Goal: Task Accomplishment & Management: Manage account settings

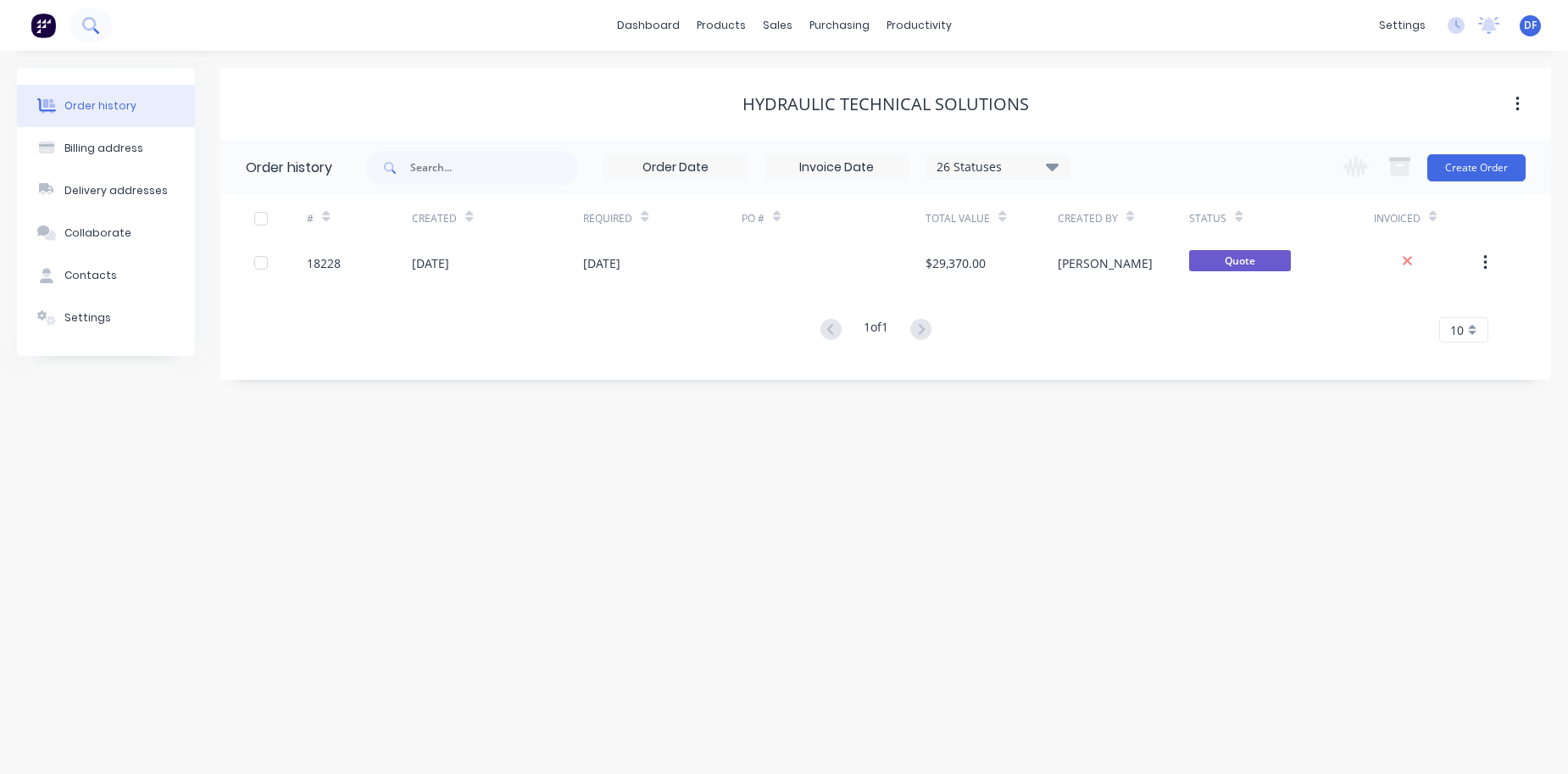
click at [91, 17] on icon at bounding box center [90, 25] width 16 height 16
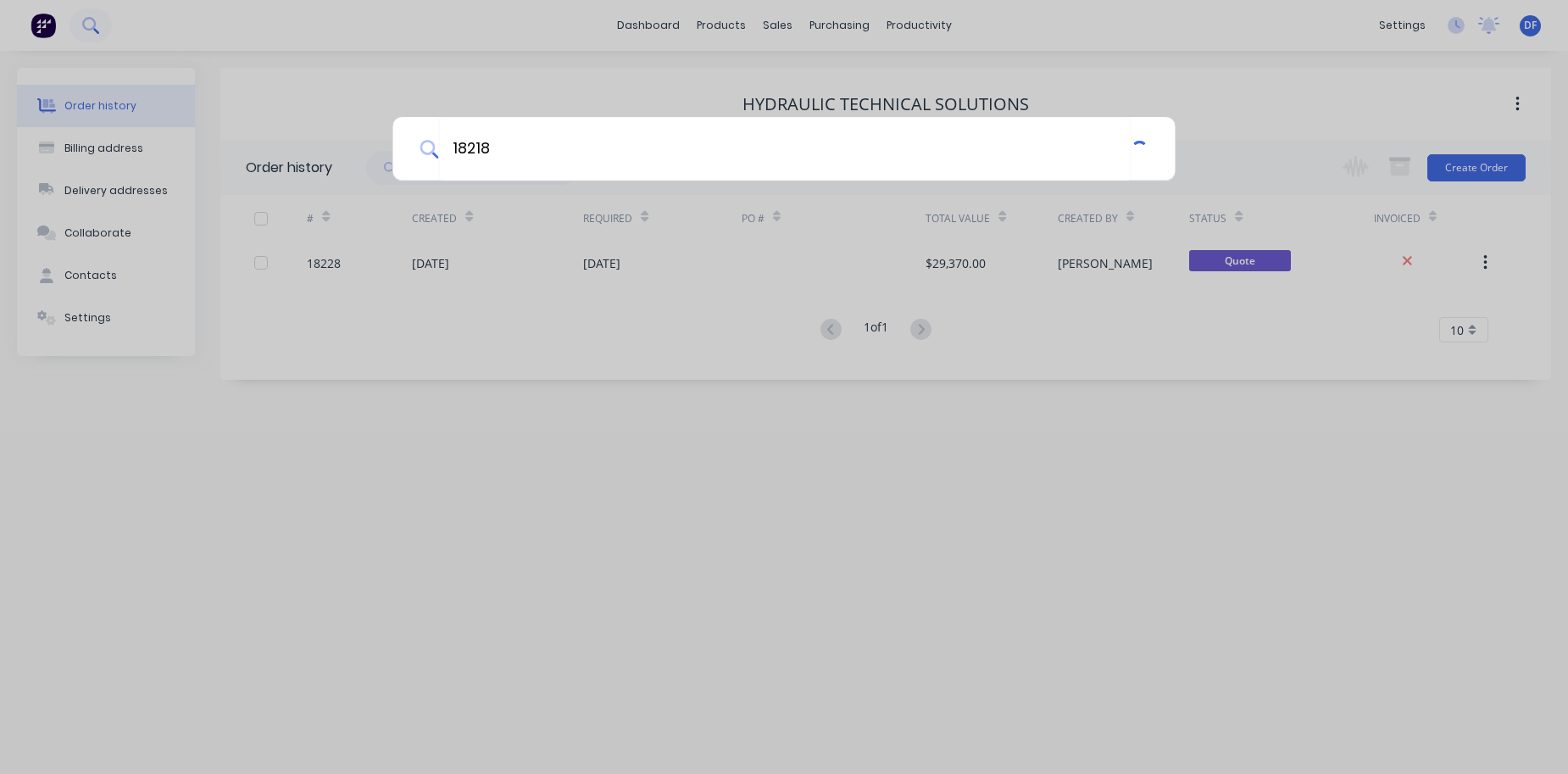
type input "18218"
click at [472, 154] on input "18218" at bounding box center [785, 149] width 696 height 63
click at [105, 26] on div "18218" at bounding box center [784, 387] width 1568 height 774
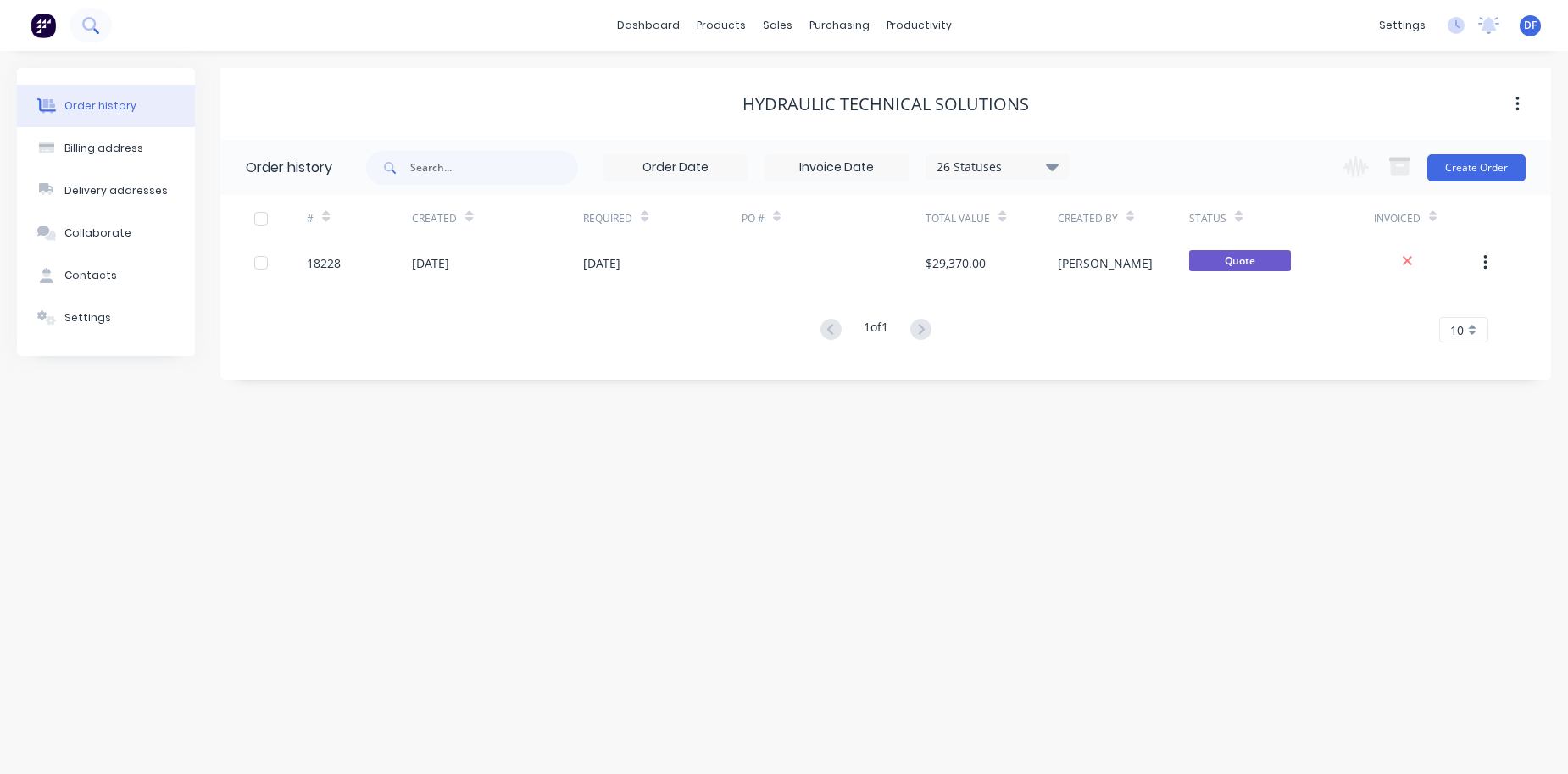
click at [80, 25] on button at bounding box center [90, 26] width 43 height 34
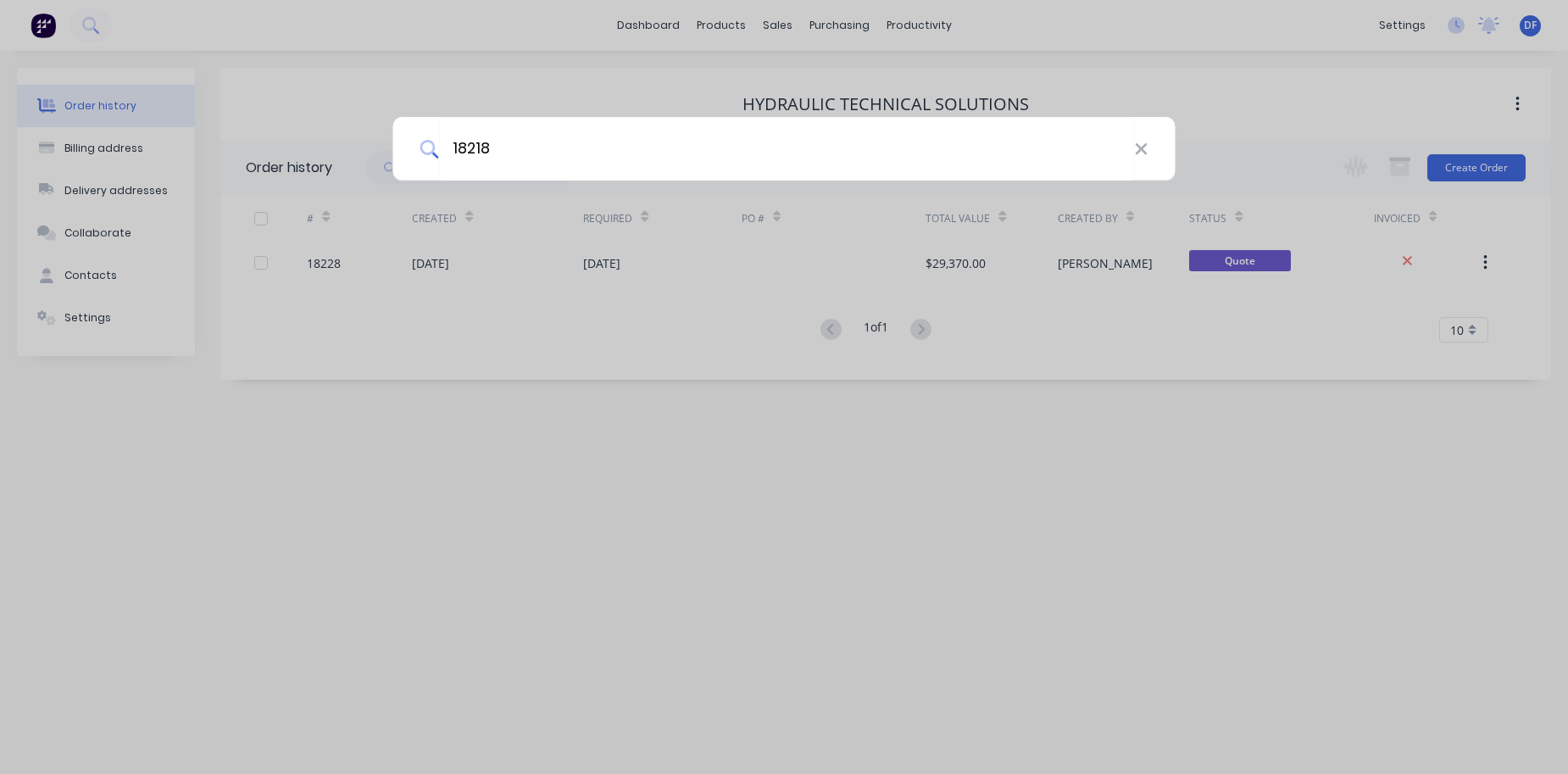
type input "18218"
click at [764, 27] on div "18218" at bounding box center [784, 387] width 1568 height 774
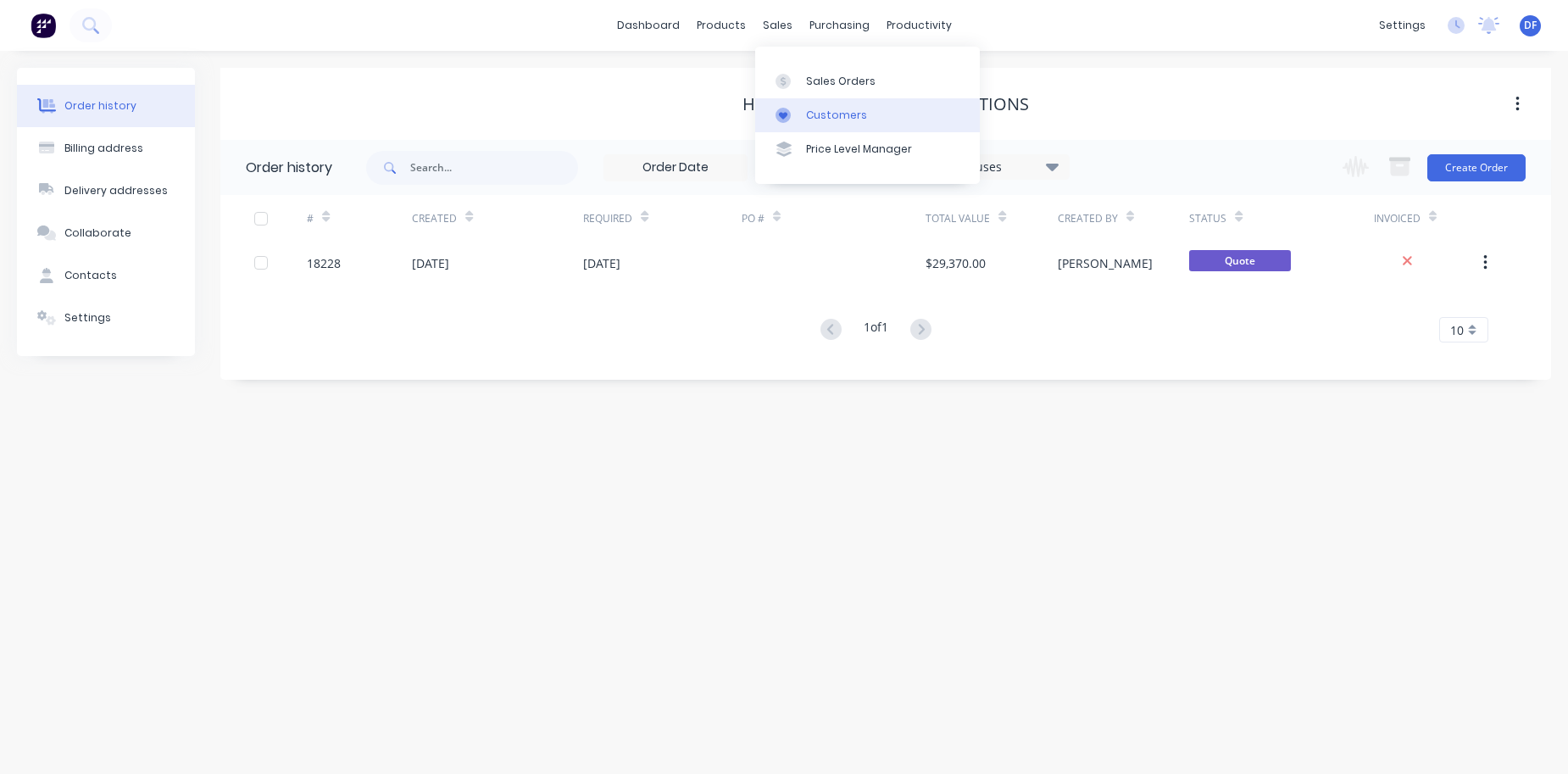
click at [794, 105] on link "Customers" at bounding box center [868, 115] width 225 height 34
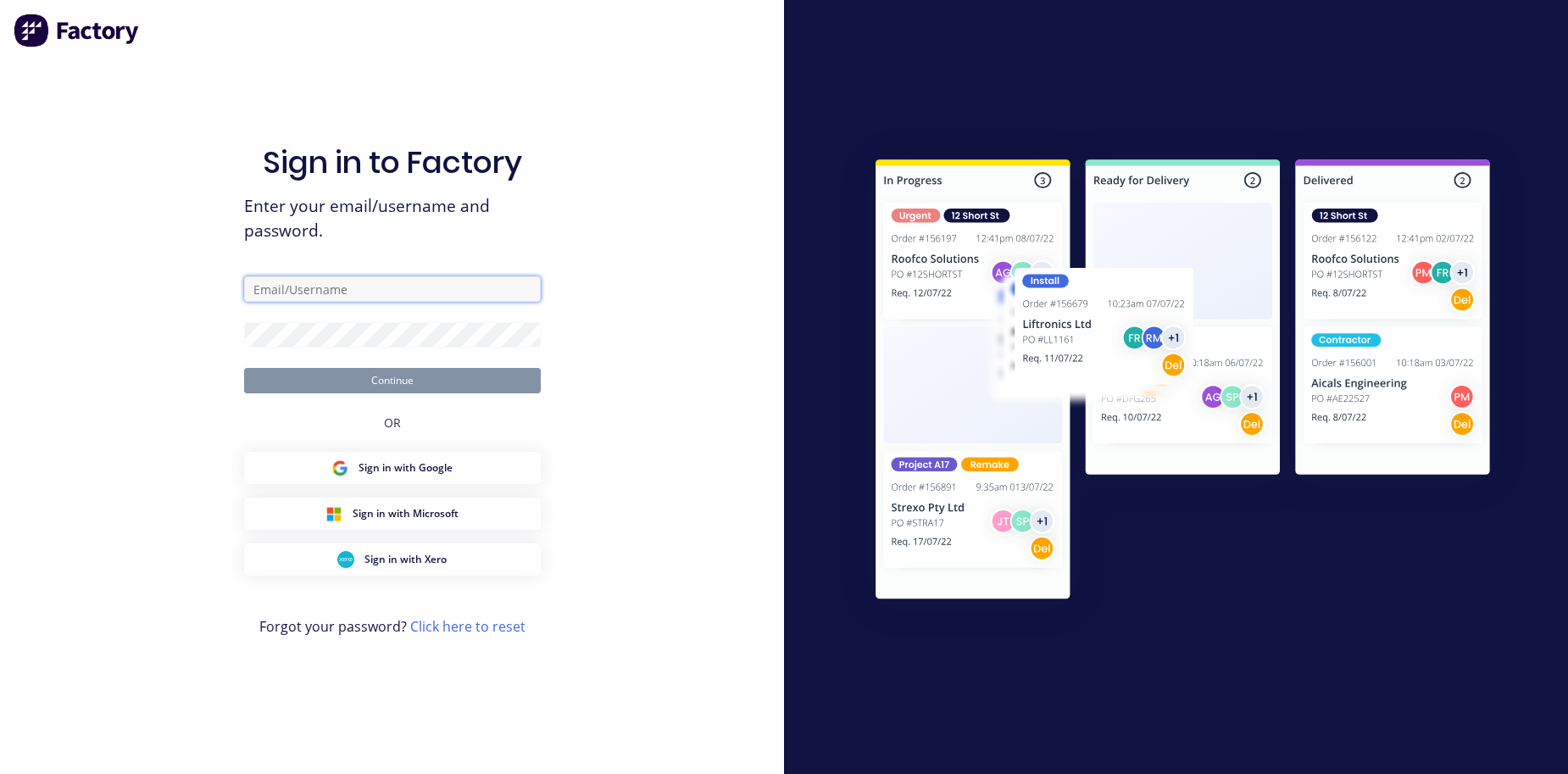
type input "[PERSON_NAME][EMAIL_ADDRESS][DOMAIN_NAME]"
click at [391, 380] on button "Continue" at bounding box center [392, 381] width 297 height 26
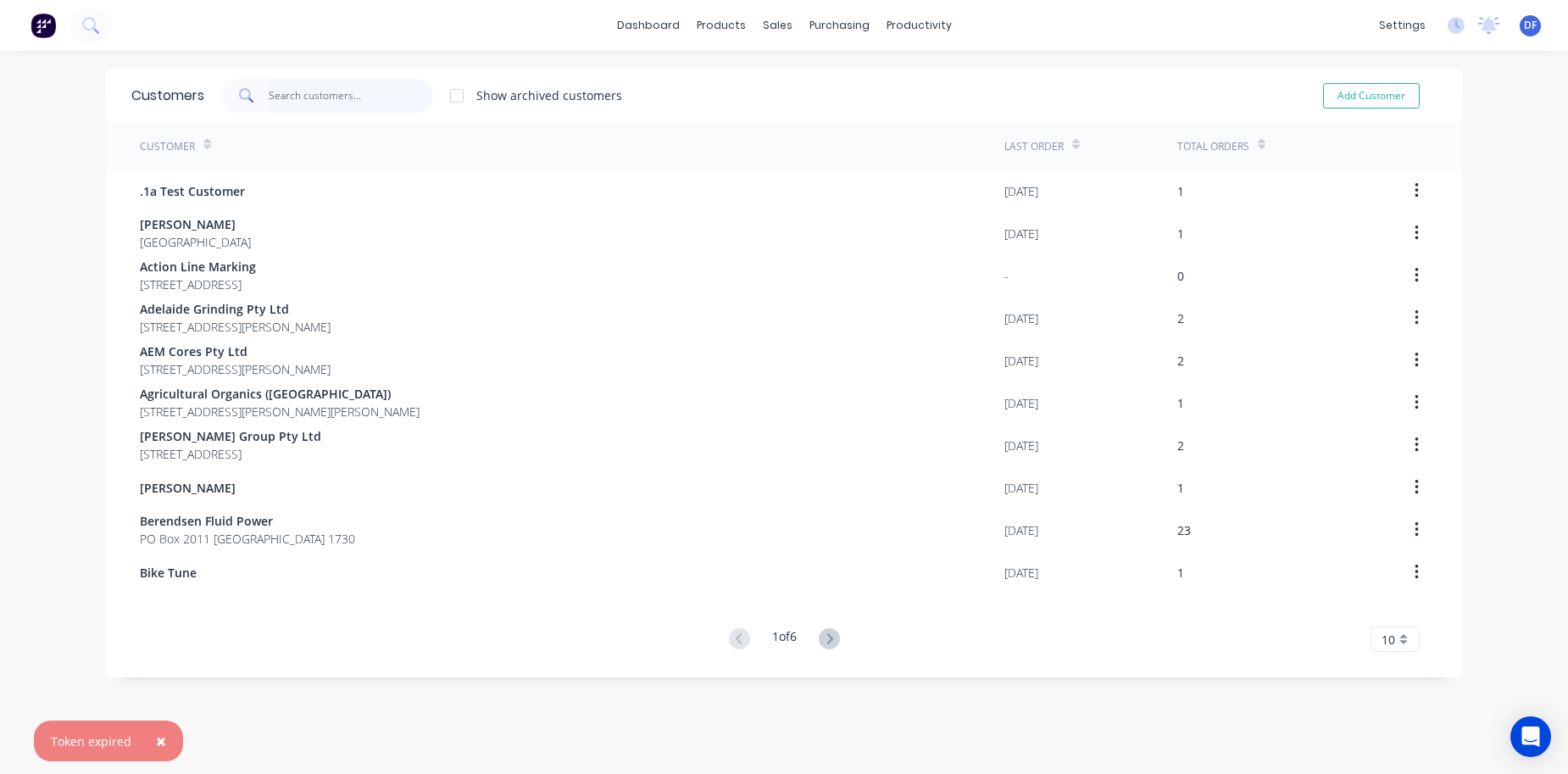
click at [316, 101] on input "text" at bounding box center [351, 96] width 165 height 34
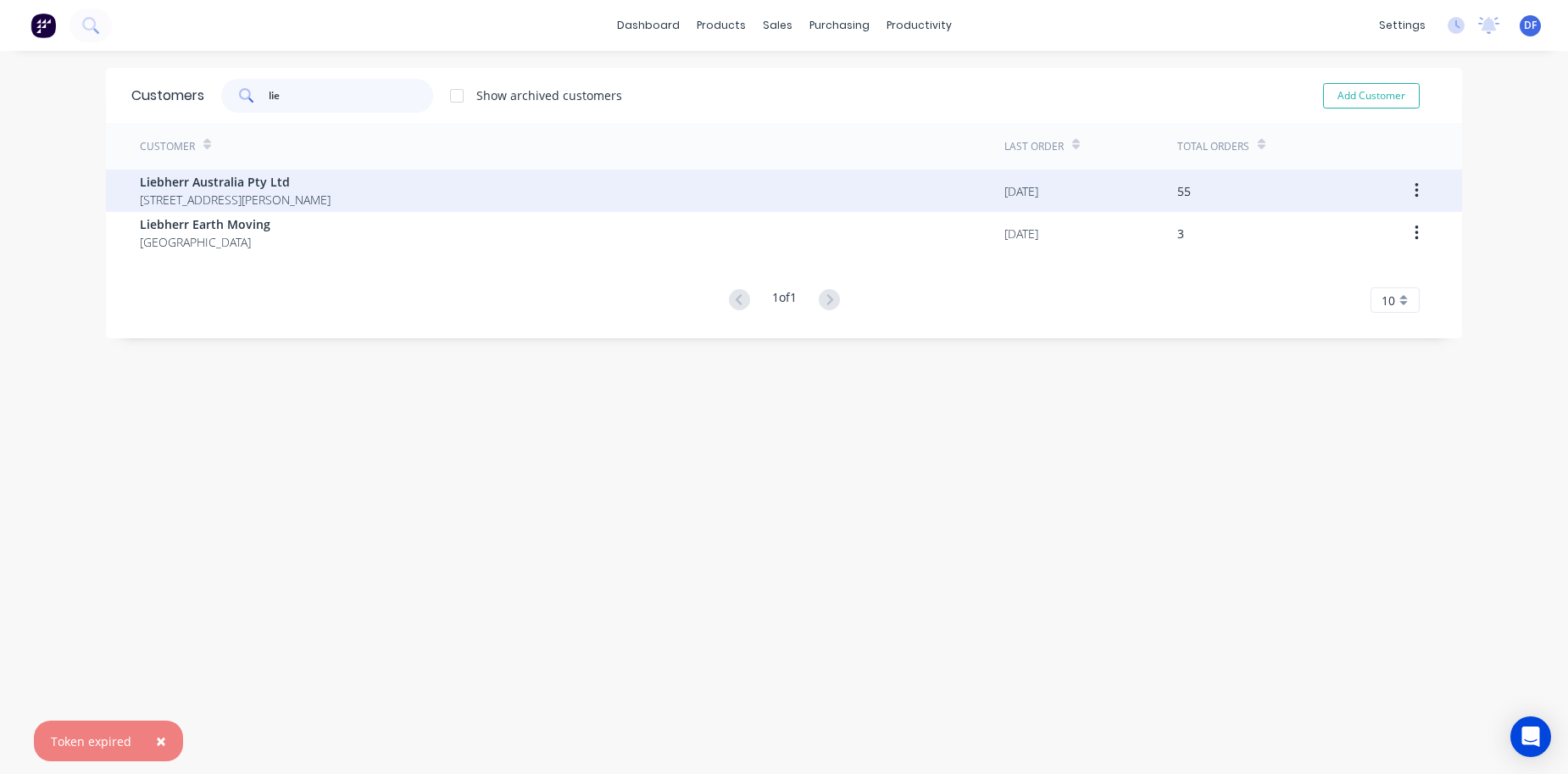
type input "lie"
click at [234, 184] on span "Liebherr Australia Pty Ltd" at bounding box center [235, 182] width 191 height 18
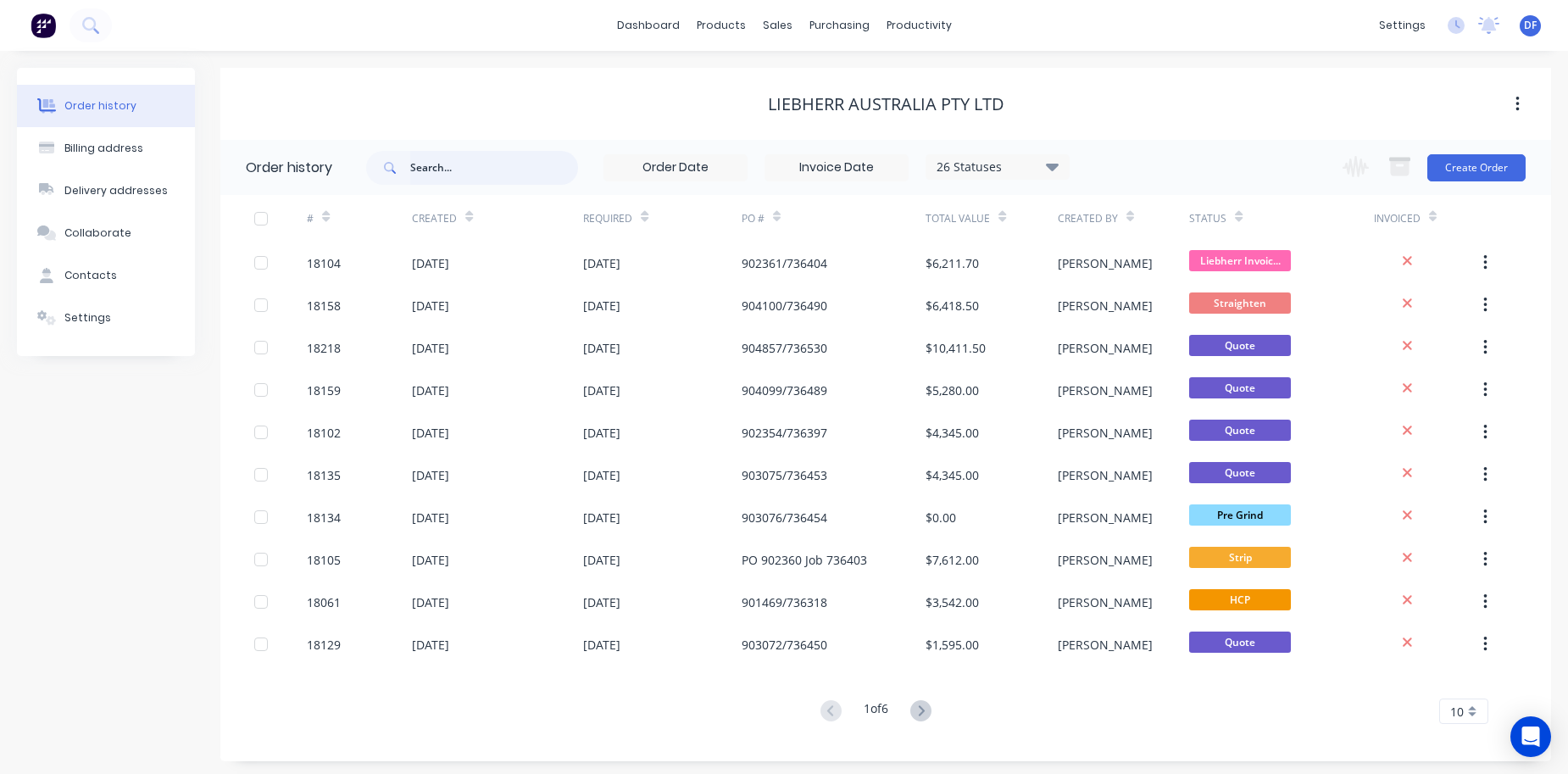
click at [456, 173] on input "text" at bounding box center [493, 167] width 167 height 34
paste input "18218"
type input "18218"
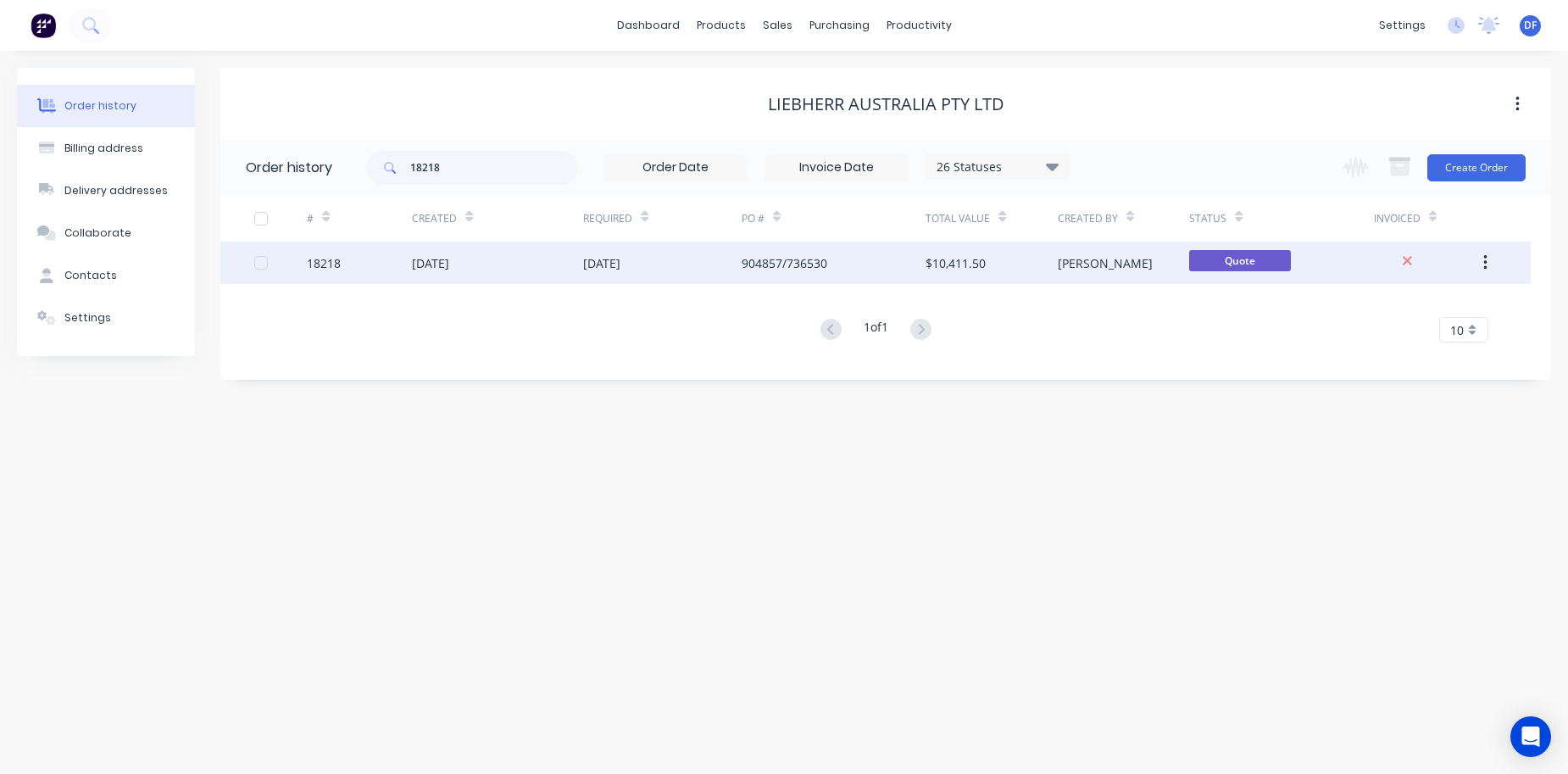
click at [421, 267] on div "[DATE]" at bounding box center [431, 264] width 38 height 18
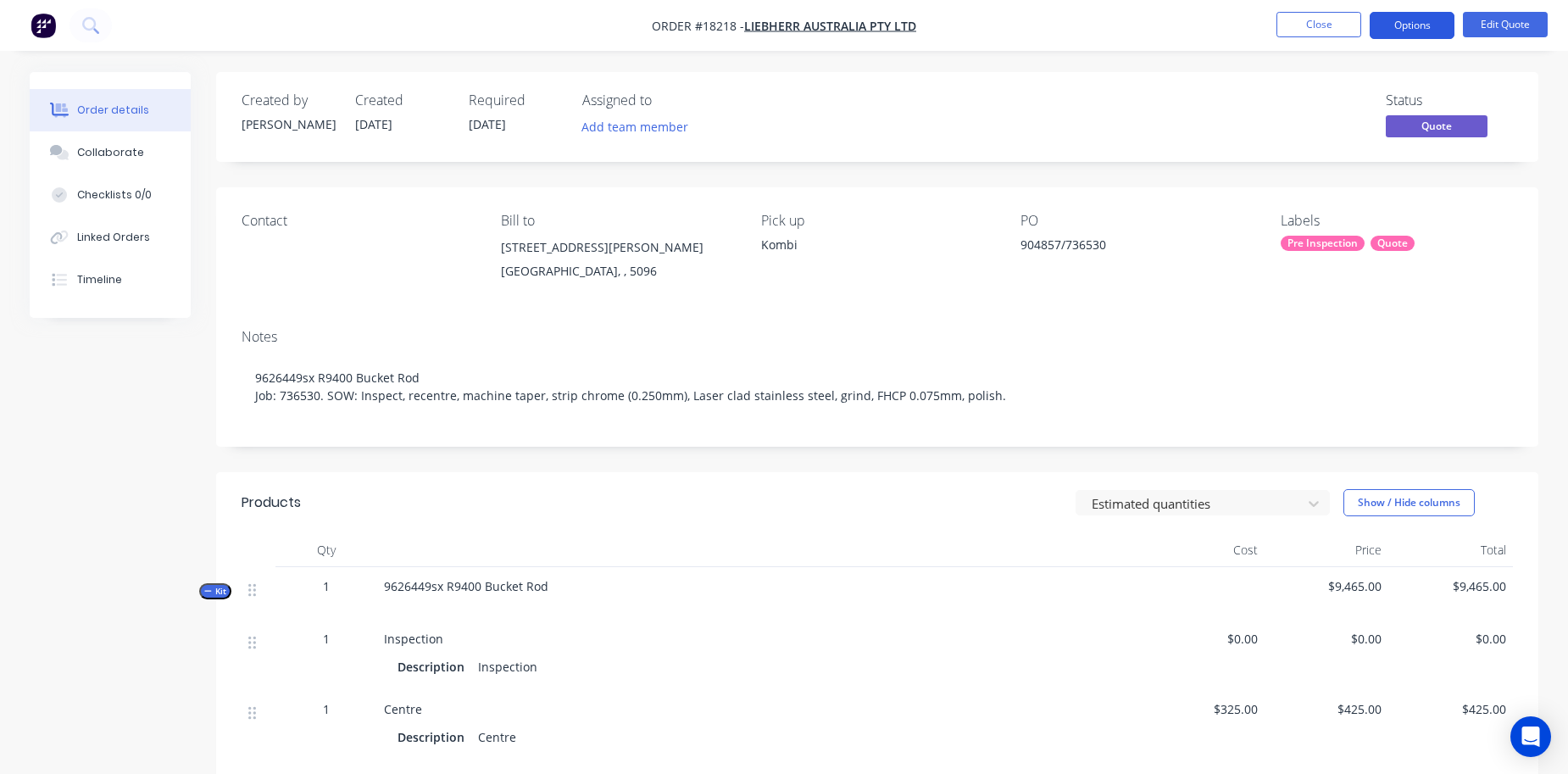
click at [1416, 17] on button "Options" at bounding box center [1412, 25] width 85 height 27
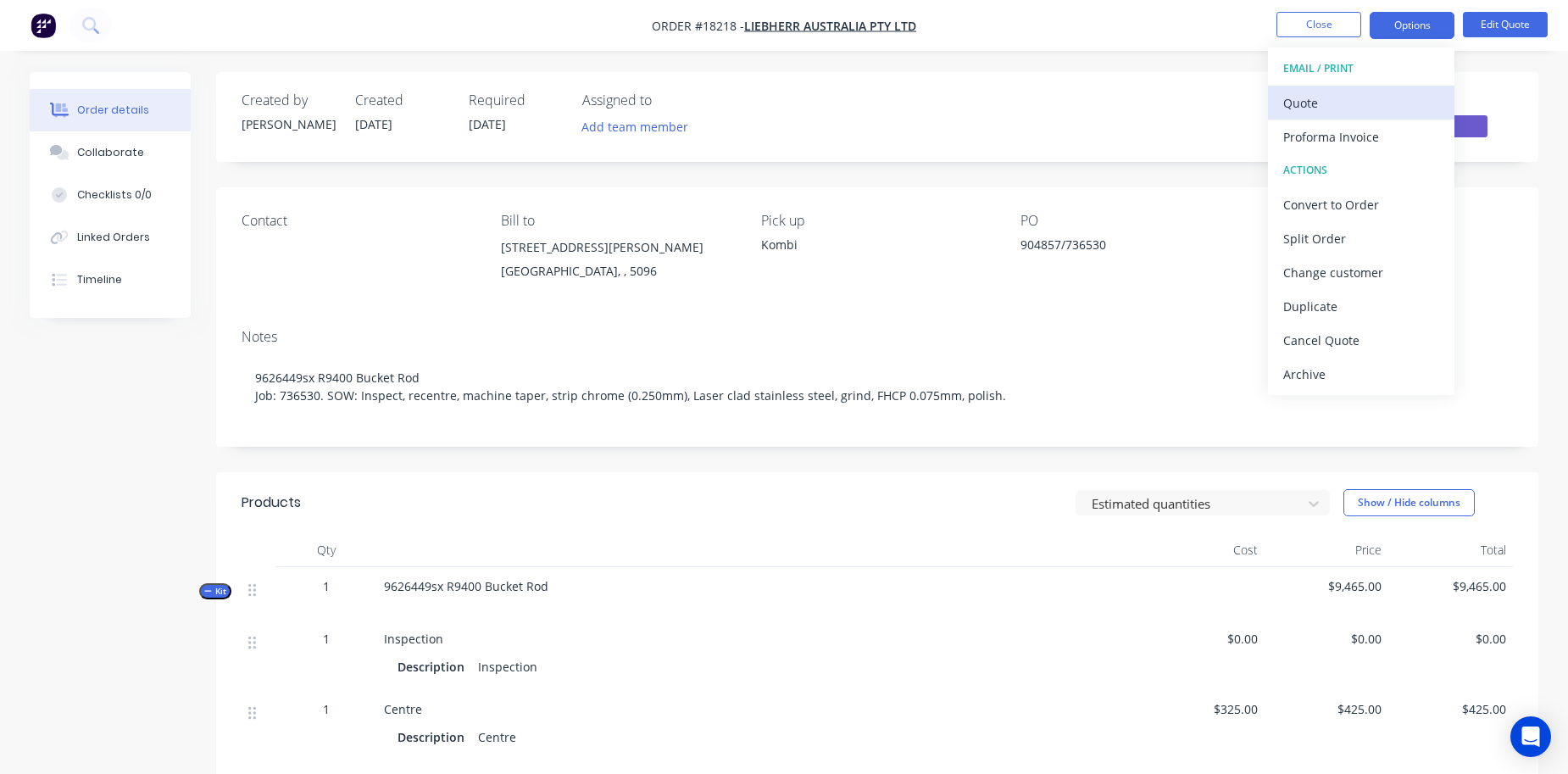
click at [1366, 97] on div "Quote" at bounding box center [1361, 103] width 156 height 25
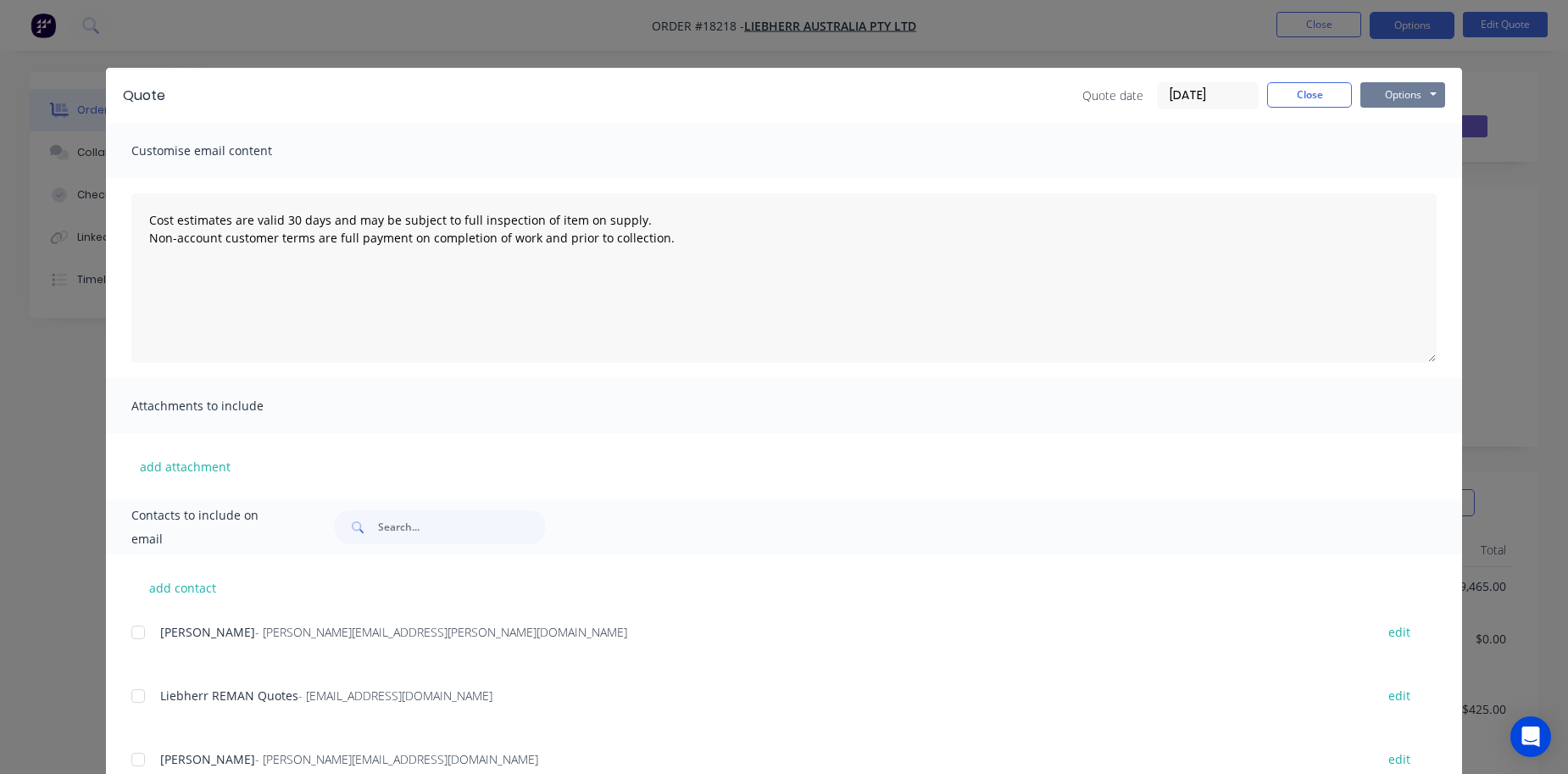
click at [1437, 92] on button "Options" at bounding box center [1404, 95] width 85 height 26
click at [1410, 127] on button "Preview" at bounding box center [1415, 125] width 109 height 28
click at [1324, 90] on button "Close" at bounding box center [1309, 95] width 85 height 26
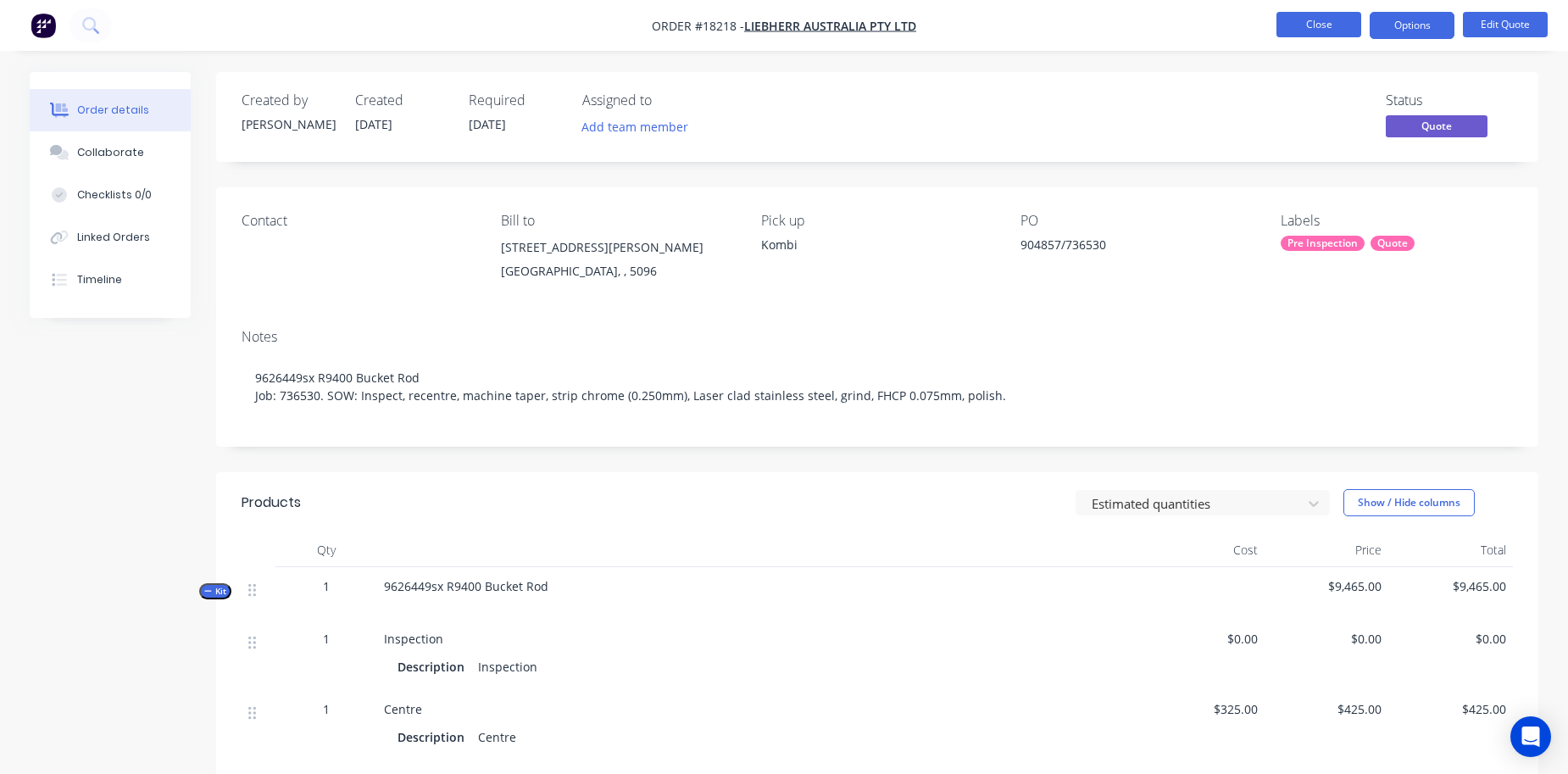
click at [1318, 37] on button "Close" at bounding box center [1319, 25] width 85 height 26
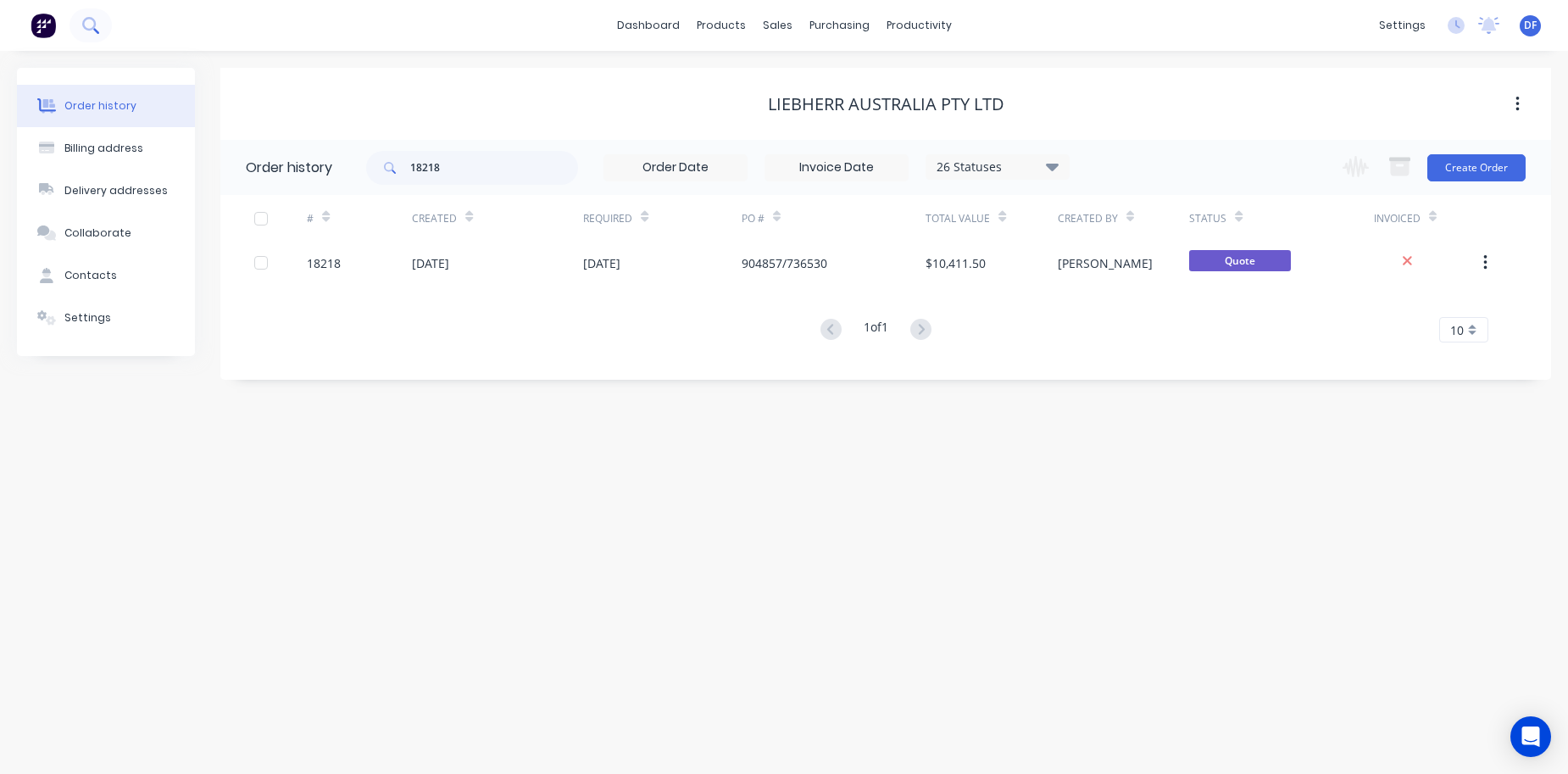
click at [89, 29] on icon at bounding box center [89, 24] width 14 height 14
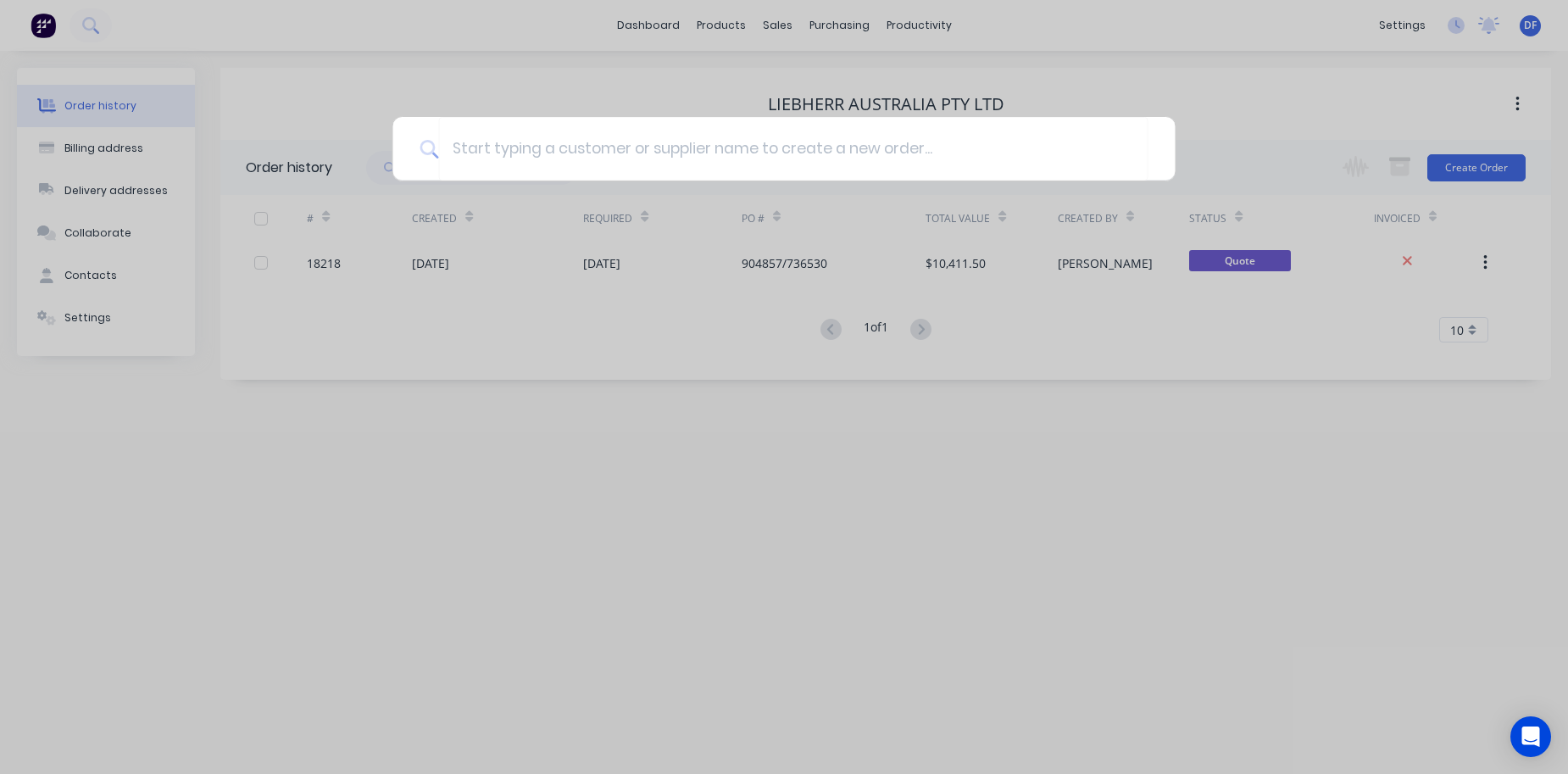
click at [784, 29] on div at bounding box center [784, 387] width 1568 height 774
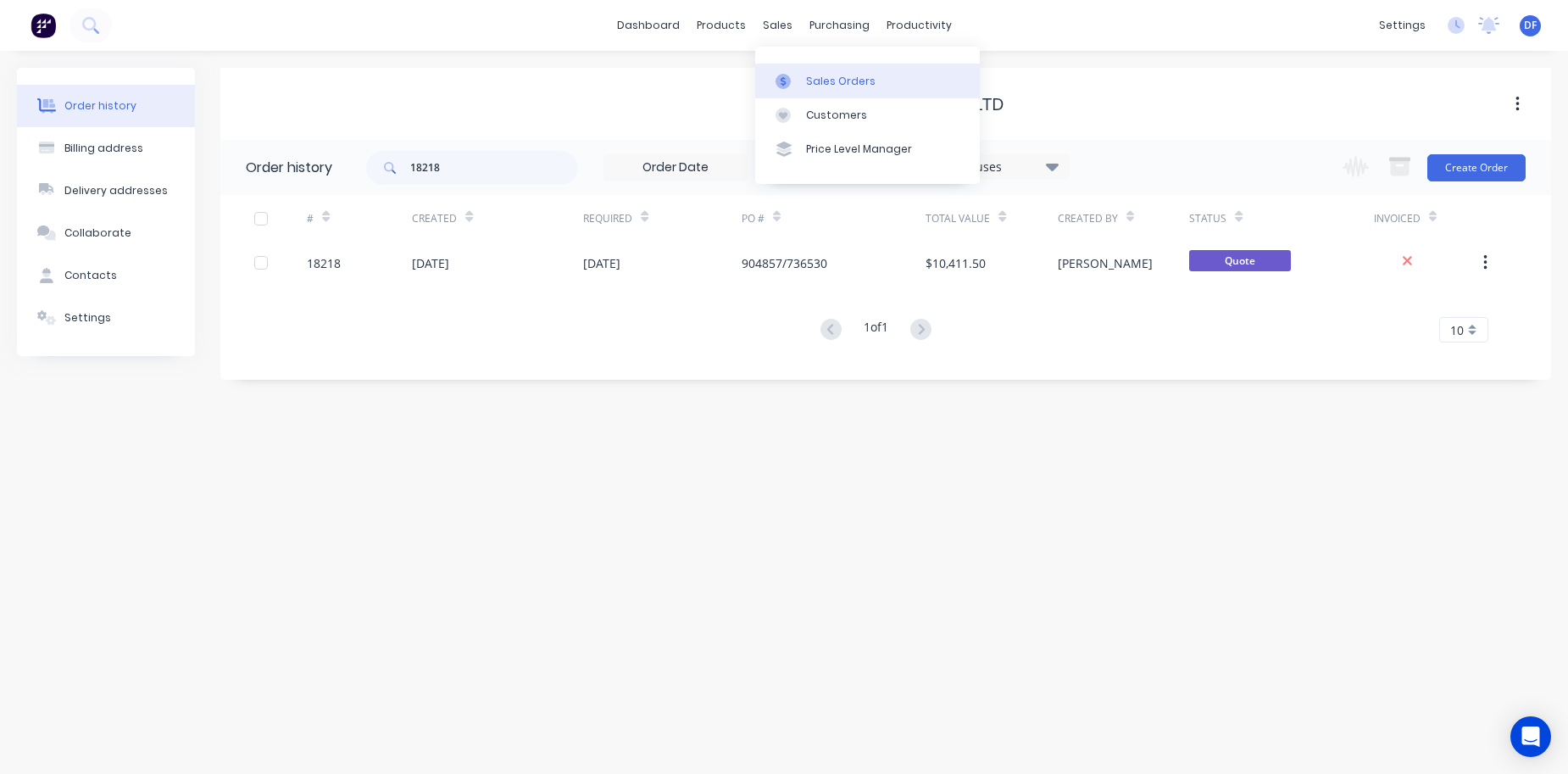
click at [800, 75] on div at bounding box center [788, 80] width 26 height 15
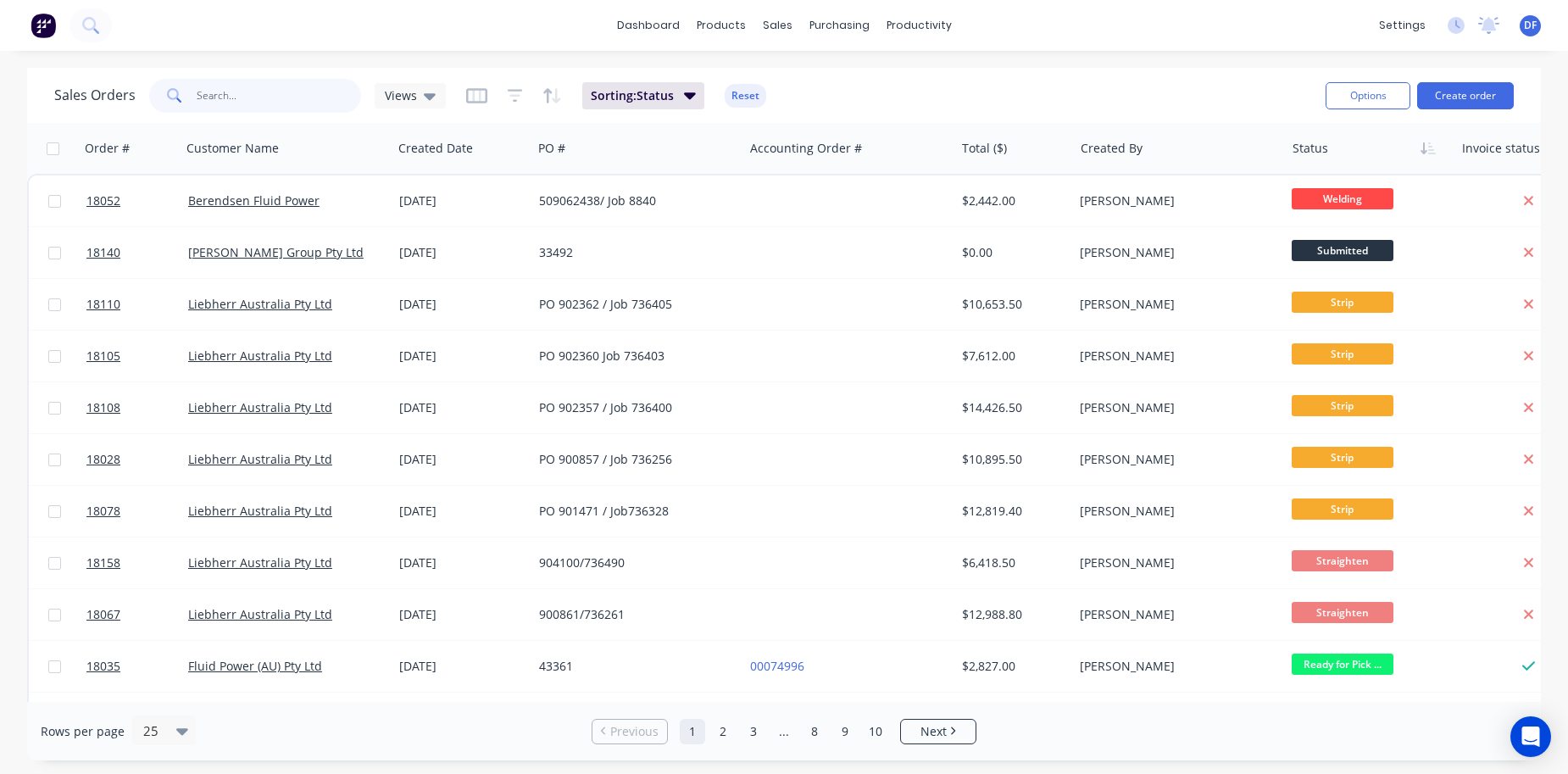
click at [201, 84] on input "text" at bounding box center [279, 96] width 165 height 34
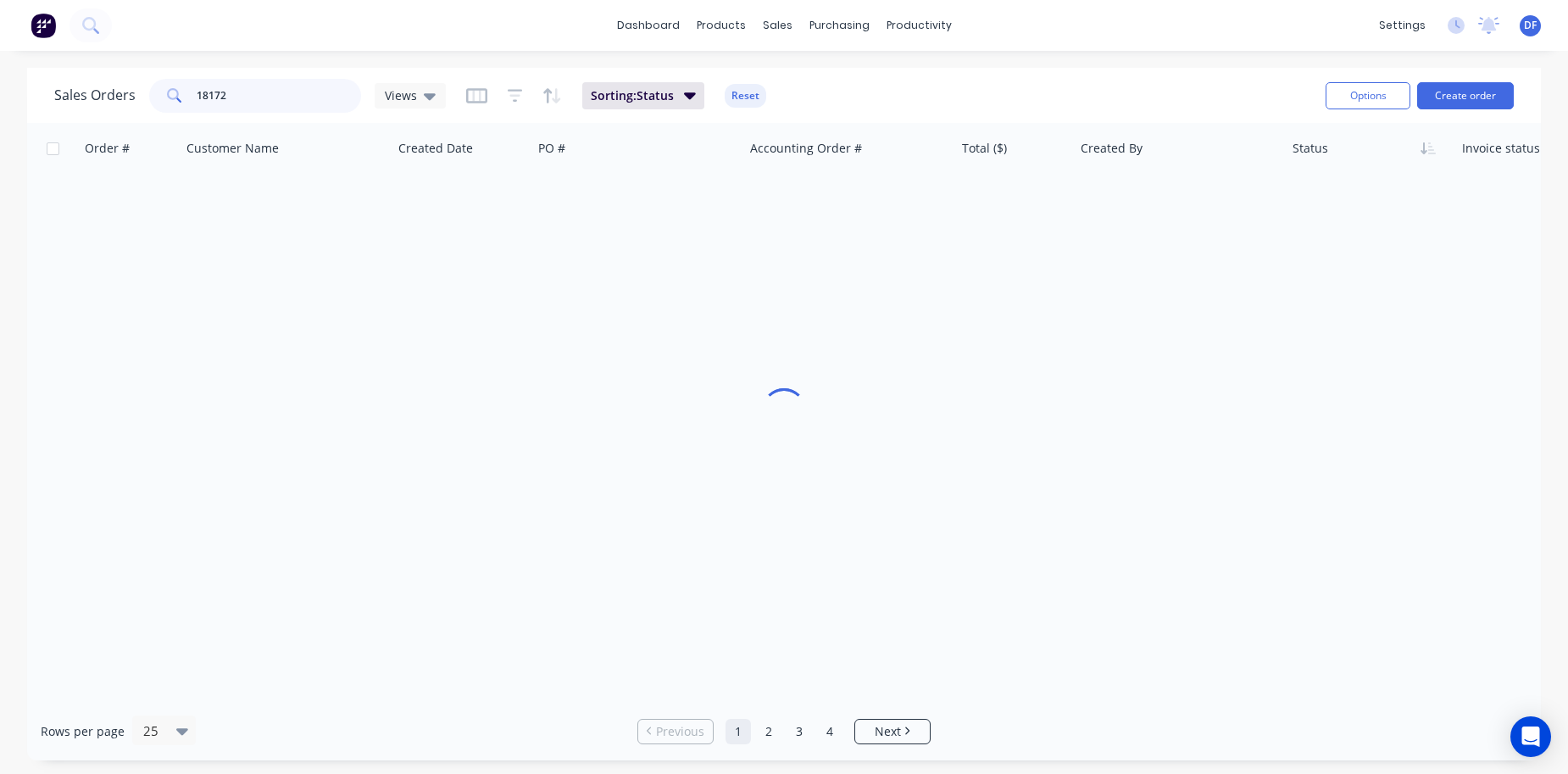
type input "18172"
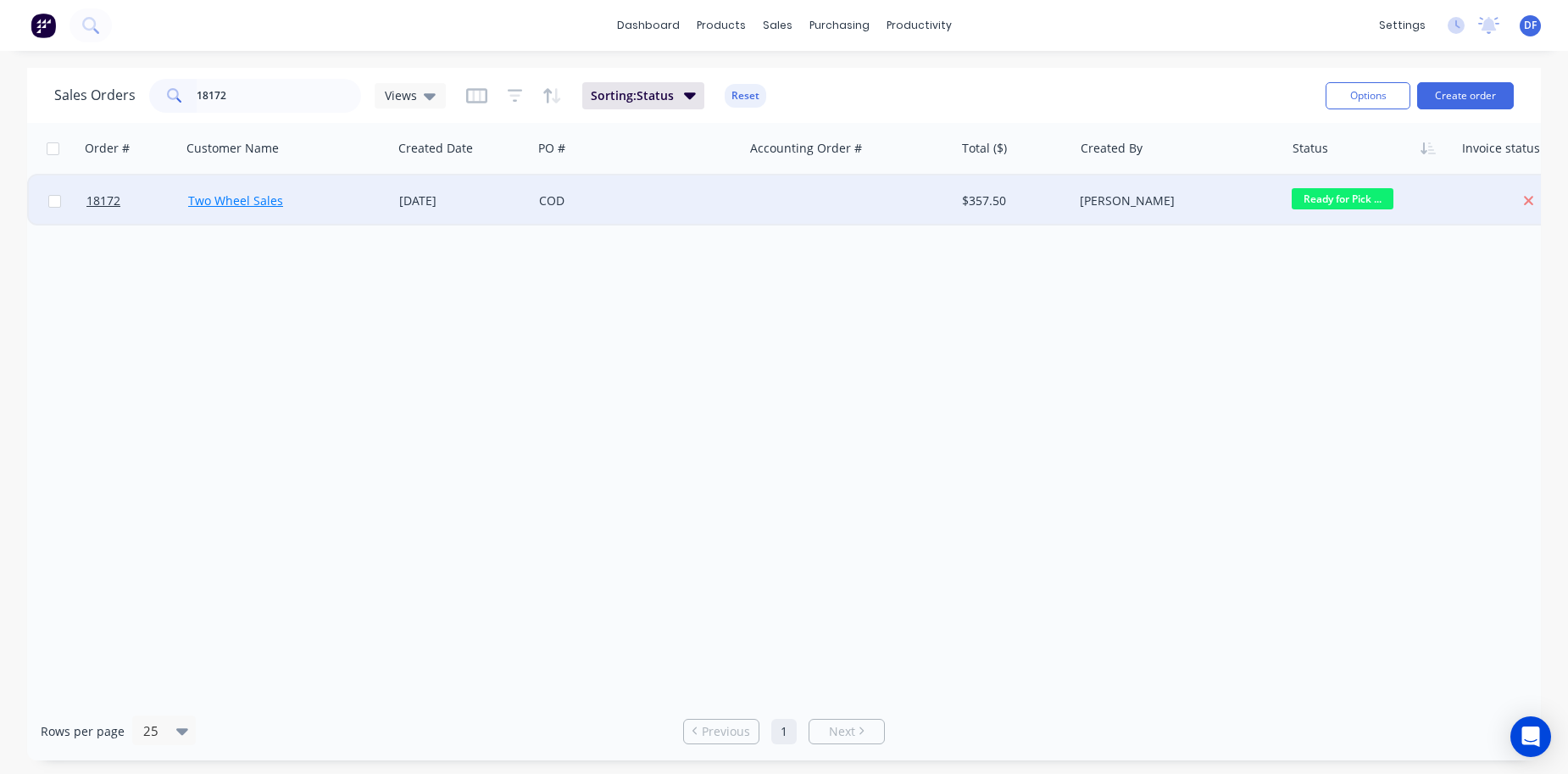
click at [224, 196] on link "Two Wheel Sales" at bounding box center [236, 200] width 95 height 16
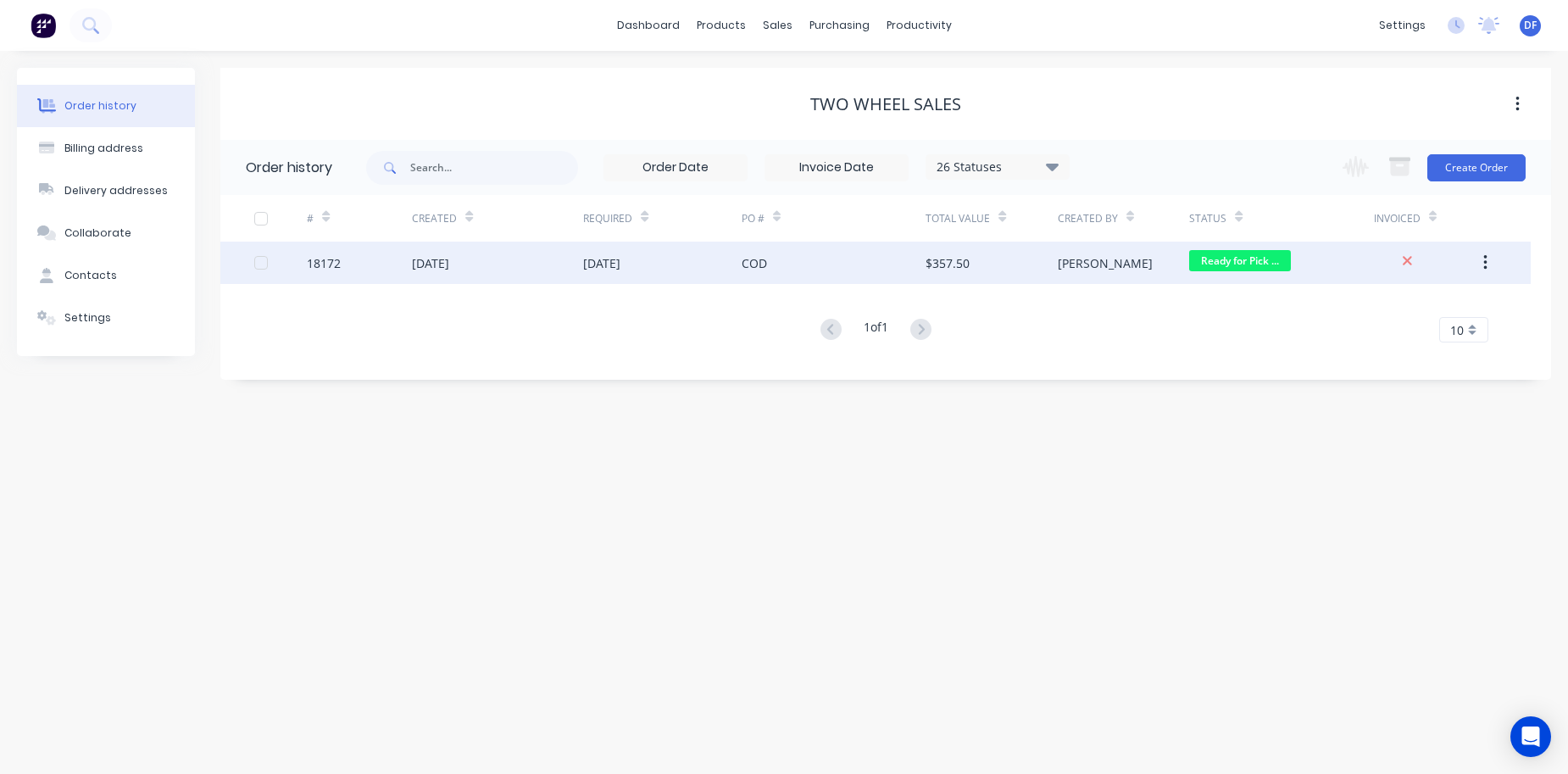
click at [619, 264] on div "[DATE]" at bounding box center [602, 264] width 38 height 18
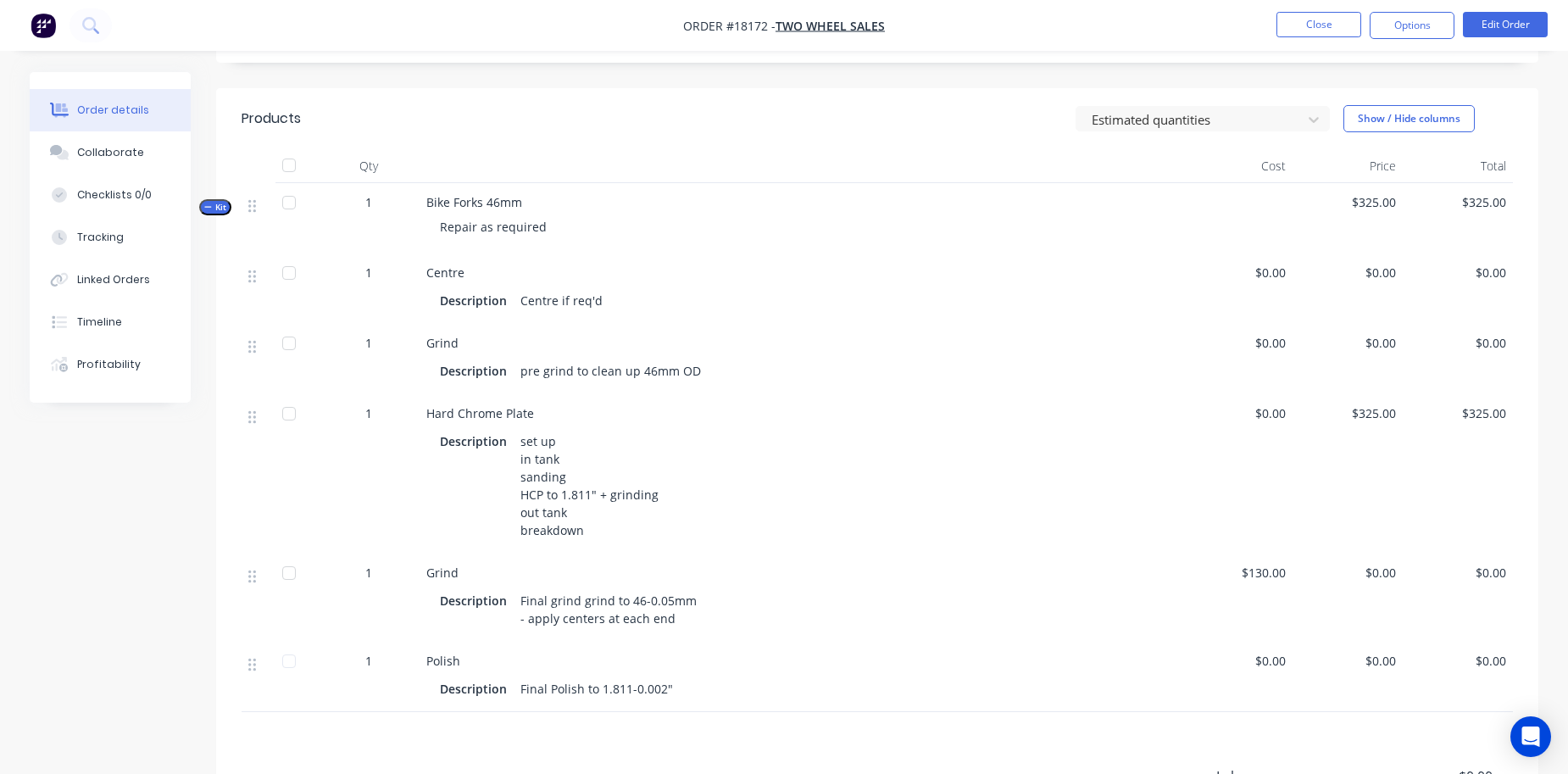
scroll to position [367, 0]
click at [1519, 22] on button "Edit Order" at bounding box center [1506, 25] width 85 height 26
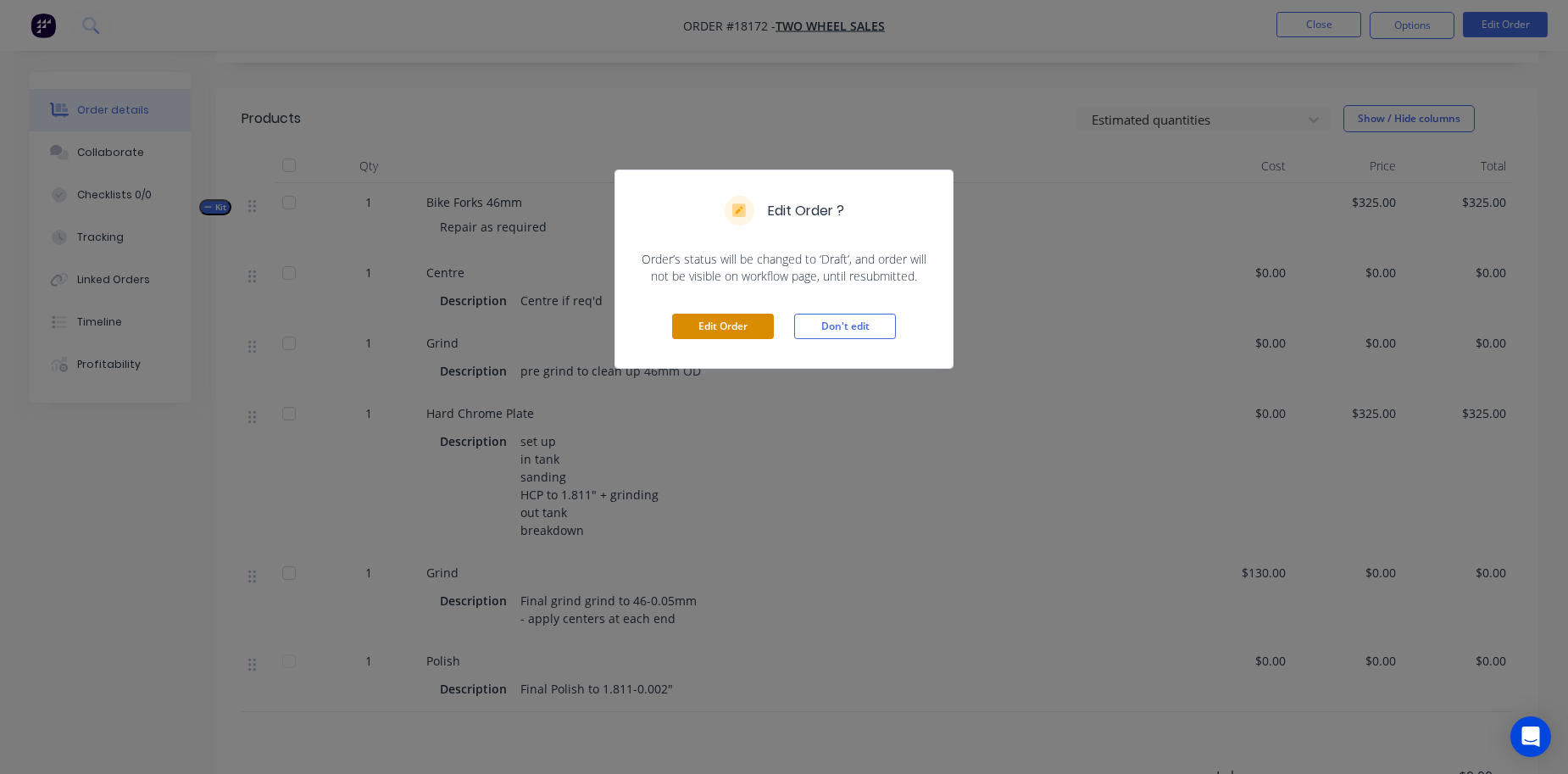
click at [702, 338] on button "Edit Order" at bounding box center [723, 327] width 102 height 26
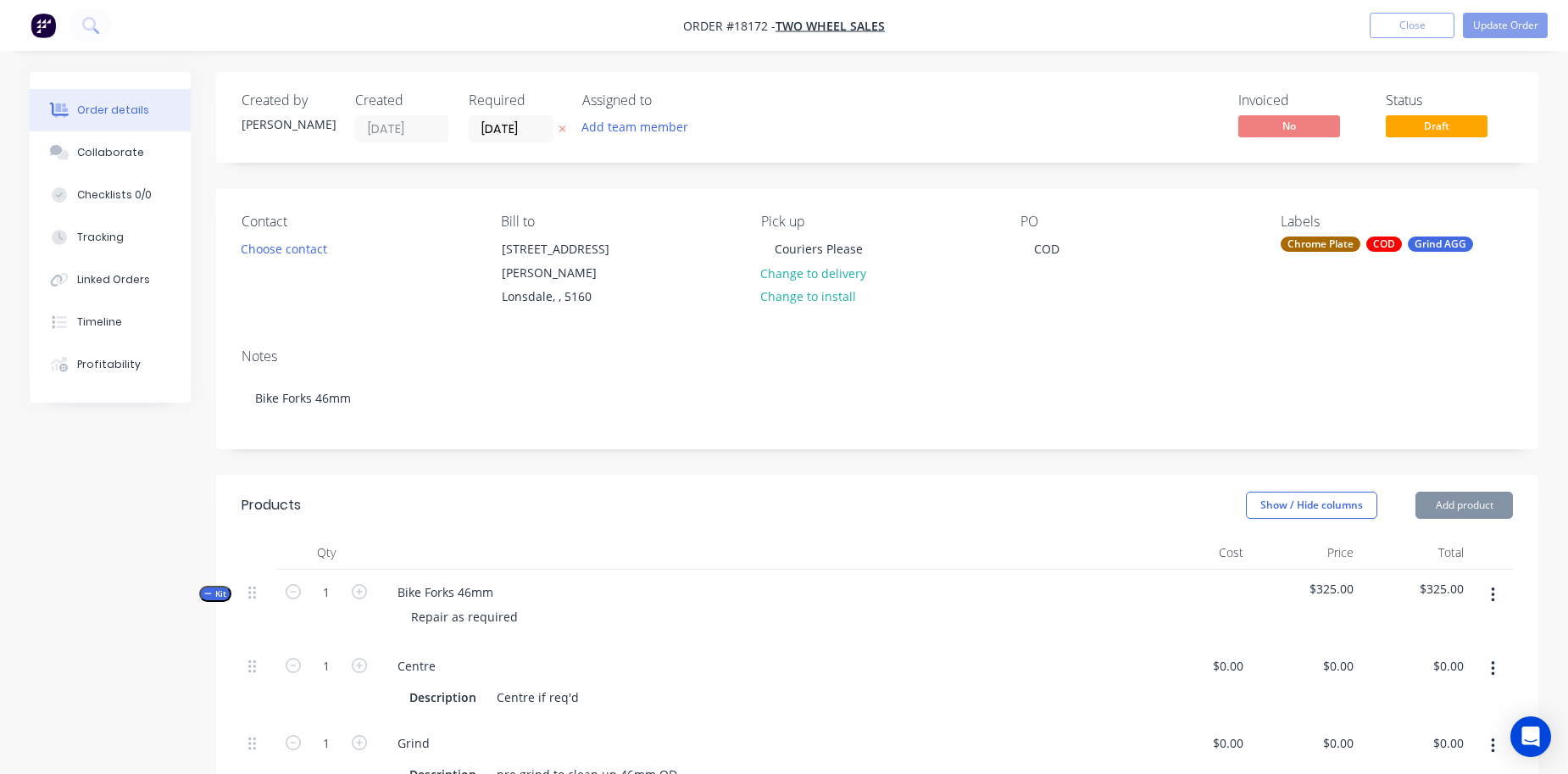
type input "$325.00"
type input "$130.00"
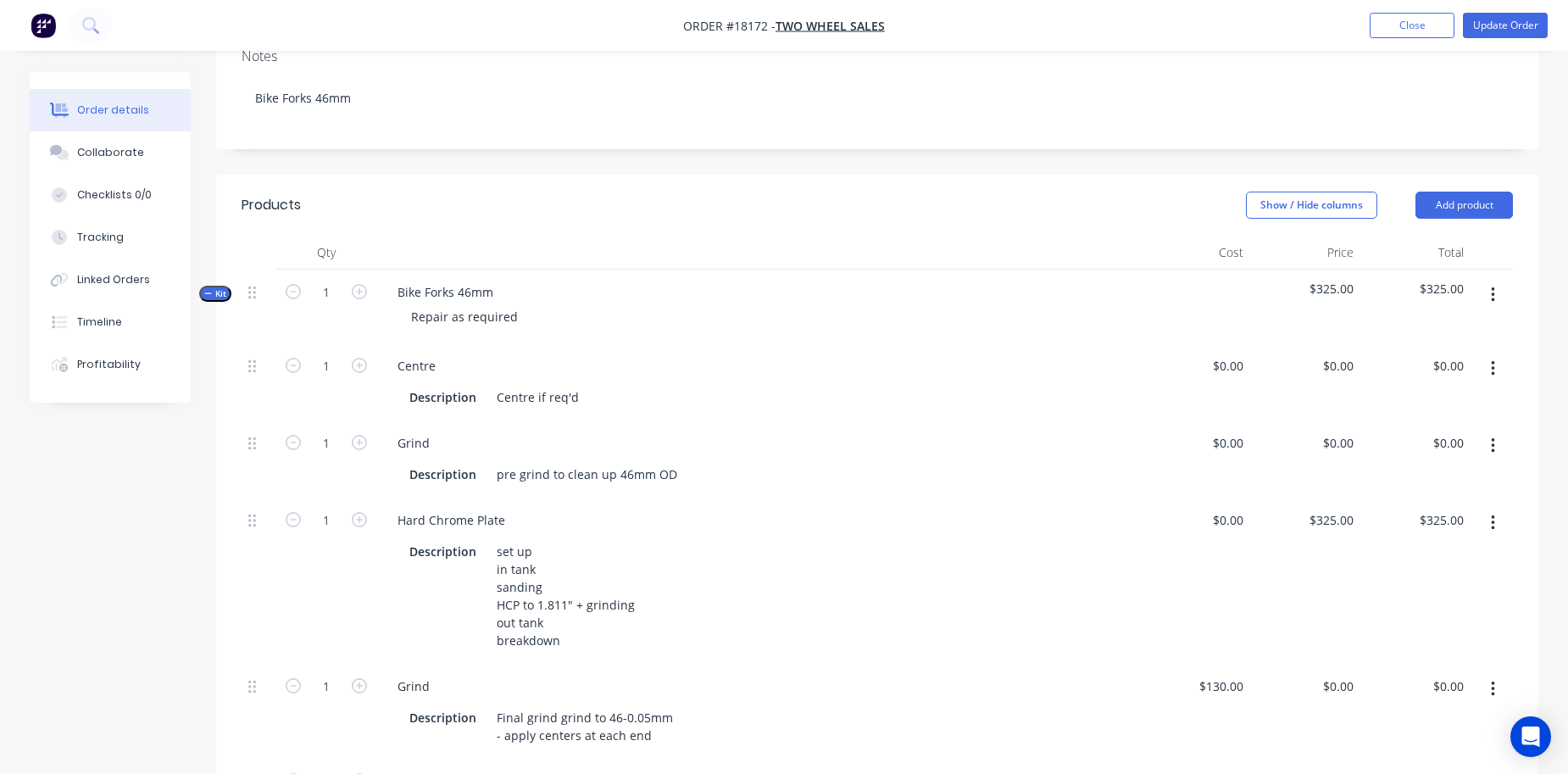
scroll to position [320, 0]
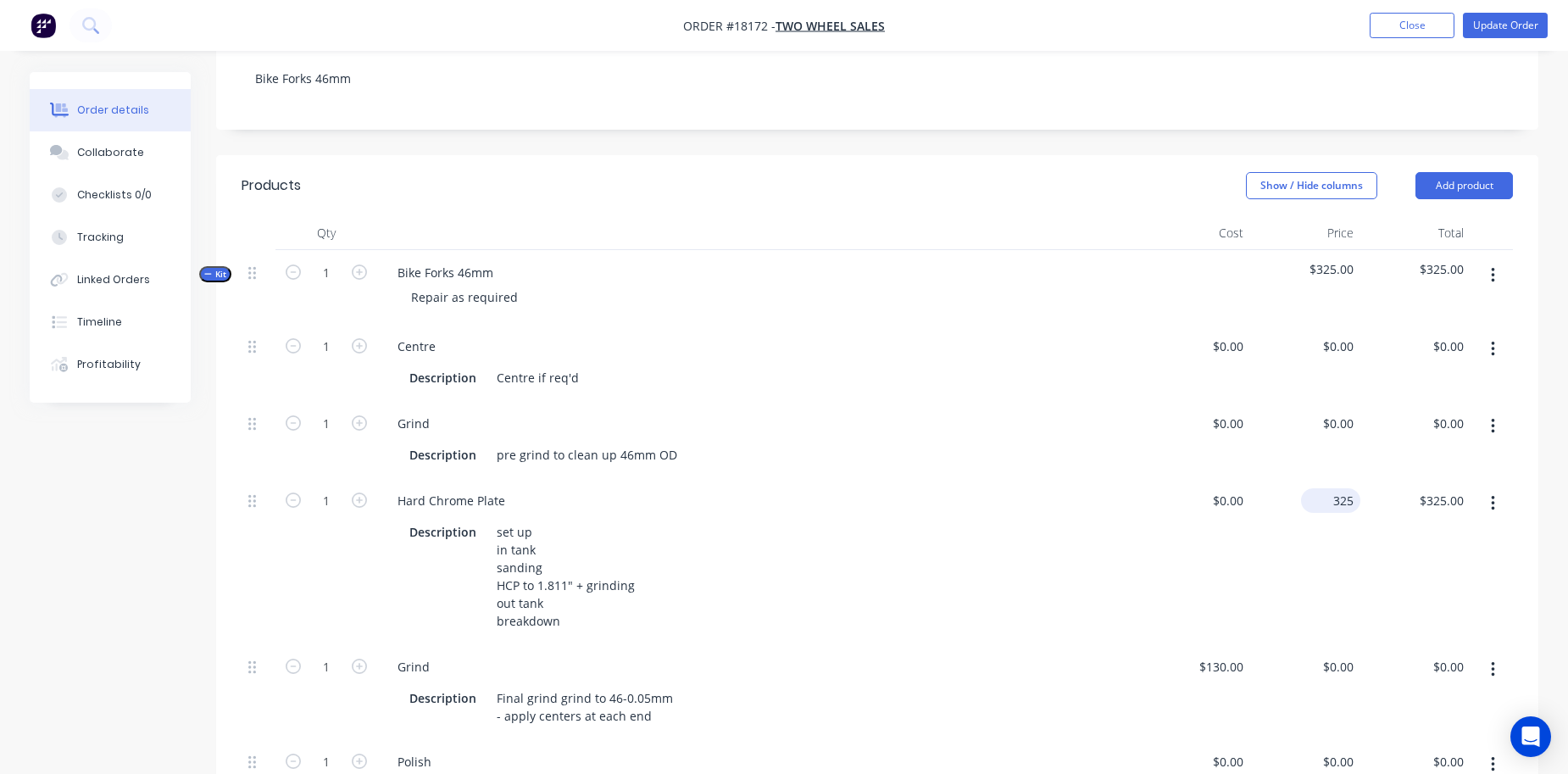
click at [1324, 498] on div "325 $325.00" at bounding box center [1305, 562] width 110 height 166
type input "$560.00"
click at [1184, 556] on div "$0.00 $0.00" at bounding box center [1195, 562] width 110 height 166
click at [1226, 662] on input "130" at bounding box center [1235, 667] width 29 height 25
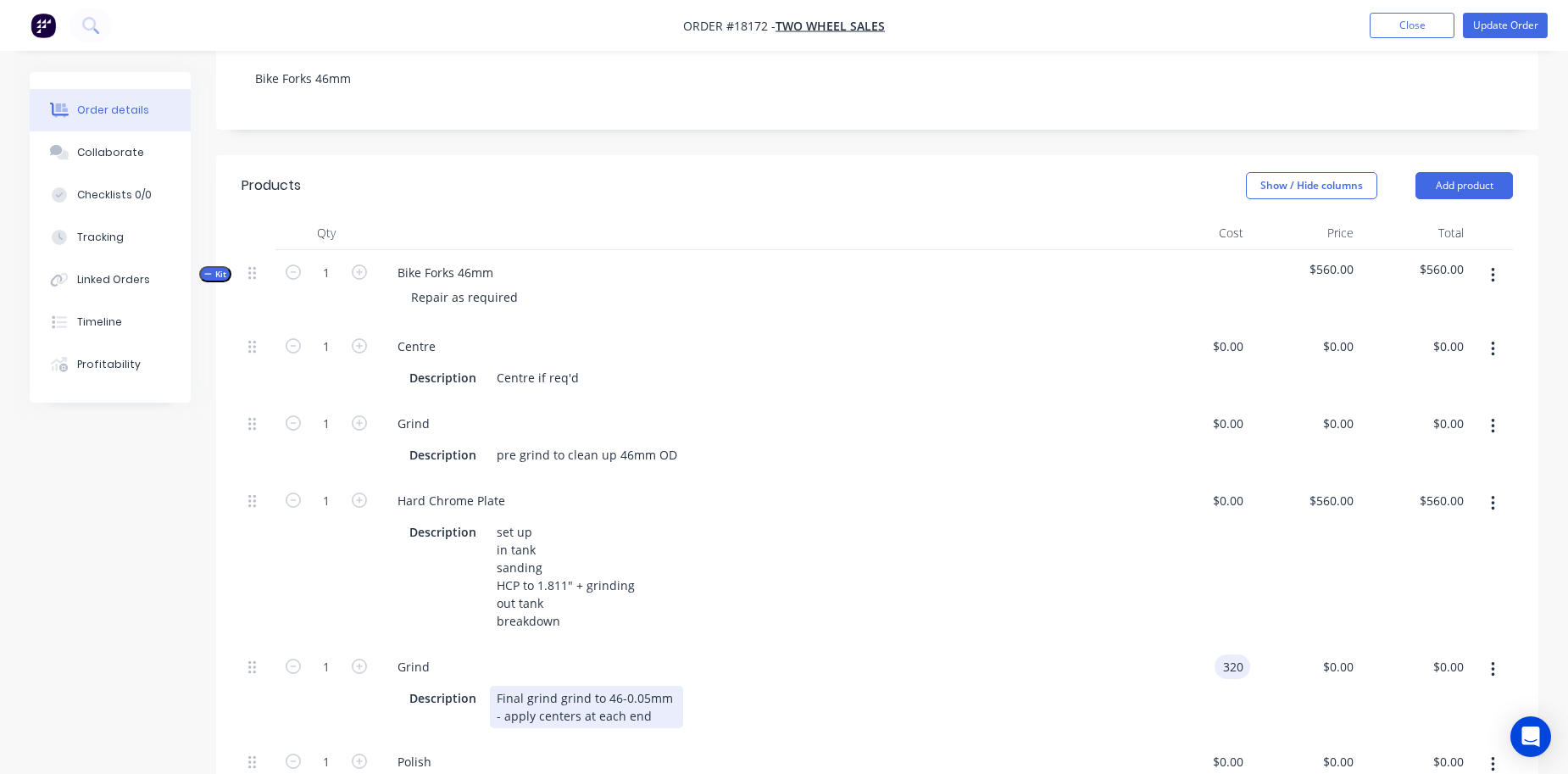
type input "$320.00"
click at [973, 717] on div "Description Final grind grind to 46-0.05mm - apply centers at each end" at bounding box center [756, 707] width 705 height 43
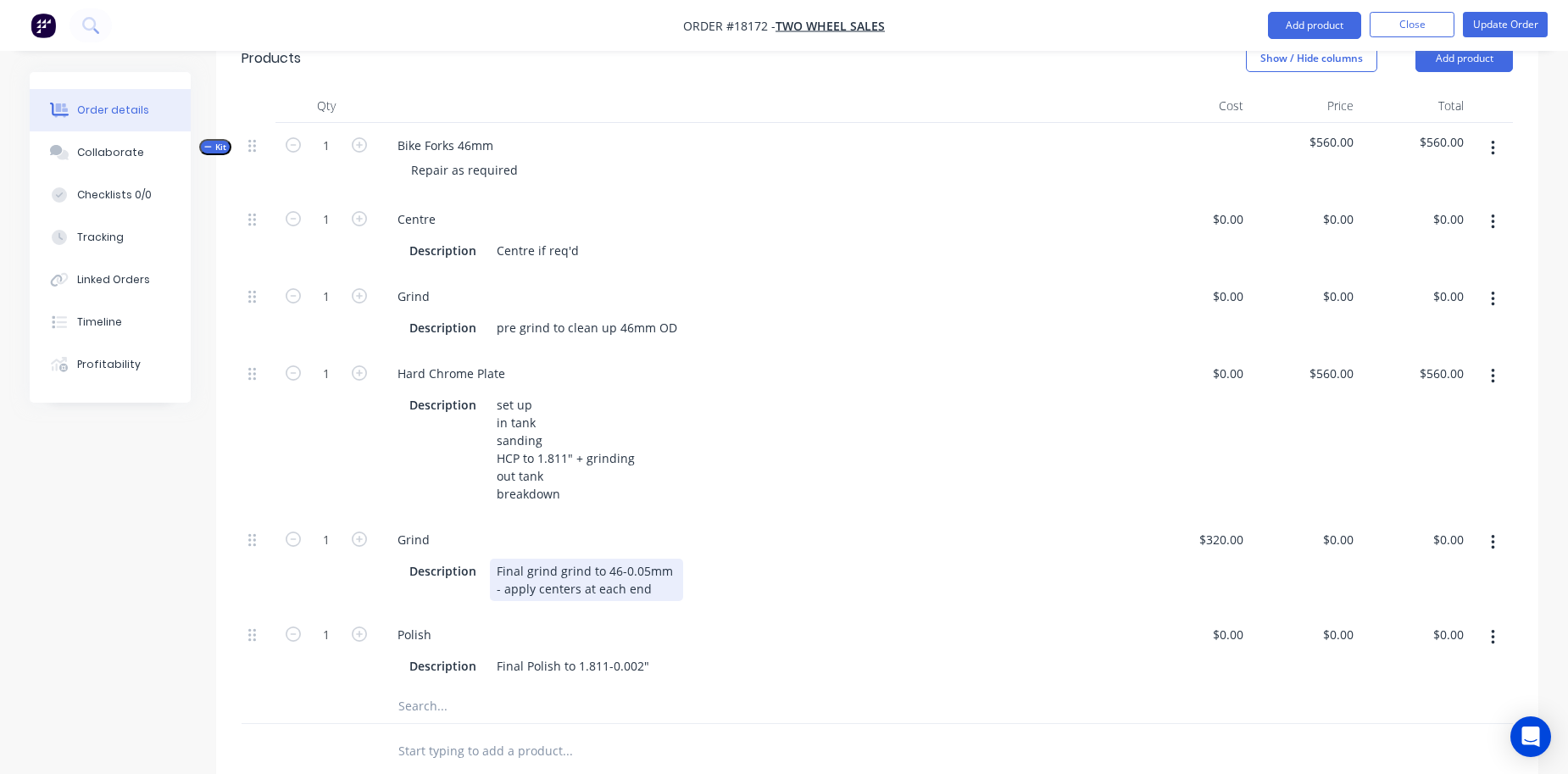
scroll to position [384, 0]
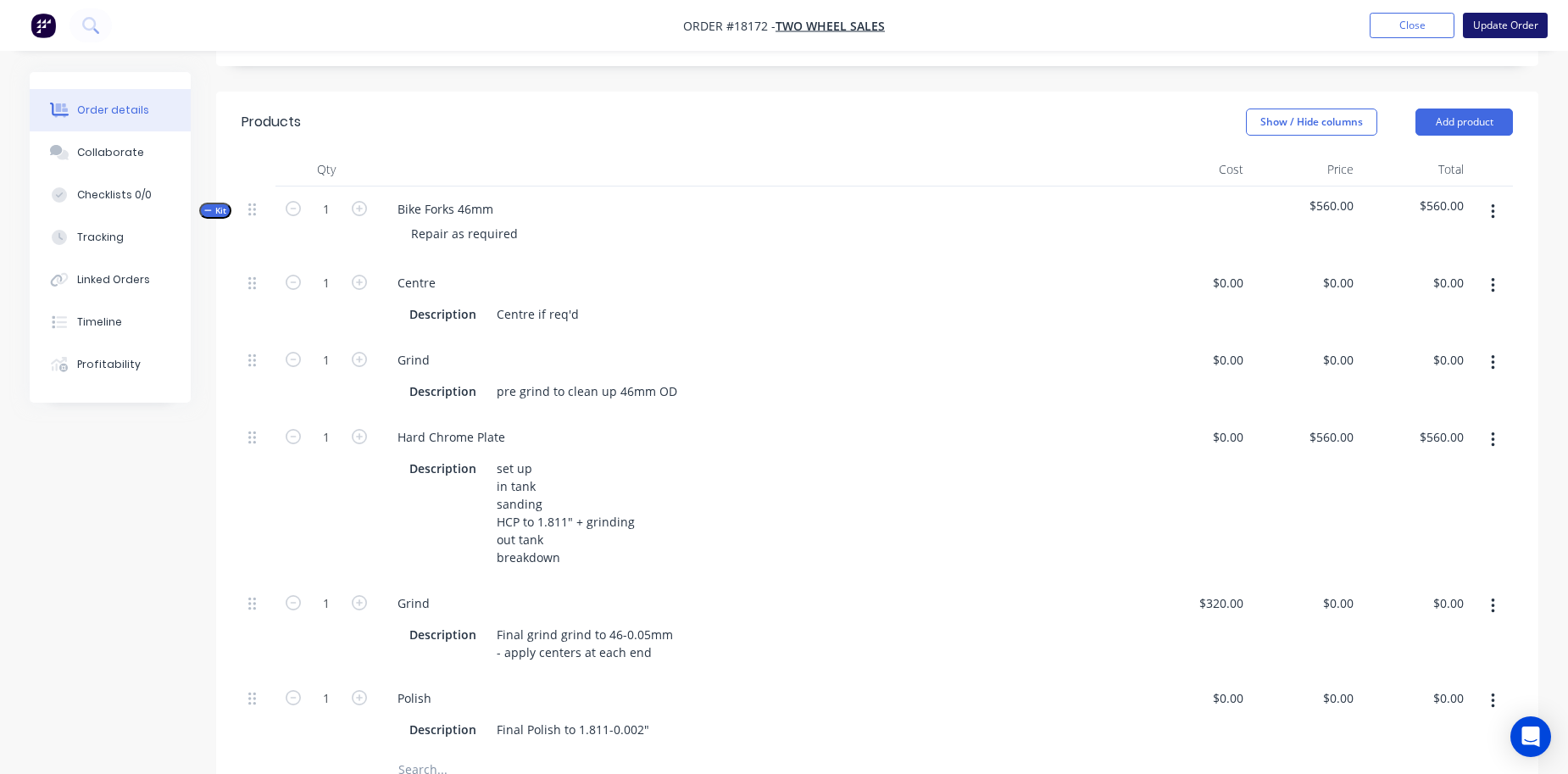
click at [1496, 24] on button "Update Order" at bounding box center [1506, 26] width 85 height 26
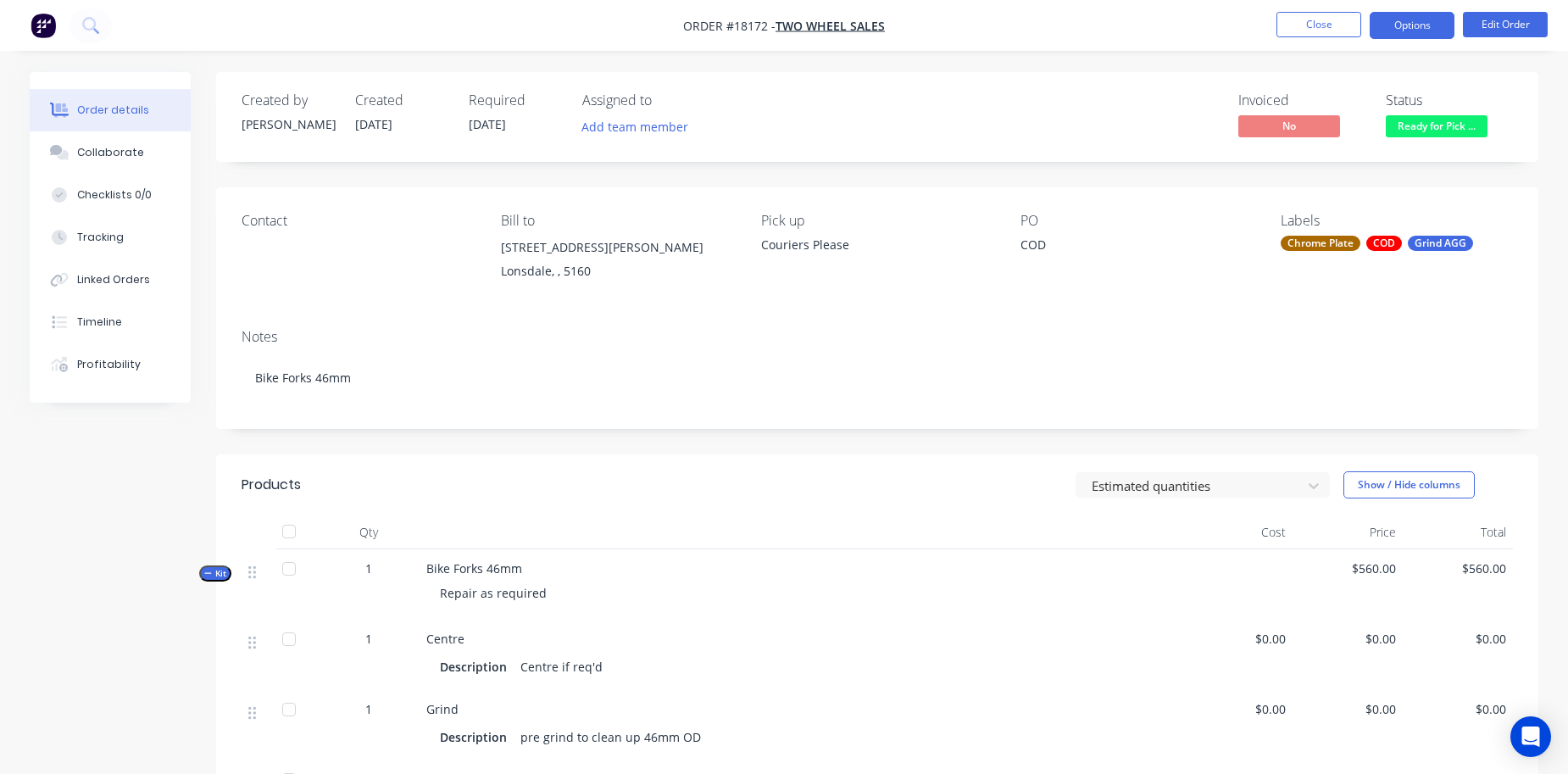
click at [1401, 27] on button "Options" at bounding box center [1412, 25] width 85 height 27
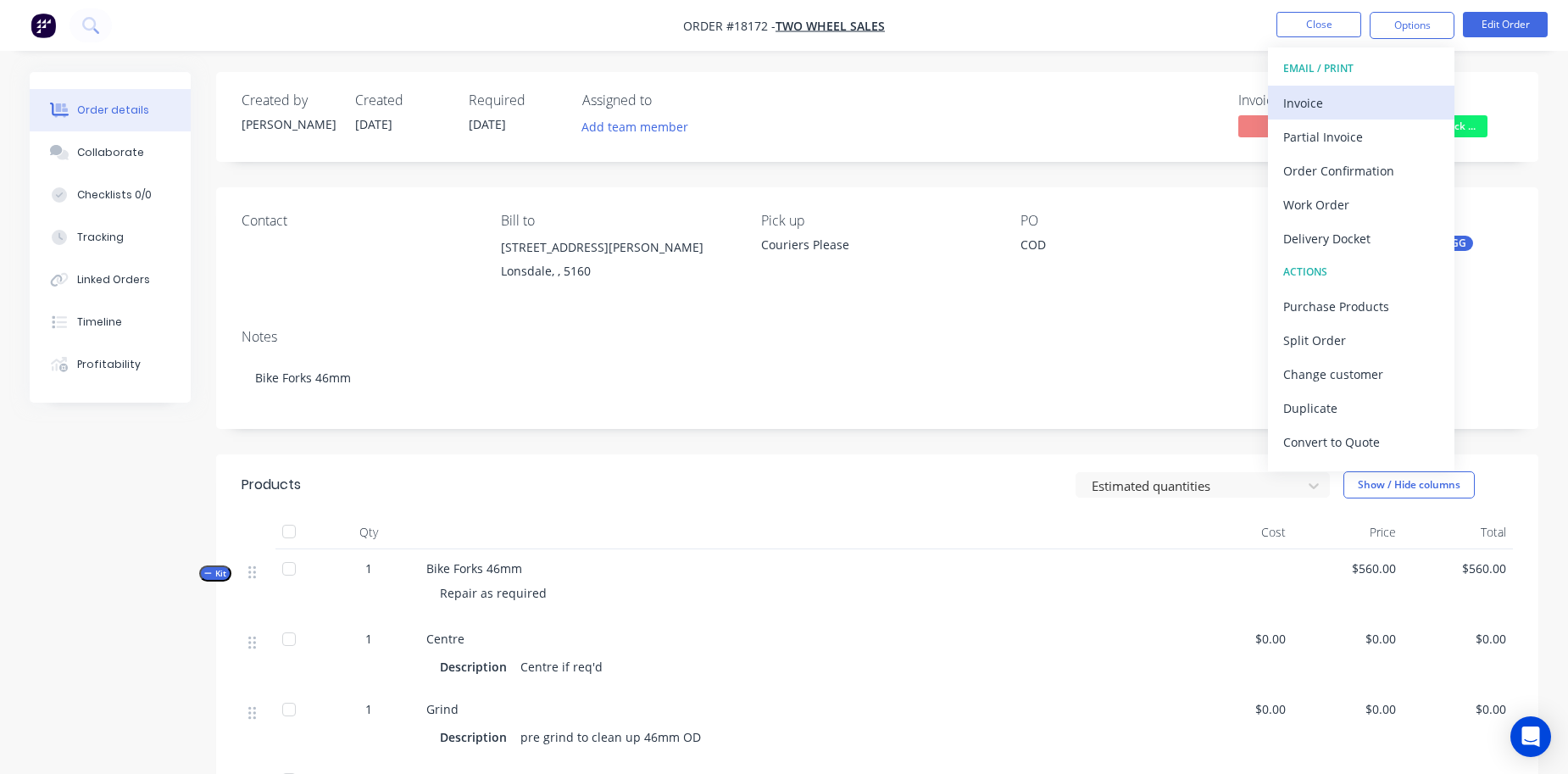
click at [1345, 114] on div "Invoice" at bounding box center [1361, 103] width 156 height 25
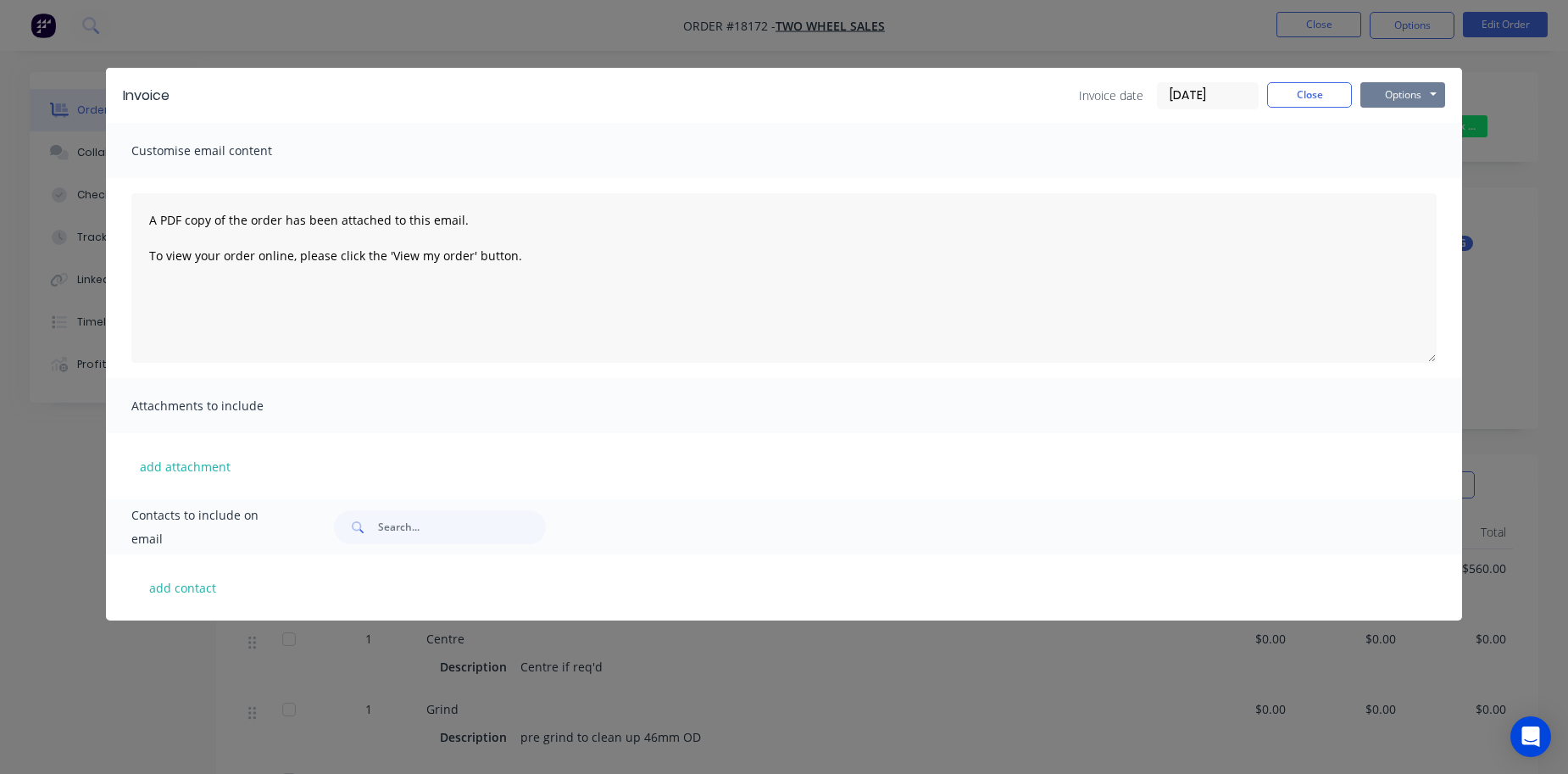
click at [1413, 87] on button "Options" at bounding box center [1404, 95] width 85 height 26
click at [1392, 156] on button "Print" at bounding box center [1415, 153] width 109 height 28
click at [1305, 96] on button "Close" at bounding box center [1309, 95] width 85 height 26
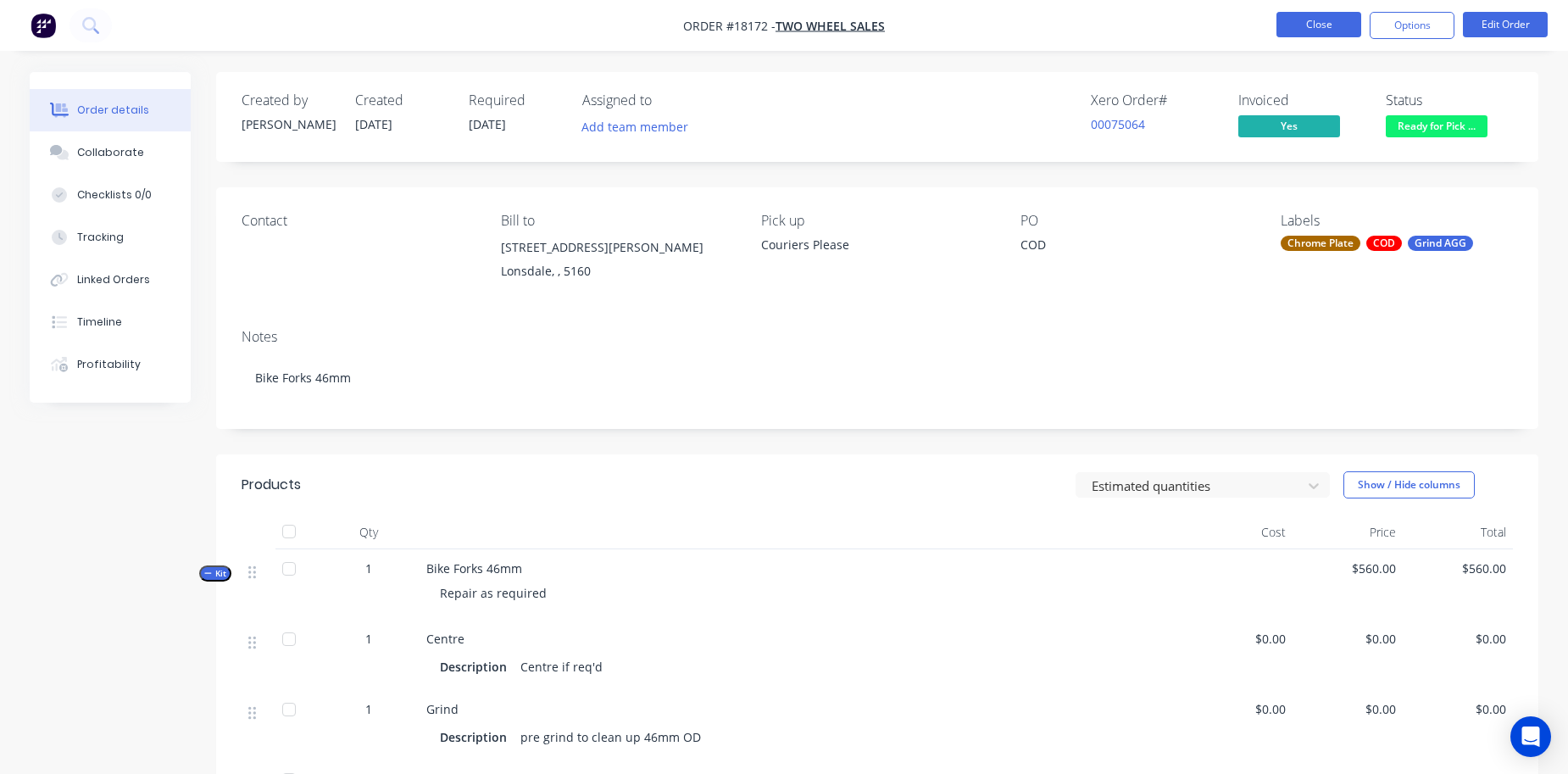
click at [1335, 17] on button "Close" at bounding box center [1319, 25] width 85 height 26
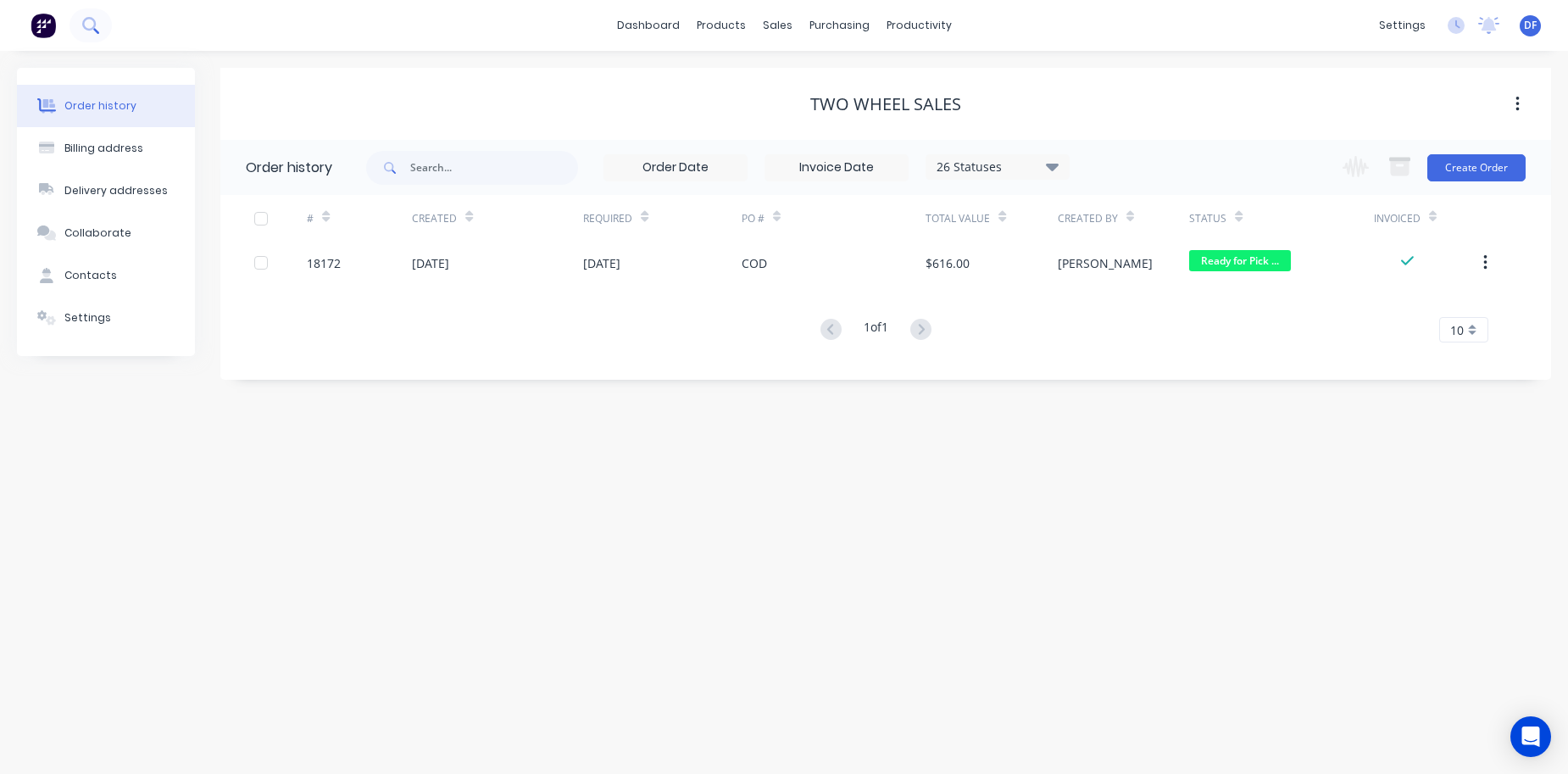
click at [88, 21] on icon at bounding box center [90, 25] width 16 height 16
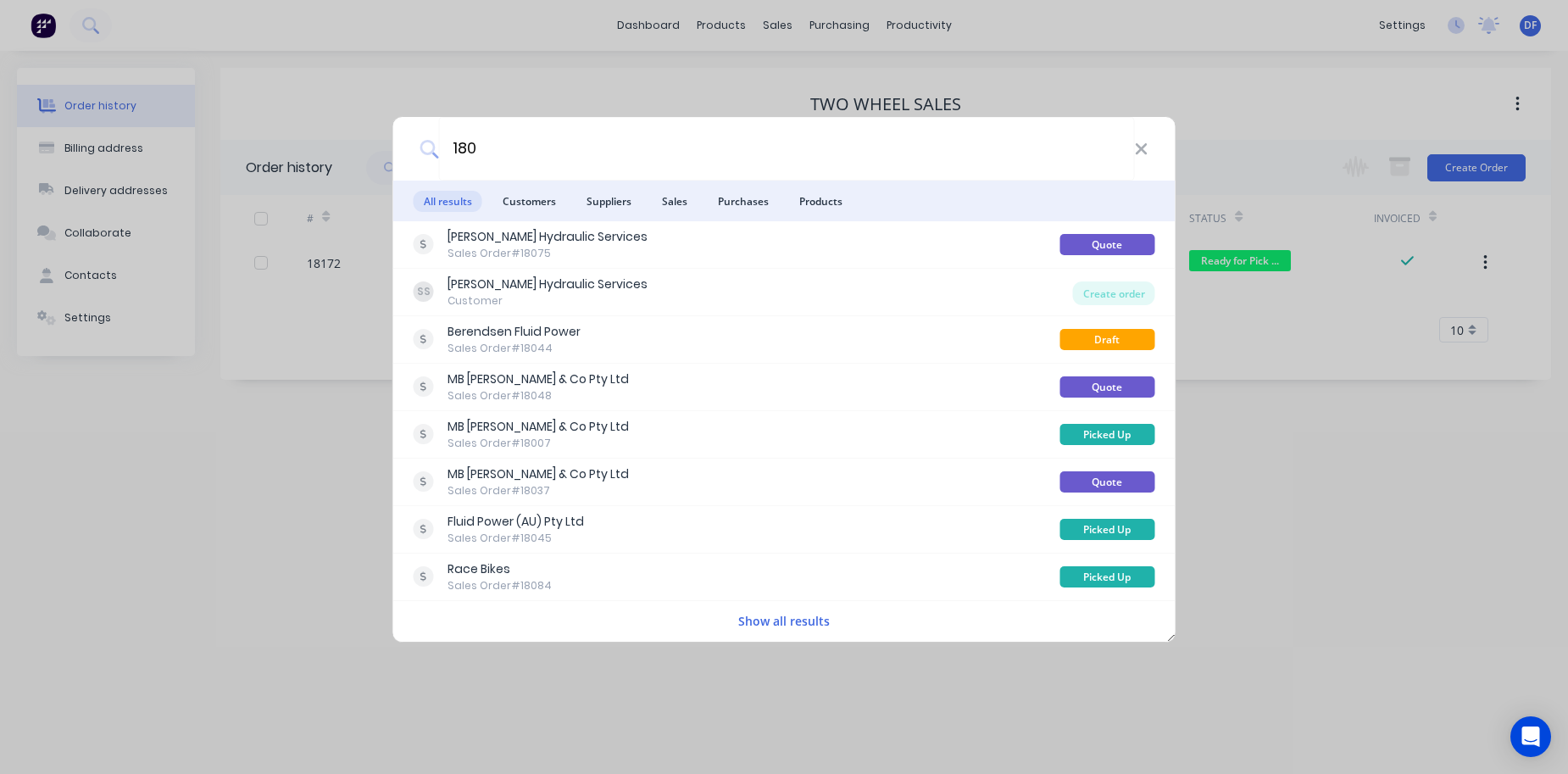
click at [766, 612] on button "Show all results" at bounding box center [784, 621] width 102 height 20
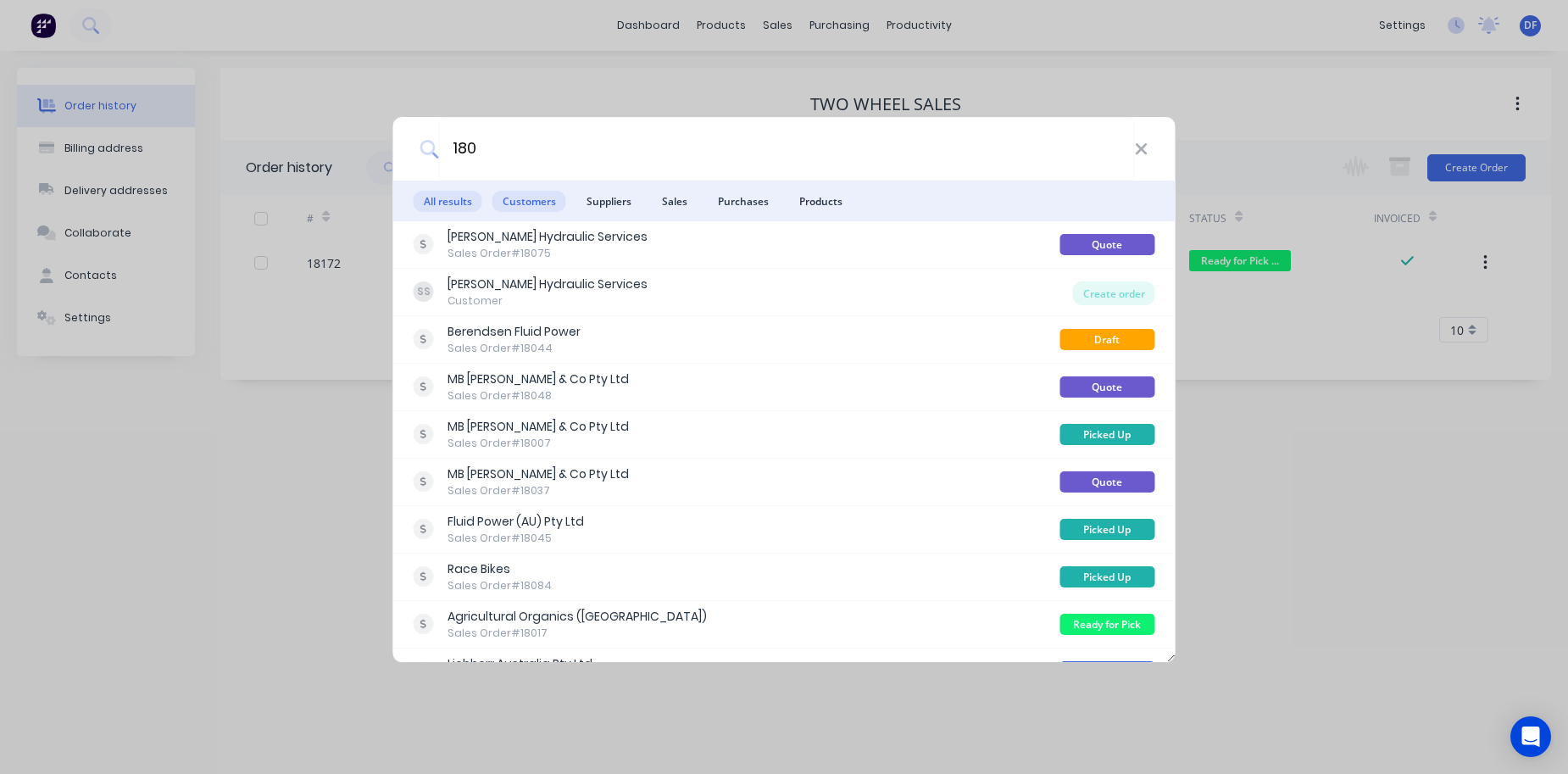
click at [520, 204] on span "Customers" at bounding box center [529, 201] width 73 height 21
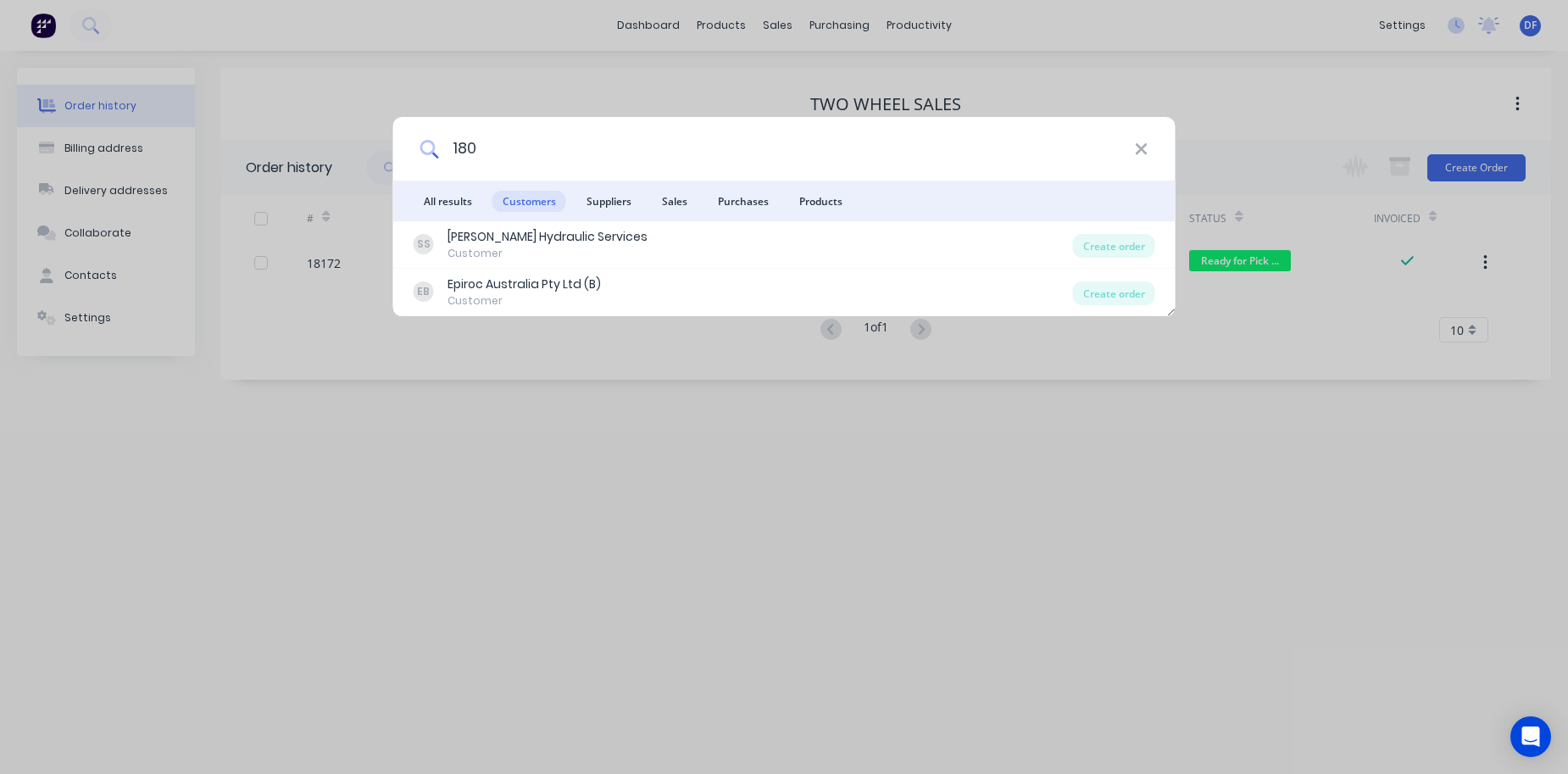
click at [456, 150] on input "180" at bounding box center [785, 149] width 696 height 63
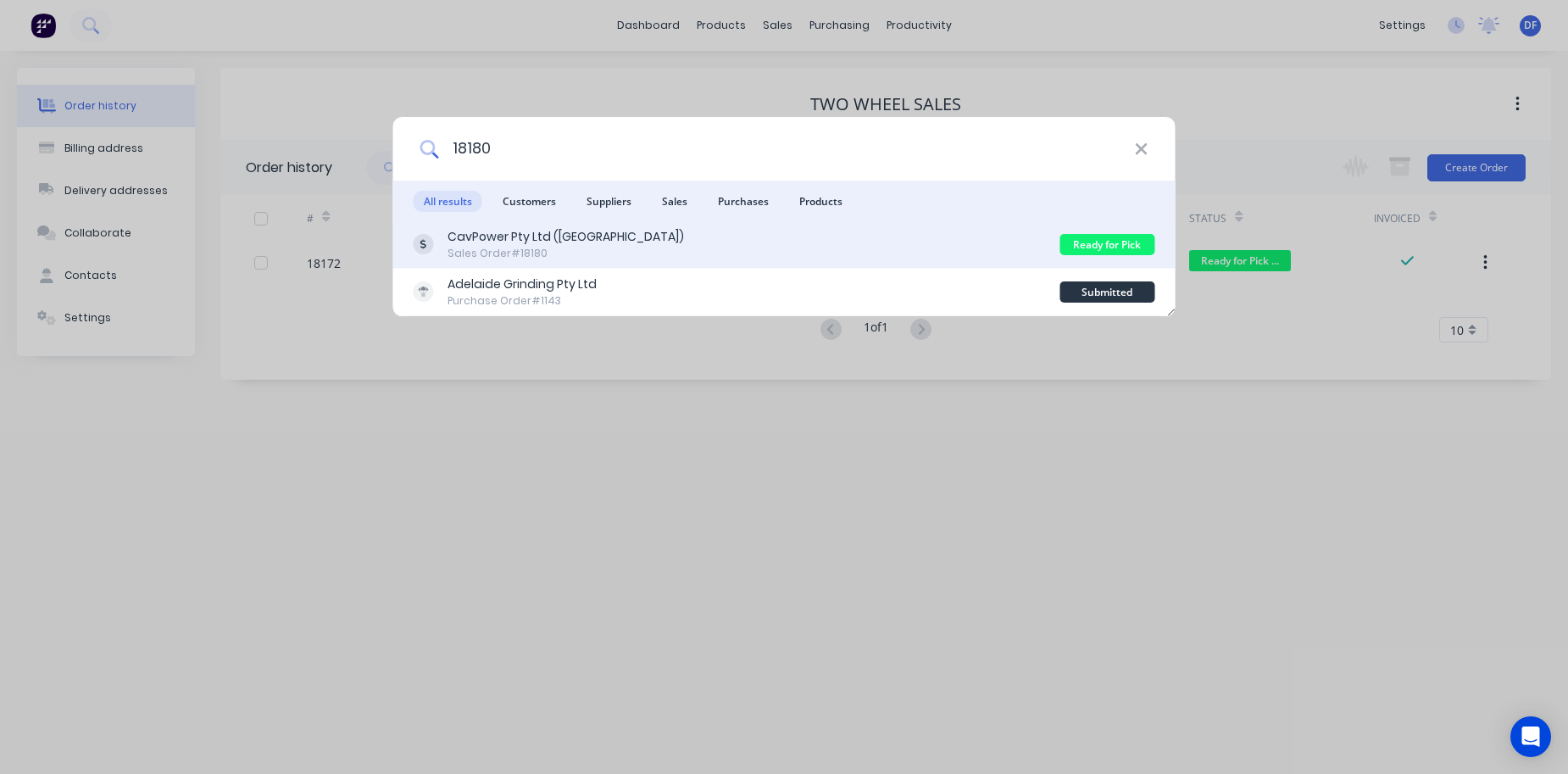
type input "18180"
click at [503, 260] on div "Sales Order #18180" at bounding box center [566, 253] width 237 height 15
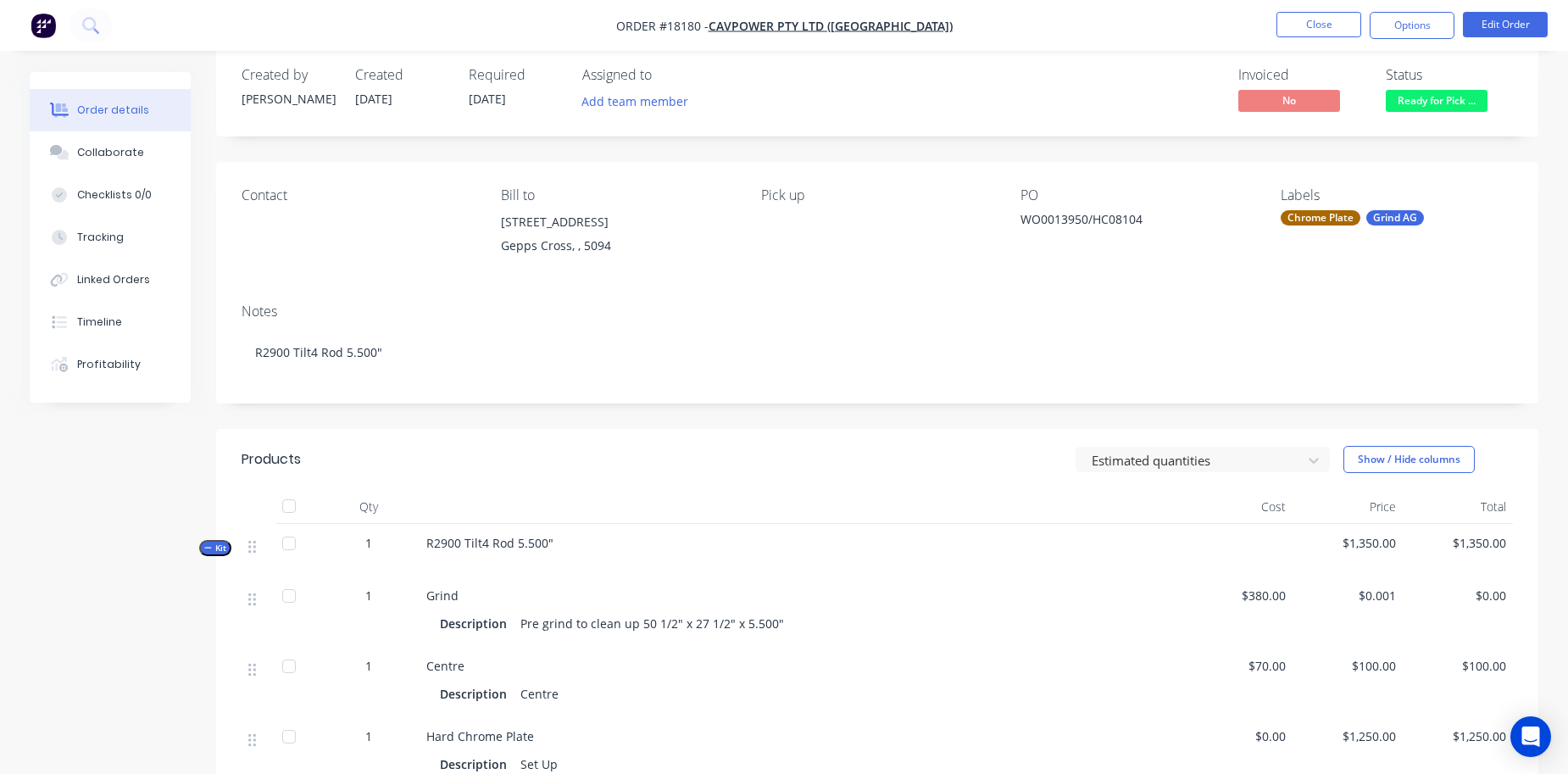
scroll to position [26, 0]
click at [1501, 26] on button "Edit Order" at bounding box center [1506, 25] width 85 height 26
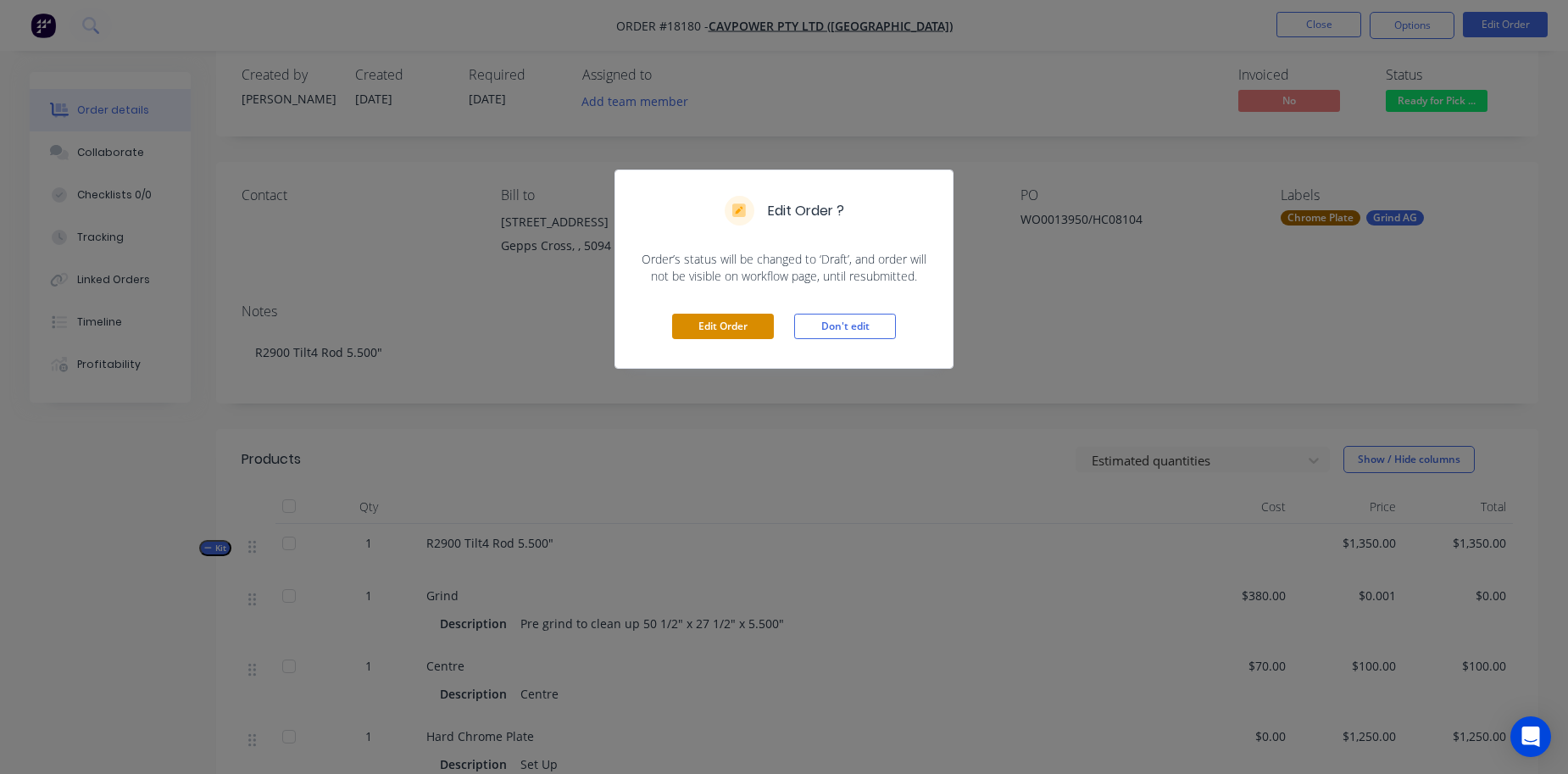
click at [712, 333] on button "Edit Order" at bounding box center [723, 327] width 102 height 26
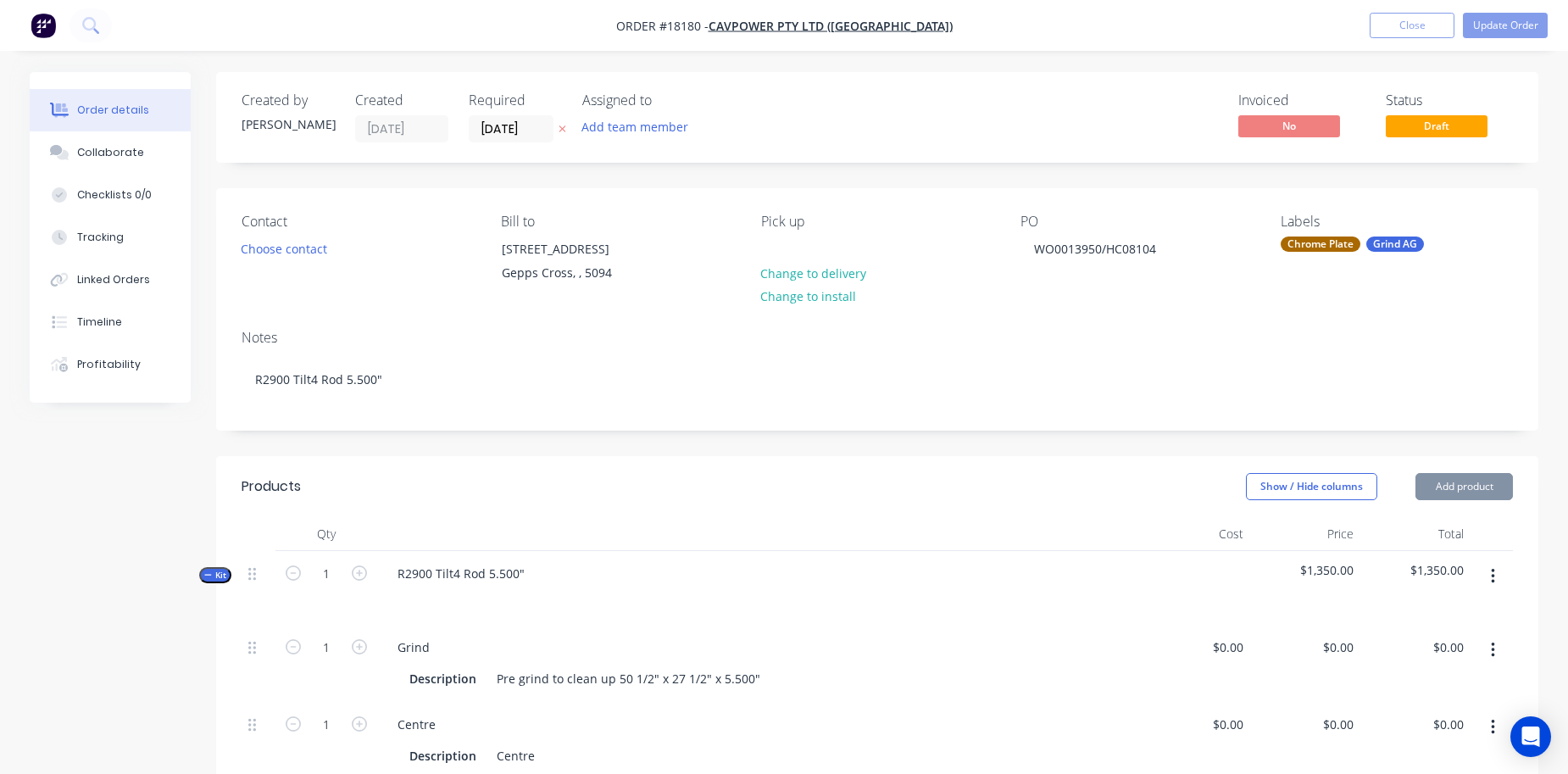
type input "$380.00"
type input "$0.001"
type input "$70.00"
type input "$100.00"
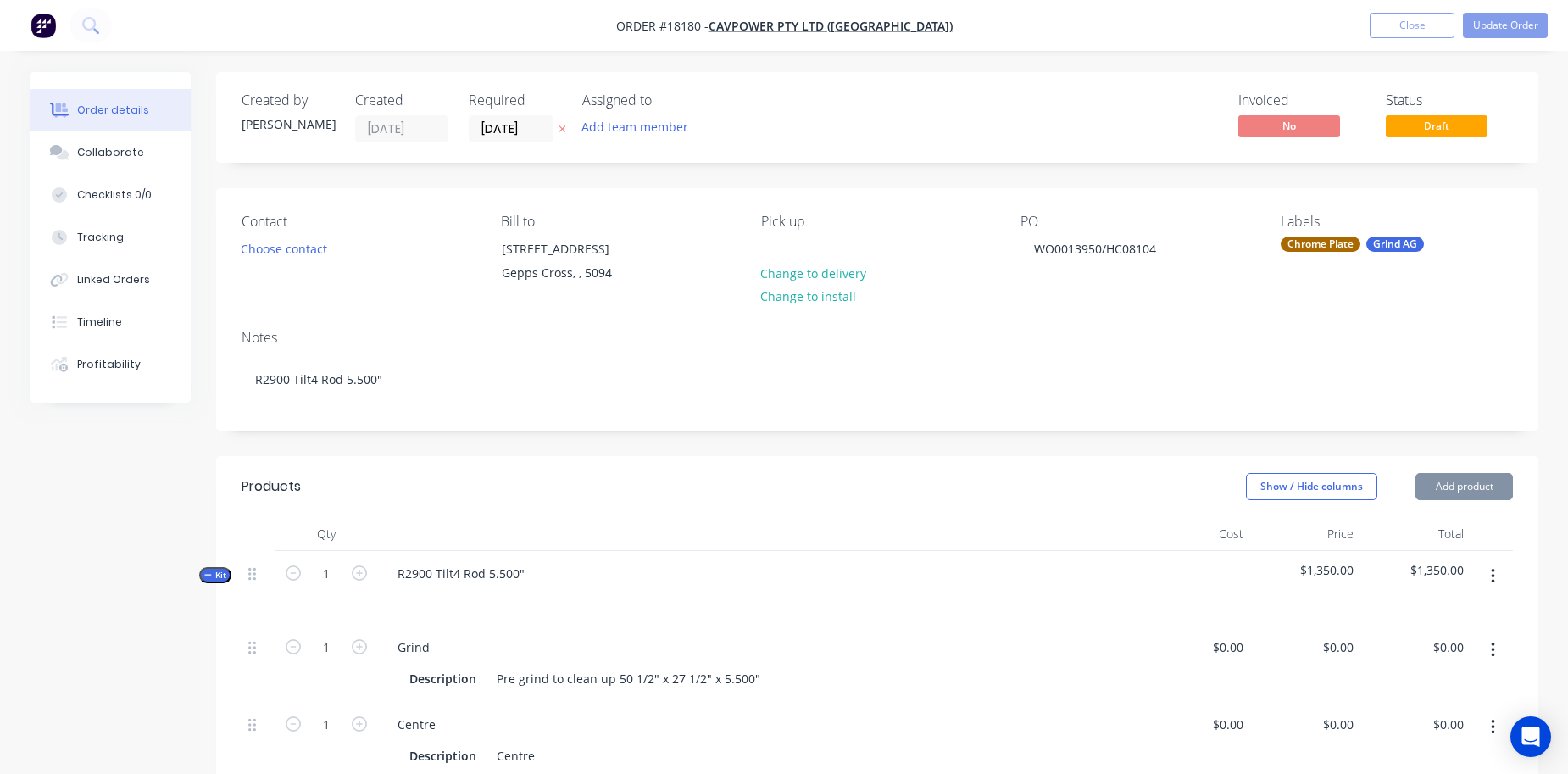
type input "$1,250.00"
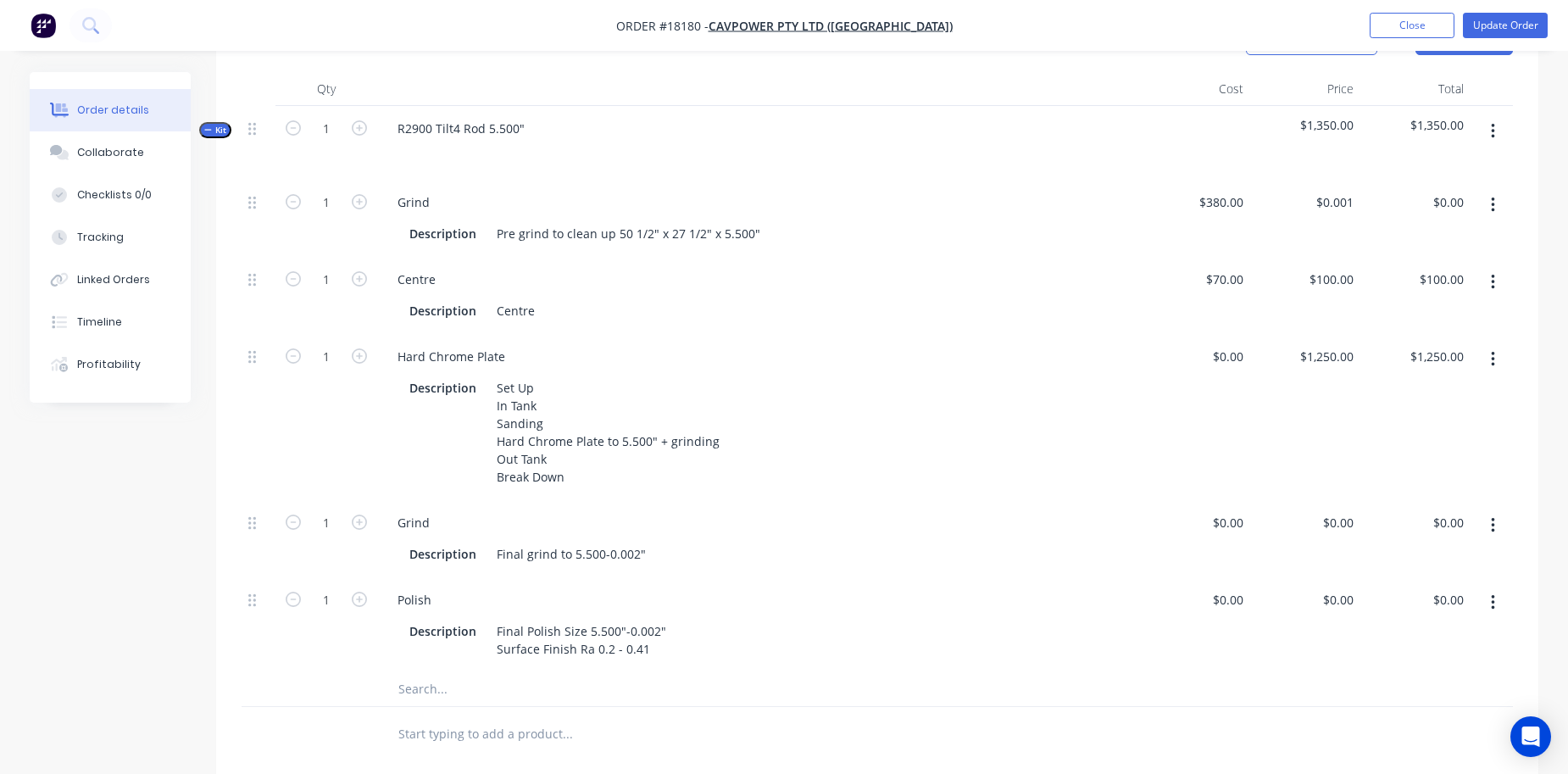
scroll to position [445, 0]
click at [1311, 356] on div "1250 $1,250.00" at bounding box center [1305, 417] width 110 height 166
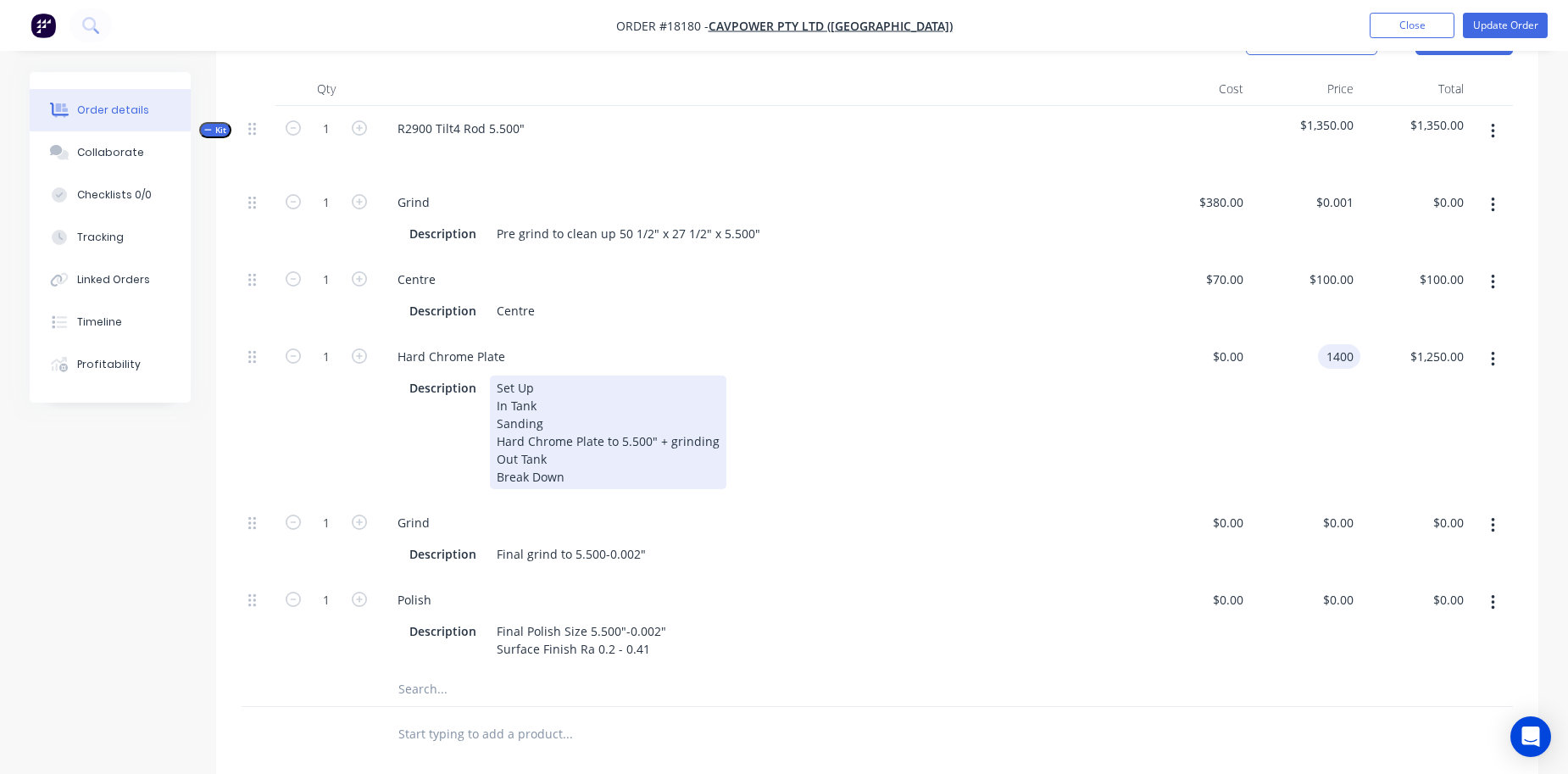
type input "$1,400.00"
click at [1101, 471] on div "Description Set Up In Tank Sanding Hard Chrome Plate to 5.500" + grinding Out T…" at bounding box center [756, 432] width 705 height 114
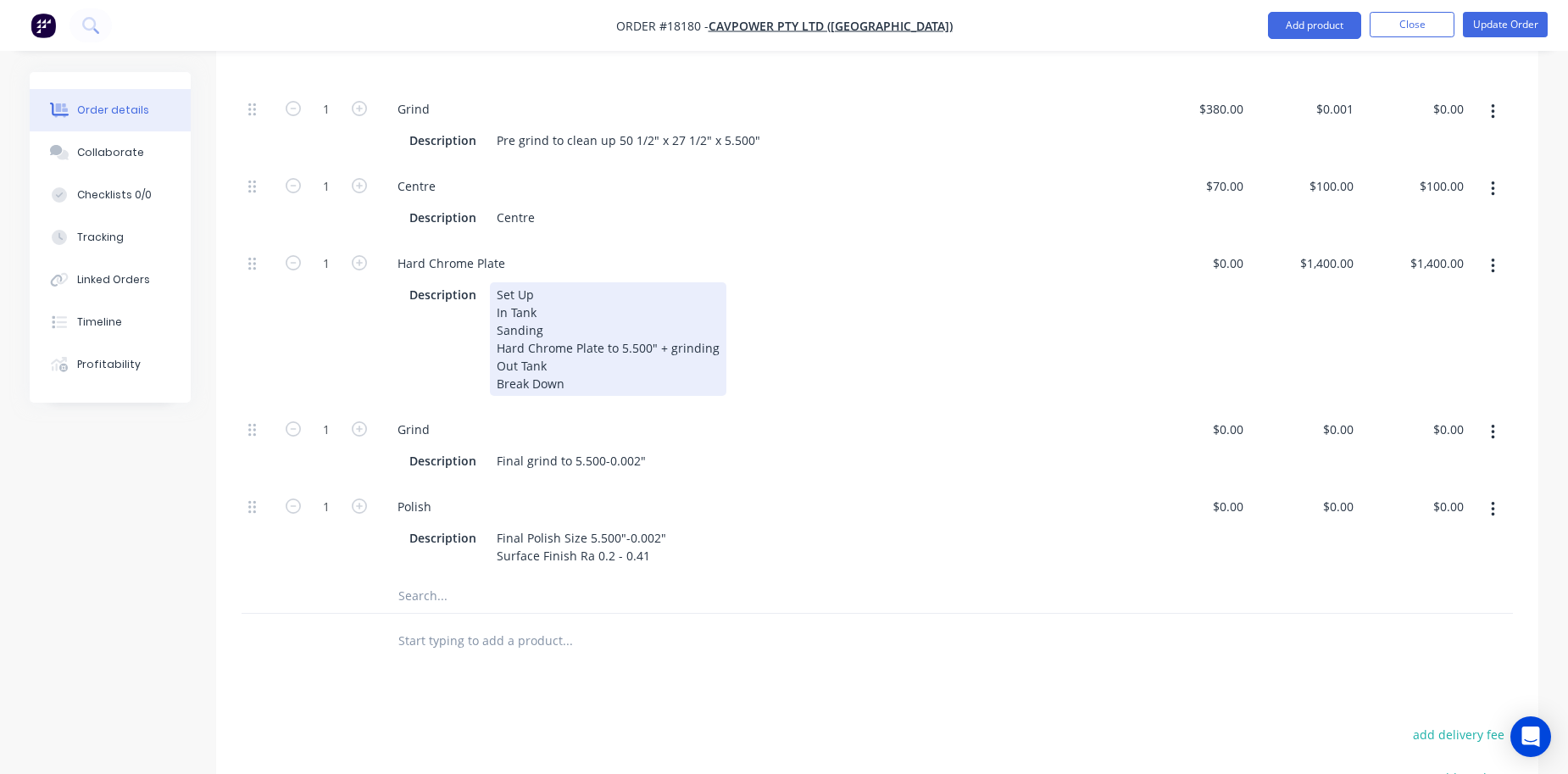
scroll to position [537, 0]
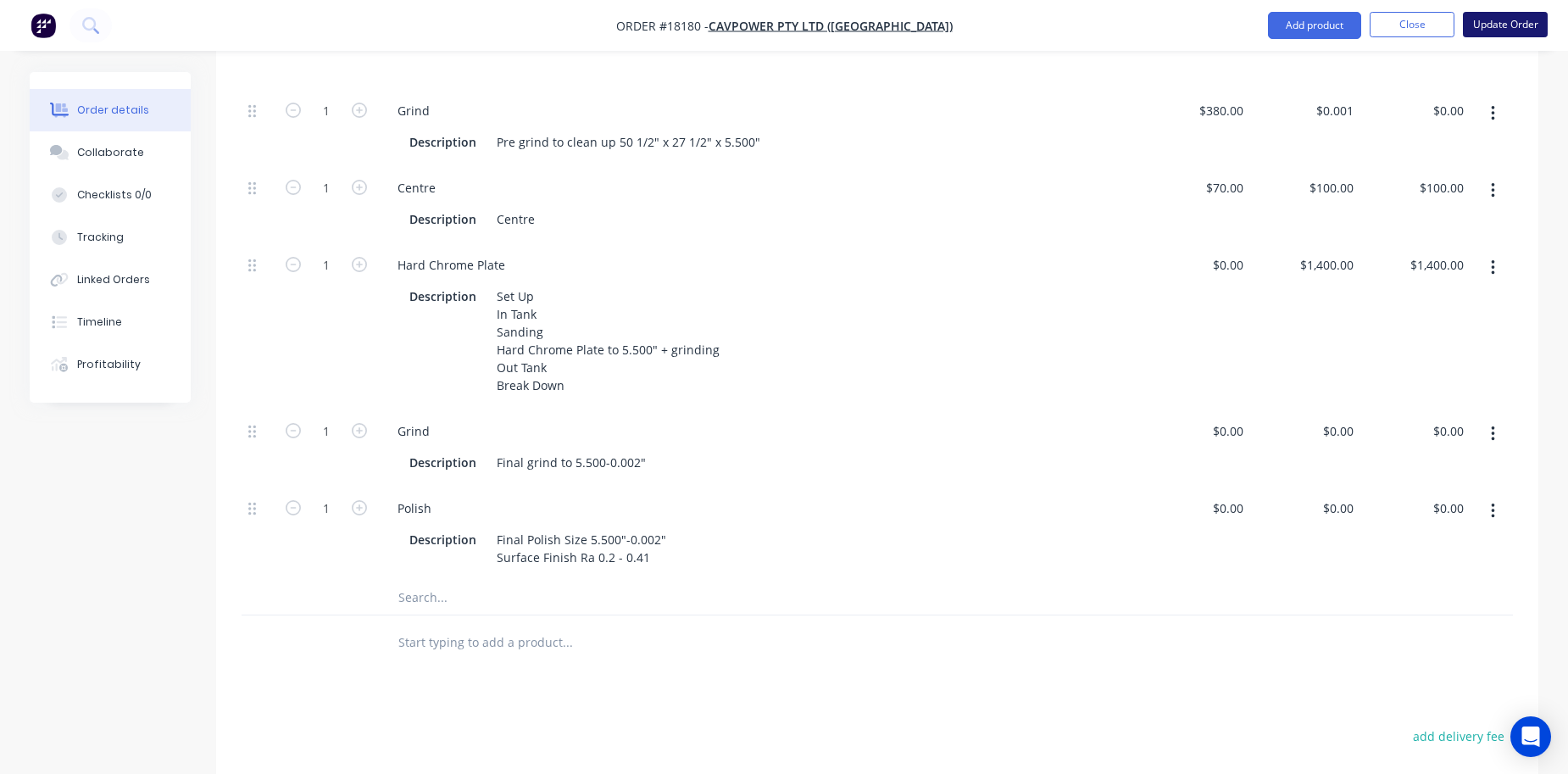
click at [1505, 28] on button "Update Order" at bounding box center [1506, 25] width 85 height 26
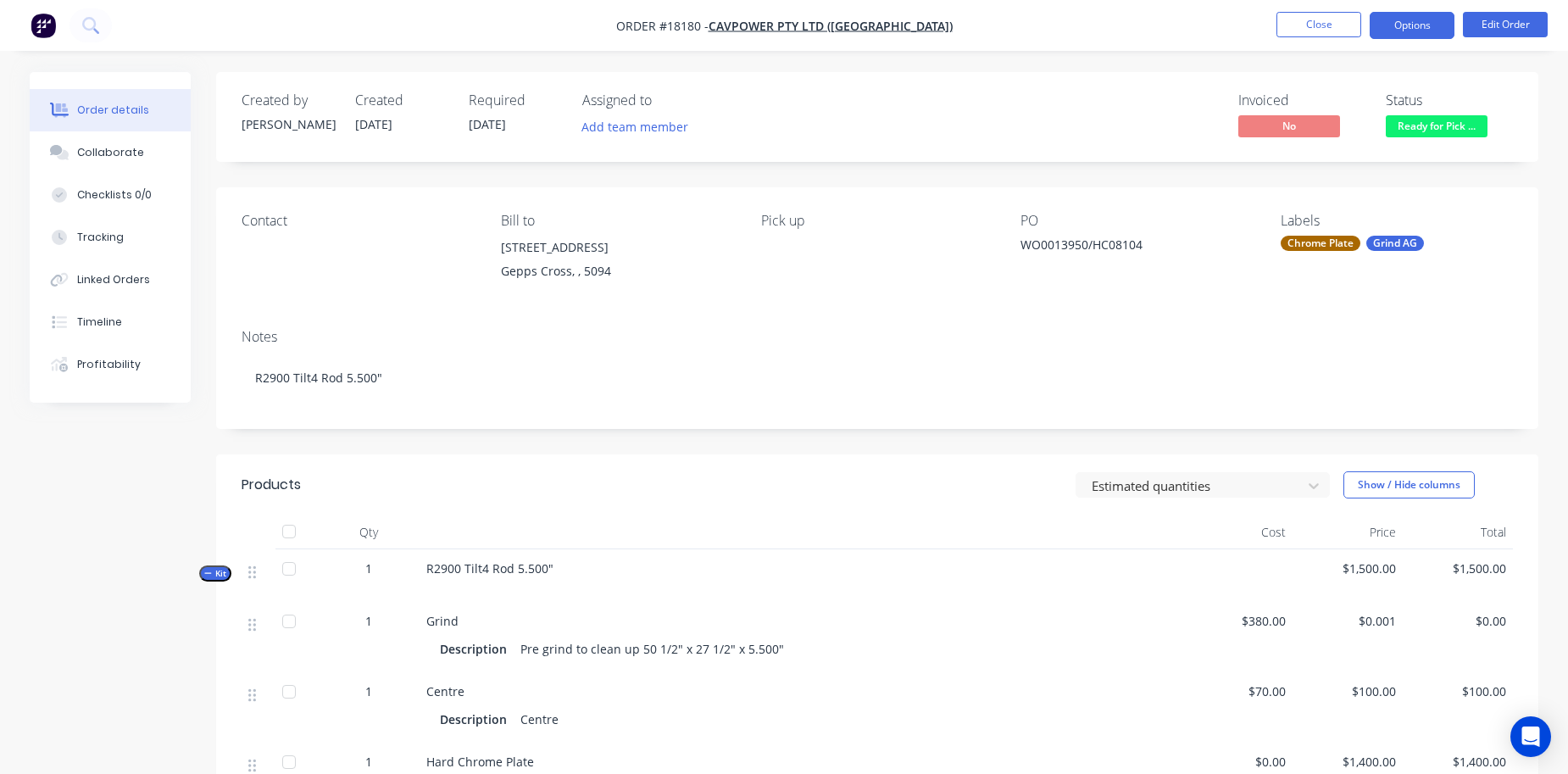
click at [1412, 21] on button "Options" at bounding box center [1412, 25] width 85 height 27
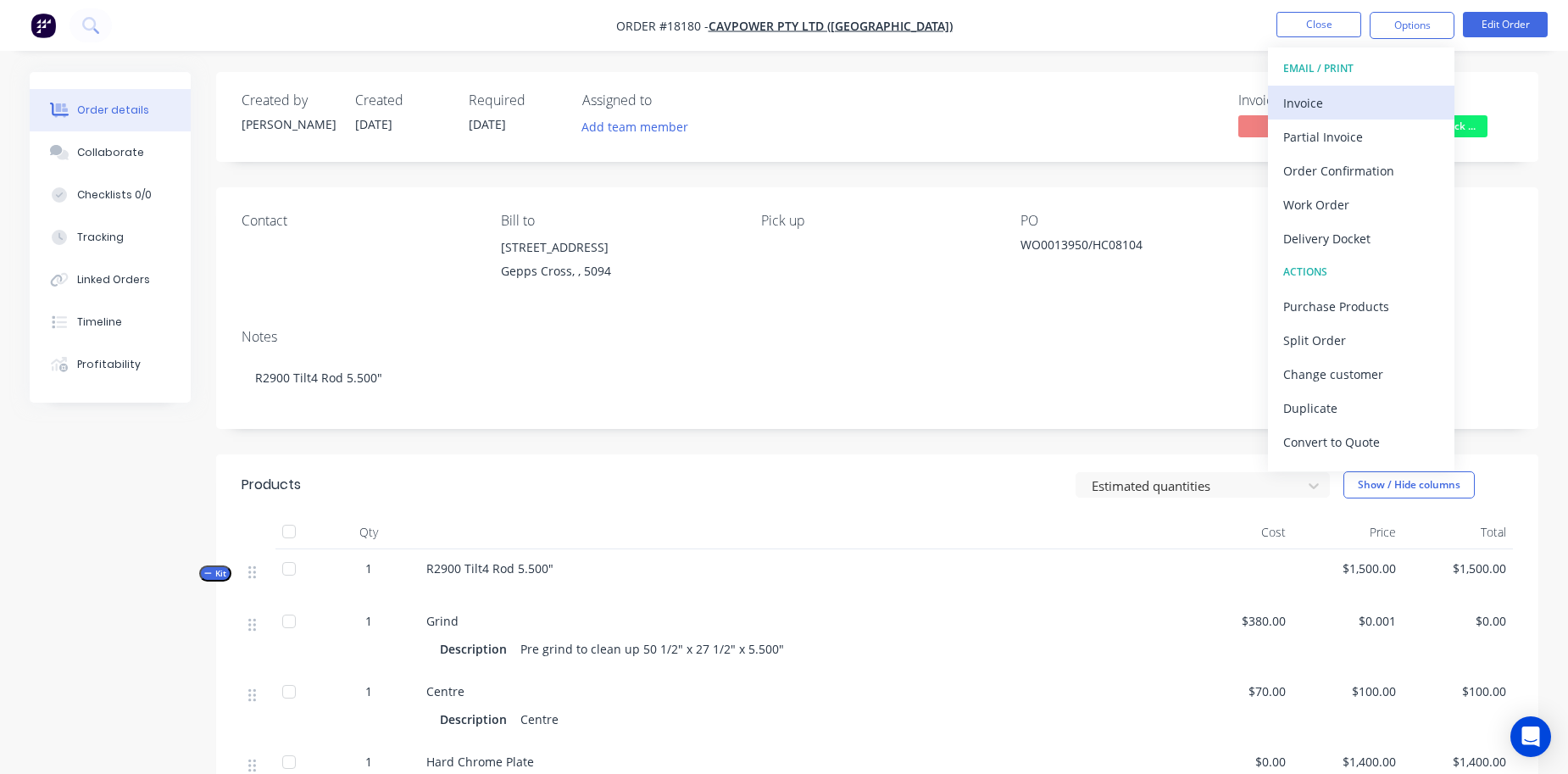
click at [1347, 102] on div "Invoice" at bounding box center [1361, 103] width 156 height 25
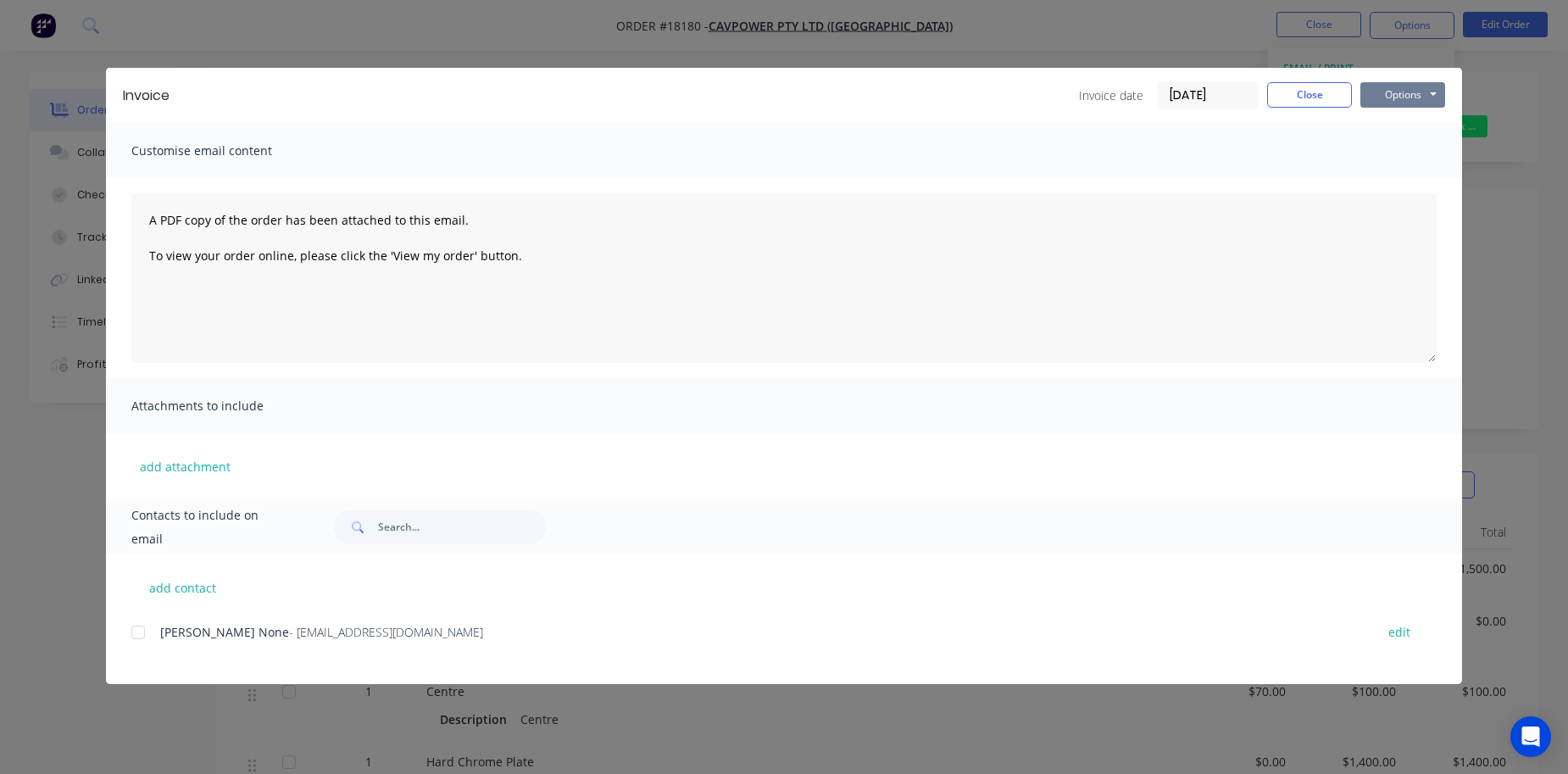
click at [1397, 91] on button "Options" at bounding box center [1404, 95] width 85 height 26
click at [1395, 150] on button "Print" at bounding box center [1415, 153] width 109 height 28
click at [1323, 99] on button "Close" at bounding box center [1309, 95] width 85 height 26
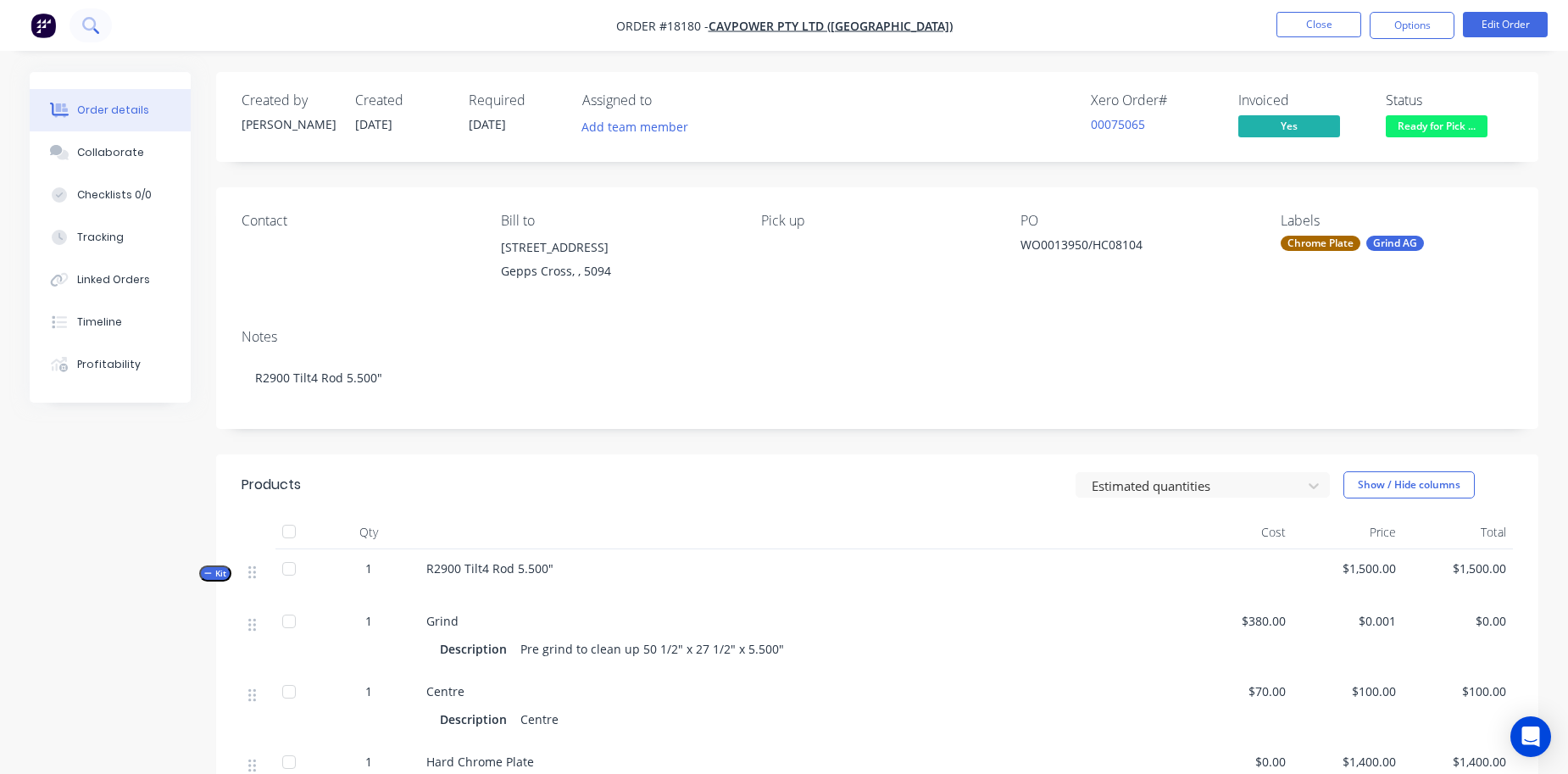
click at [74, 23] on button at bounding box center [90, 26] width 43 height 34
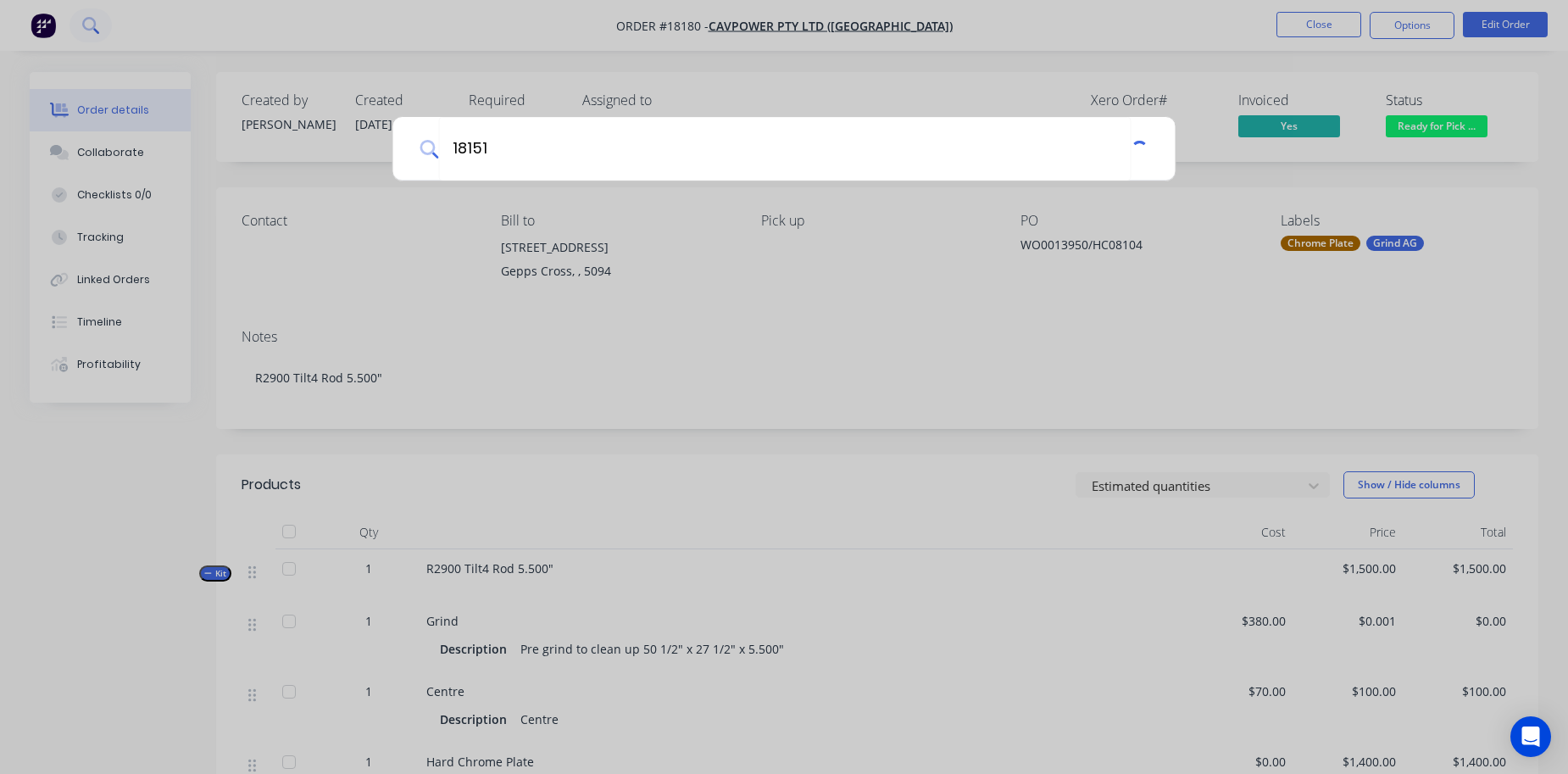
type input "18151"
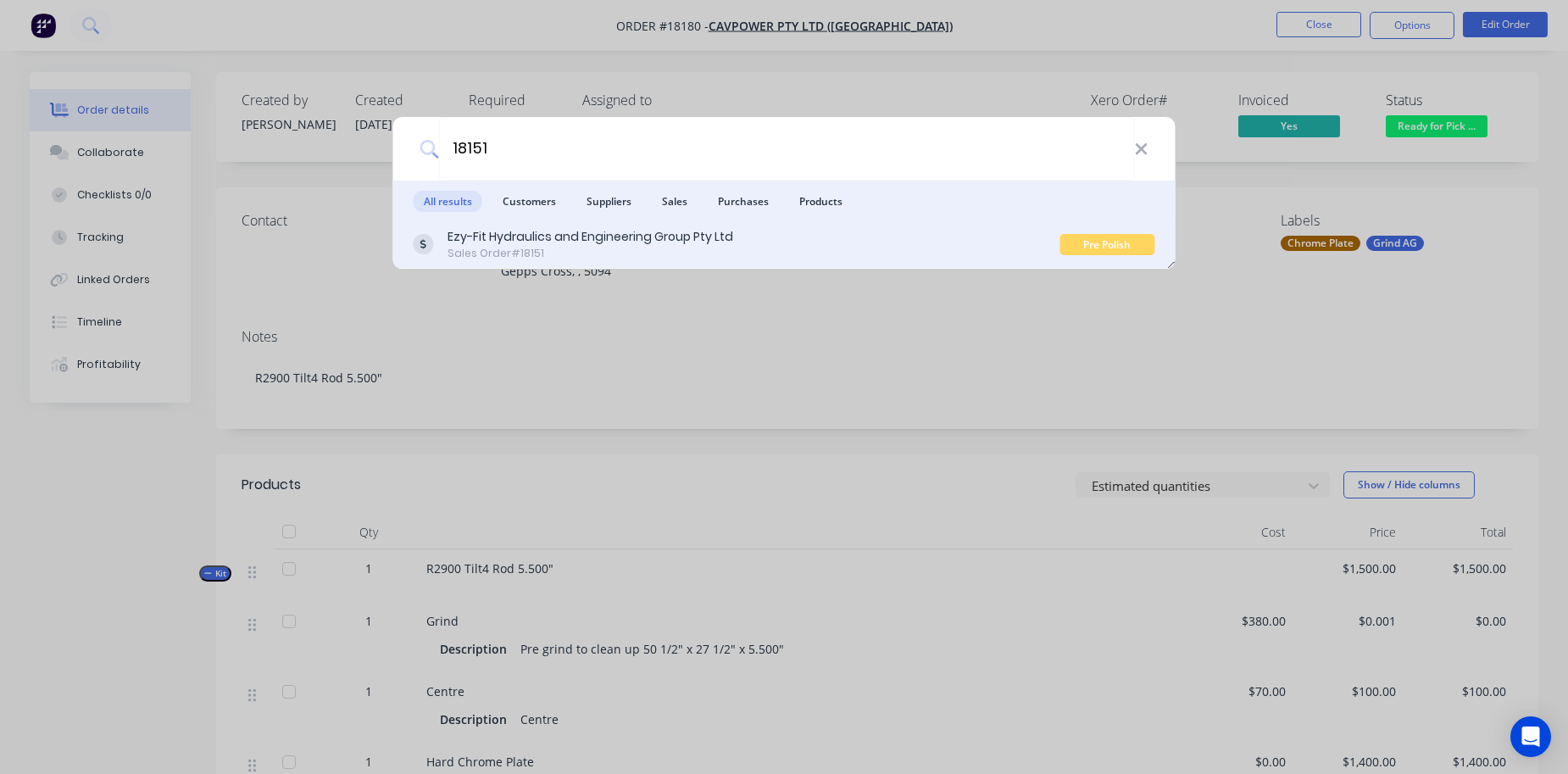
click at [526, 245] on div "Ezy-Fit Hydraulics and Engineering Group Pty Ltd" at bounding box center [590, 237] width 285 height 18
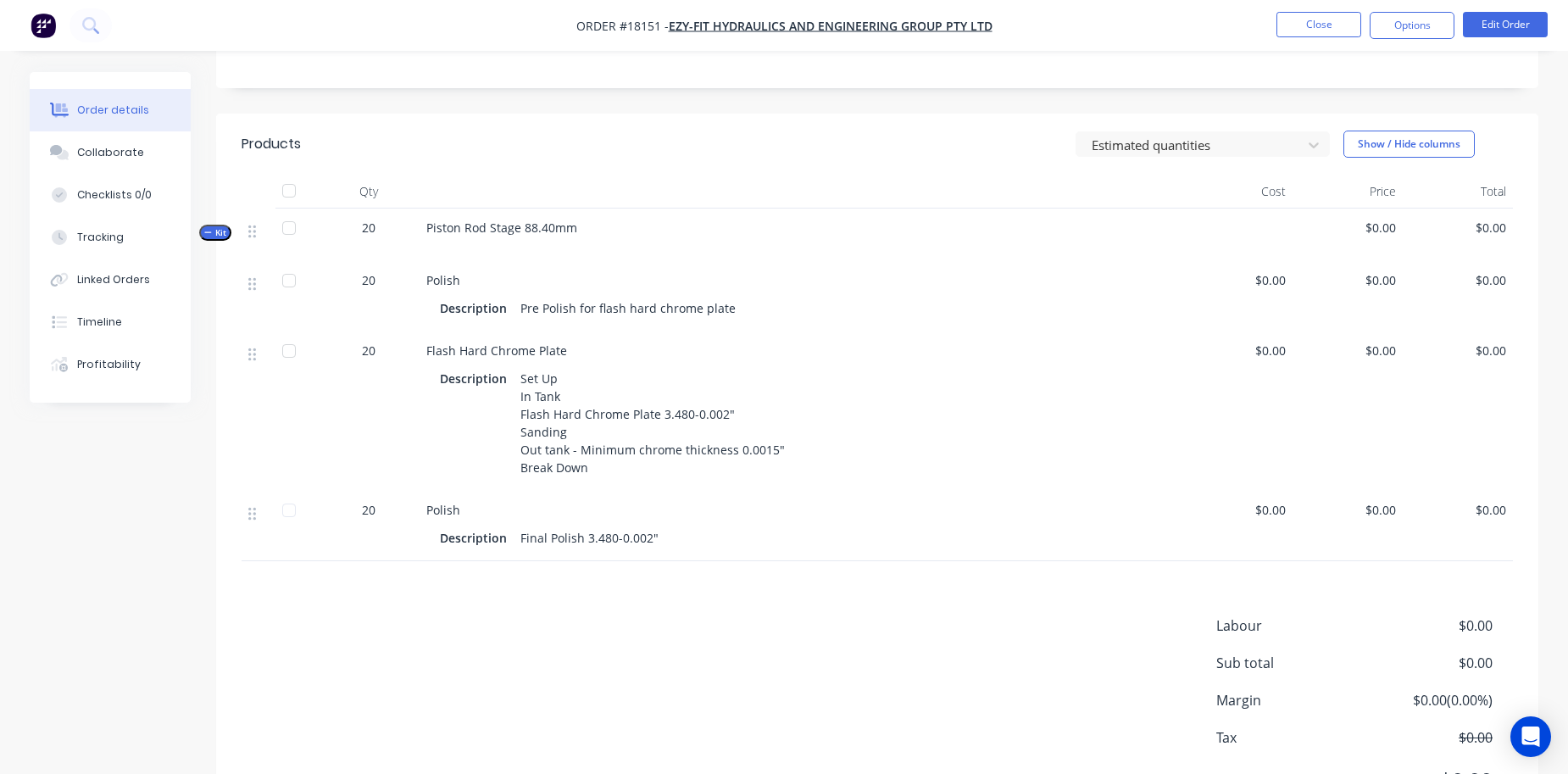
scroll to position [339, 0]
click at [1510, 21] on button "Edit Order" at bounding box center [1506, 25] width 85 height 26
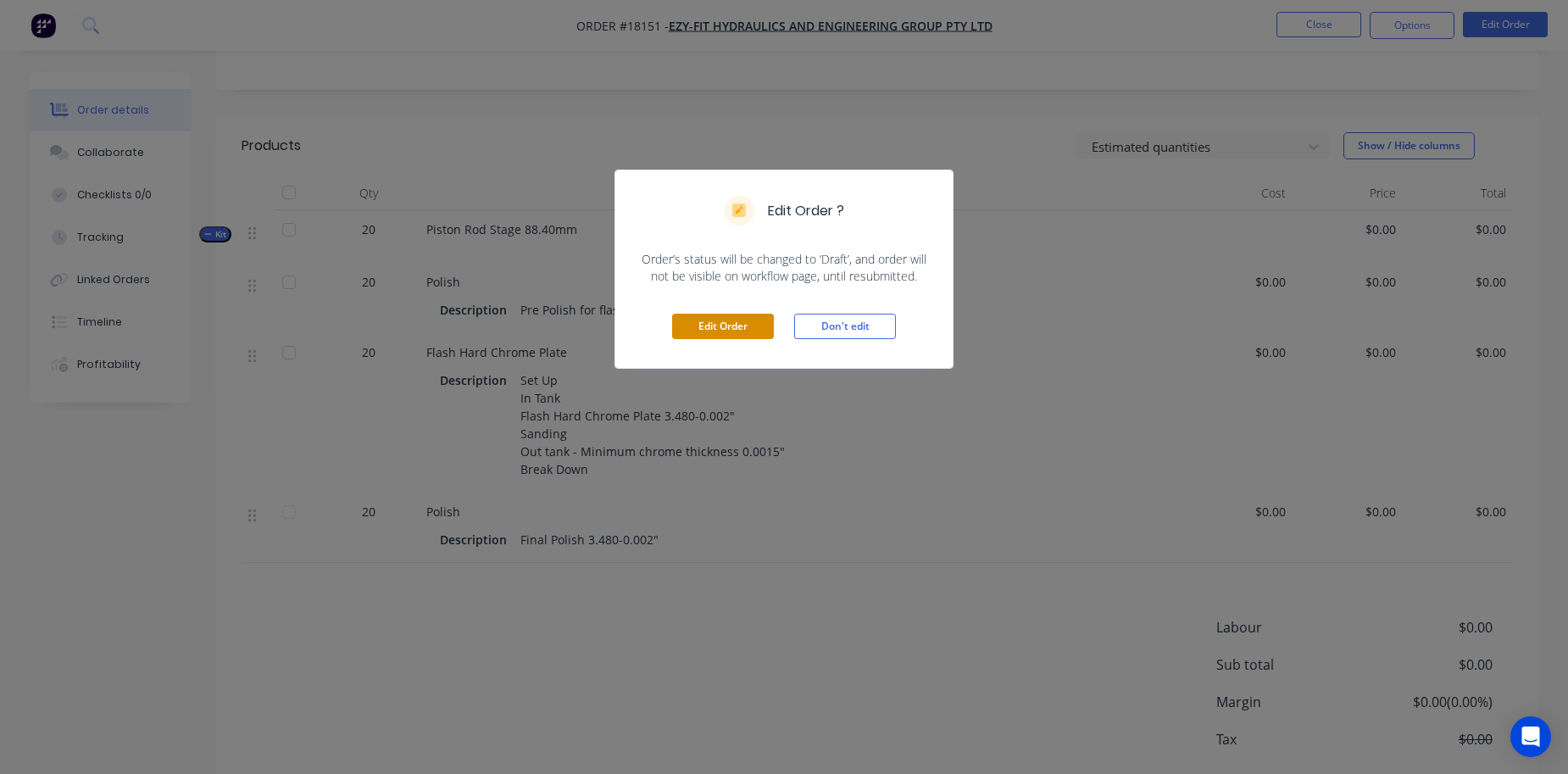
click at [753, 325] on button "Edit Order" at bounding box center [723, 327] width 102 height 26
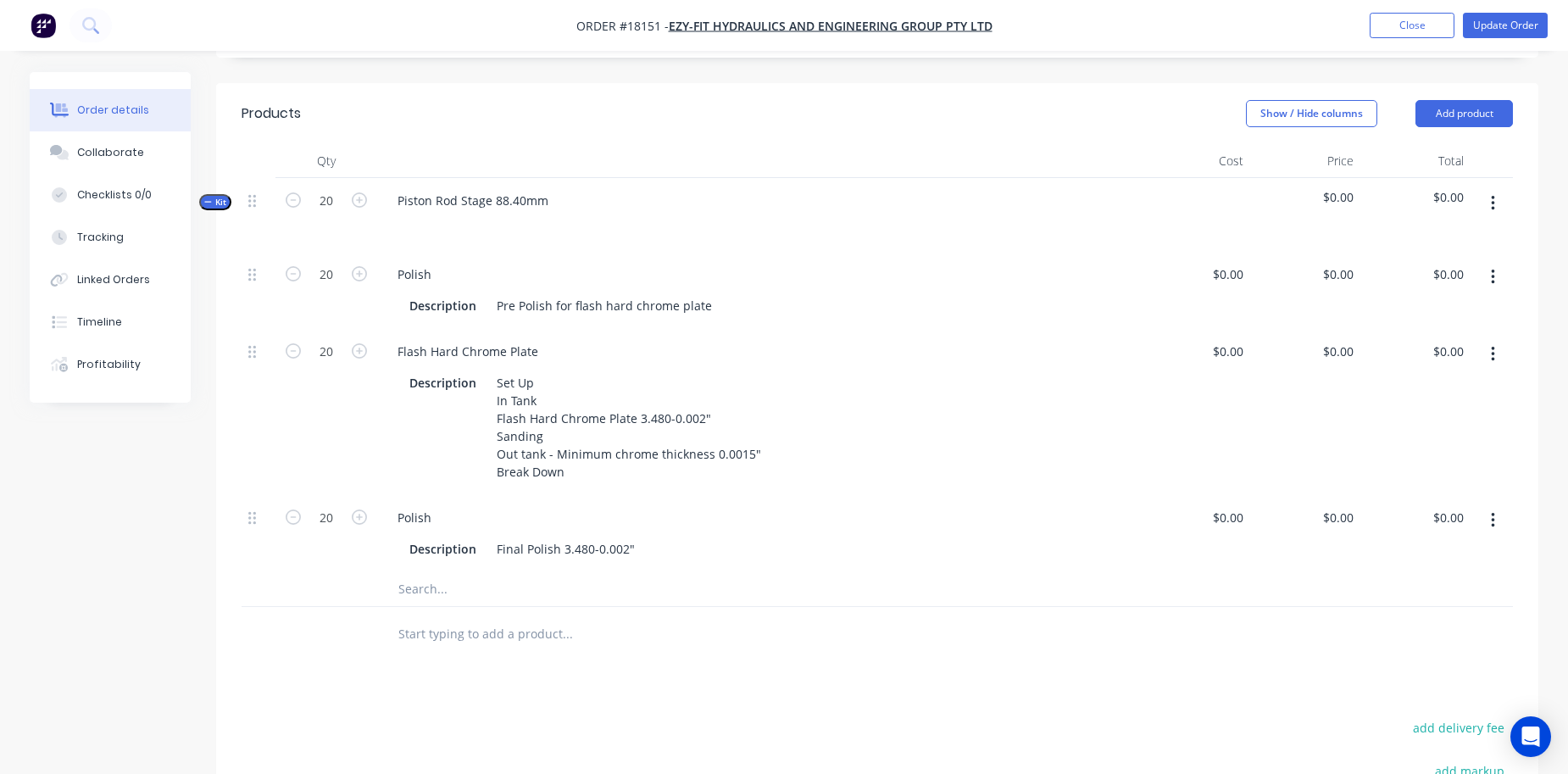
scroll to position [415, 0]
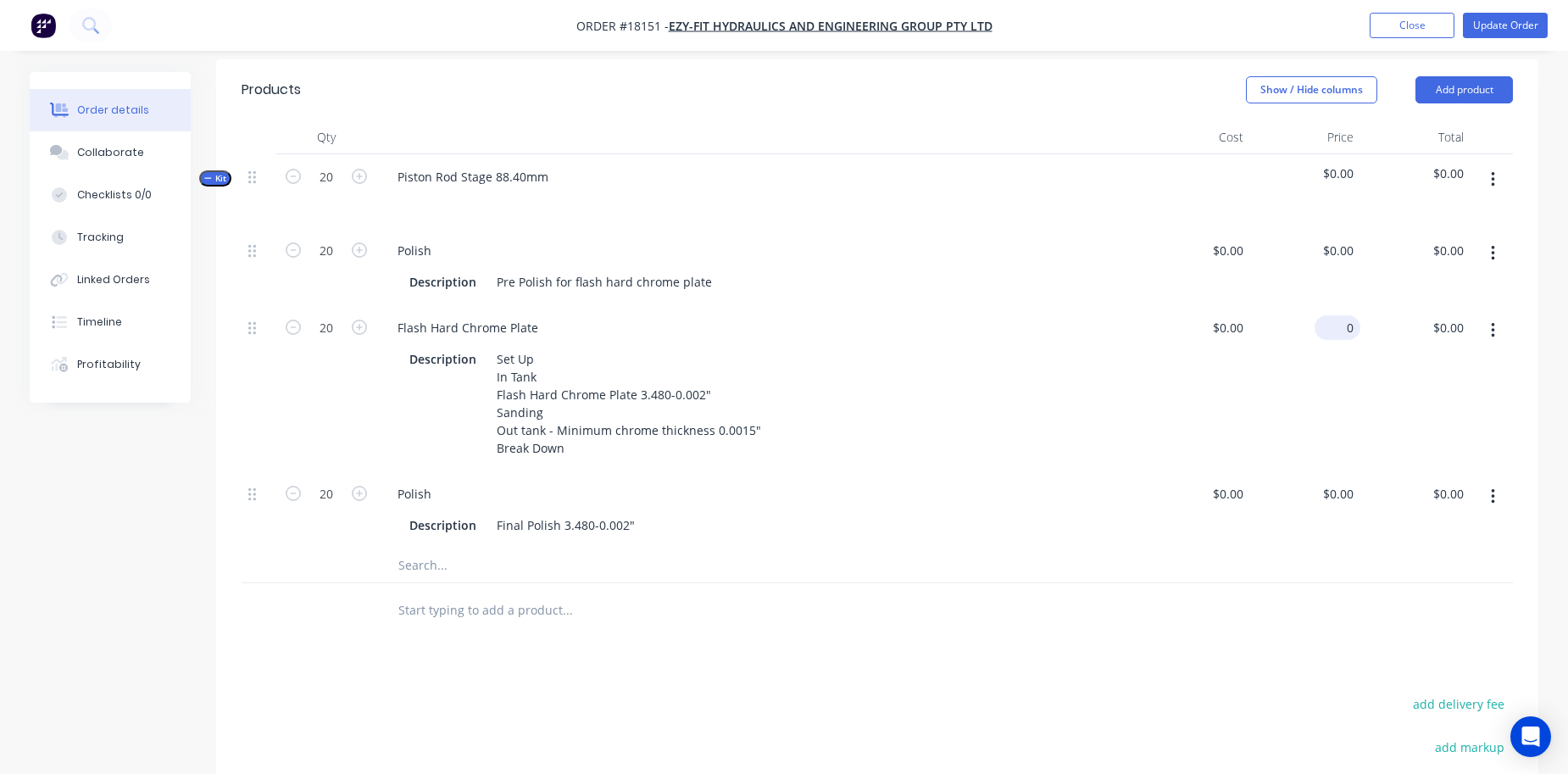
click at [1355, 315] on input "0" at bounding box center [1340, 327] width 39 height 25
type input "$381.00"
type input "$7,620.00"
click at [848, 513] on div "Description Final Polish 3.480-0.002"" at bounding box center [756, 525] width 705 height 25
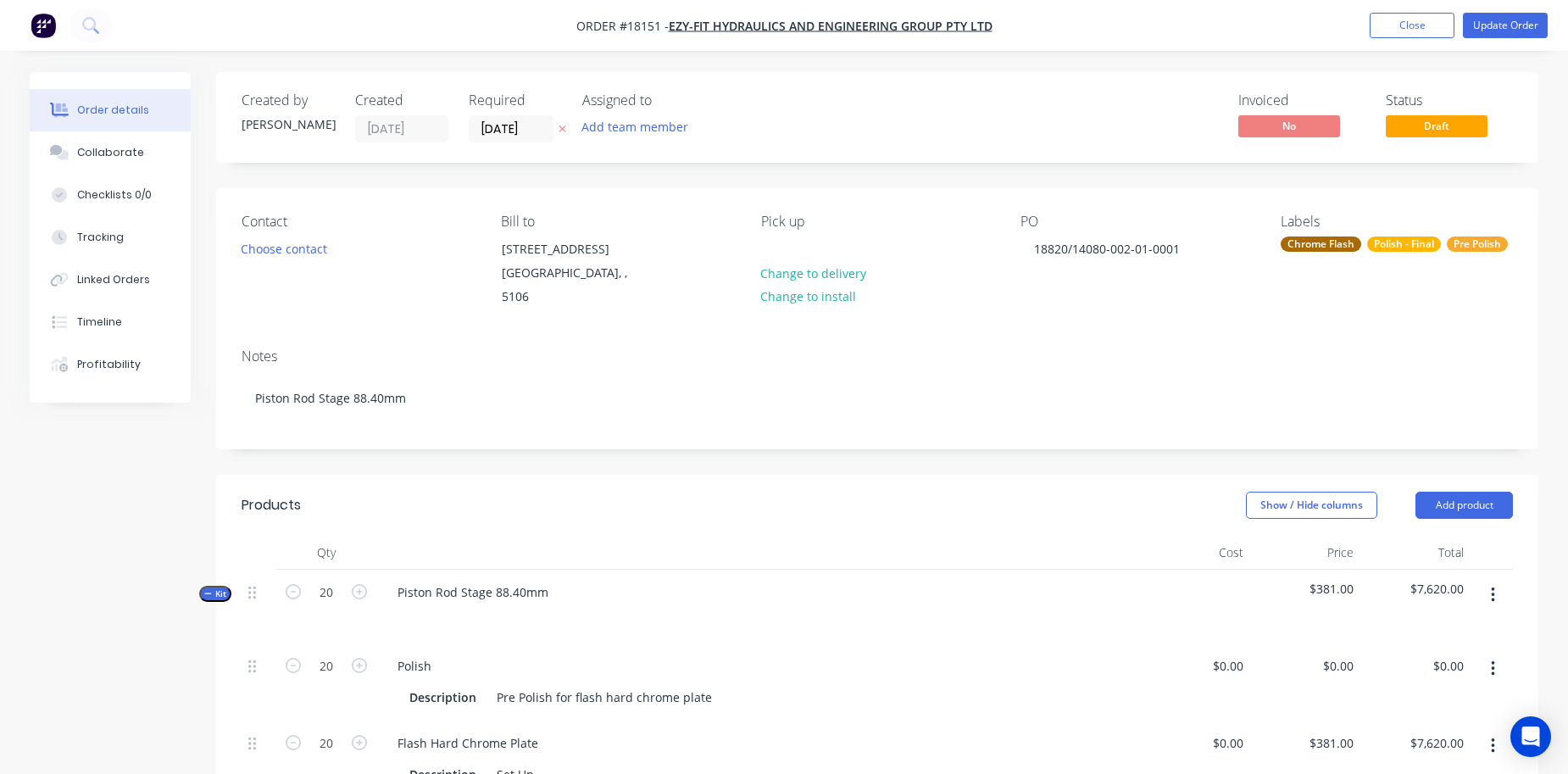
scroll to position [0, 0]
click at [1501, 21] on button "Update Order" at bounding box center [1506, 26] width 85 height 26
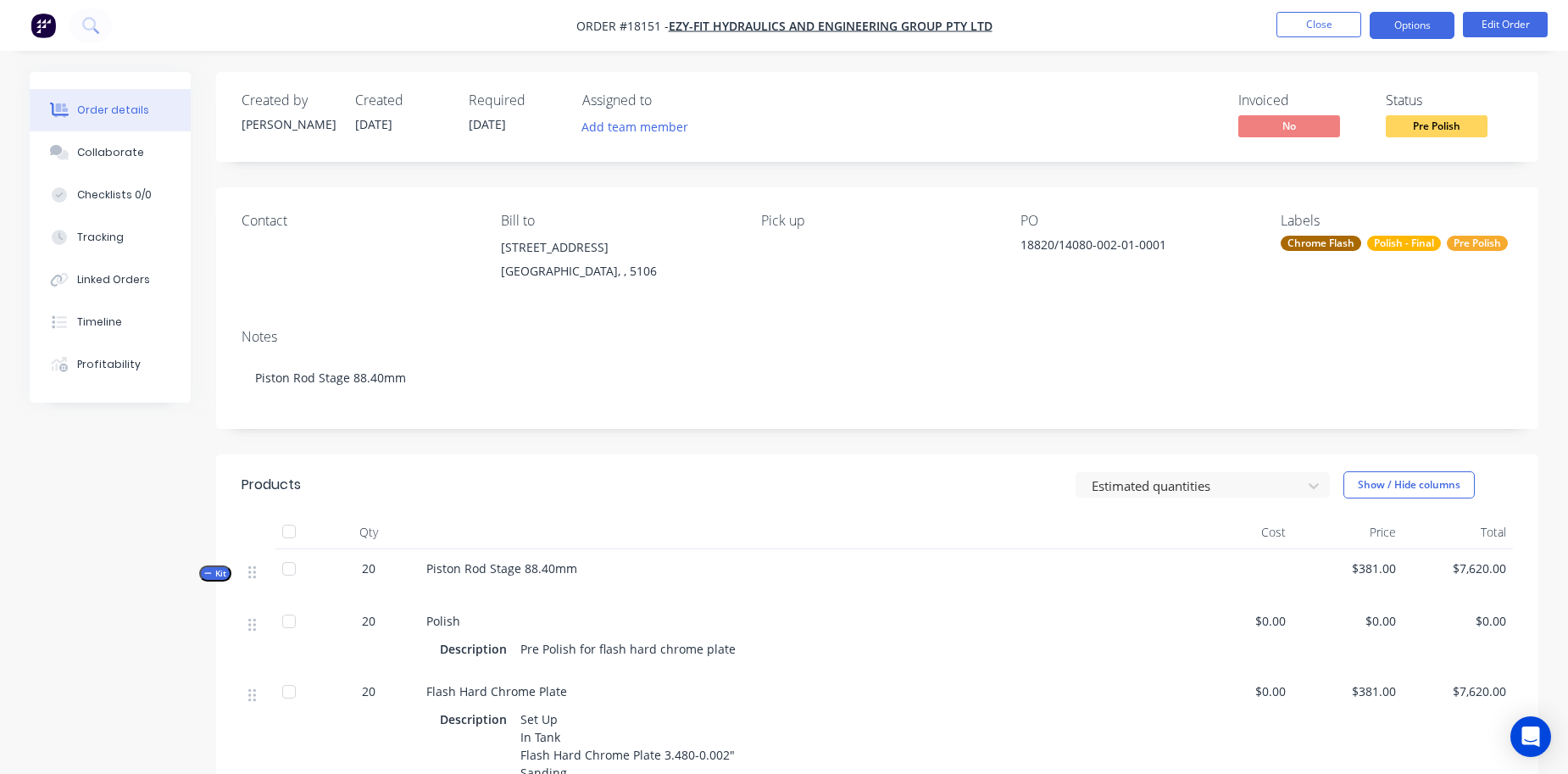
click at [1407, 24] on button "Options" at bounding box center [1412, 25] width 85 height 27
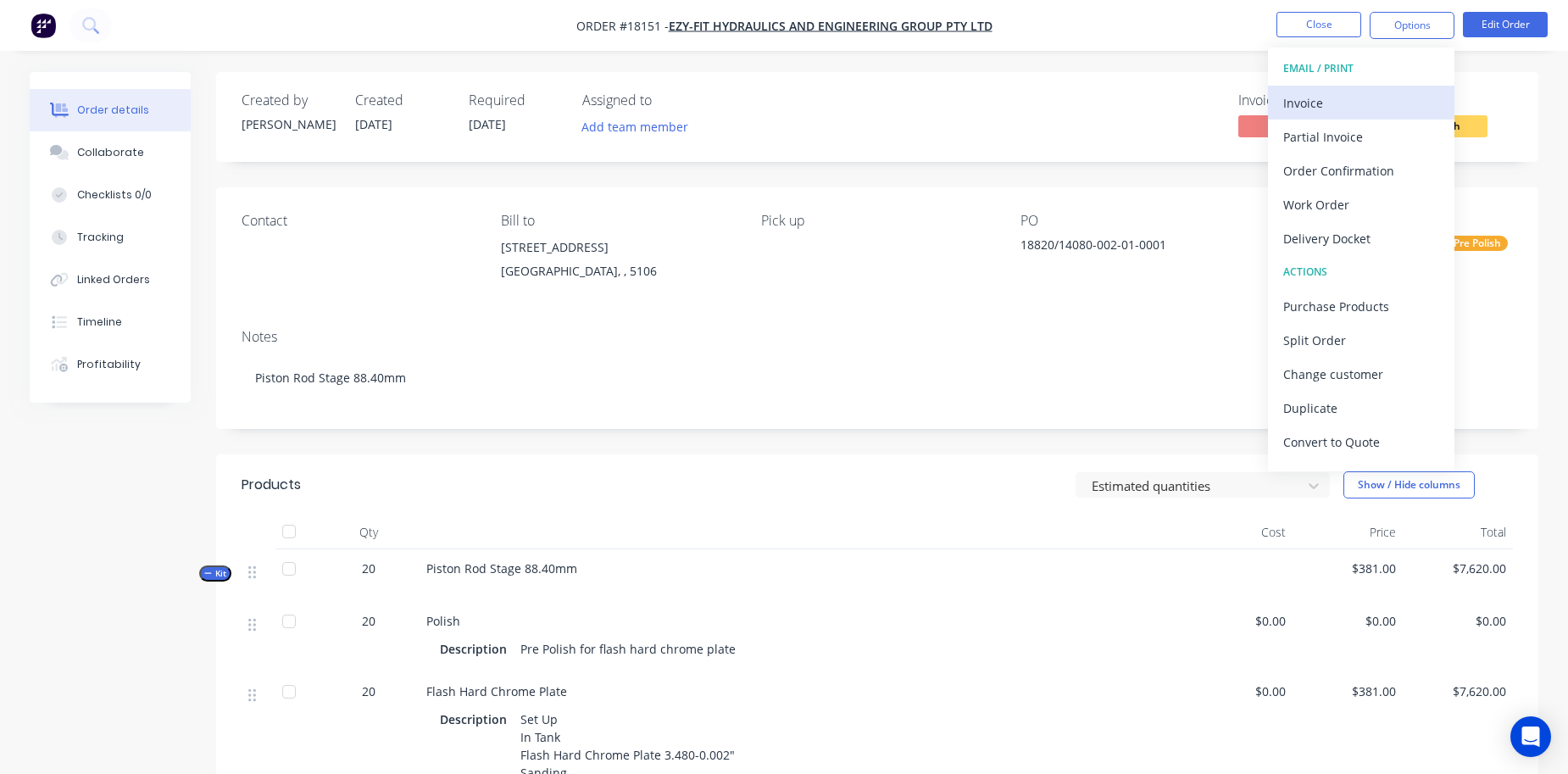
click at [1379, 102] on div "Invoice" at bounding box center [1361, 103] width 156 height 25
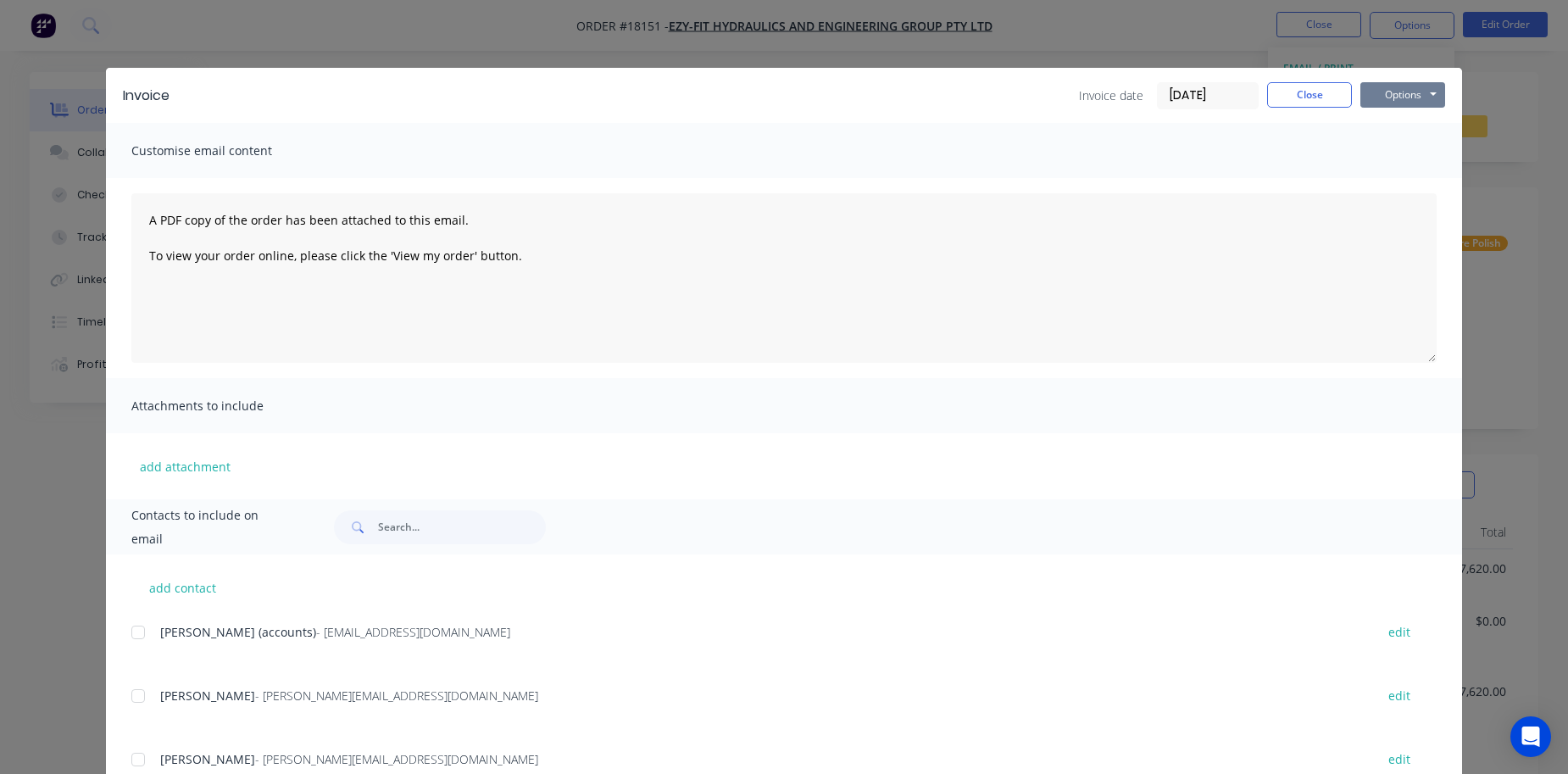
click at [1400, 95] on button "Options" at bounding box center [1404, 95] width 85 height 26
click at [1396, 160] on button "Print" at bounding box center [1415, 153] width 109 height 28
click at [1292, 102] on button "Close" at bounding box center [1309, 95] width 85 height 26
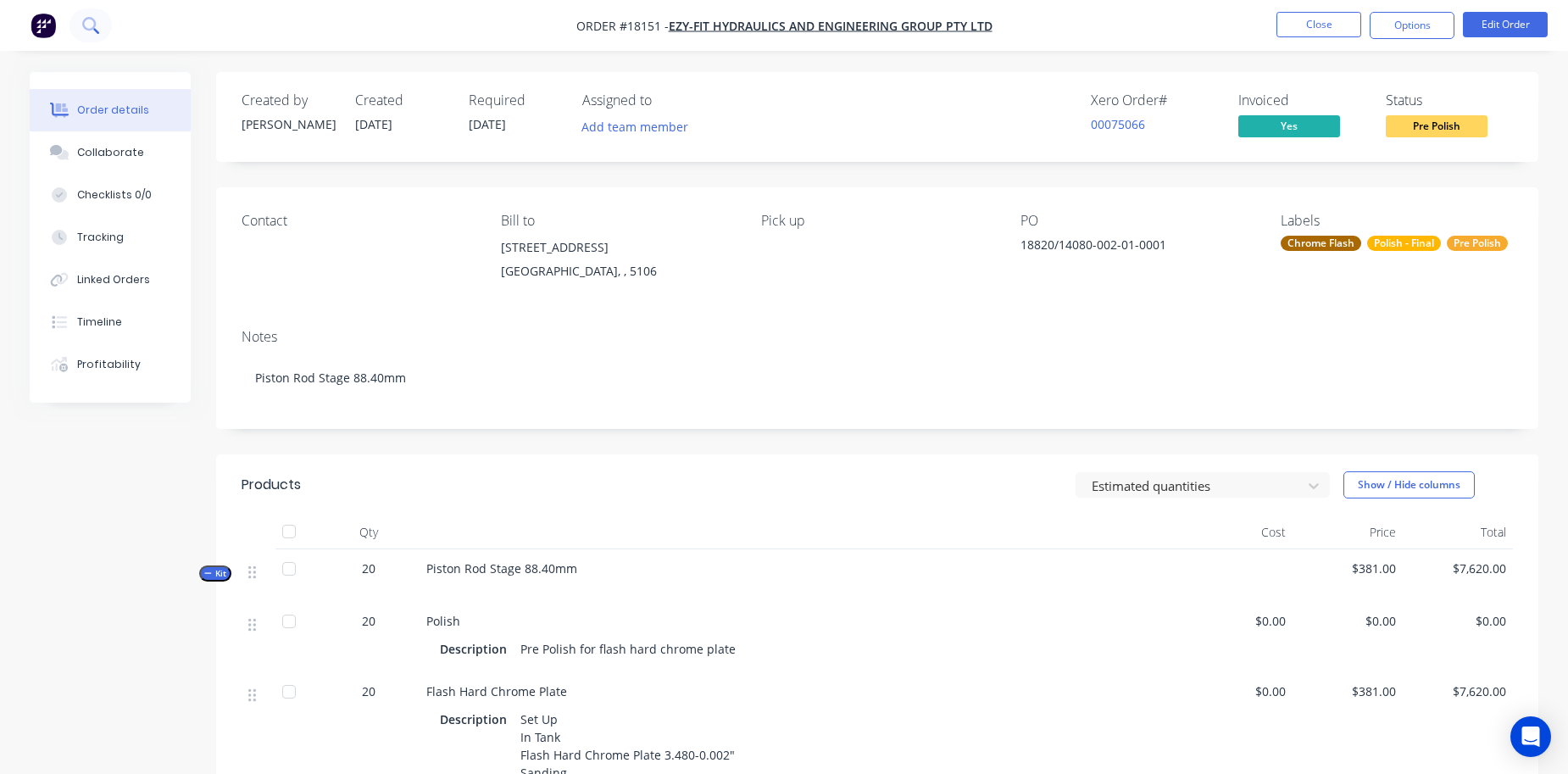
click at [85, 29] on icon at bounding box center [90, 25] width 16 height 16
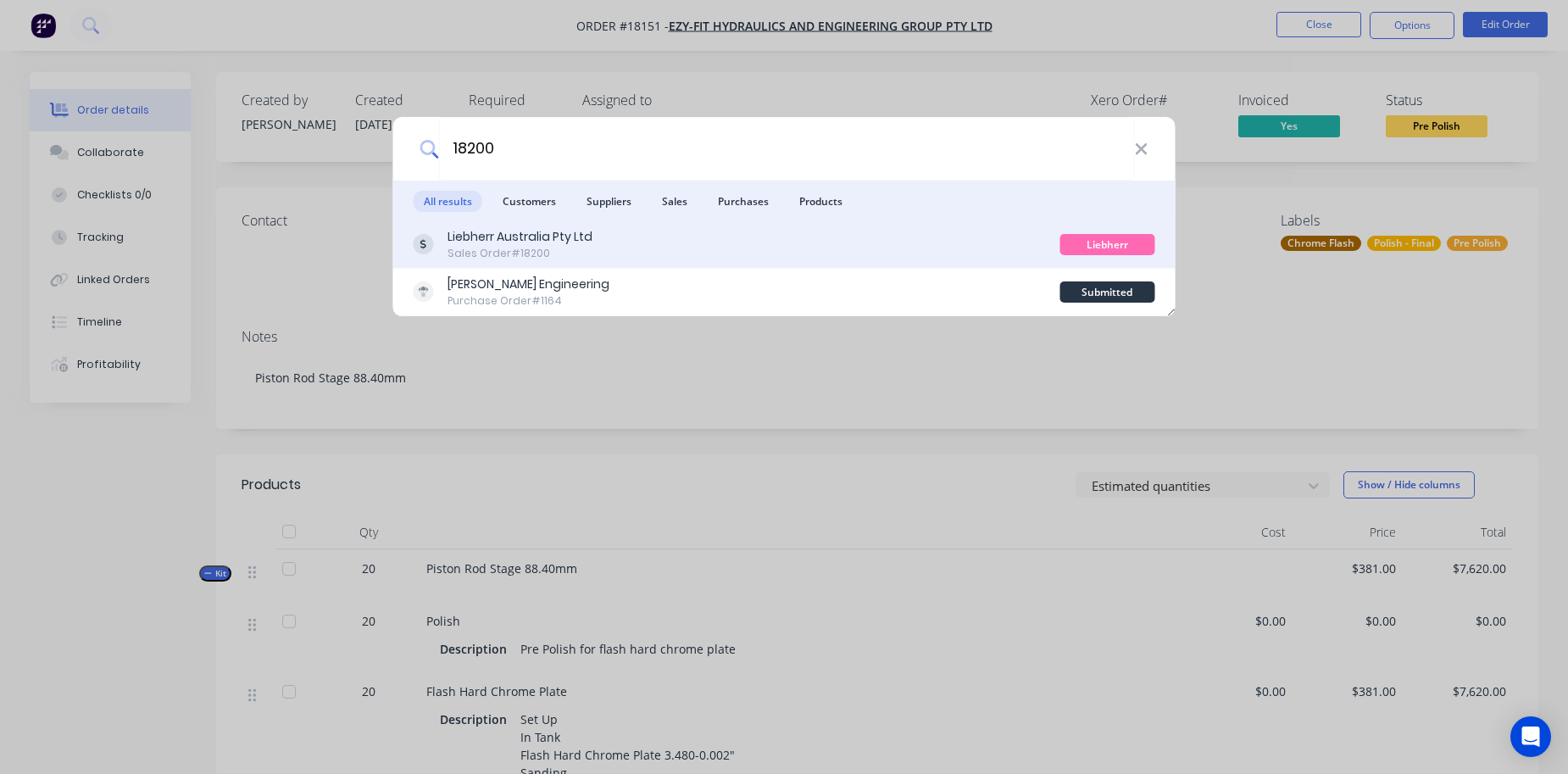
type input "18200"
click at [513, 243] on div "Liebherr Australia Pty Ltd" at bounding box center [520, 237] width 145 height 18
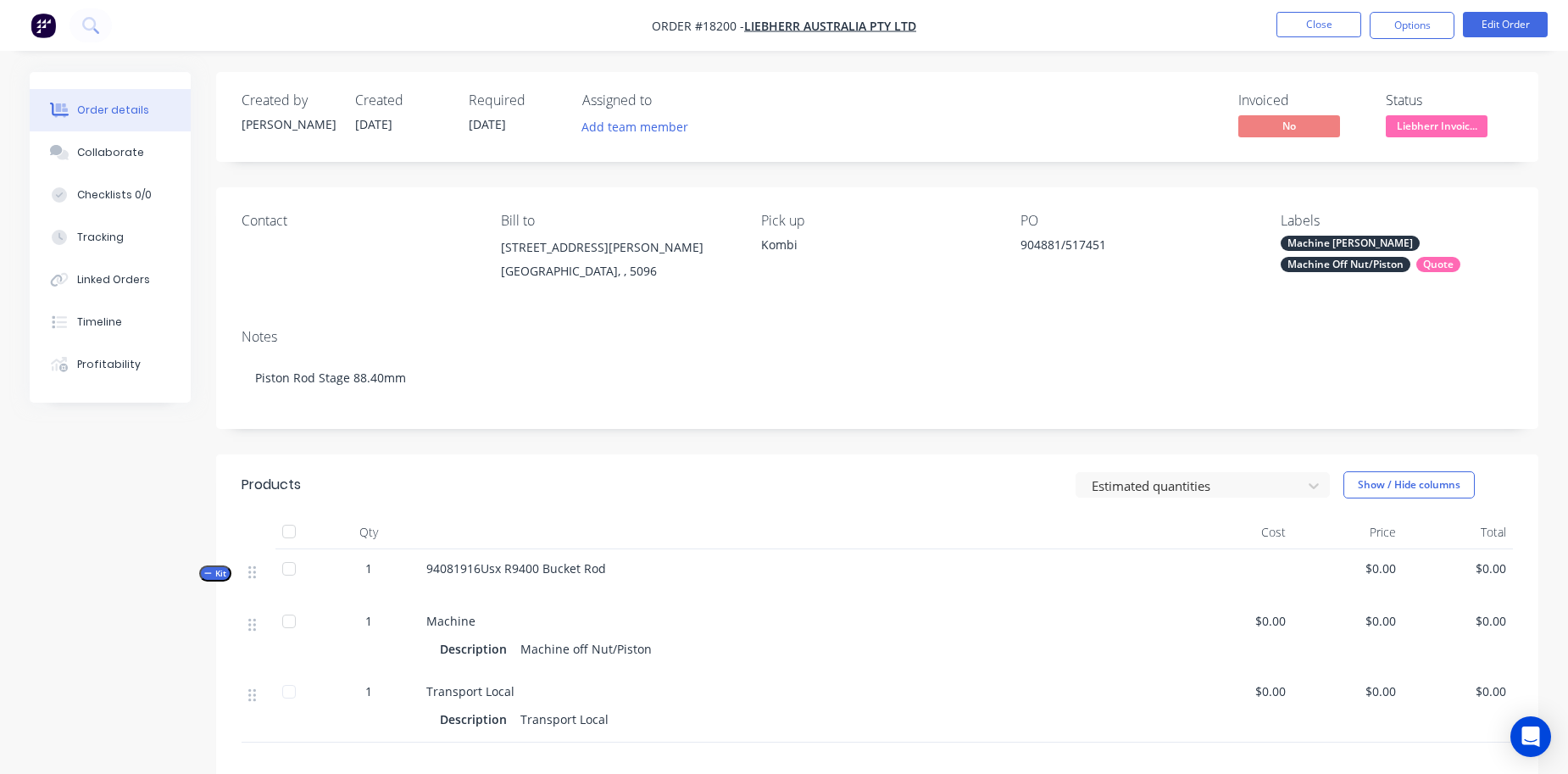
click at [284, 218] on div "Contact" at bounding box center [358, 221] width 233 height 16
click at [255, 231] on div "Contact" at bounding box center [358, 252] width 233 height 77
click at [1503, 18] on button "Edit Order" at bounding box center [1506, 25] width 85 height 26
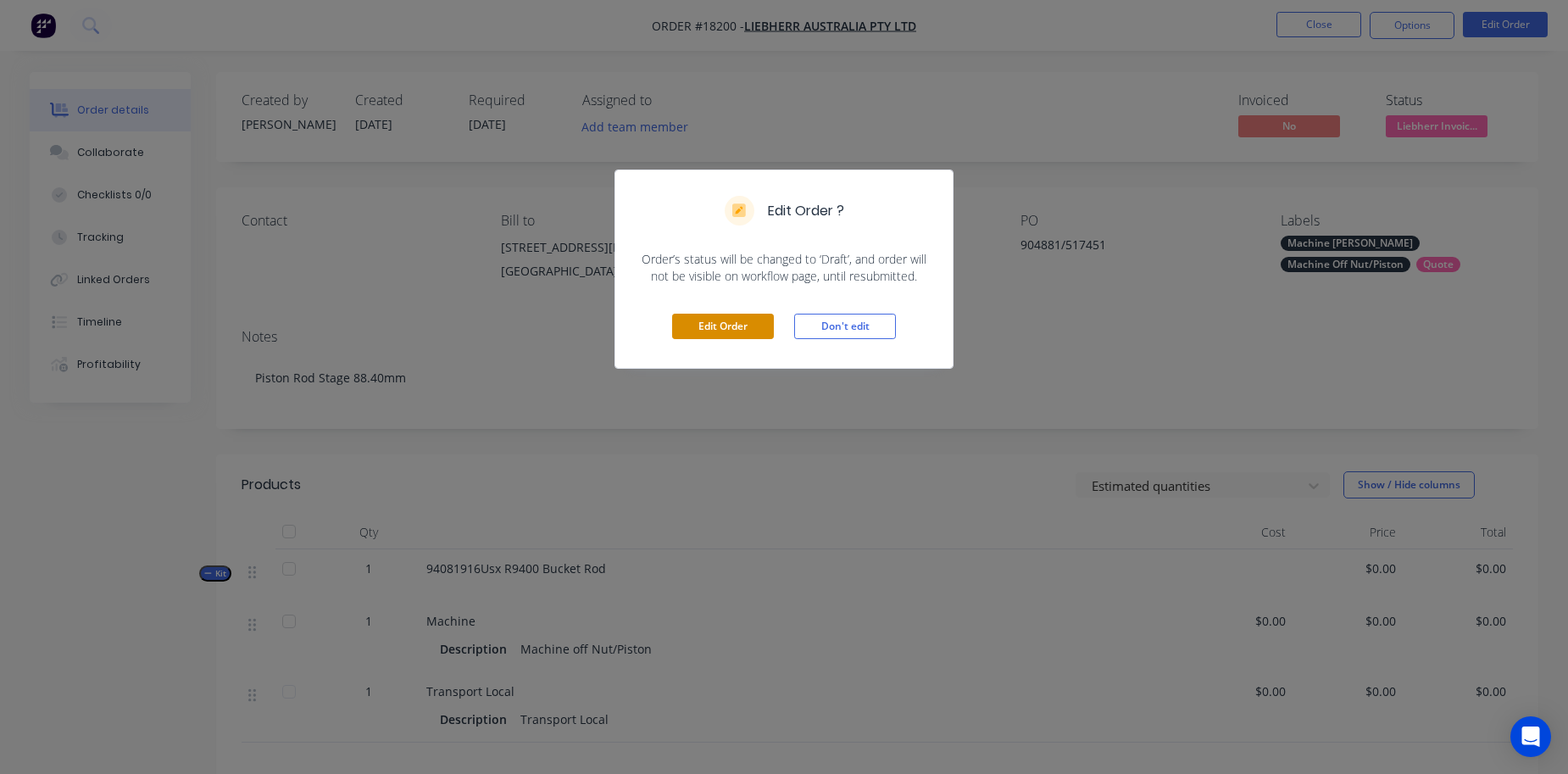
click at [686, 333] on button "Edit Order" at bounding box center [723, 327] width 102 height 26
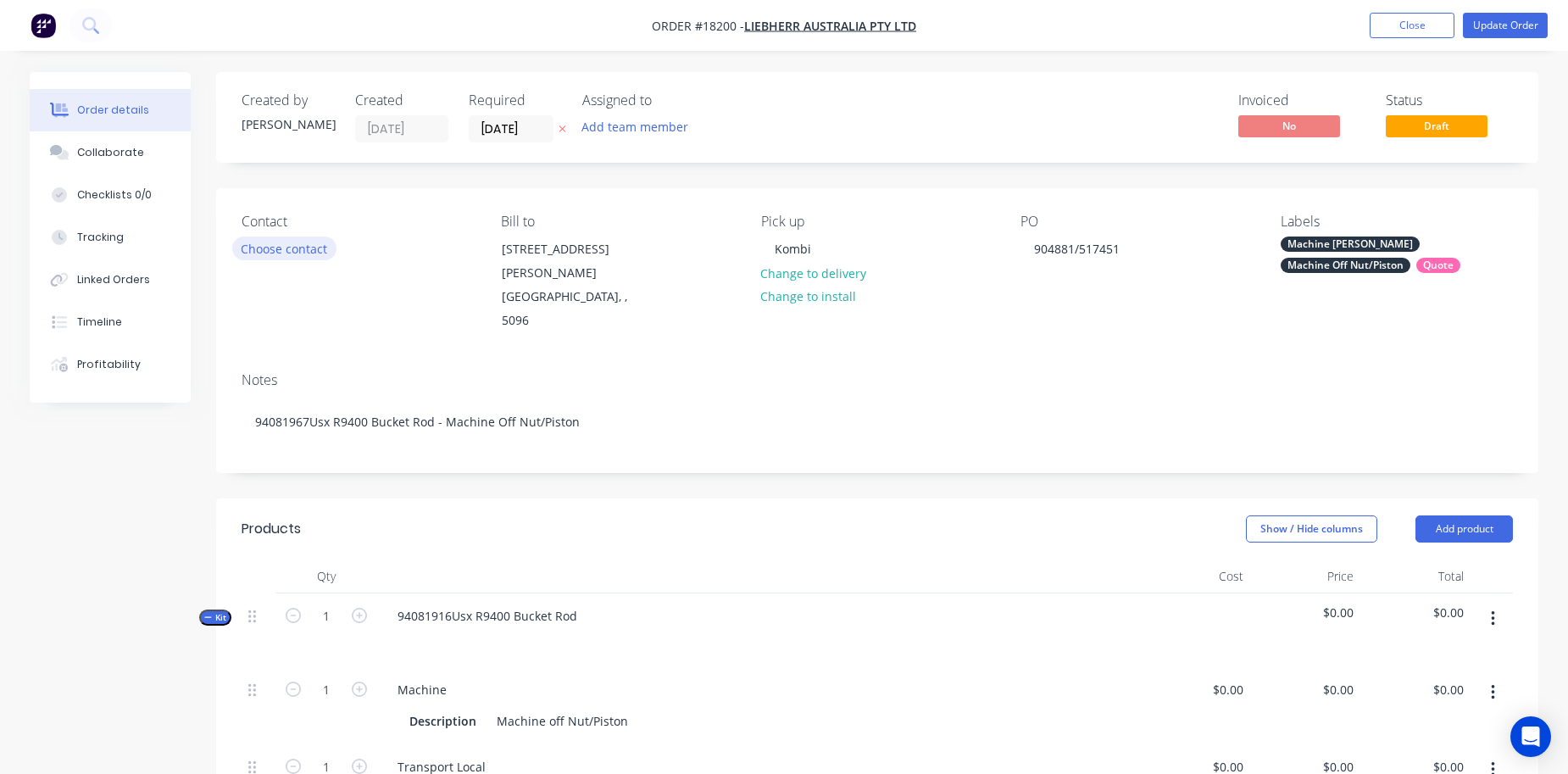
click at [295, 256] on button "Choose contact" at bounding box center [284, 248] width 104 height 23
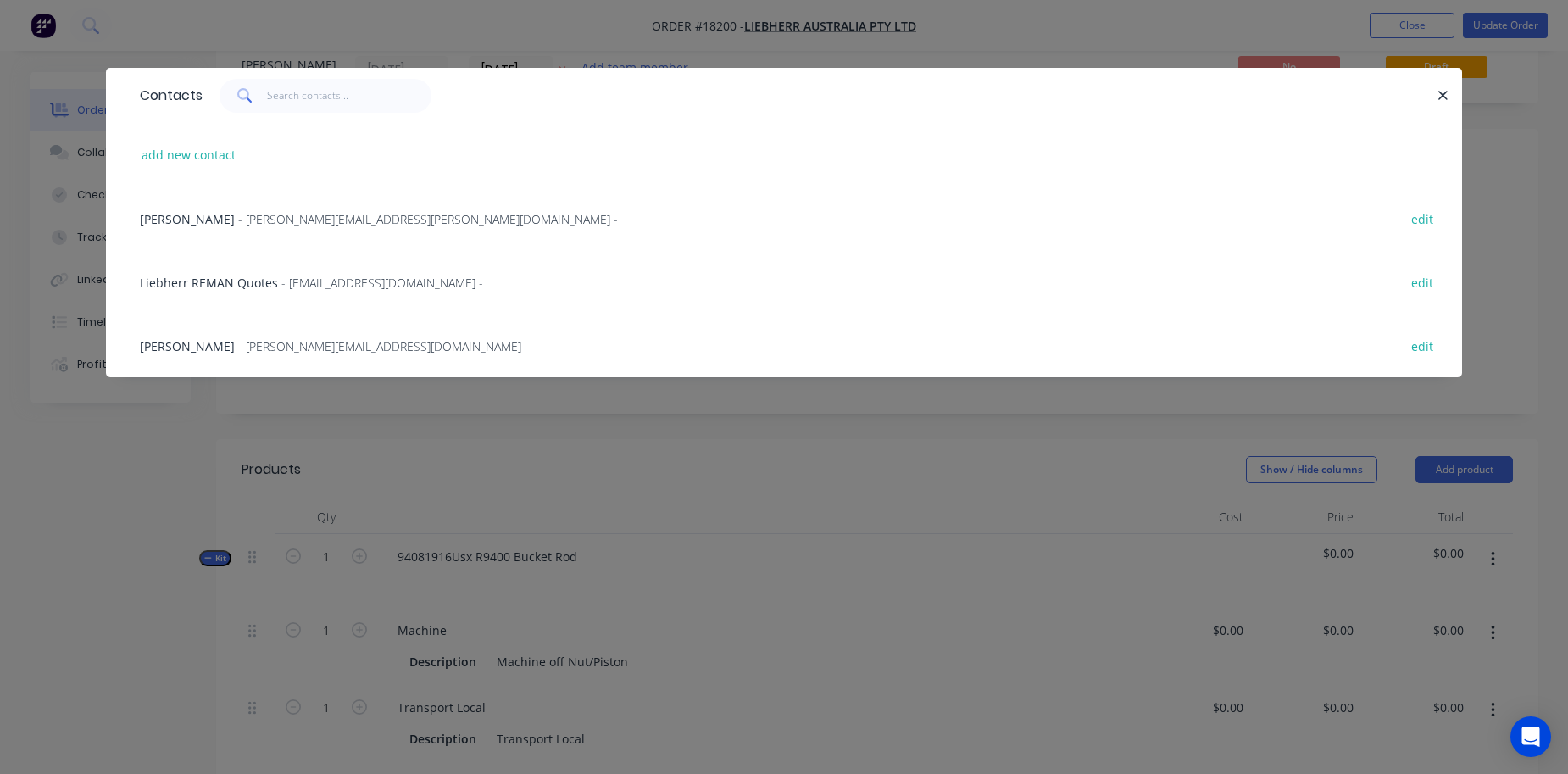
scroll to position [50, 0]
click at [363, 285] on span "- [EMAIL_ADDRESS][DOMAIN_NAME] -" at bounding box center [382, 282] width 202 height 16
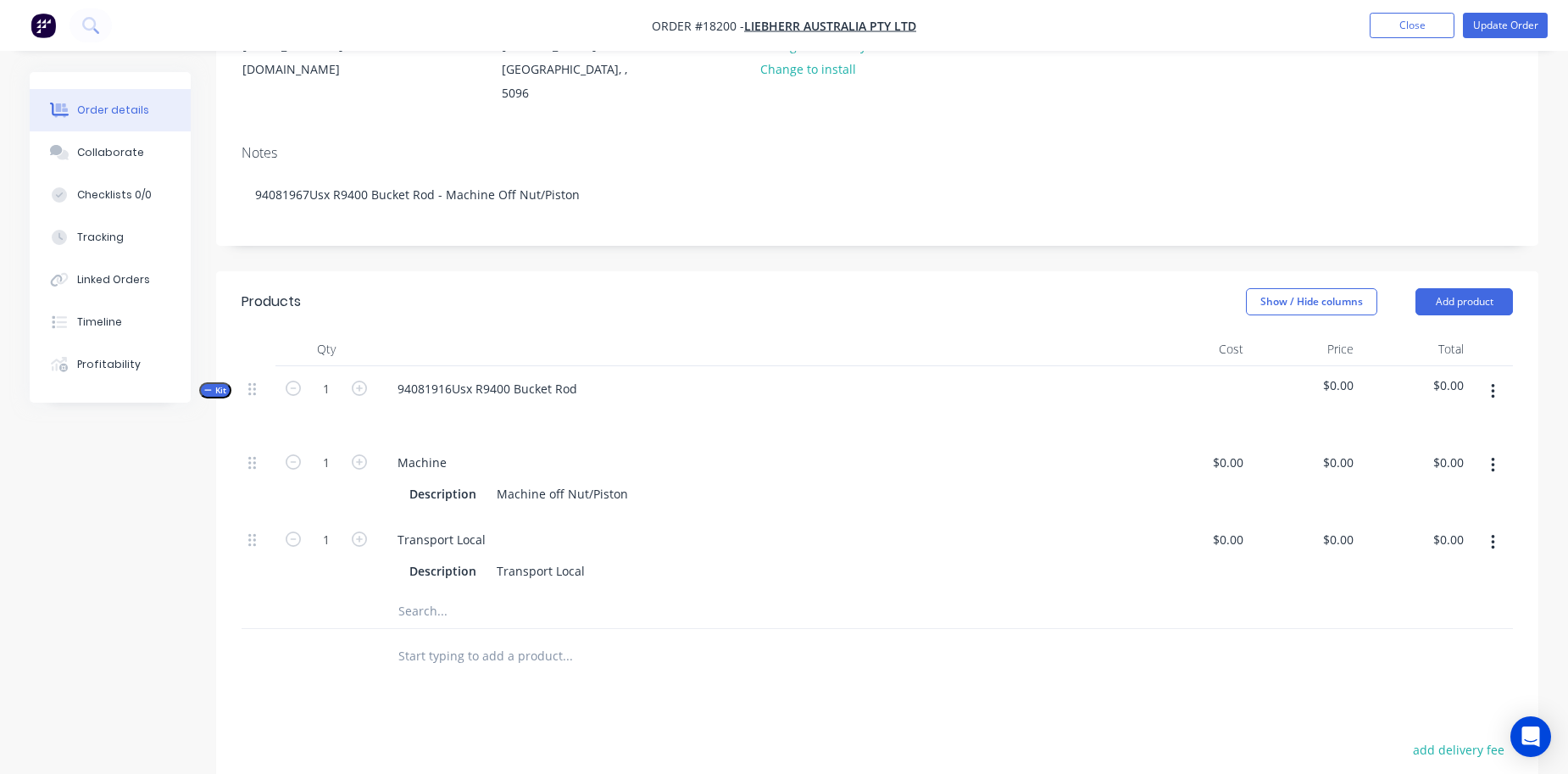
scroll to position [352, 0]
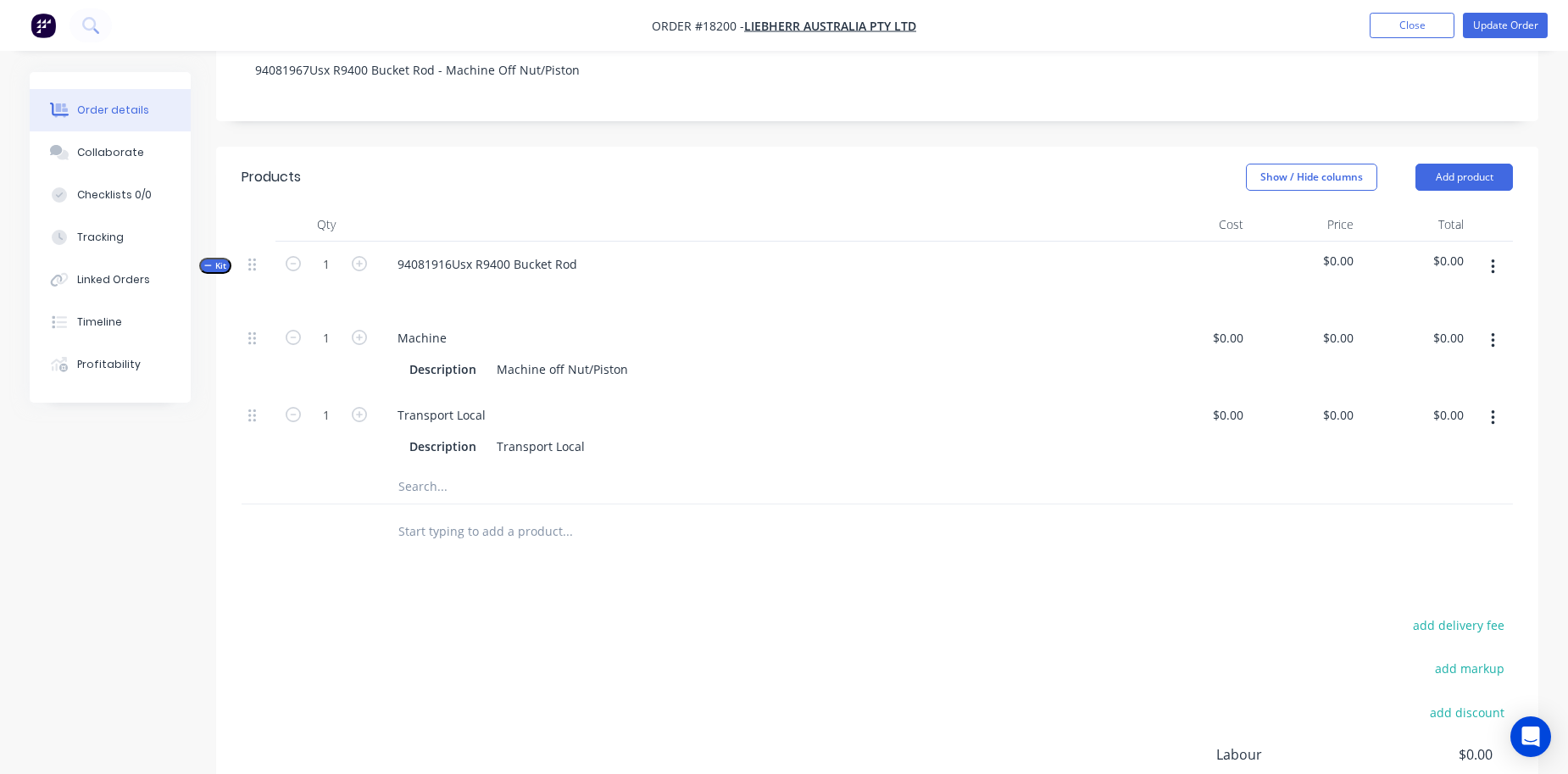
click at [1076, 574] on div "Products Show / Hide columns Add product Qty Cost Price Total Kit 1 94081916Usx…" at bounding box center [877, 557] width 1322 height 821
click at [1333, 318] on div "0 $0.00" at bounding box center [1305, 354] width 110 height 77
type input "$1,100.00"
click at [912, 614] on div "add delivery fee add markup add discount Labour $0.00 Sub total $0.00 Margin $0…" at bounding box center [878, 778] width 1272 height 327
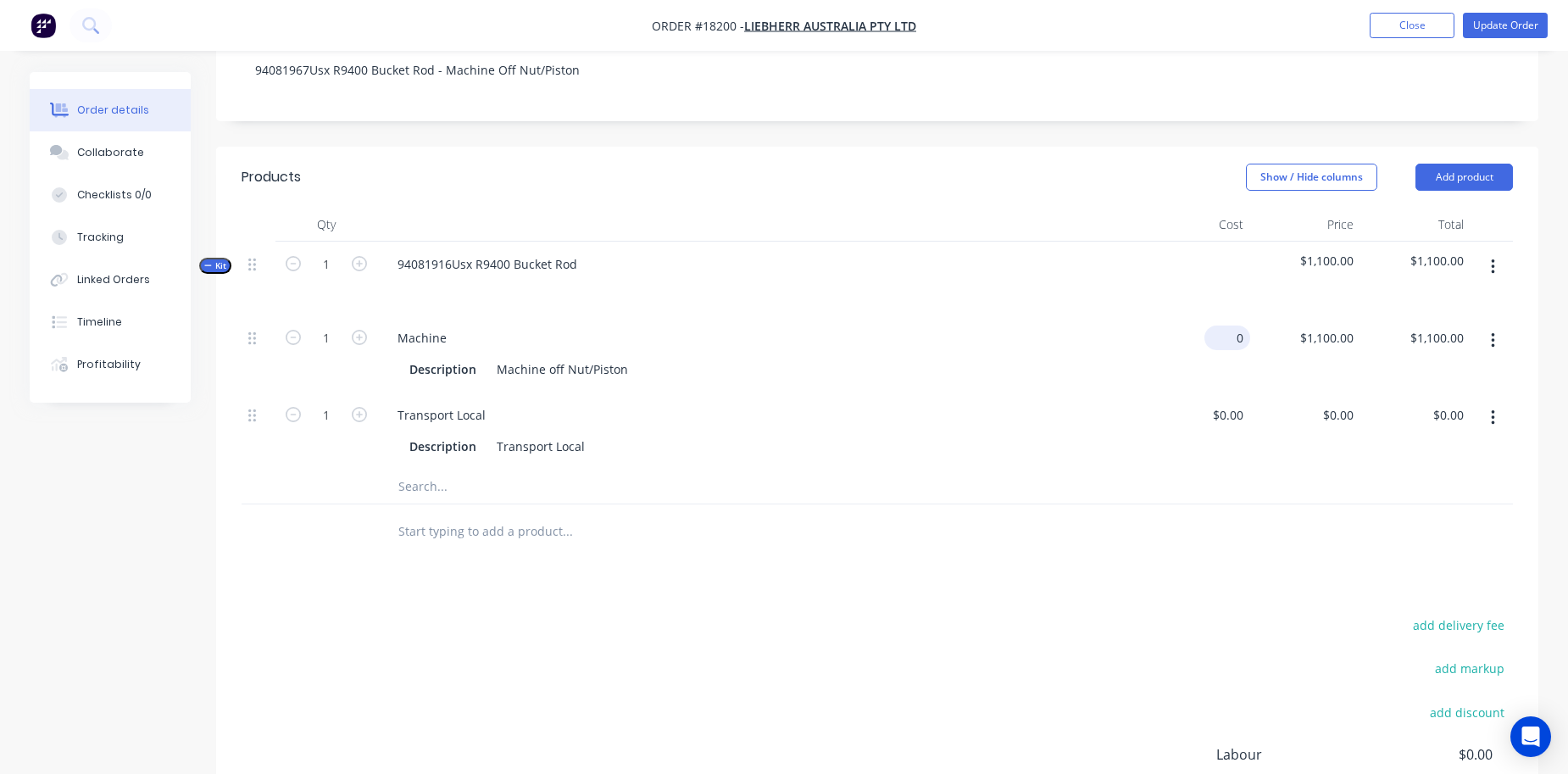
click at [1232, 326] on input "0" at bounding box center [1230, 338] width 39 height 25
type input "$648.00"
click at [1182, 364] on div "$648.00 $648.00" at bounding box center [1195, 354] width 110 height 77
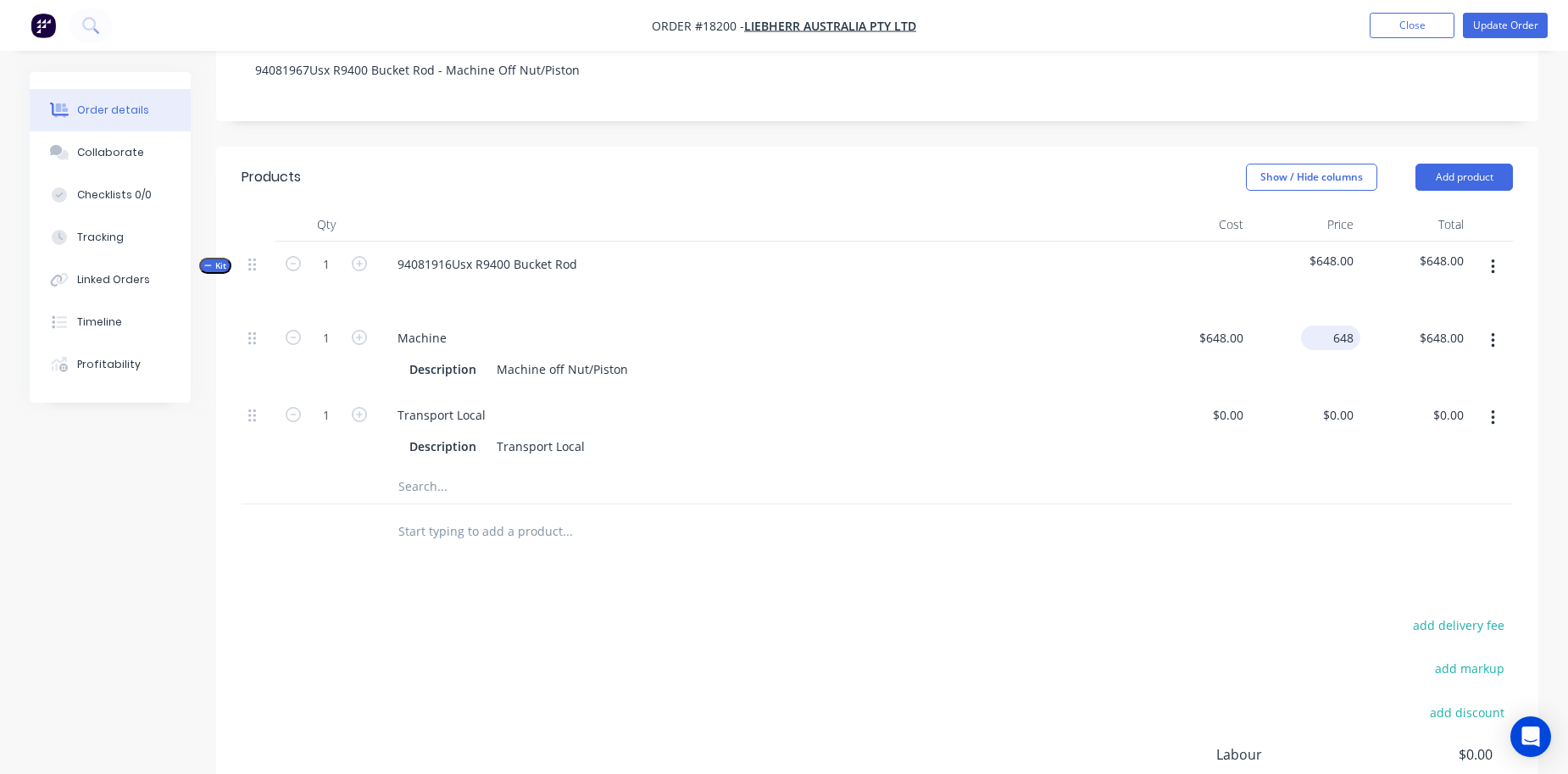
click at [1327, 326] on div "648 $648.00" at bounding box center [1331, 338] width 59 height 25
type input "$1,100.00"
click at [1111, 403] on div "Transport Local" at bounding box center [759, 415] width 750 height 25
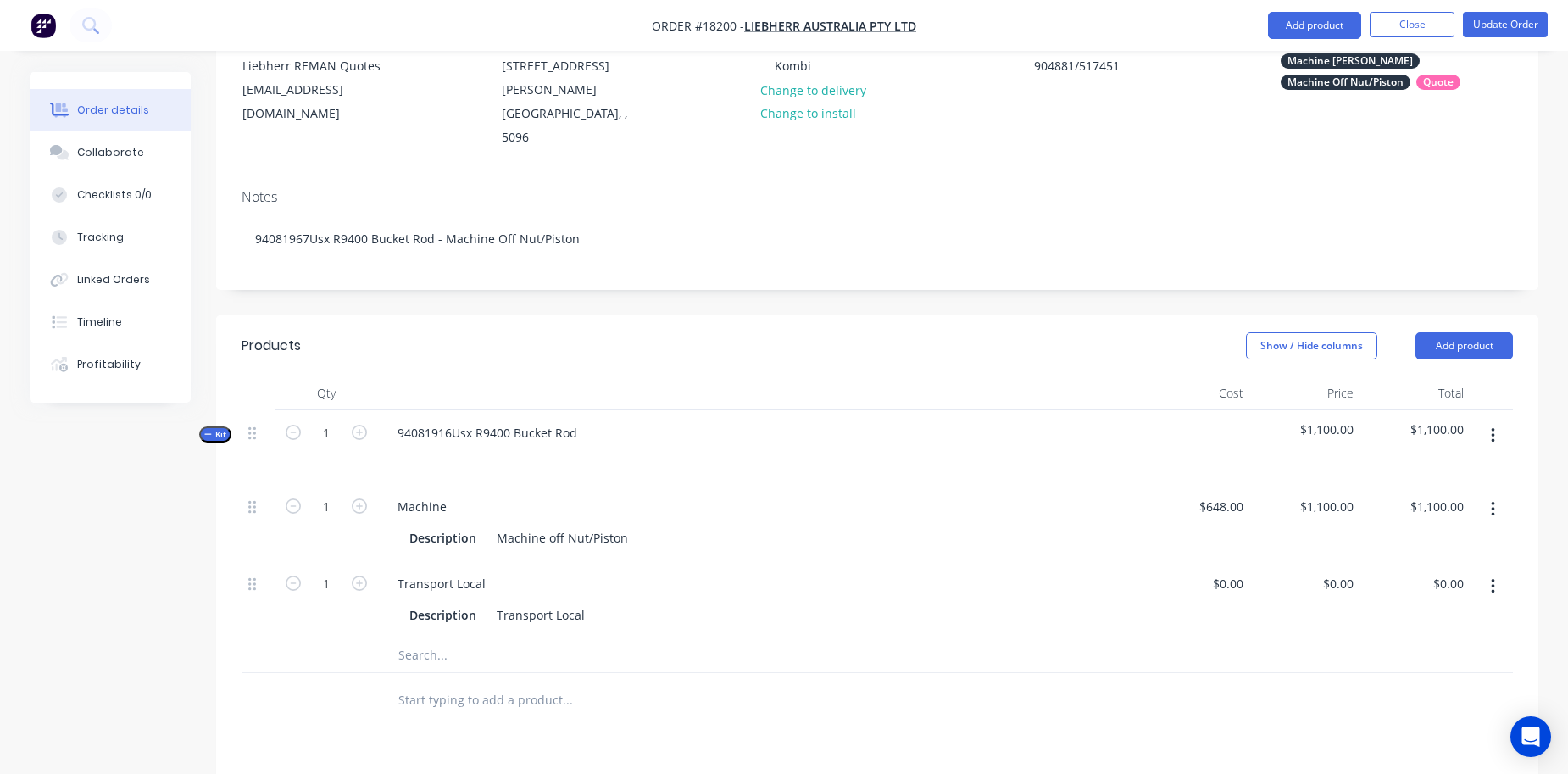
scroll to position [7, 0]
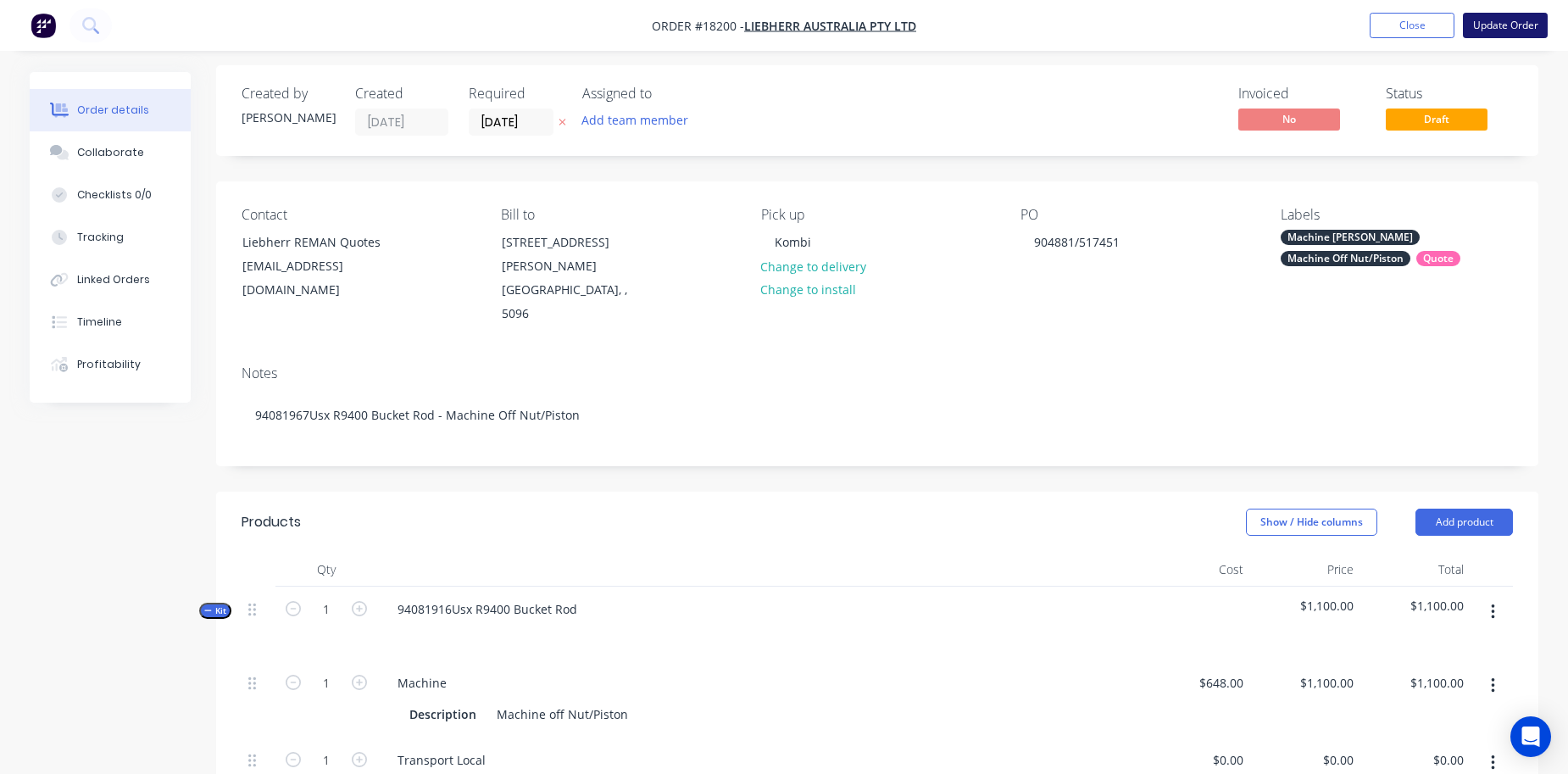
click at [1510, 14] on button "Update Order" at bounding box center [1506, 26] width 85 height 26
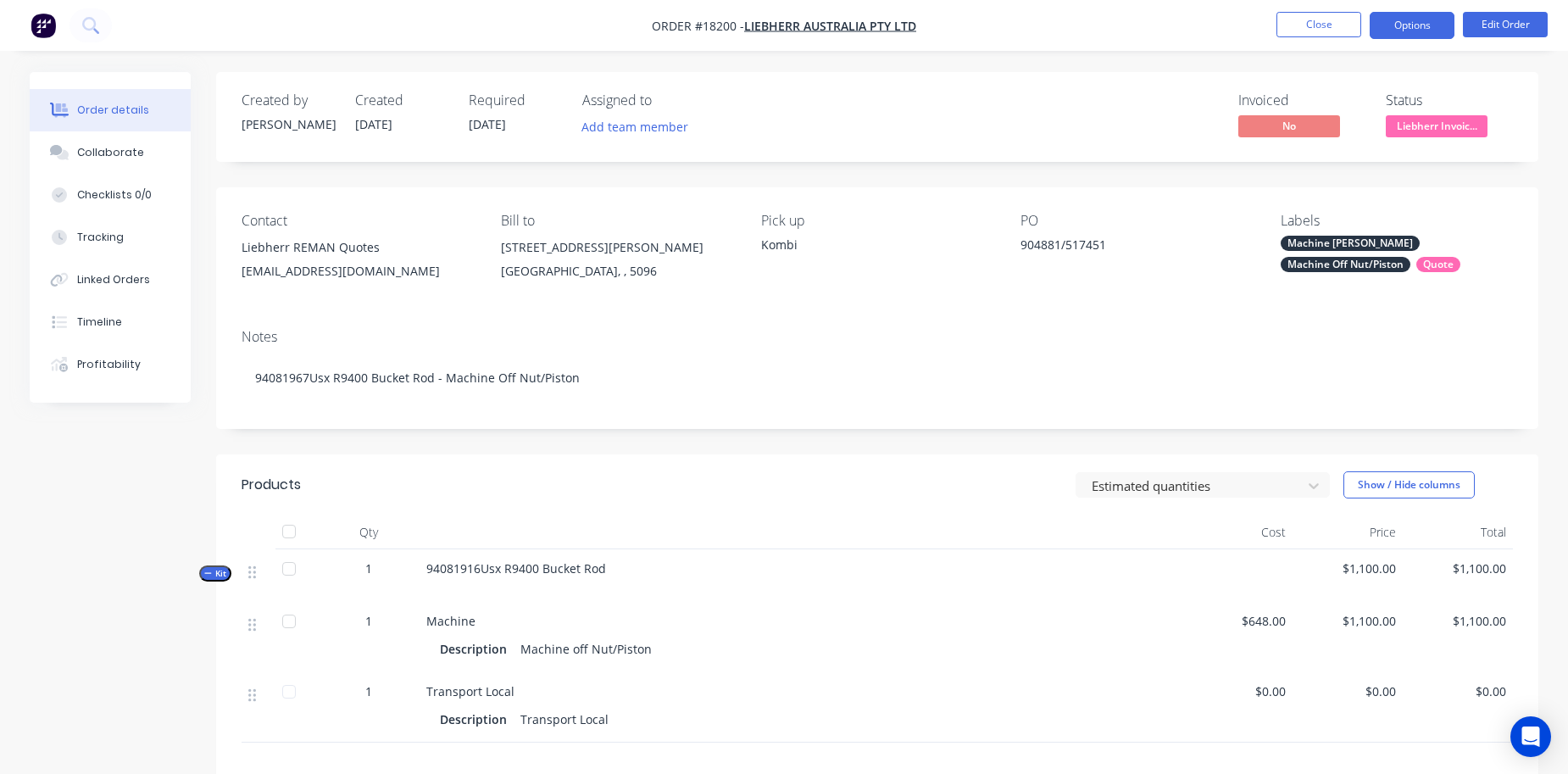
click at [1426, 31] on button "Options" at bounding box center [1412, 25] width 85 height 27
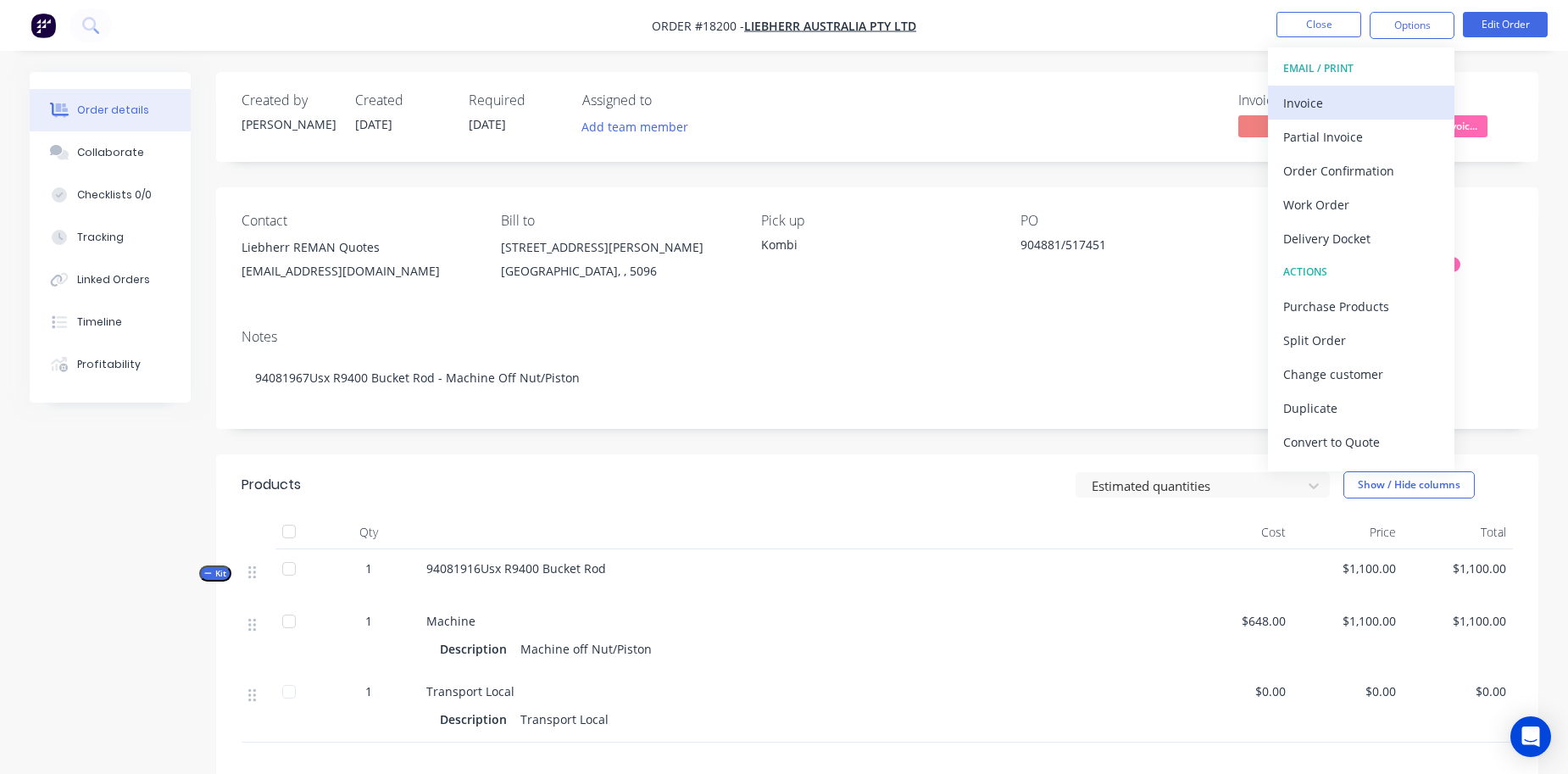
click at [1376, 103] on div "Invoice" at bounding box center [1361, 103] width 156 height 25
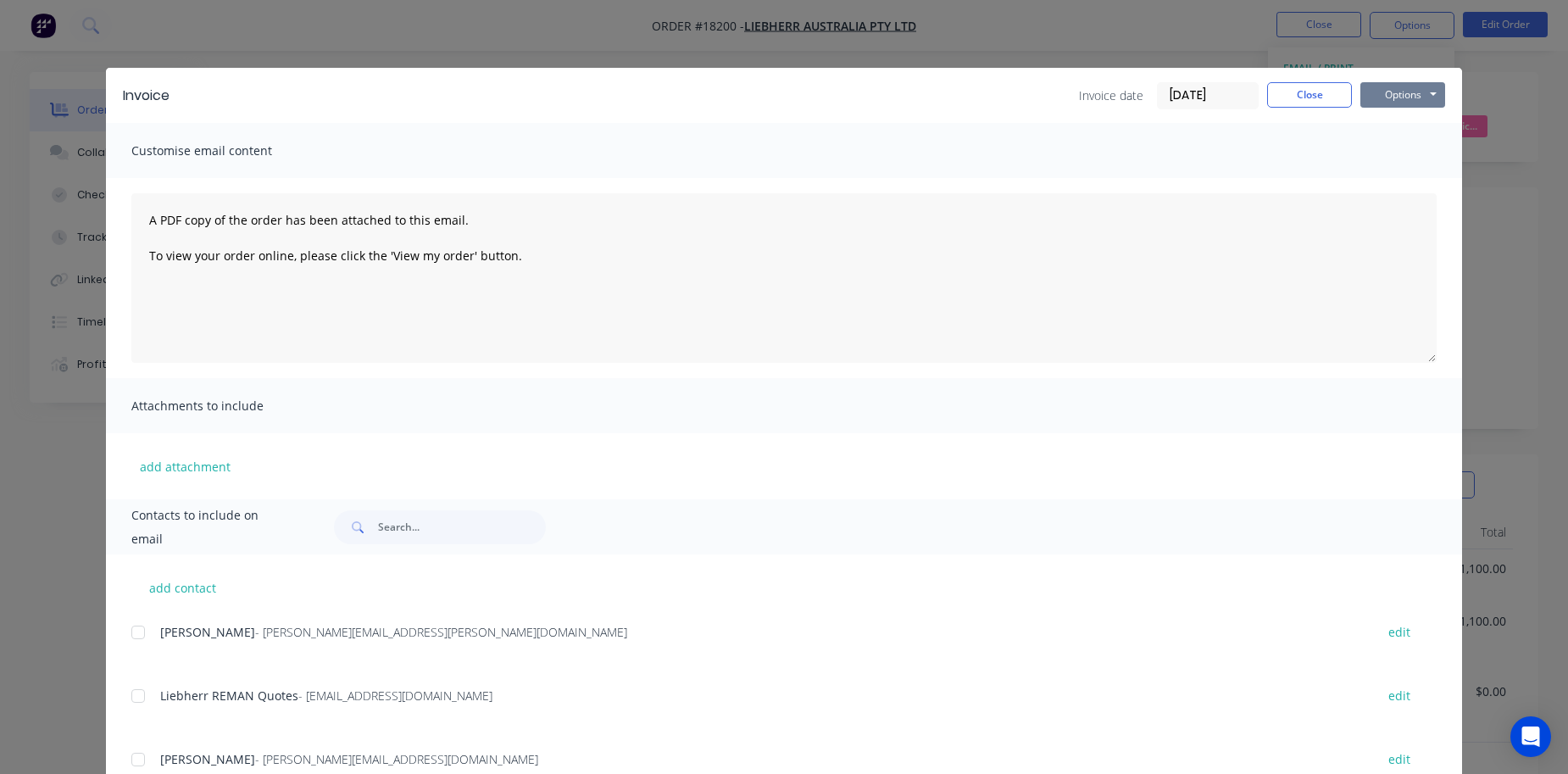
click at [1395, 94] on button "Options" at bounding box center [1404, 95] width 85 height 26
click at [1395, 163] on button "Print" at bounding box center [1415, 153] width 109 height 28
click at [1327, 91] on button "Close" at bounding box center [1309, 95] width 85 height 26
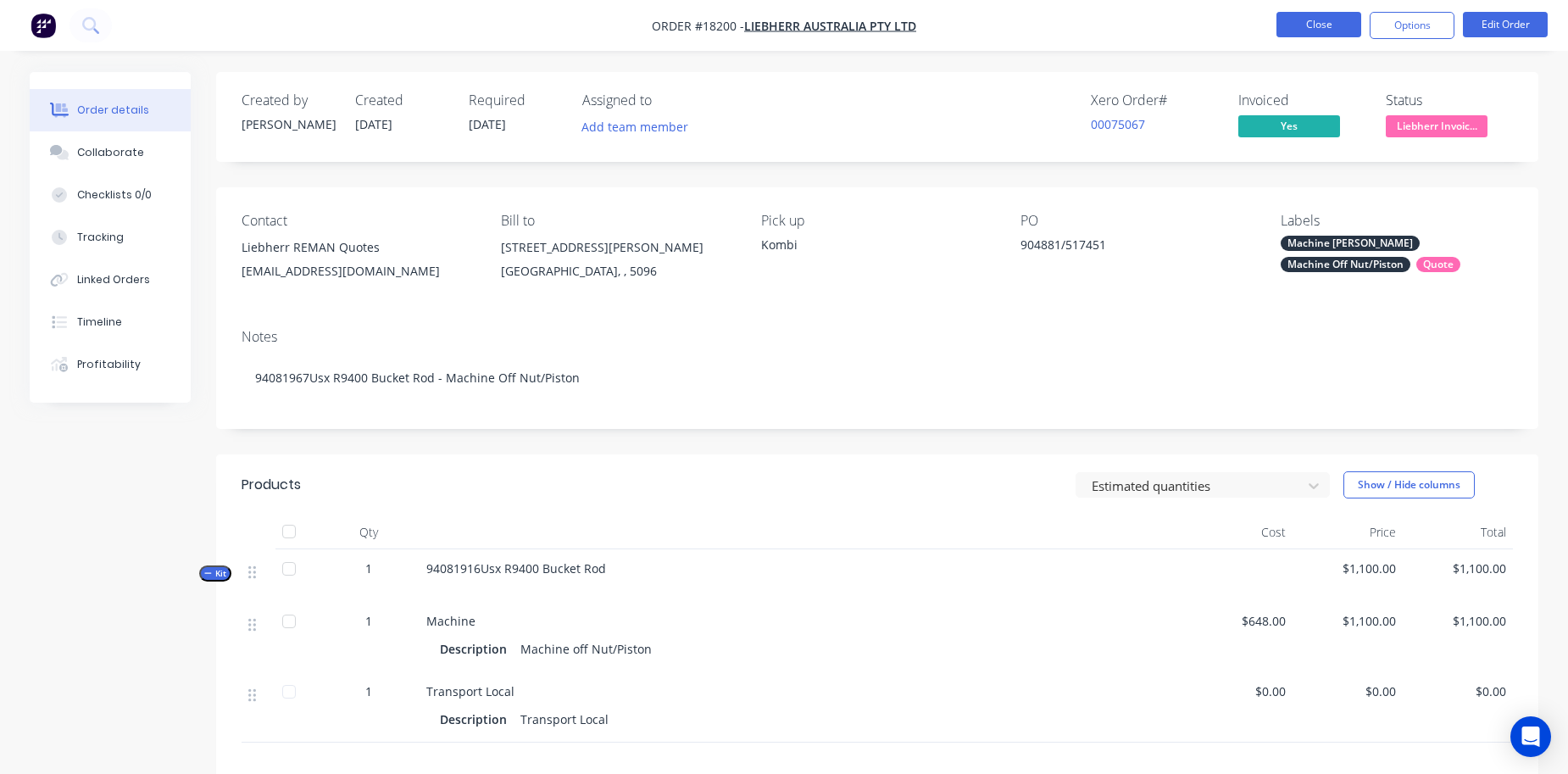
click at [1328, 28] on button "Close" at bounding box center [1319, 25] width 85 height 26
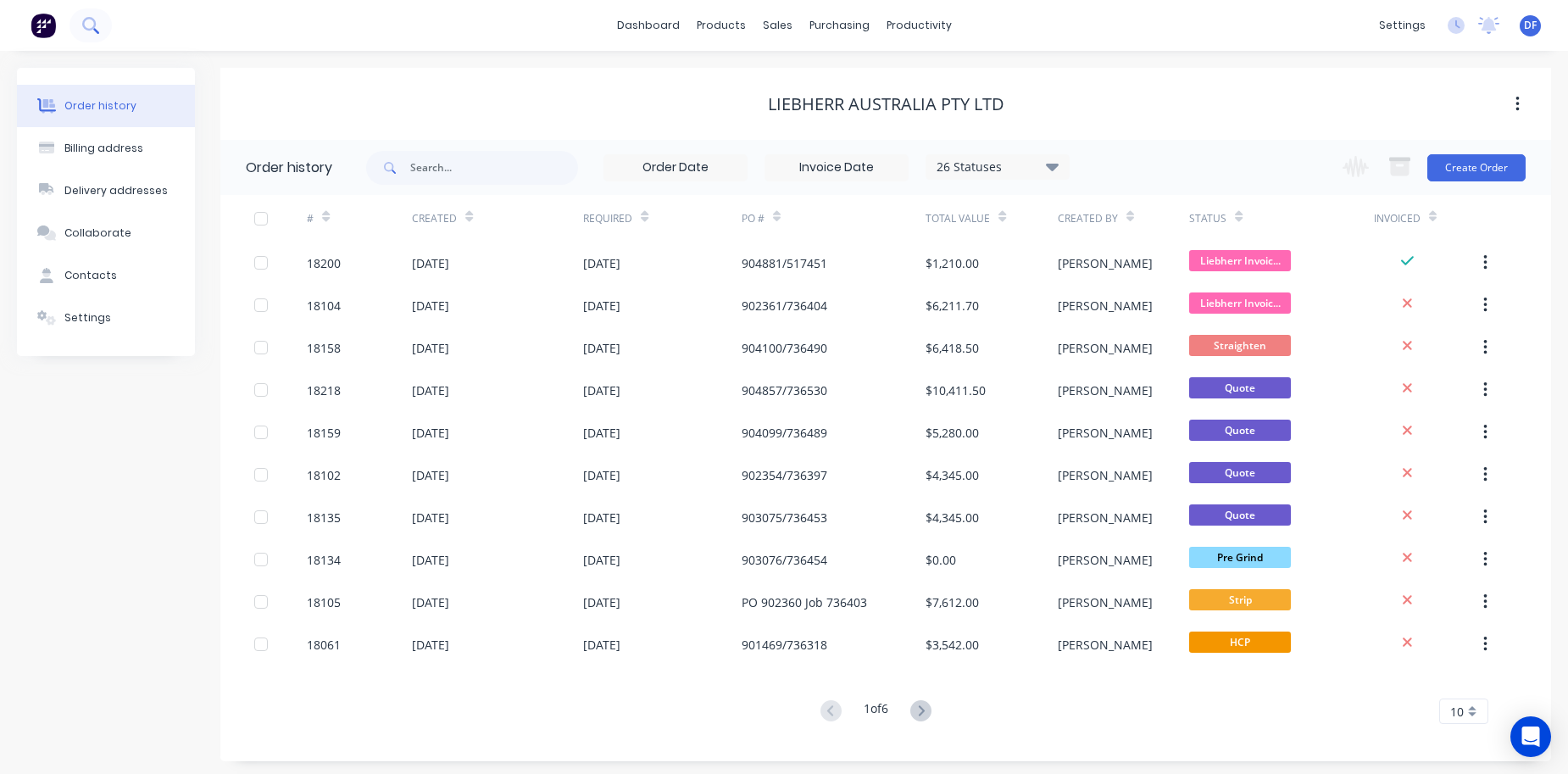
click at [87, 21] on icon at bounding box center [90, 25] width 16 height 16
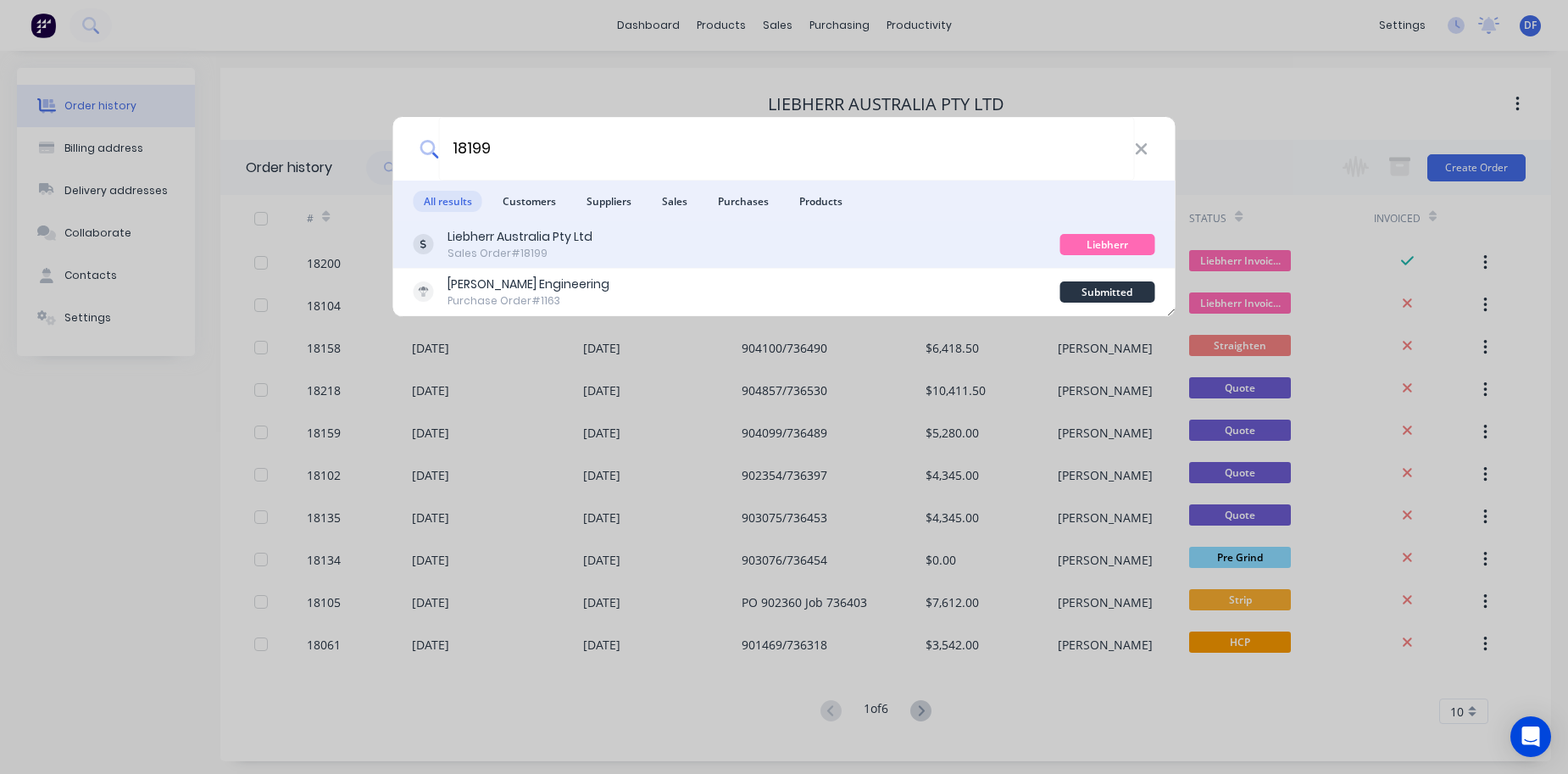
type input "18199"
click at [538, 243] on div "Liebherr Australia Pty Ltd" at bounding box center [520, 237] width 145 height 18
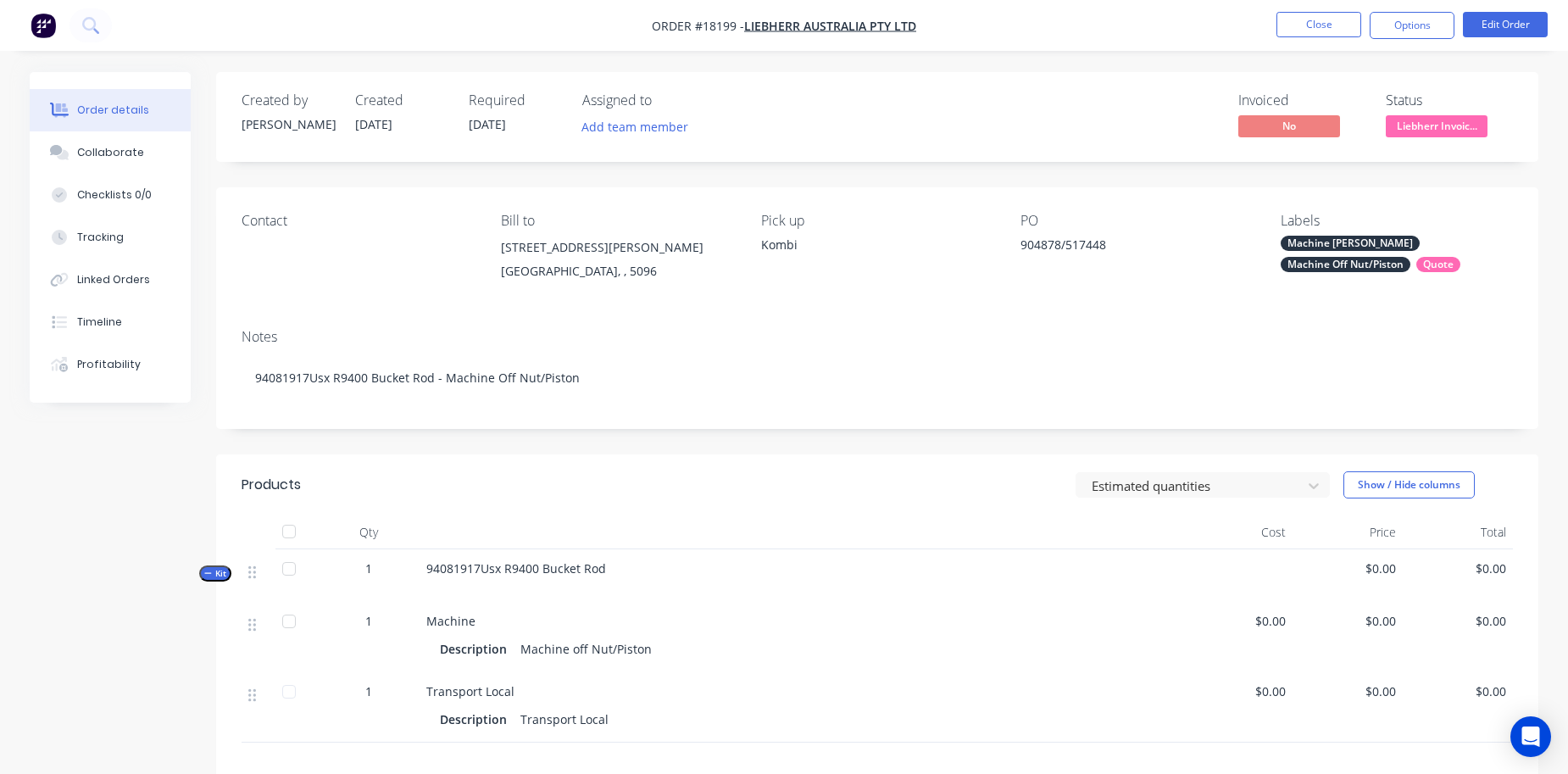
click at [275, 215] on div "Contact" at bounding box center [358, 221] width 233 height 16
click at [1490, 24] on button "Edit Order" at bounding box center [1506, 25] width 85 height 26
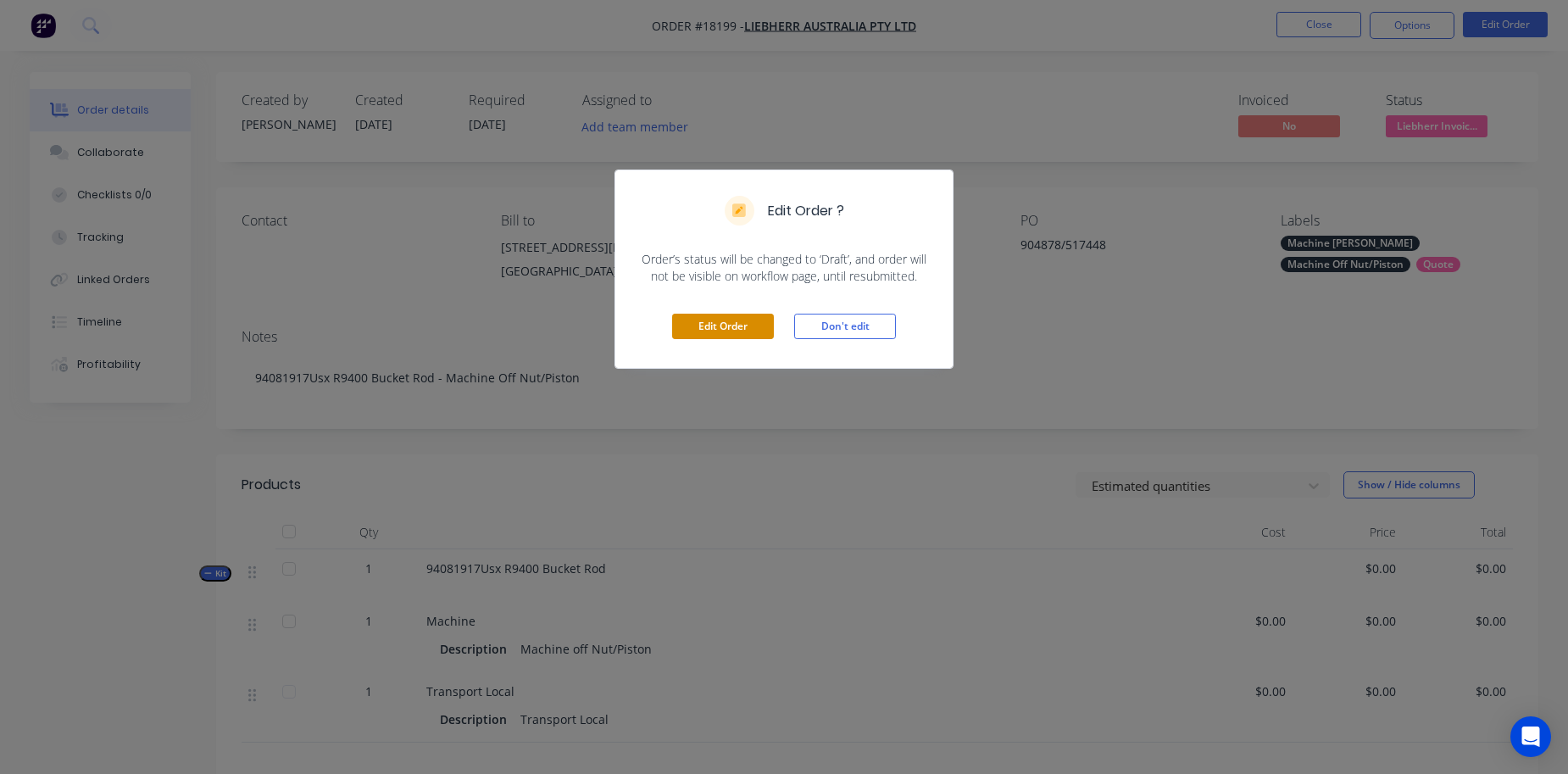
click at [714, 323] on button "Edit Order" at bounding box center [723, 327] width 102 height 26
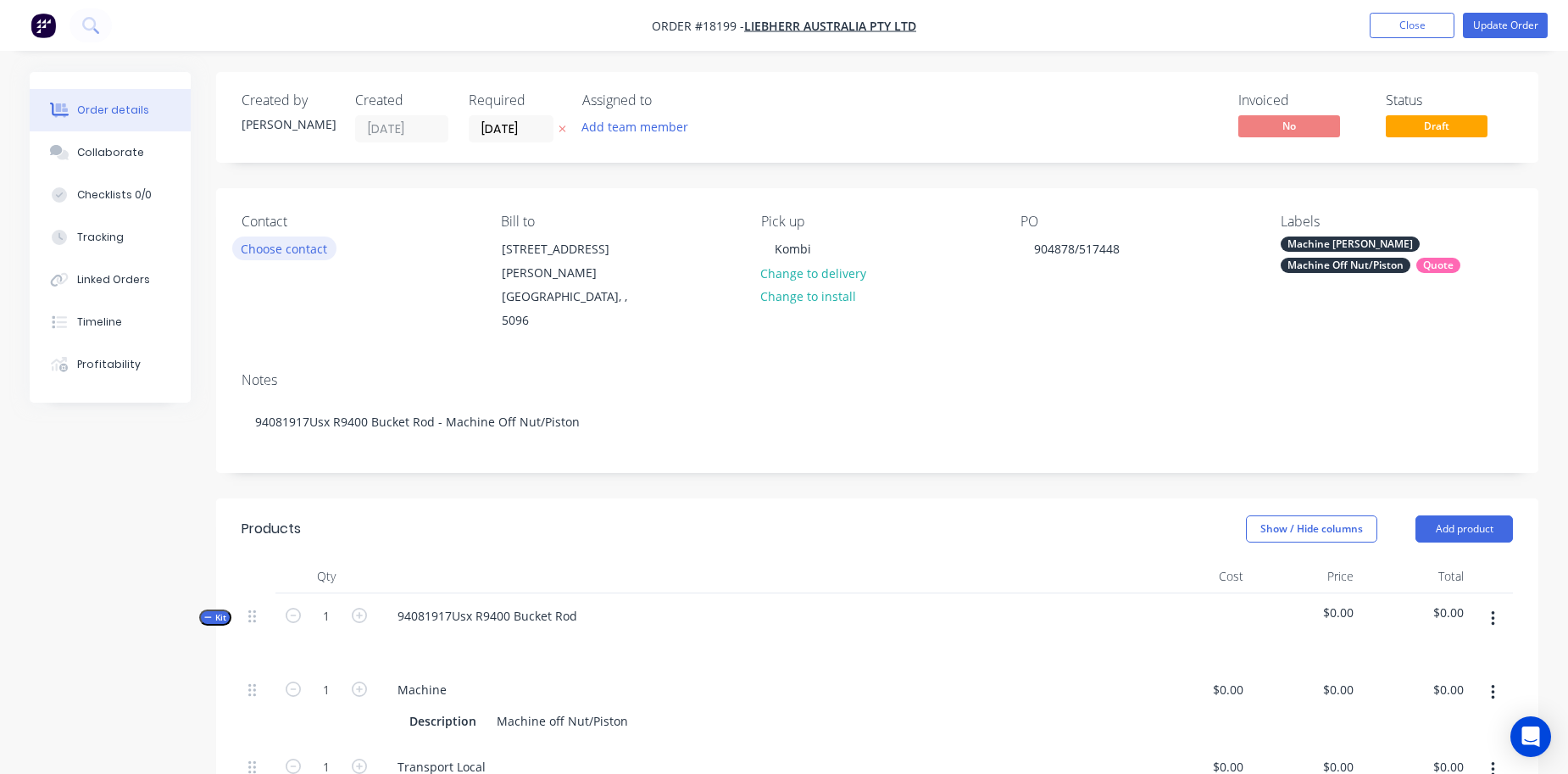
click at [302, 241] on button "Choose contact" at bounding box center [284, 248] width 104 height 23
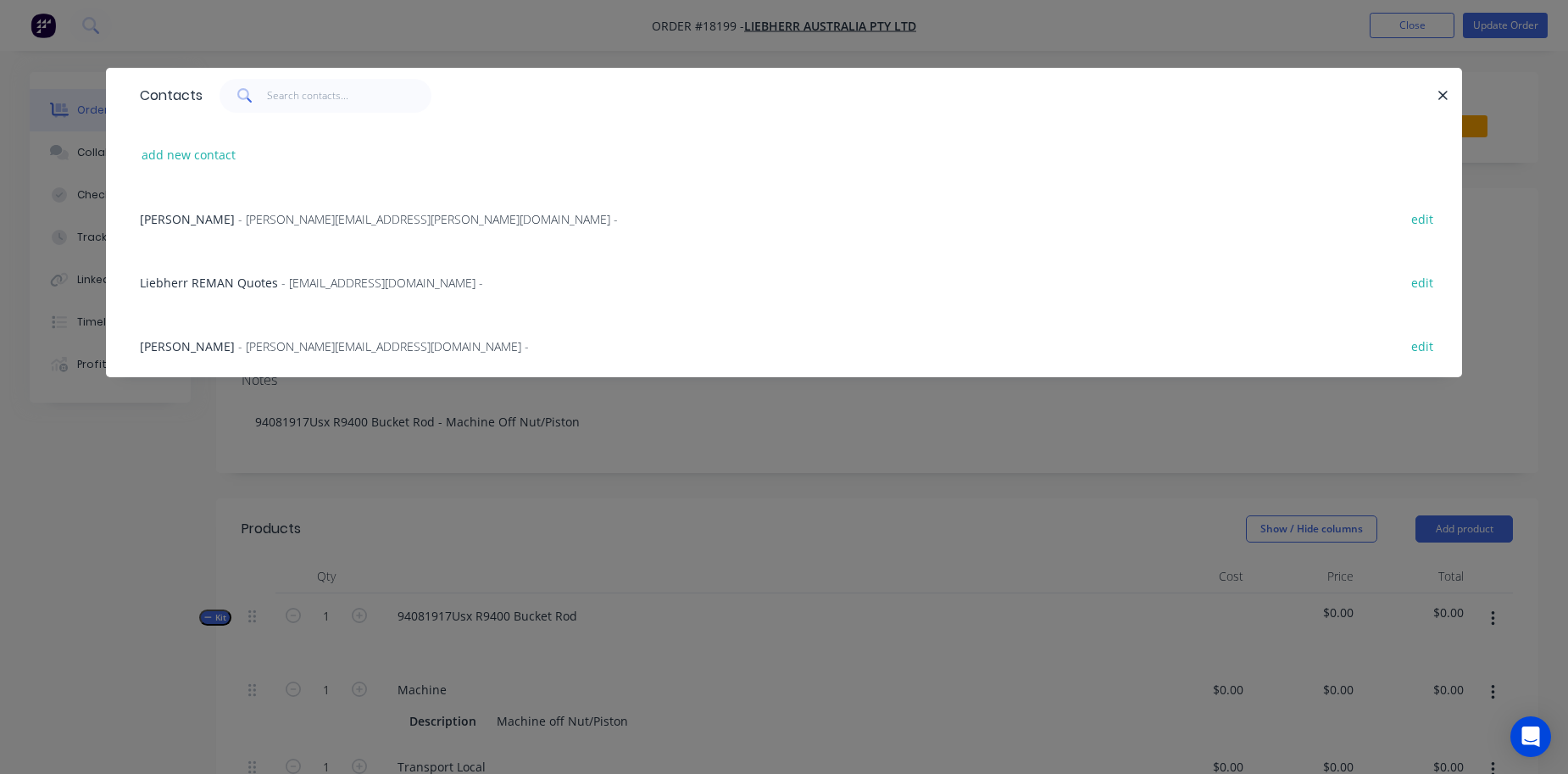
click at [273, 283] on span "Liebherr REMAN Quotes" at bounding box center [209, 282] width 139 height 16
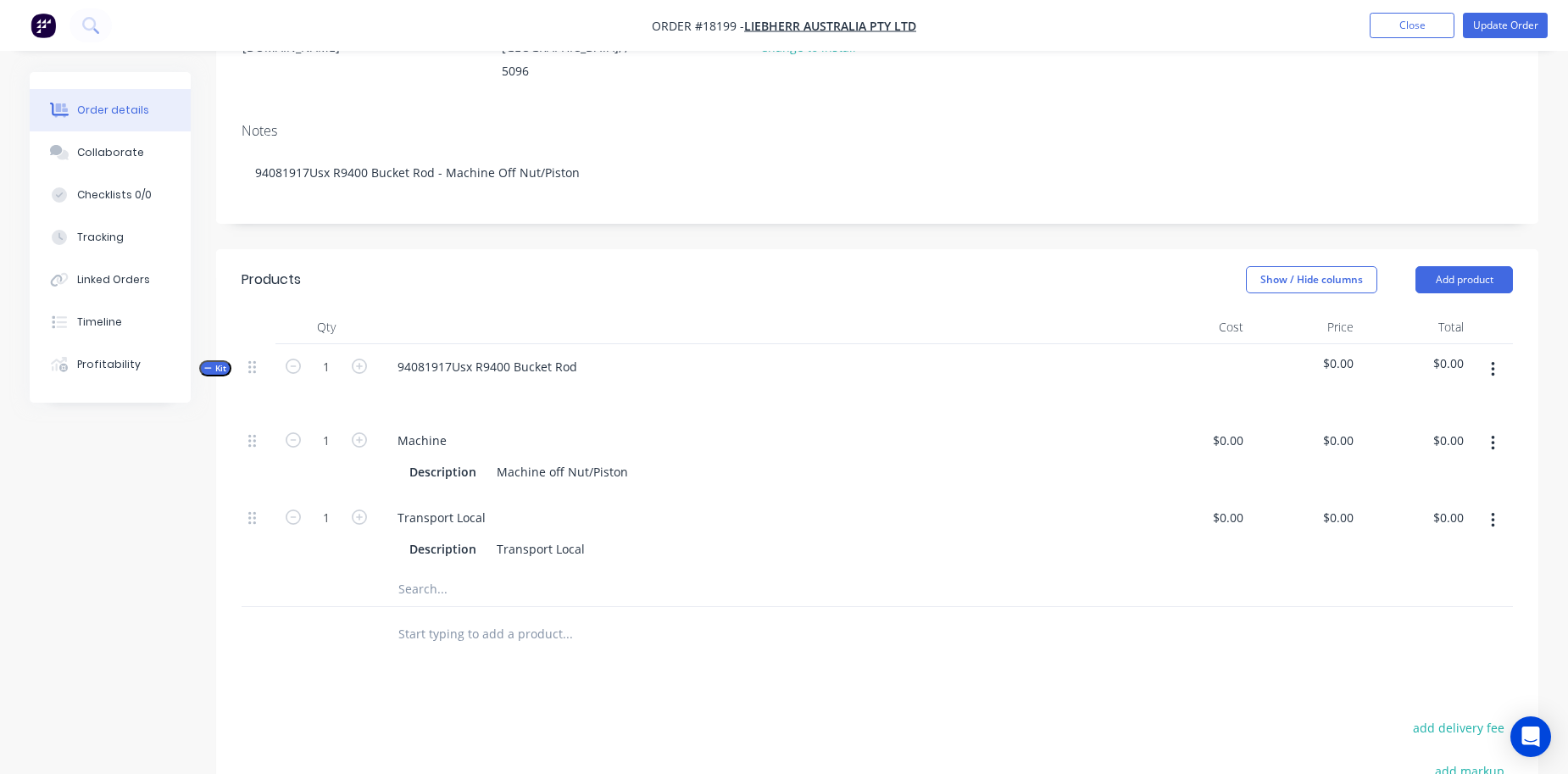
scroll to position [301, 0]
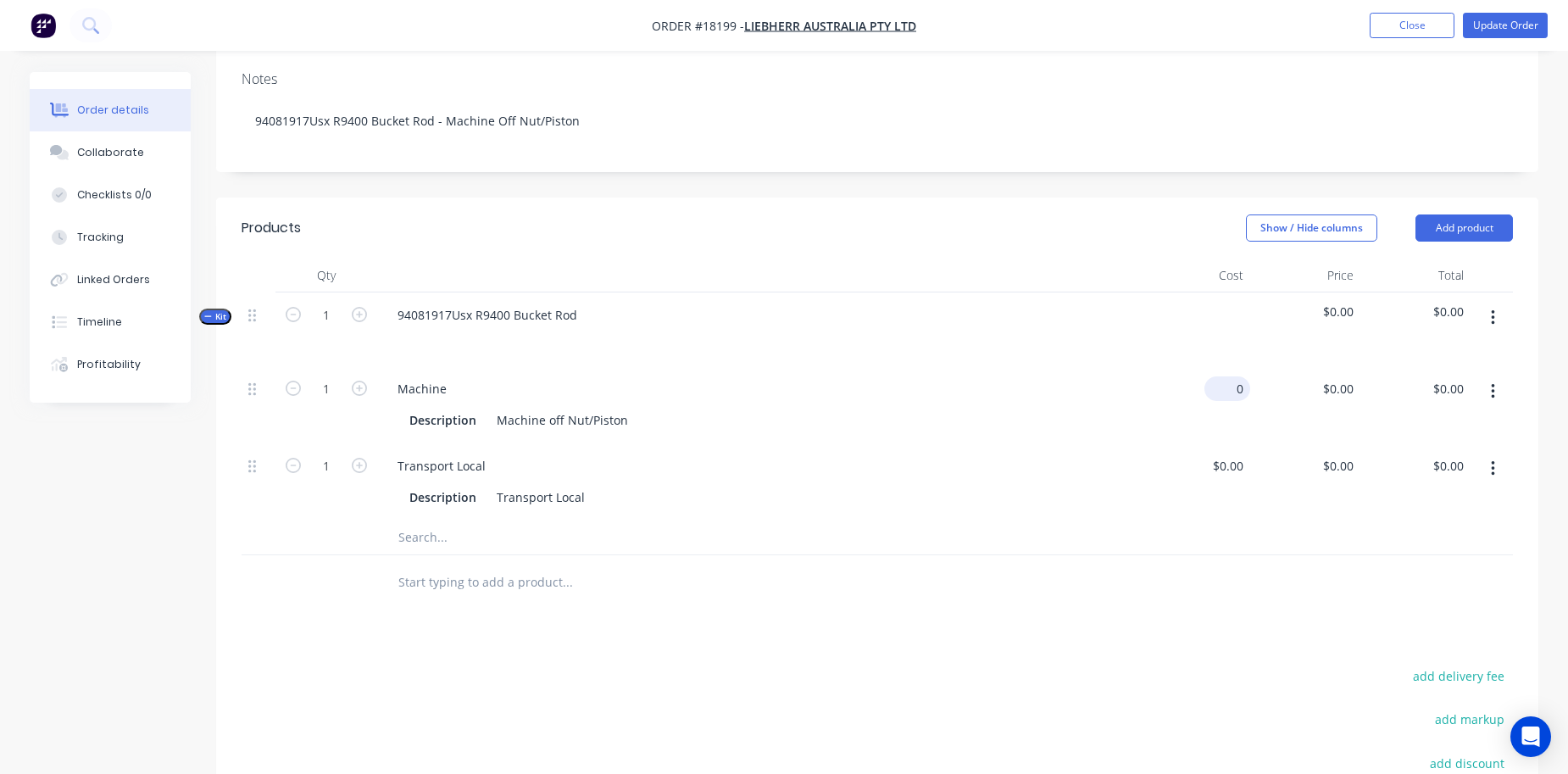
click at [1232, 377] on input "0" at bounding box center [1230, 388] width 39 height 25
type input "$648.00"
type input "648"
type input "$648.00"
click at [1338, 377] on input "648" at bounding box center [1340, 388] width 39 height 25
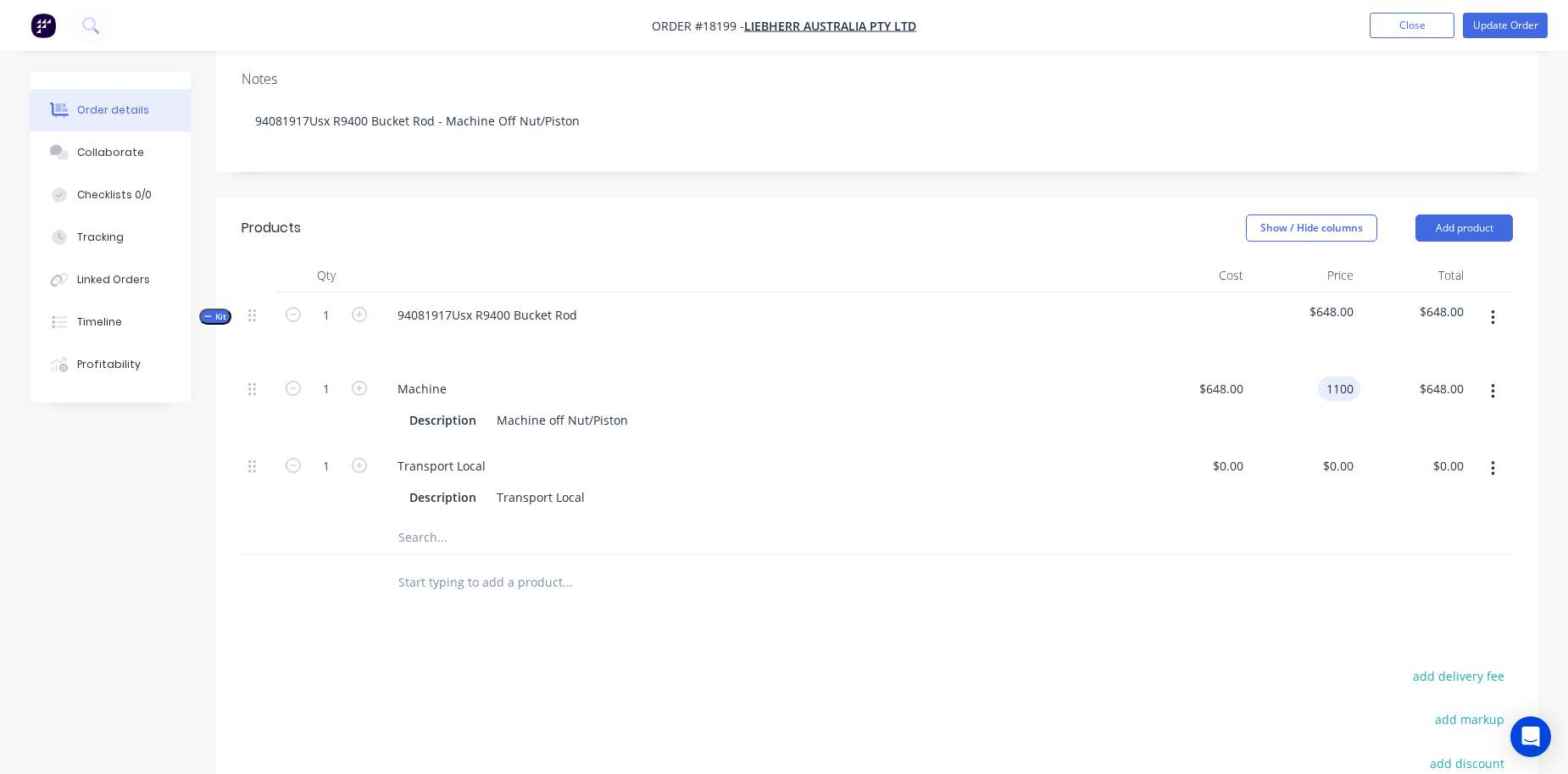
type input "$1,100.00"
click at [1168, 472] on div "$0.00 $0.00" at bounding box center [1195, 483] width 110 height 77
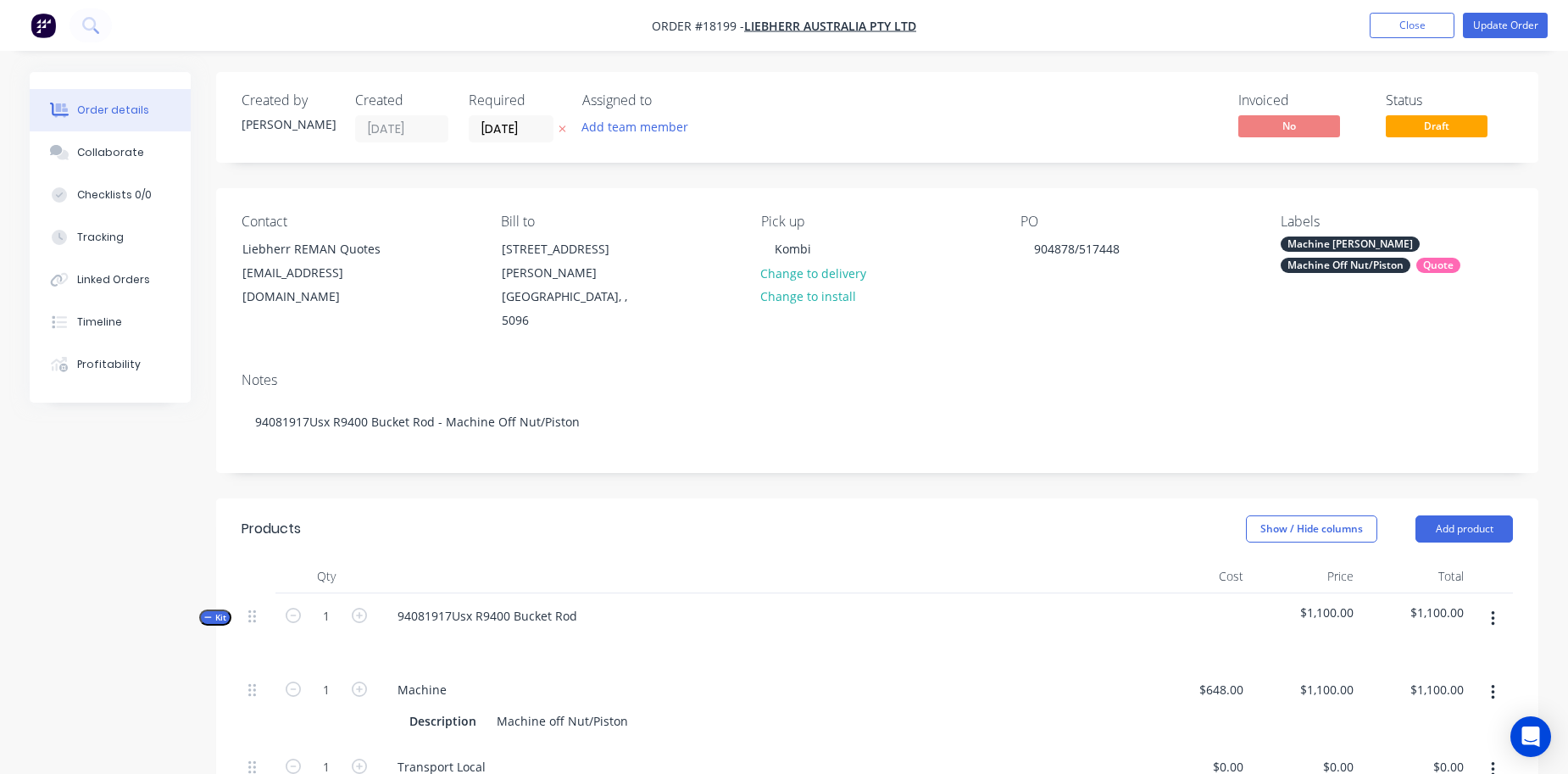
scroll to position [0, 0]
click at [1492, 14] on button "Update Order" at bounding box center [1506, 26] width 85 height 26
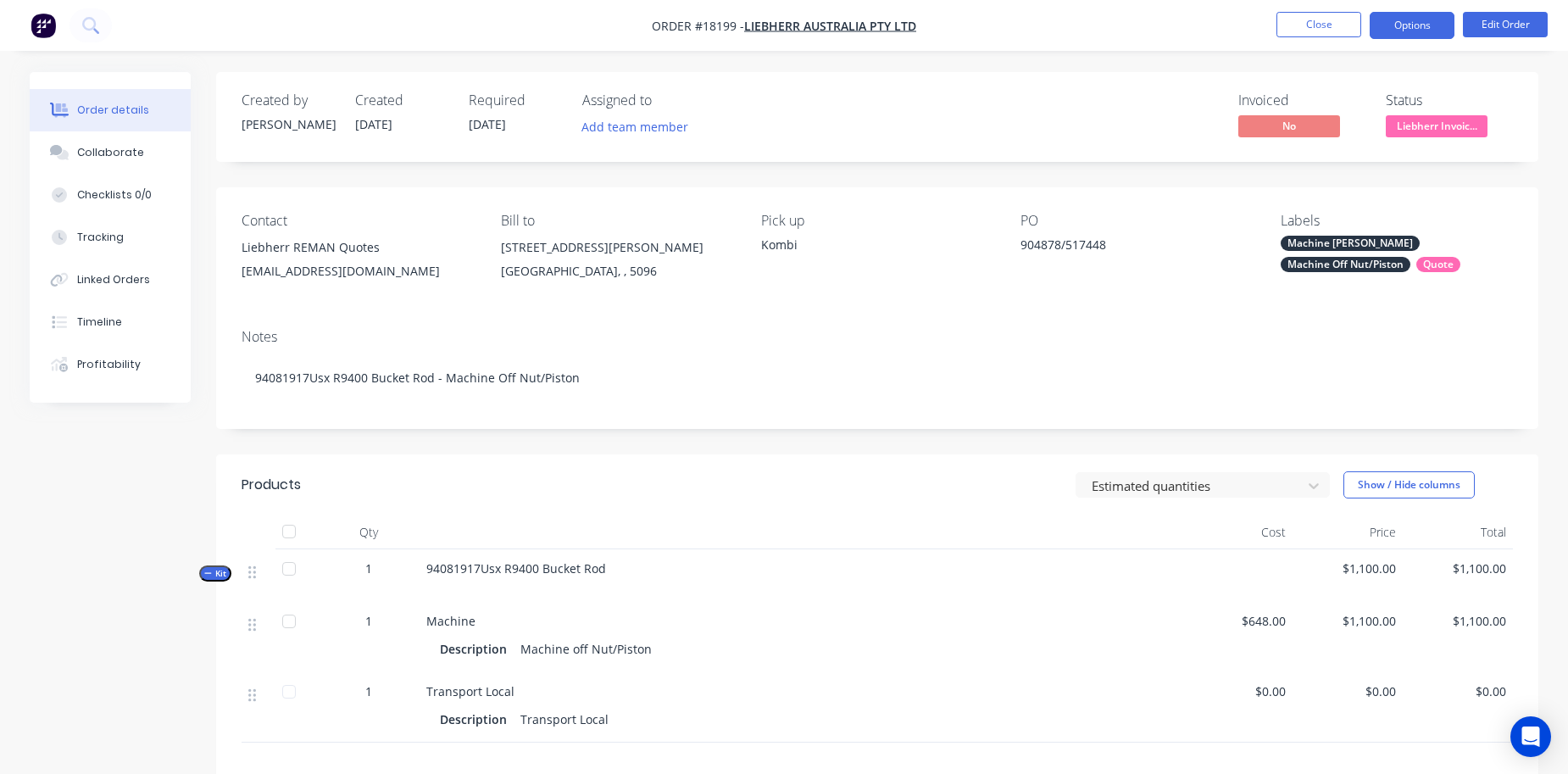
click at [1405, 31] on button "Options" at bounding box center [1412, 25] width 85 height 27
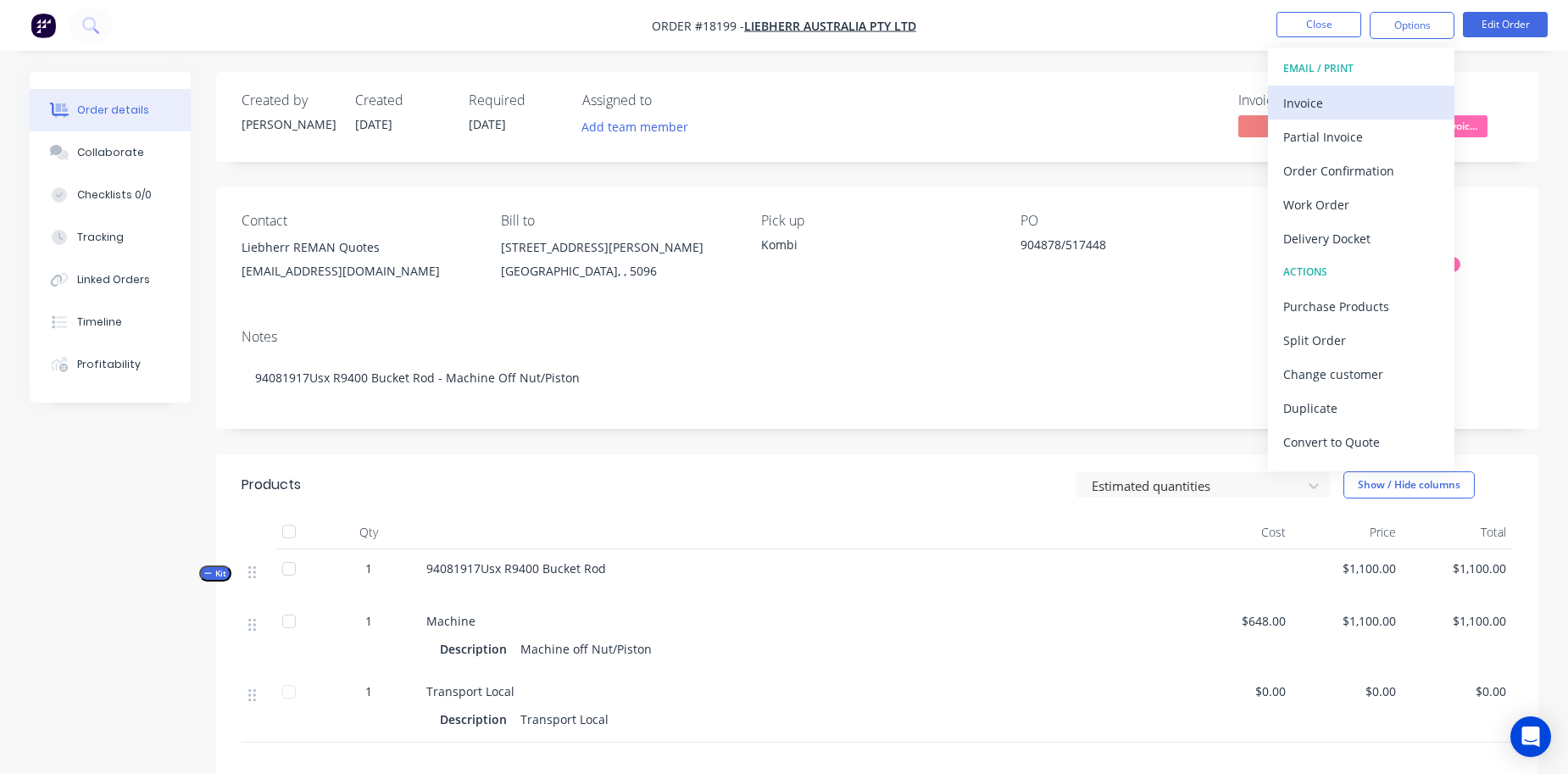
click at [1389, 102] on div "Invoice" at bounding box center [1361, 103] width 156 height 25
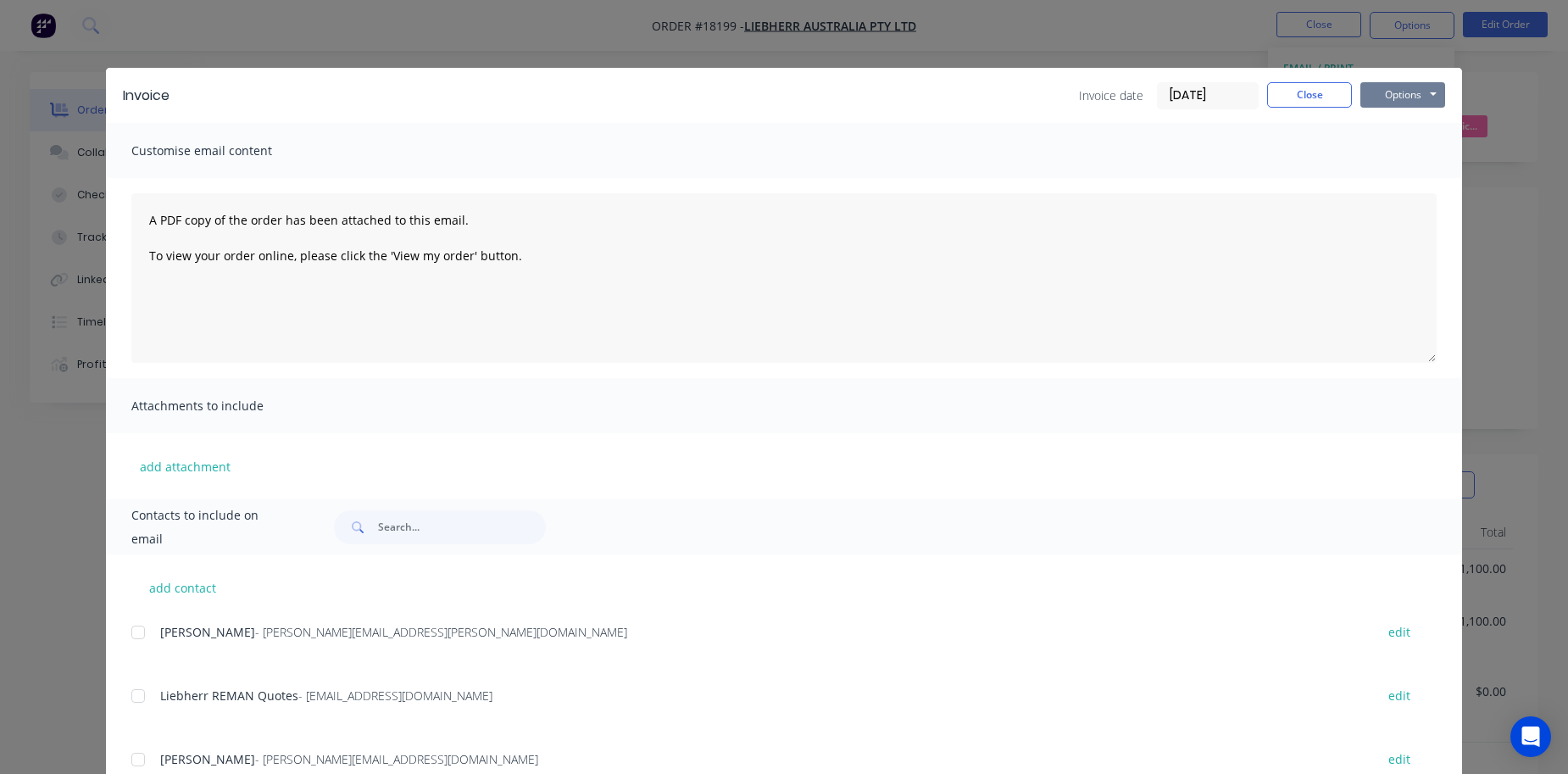
click at [1416, 106] on button "Options" at bounding box center [1404, 95] width 85 height 26
click at [1403, 164] on button "Print" at bounding box center [1415, 153] width 109 height 28
click at [1307, 96] on button "Close" at bounding box center [1309, 95] width 85 height 26
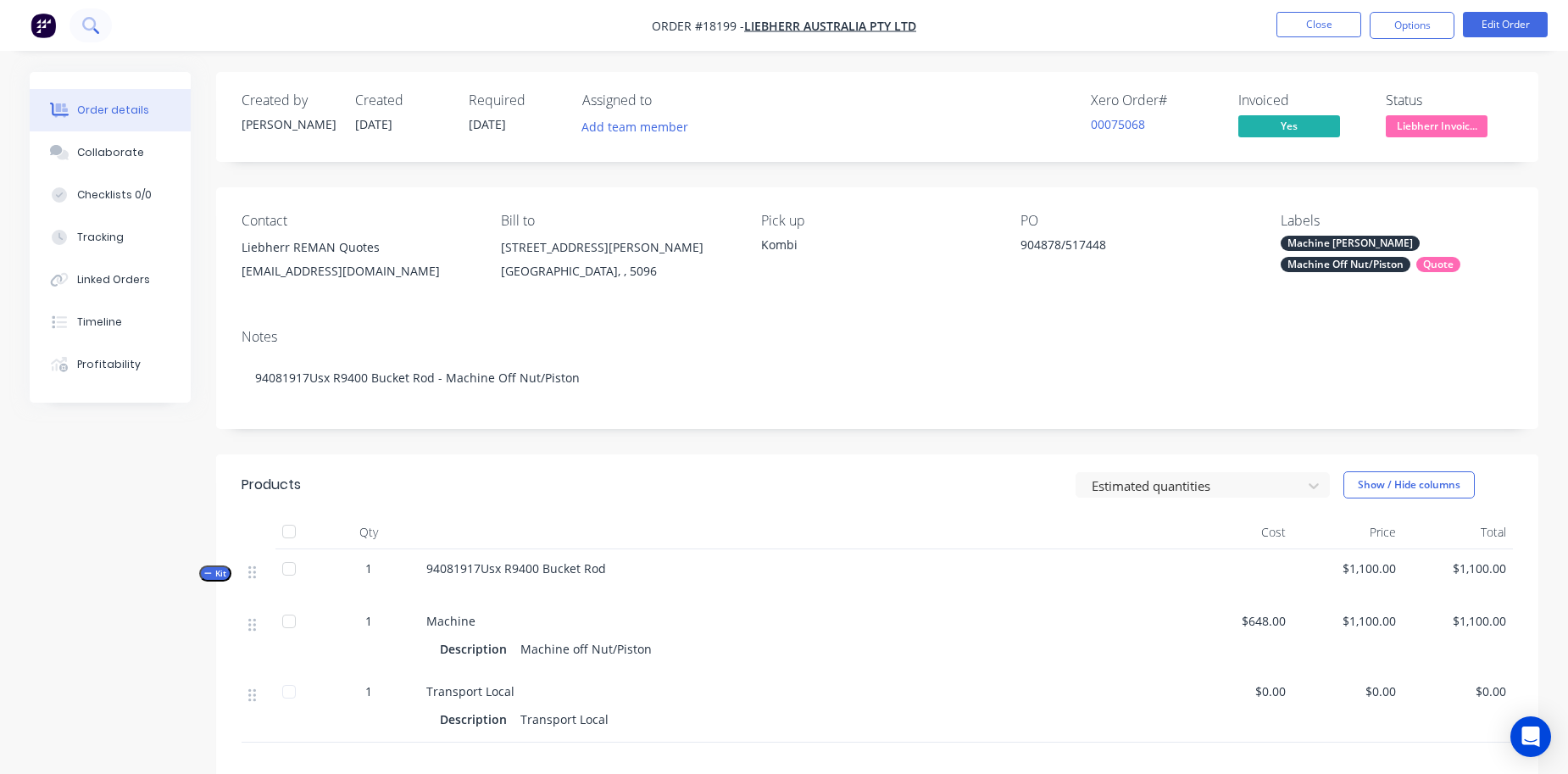
click at [77, 25] on button at bounding box center [90, 26] width 43 height 34
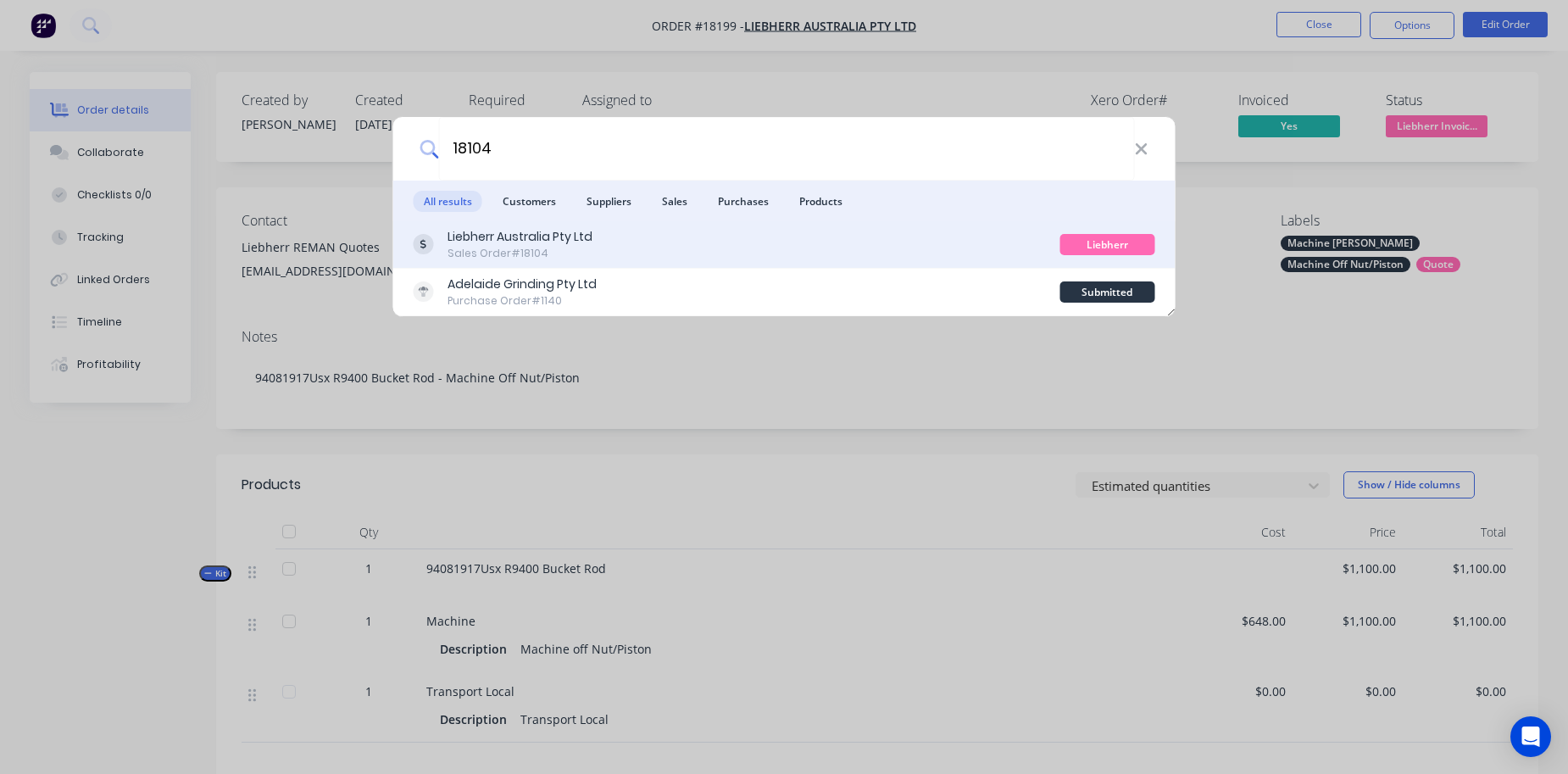
type input "18104"
click at [472, 249] on div "Sales Order #18104" at bounding box center [520, 253] width 145 height 15
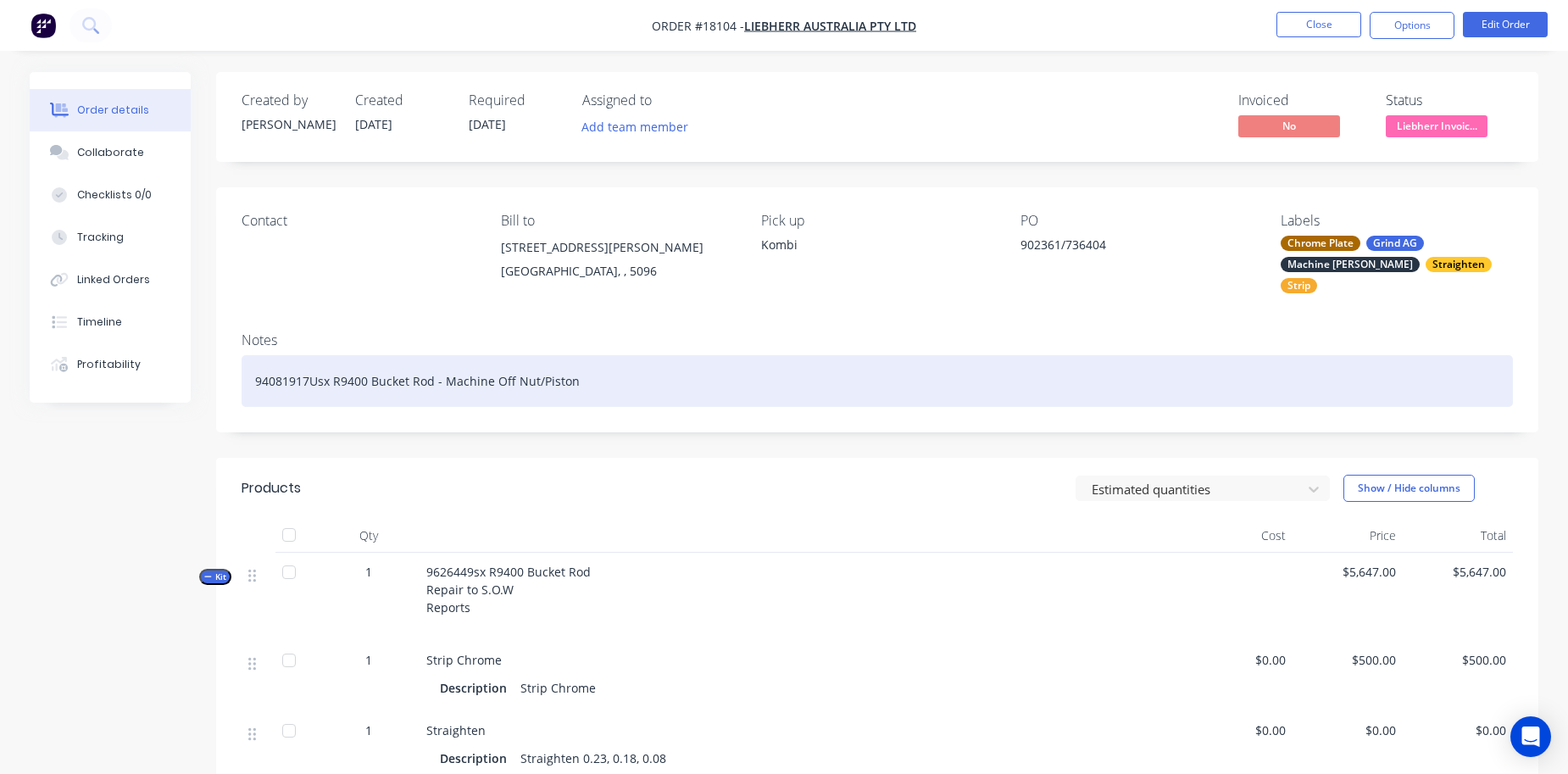
click at [315, 386] on div "94081917Usx R9400 Bucket Rod - Machine Off Nut/Piston" at bounding box center [878, 382] width 1272 height 52
click at [283, 372] on div "94081917Usx R9400 Bucket Rod - Machine Off Nut/Piston" at bounding box center [878, 382] width 1272 height 52
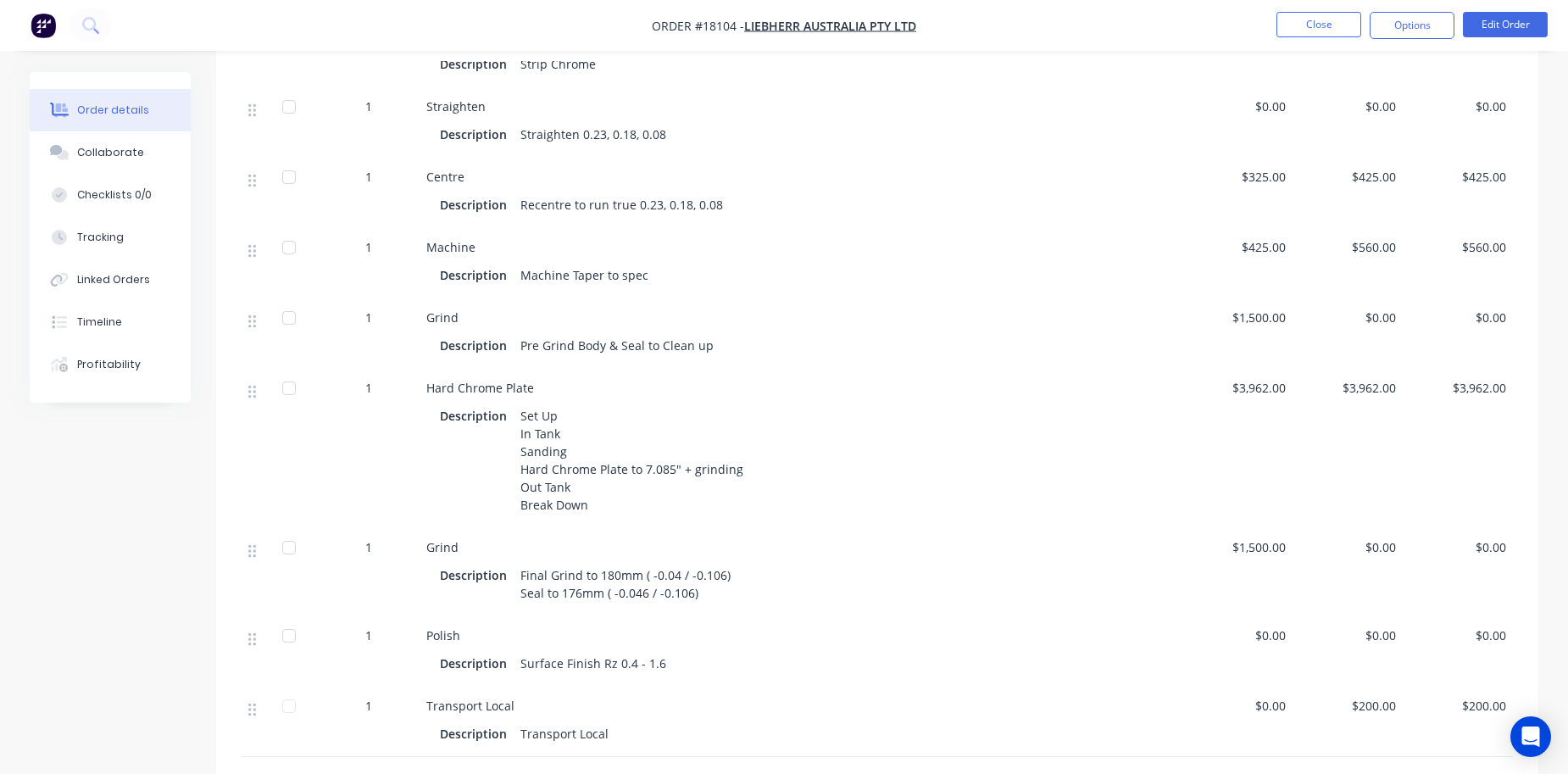
scroll to position [660, 0]
click at [1344, 388] on span "$3,962.00" at bounding box center [1348, 388] width 97 height 18
click at [1362, 380] on span "$3,962.00" at bounding box center [1348, 388] width 97 height 18
click at [1250, 369] on div "$3,962.00" at bounding box center [1237, 448] width 110 height 160
click at [1515, 33] on button "Edit Order" at bounding box center [1506, 25] width 85 height 26
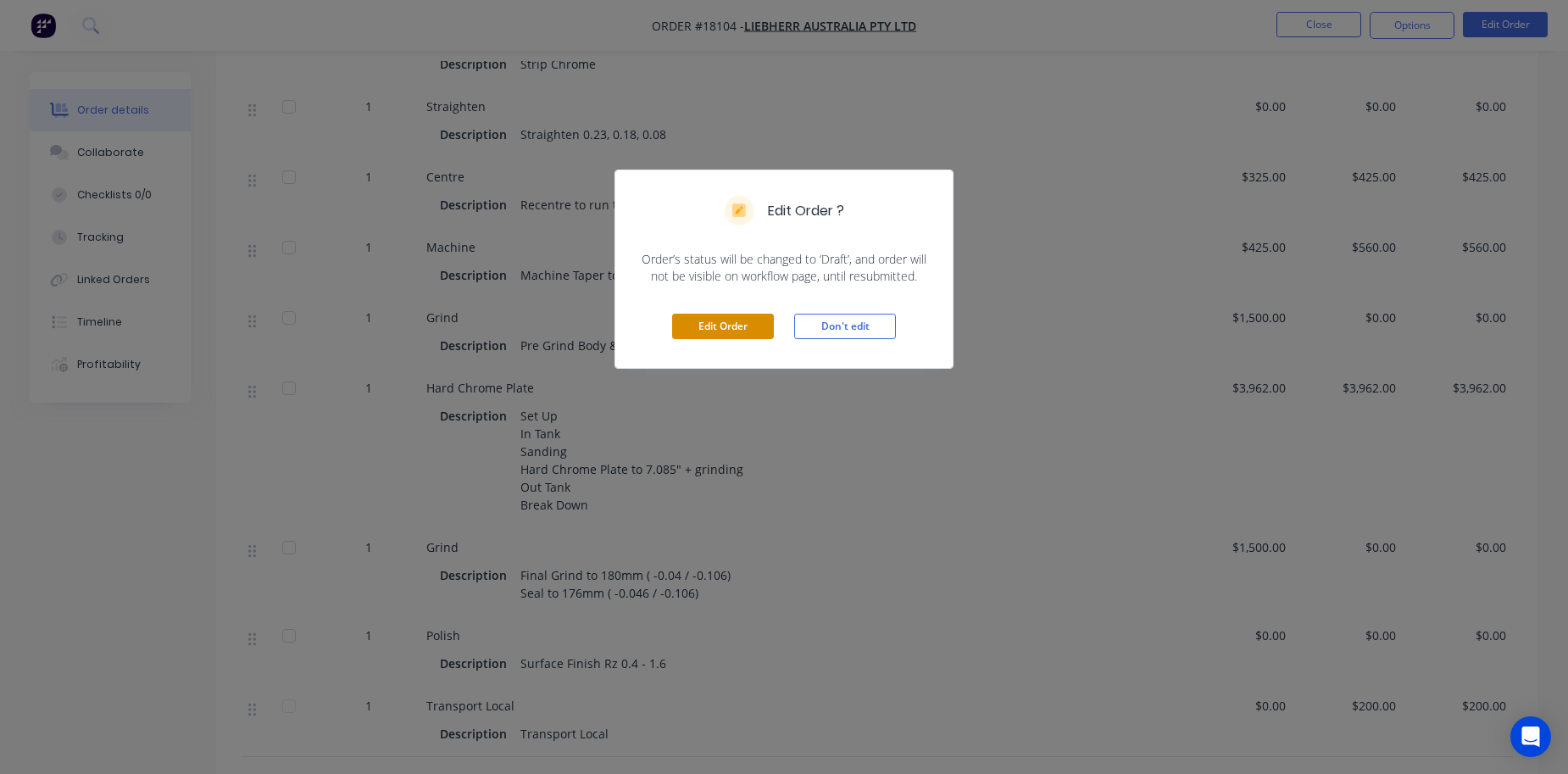
click at [747, 338] on button "Edit Order" at bounding box center [723, 327] width 102 height 26
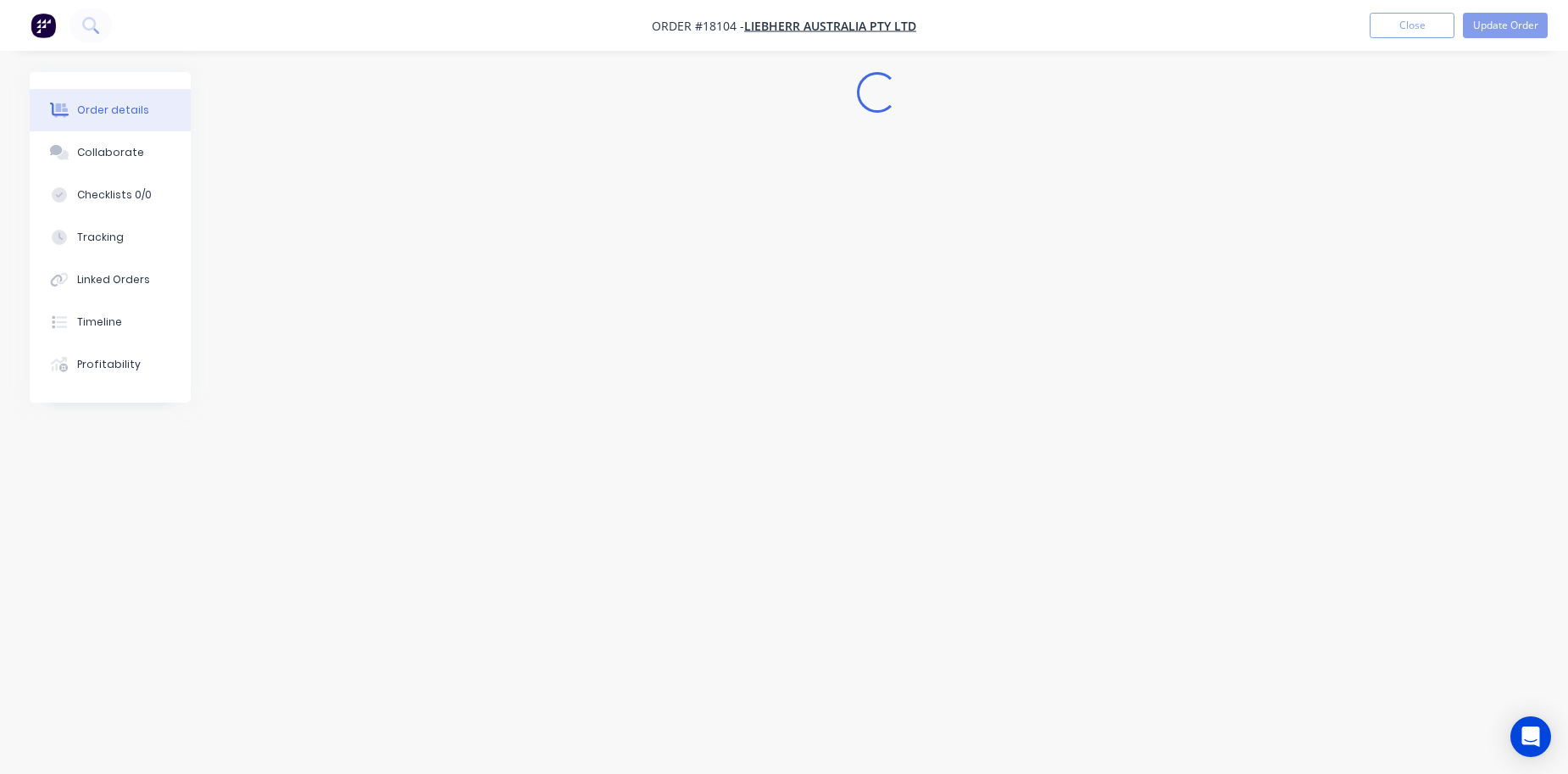
scroll to position [0, 0]
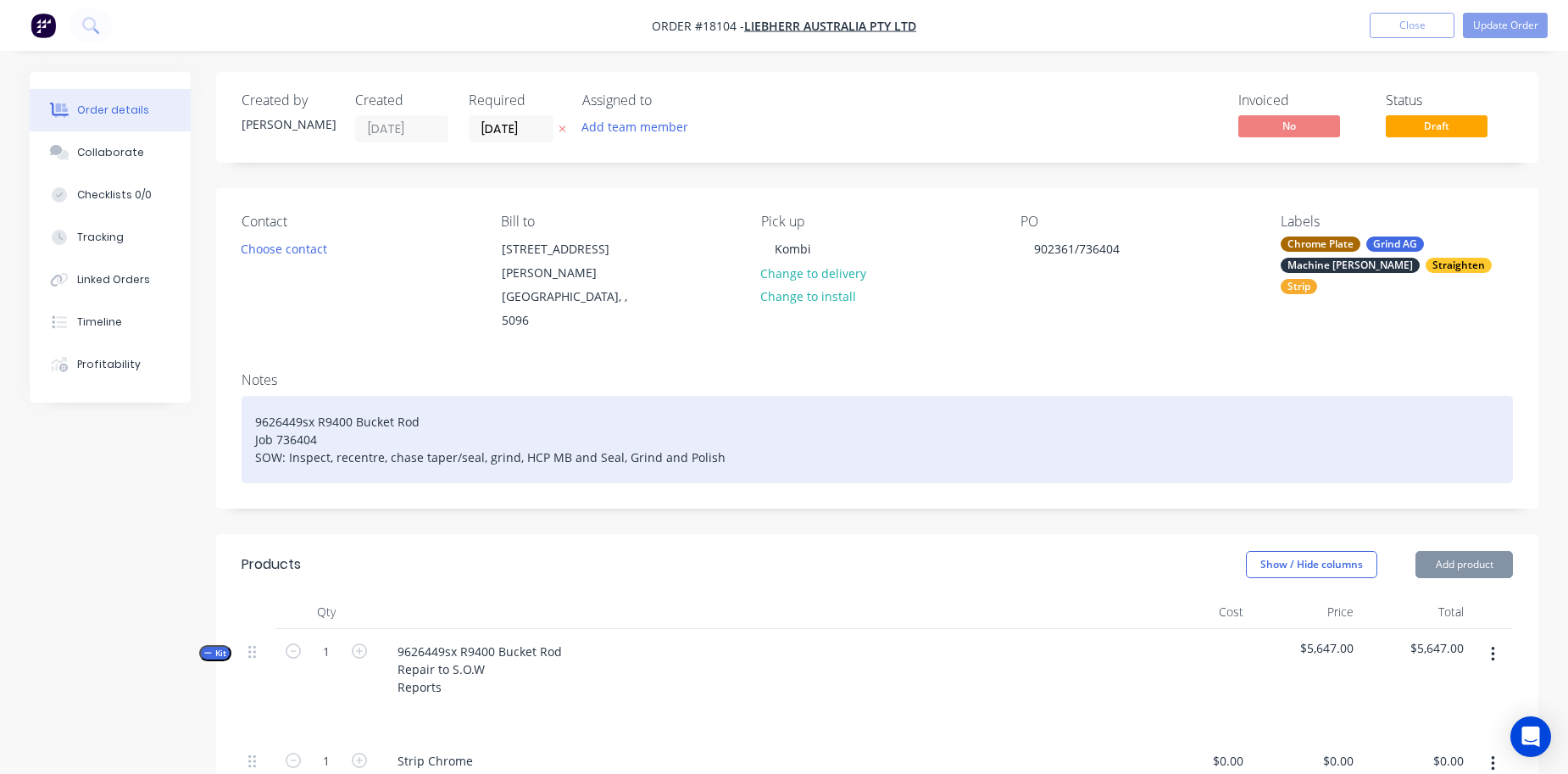
type input "$500.00"
type input "$325.00"
type input "$425.00"
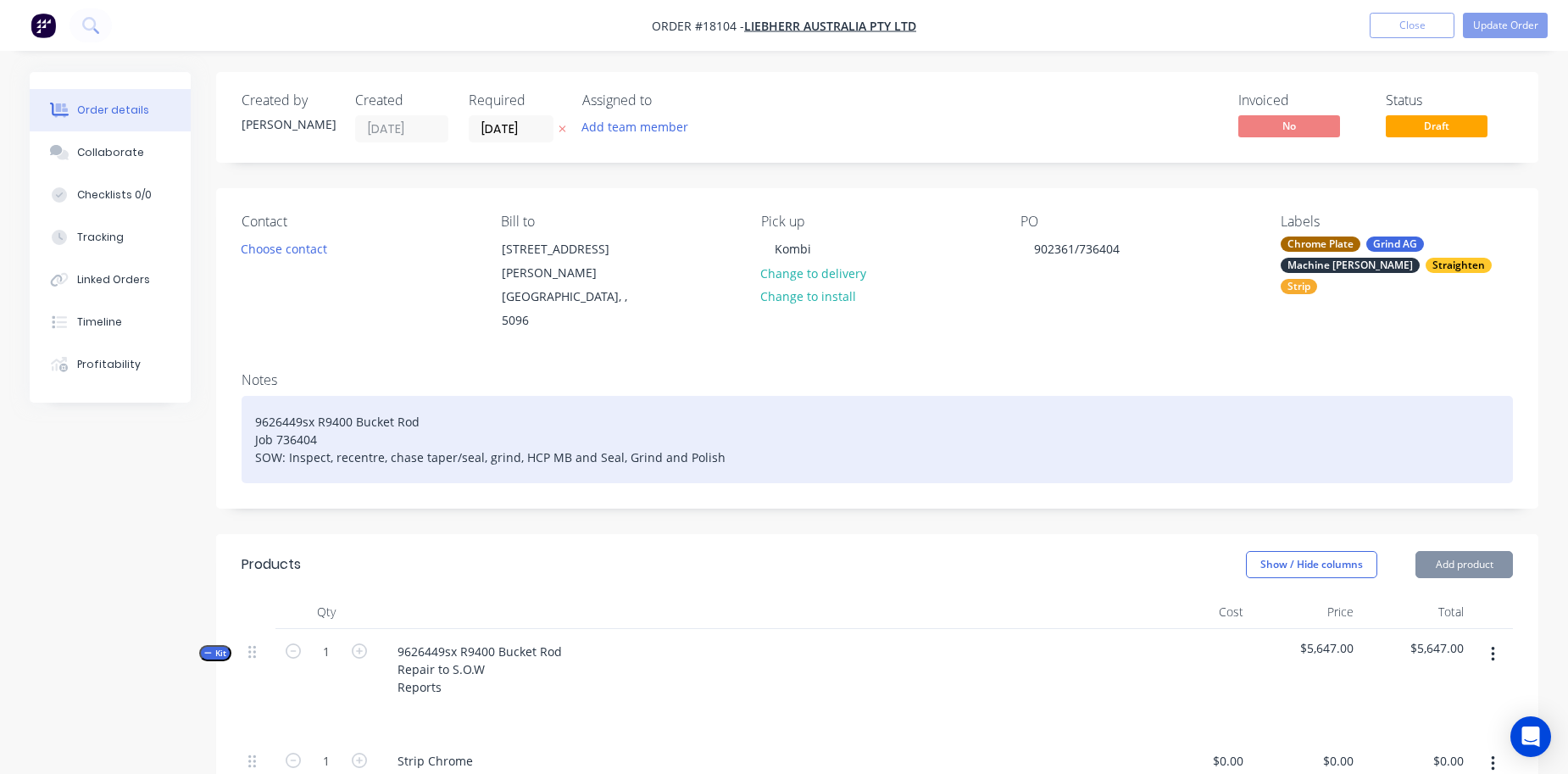
type input "$425.00"
type input "$560.00"
type input "$1,500.00"
type input "$3,962.00"
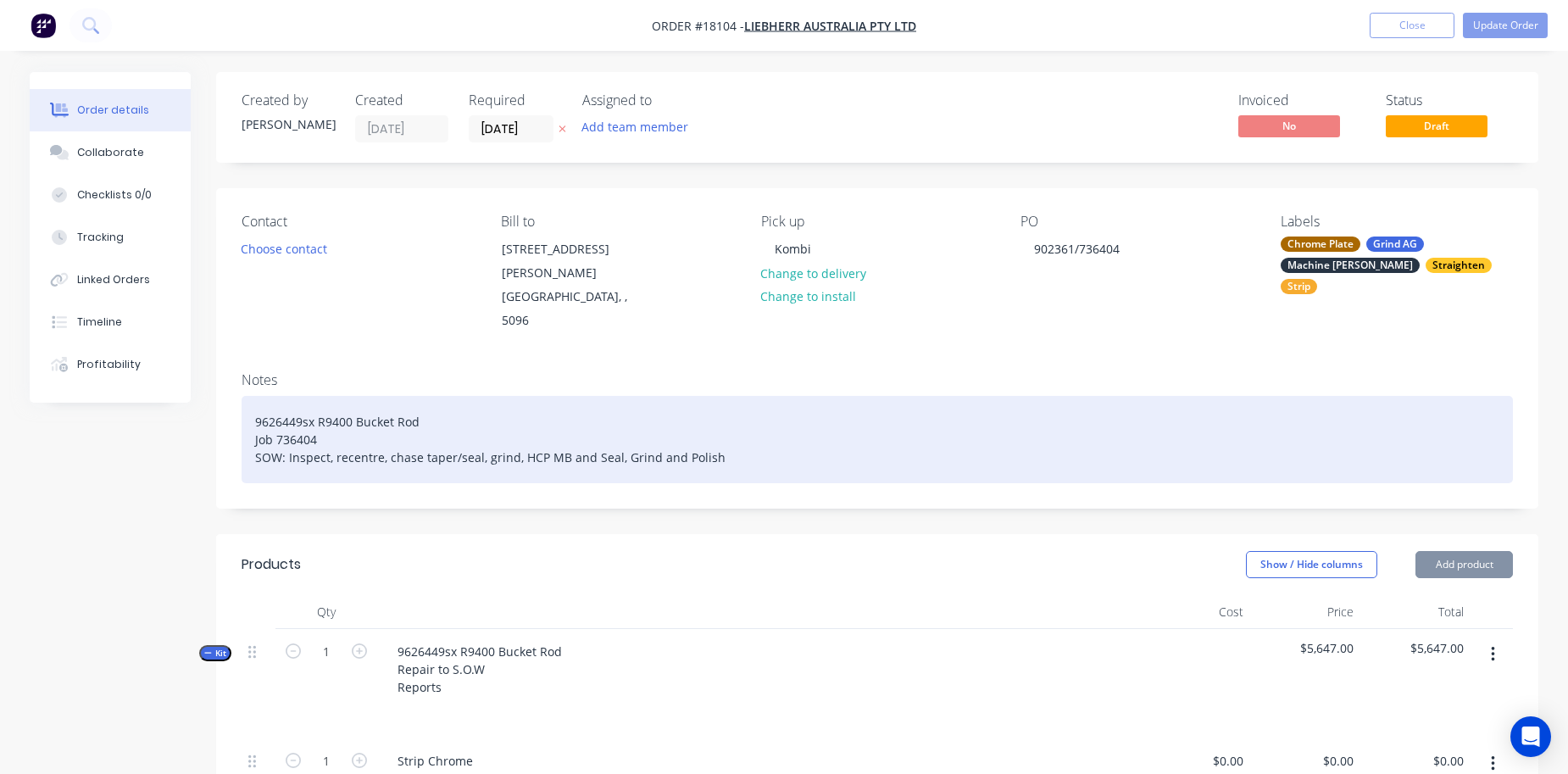
type input "$3,962.00"
type input "$1,500.00"
type input "$200.00"
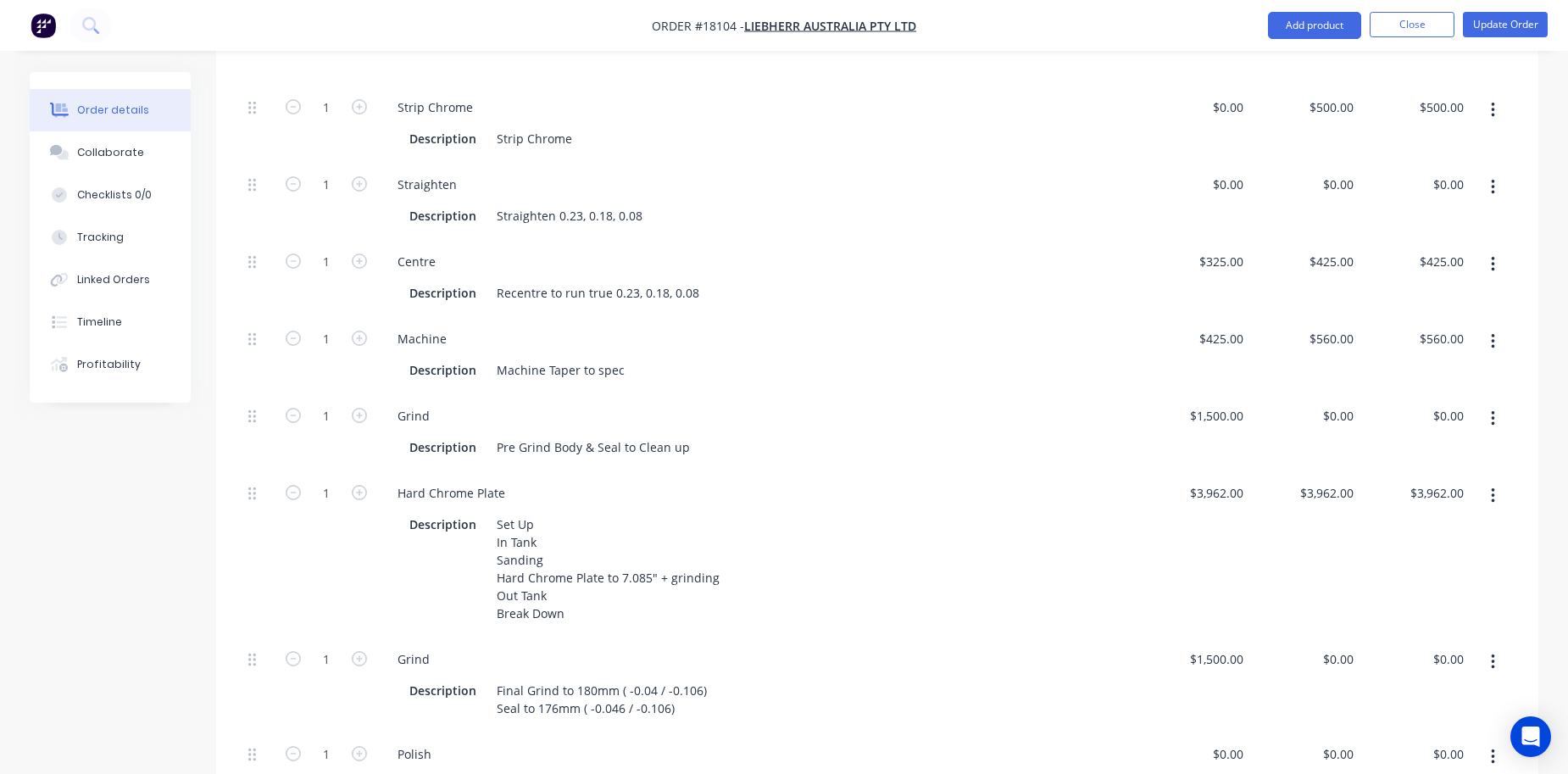
scroll to position [769, 0]
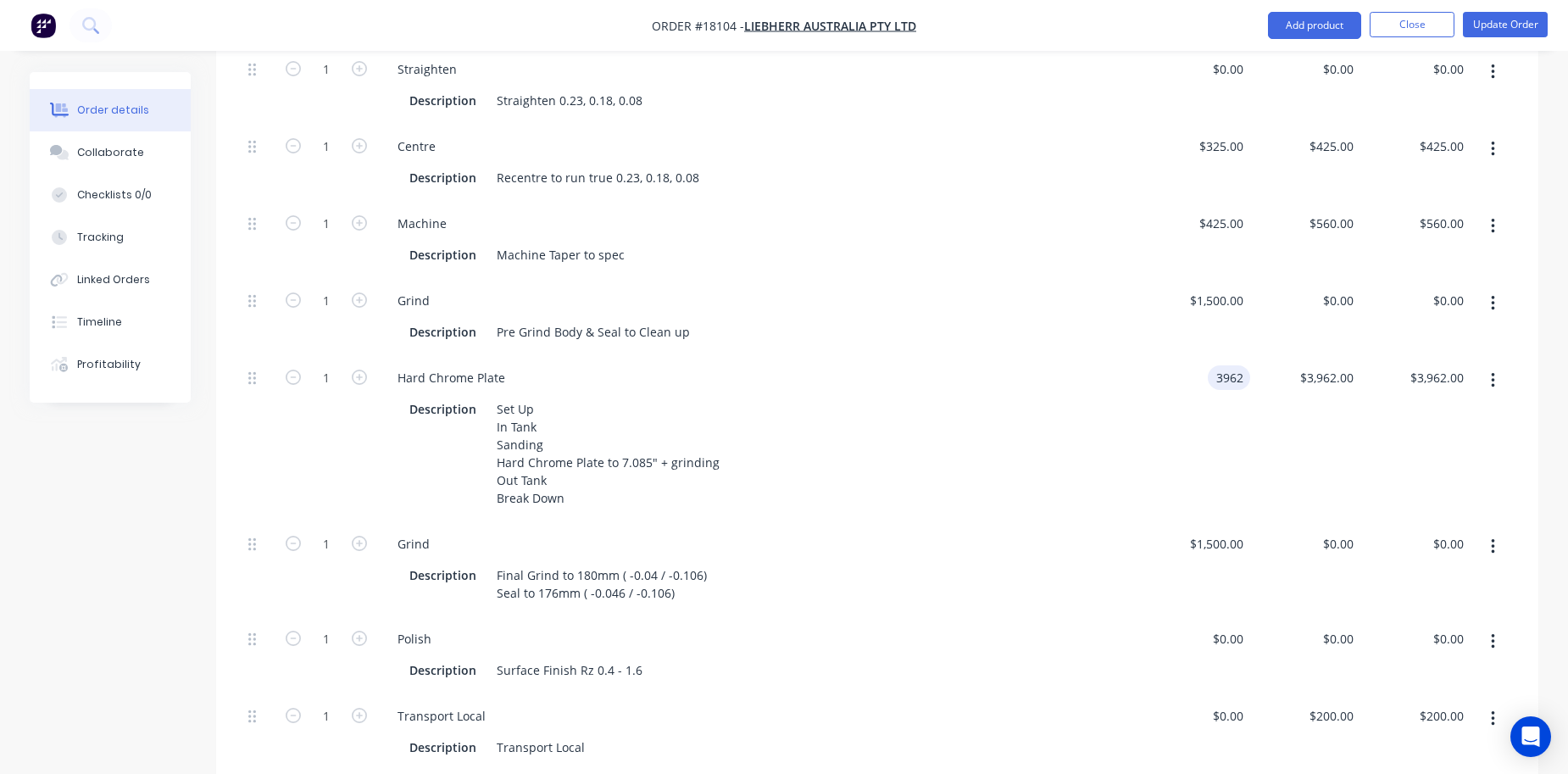
click at [1211, 366] on div "3962 3962" at bounding box center [1229, 378] width 43 height 25
type input "$0.00"
type input "0"
type input "$0.00"
click at [1331, 356] on div "0 $3,962.00" at bounding box center [1305, 439] width 110 height 166
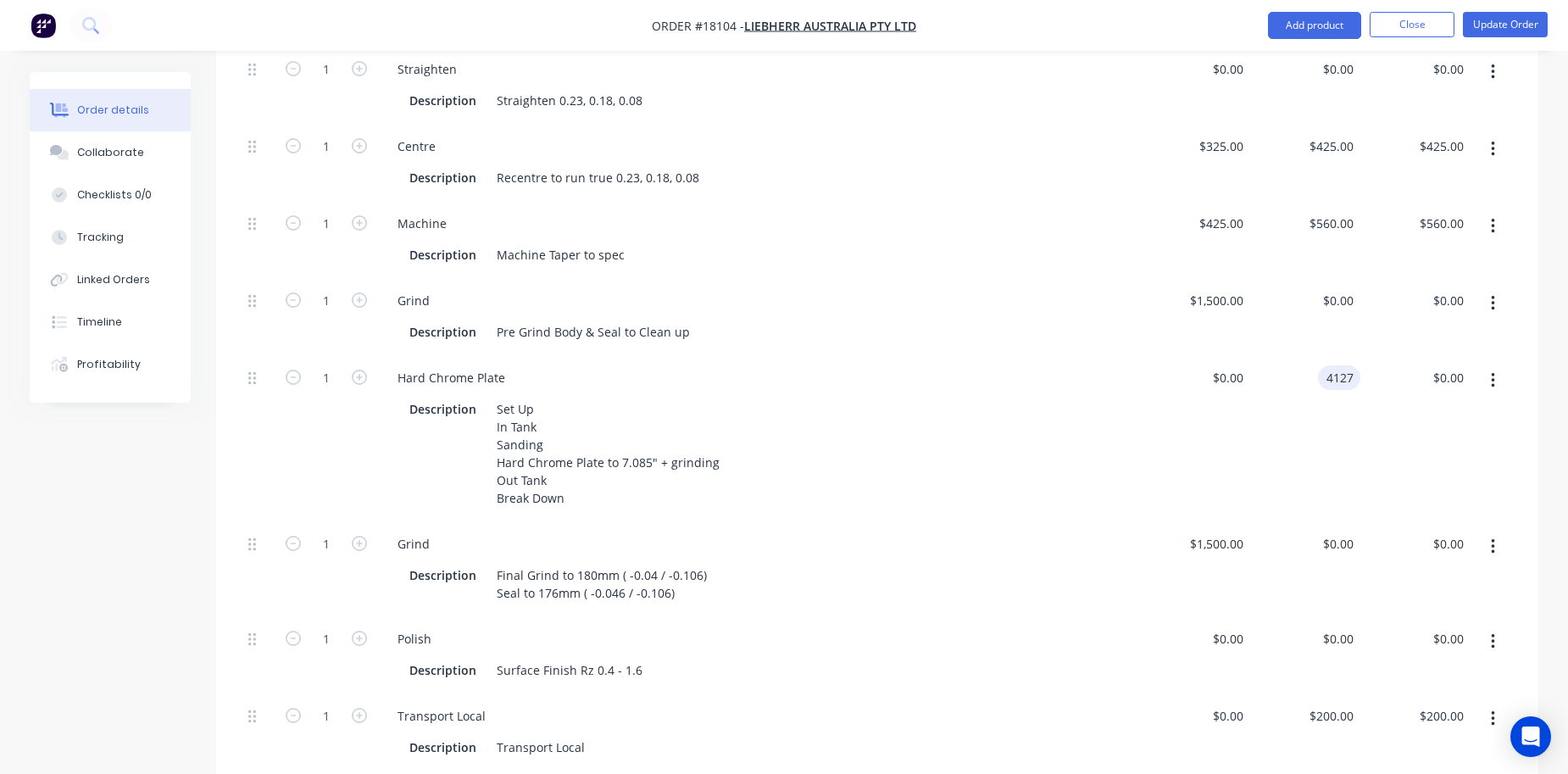
type input "$4,127.00"
click at [1252, 356] on div "$4,127.00 4127" at bounding box center [1305, 439] width 110 height 166
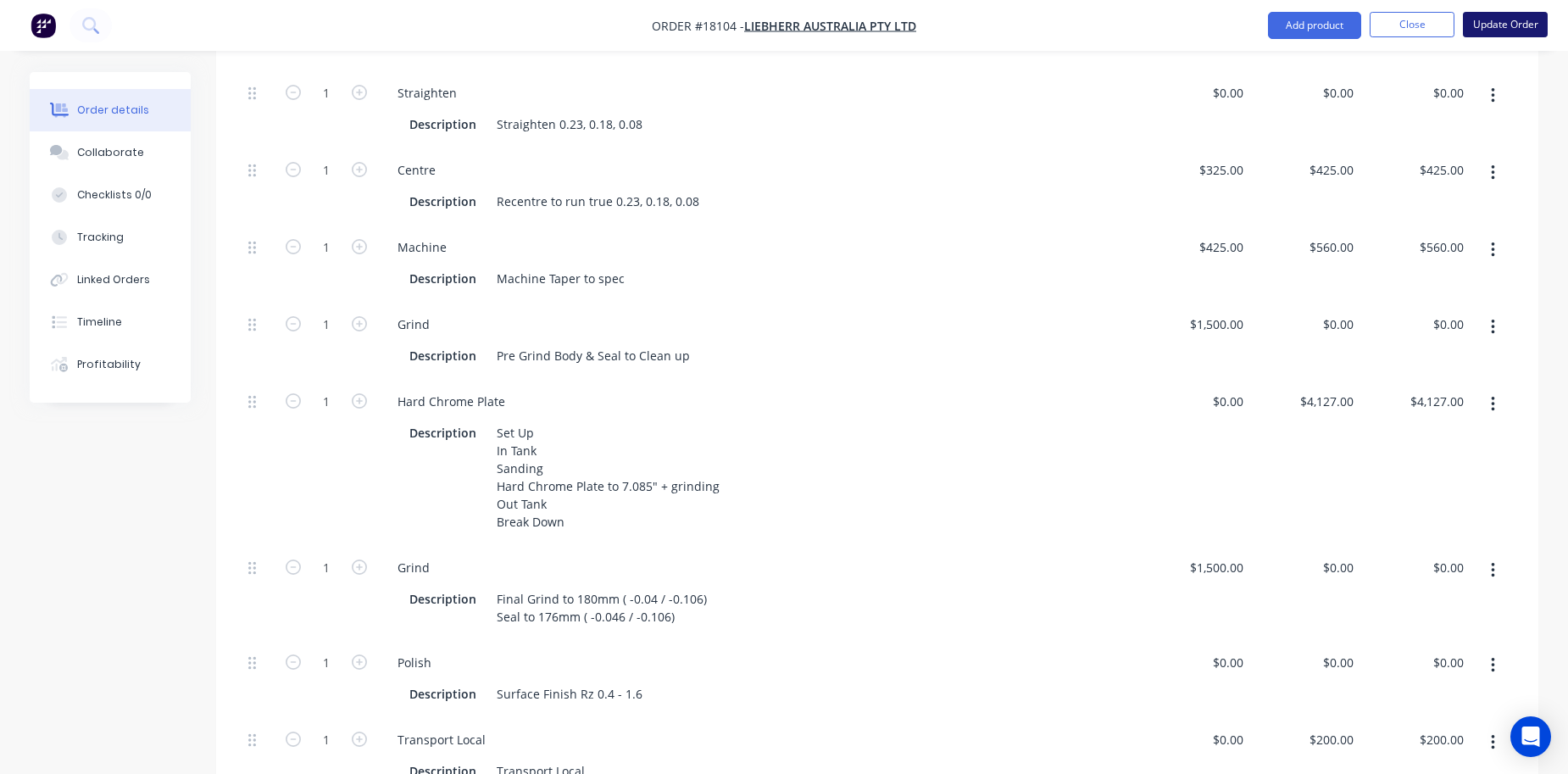
scroll to position [719, 0]
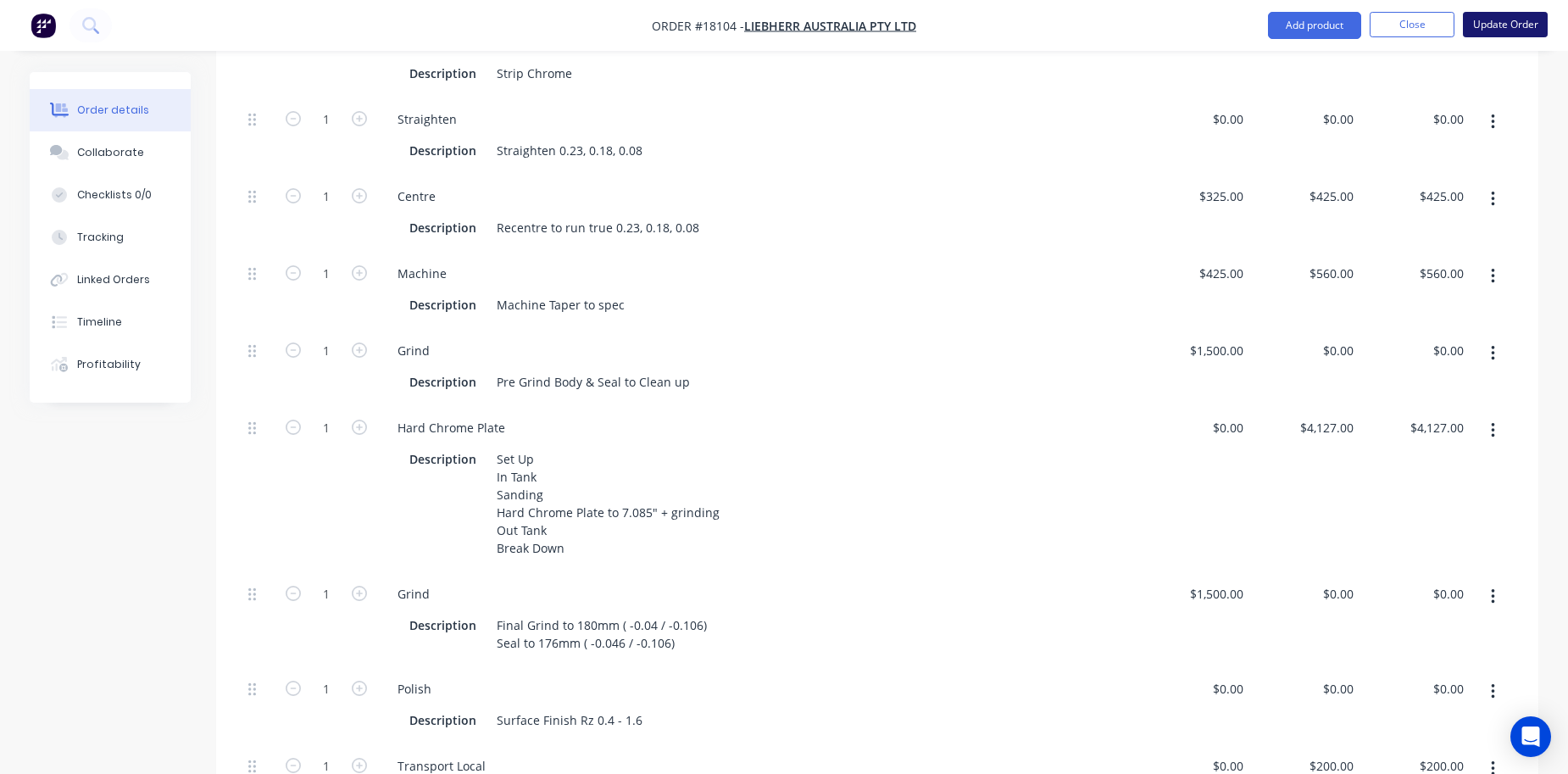
click at [1498, 26] on button "Update Order" at bounding box center [1506, 25] width 85 height 26
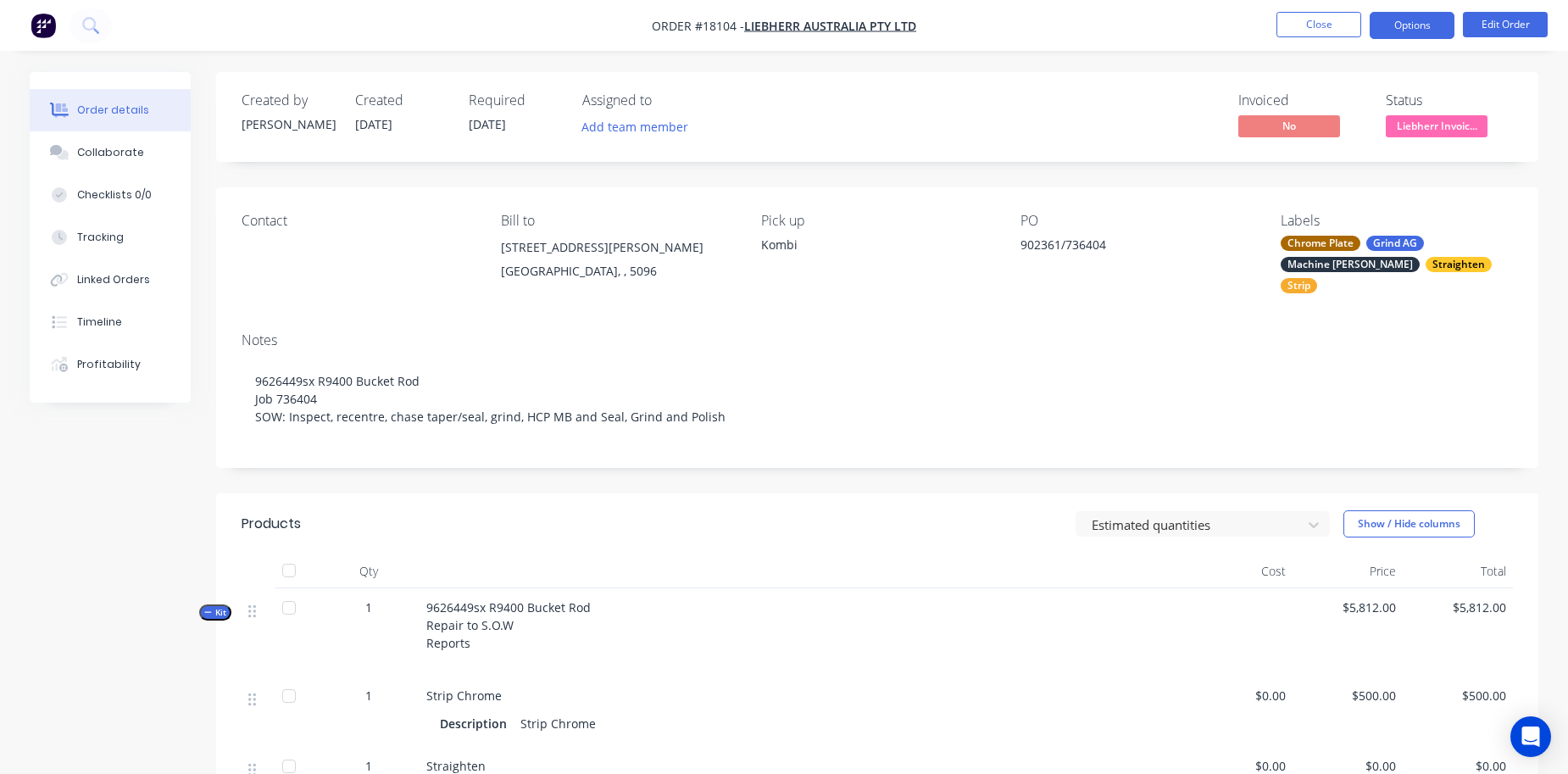
click at [1411, 27] on button "Options" at bounding box center [1412, 25] width 85 height 27
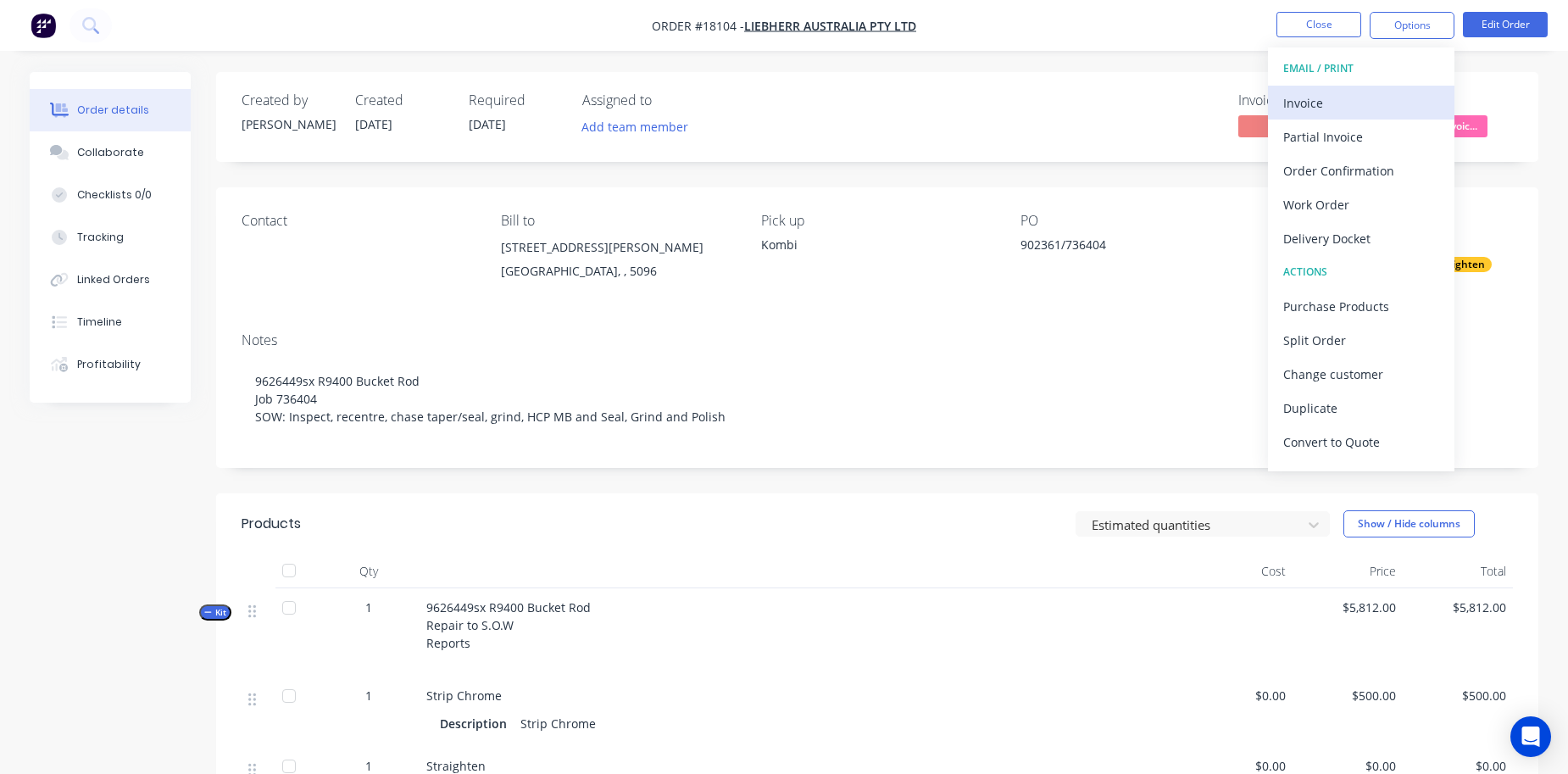
click at [1373, 93] on div "Invoice" at bounding box center [1361, 103] width 156 height 25
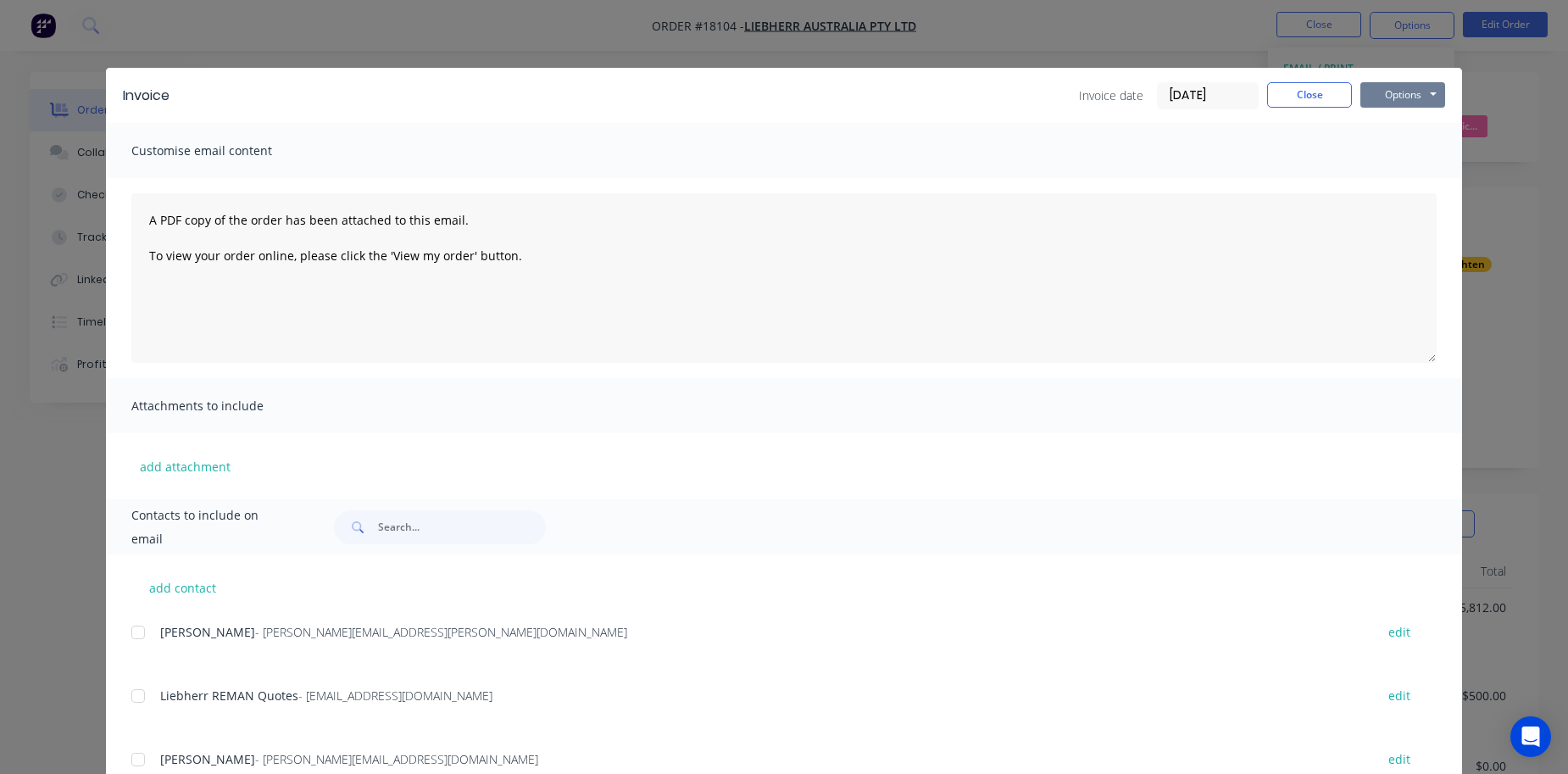
click at [1417, 98] on button "Options" at bounding box center [1404, 95] width 85 height 26
click at [1400, 155] on button "Print" at bounding box center [1415, 153] width 109 height 28
click at [1301, 105] on button "Close" at bounding box center [1309, 95] width 85 height 26
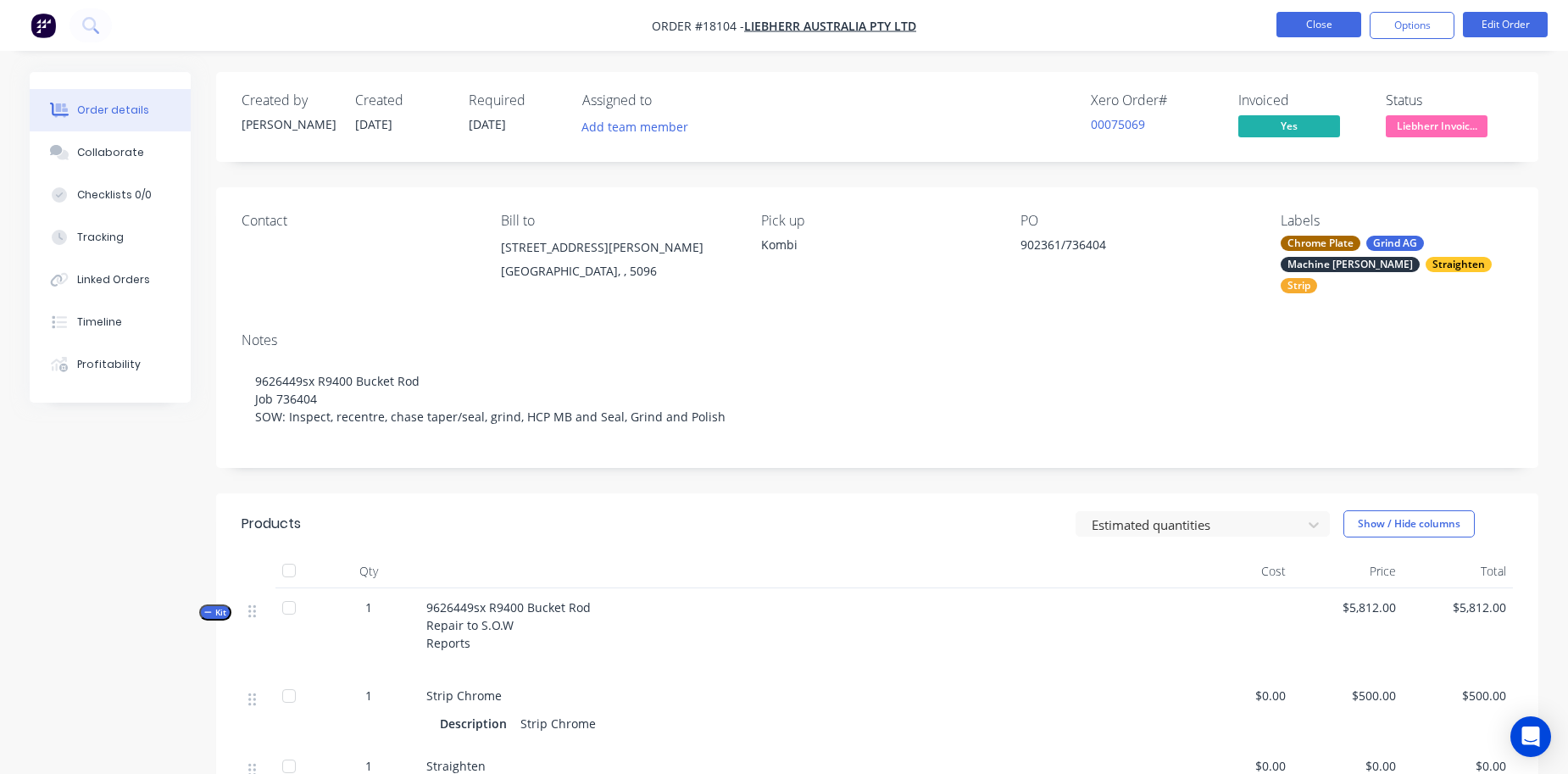
click at [1323, 15] on button "Close" at bounding box center [1319, 25] width 85 height 26
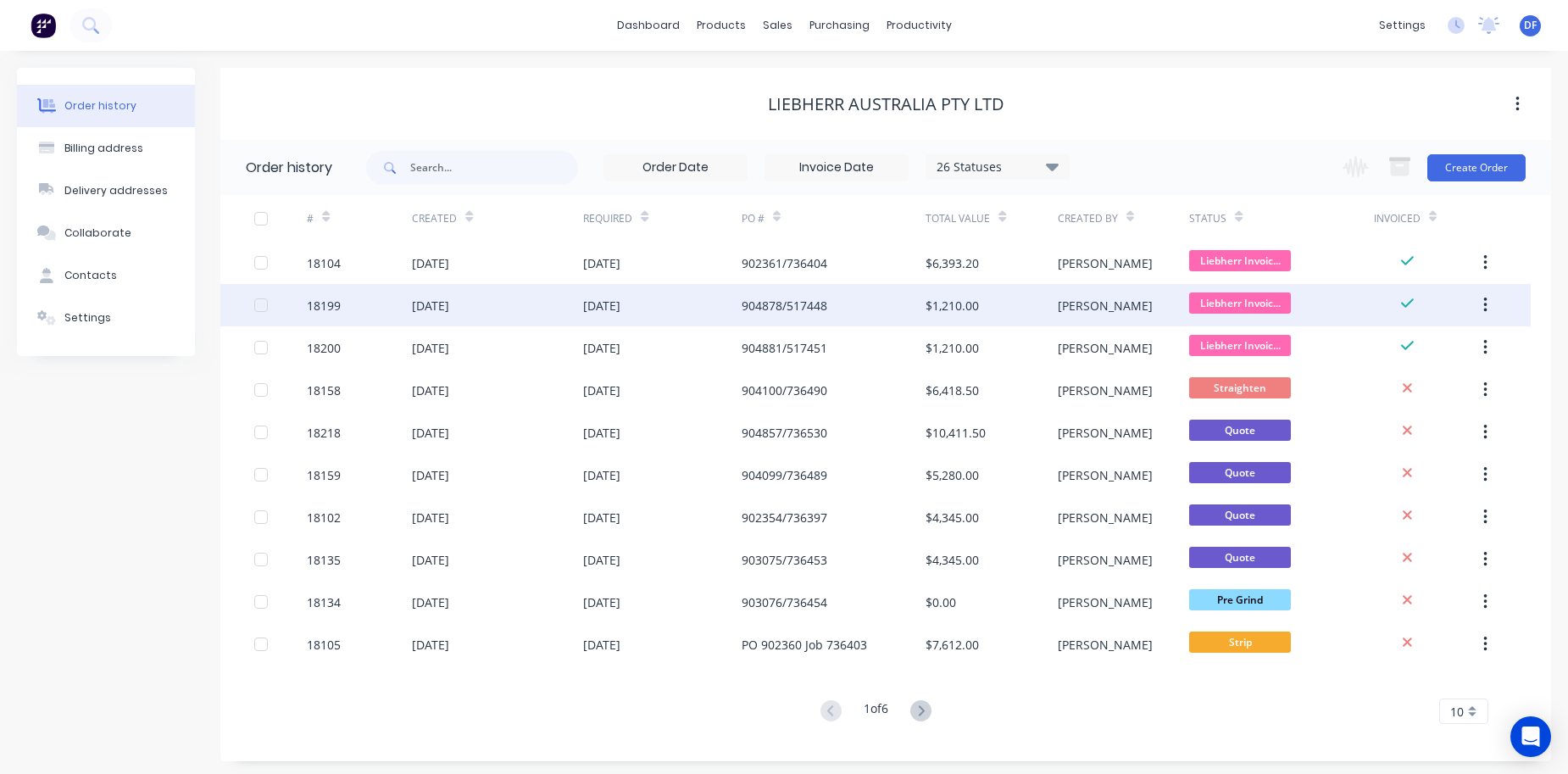
click at [774, 303] on div "904878/517448" at bounding box center [784, 306] width 85 height 18
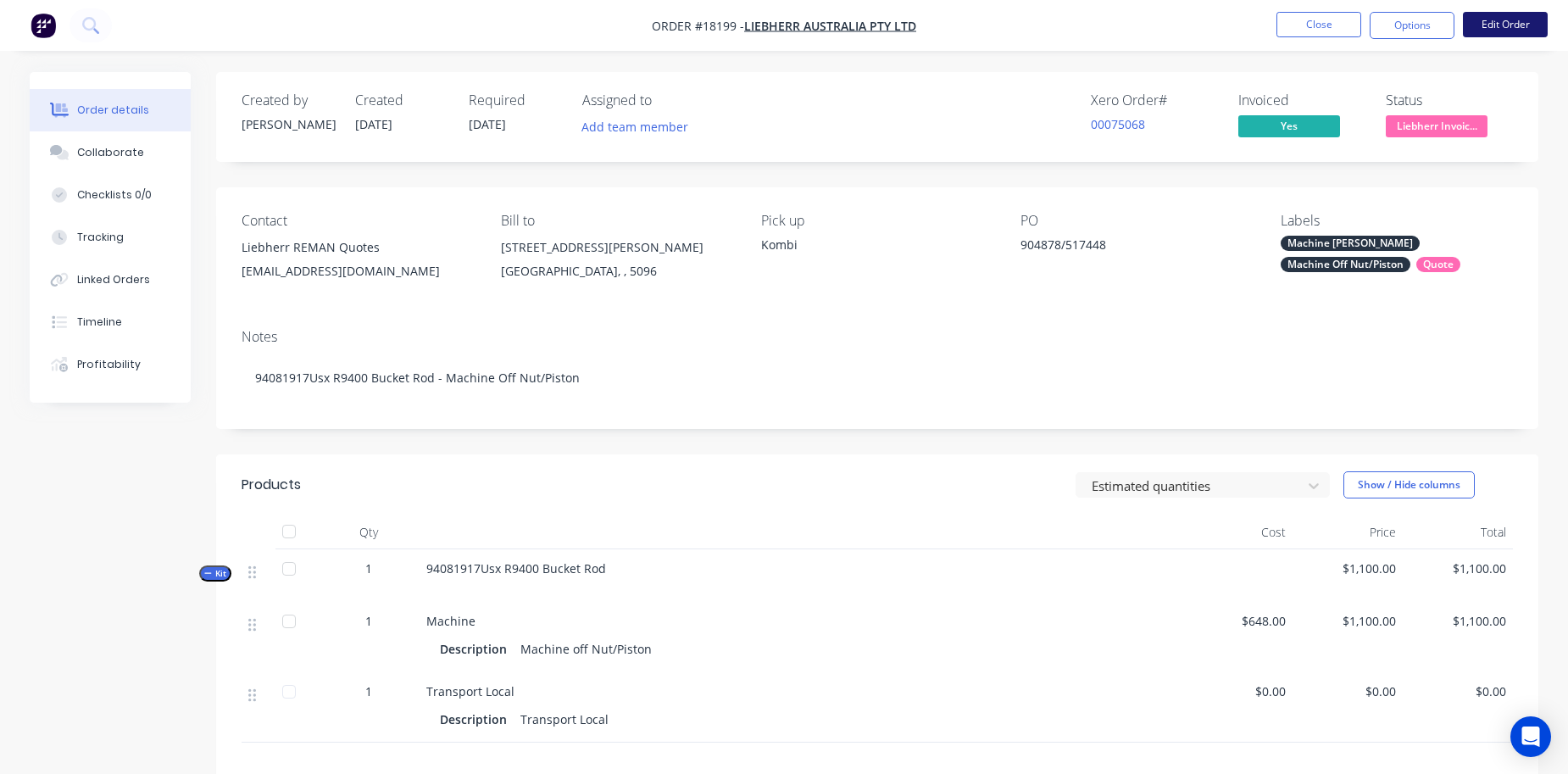
click at [1509, 27] on button "Edit Order" at bounding box center [1506, 25] width 85 height 26
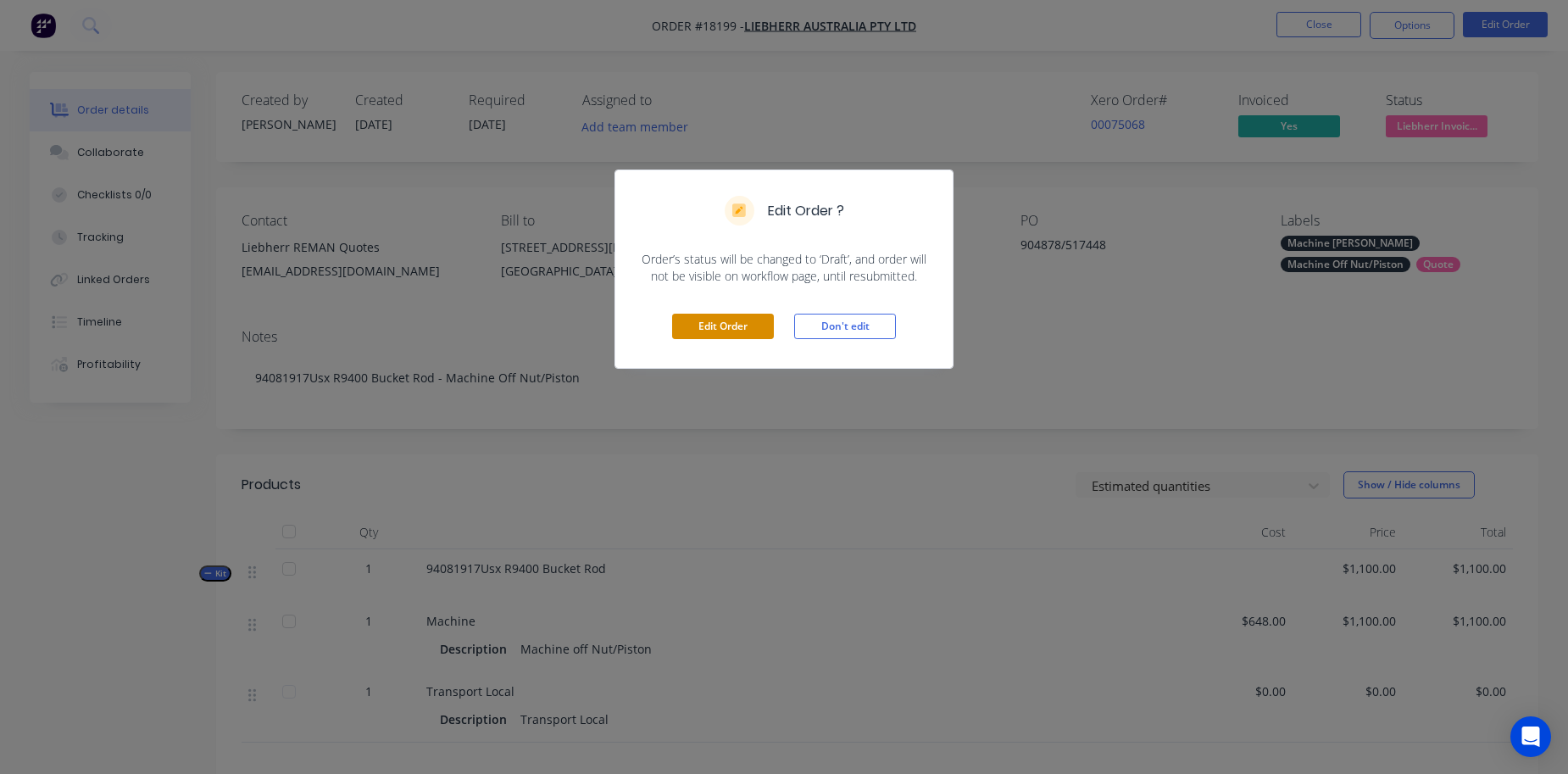
click at [744, 333] on button "Edit Order" at bounding box center [723, 327] width 102 height 26
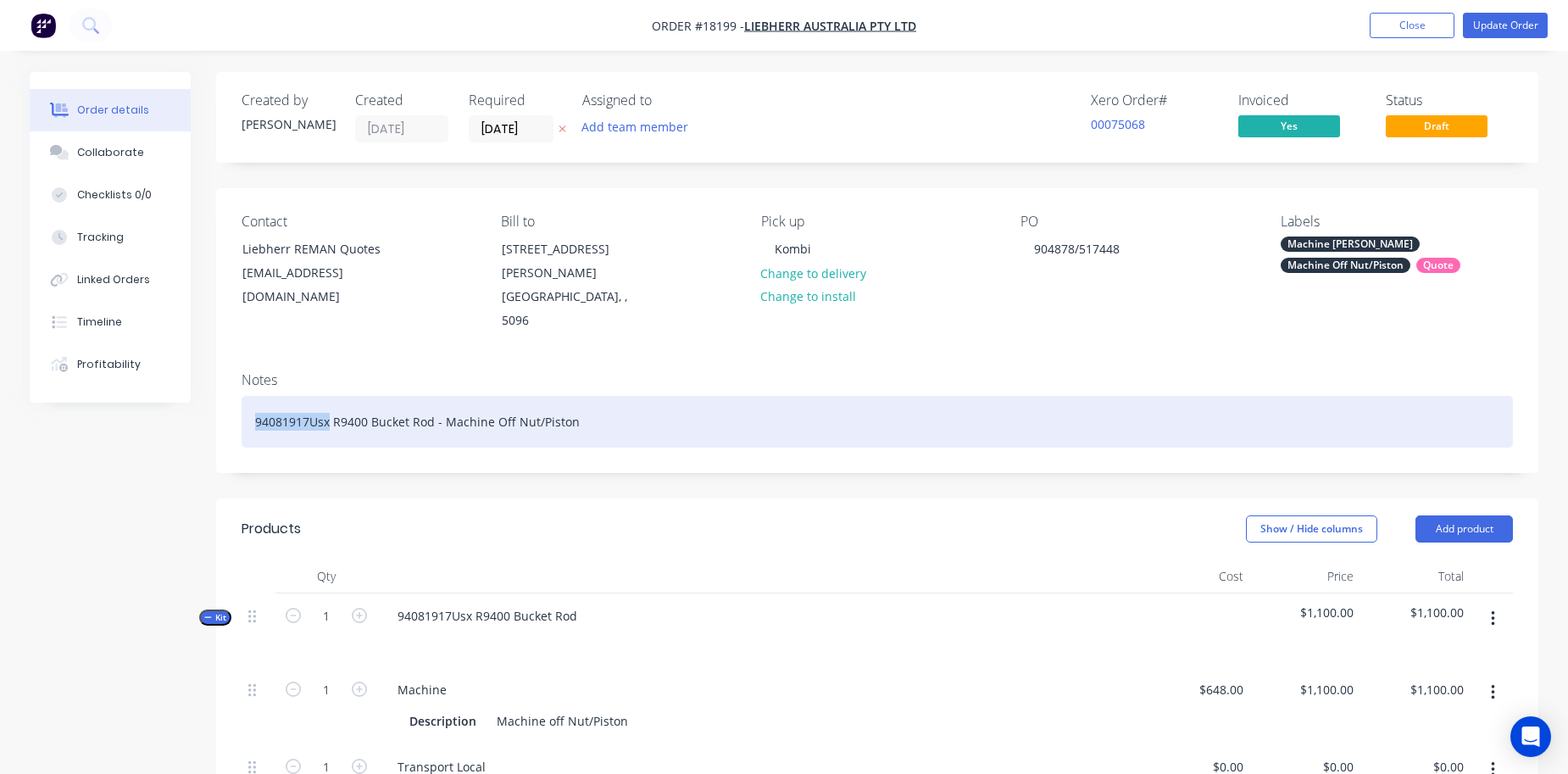
drag, startPoint x: 330, startPoint y: 398, endPoint x: 242, endPoint y: 395, distance: 88.1
click at [242, 396] on div "94081917Usx R9400 Bucket Rod - Machine Off Nut/Piston" at bounding box center [878, 422] width 1272 height 52
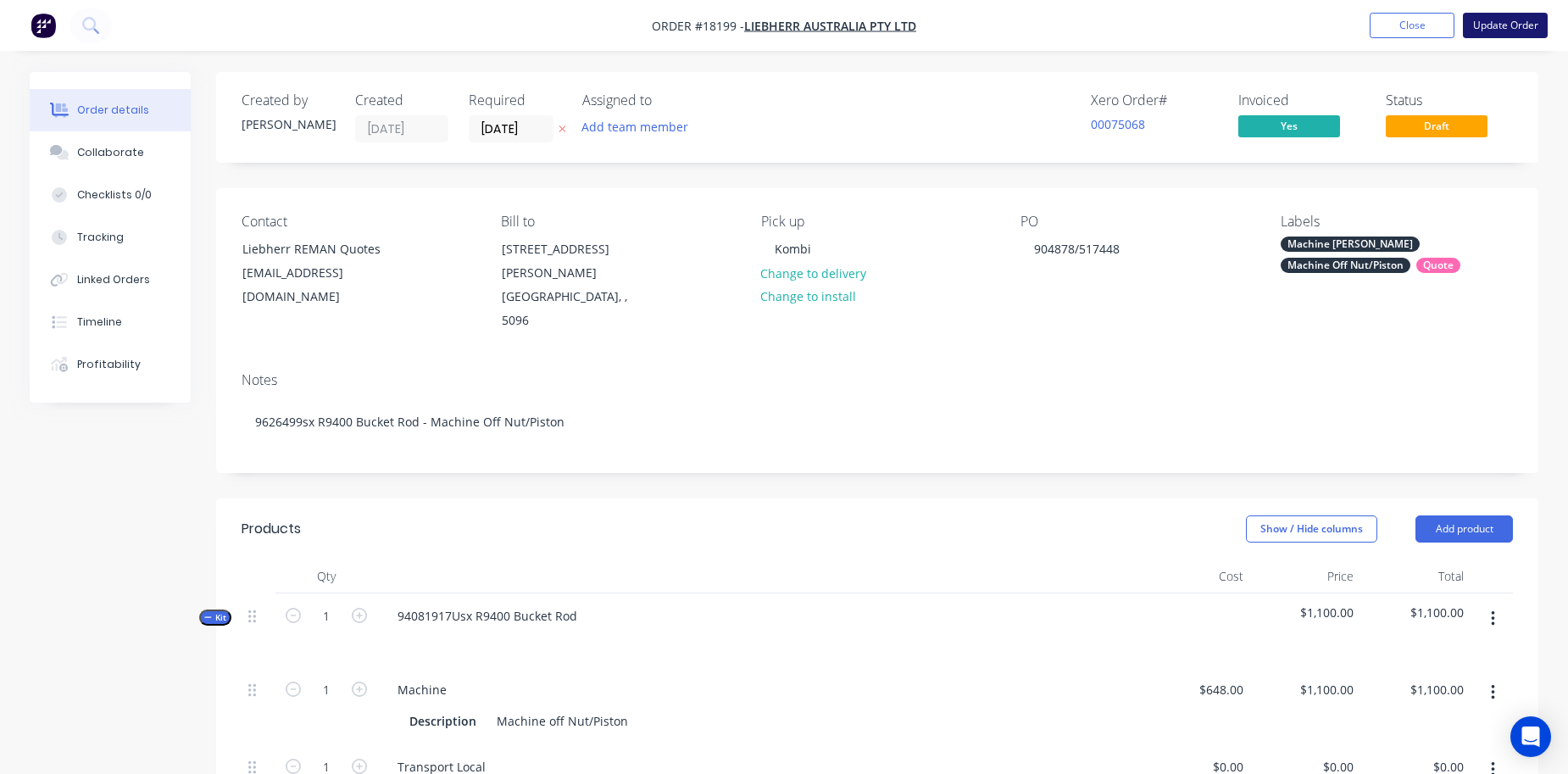
click at [1498, 22] on button "Update Order" at bounding box center [1506, 26] width 85 height 26
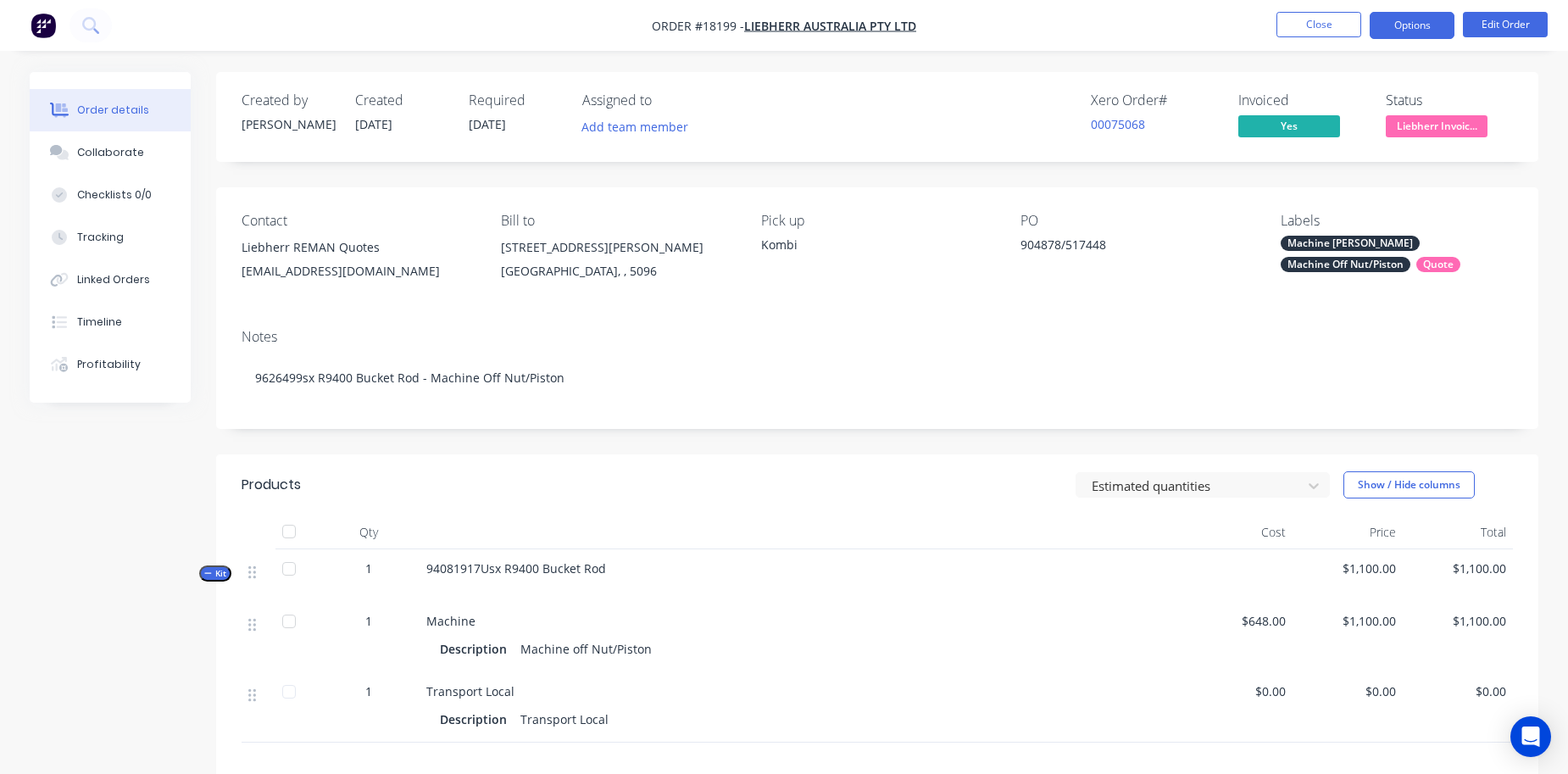
click at [1416, 20] on button "Options" at bounding box center [1412, 25] width 85 height 27
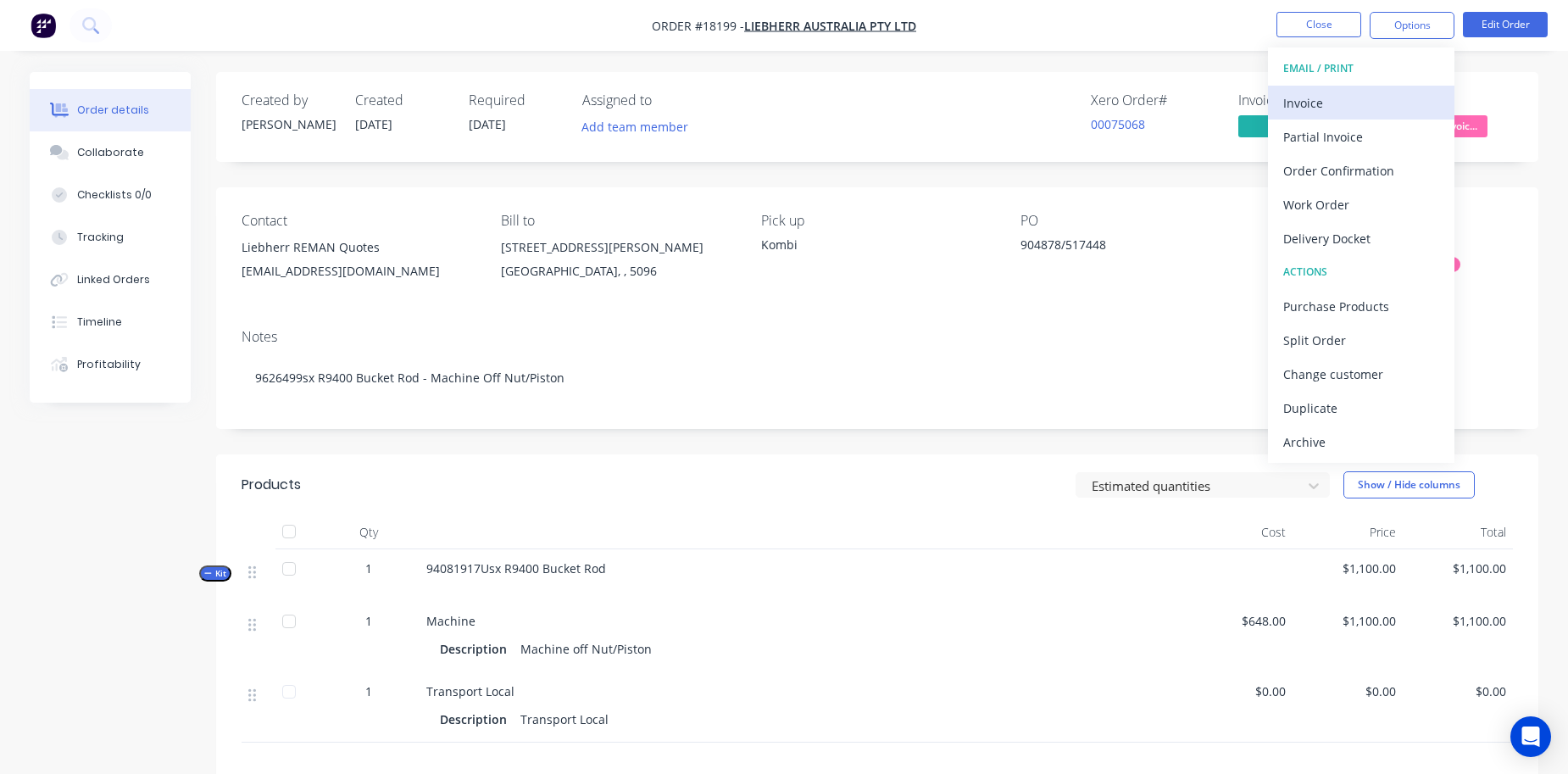
click at [1338, 97] on div "Invoice" at bounding box center [1361, 103] width 156 height 25
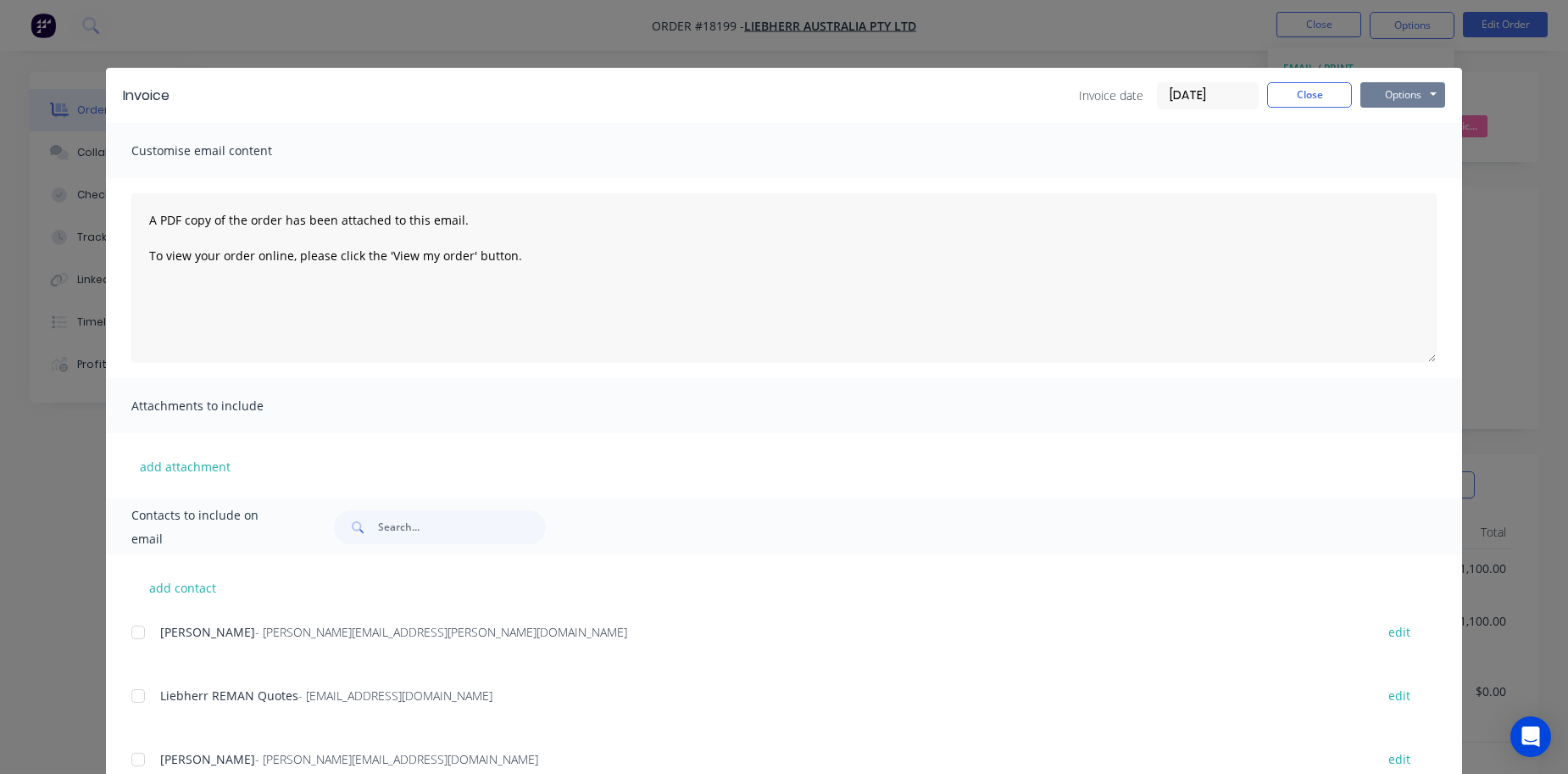
click at [1403, 88] on button "Options" at bounding box center [1404, 95] width 85 height 26
click at [1403, 155] on button "Print" at bounding box center [1415, 153] width 109 height 28
click at [1307, 98] on button "Close" at bounding box center [1309, 95] width 85 height 26
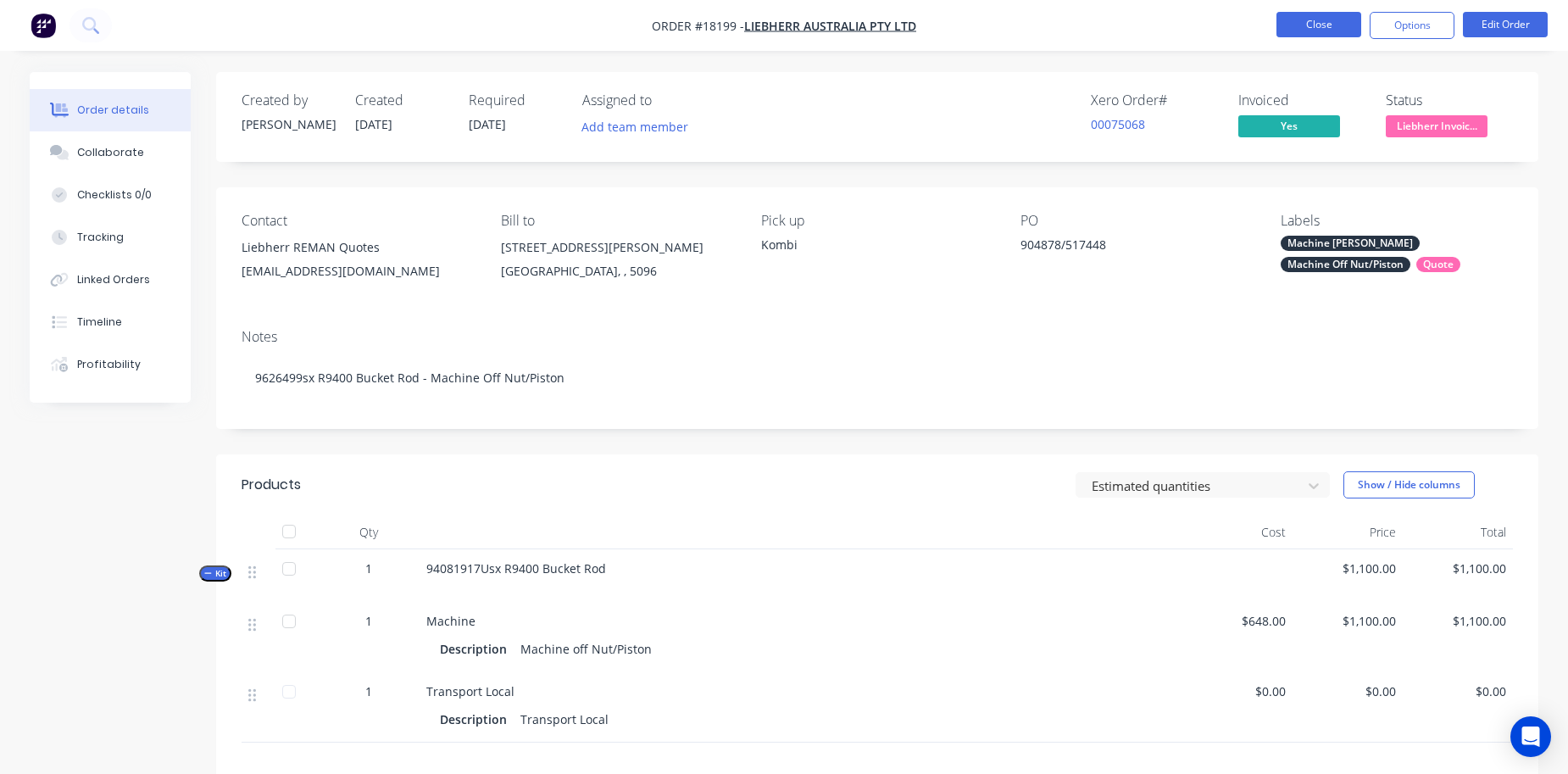
click at [1319, 26] on button "Close" at bounding box center [1319, 25] width 85 height 26
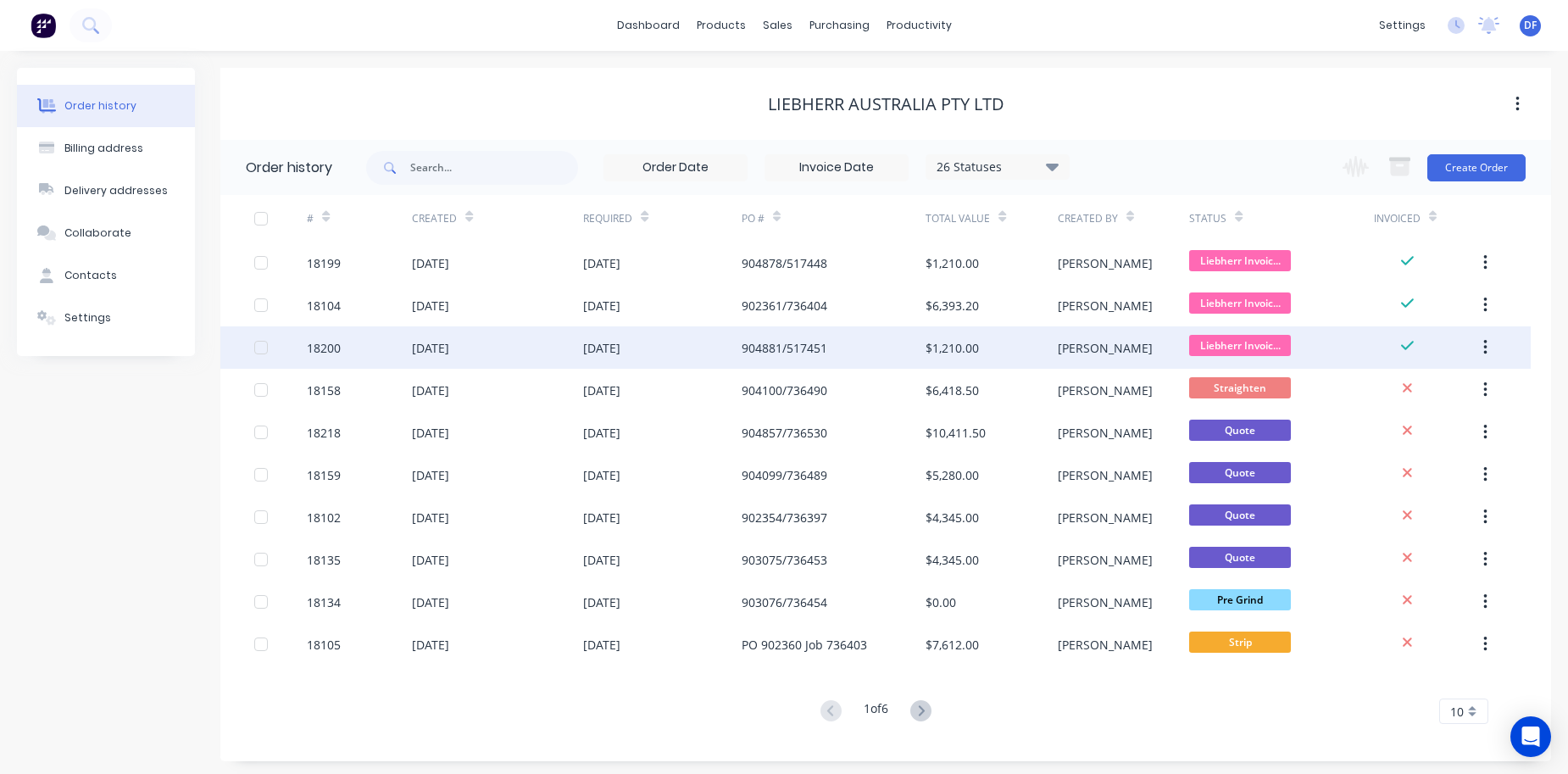
click at [606, 348] on div "[DATE]" at bounding box center [602, 348] width 38 height 18
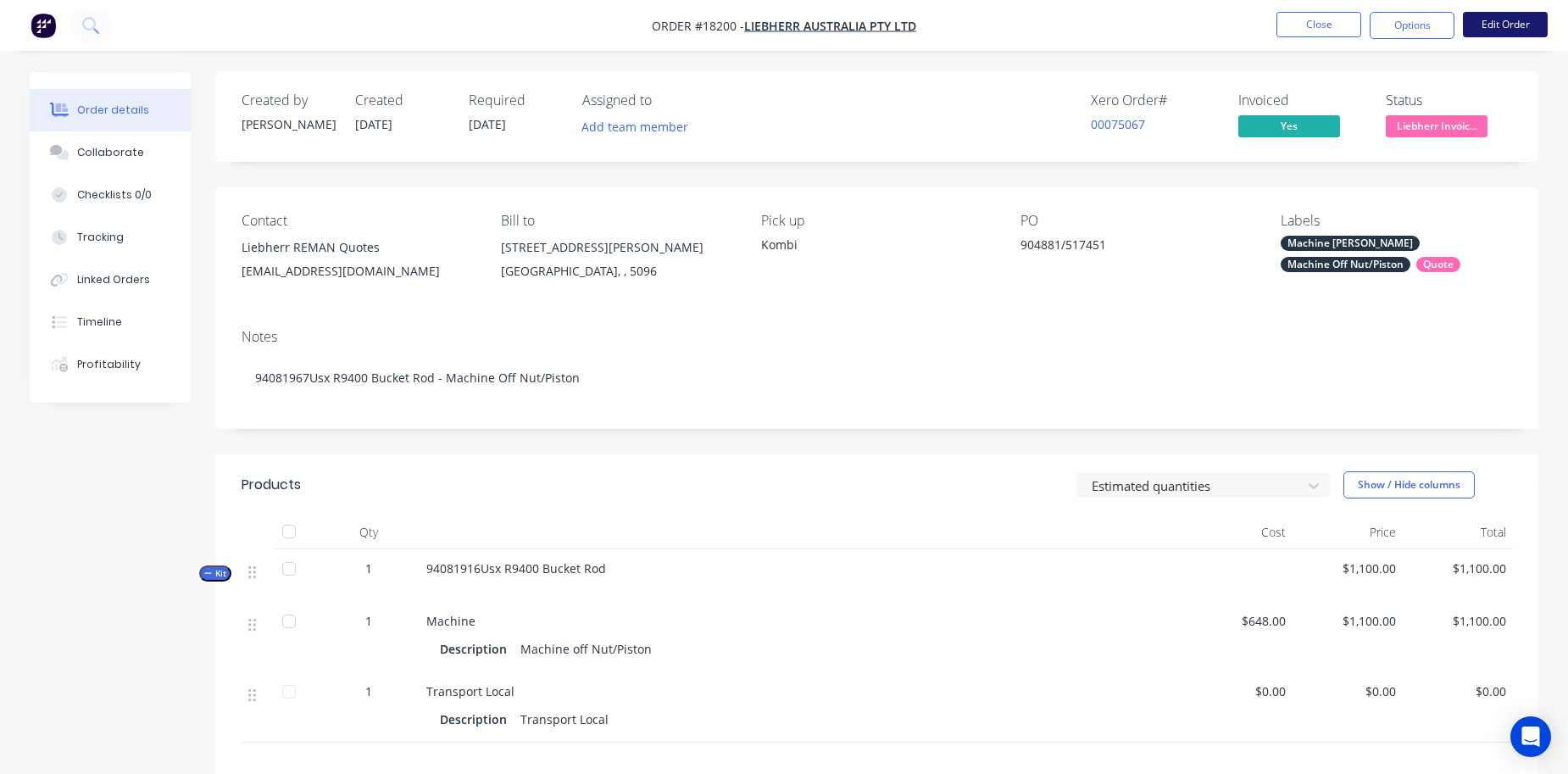
click at [1510, 35] on button "Edit Order" at bounding box center [1506, 25] width 85 height 26
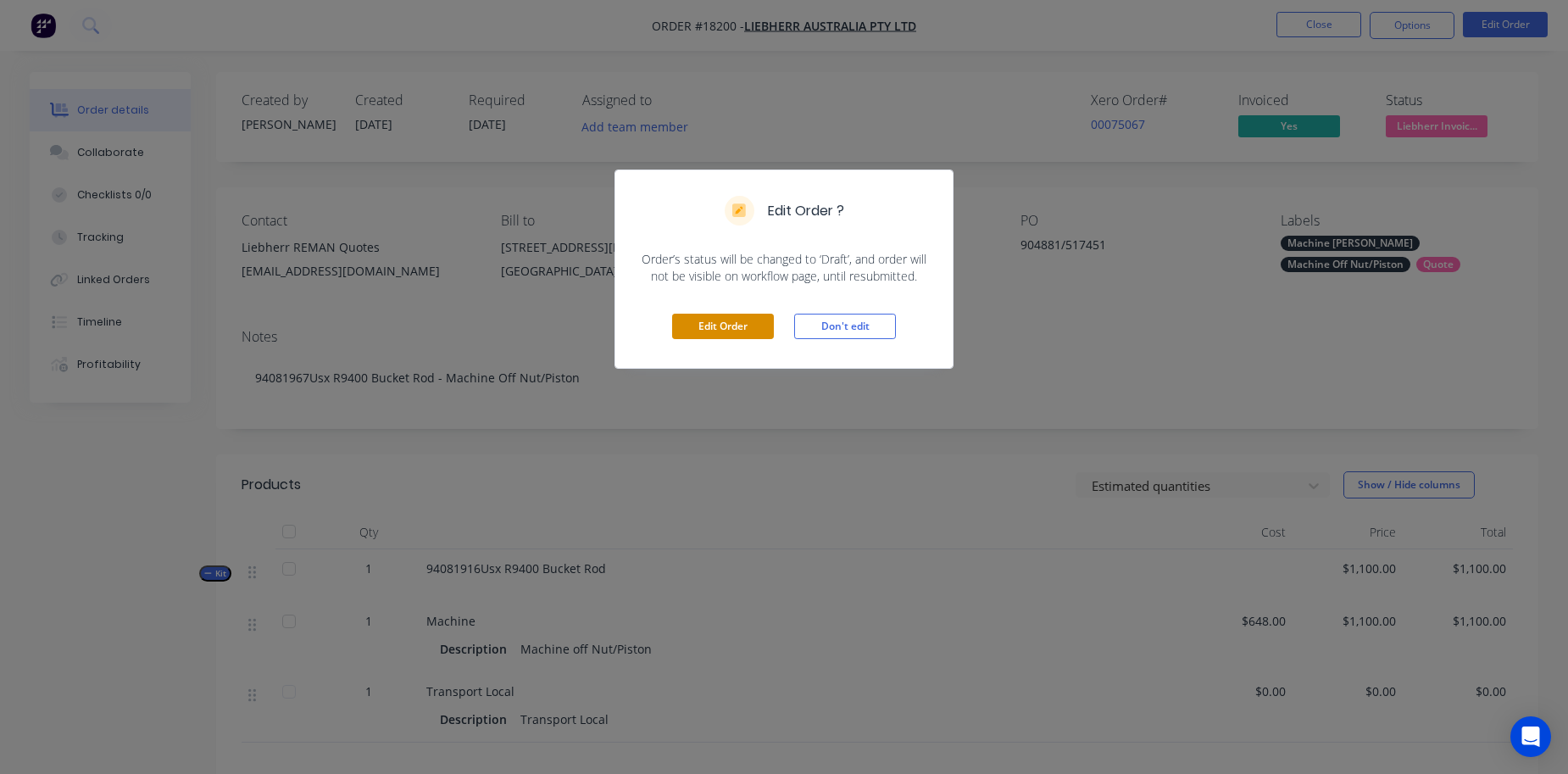
click at [718, 326] on button "Edit Order" at bounding box center [723, 327] width 102 height 26
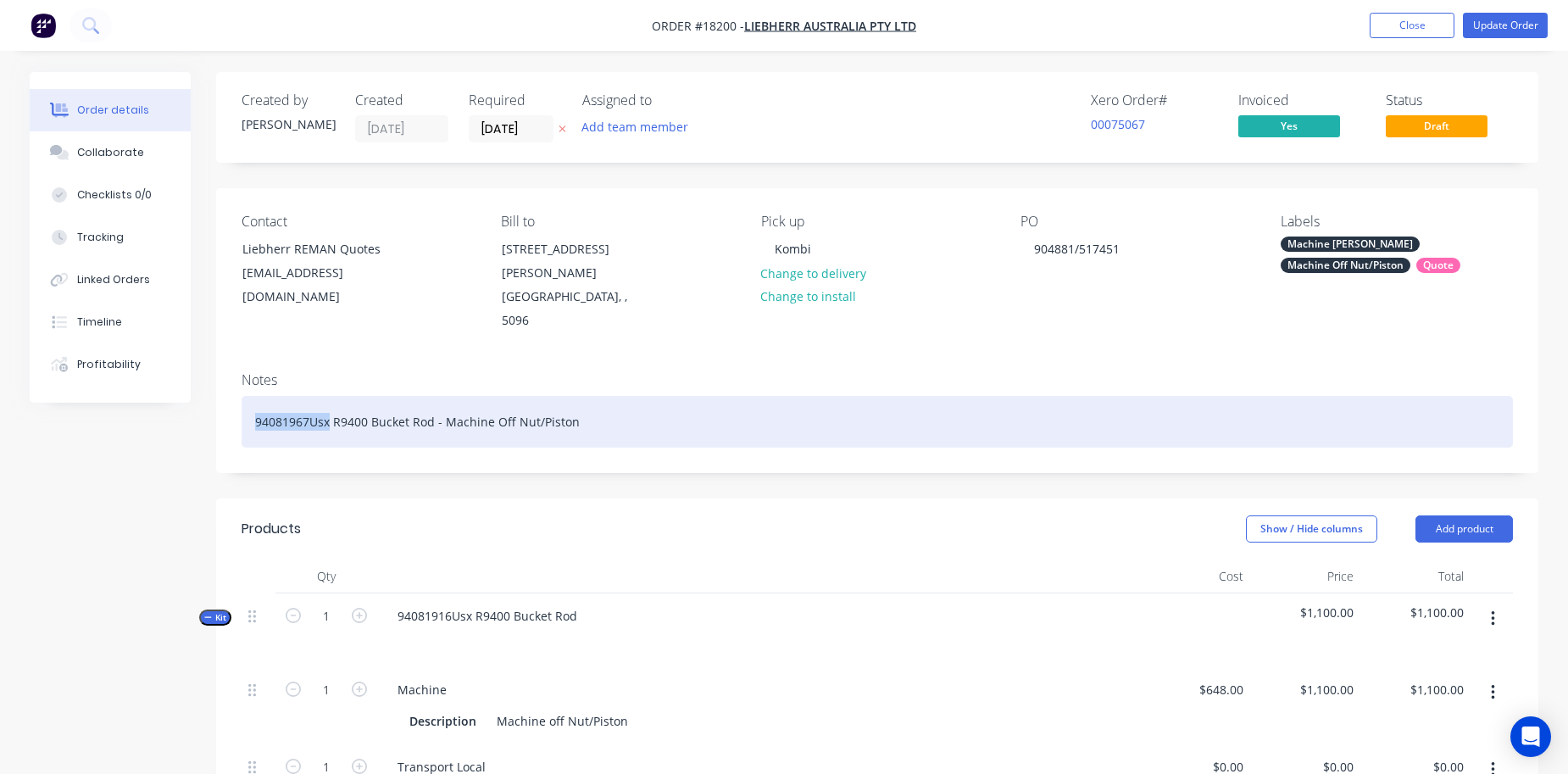
drag, startPoint x: 328, startPoint y: 397, endPoint x: 171, endPoint y: 396, distance: 157.0
click at [171, 396] on div "Order details Collaborate Checklists 0/0 Tracking Linked Orders Timeline Profit…" at bounding box center [784, 709] width 1543 height 1272
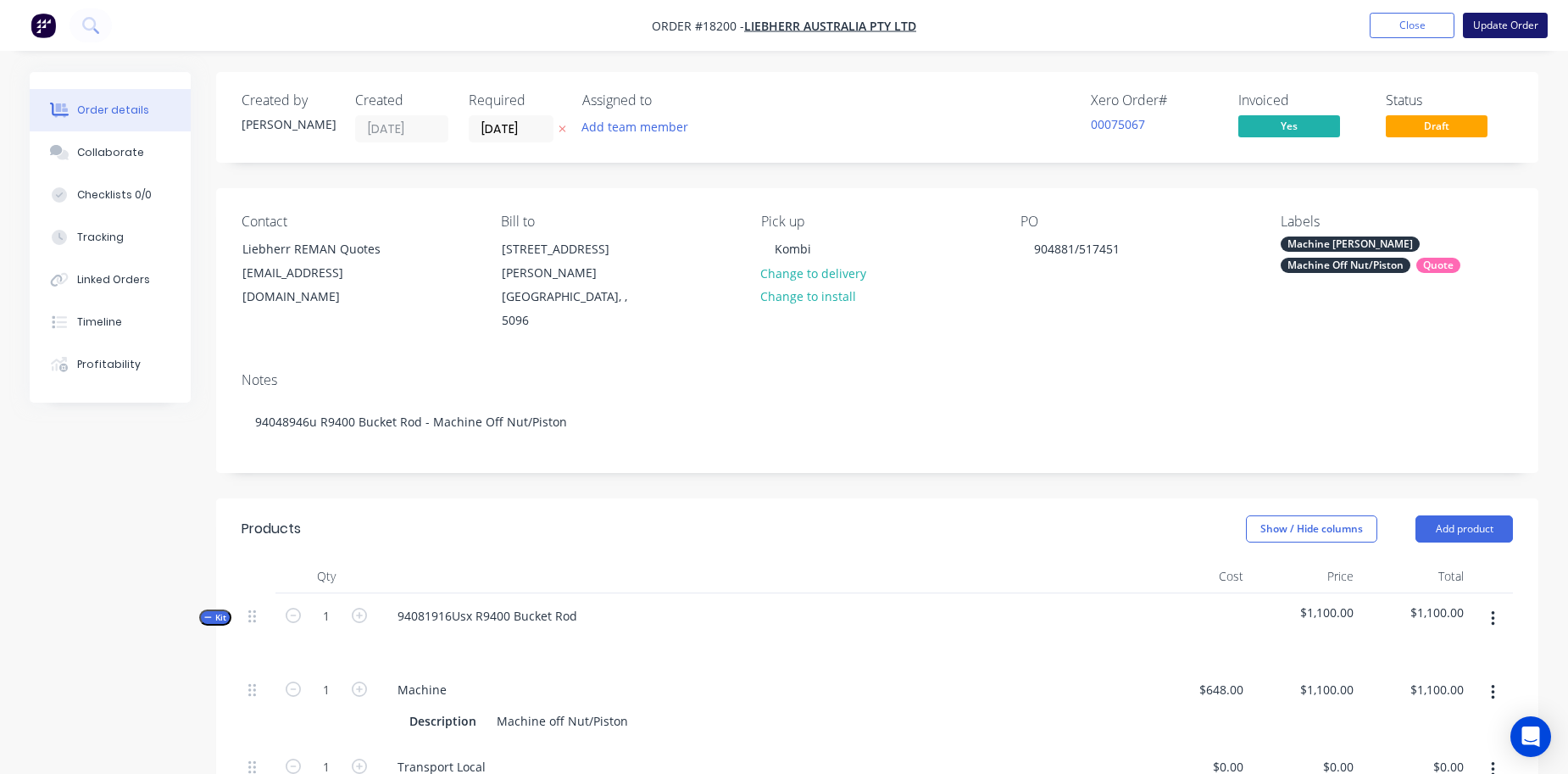
click at [1497, 14] on button "Update Order" at bounding box center [1506, 26] width 85 height 26
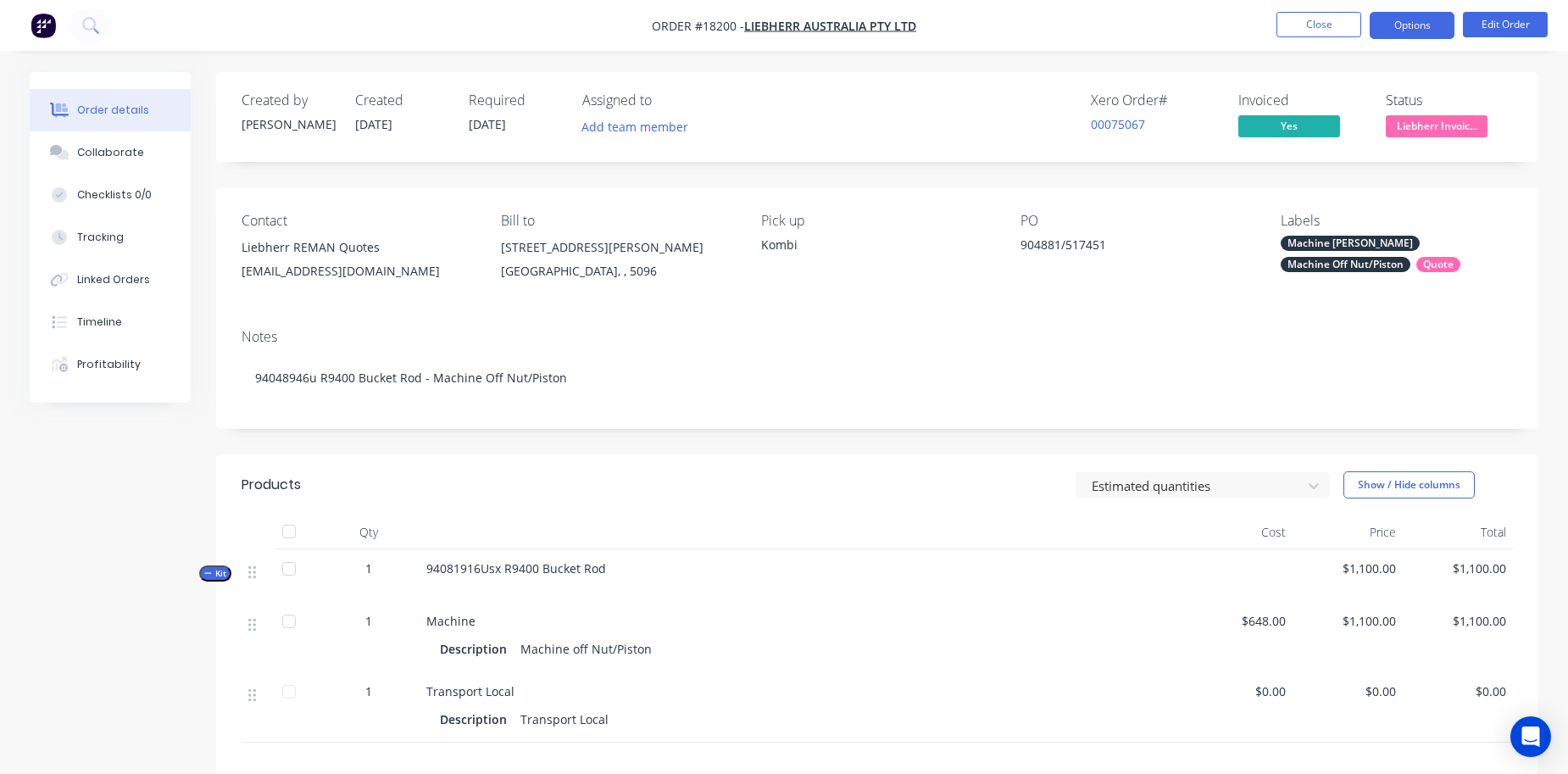
click at [1402, 27] on button "Options" at bounding box center [1412, 25] width 85 height 27
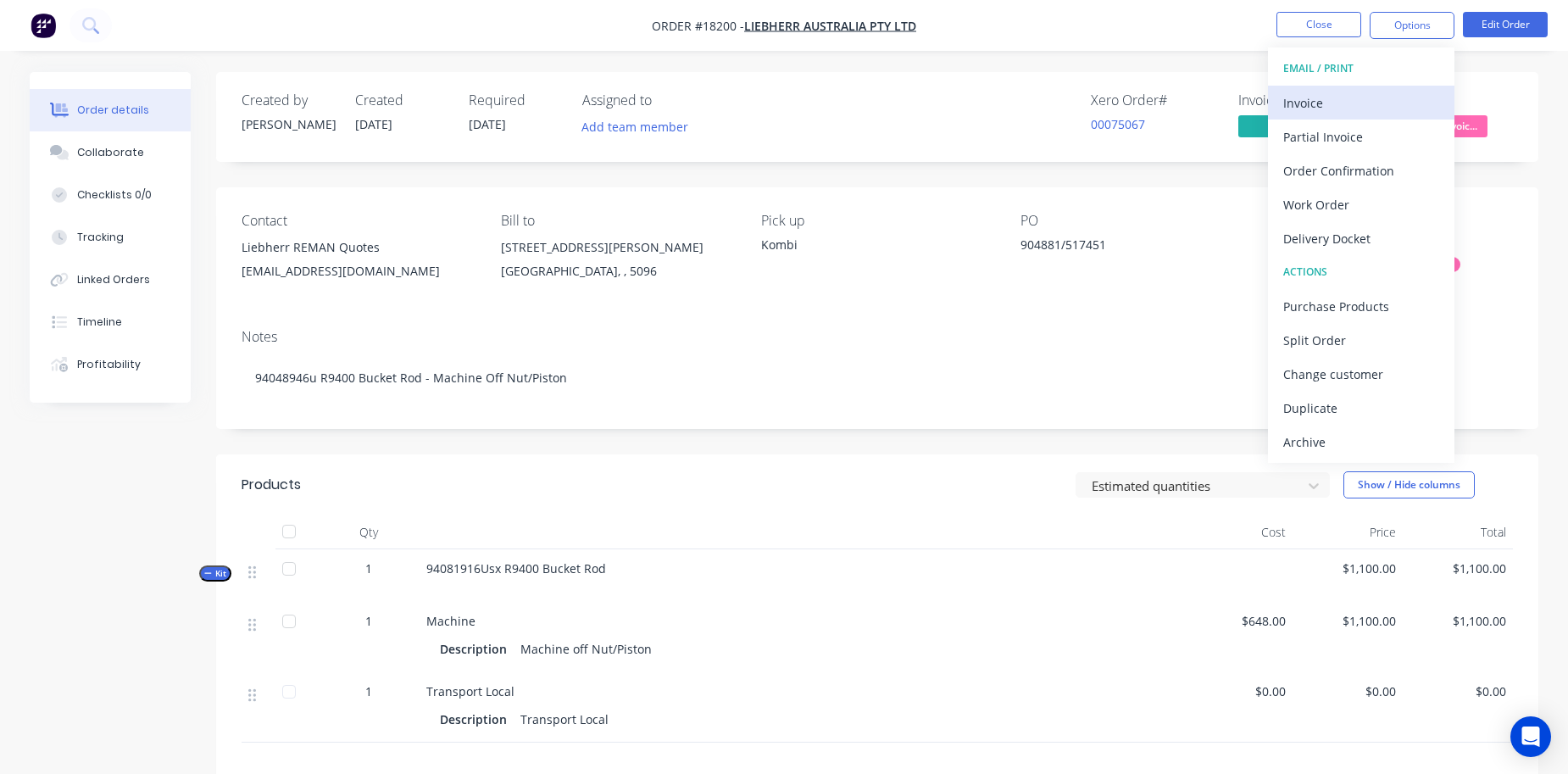
click at [1359, 104] on div "Invoice" at bounding box center [1361, 103] width 156 height 25
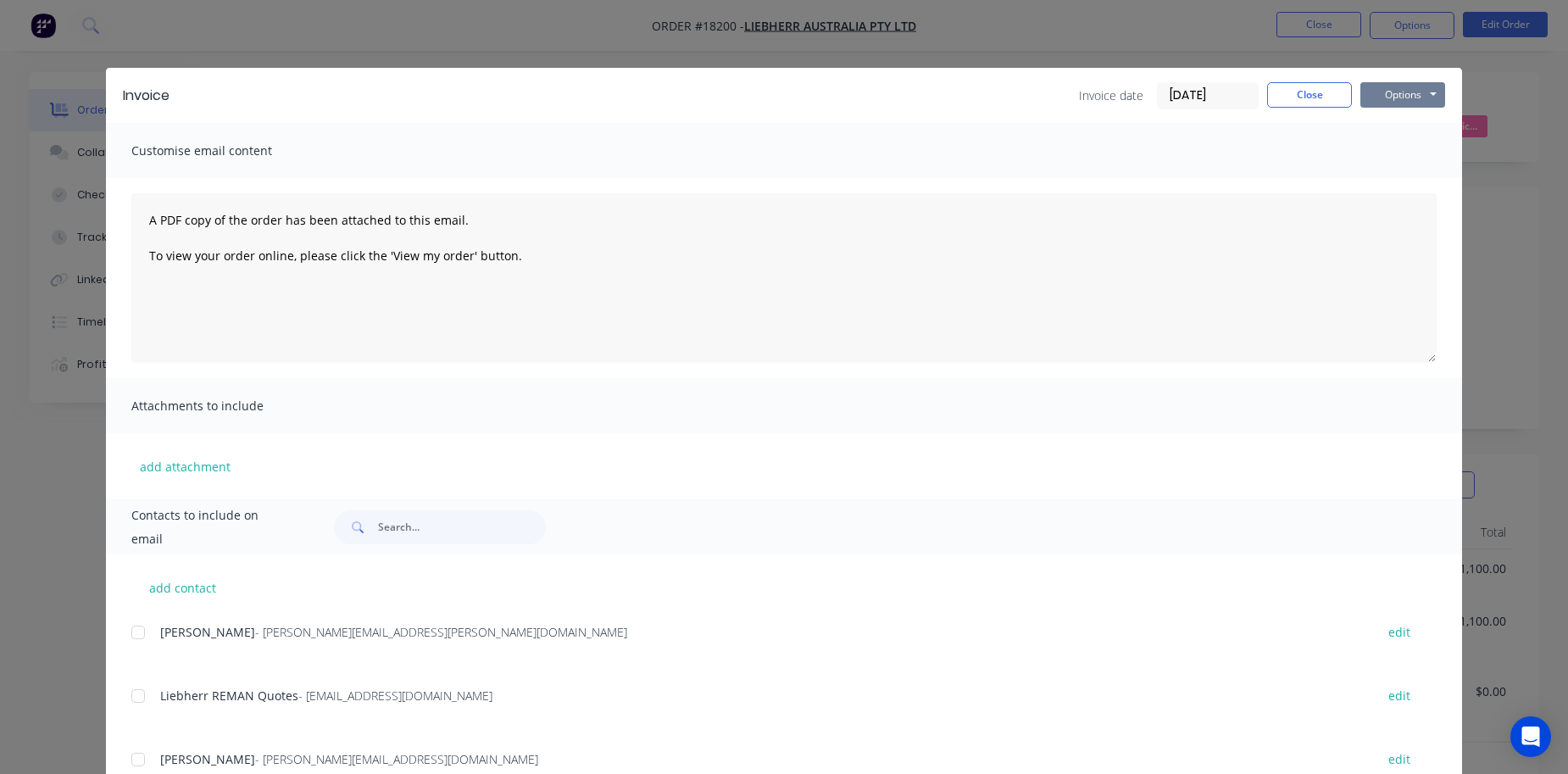
click at [1413, 98] on button "Options" at bounding box center [1404, 95] width 85 height 26
click at [1424, 154] on button "Print" at bounding box center [1415, 153] width 109 height 28
click at [1318, 100] on button "Close" at bounding box center [1309, 95] width 85 height 26
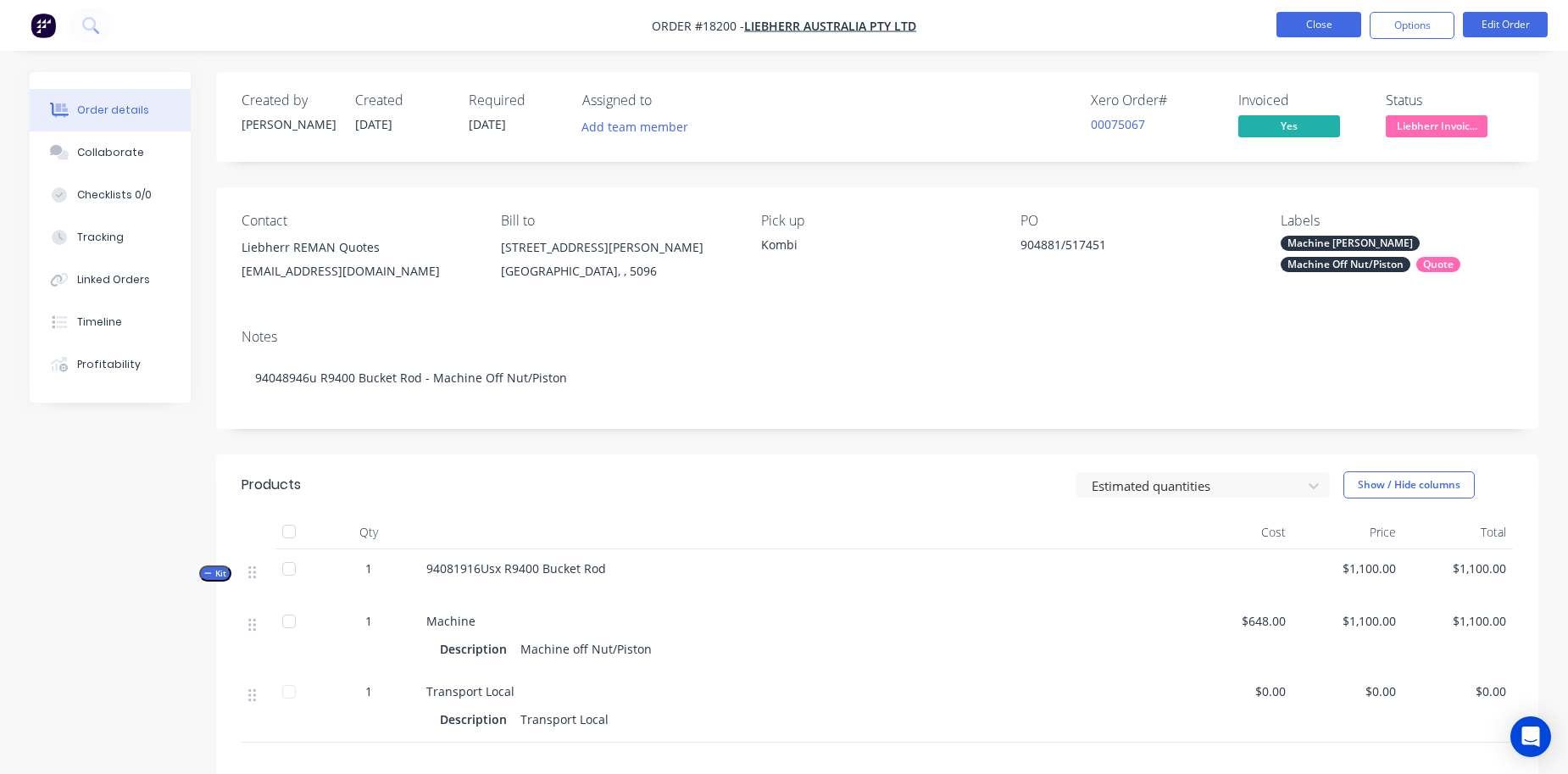
click at [1297, 23] on button "Close" at bounding box center [1319, 25] width 85 height 26
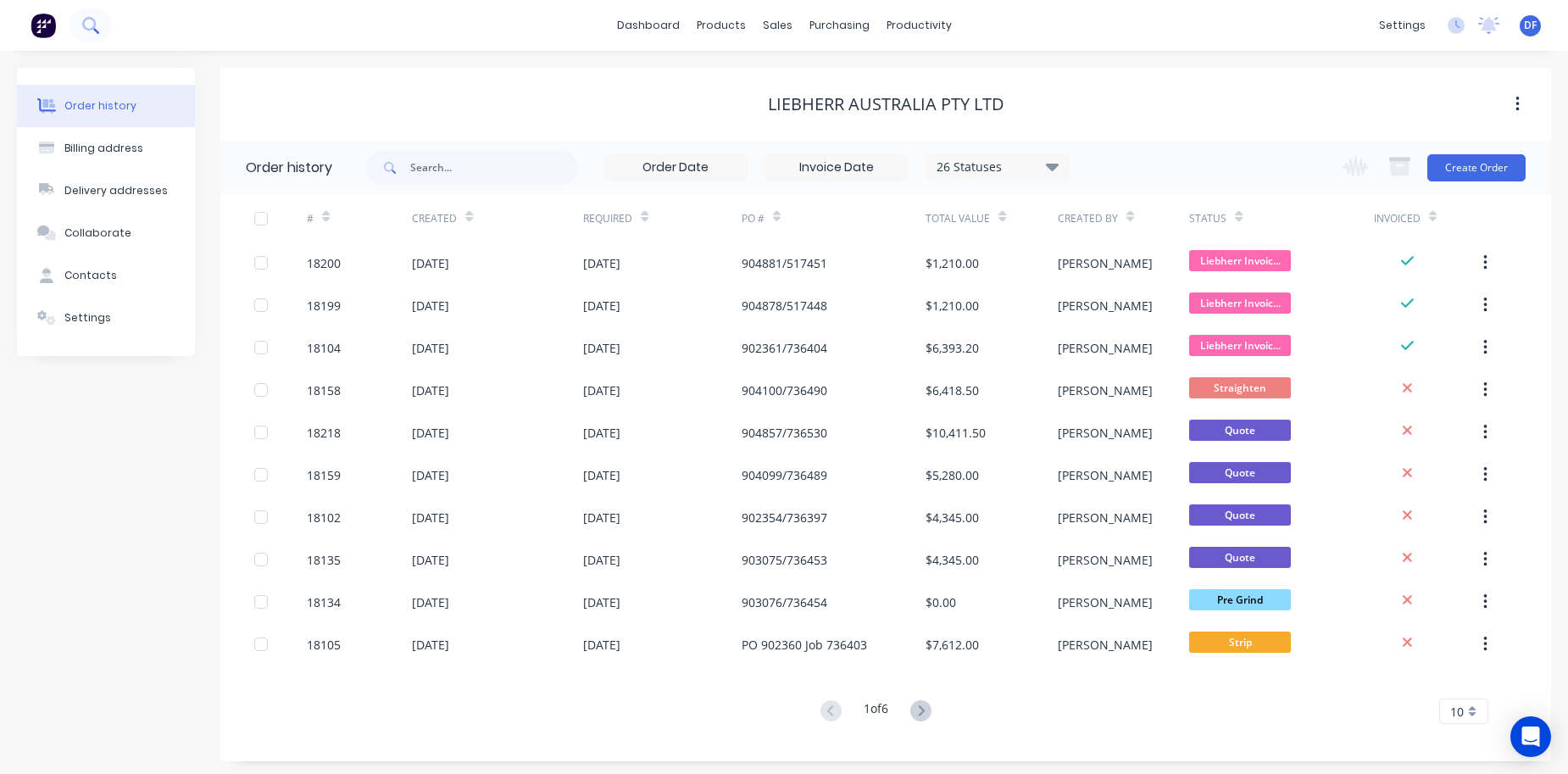
click at [86, 22] on icon at bounding box center [90, 25] width 16 height 16
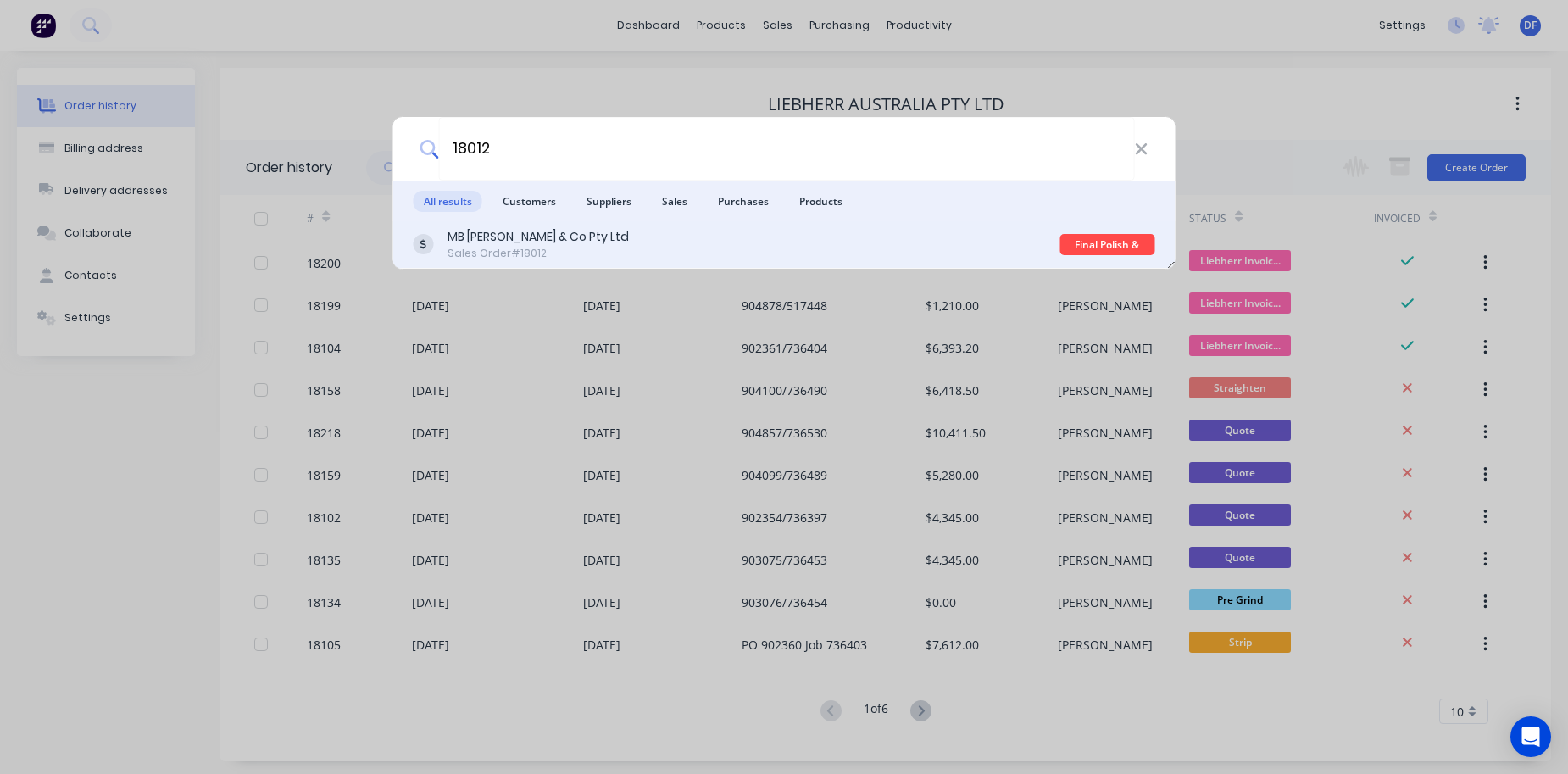
type input "18012"
click at [489, 256] on div "Sales Order #18012" at bounding box center [538, 253] width 181 height 15
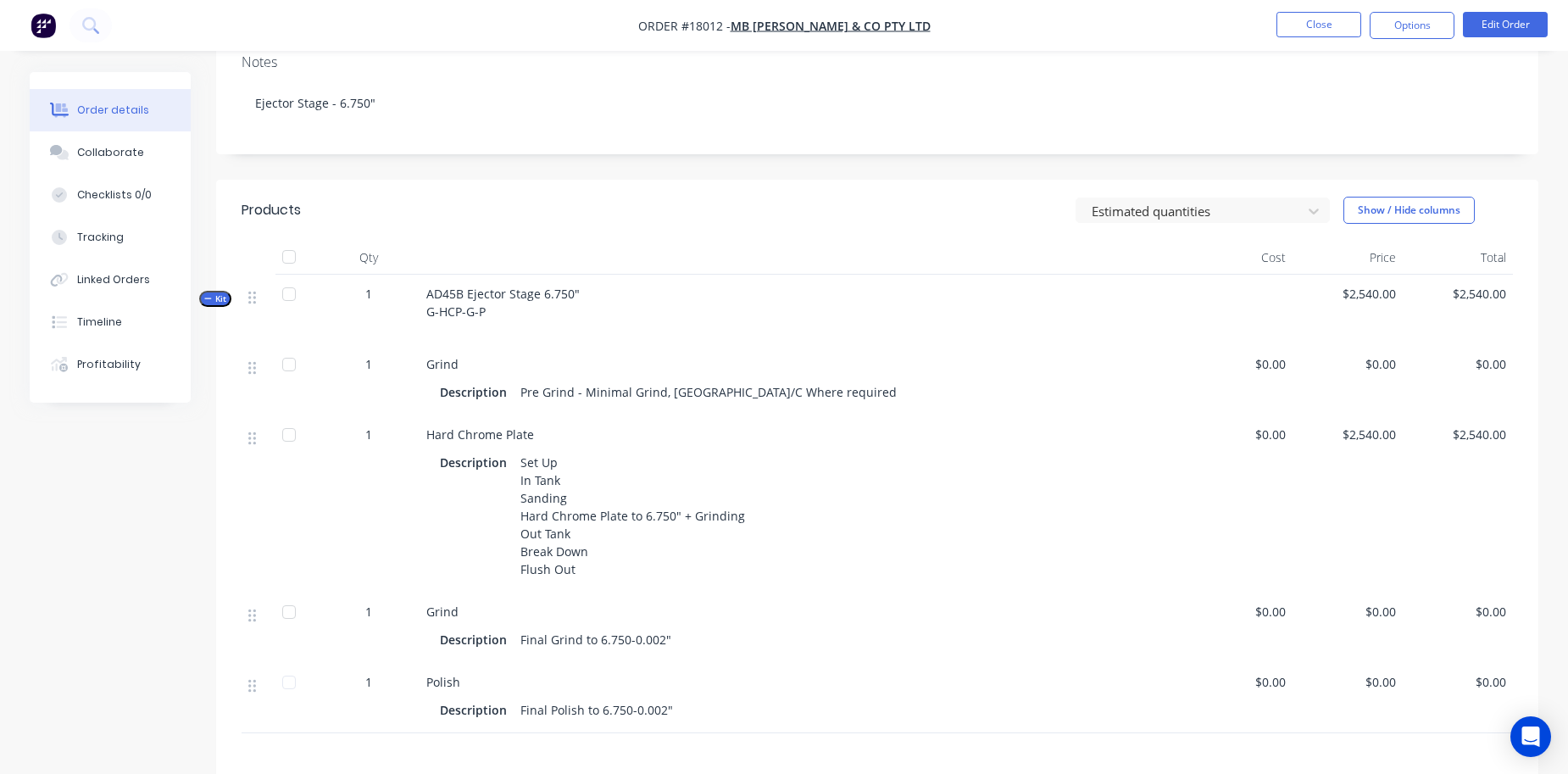
scroll to position [338, 0]
click at [1511, 23] on button "Edit Order" at bounding box center [1506, 25] width 85 height 26
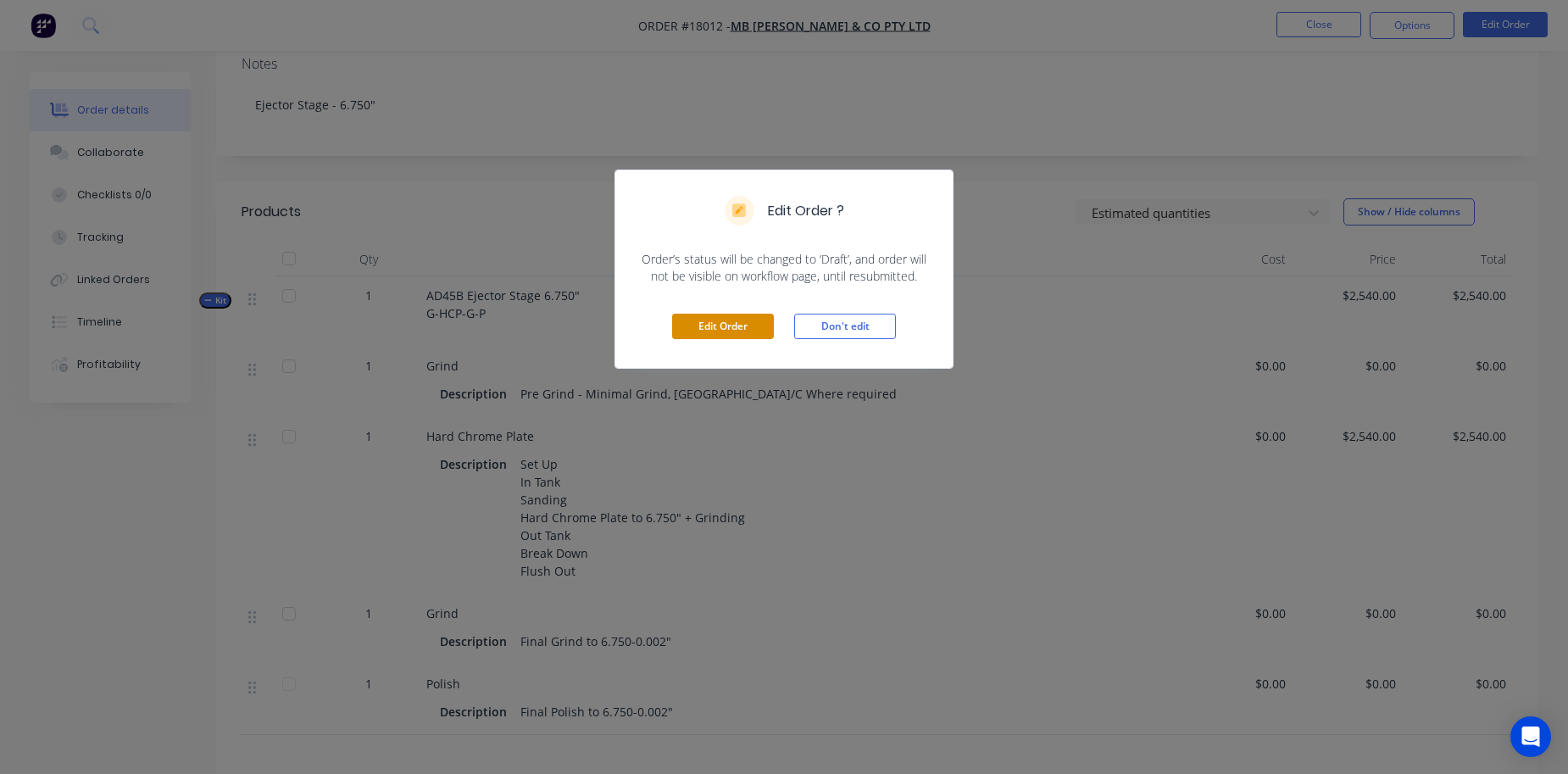
click at [743, 326] on button "Edit Order" at bounding box center [723, 327] width 102 height 26
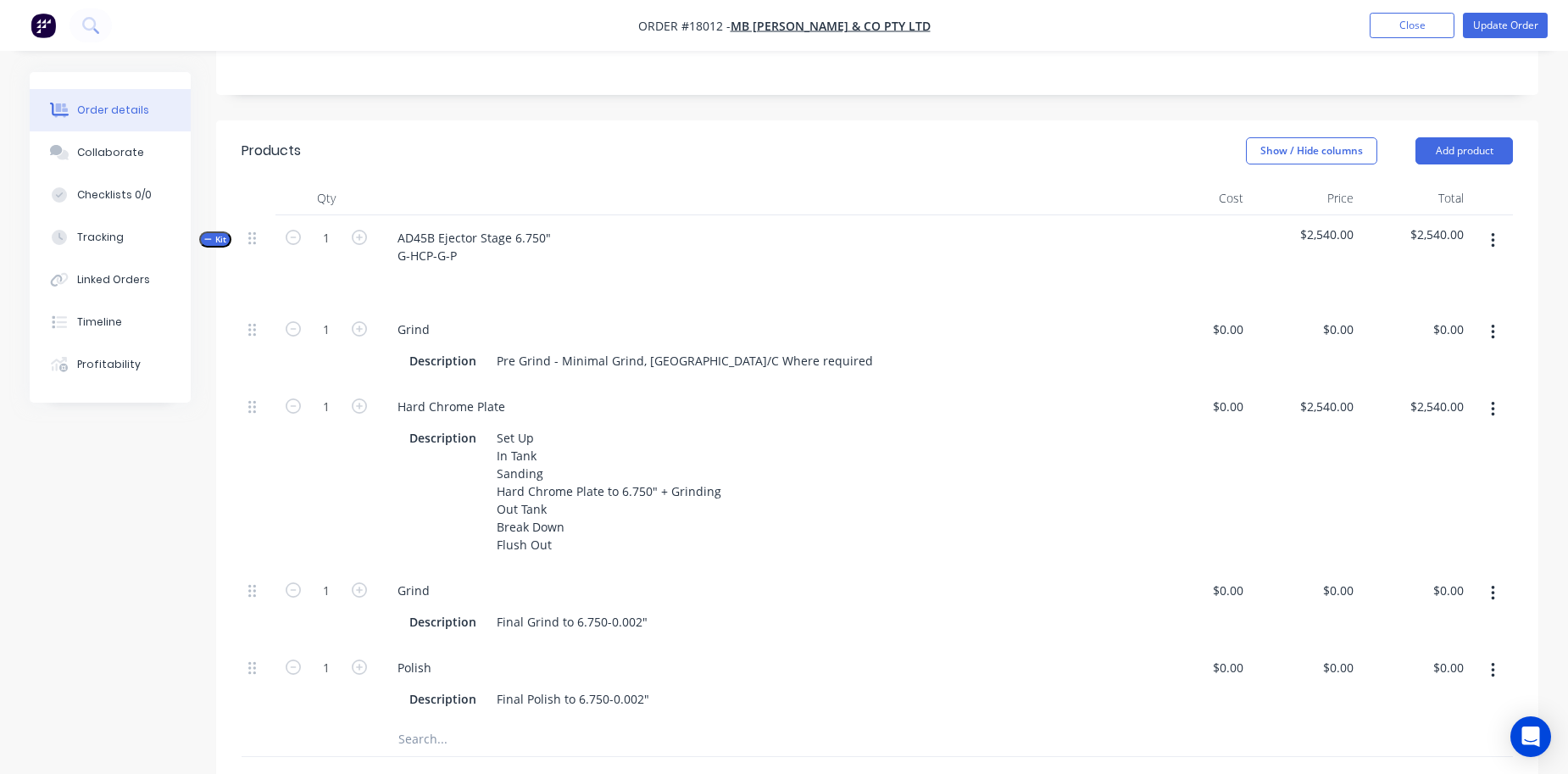
scroll to position [432, 0]
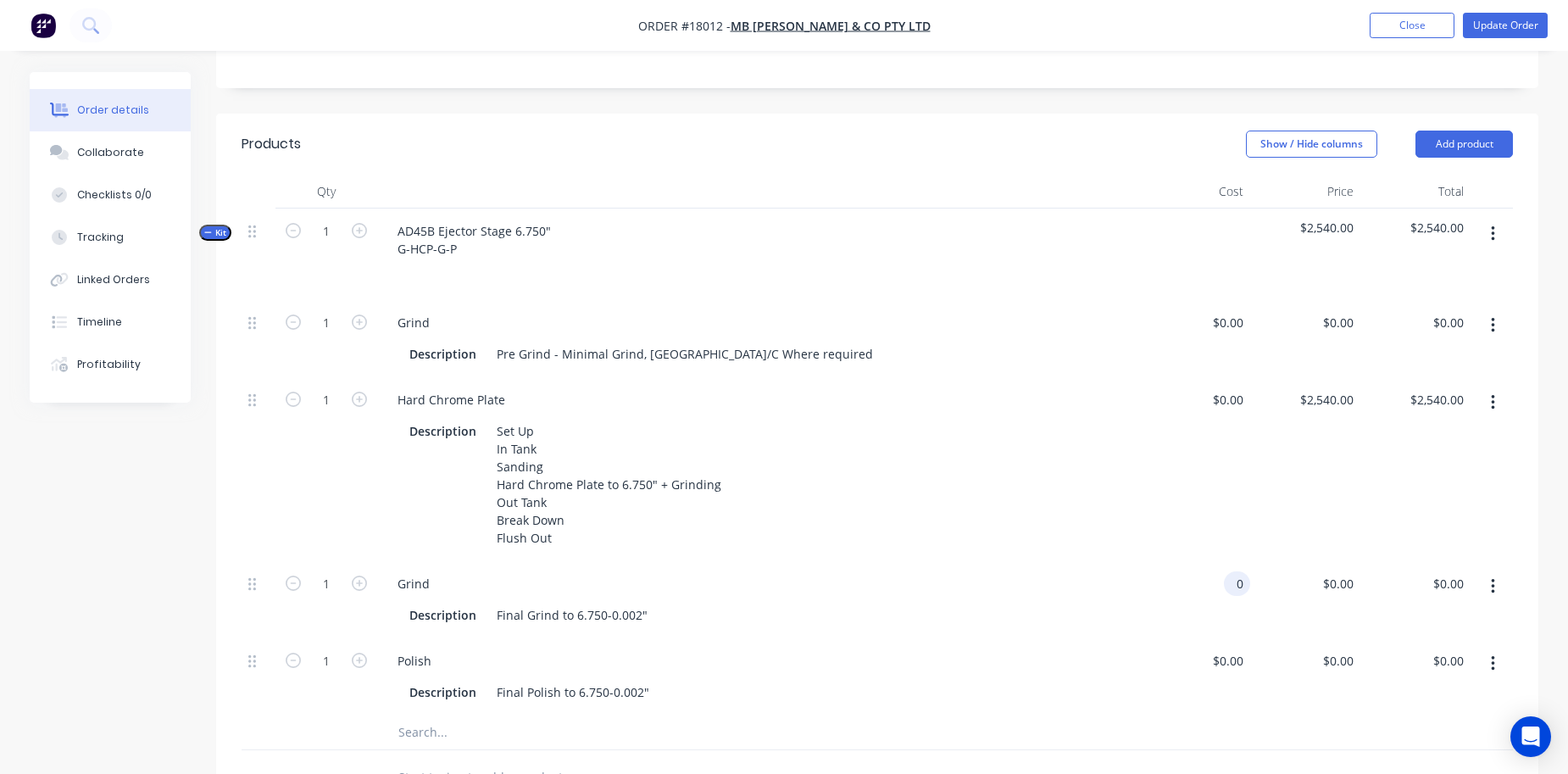
click at [1233, 572] on input "0" at bounding box center [1241, 584] width 20 height 25
type input "$772.00"
type input "0"
type input "$772.00"
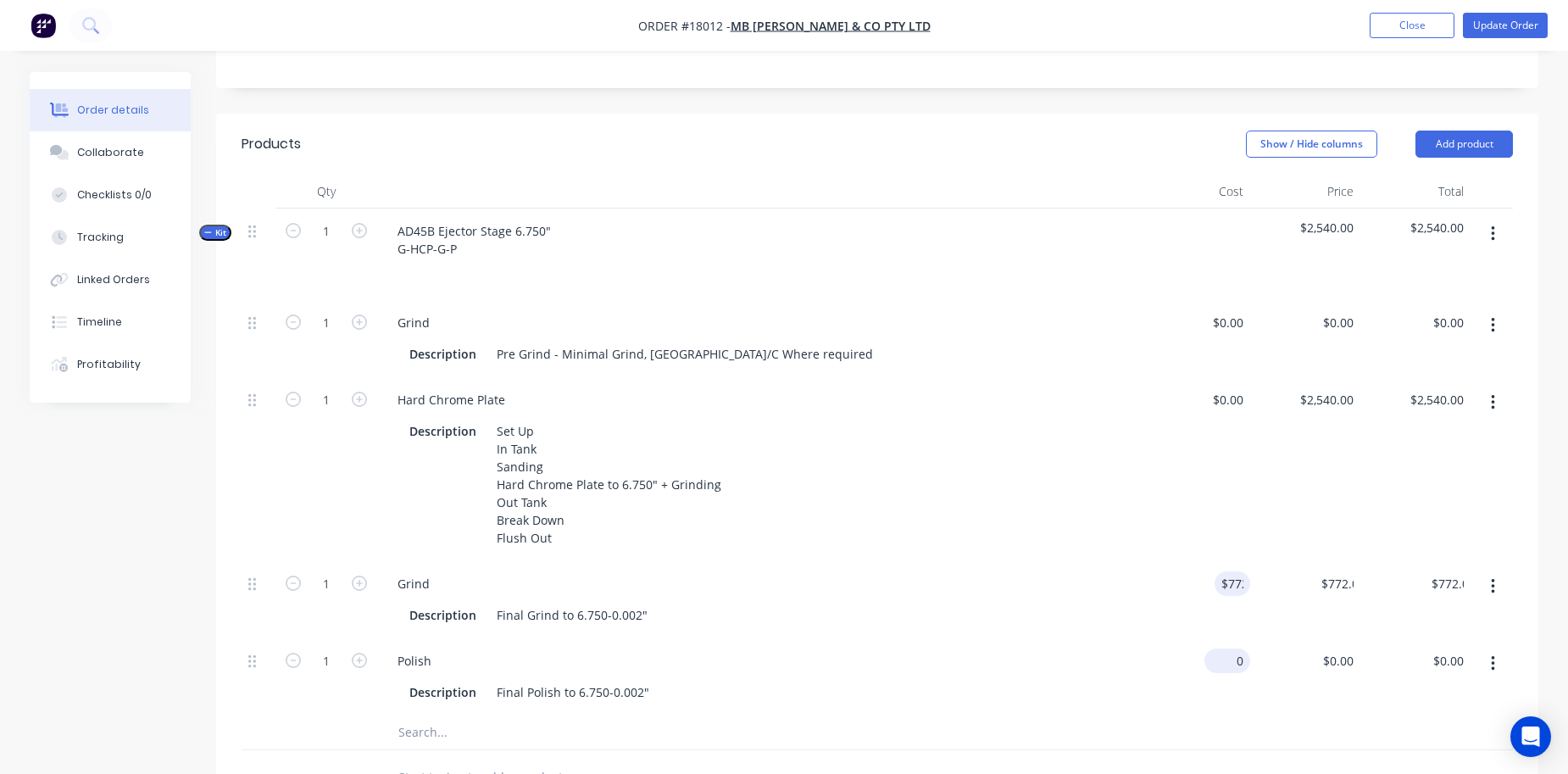
click at [1208, 638] on div "0 $0.00" at bounding box center [1195, 677] width 110 height 77
type input "772"
type input "$0.00"
click at [1317, 562] on div "772 $772.00" at bounding box center [1305, 601] width 110 height 77
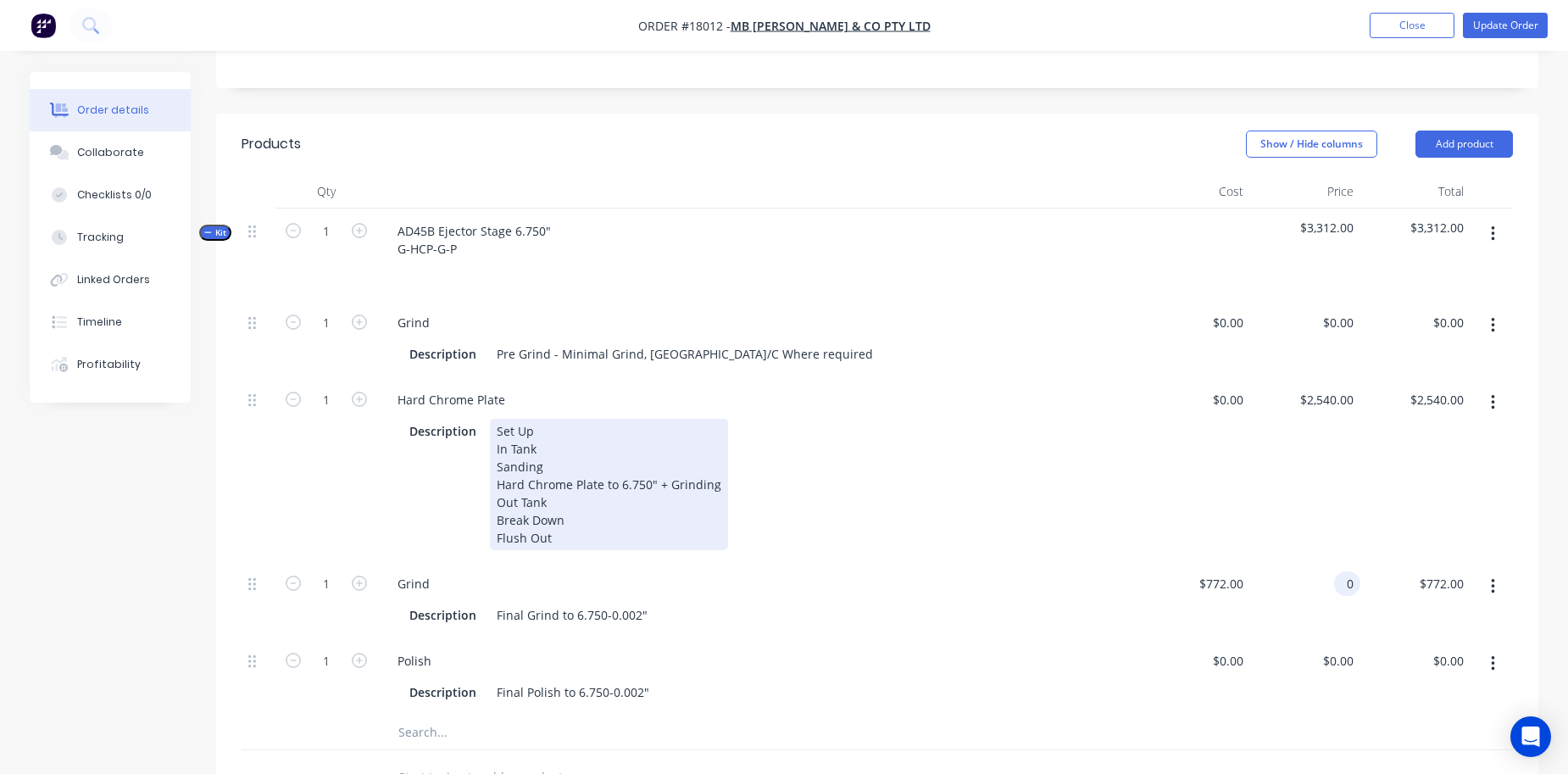
type input "$0.00"
click at [1093, 496] on div "Description Set Up In Tank Sanding Hard Chrome Plate to 6.750" + Grinding Out T…" at bounding box center [756, 485] width 705 height 132
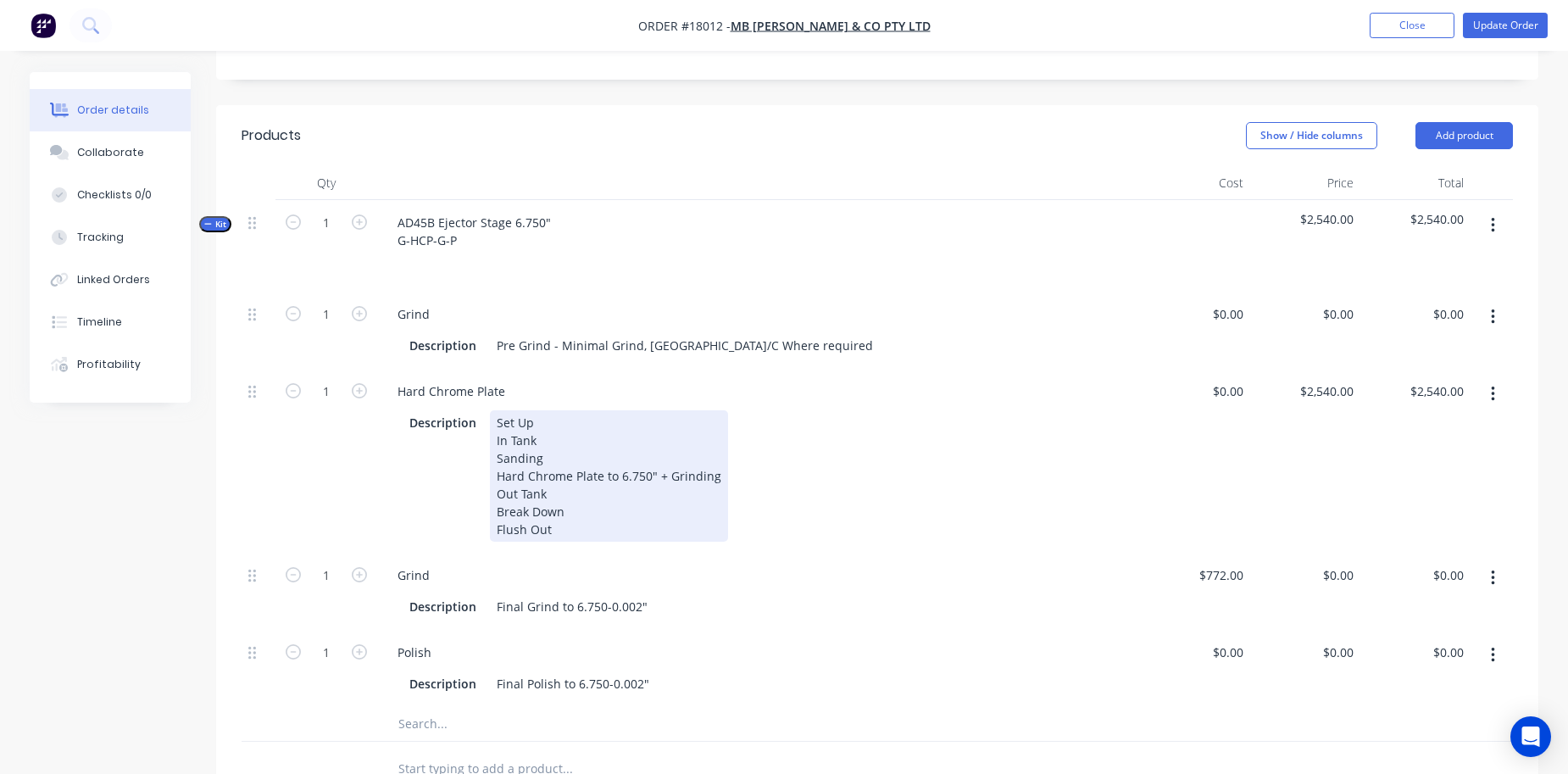
scroll to position [441, 0]
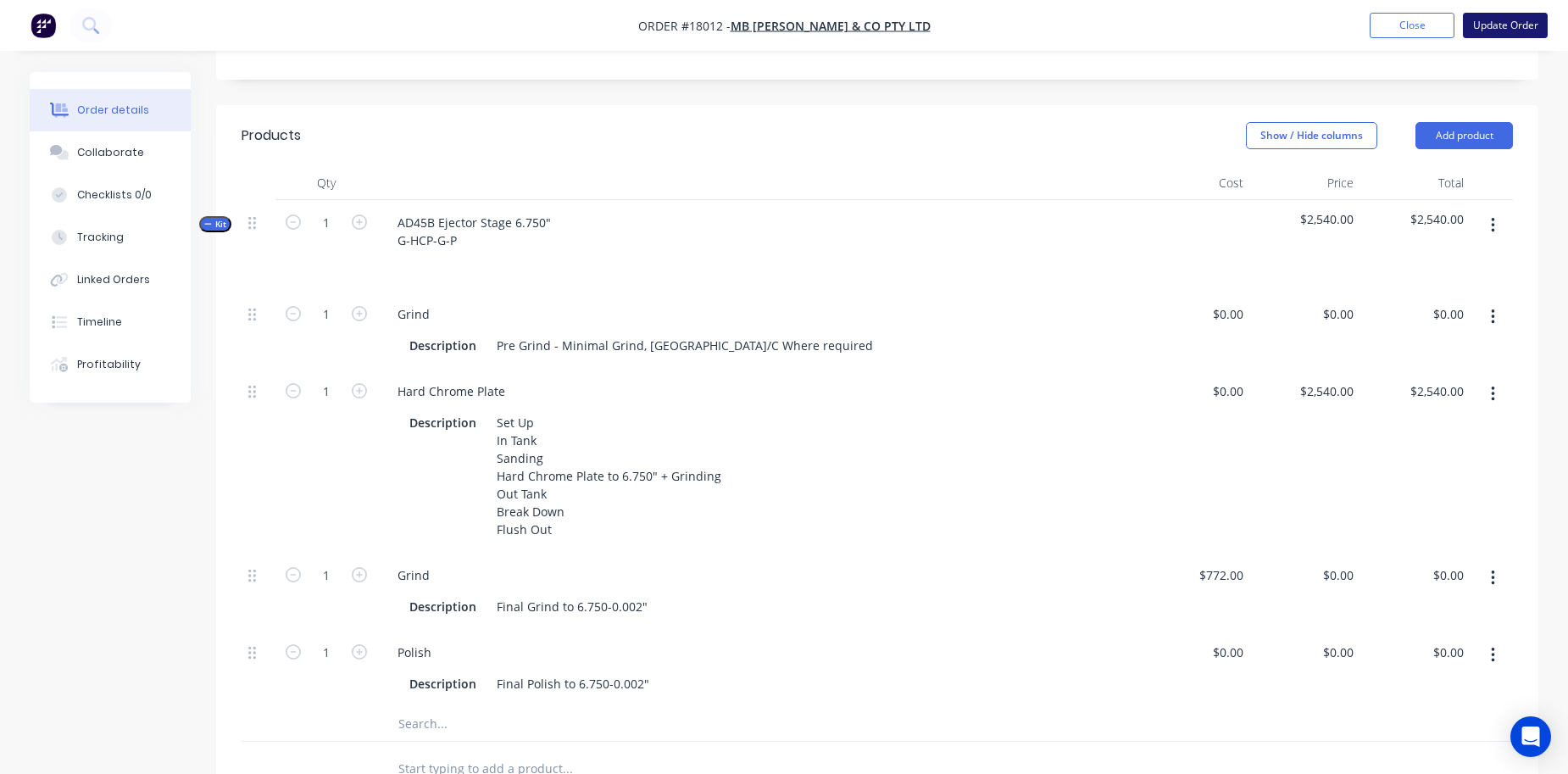
click at [1504, 32] on button "Update Order" at bounding box center [1506, 26] width 85 height 26
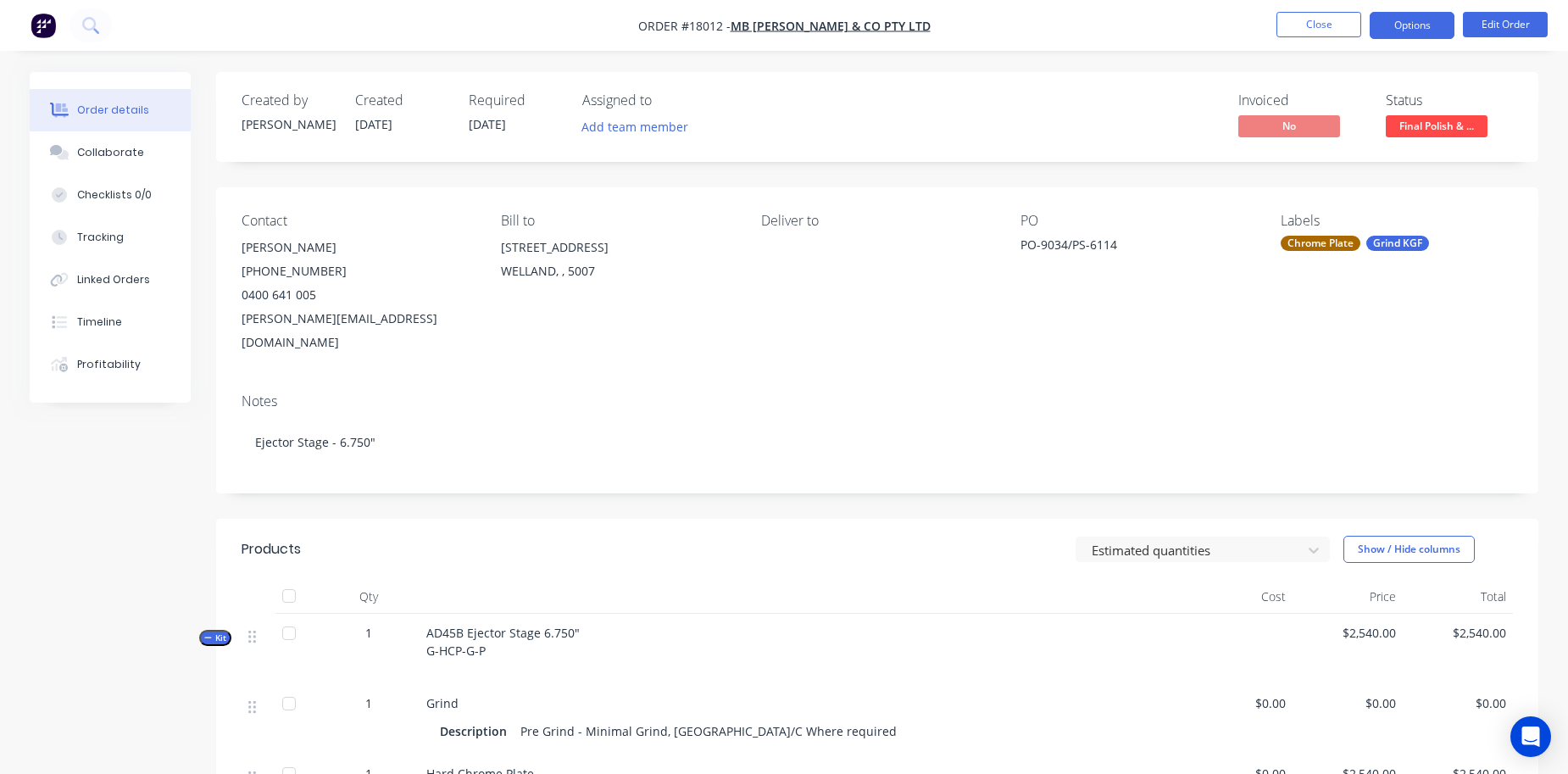
click at [1413, 22] on button "Options" at bounding box center [1412, 25] width 85 height 27
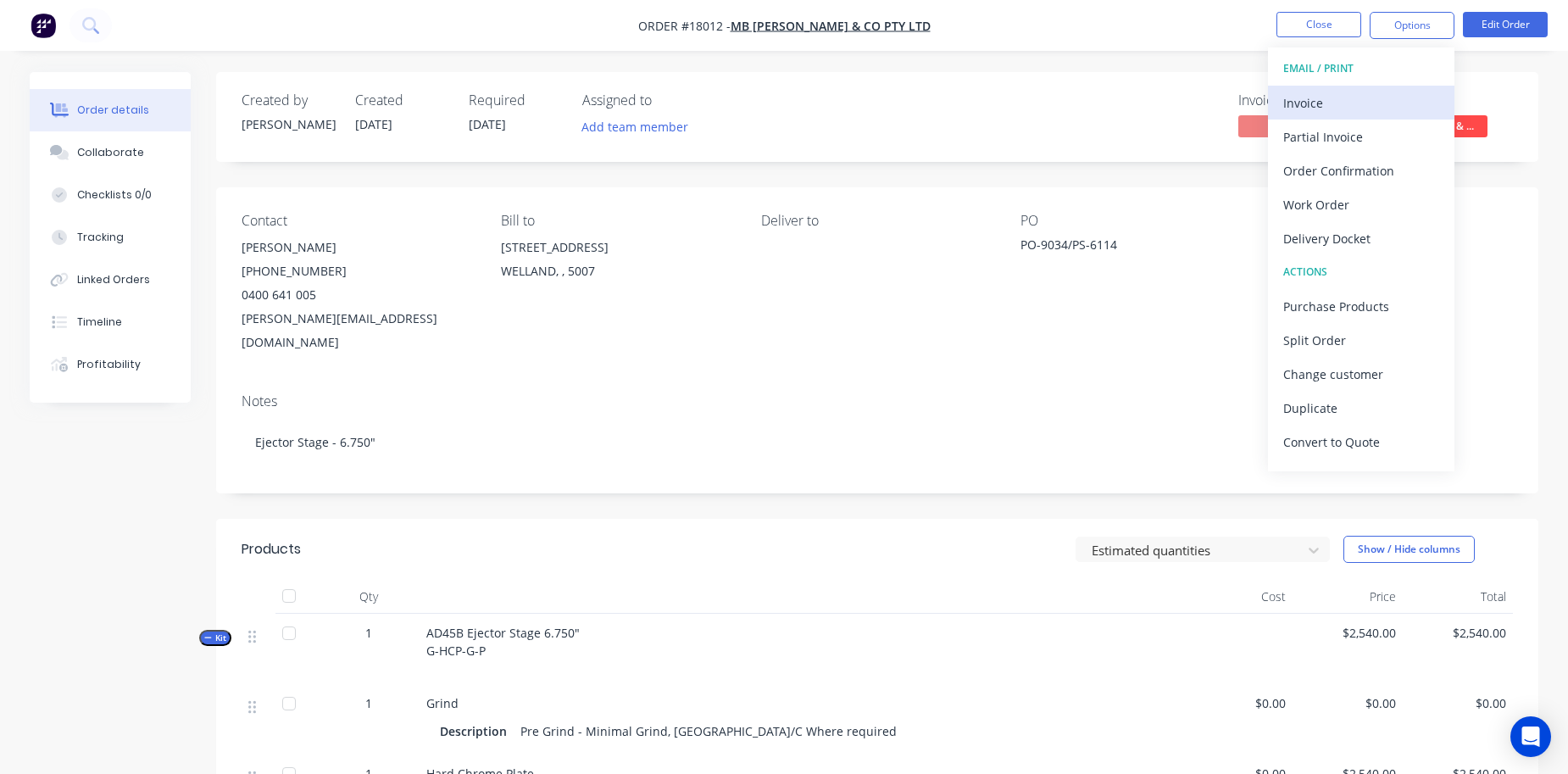
click at [1377, 109] on div "Invoice" at bounding box center [1361, 103] width 156 height 25
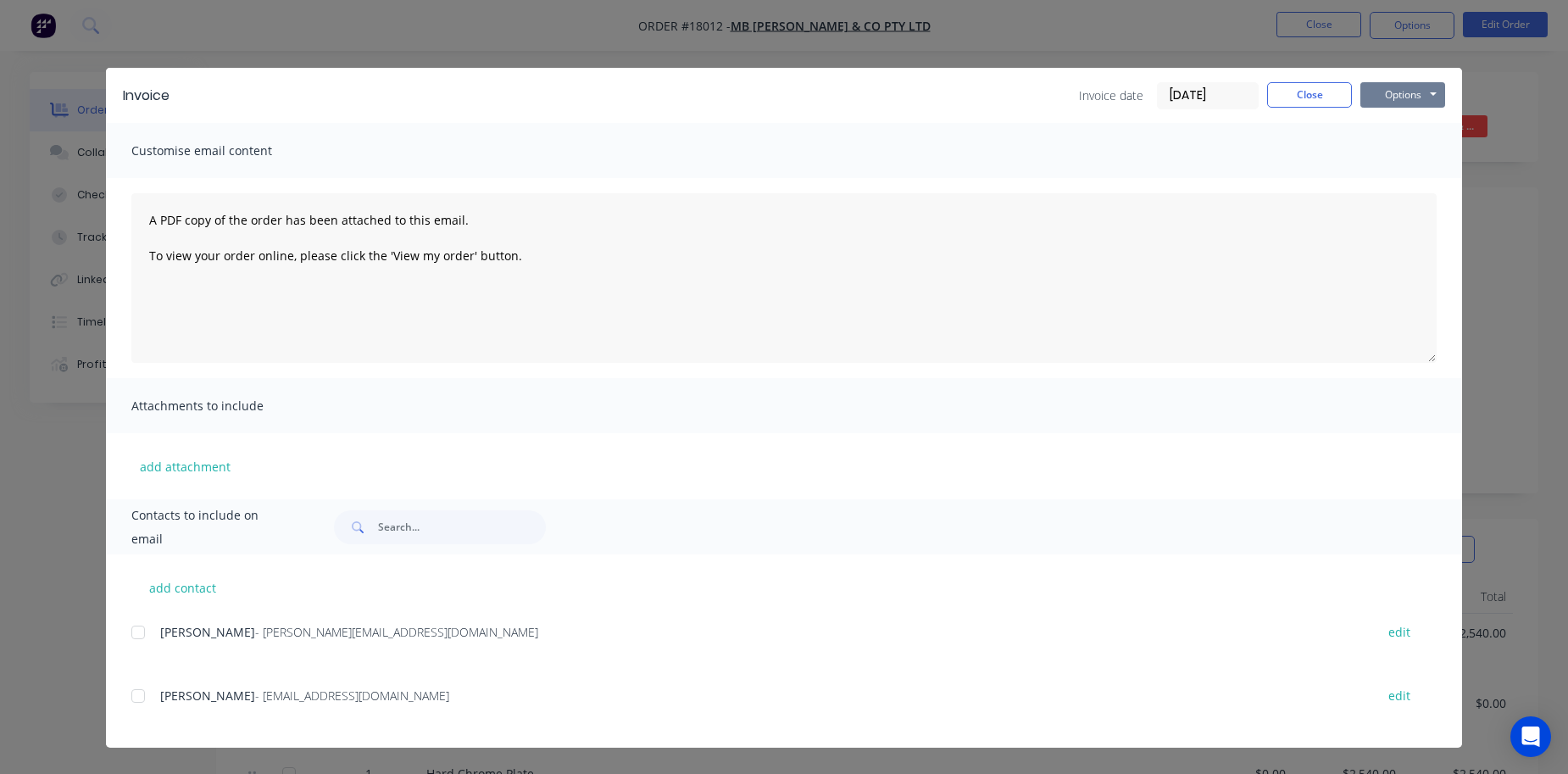
click at [1412, 91] on button "Options" at bounding box center [1404, 95] width 85 height 26
click at [1405, 151] on button "Print" at bounding box center [1415, 153] width 109 height 28
click at [1309, 96] on button "Close" at bounding box center [1309, 95] width 85 height 26
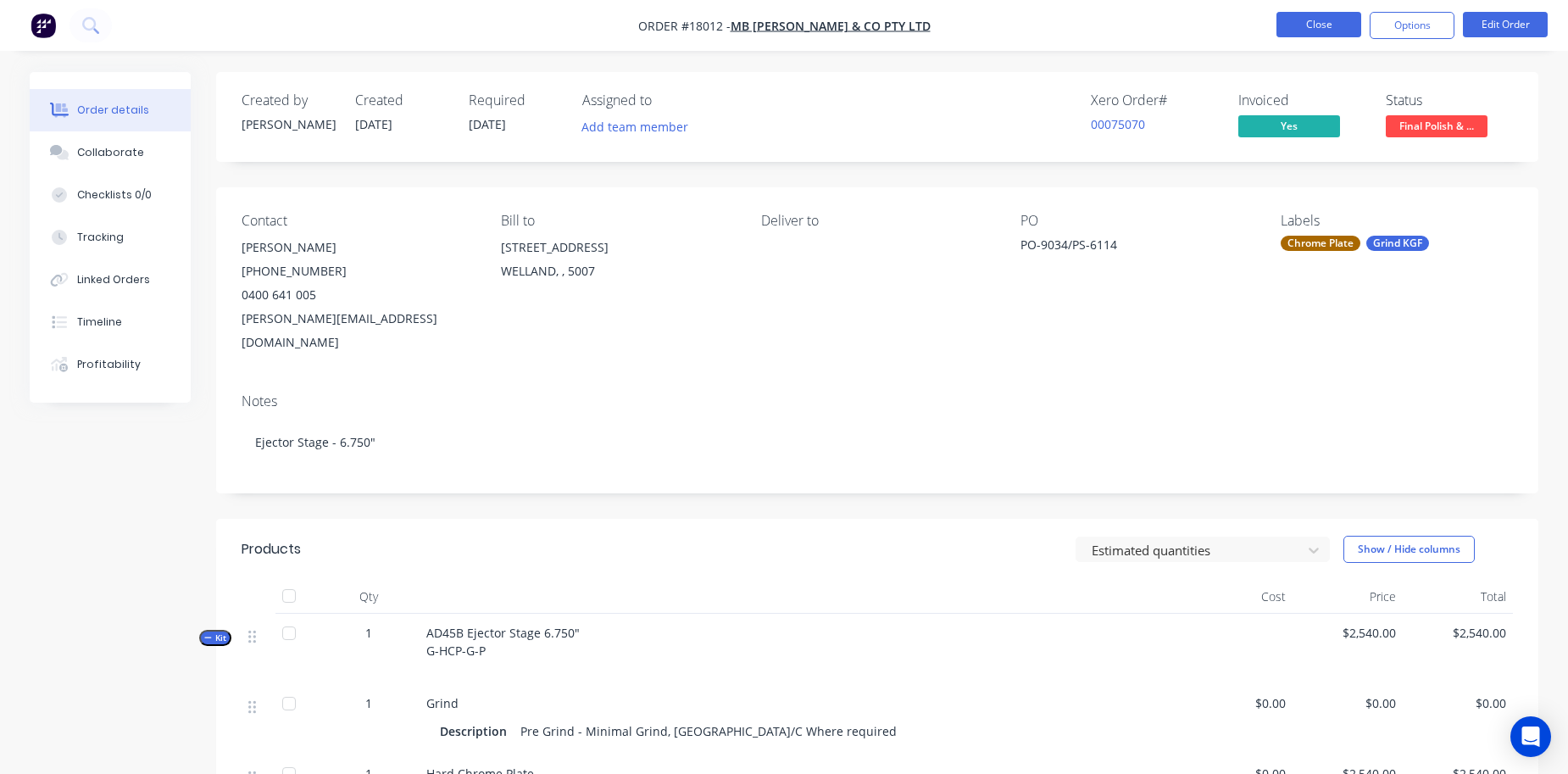
click at [1313, 28] on button "Close" at bounding box center [1319, 25] width 85 height 26
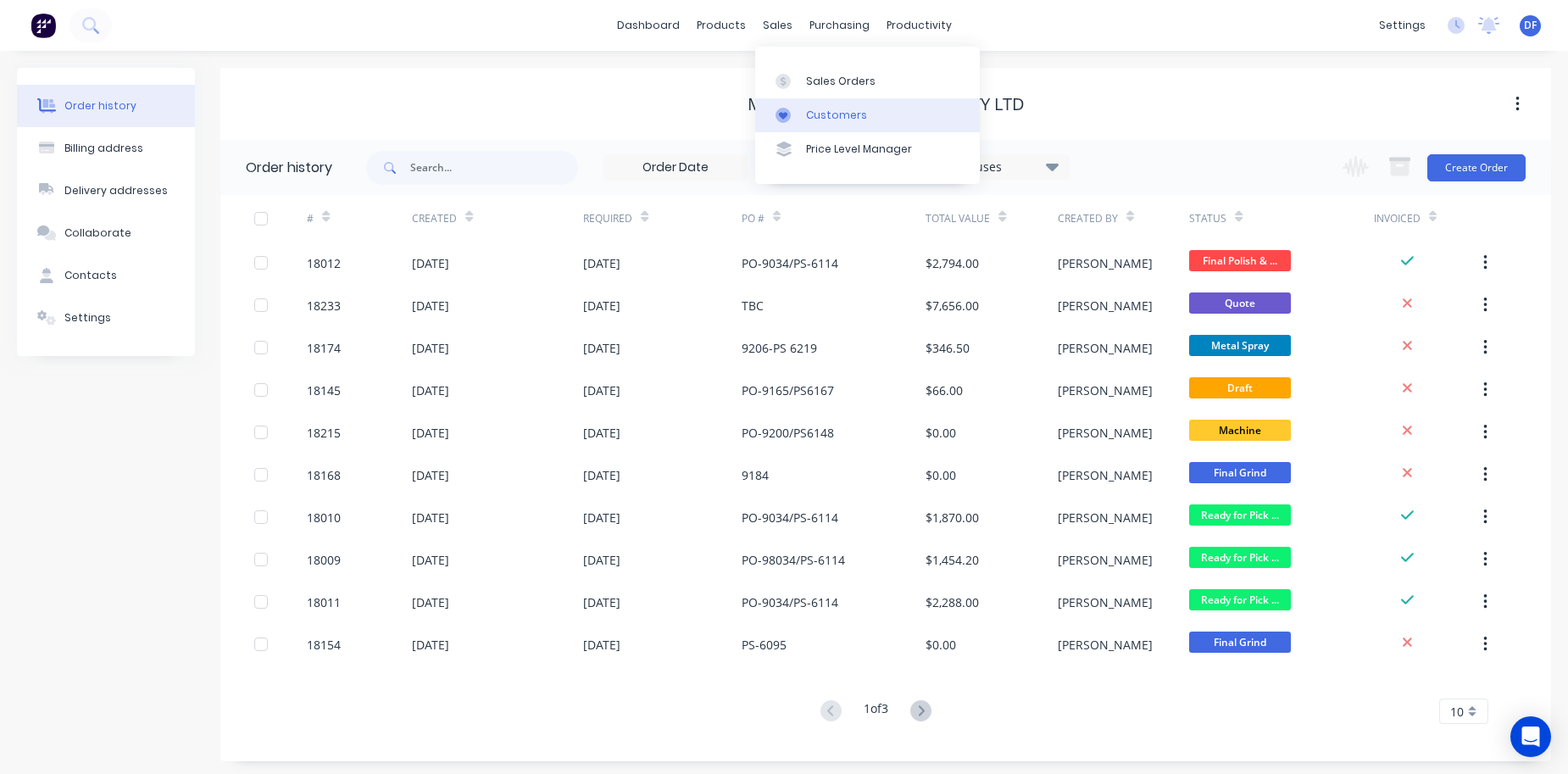
click at [832, 111] on div "Customers" at bounding box center [837, 115] width 61 height 15
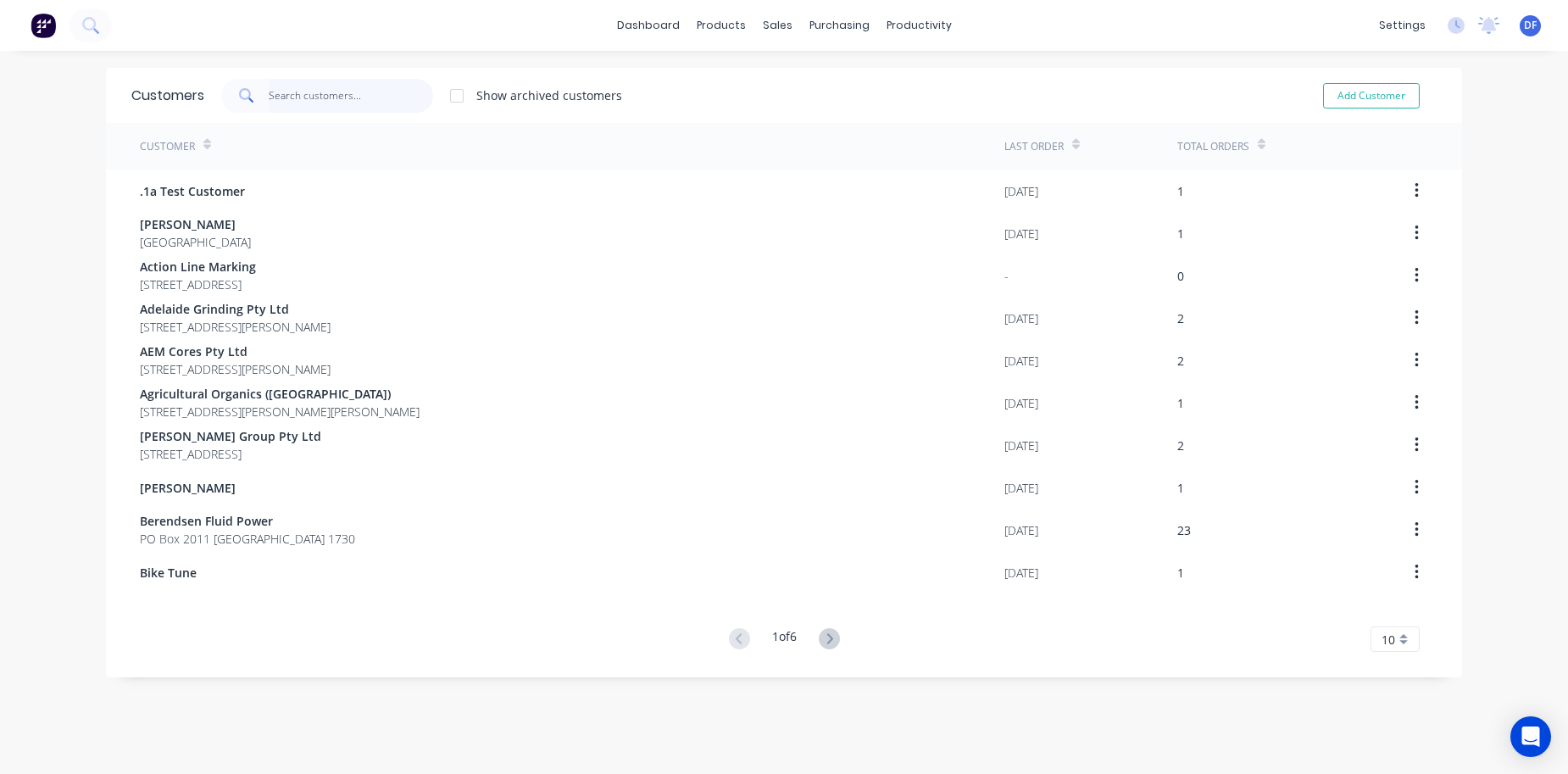
click at [338, 96] on input "text" at bounding box center [351, 96] width 165 height 34
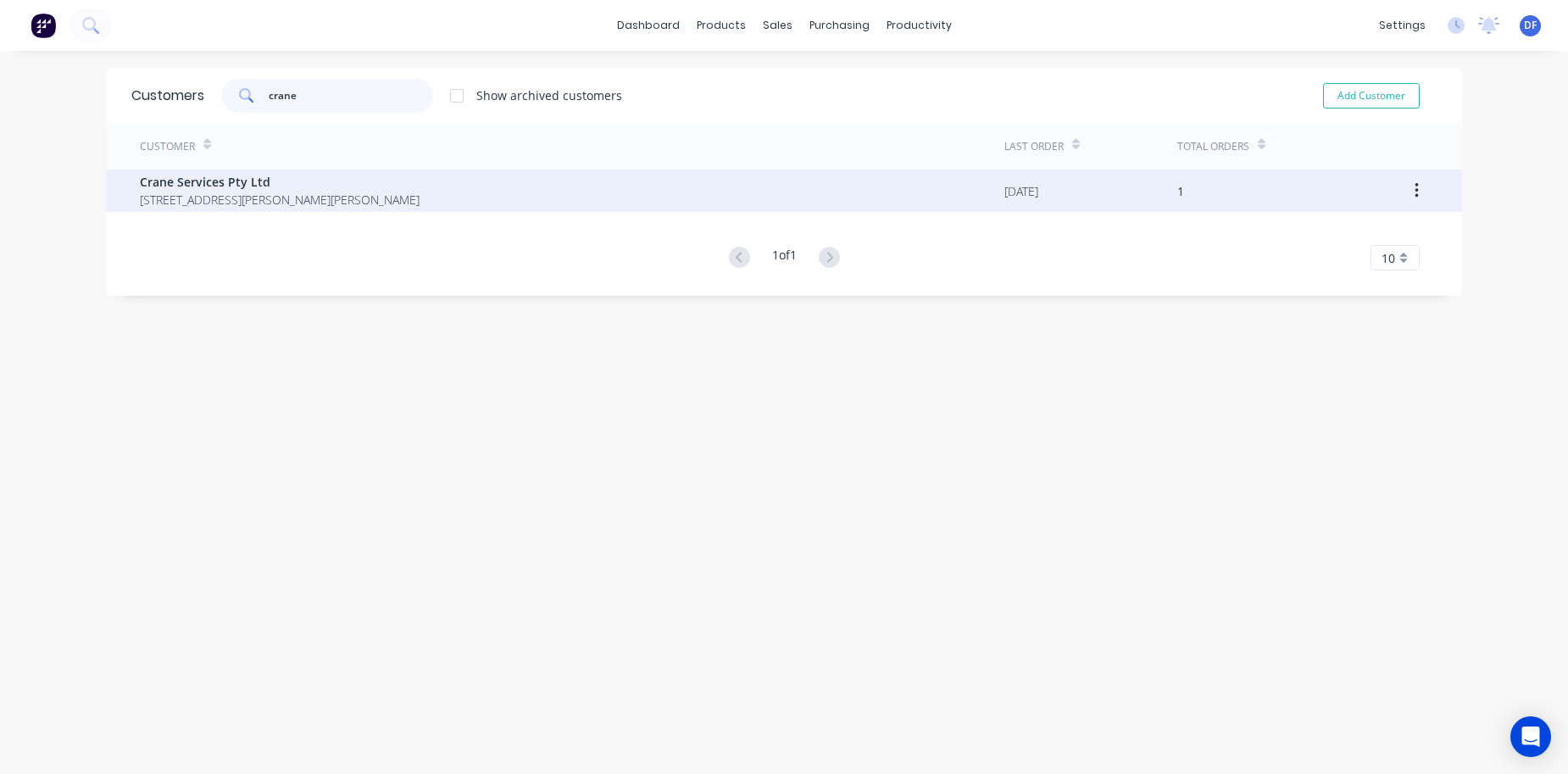
type input "crane"
click at [193, 182] on span "Crane Services Pty Ltd" at bounding box center [279, 182] width 279 height 18
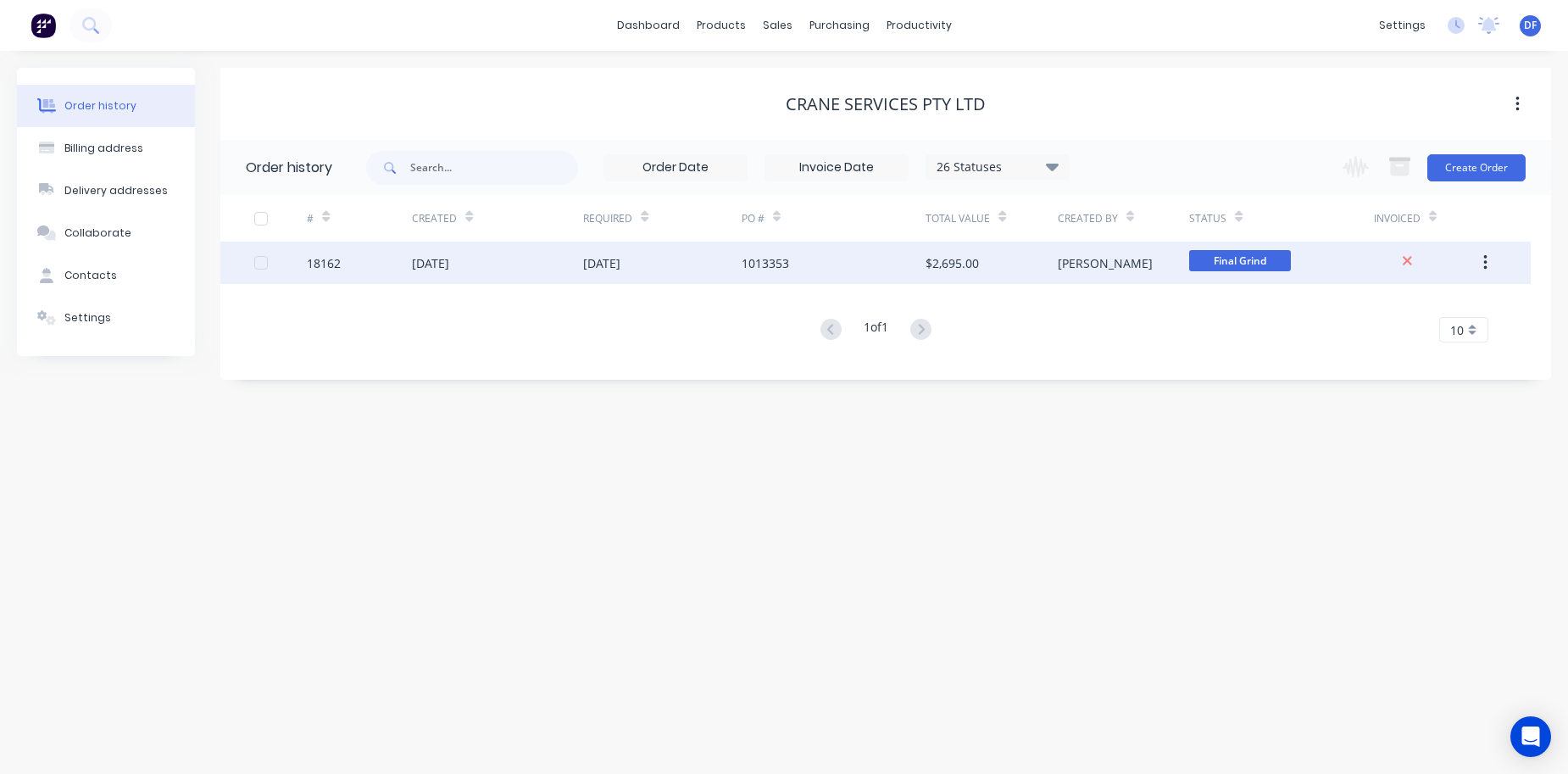
click at [940, 264] on div "$2,695.00" at bounding box center [953, 264] width 53 height 18
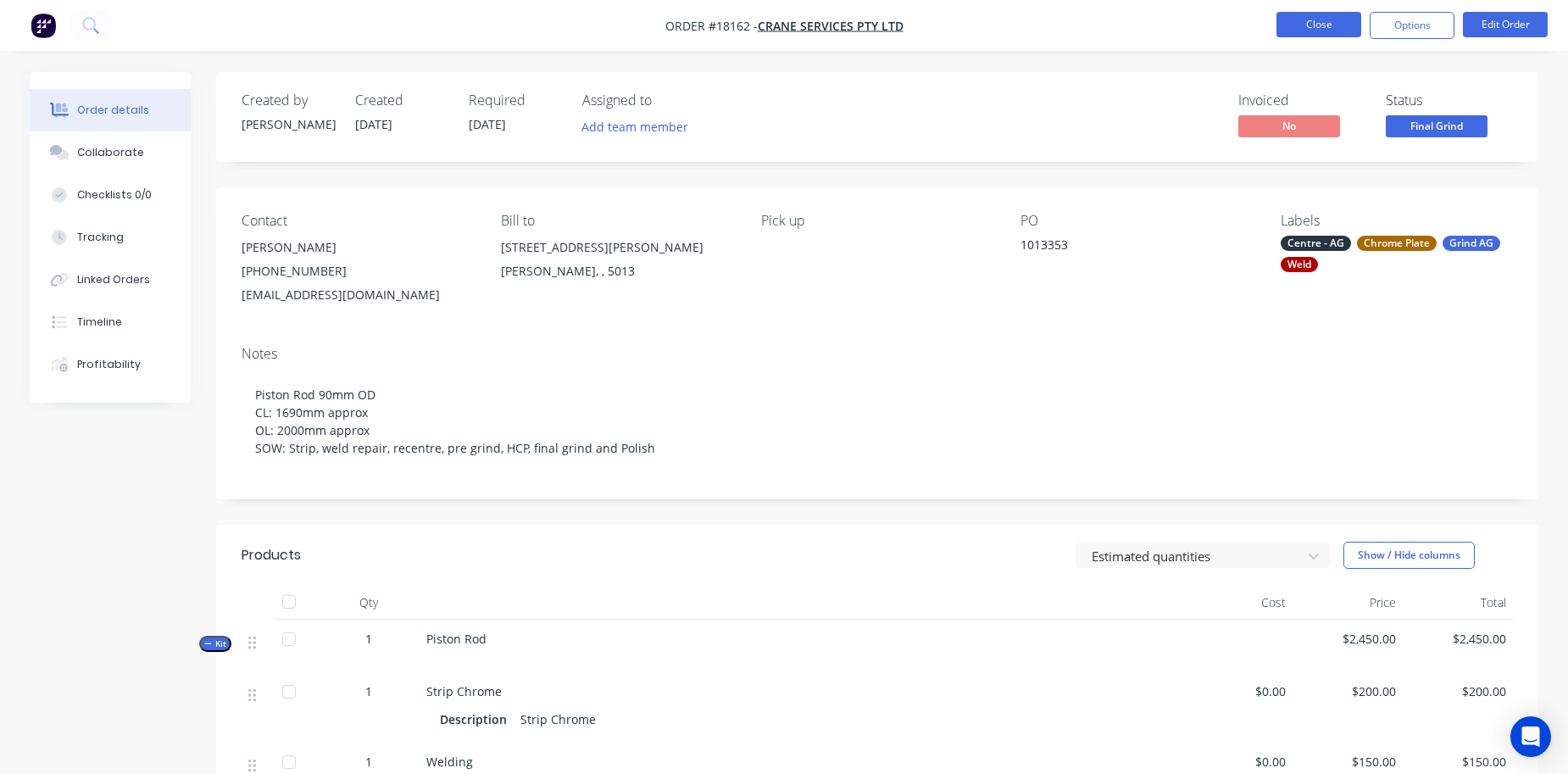
click at [1326, 29] on button "Close" at bounding box center [1319, 25] width 85 height 26
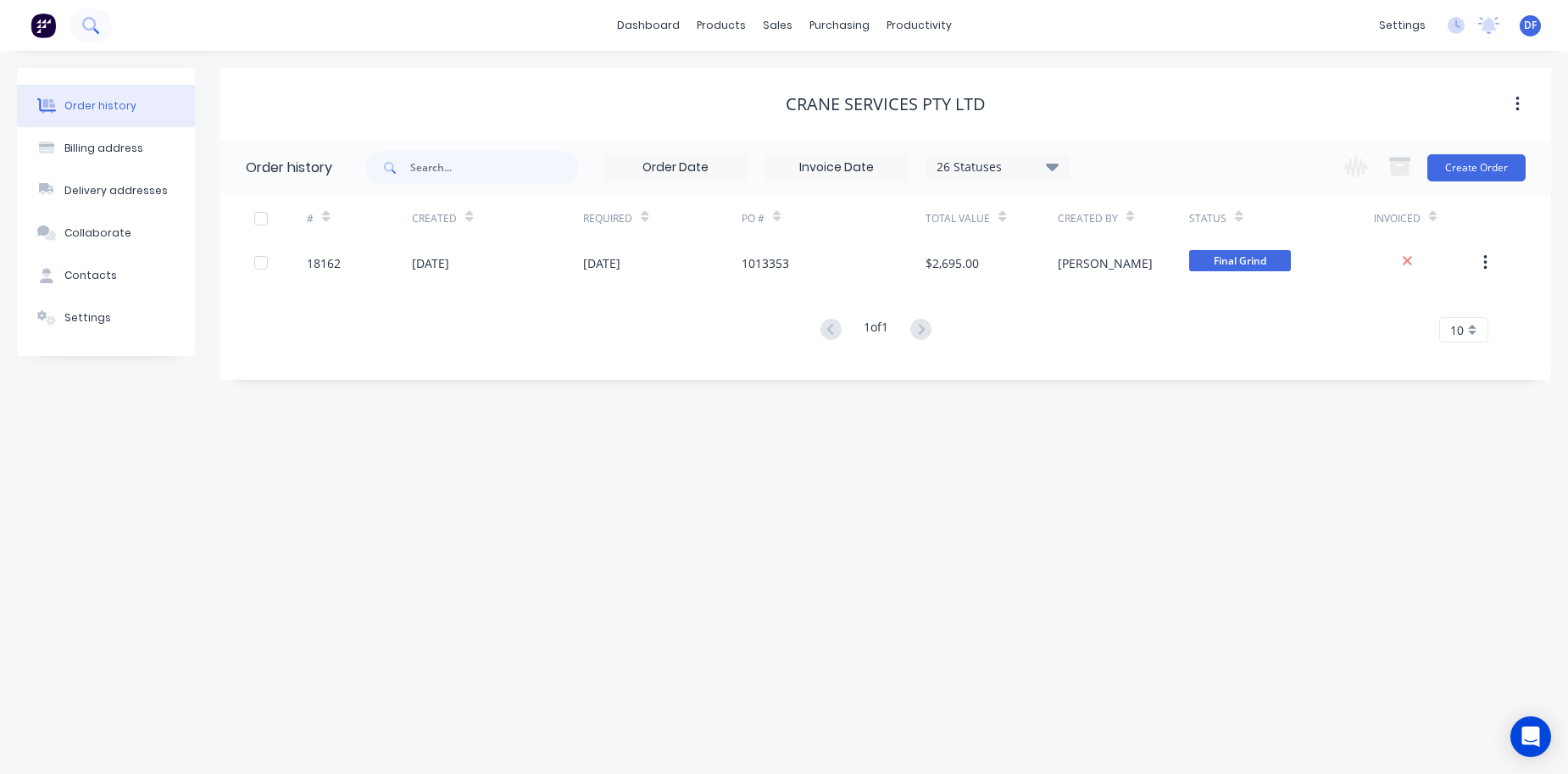
click at [92, 22] on icon at bounding box center [90, 25] width 16 height 16
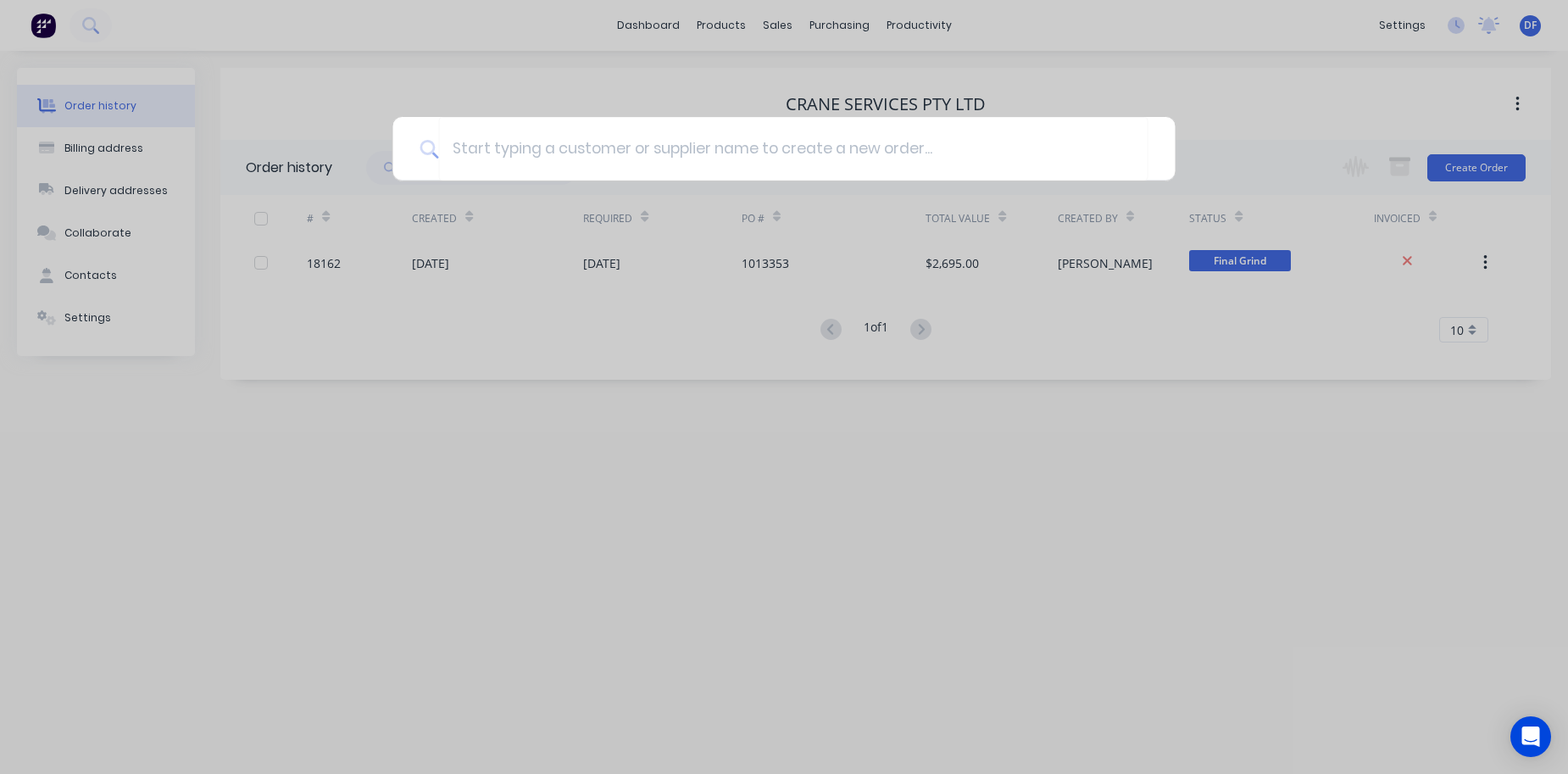
click at [668, 576] on div at bounding box center [784, 387] width 1568 height 774
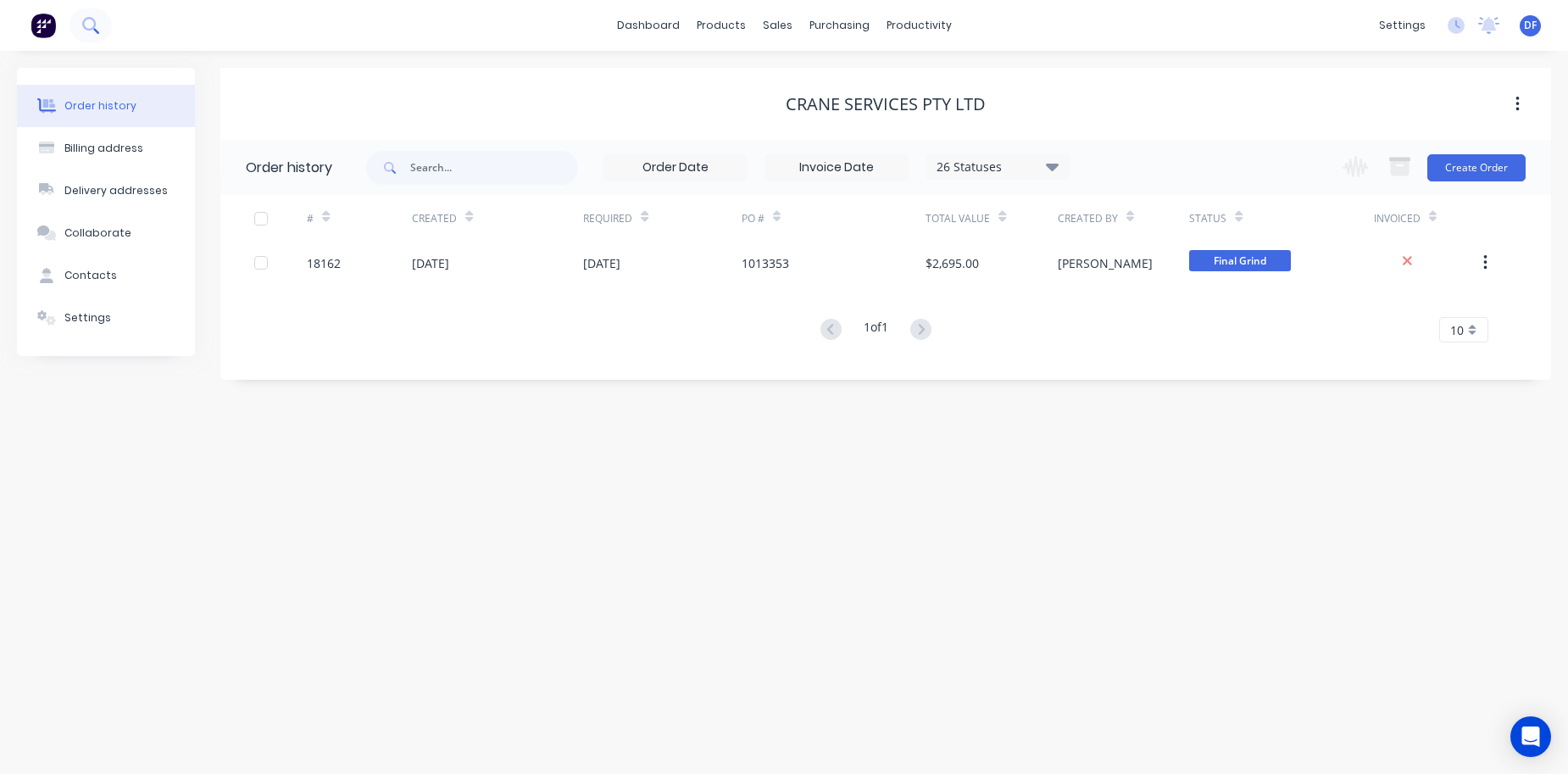
click at [82, 30] on icon at bounding box center [90, 25] width 16 height 16
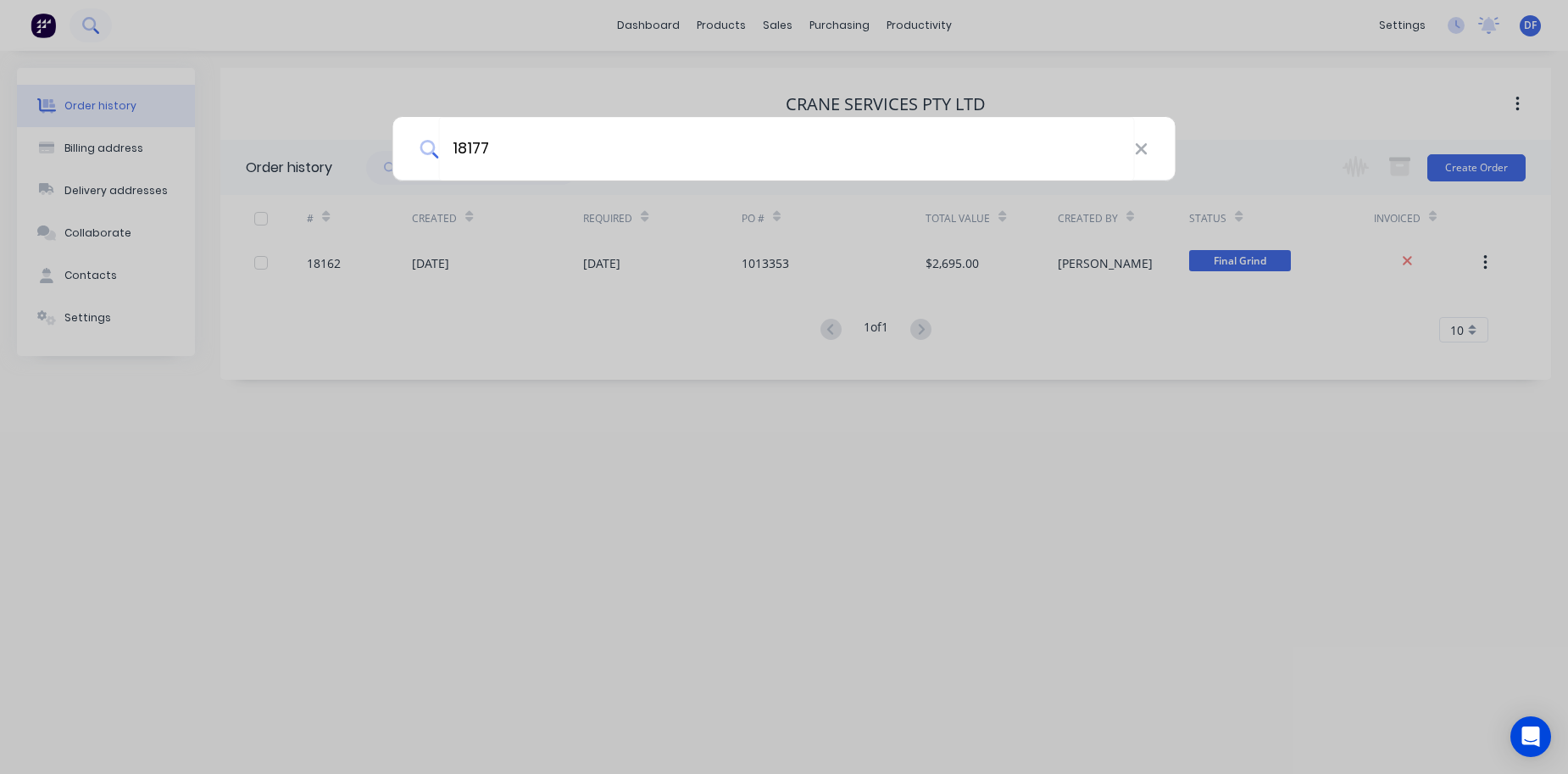
type input "18177"
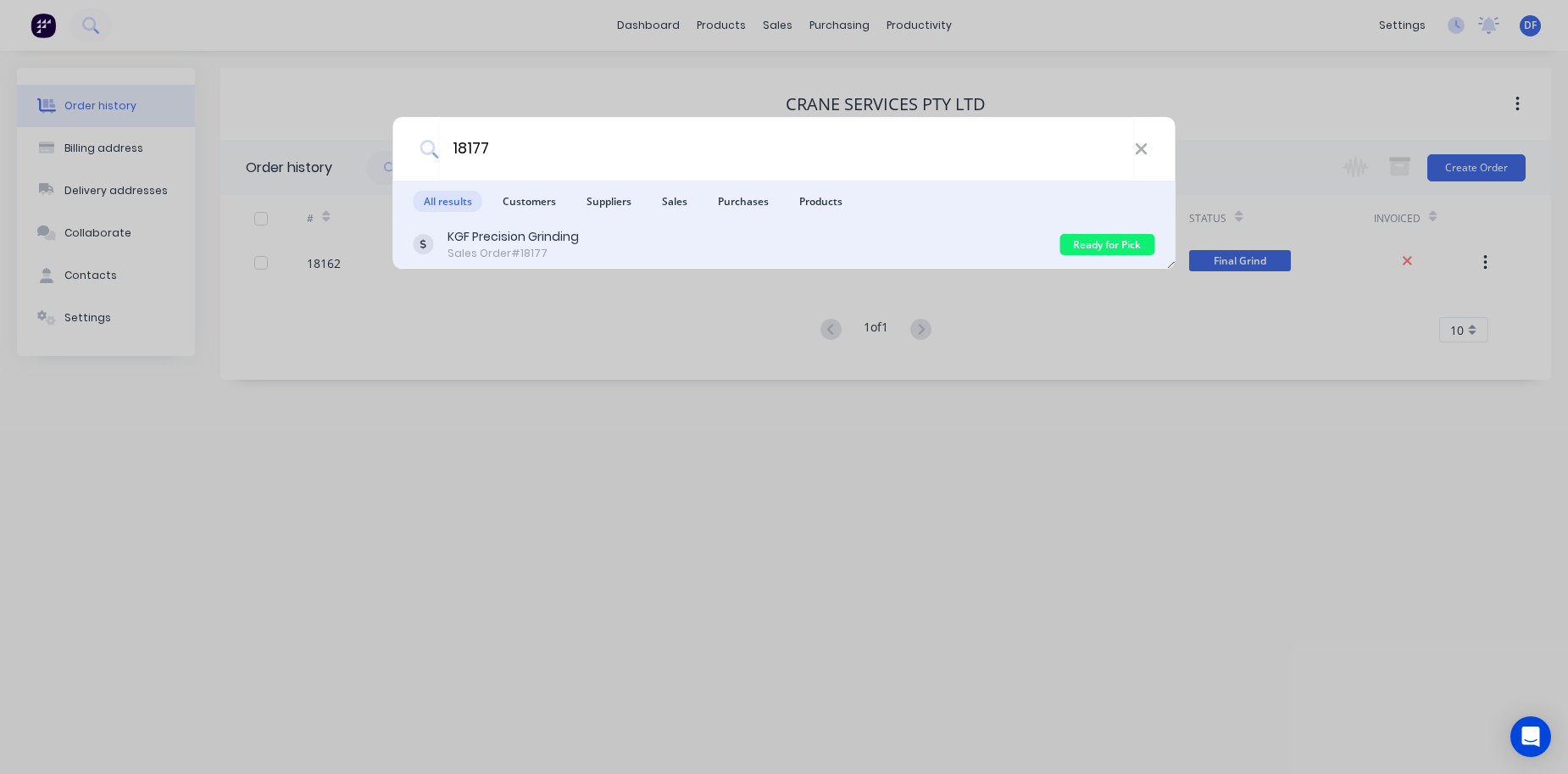
click at [520, 253] on div "Sales Order #18177" at bounding box center [513, 253] width 132 height 15
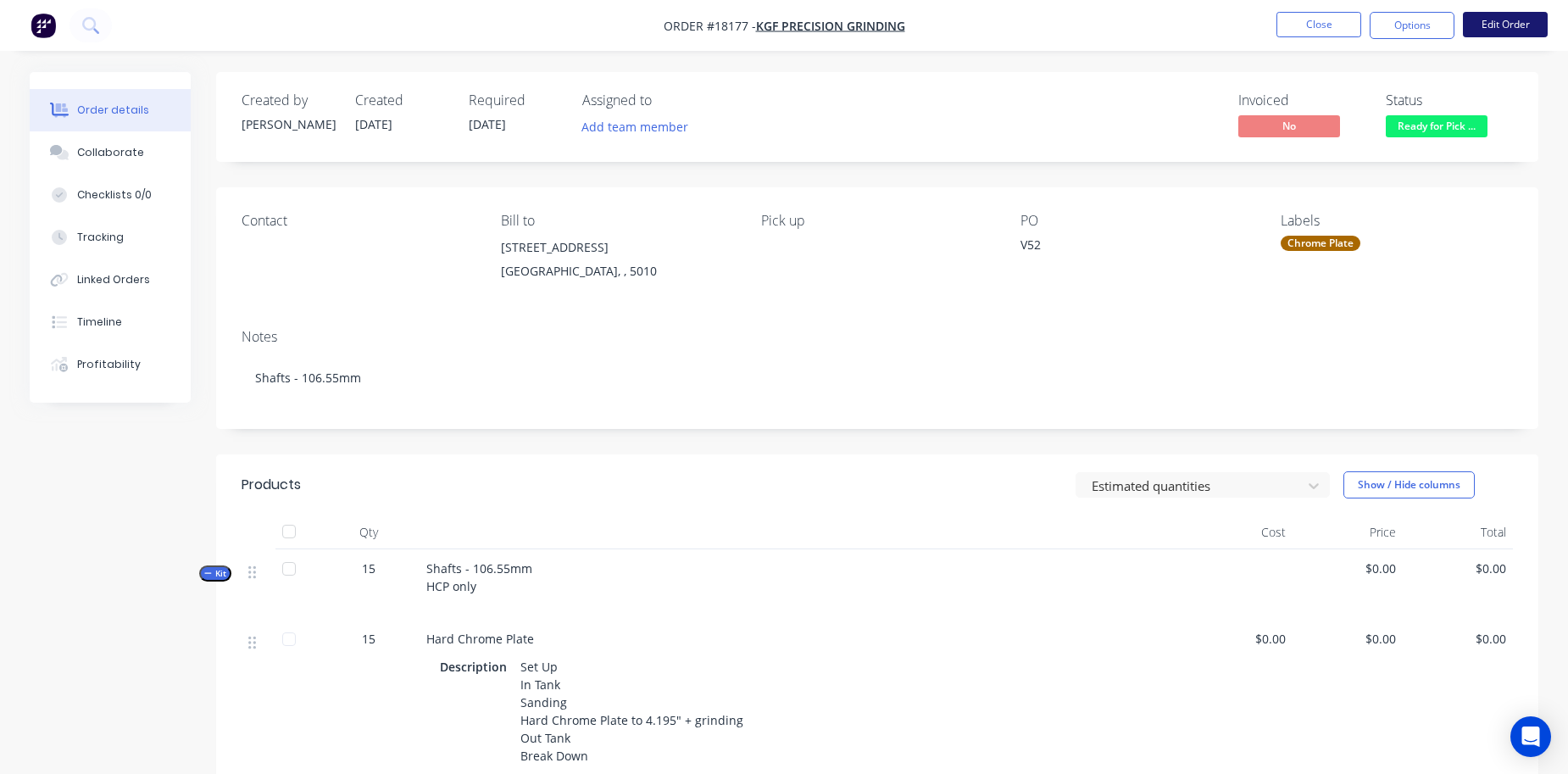
click at [1520, 22] on button "Edit Order" at bounding box center [1506, 25] width 85 height 26
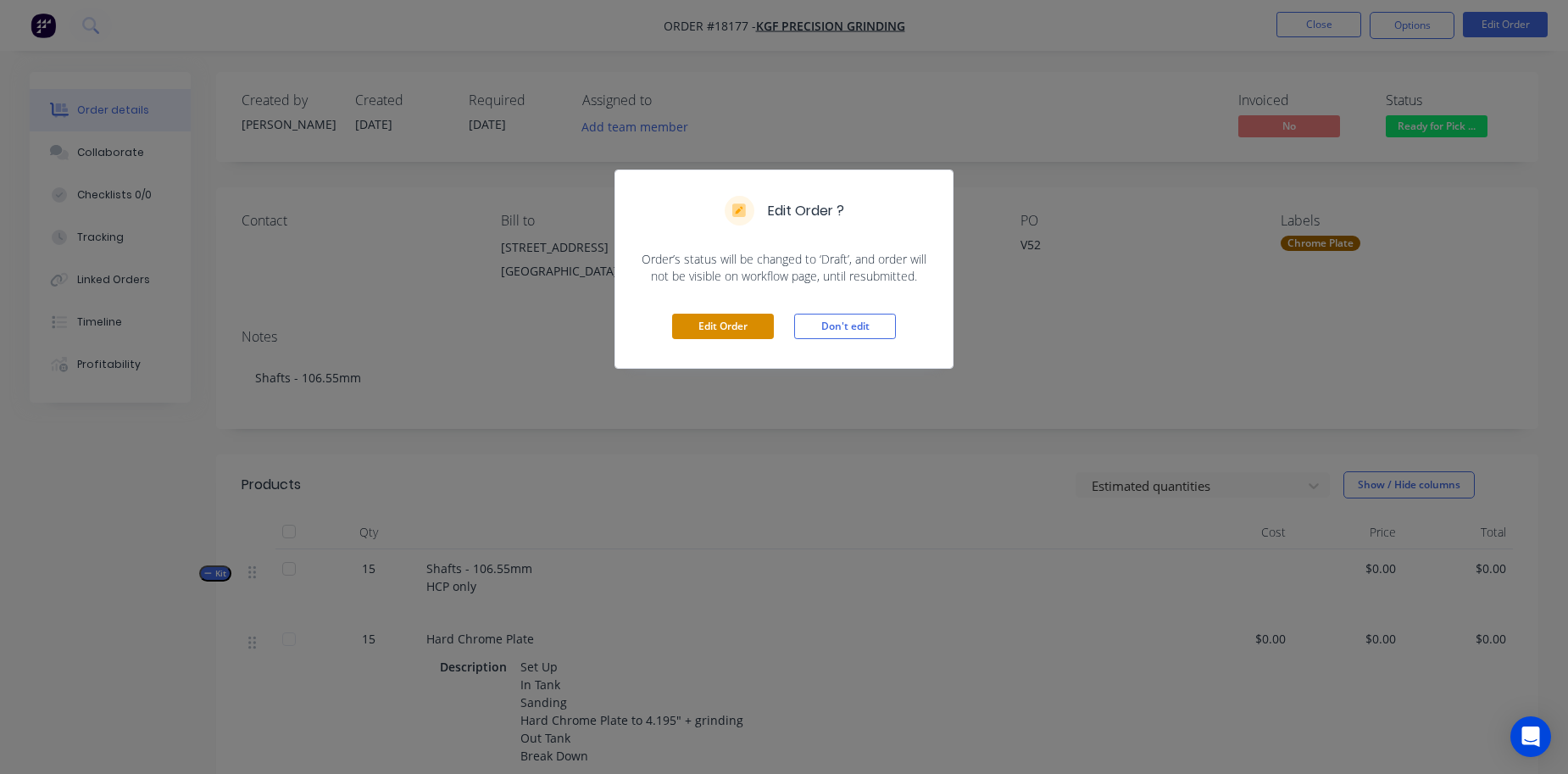
click at [731, 327] on button "Edit Order" at bounding box center [723, 327] width 102 height 26
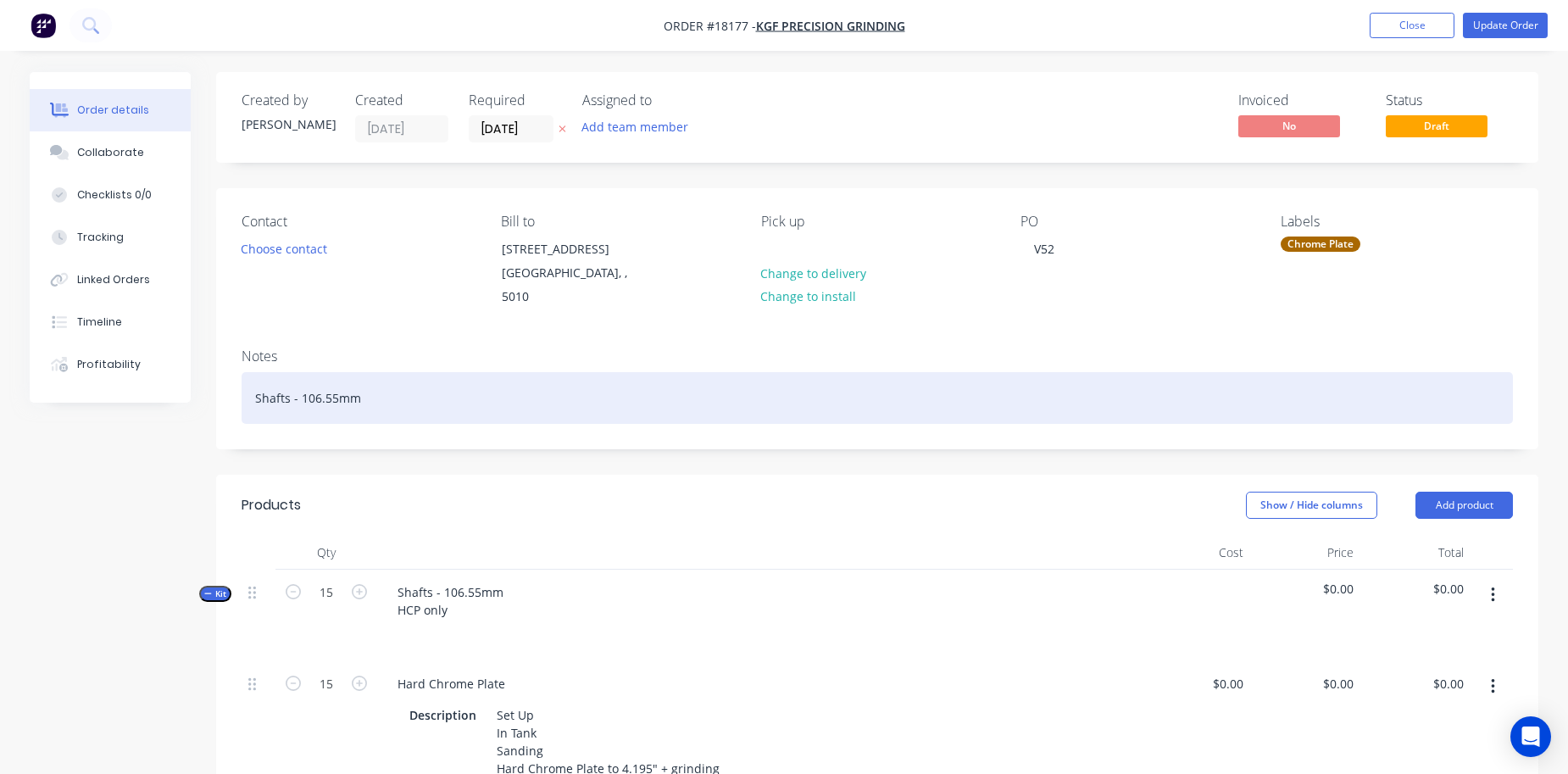
click at [249, 376] on div "Shafts - 106.55mm" at bounding box center [878, 398] width 1272 height 52
click at [441, 382] on div "Rotation Shafts - 106.55mm" at bounding box center [878, 398] width 1272 height 52
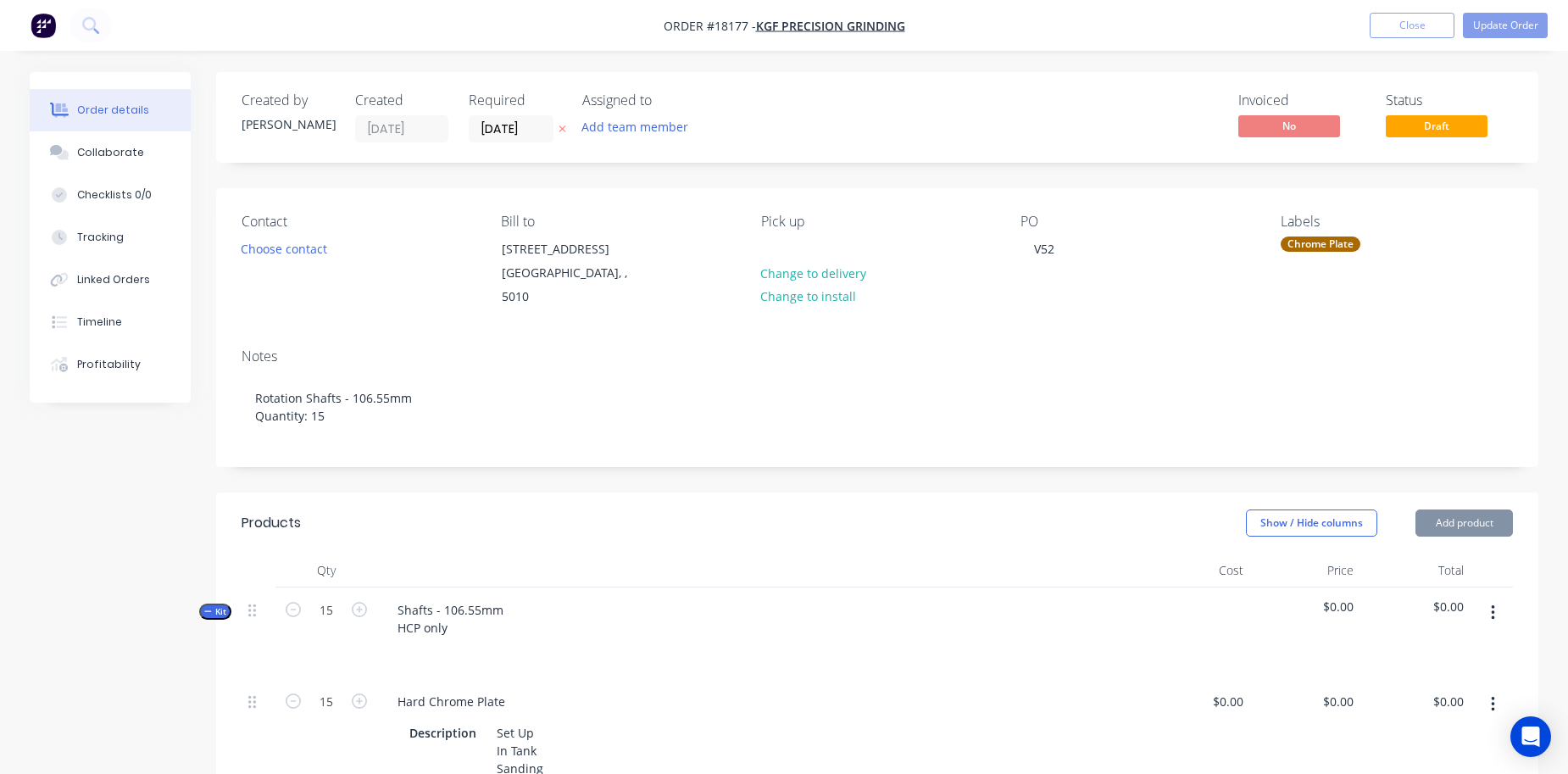
click at [692, 519] on header "Products Show / Hide columns Add product" at bounding box center [877, 523] width 1322 height 61
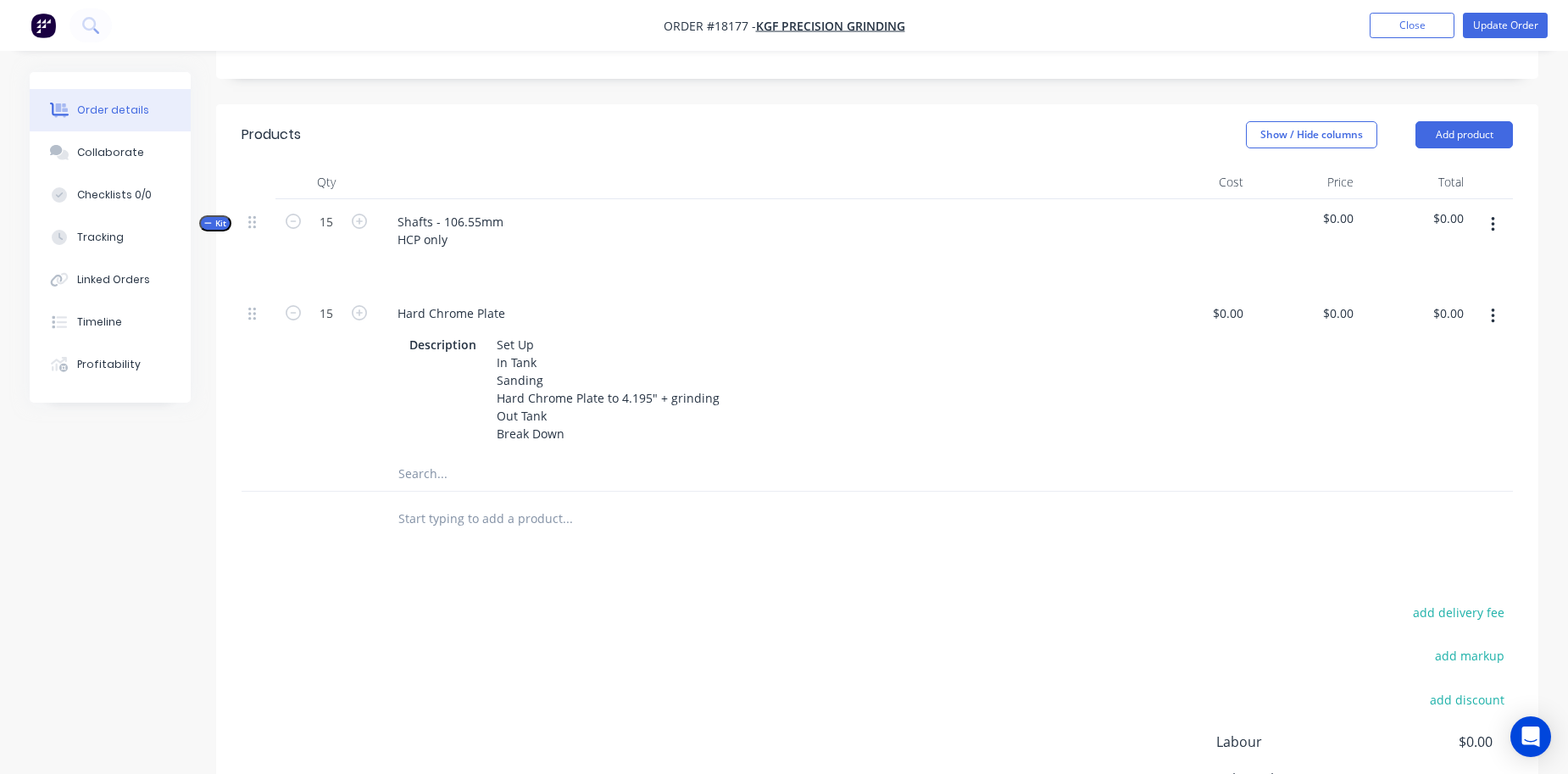
scroll to position [388, 0]
click at [1327, 294] on div "0 $0.00" at bounding box center [1305, 375] width 110 height 166
type input "$175.00"
type input "$2,625.00"
click at [1163, 377] on div "$0.00 $0.00" at bounding box center [1195, 375] width 110 height 166
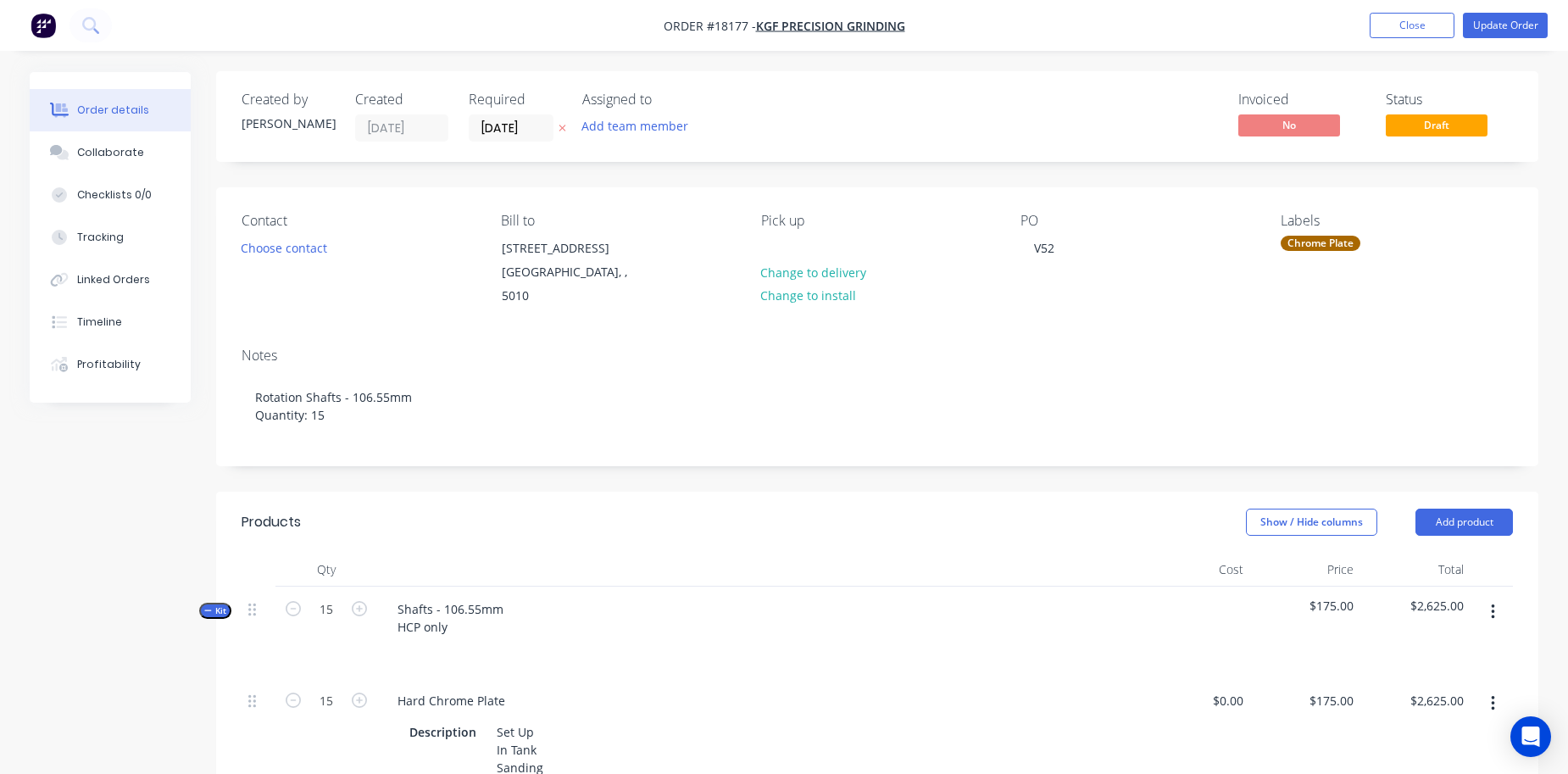
scroll to position [6, 0]
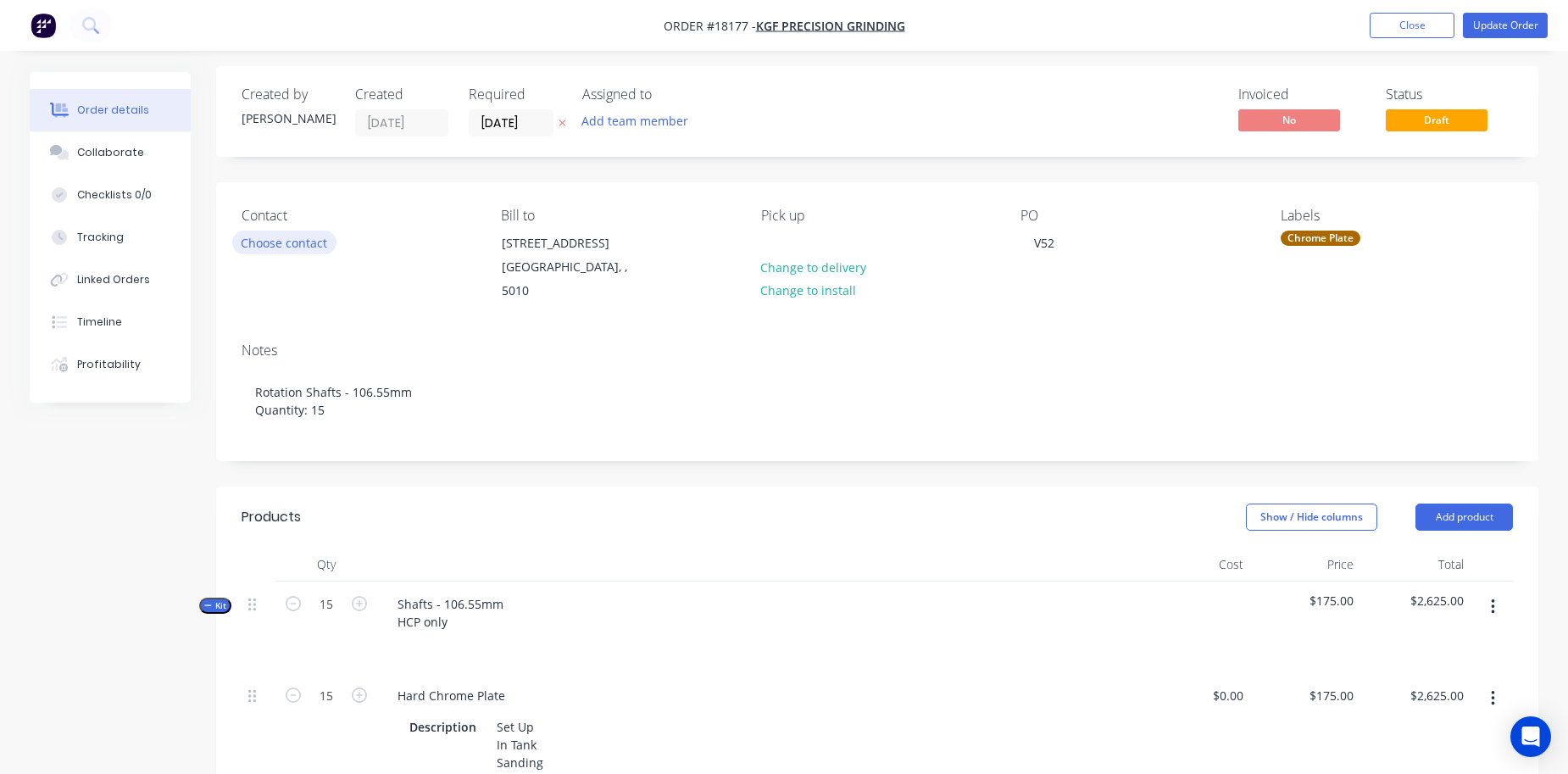
click at [303, 253] on button "Choose contact" at bounding box center [284, 242] width 104 height 23
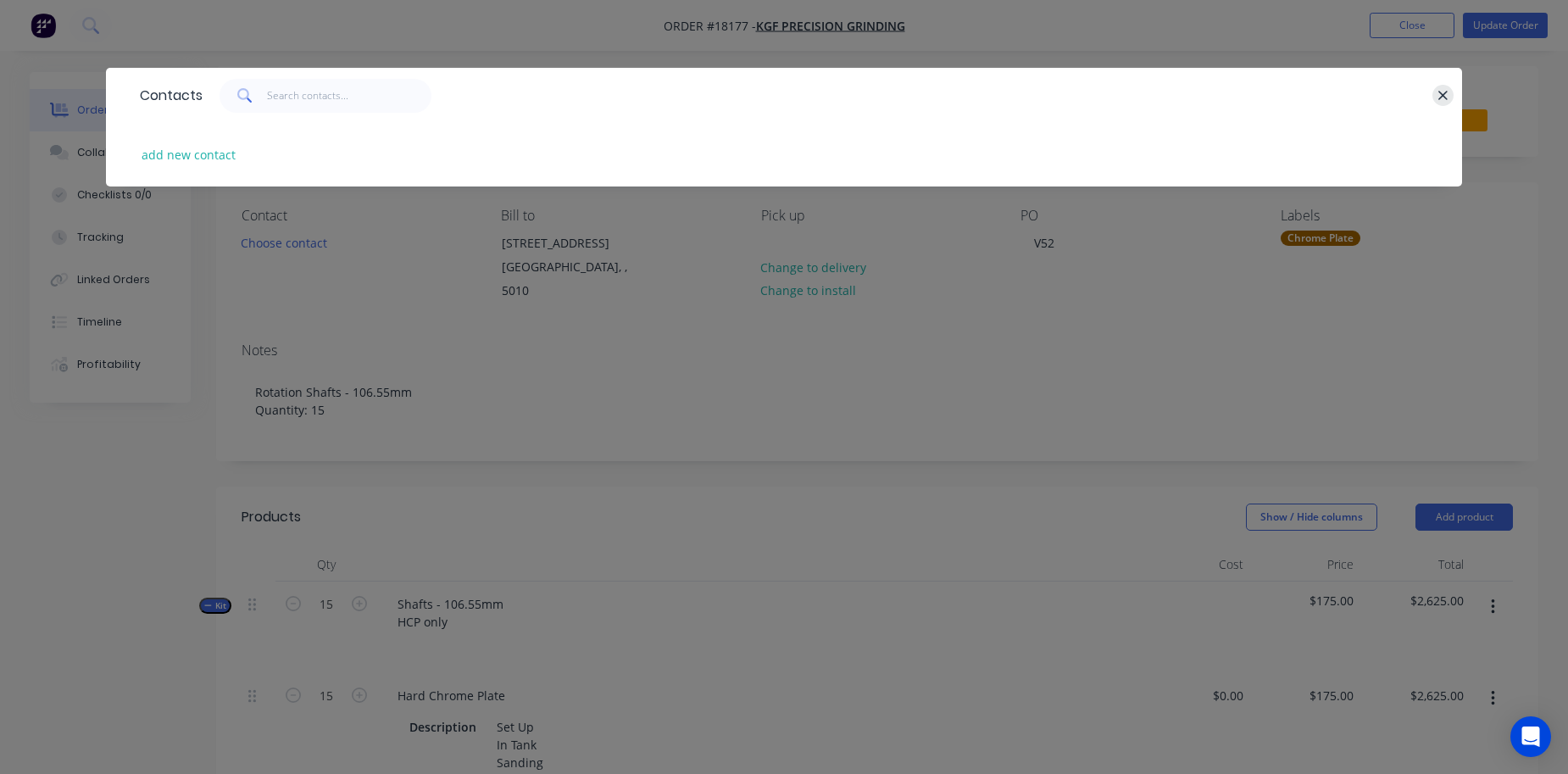
click at [1443, 97] on icon "button" at bounding box center [1442, 95] width 9 height 9
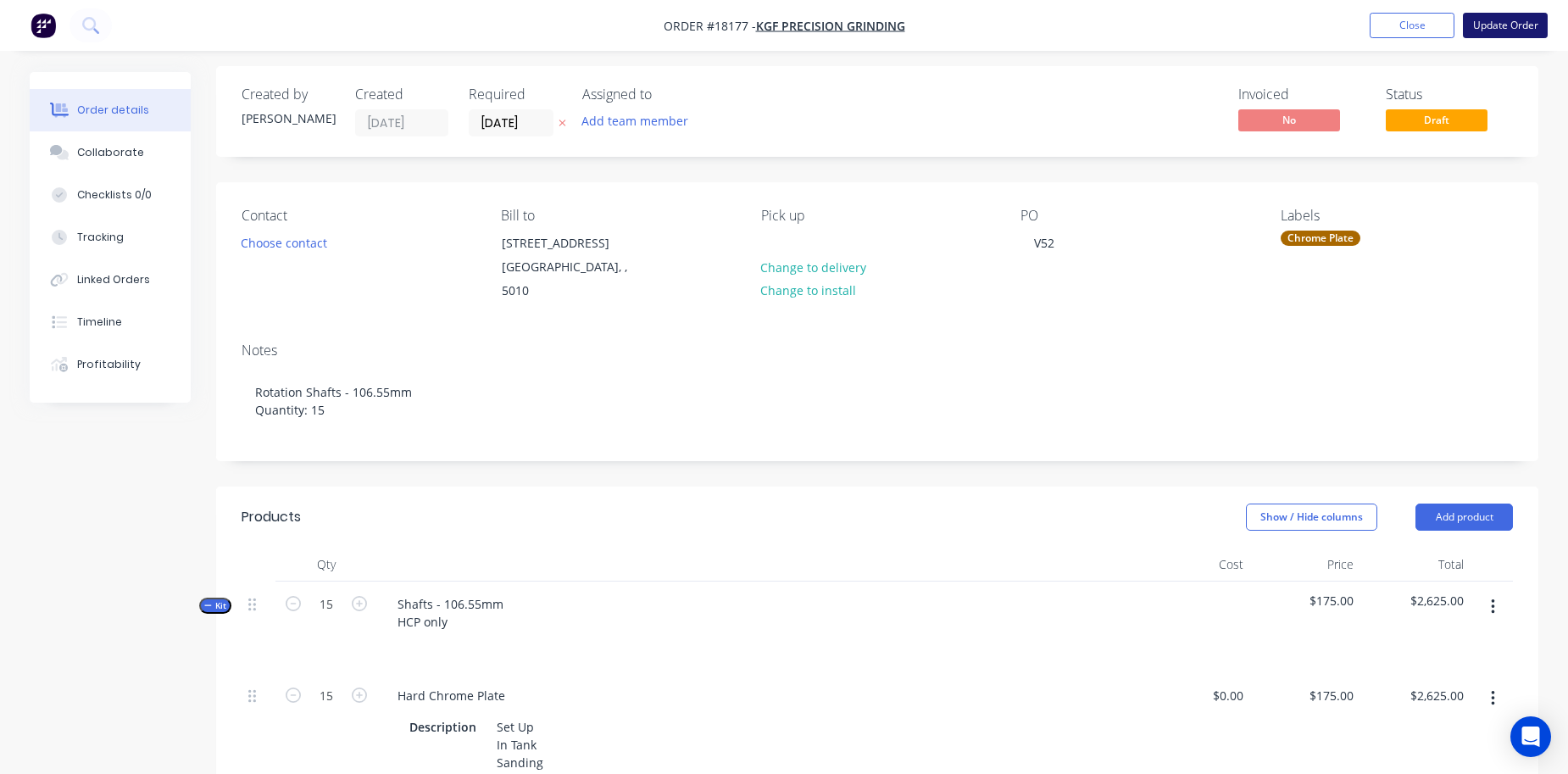
click at [1494, 25] on button "Update Order" at bounding box center [1506, 26] width 85 height 26
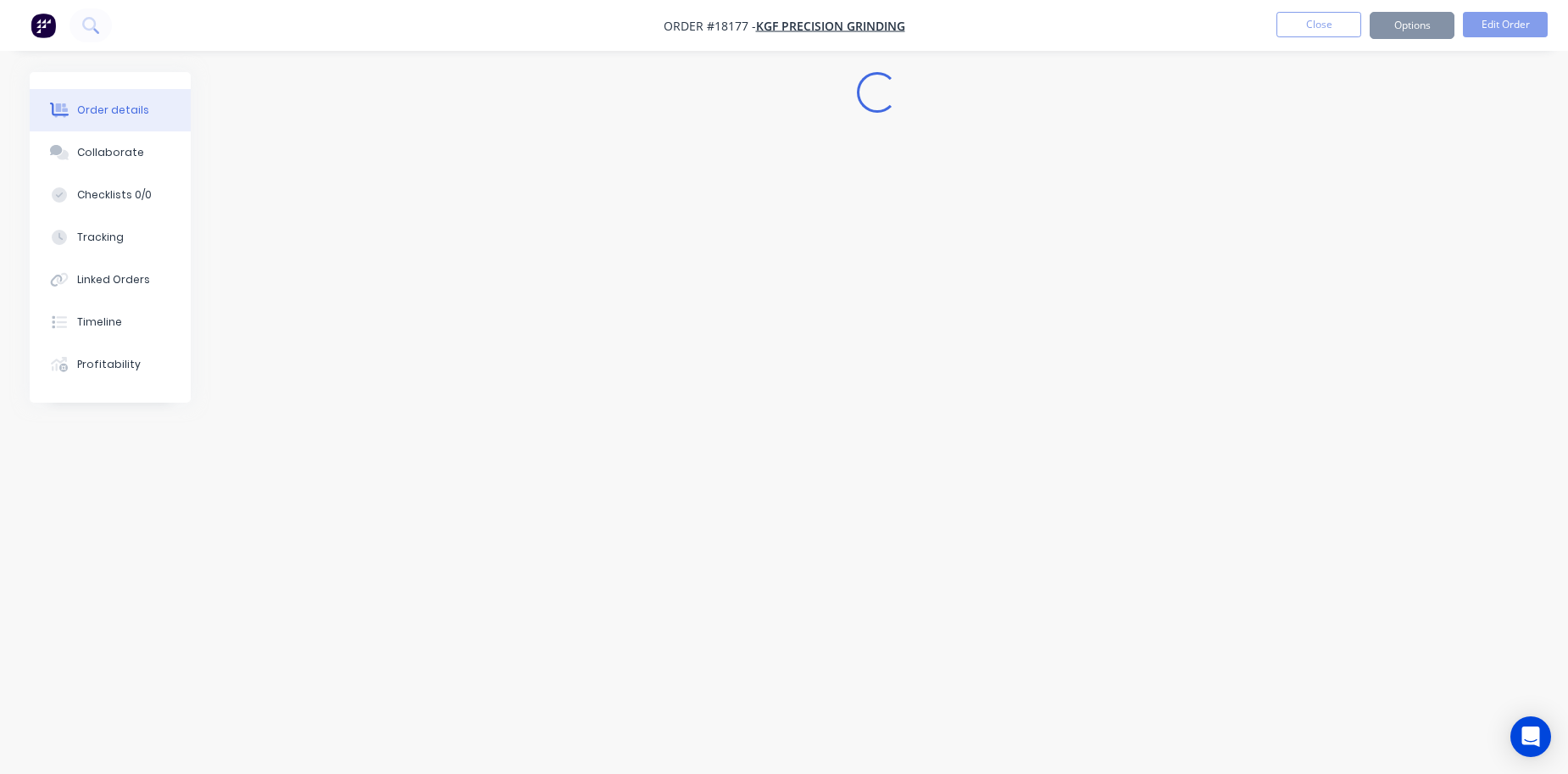
scroll to position [0, 0]
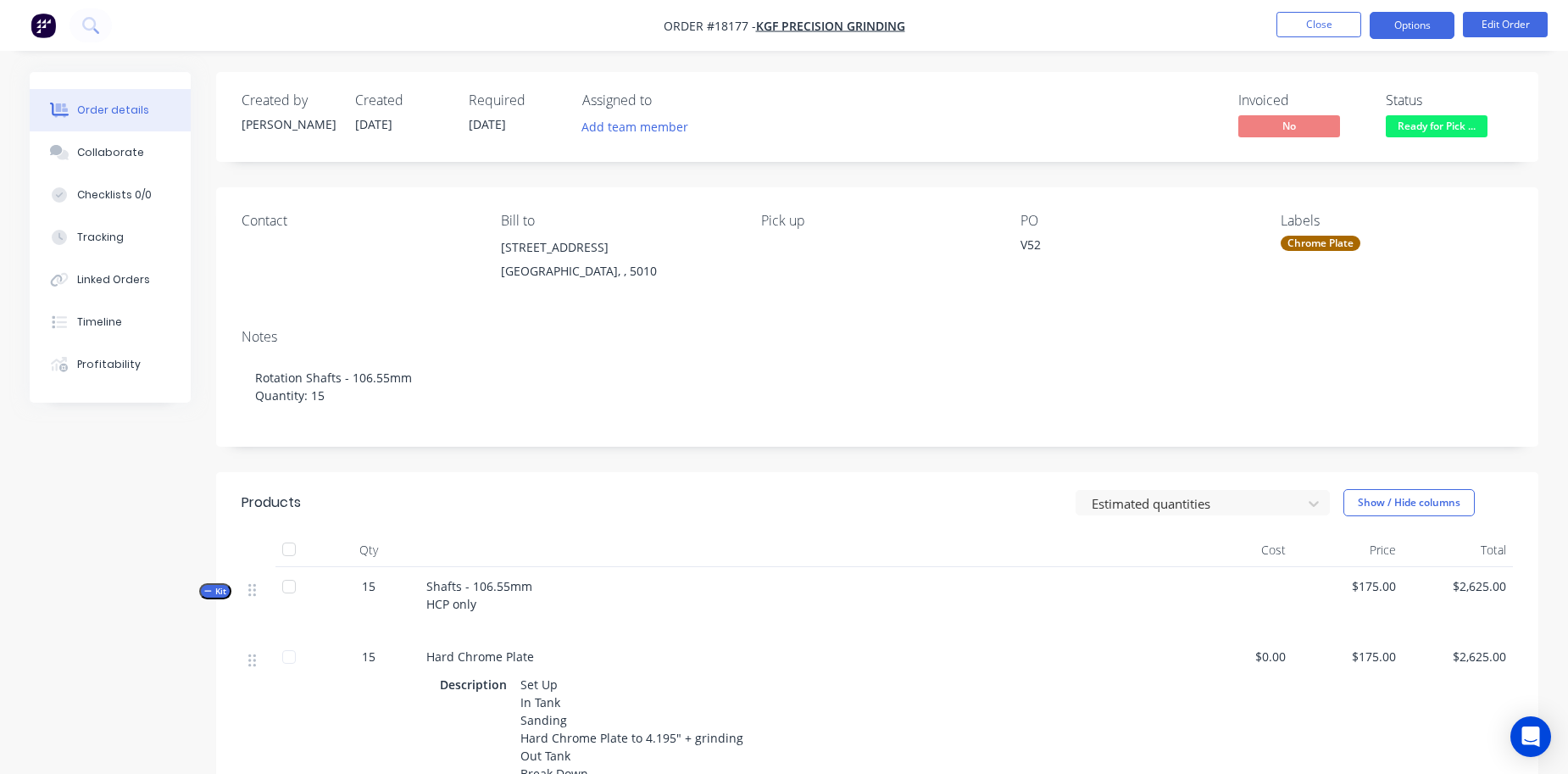
click at [1402, 30] on button "Options" at bounding box center [1412, 25] width 85 height 27
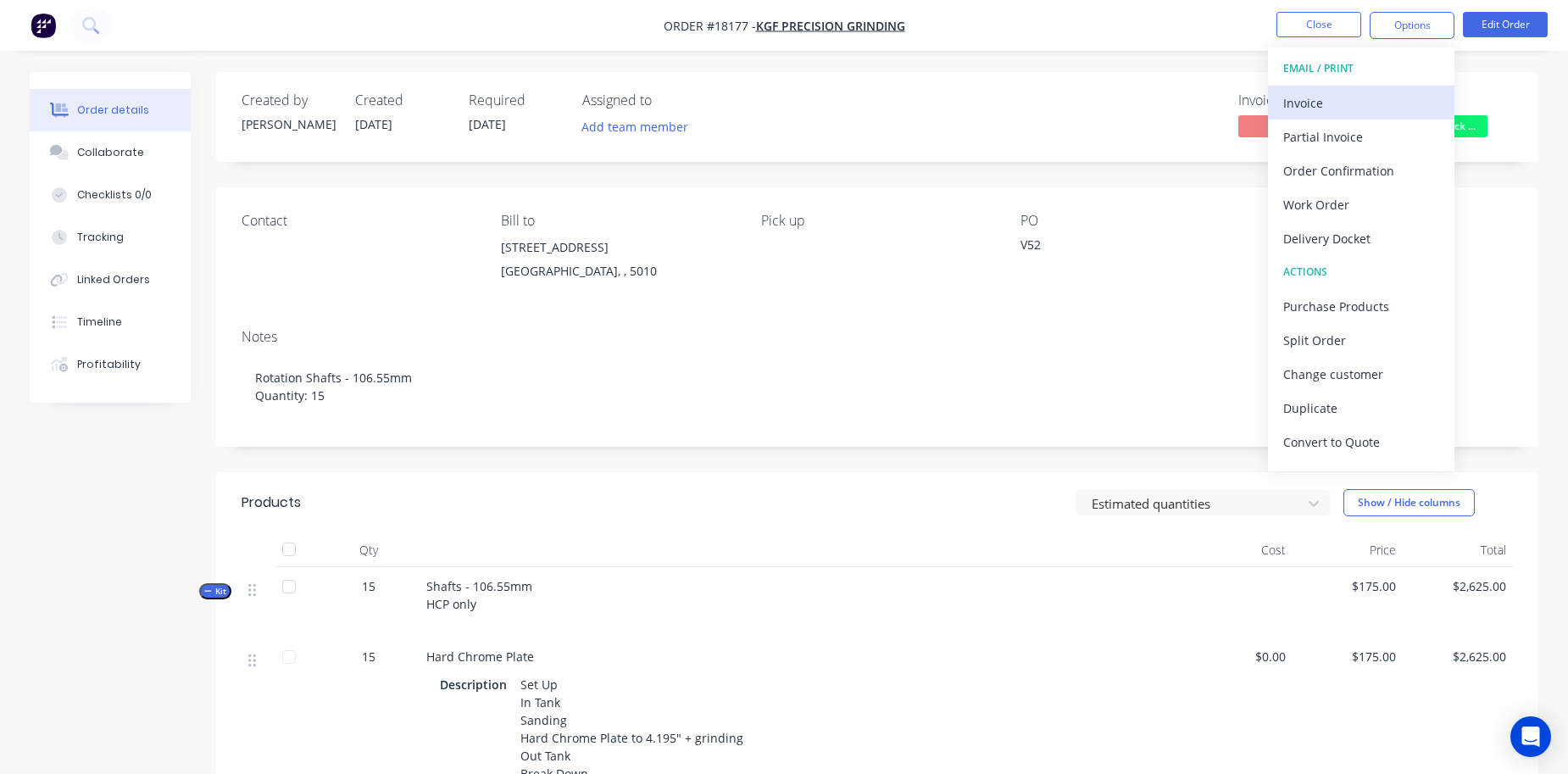
click at [1326, 103] on div "Invoice" at bounding box center [1361, 103] width 156 height 25
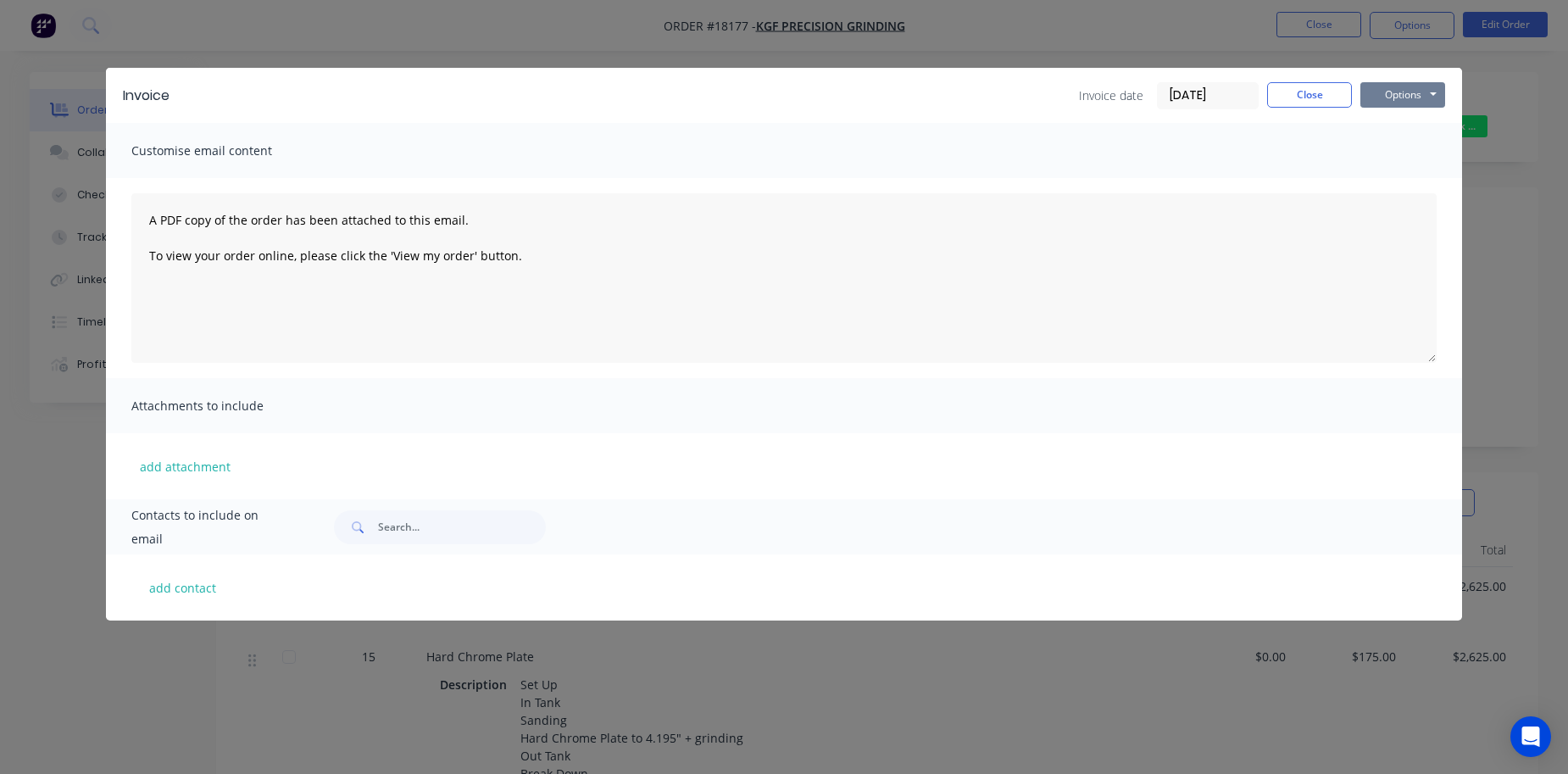
click at [1391, 85] on button "Options" at bounding box center [1404, 95] width 85 height 26
click at [1391, 153] on button "Print" at bounding box center [1415, 153] width 109 height 28
click at [1308, 92] on button "Close" at bounding box center [1309, 95] width 85 height 26
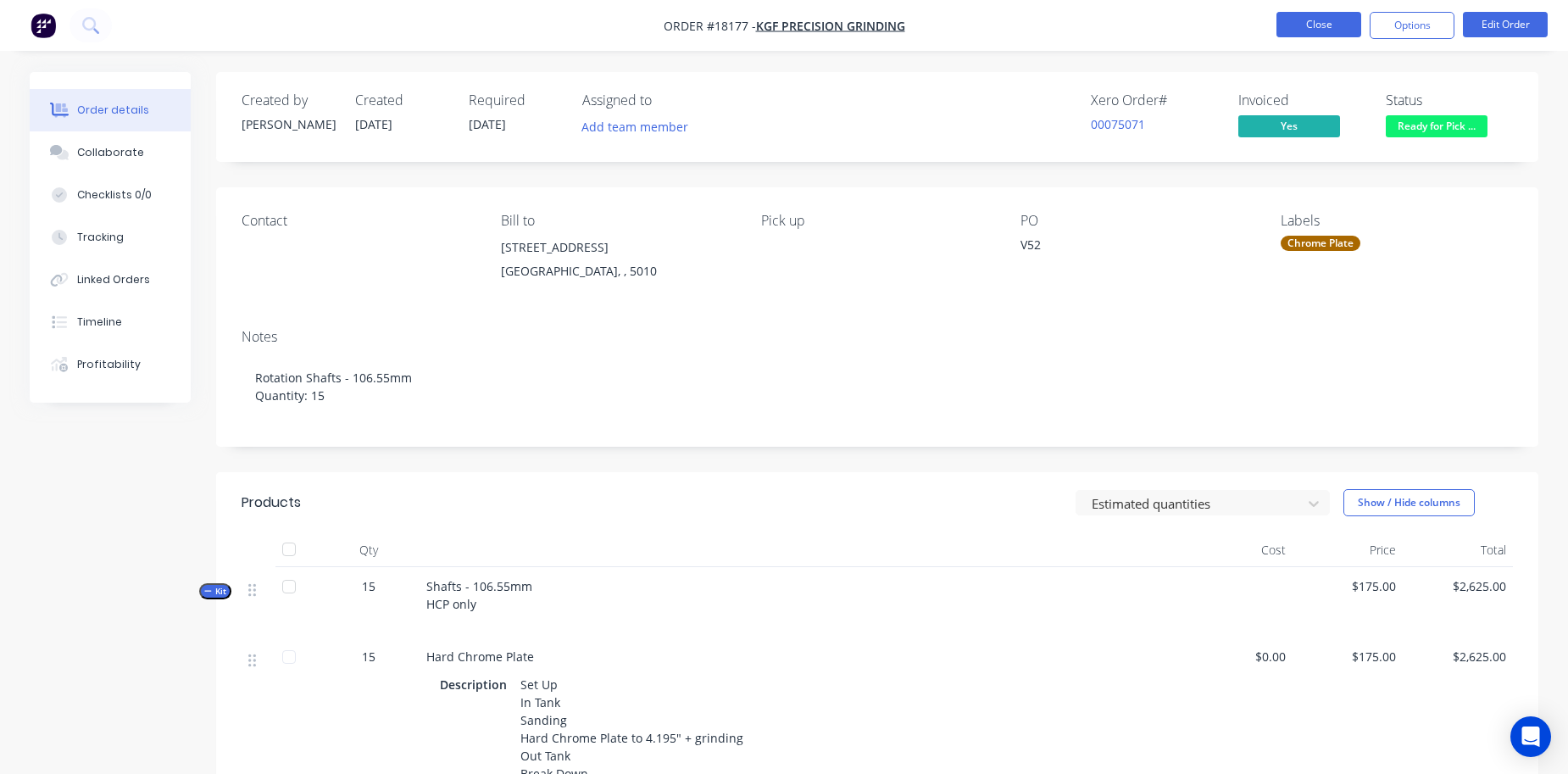
click at [1307, 27] on button "Close" at bounding box center [1319, 25] width 85 height 26
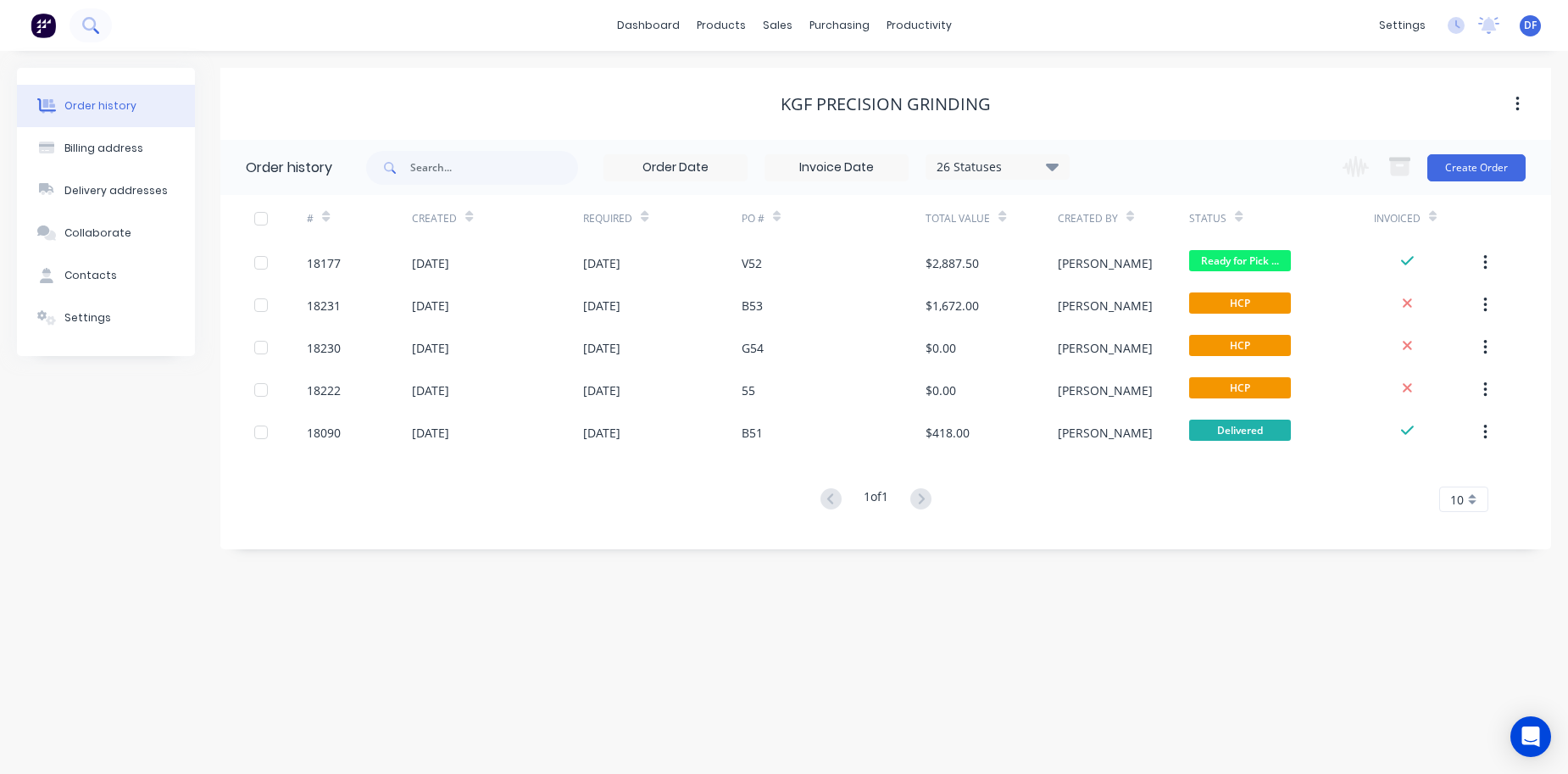
click at [91, 20] on icon at bounding box center [90, 25] width 16 height 16
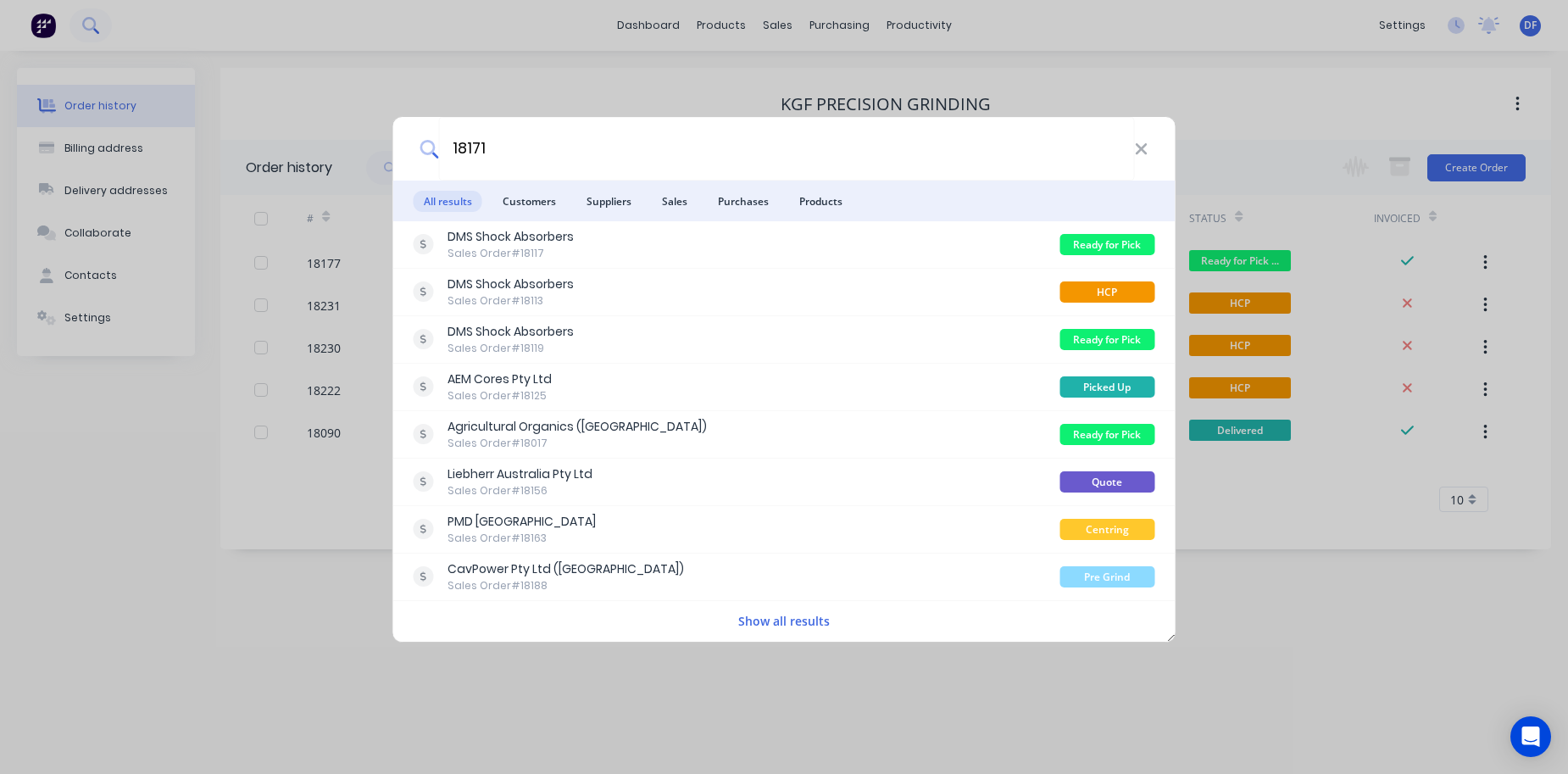
type input "18171"
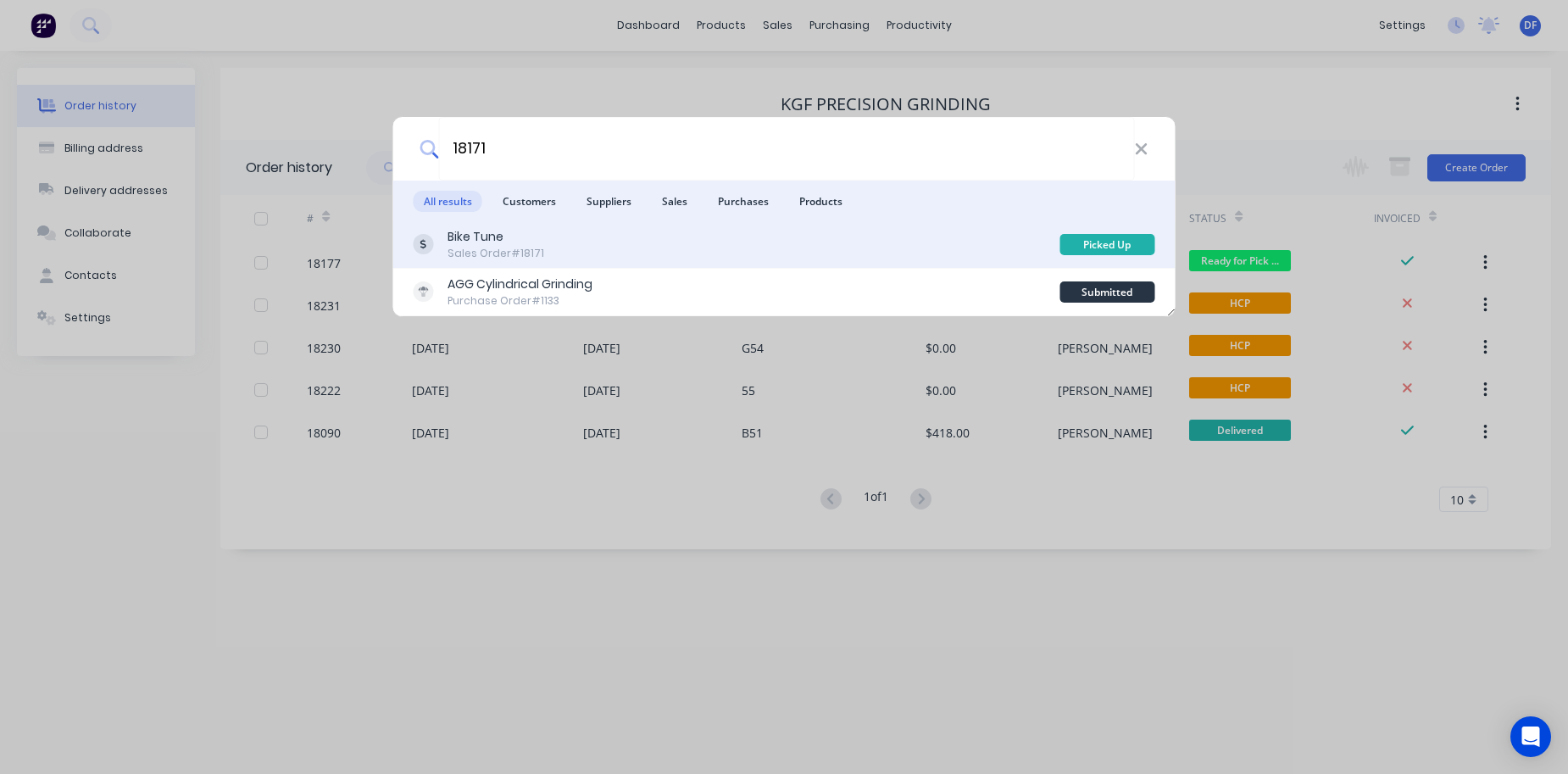
click at [497, 248] on div "Sales Order #18171" at bounding box center [496, 253] width 97 height 15
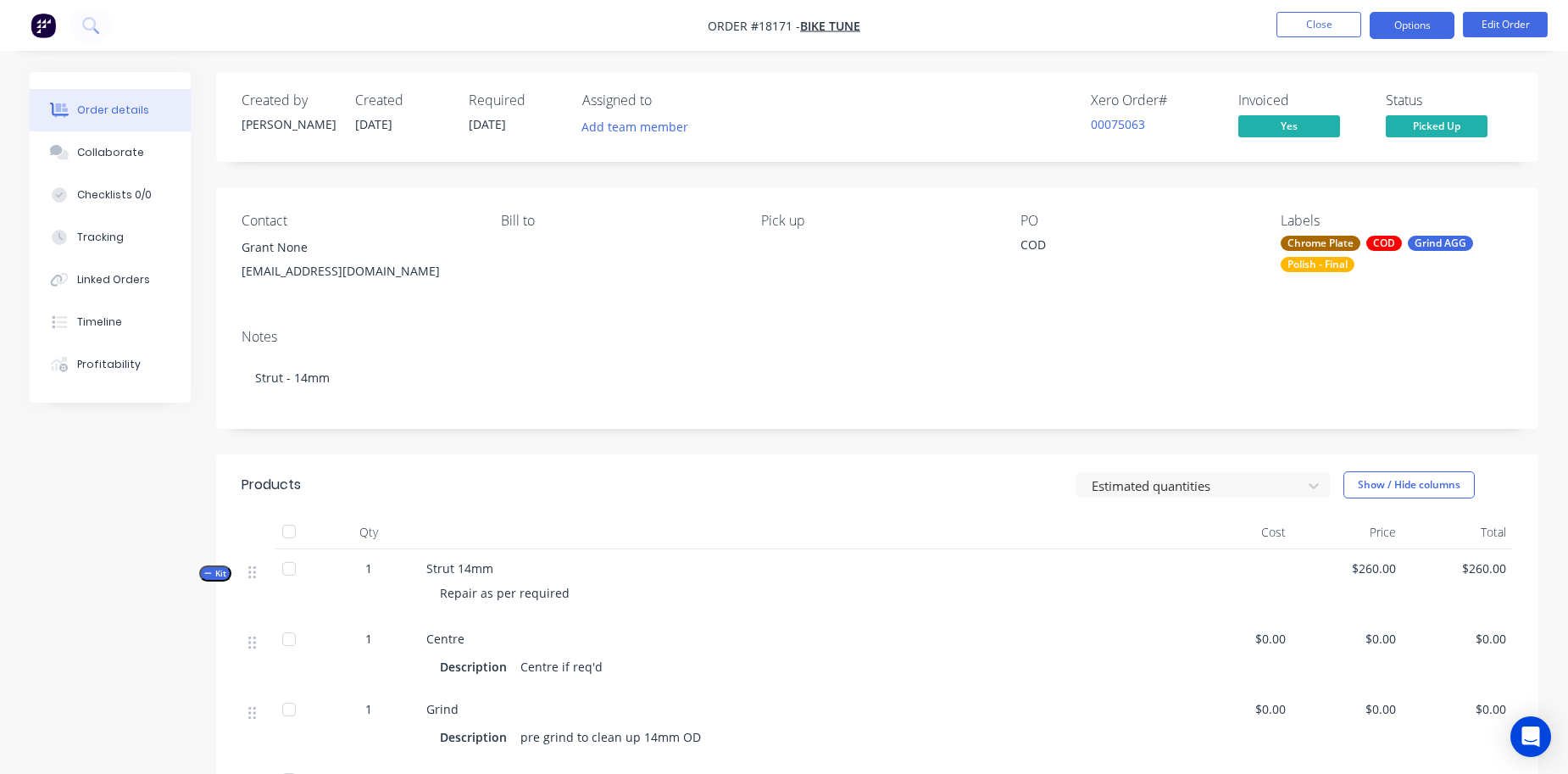
click at [1426, 20] on button "Options" at bounding box center [1412, 25] width 85 height 27
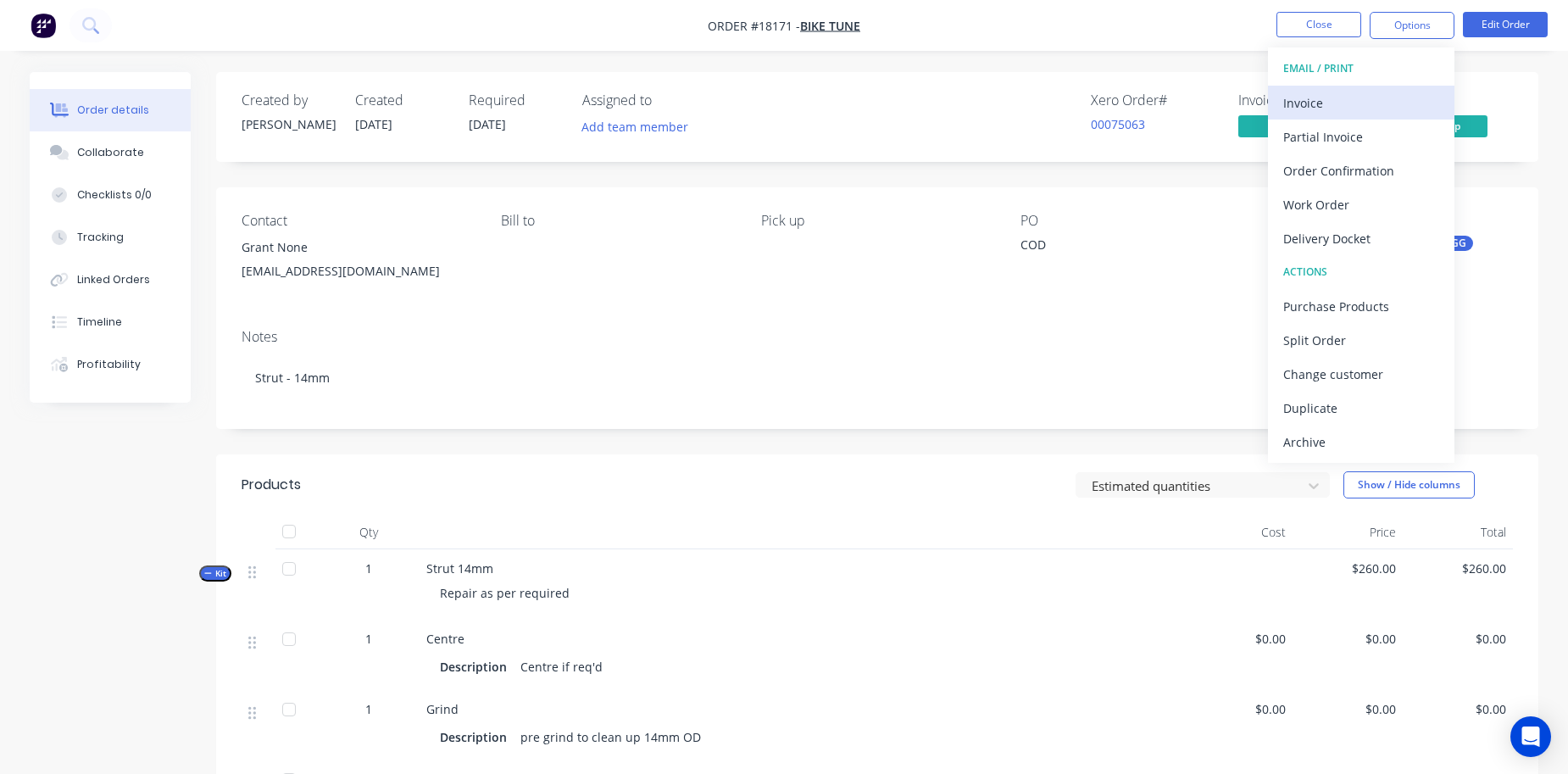
click at [1344, 109] on div "Invoice" at bounding box center [1361, 103] width 156 height 25
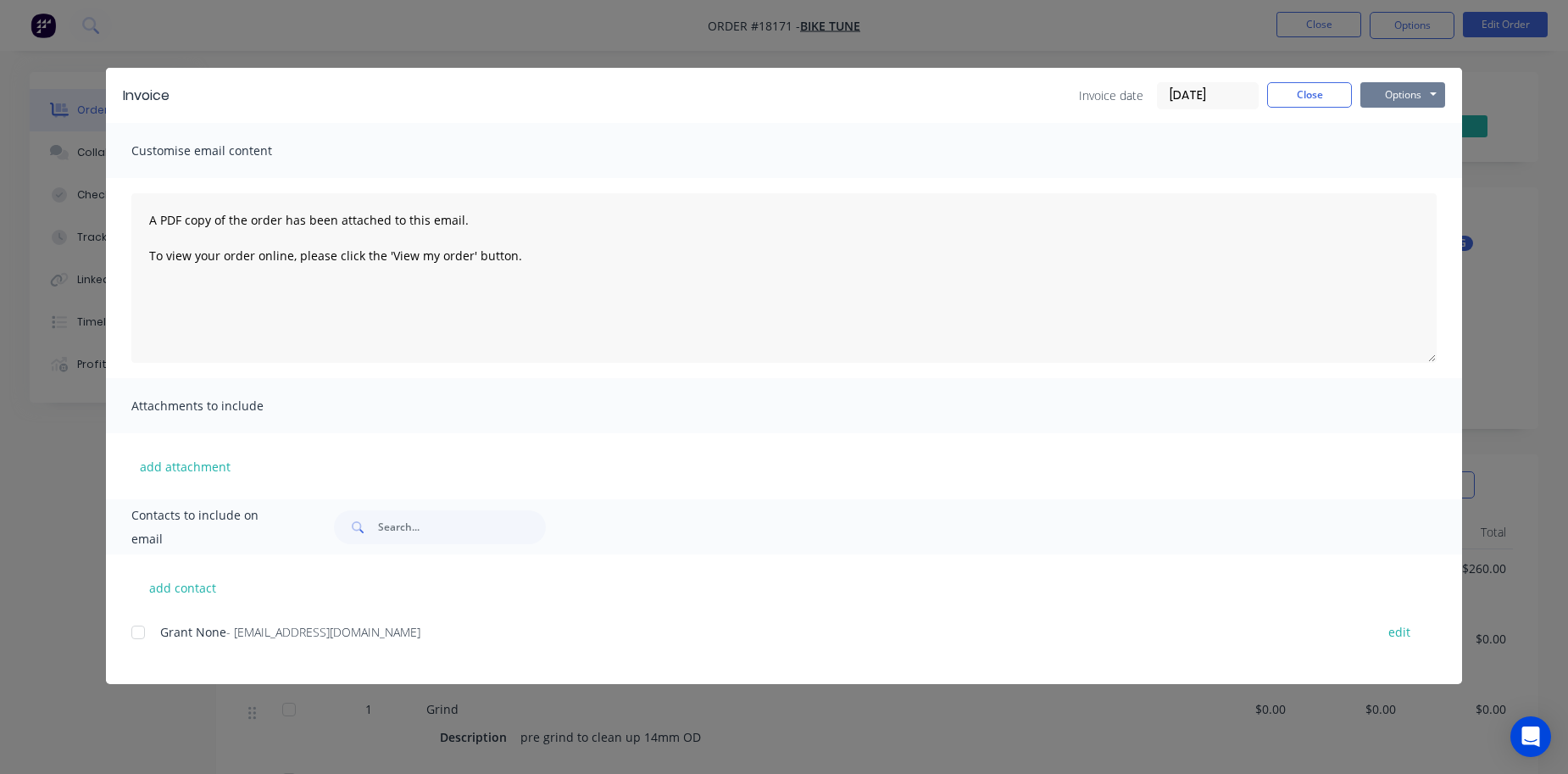
click at [1428, 91] on button "Options" at bounding box center [1404, 95] width 85 height 26
click at [1397, 154] on button "Print" at bounding box center [1415, 153] width 109 height 28
click at [1303, 95] on button "Close" at bounding box center [1309, 95] width 85 height 26
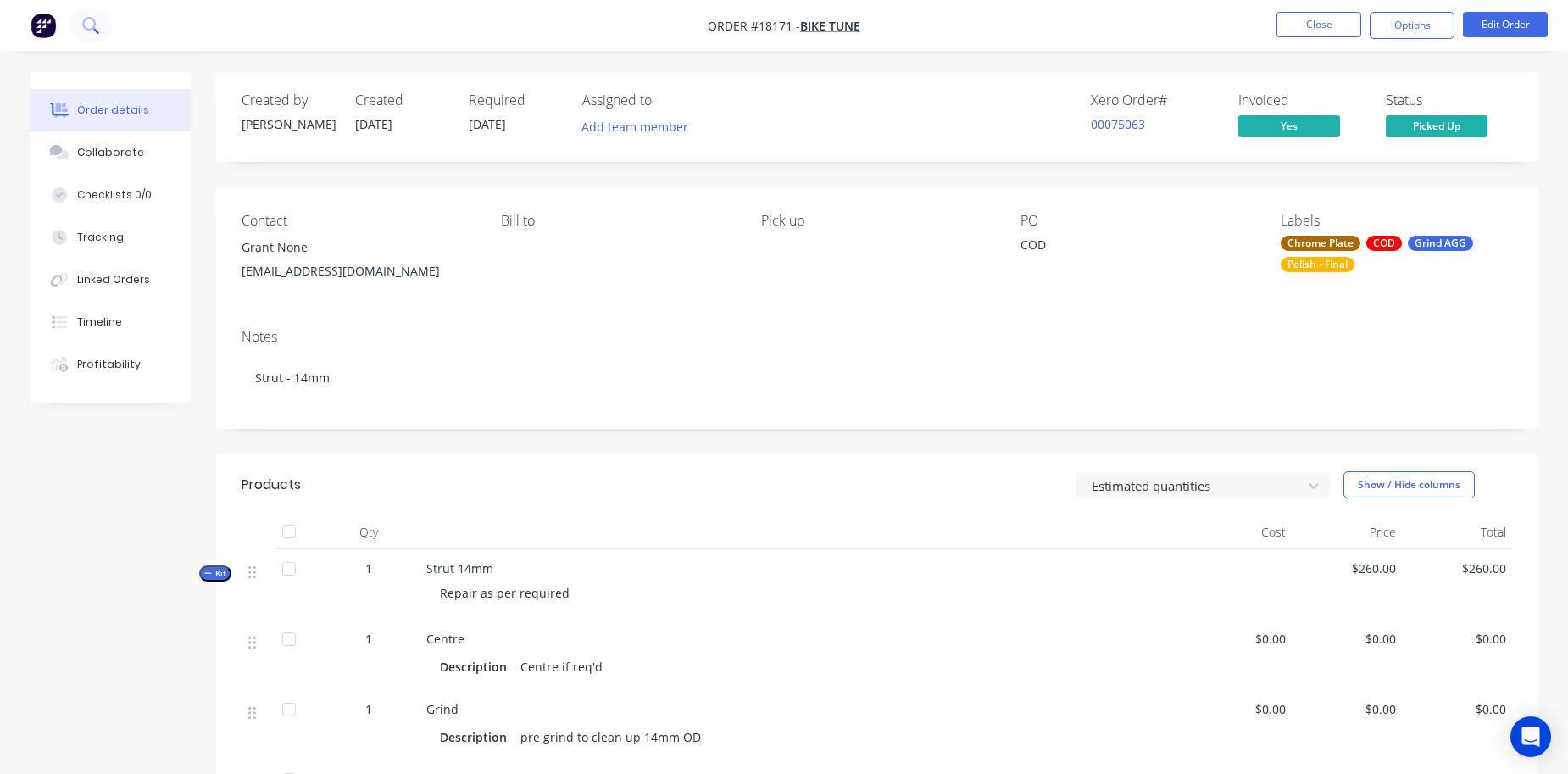
click at [81, 16] on button at bounding box center [90, 26] width 43 height 34
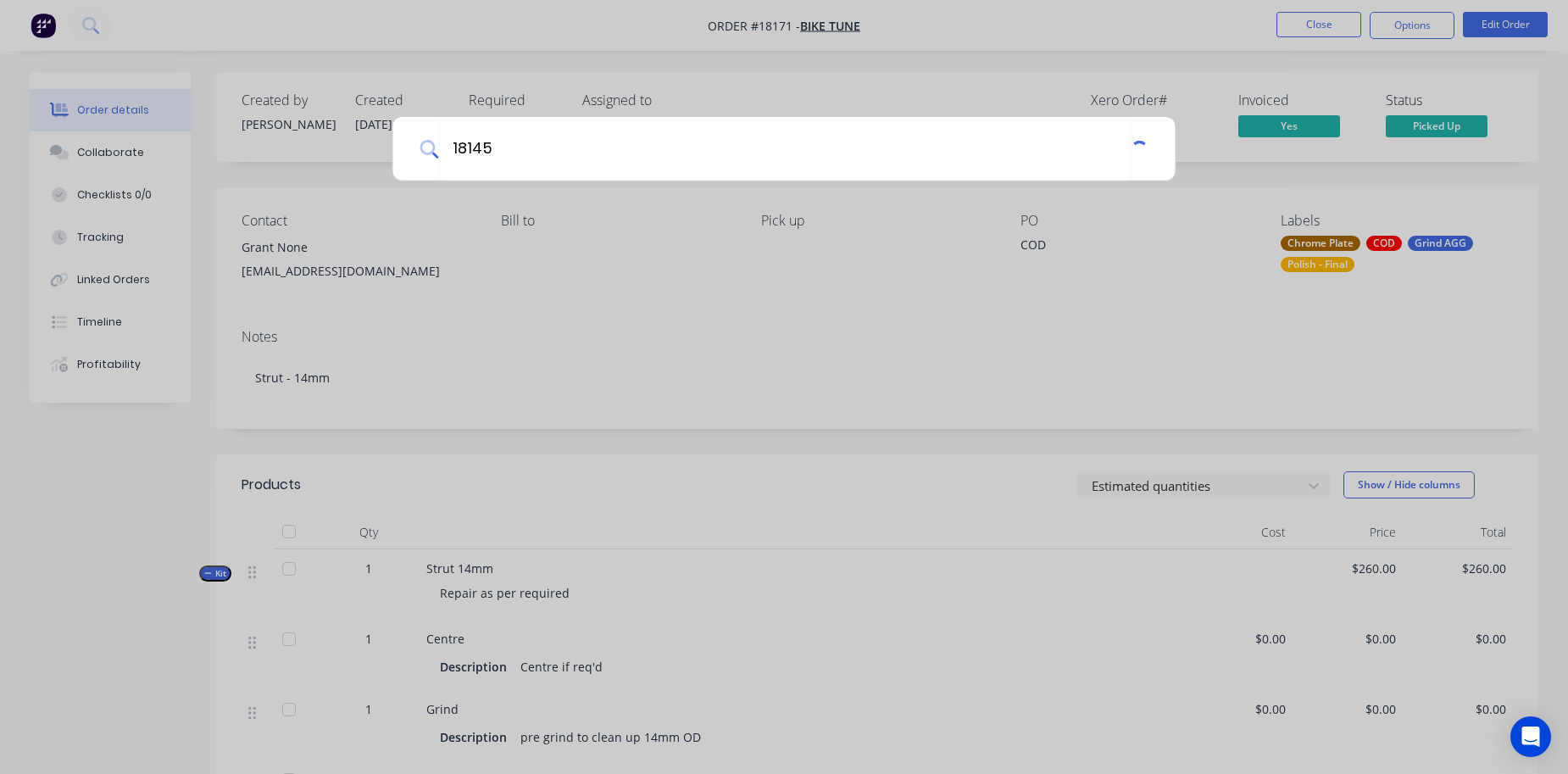
type input "18145"
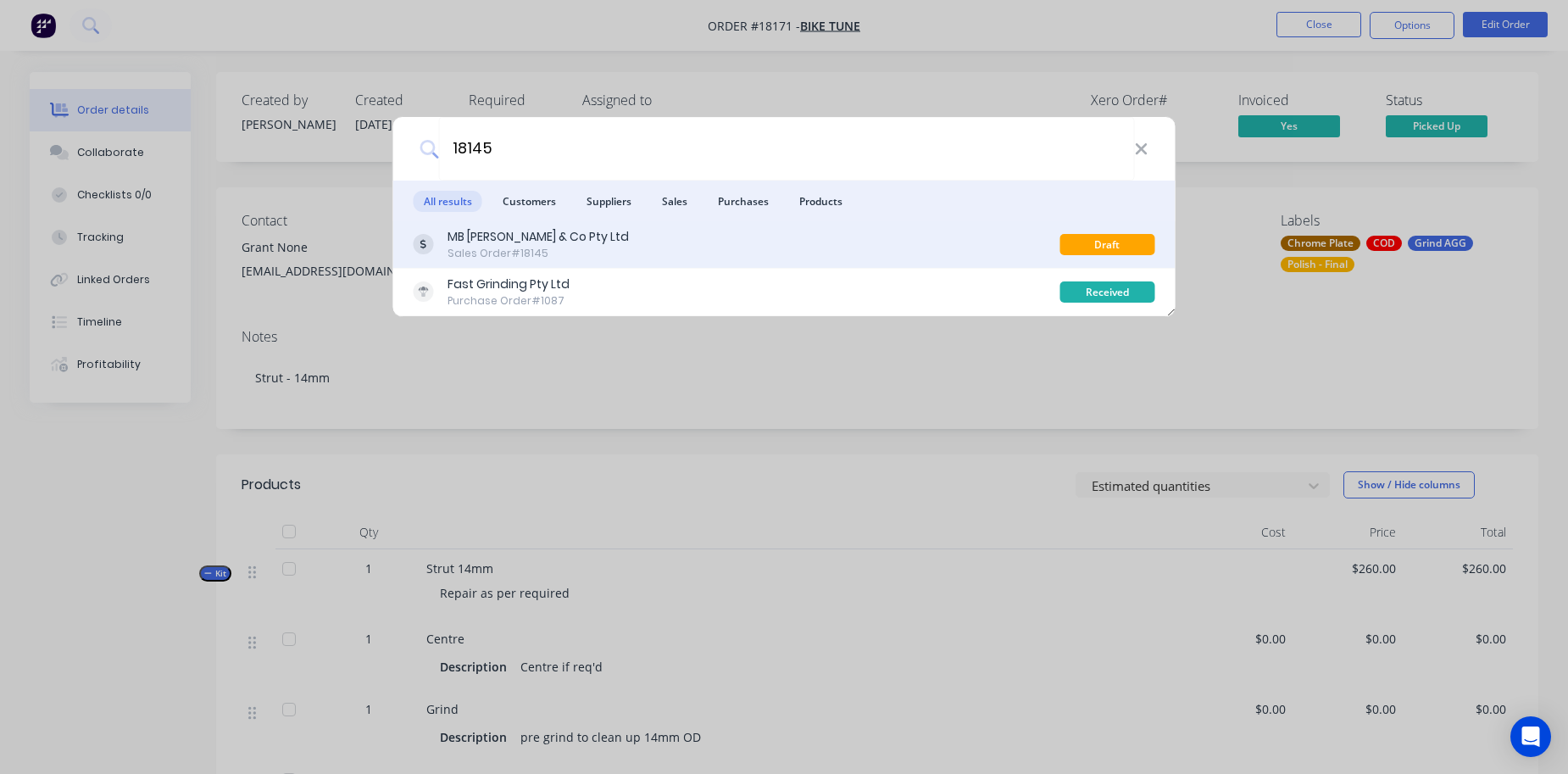
click at [486, 232] on div "MB [PERSON_NAME] & Co Pty Ltd" at bounding box center [538, 237] width 181 height 18
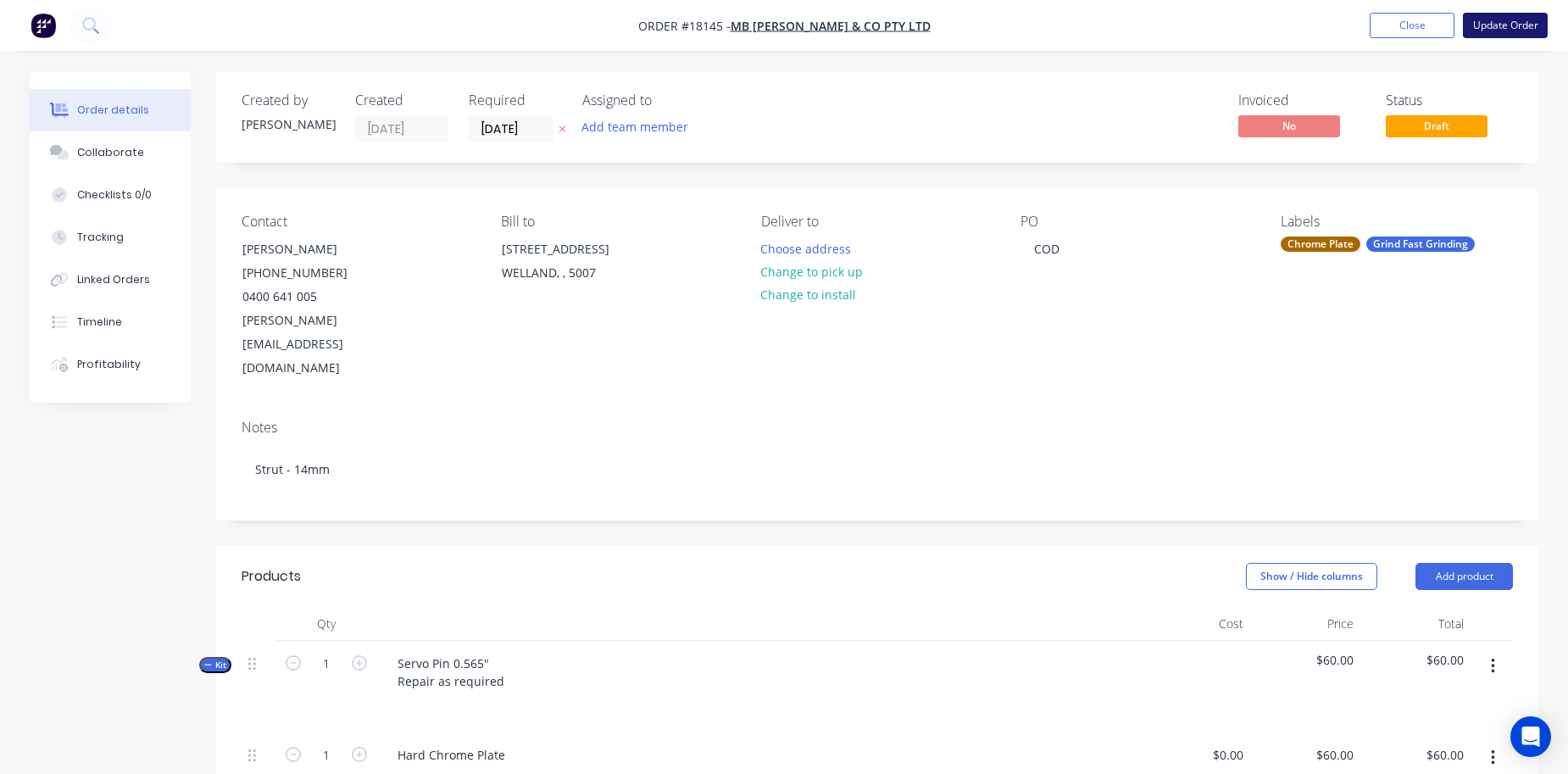
click at [1495, 27] on button "Update Order" at bounding box center [1506, 26] width 85 height 26
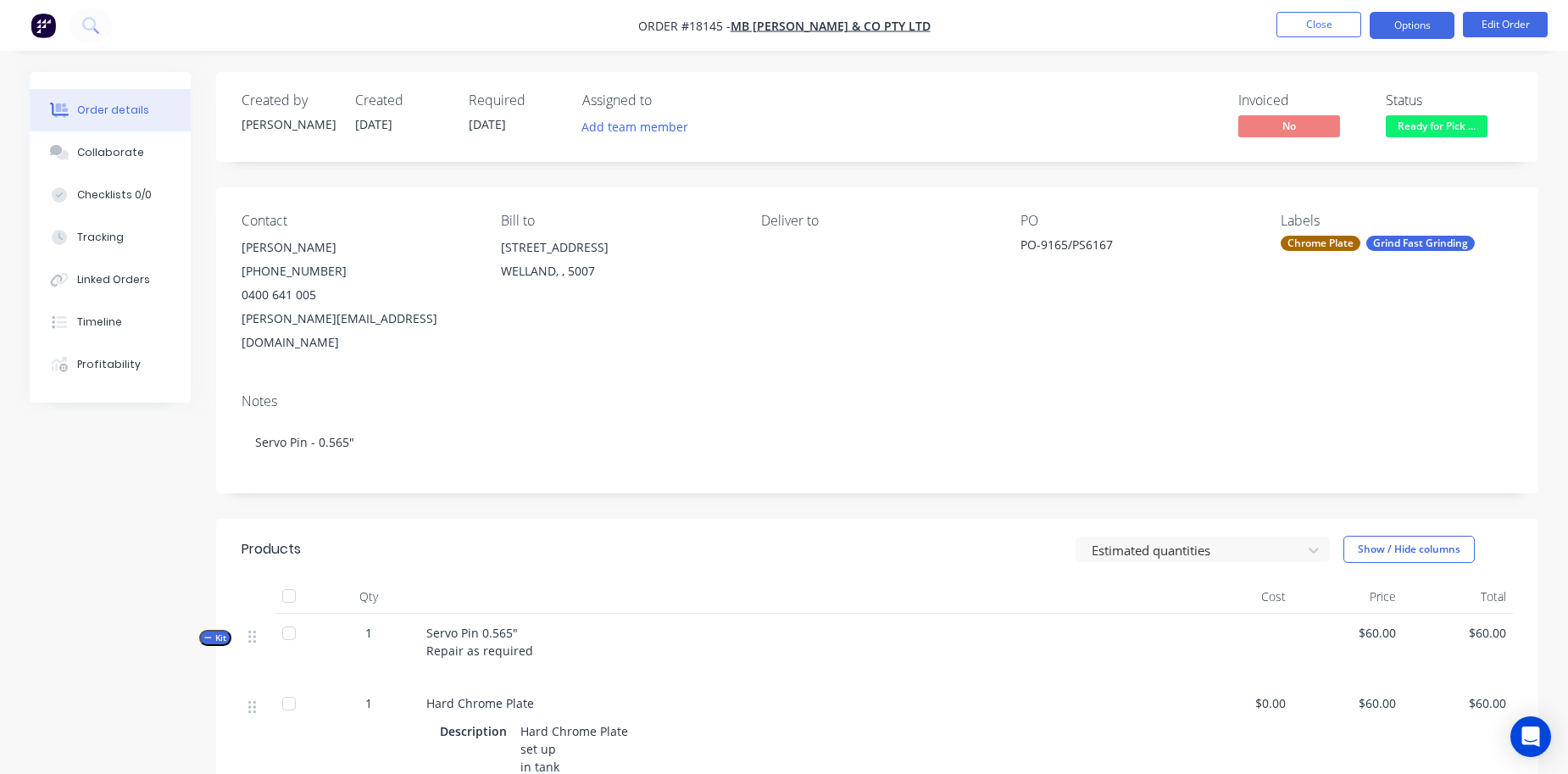
click at [1415, 33] on button "Options" at bounding box center [1412, 25] width 85 height 27
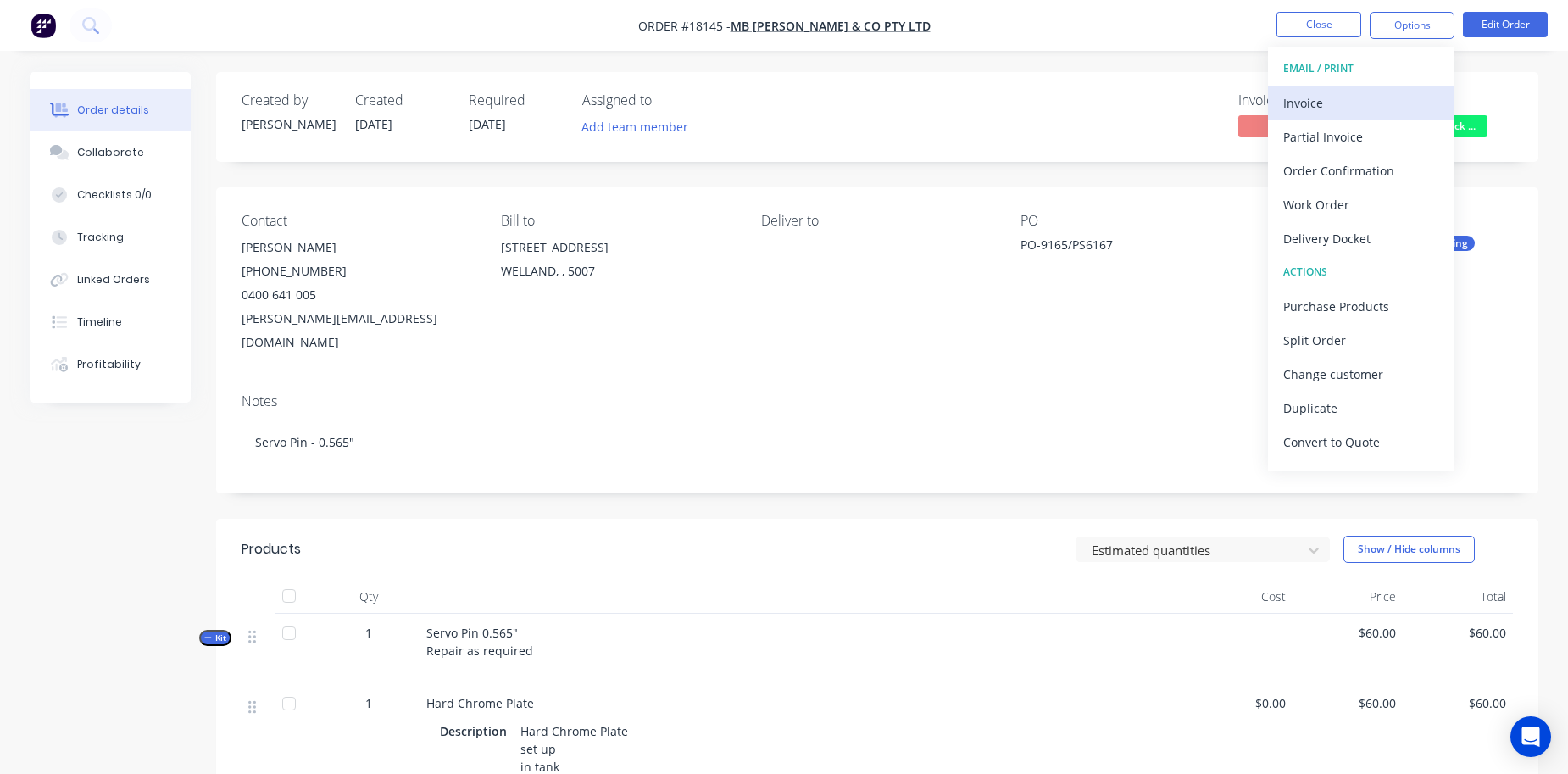
click at [1350, 101] on div "Invoice" at bounding box center [1361, 103] width 156 height 25
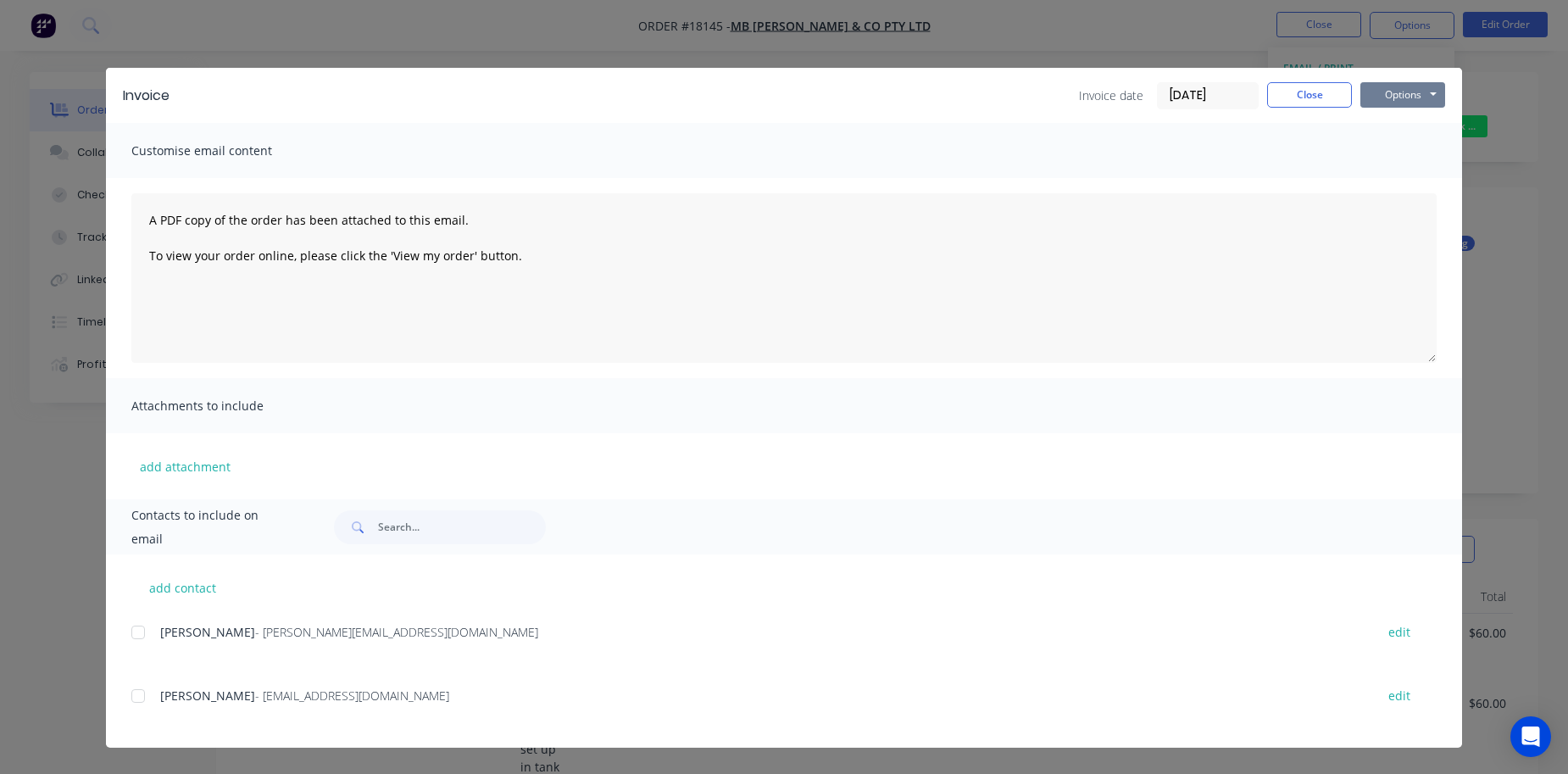
click at [1409, 91] on button "Options" at bounding box center [1404, 95] width 85 height 26
click at [1403, 160] on button "Print" at bounding box center [1415, 153] width 109 height 28
click at [1305, 84] on button "Close" at bounding box center [1309, 95] width 85 height 26
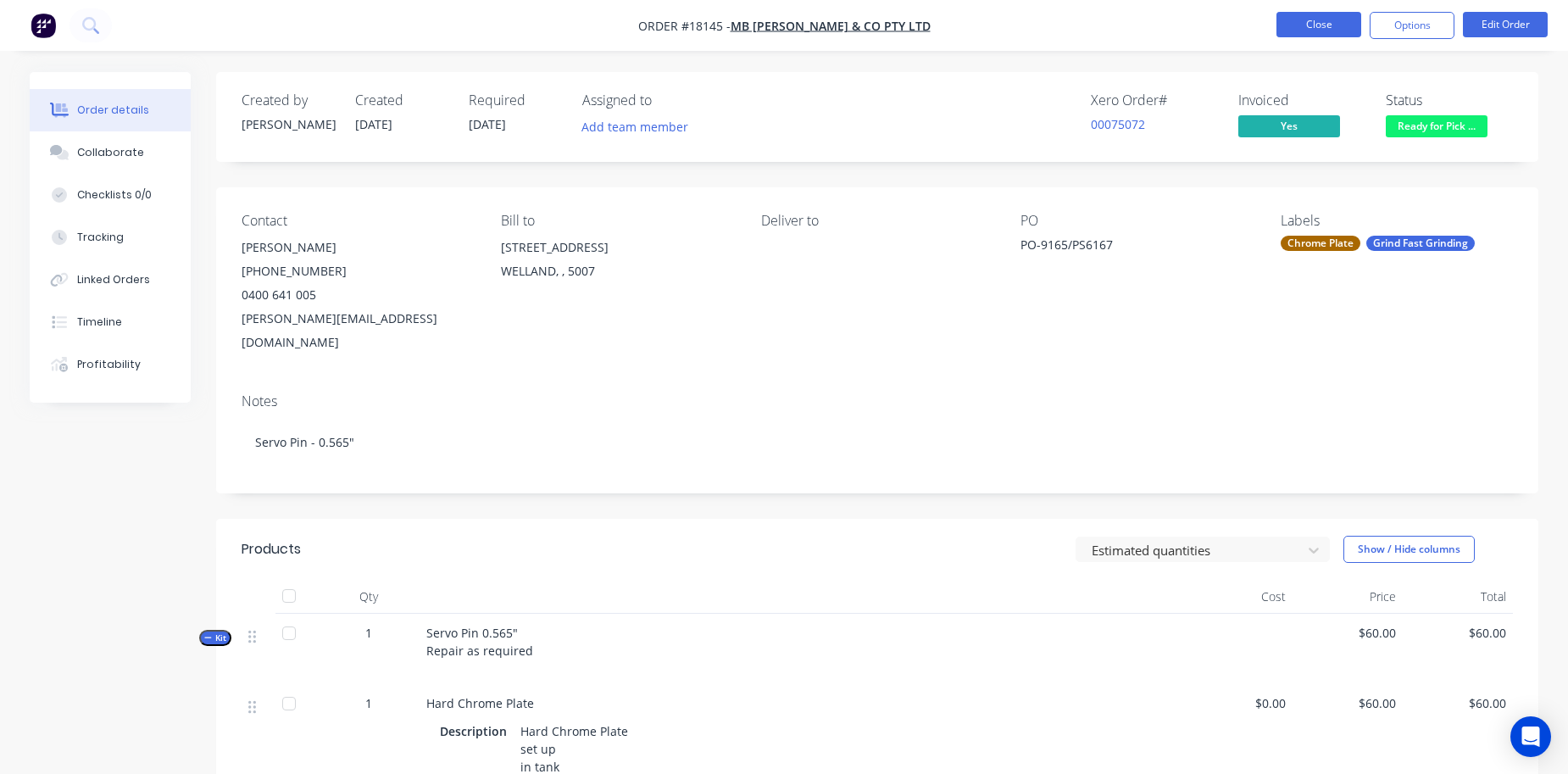
click at [1318, 19] on button "Close" at bounding box center [1319, 25] width 85 height 26
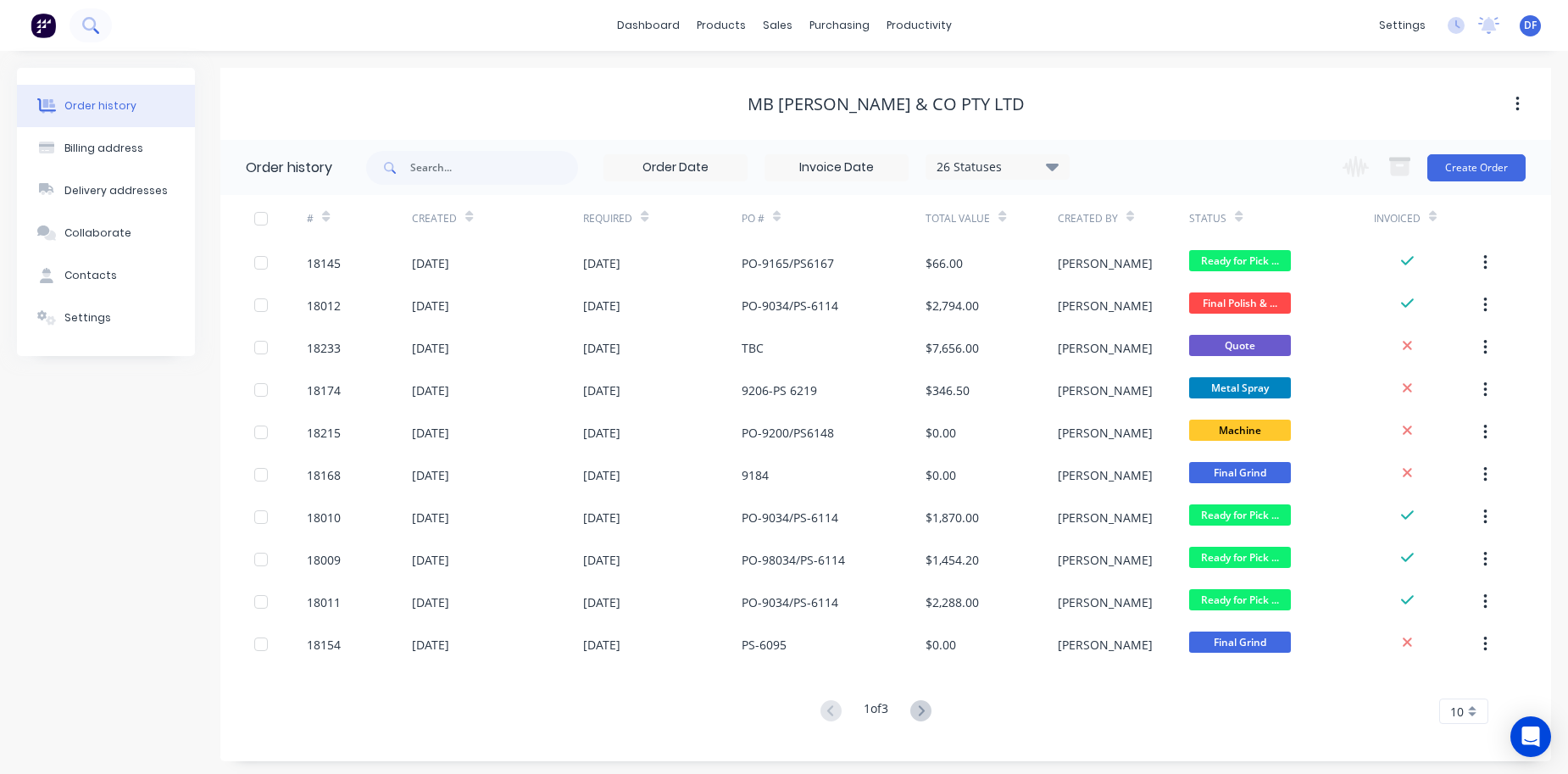
click at [103, 24] on button at bounding box center [90, 26] width 43 height 34
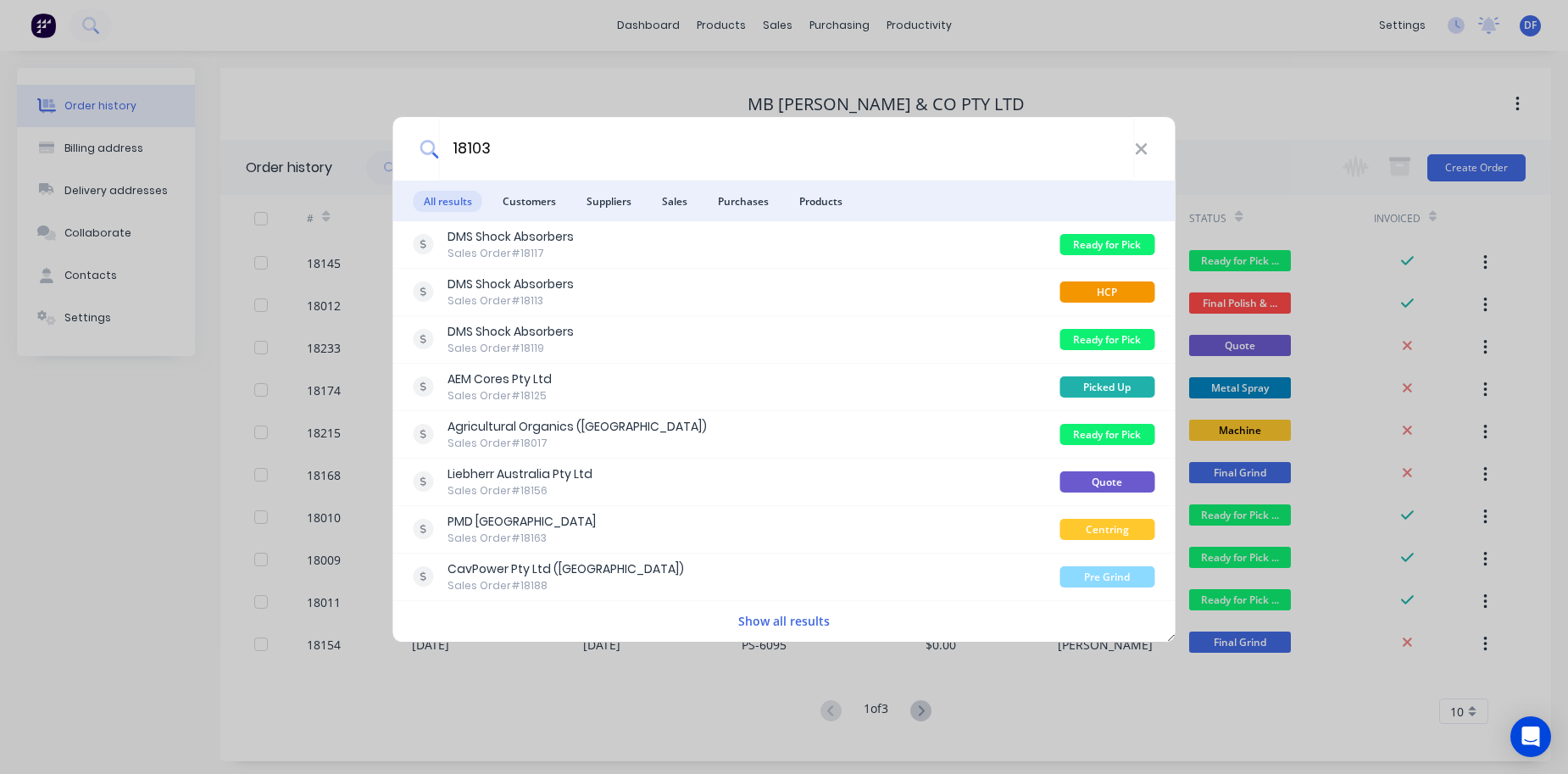
type input "18103"
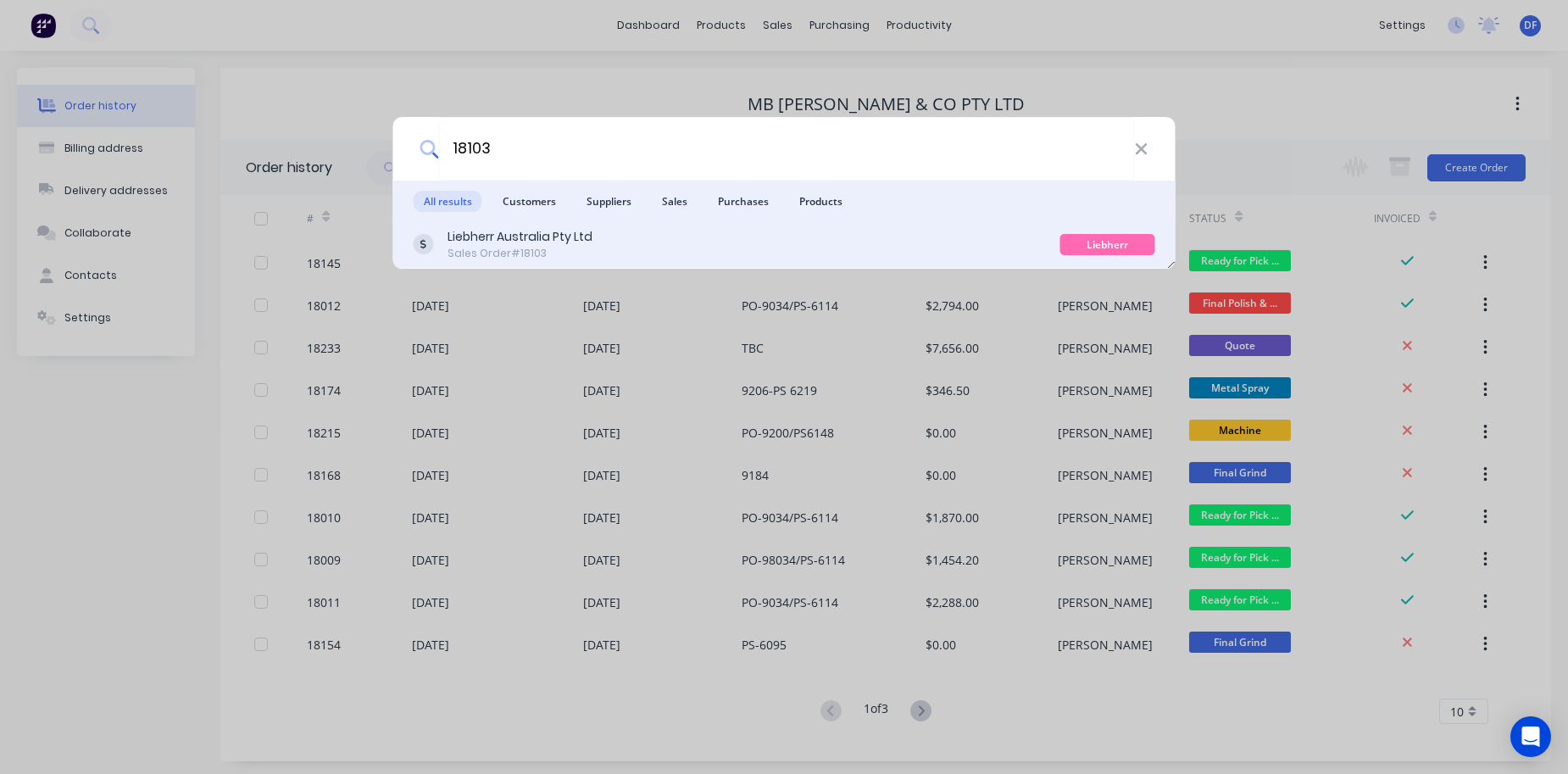
click at [515, 238] on div "Liebherr Australia Pty Ltd" at bounding box center [520, 237] width 145 height 18
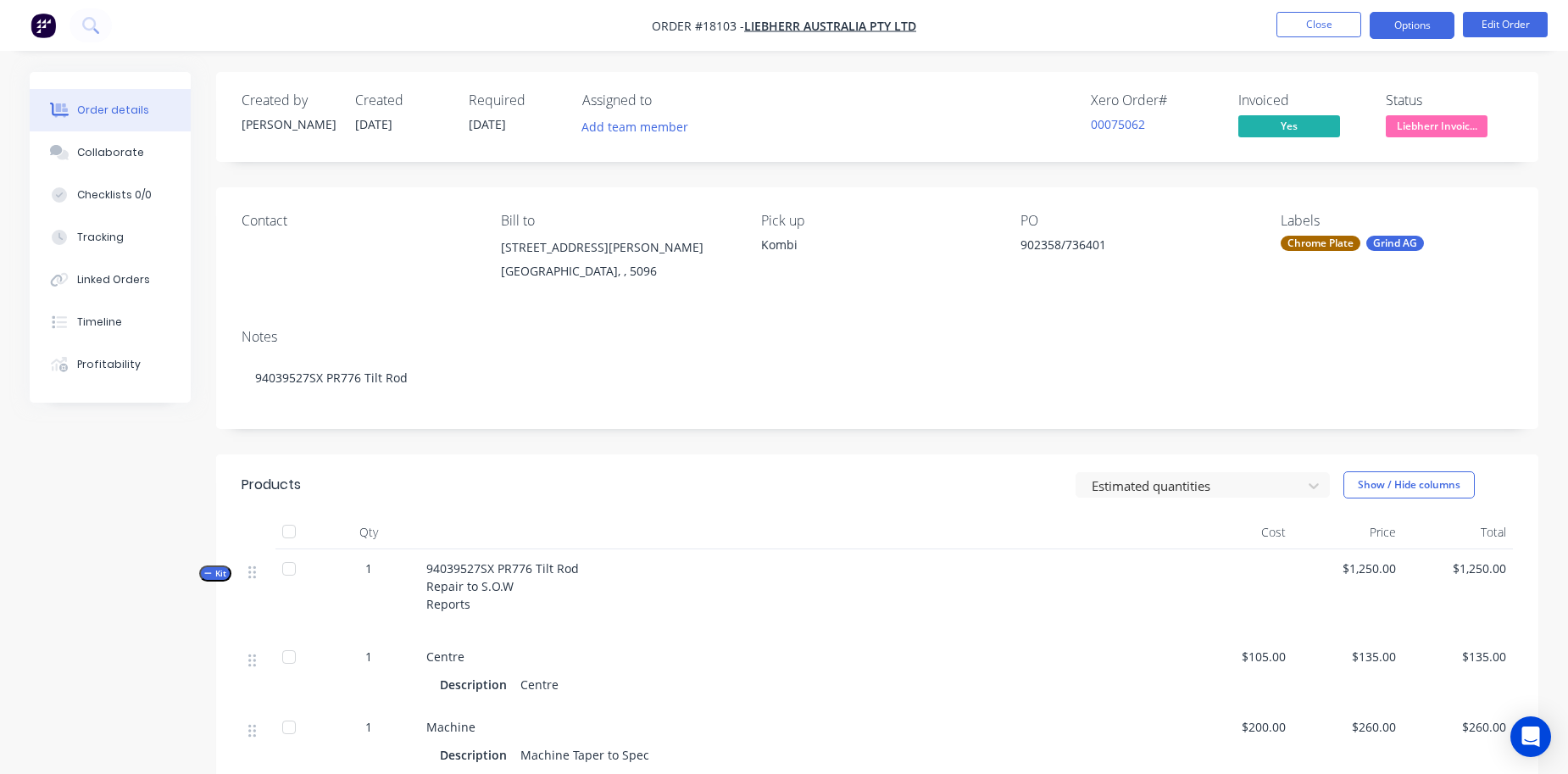
click at [1425, 33] on button "Options" at bounding box center [1412, 25] width 85 height 27
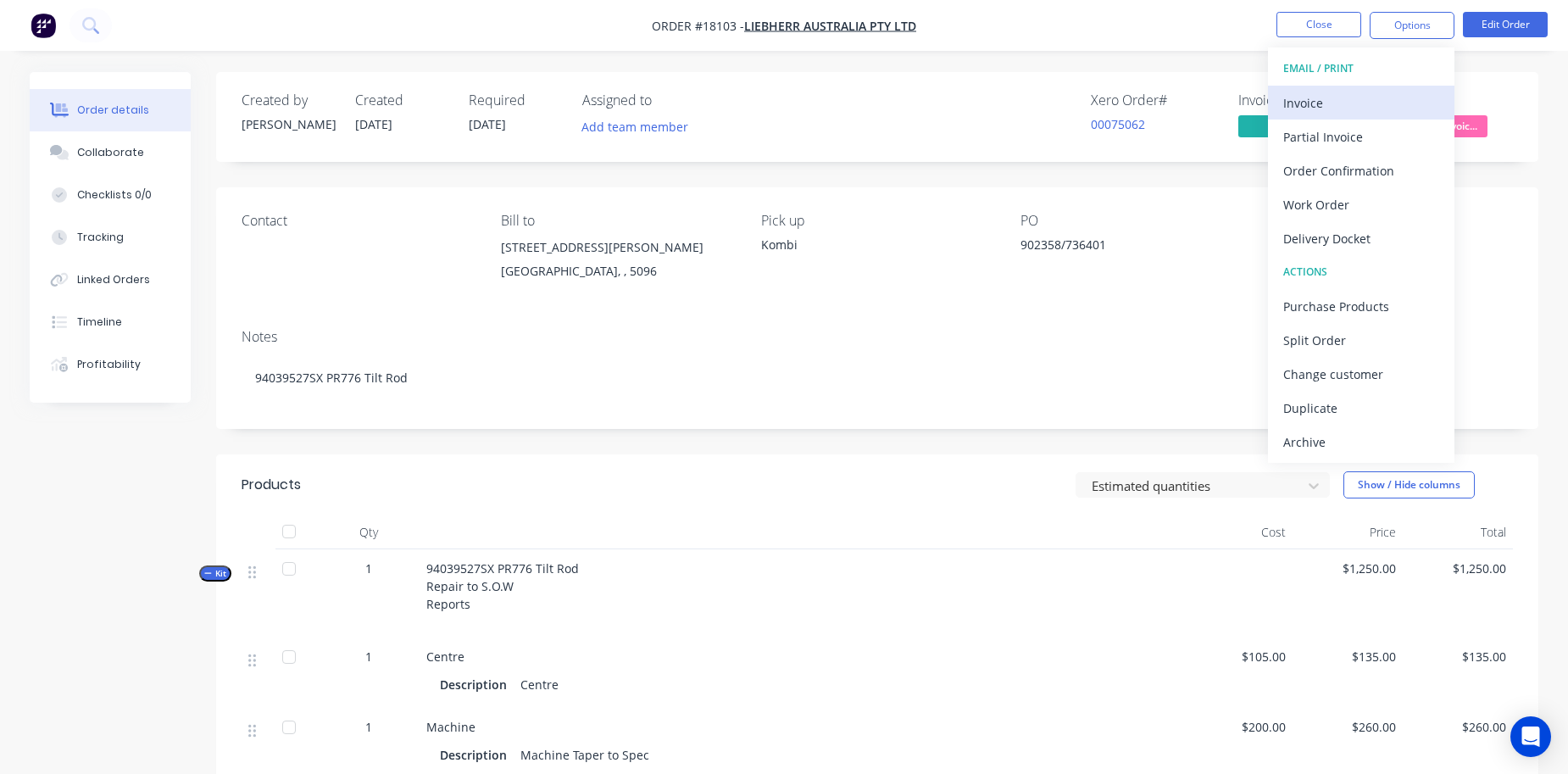
click at [1361, 98] on div "Invoice" at bounding box center [1361, 103] width 156 height 25
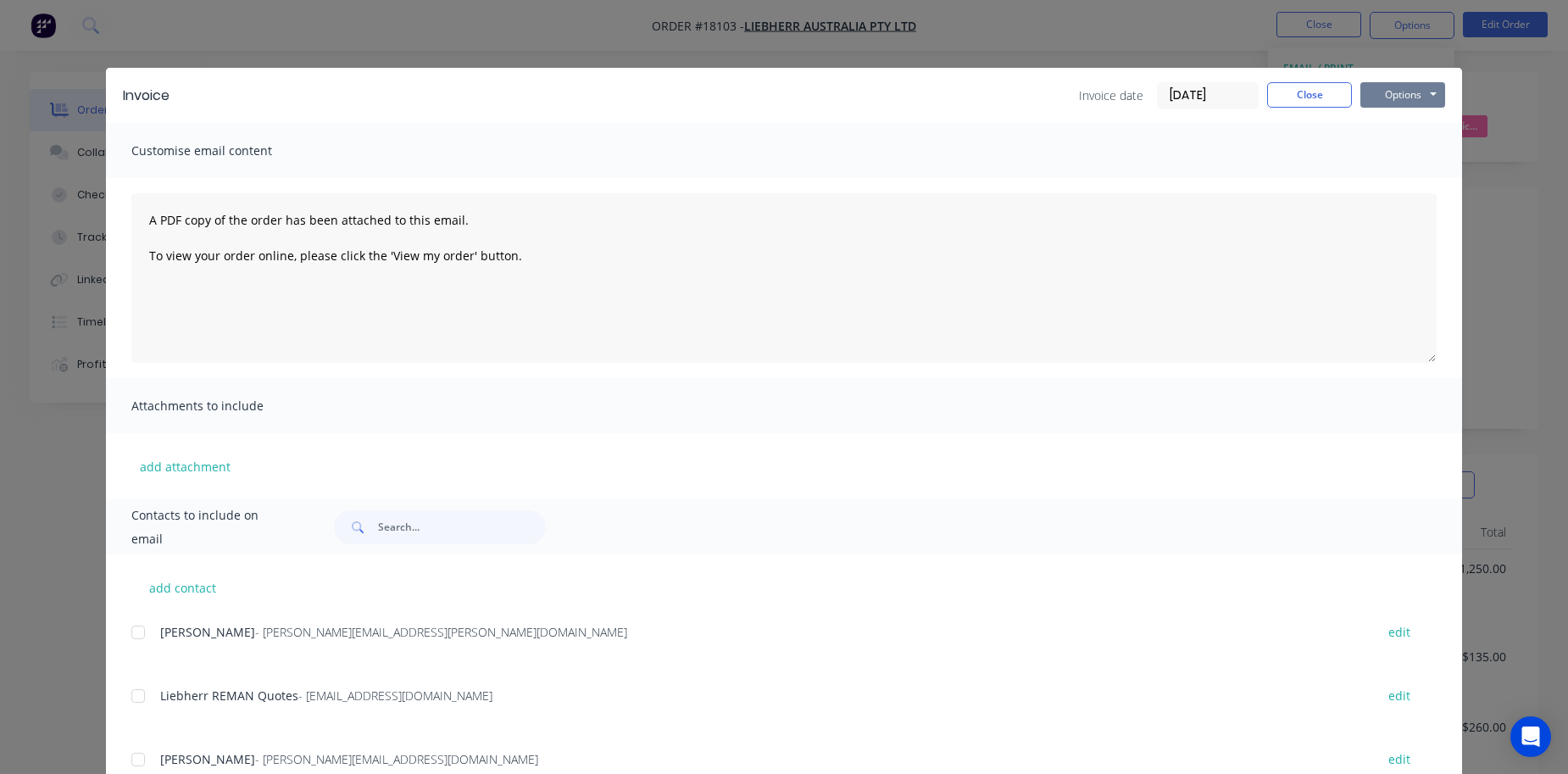
click at [1403, 92] on button "Options" at bounding box center [1404, 95] width 85 height 26
click at [1398, 124] on button "Preview" at bounding box center [1415, 125] width 109 height 28
click at [1332, 94] on button "Close" at bounding box center [1309, 95] width 85 height 26
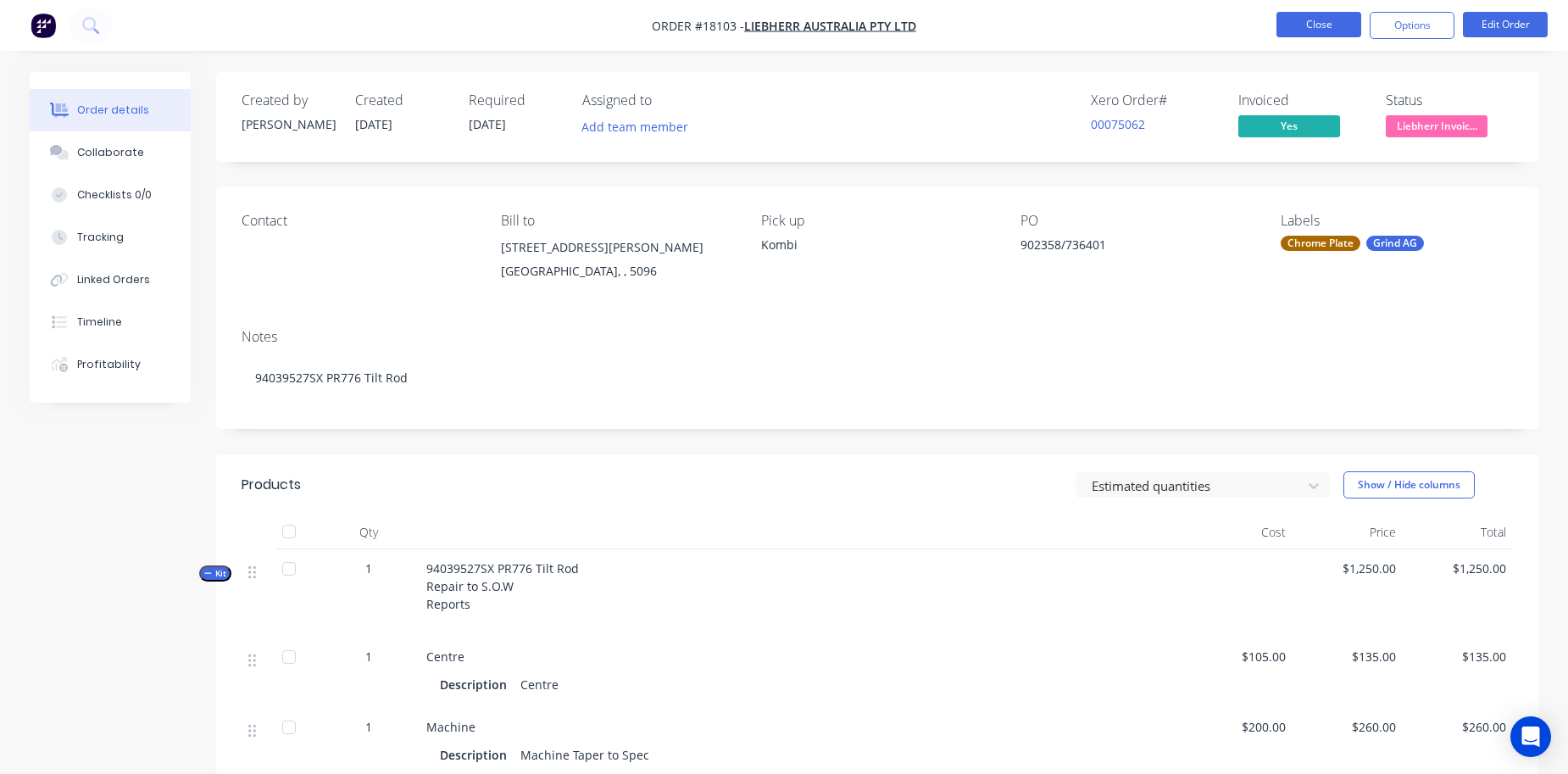
click at [1323, 27] on button "Close" at bounding box center [1319, 25] width 85 height 26
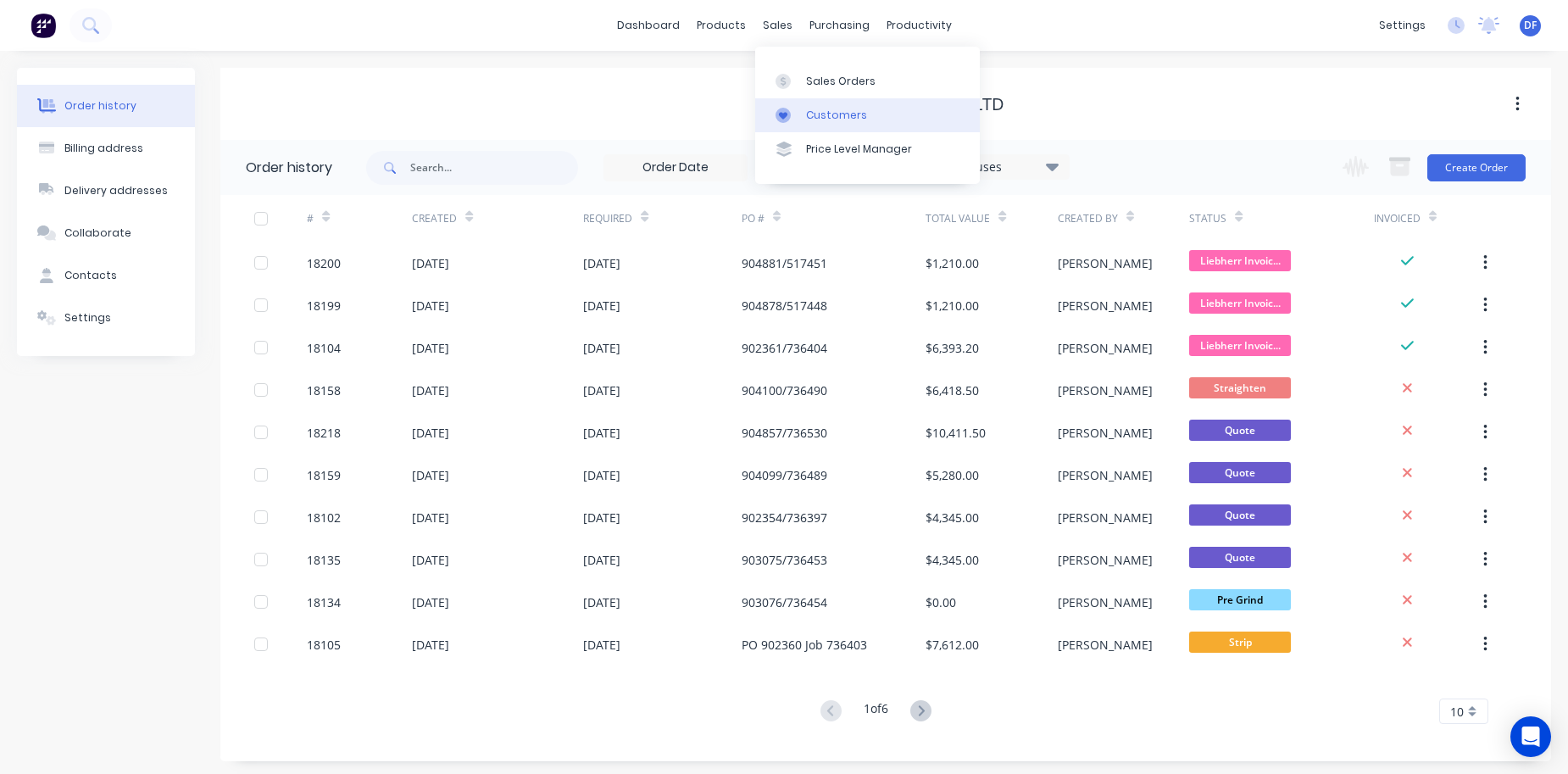
click at [822, 103] on link "Customers" at bounding box center [868, 115] width 225 height 34
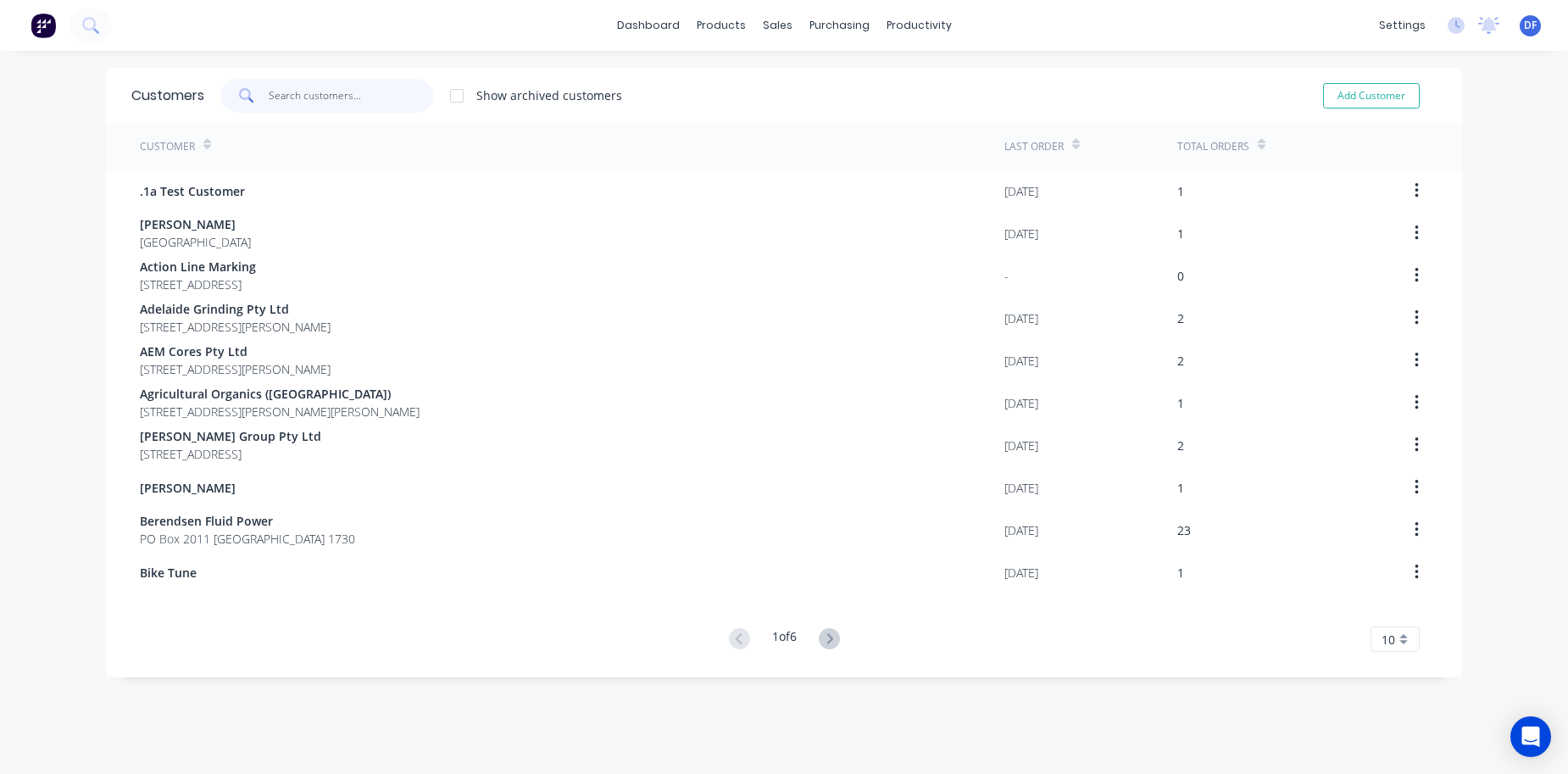
click at [289, 99] on input "text" at bounding box center [351, 96] width 165 height 34
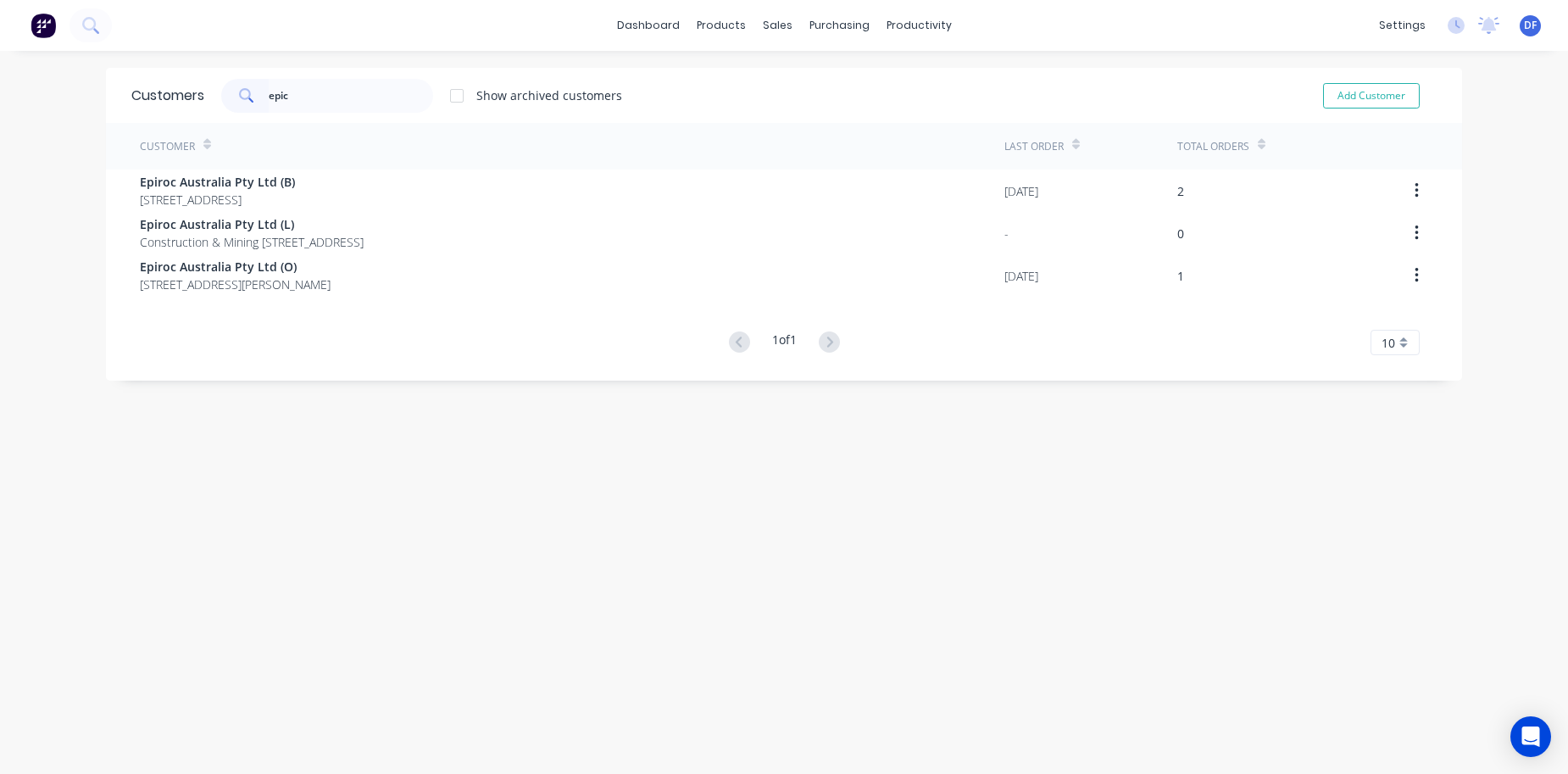
drag, startPoint x: 261, startPoint y: 121, endPoint x: 216, endPoint y: 229, distance: 117.0
click at [216, 229] on div "Customers epic Show archived customers Add Customer Customer Last Order Total O…" at bounding box center [784, 429] width 1356 height 723
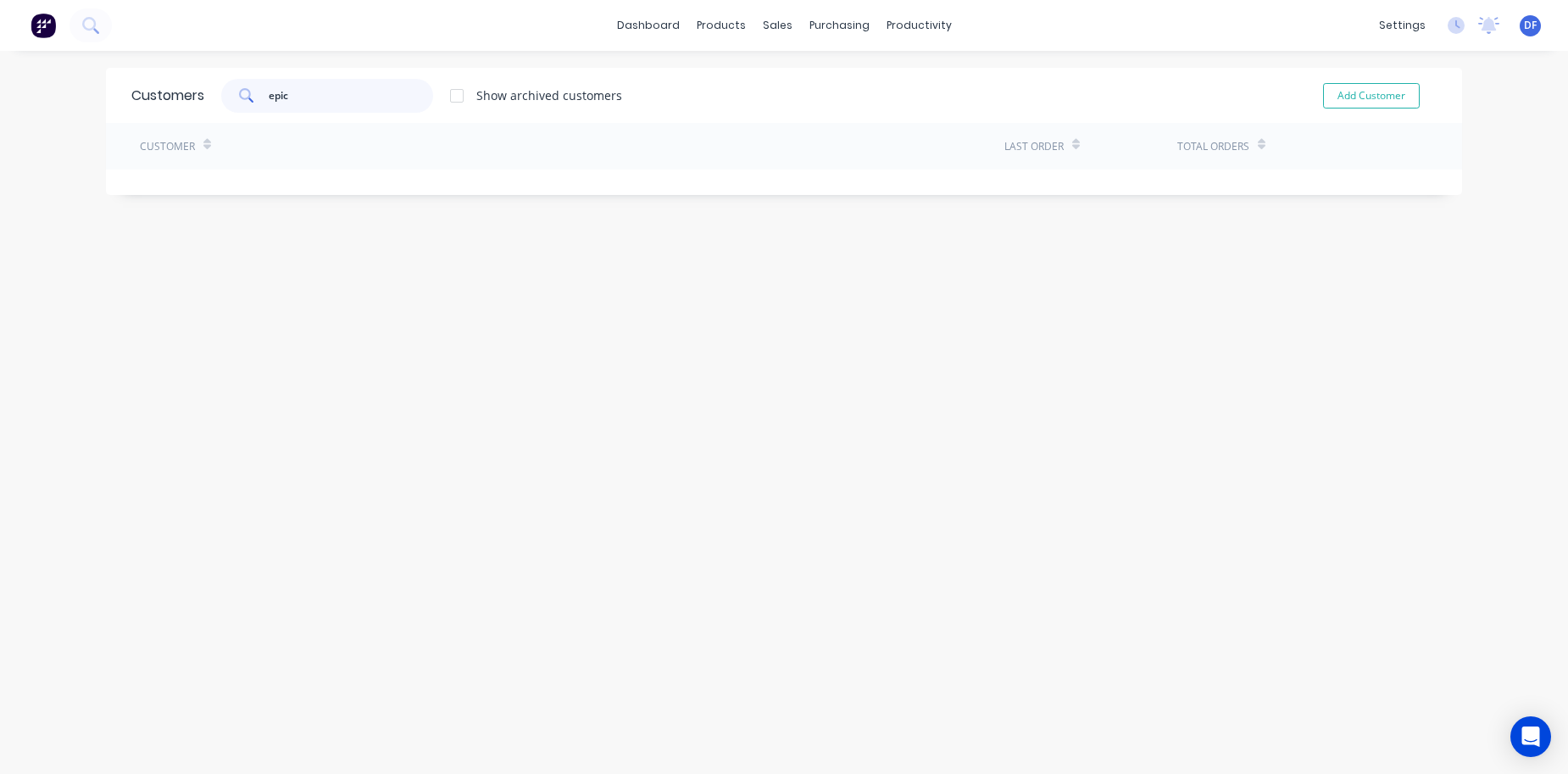
click at [294, 96] on input "epic" at bounding box center [351, 96] width 165 height 34
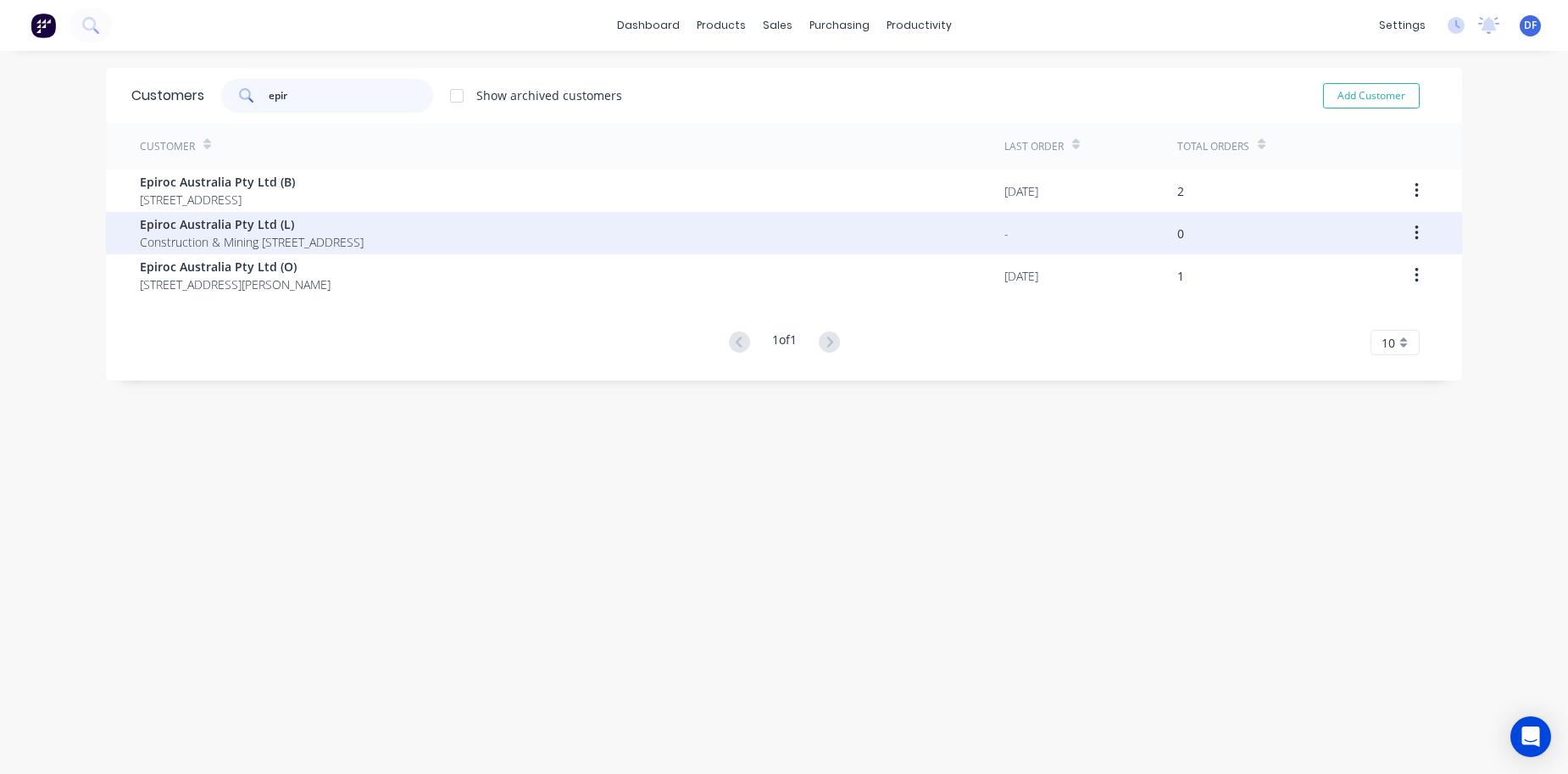
type input "epir"
click at [278, 237] on span "Construction & Mining [STREET_ADDRESS]" at bounding box center [252, 242] width 224 height 18
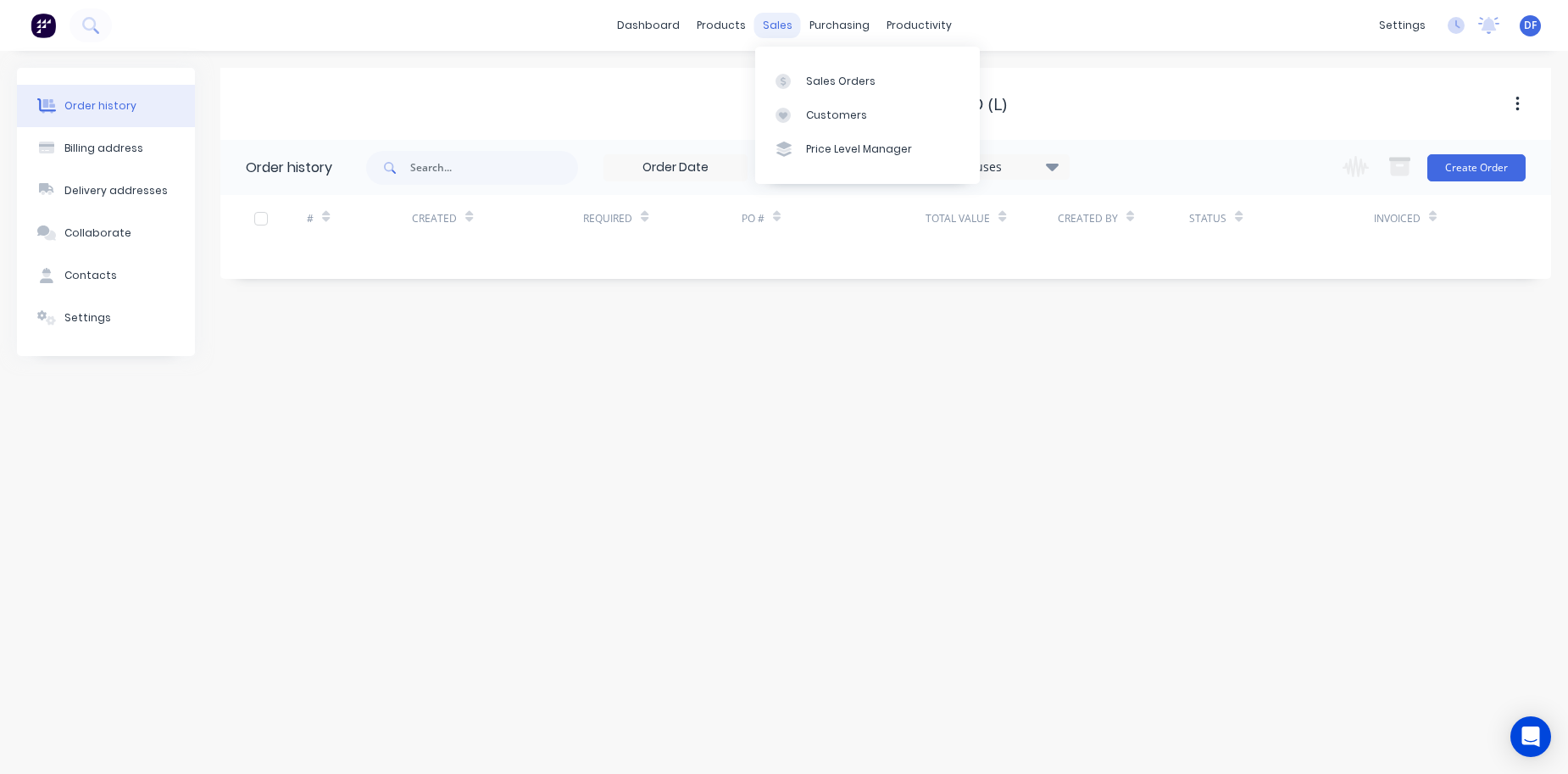
click at [774, 28] on div "sales" at bounding box center [778, 26] width 47 height 26
click at [845, 79] on div "Sales Orders" at bounding box center [841, 80] width 69 height 15
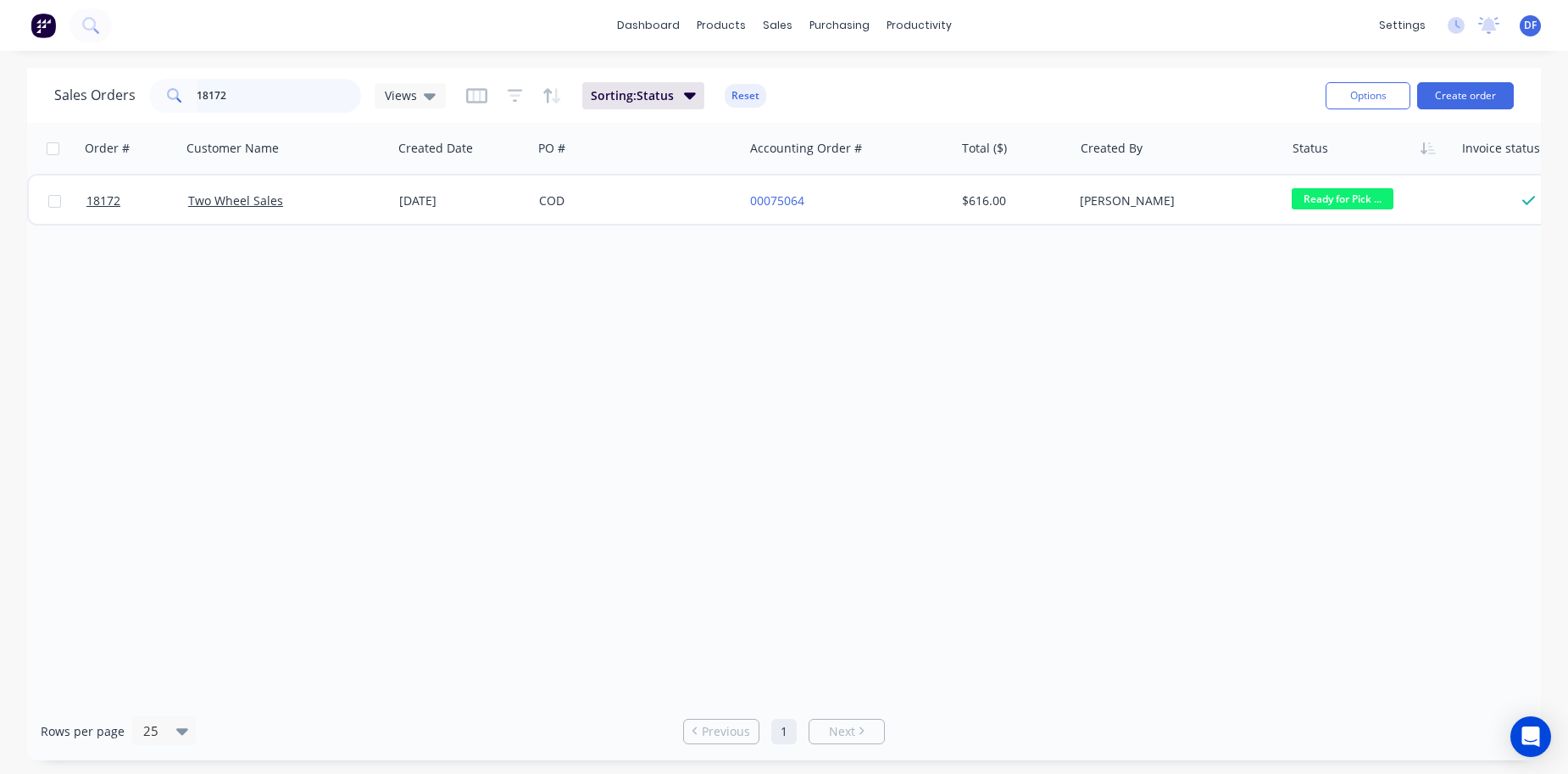
click at [231, 99] on input "18172" at bounding box center [279, 96] width 165 height 34
type input "177"
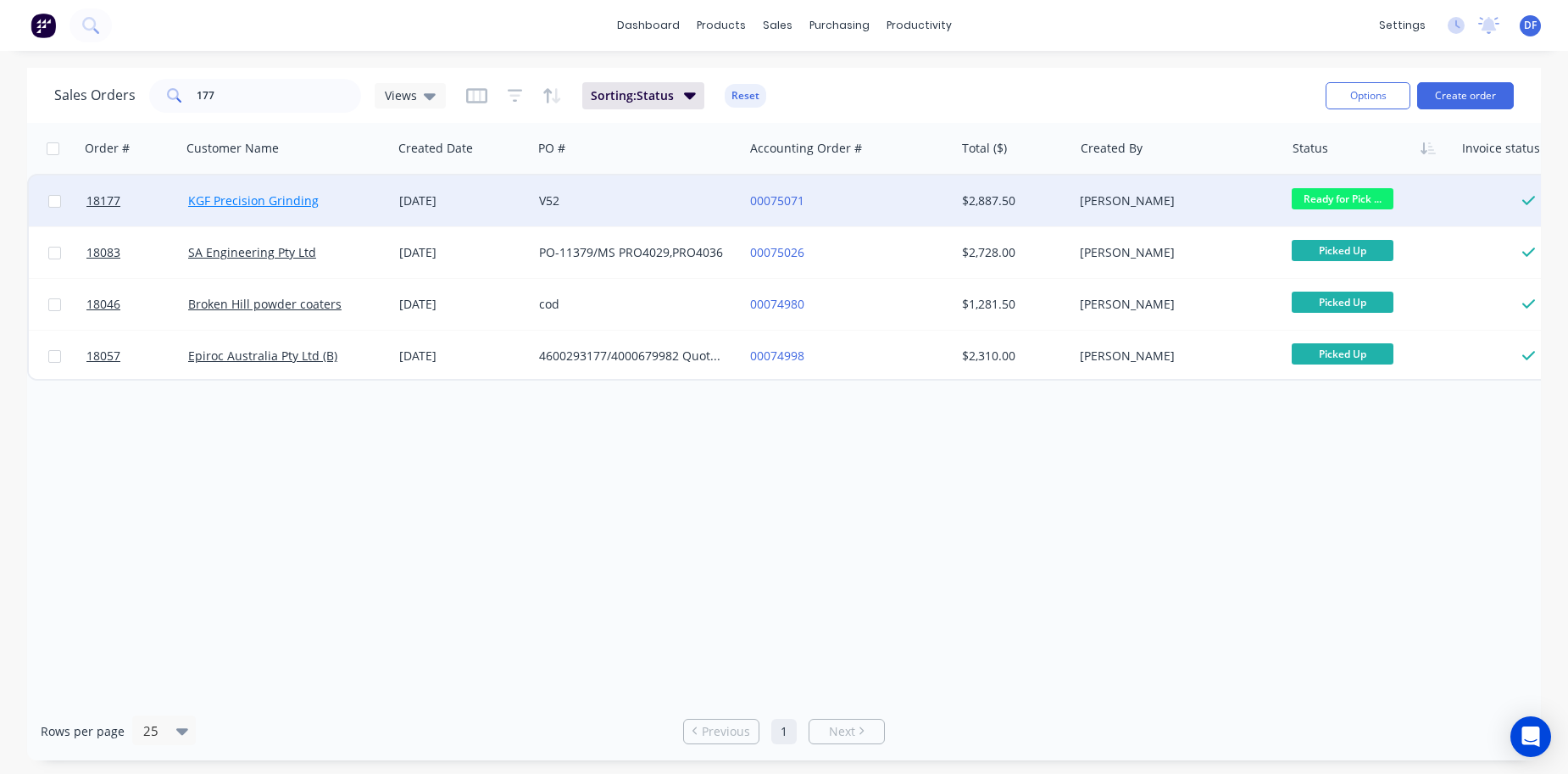
click at [261, 195] on link "KGF Precision Grinding" at bounding box center [254, 200] width 131 height 16
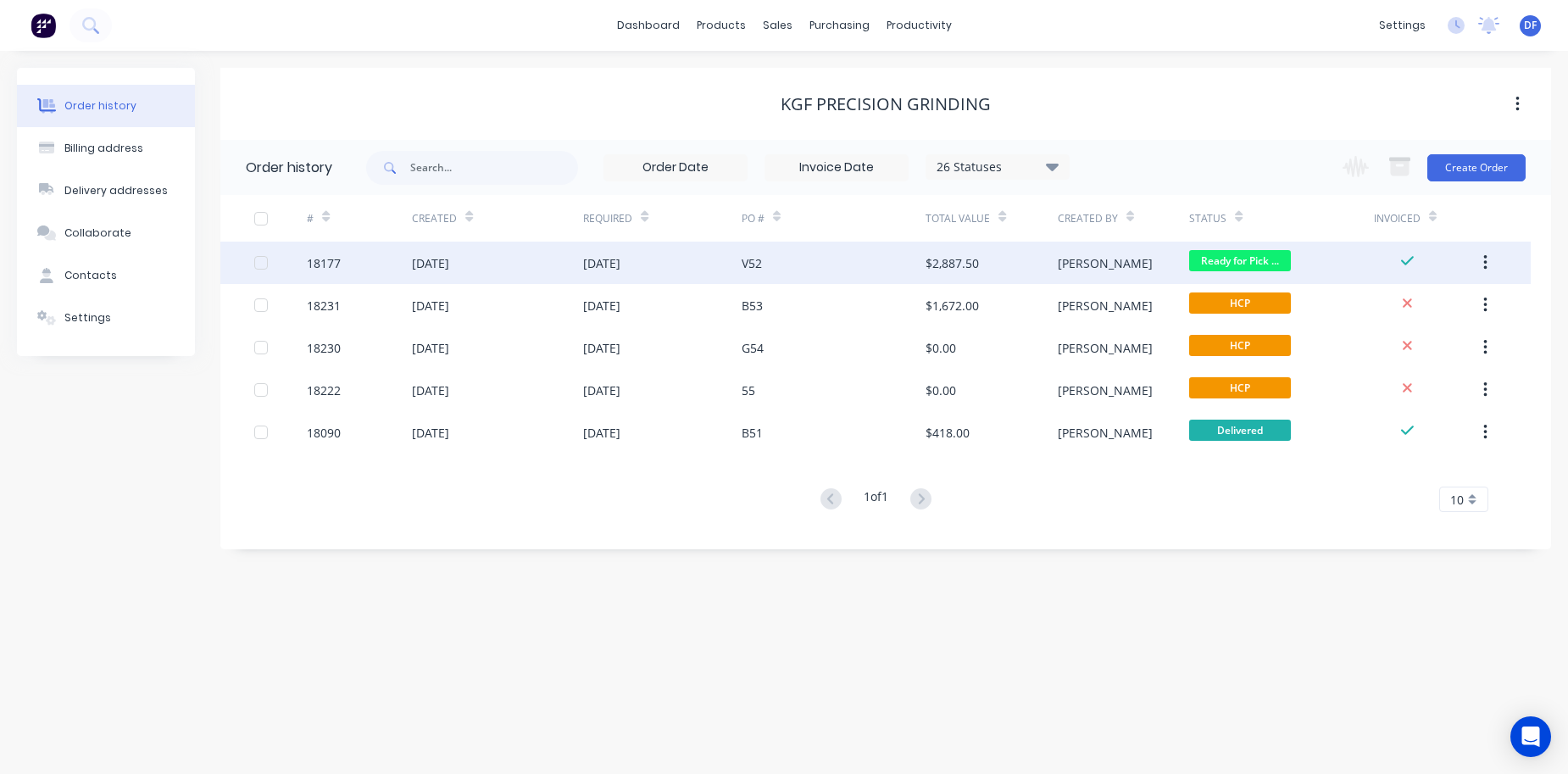
click at [384, 263] on div "18177" at bounding box center [360, 263] width 105 height 43
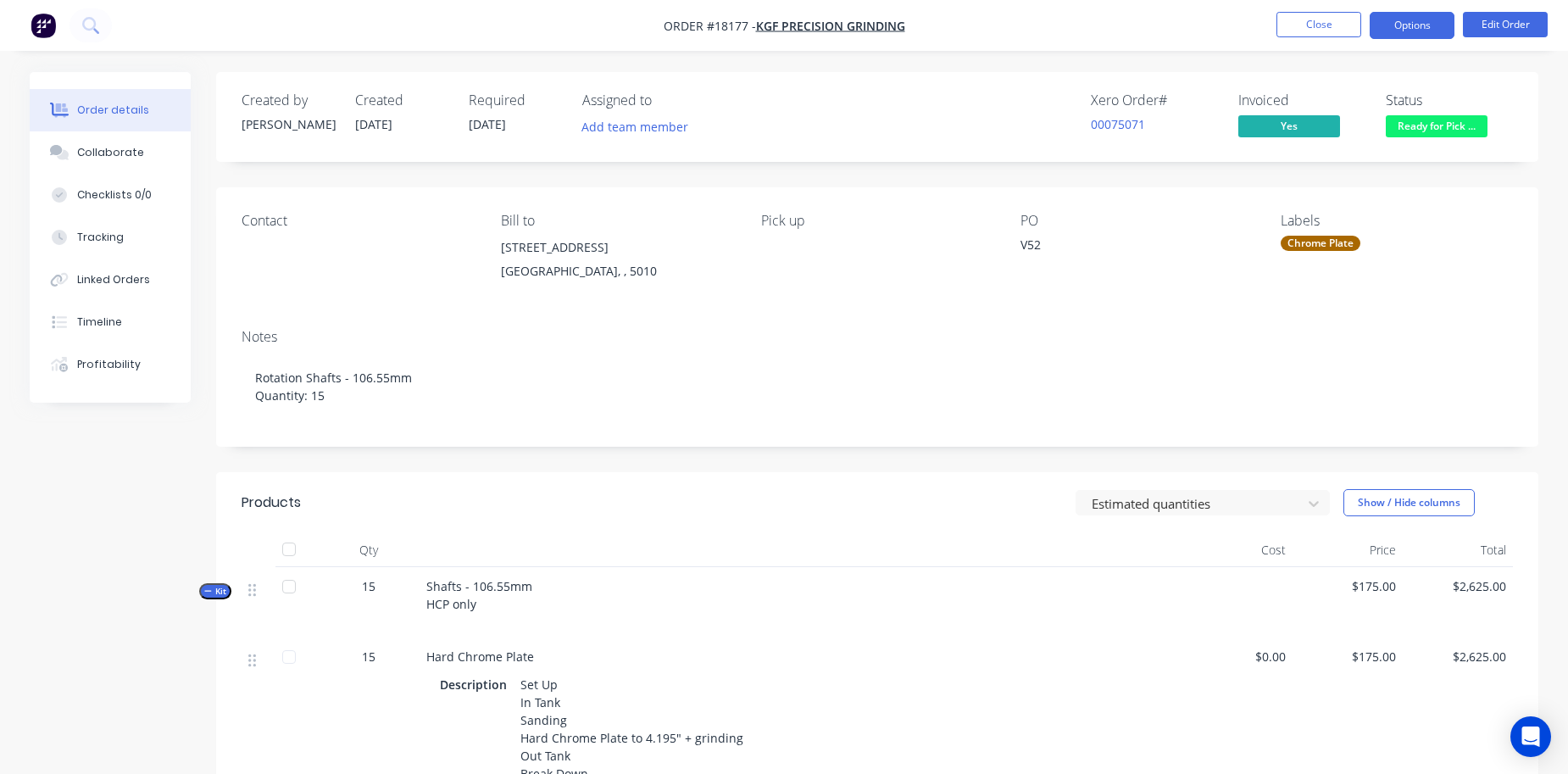
click at [1405, 26] on button "Options" at bounding box center [1412, 25] width 85 height 27
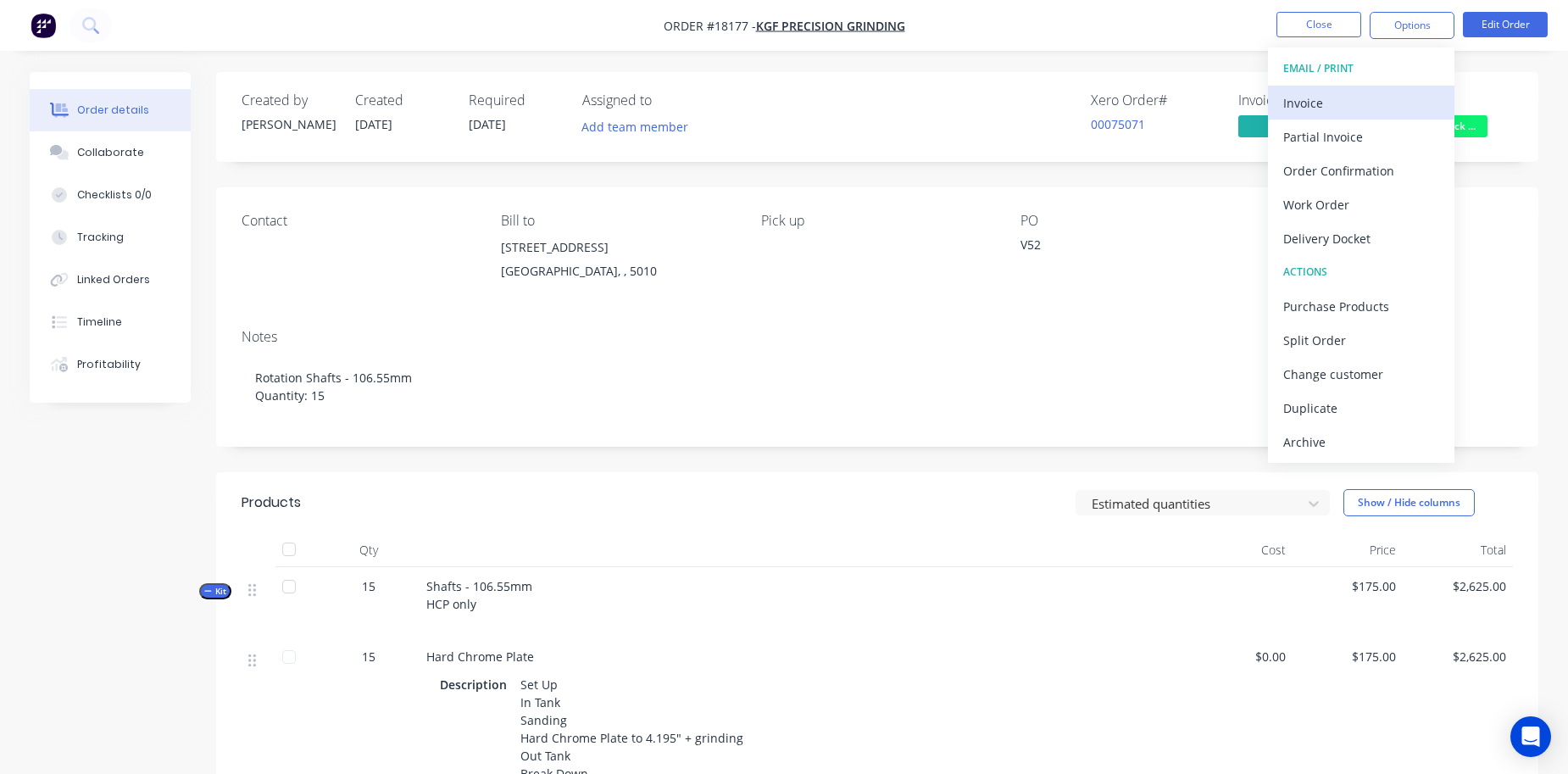
click at [1361, 101] on div "Invoice" at bounding box center [1361, 103] width 156 height 25
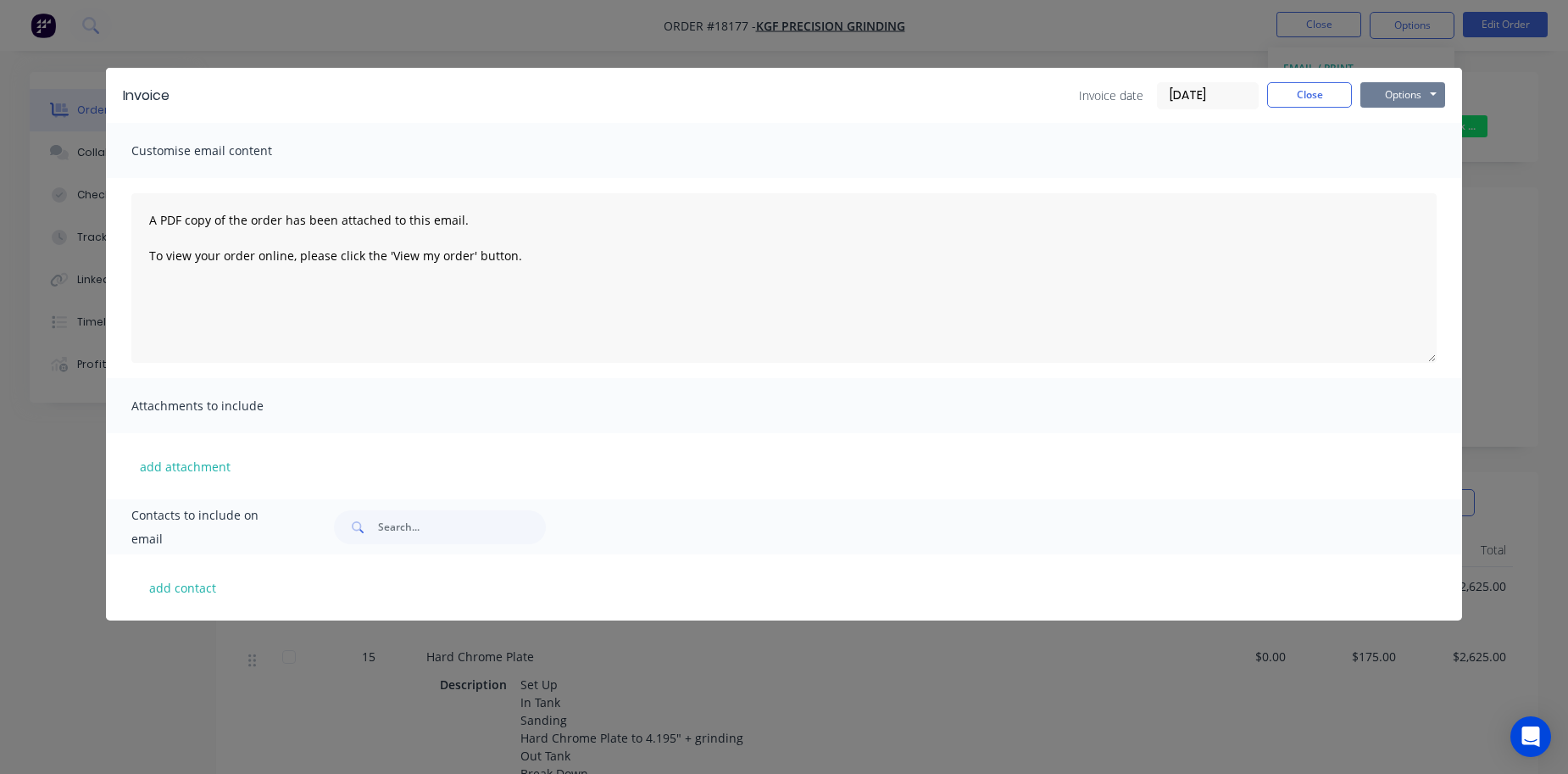
click at [1382, 96] on button "Options" at bounding box center [1404, 95] width 85 height 26
click at [1383, 119] on button "Preview" at bounding box center [1415, 125] width 109 height 28
click at [1314, 93] on button "Close" at bounding box center [1309, 95] width 85 height 26
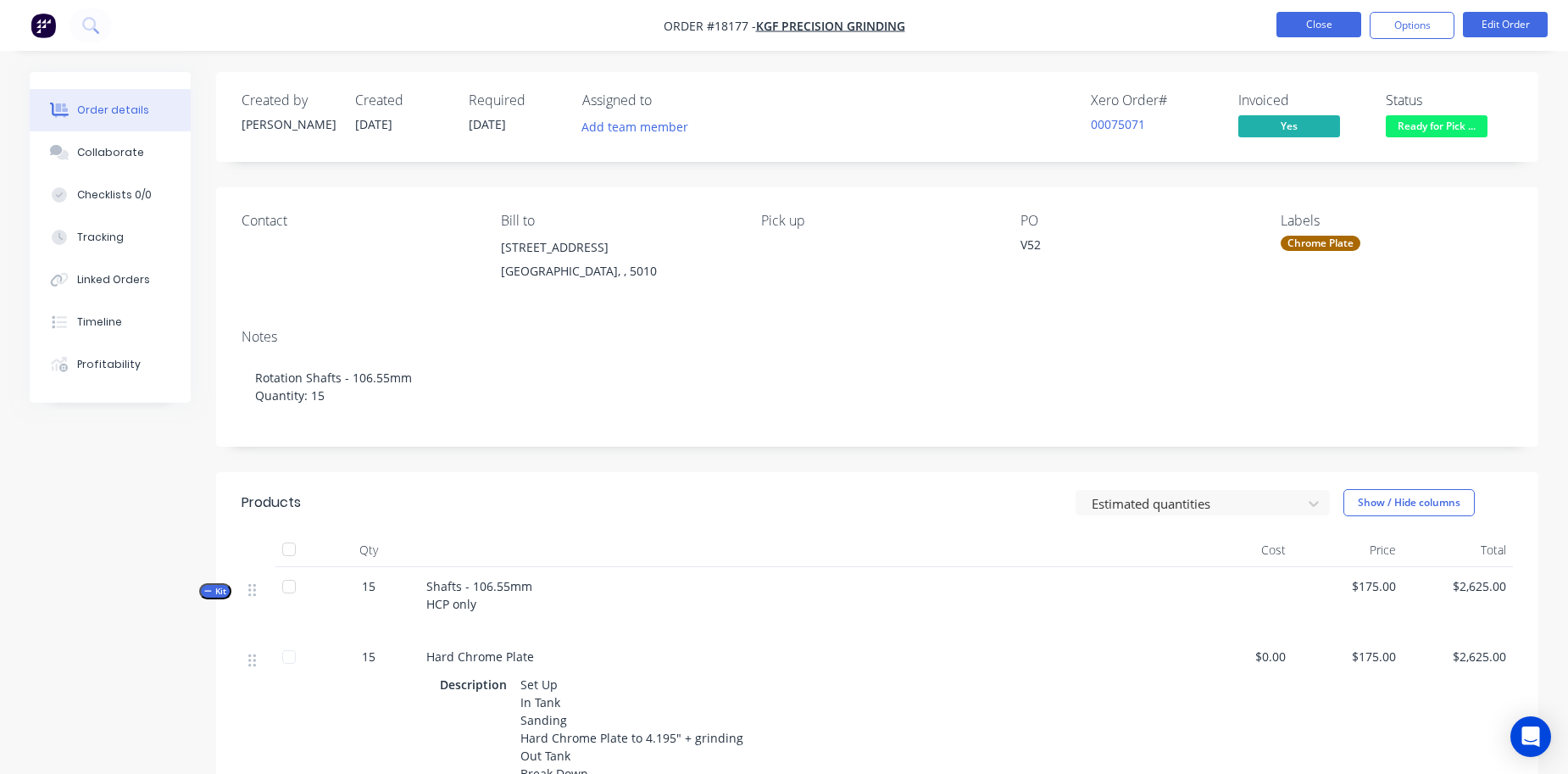
click at [1313, 27] on button "Close" at bounding box center [1319, 25] width 85 height 26
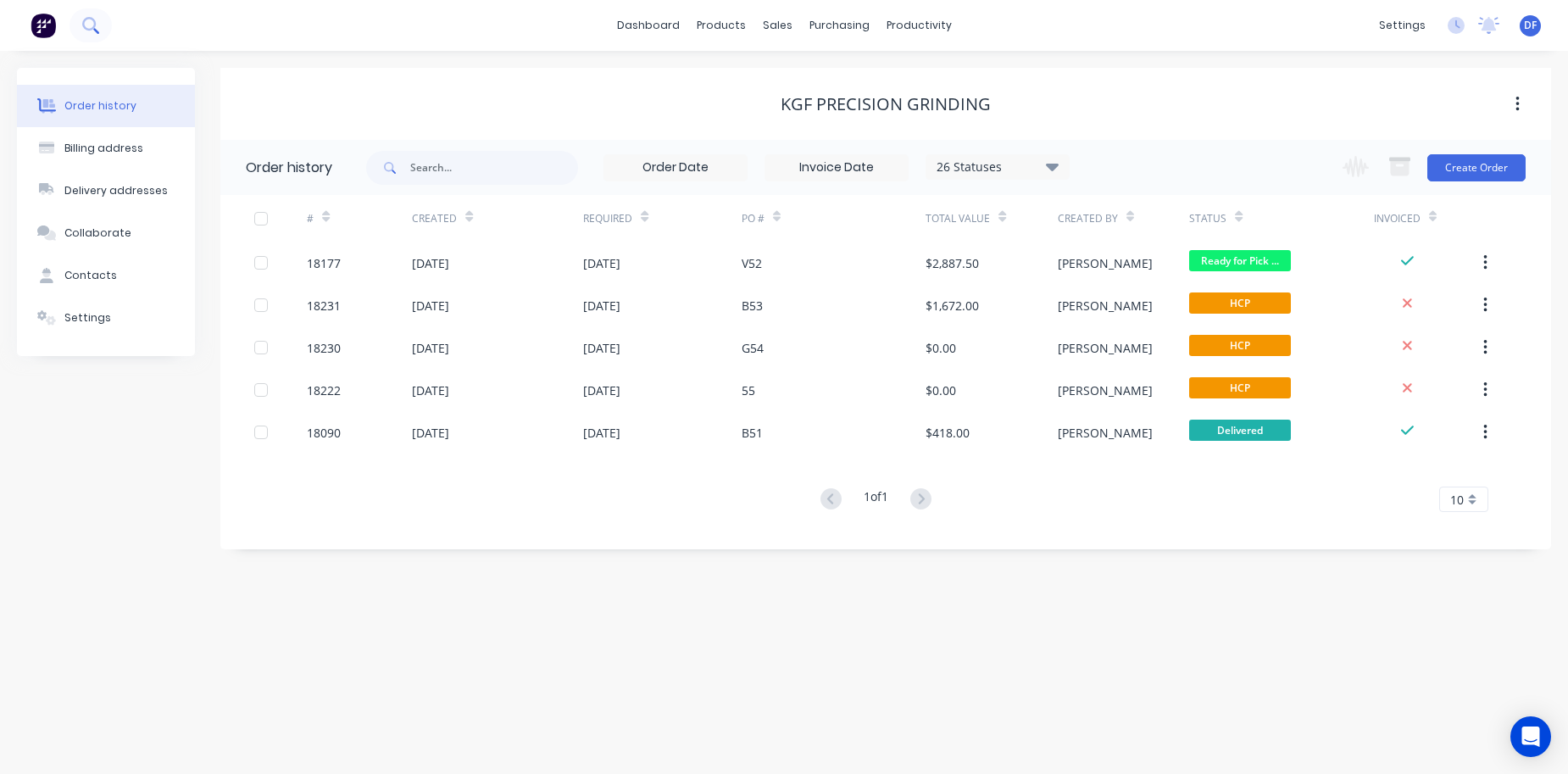
click at [89, 19] on icon at bounding box center [89, 24] width 14 height 14
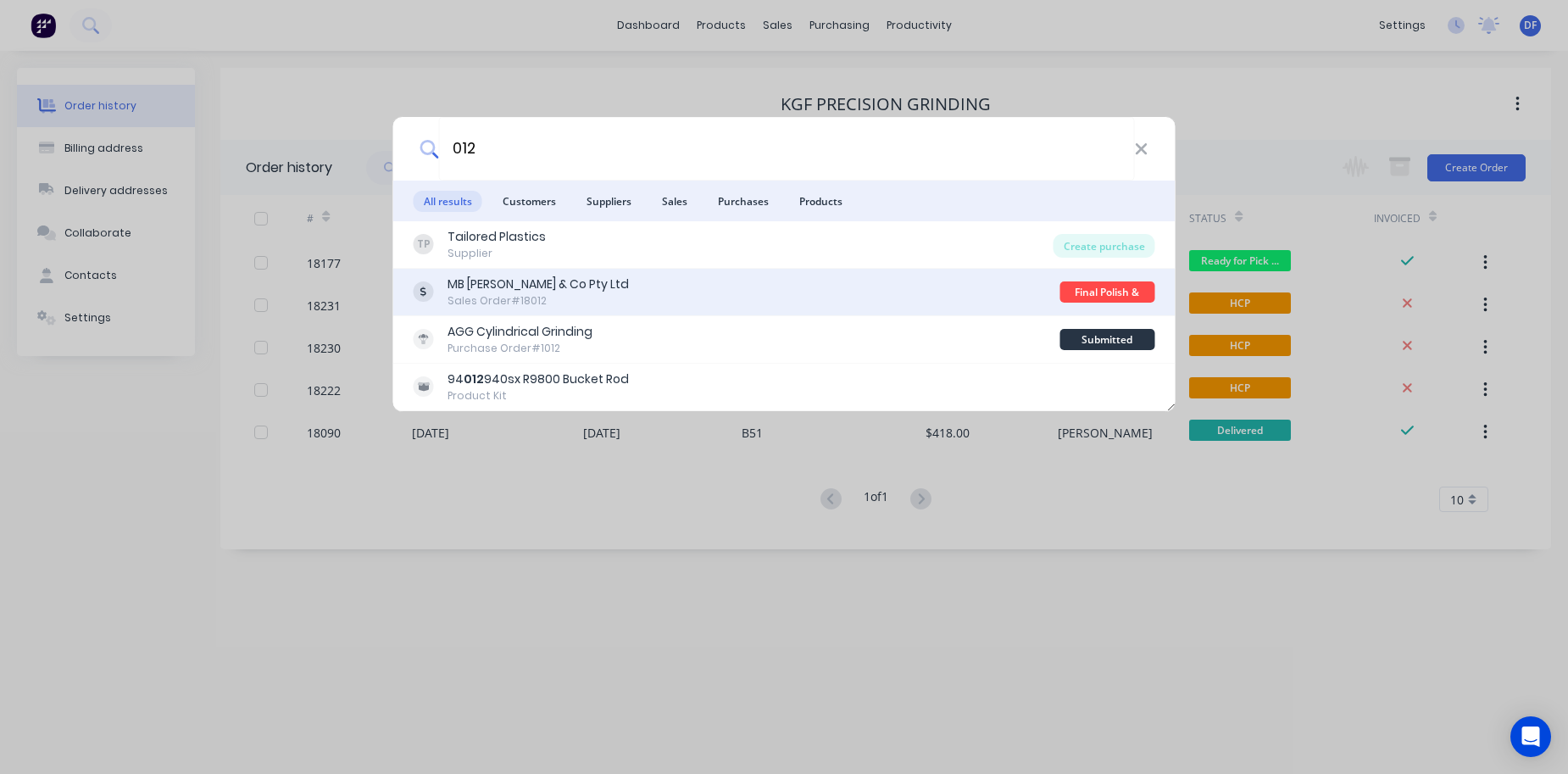
type input "012"
click at [515, 285] on div "MB [PERSON_NAME] & Co Pty Ltd" at bounding box center [538, 284] width 181 height 18
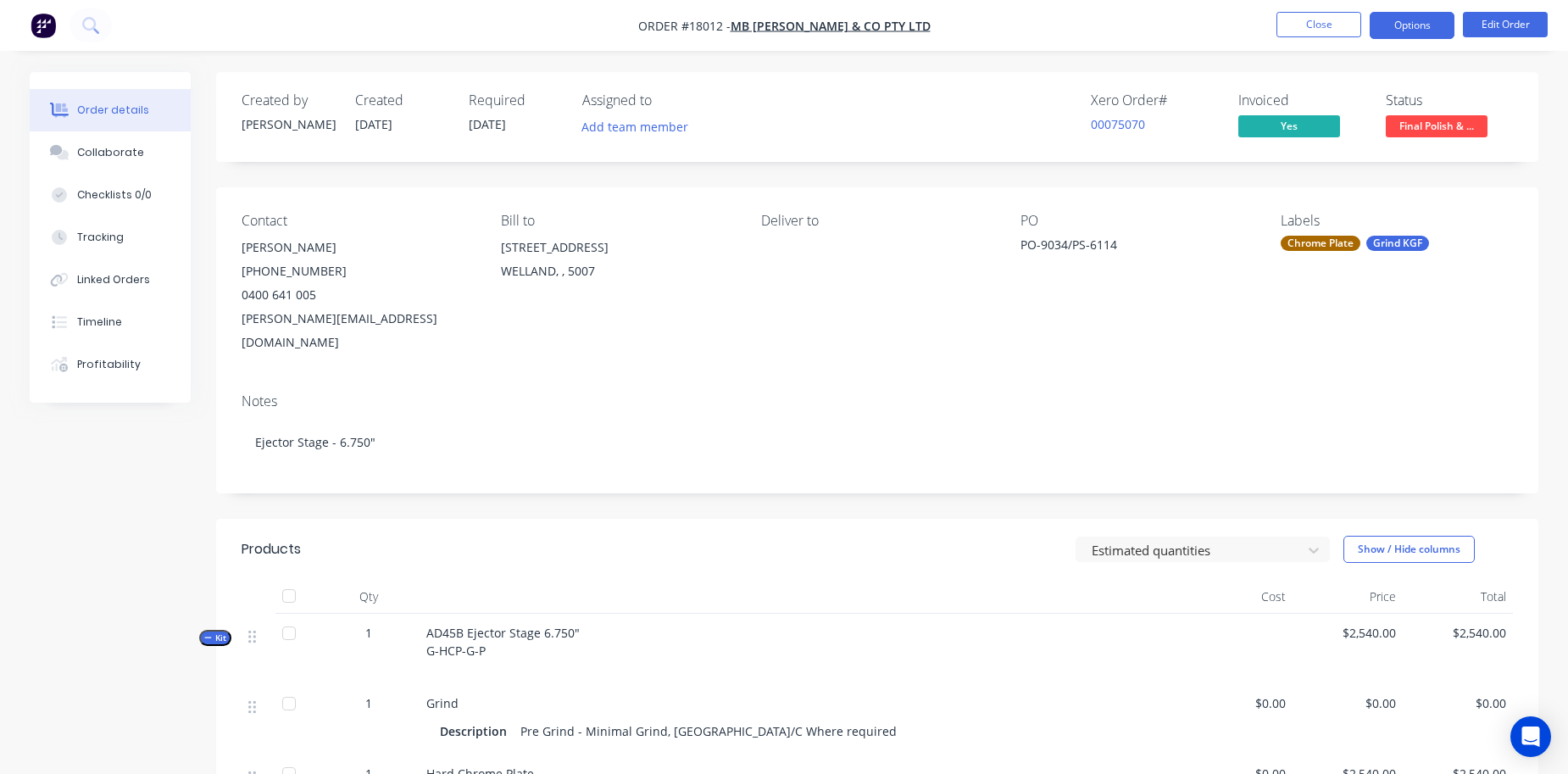
click at [1412, 24] on button "Options" at bounding box center [1412, 25] width 85 height 27
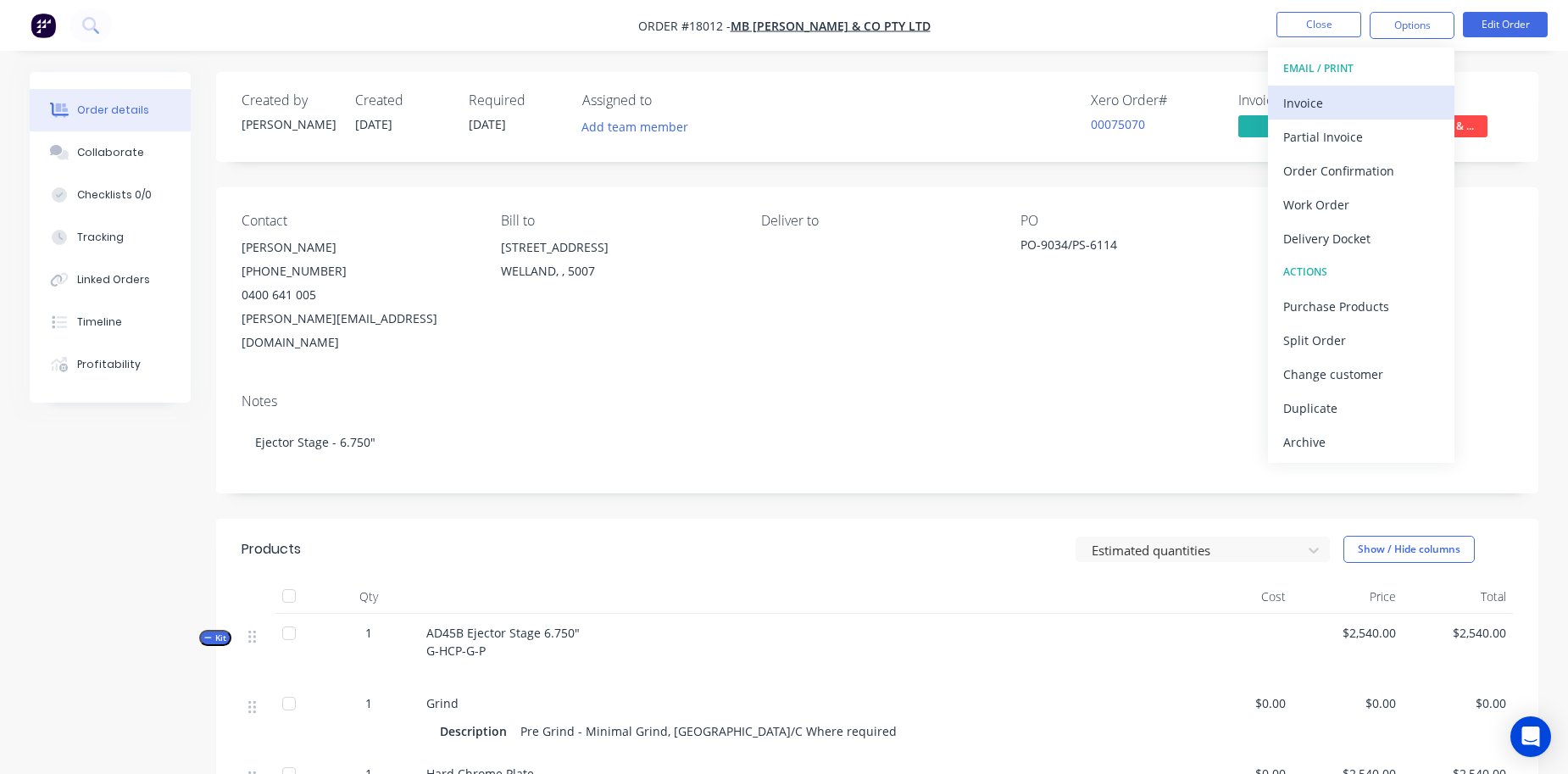
click at [1313, 107] on div "Invoice" at bounding box center [1361, 103] width 156 height 25
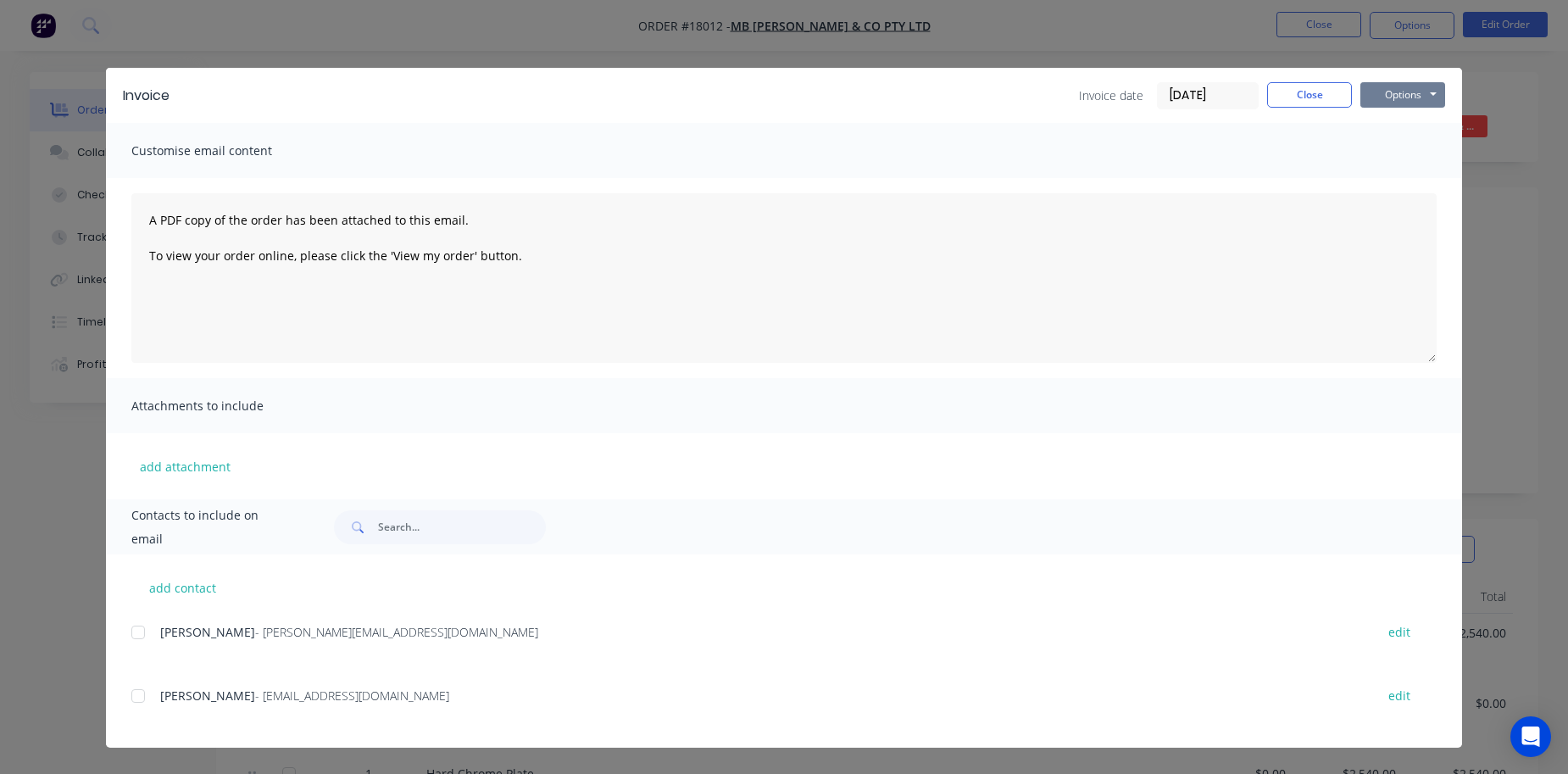
click at [1392, 94] on button "Options" at bounding box center [1404, 95] width 85 height 26
click at [1392, 128] on button "Preview" at bounding box center [1415, 125] width 109 height 28
click at [1279, 97] on button "Close" at bounding box center [1309, 95] width 85 height 26
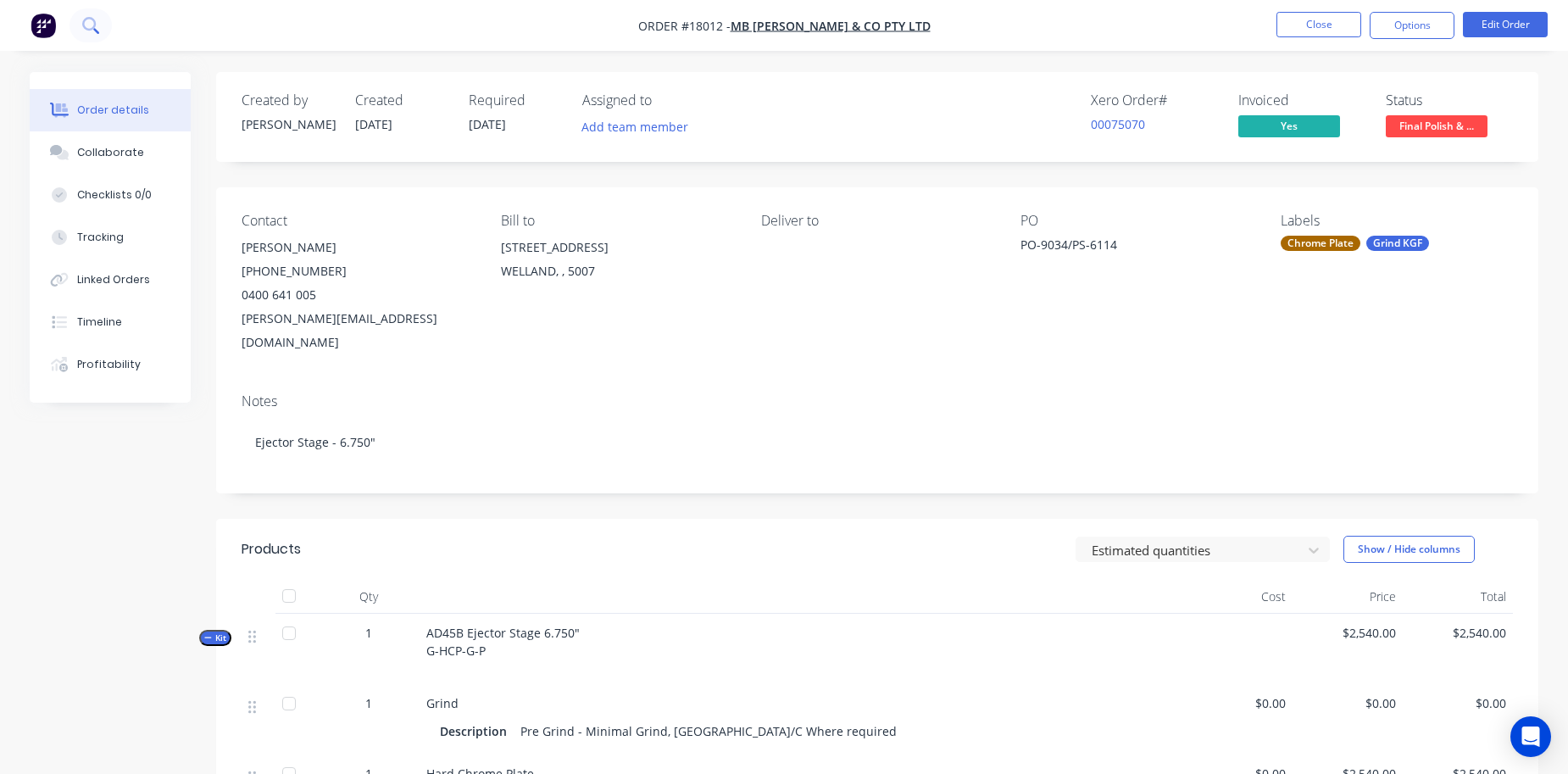
click at [95, 27] on icon at bounding box center [90, 25] width 16 height 16
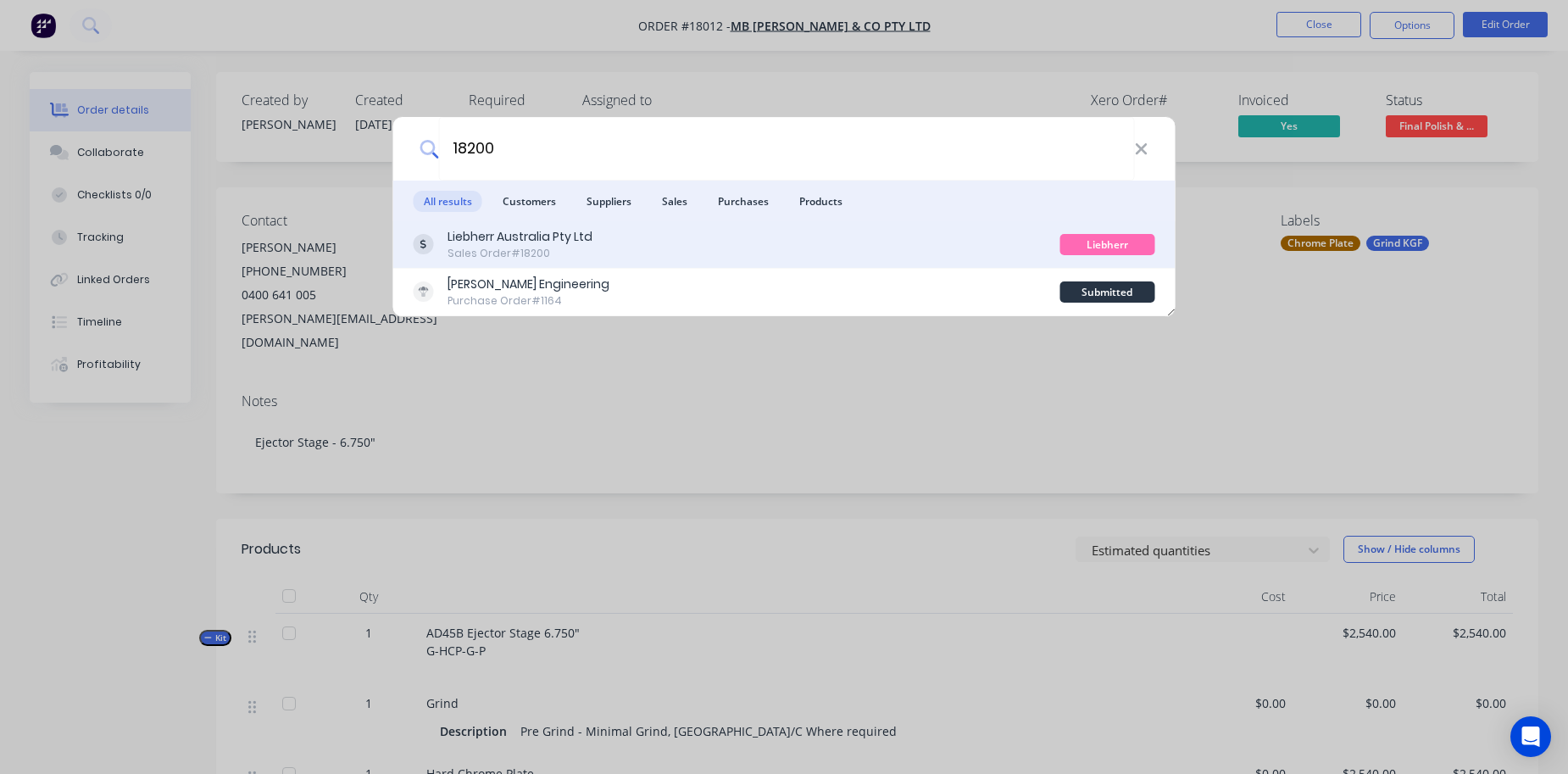
type input "18200"
click at [526, 250] on div "Sales Order #18200" at bounding box center [520, 253] width 145 height 15
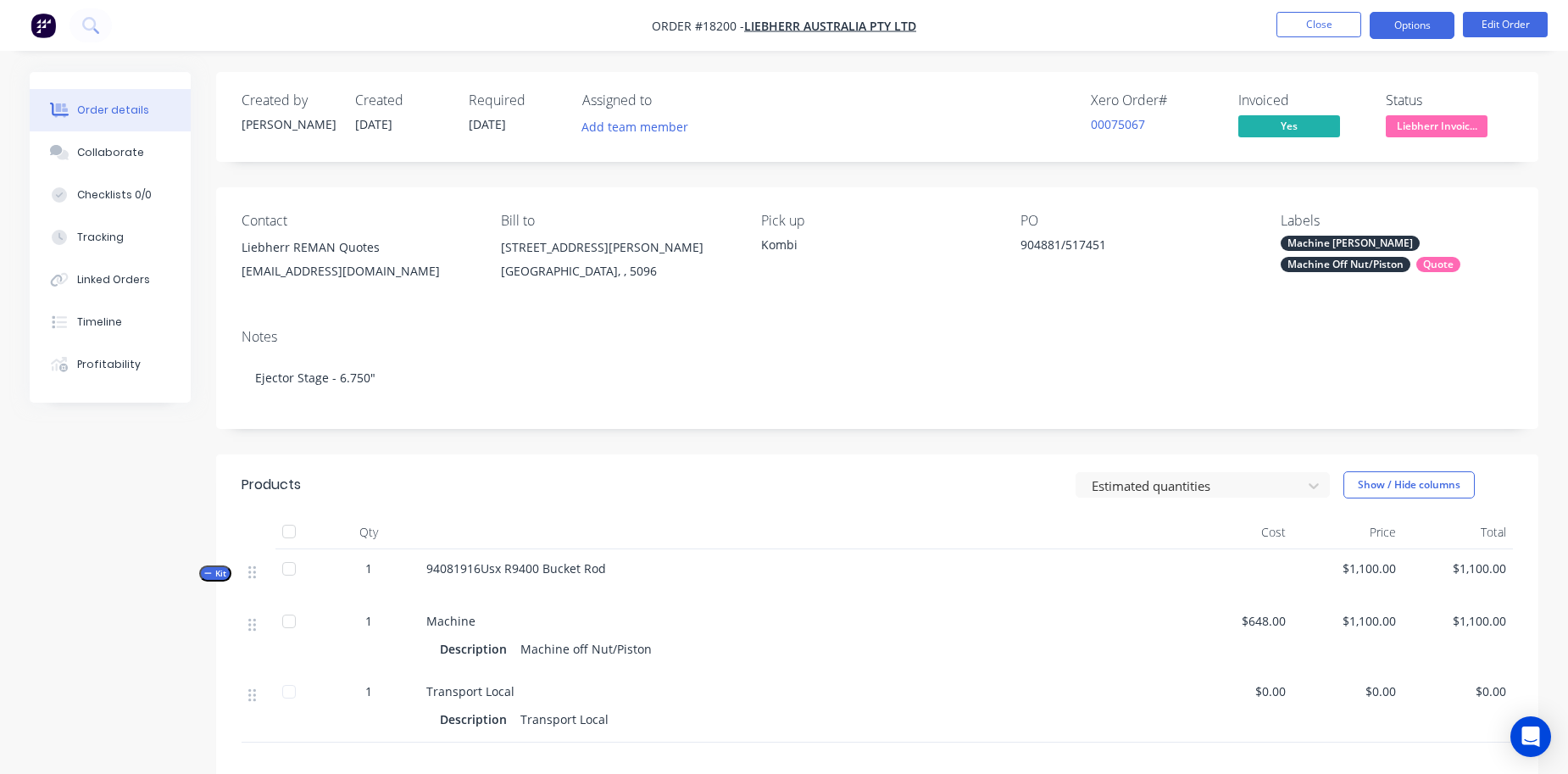
click at [1413, 27] on button "Options" at bounding box center [1412, 25] width 85 height 27
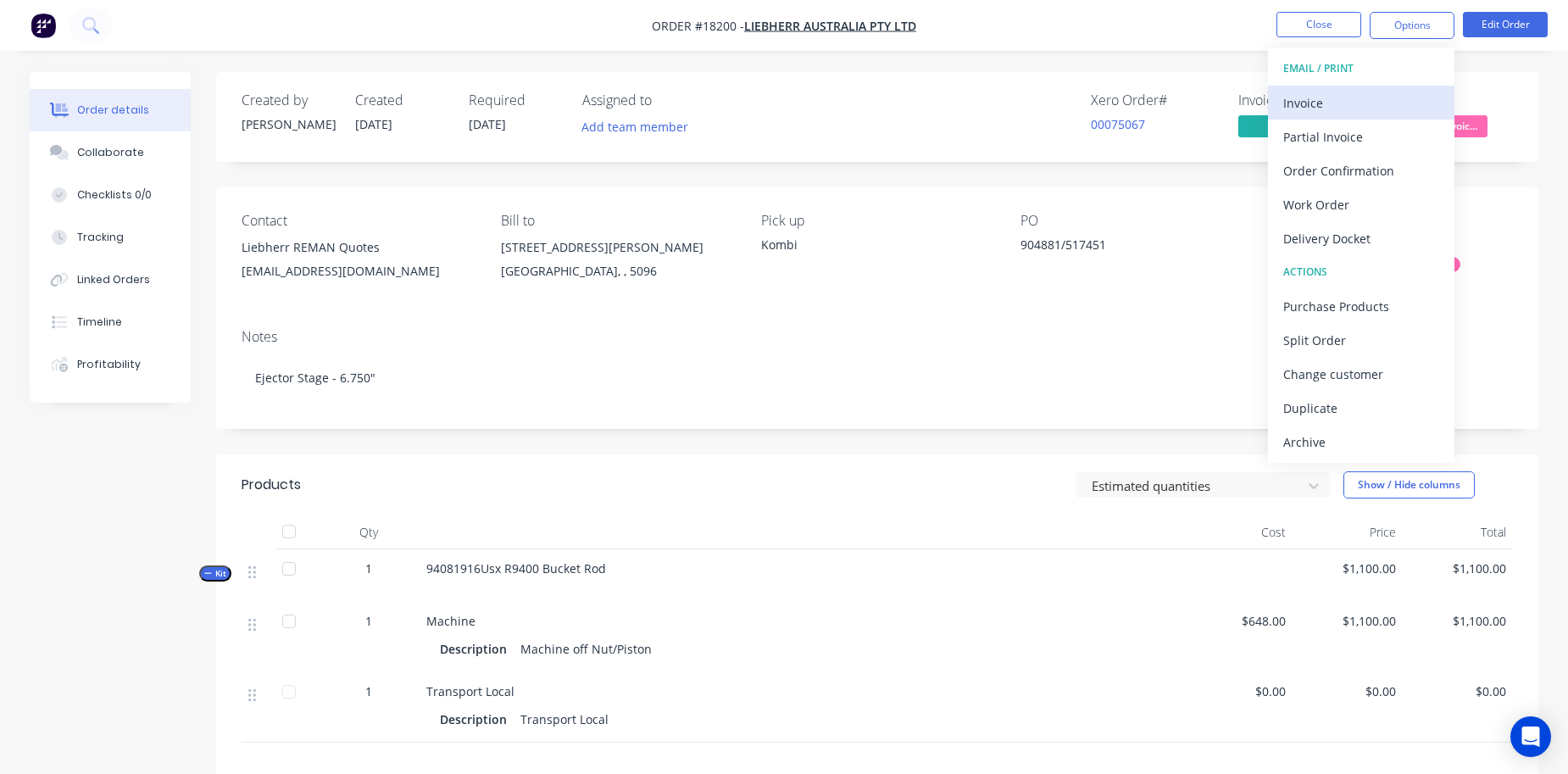
click at [1360, 109] on div "Invoice" at bounding box center [1361, 103] width 156 height 25
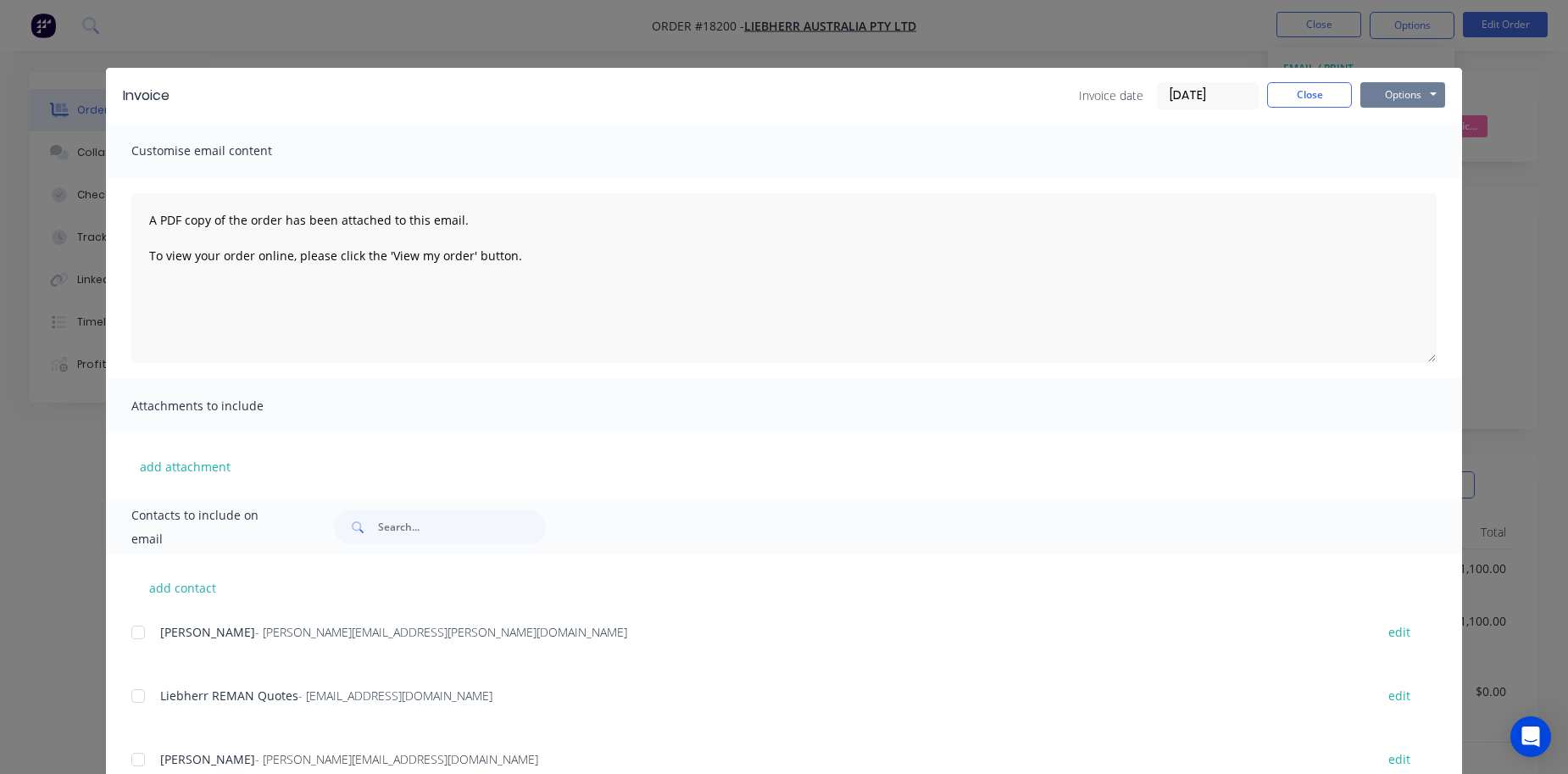
click at [1409, 97] on button "Options" at bounding box center [1404, 95] width 85 height 26
click at [1401, 126] on button "Preview" at bounding box center [1415, 125] width 109 height 28
click at [1329, 103] on button "Close" at bounding box center [1309, 95] width 85 height 26
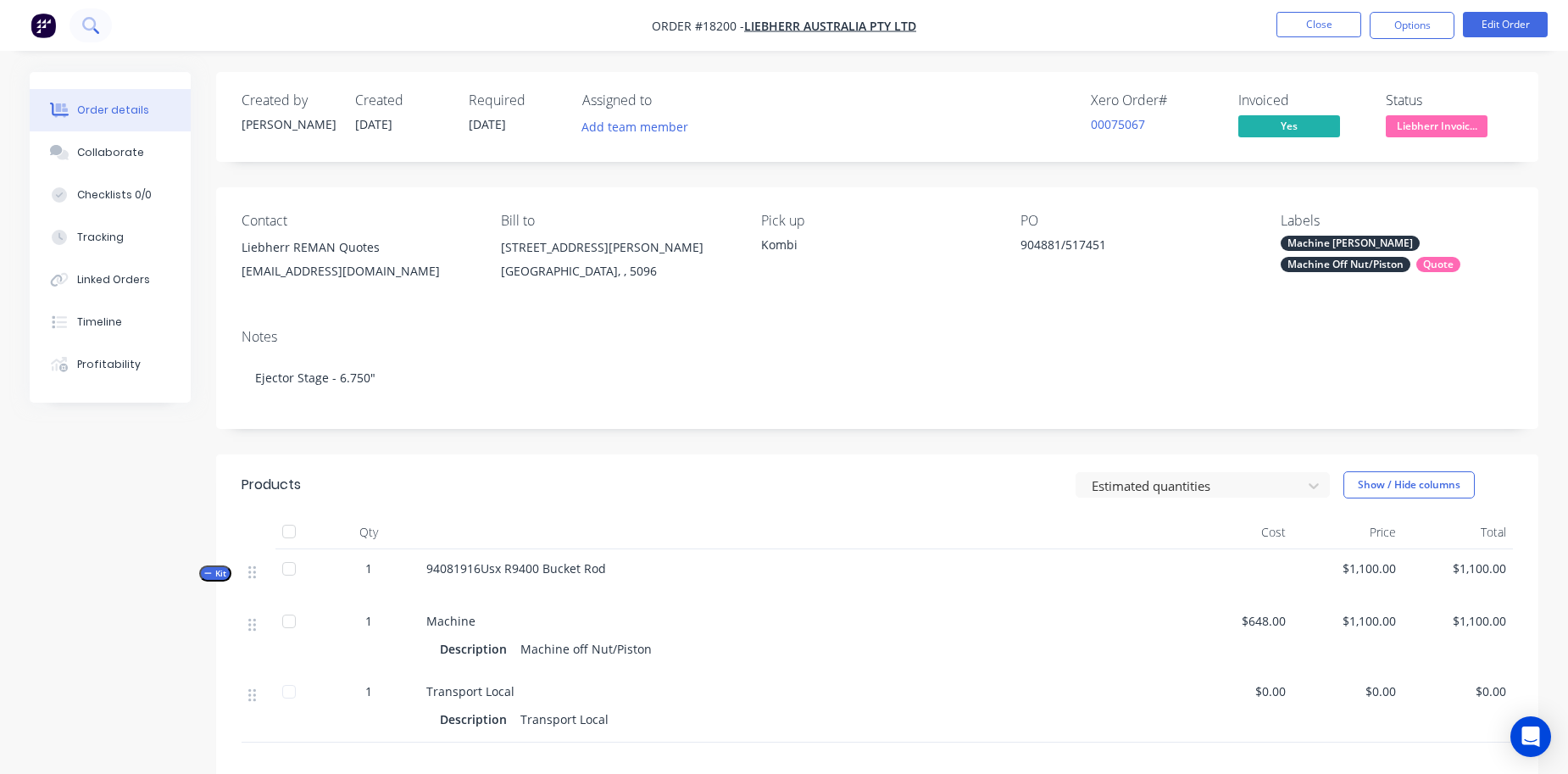
click at [85, 21] on icon at bounding box center [90, 25] width 16 height 16
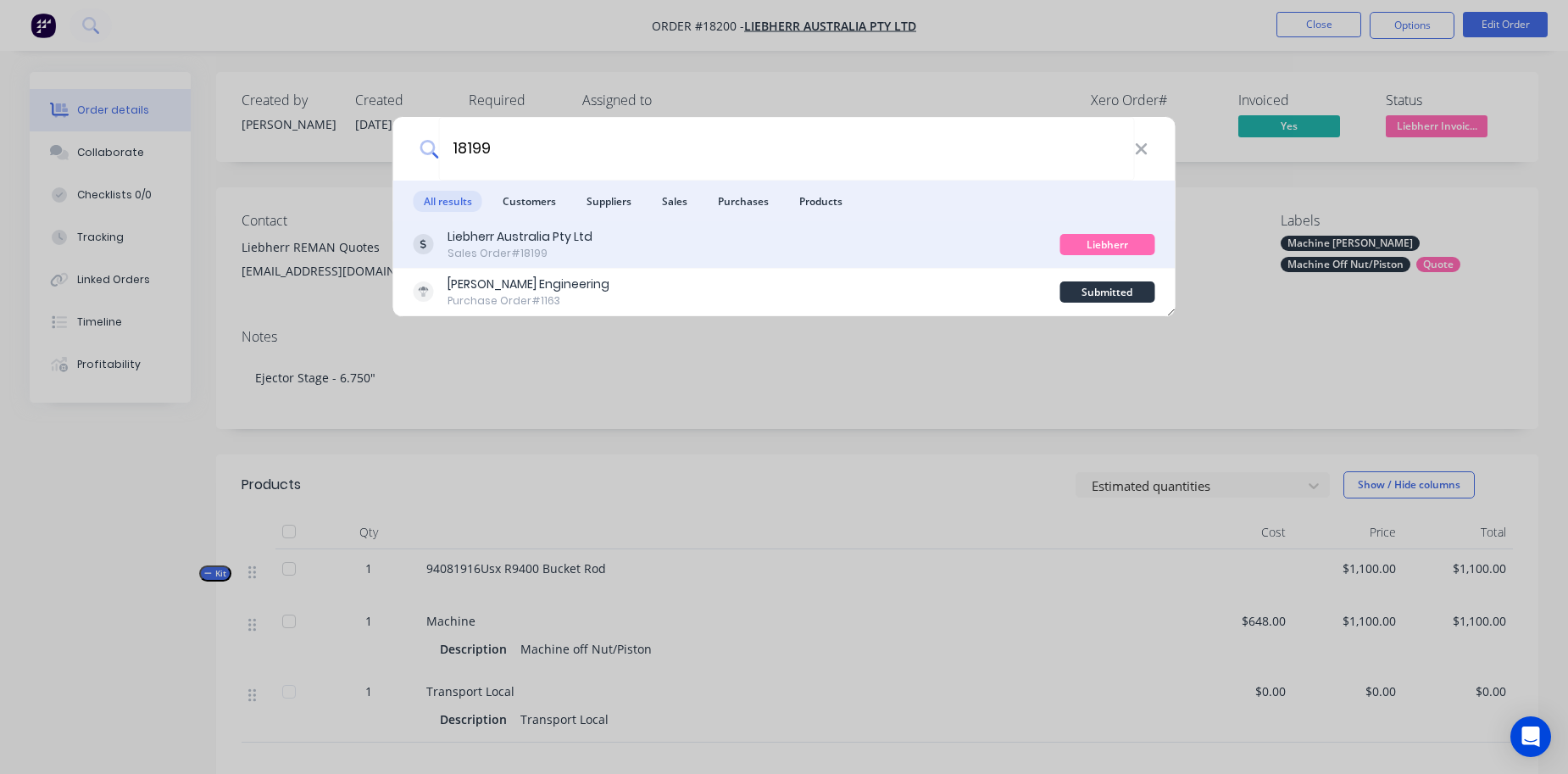
type input "18199"
click at [489, 235] on div "Liebherr Australia Pty Ltd" at bounding box center [520, 237] width 145 height 18
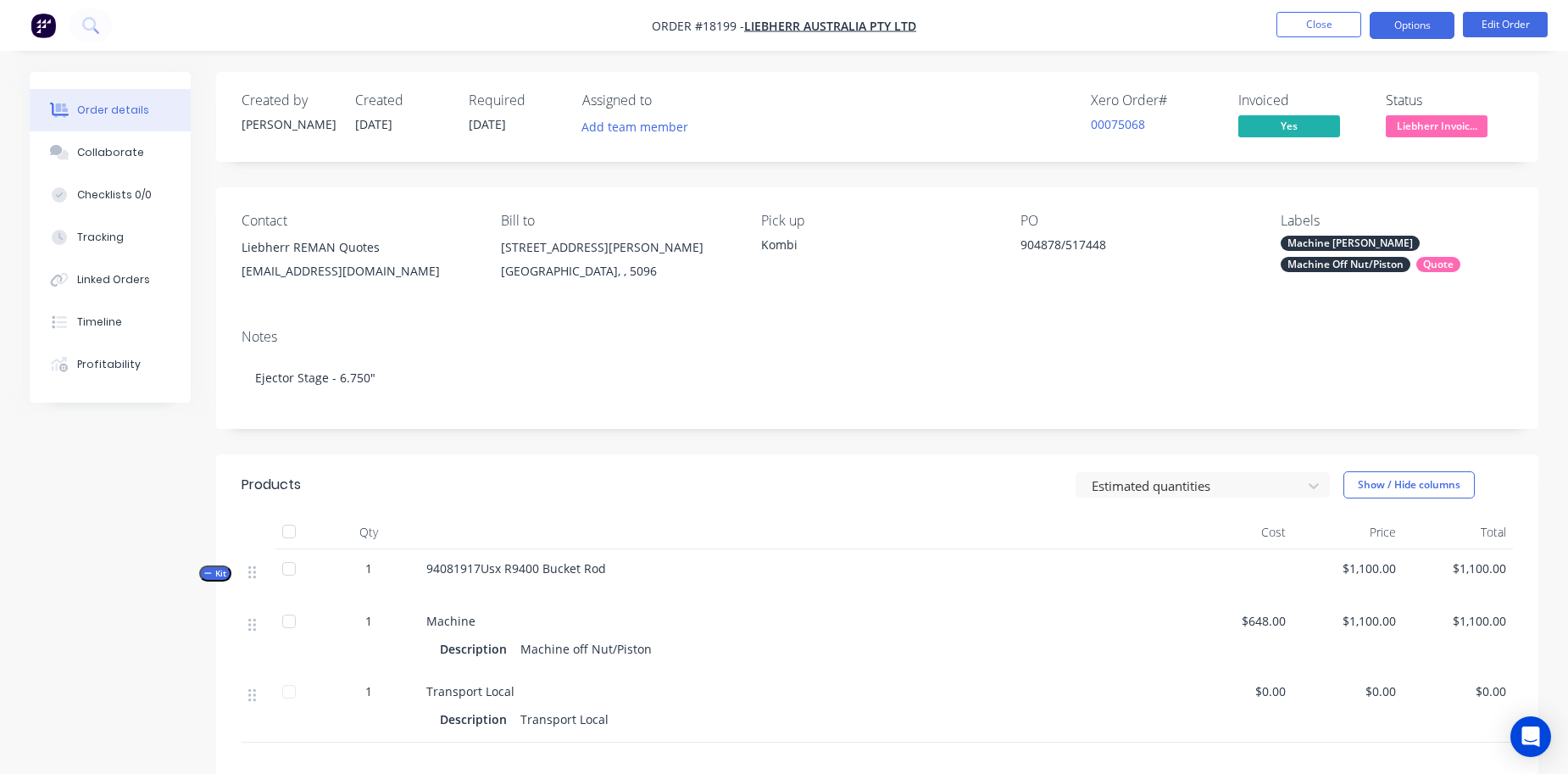
click at [1409, 29] on button "Options" at bounding box center [1412, 25] width 85 height 27
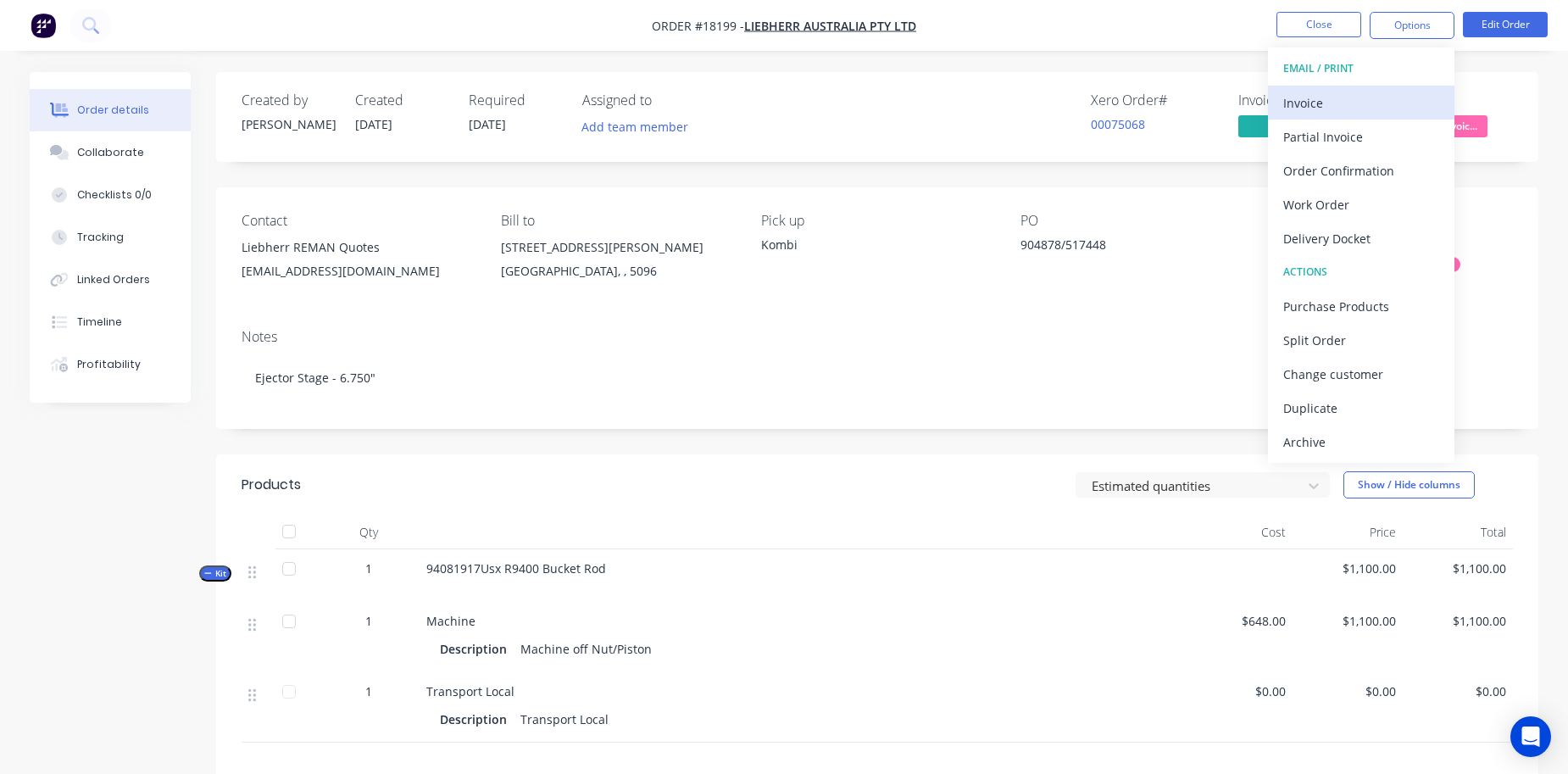
click at [1346, 105] on div "Invoice" at bounding box center [1361, 103] width 156 height 25
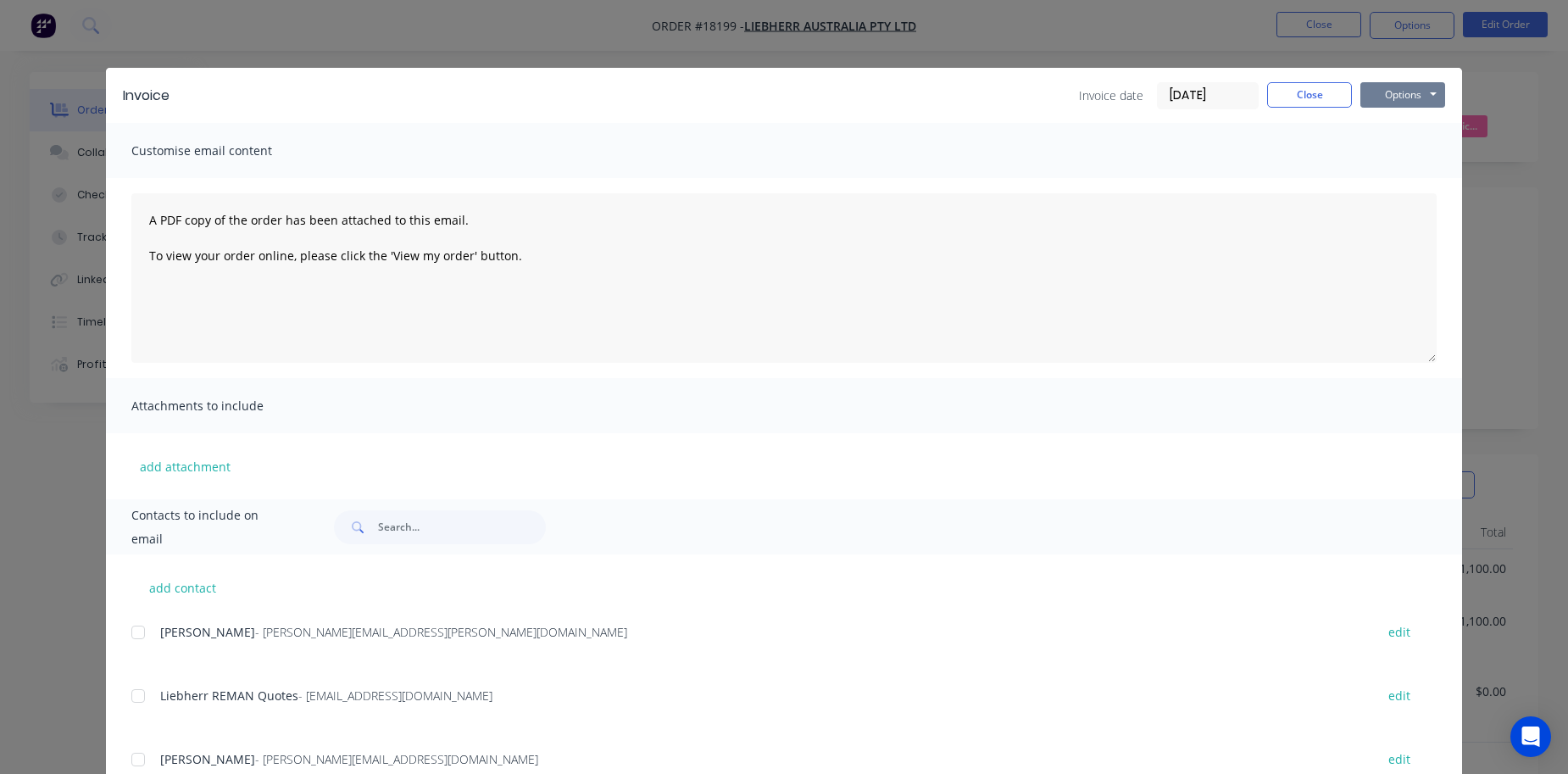
click at [1396, 94] on button "Options" at bounding box center [1404, 95] width 85 height 26
click at [1383, 133] on button "Preview" at bounding box center [1415, 125] width 109 height 28
click at [1326, 94] on button "Close" at bounding box center [1309, 95] width 85 height 26
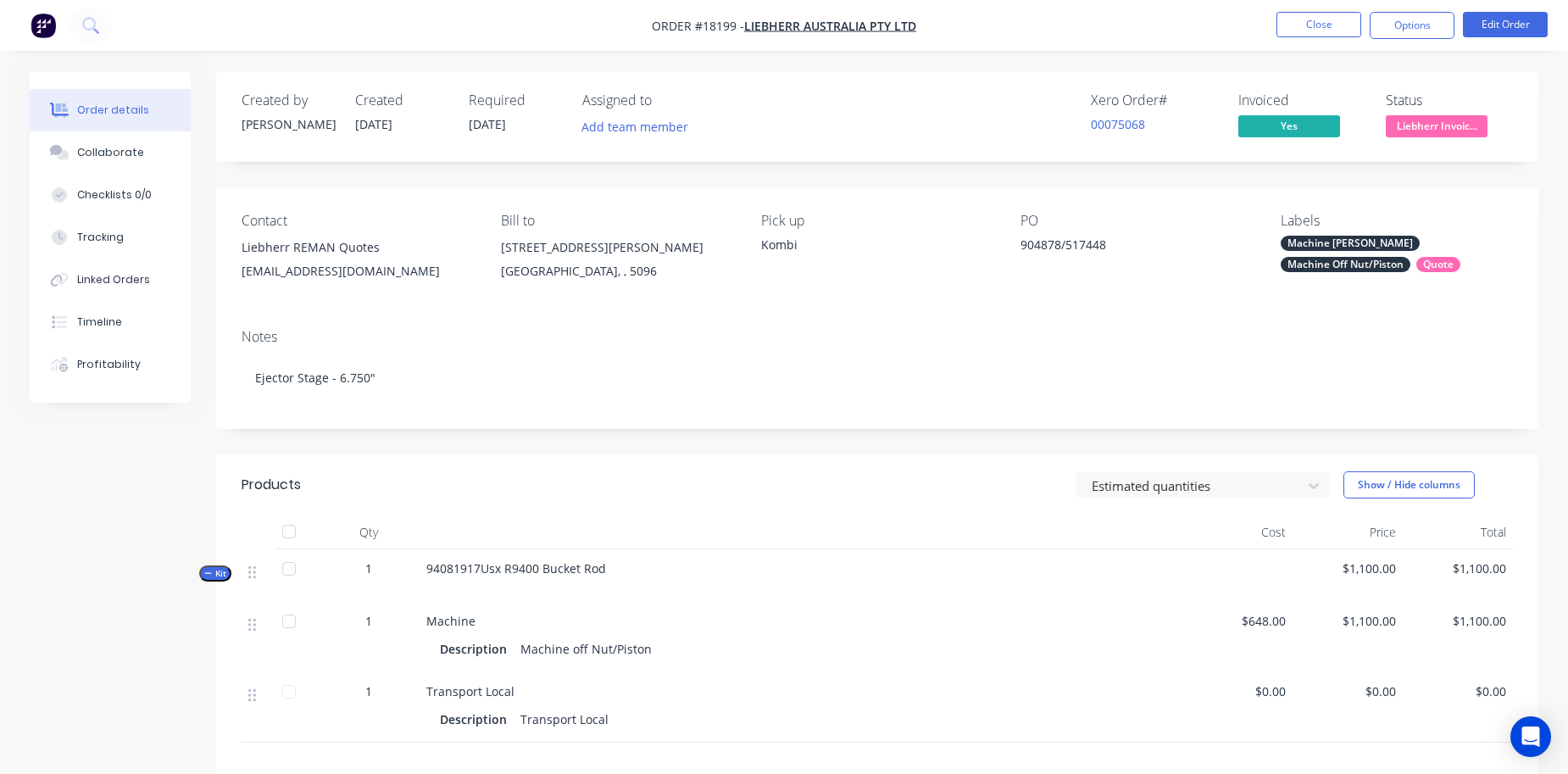
click at [1350, 9] on nav "Order #18199 - Liebherr Australia Pty Ltd Close Options Edit Order" at bounding box center [784, 25] width 1568 height 51
click at [1308, 25] on button "Close" at bounding box center [1319, 25] width 85 height 26
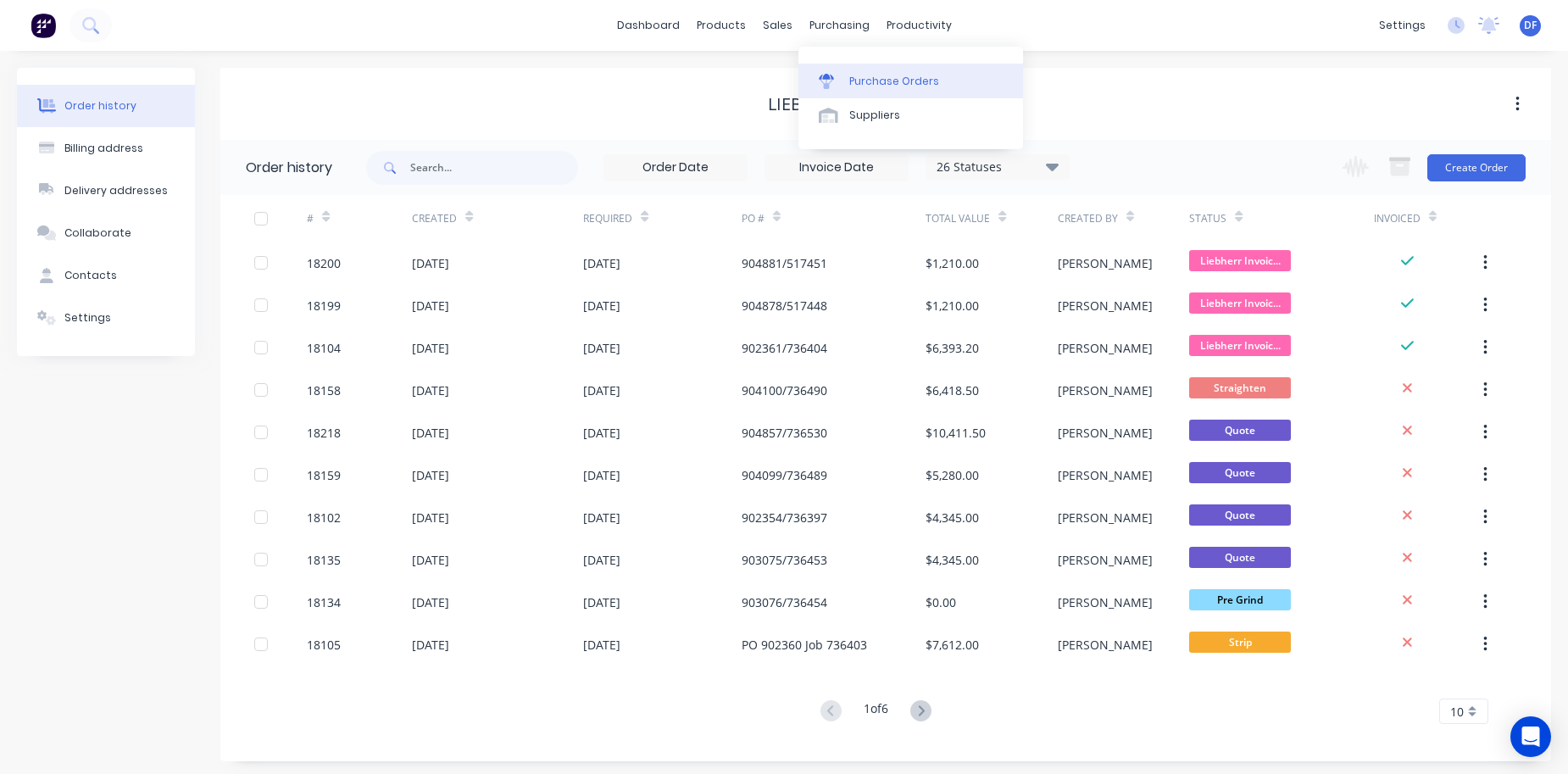
click at [868, 79] on div "Purchase Orders" at bounding box center [894, 80] width 90 height 15
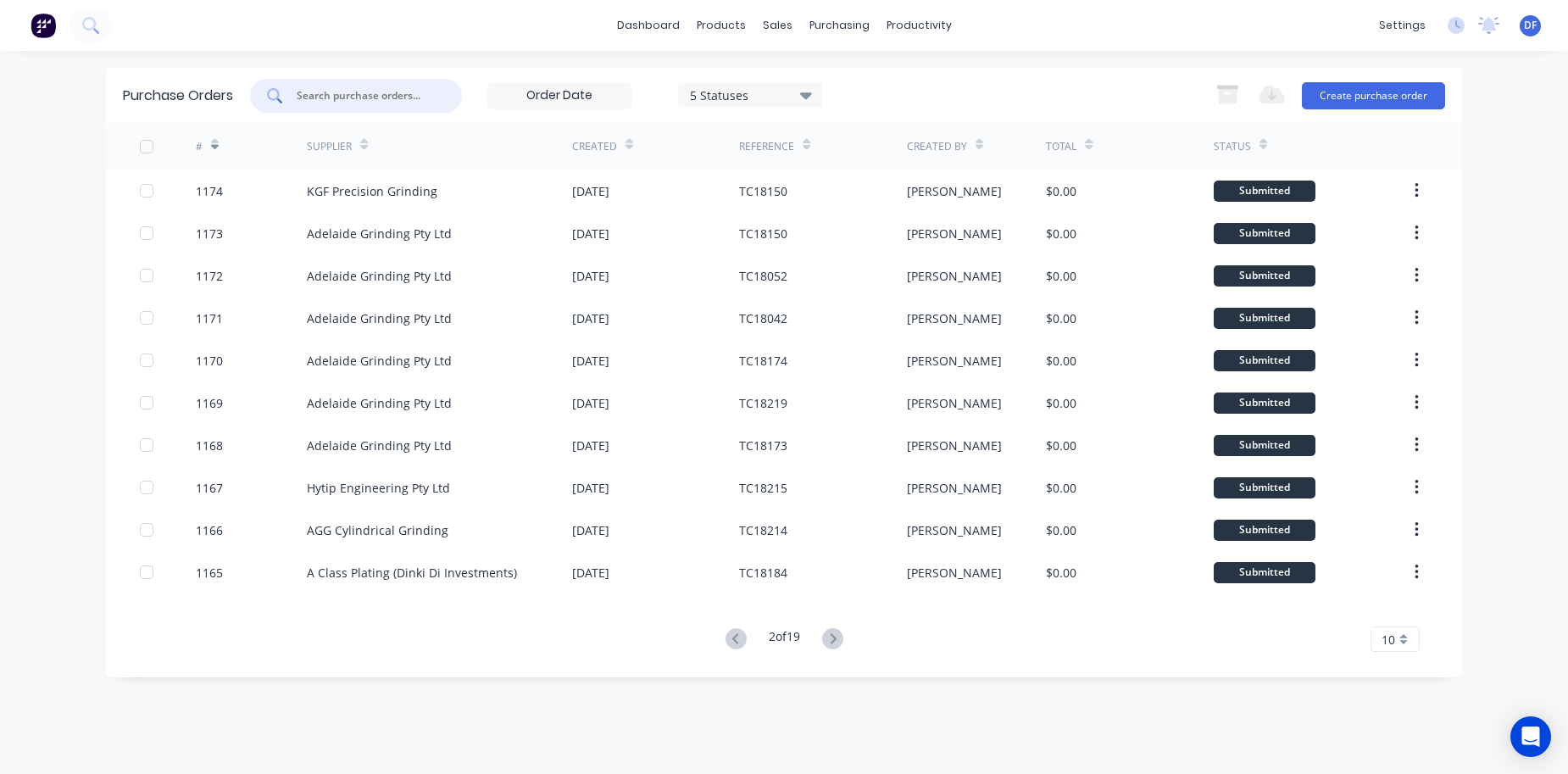
click at [327, 87] on input "text" at bounding box center [366, 95] width 141 height 17
paste input "1032"
type input "1032"
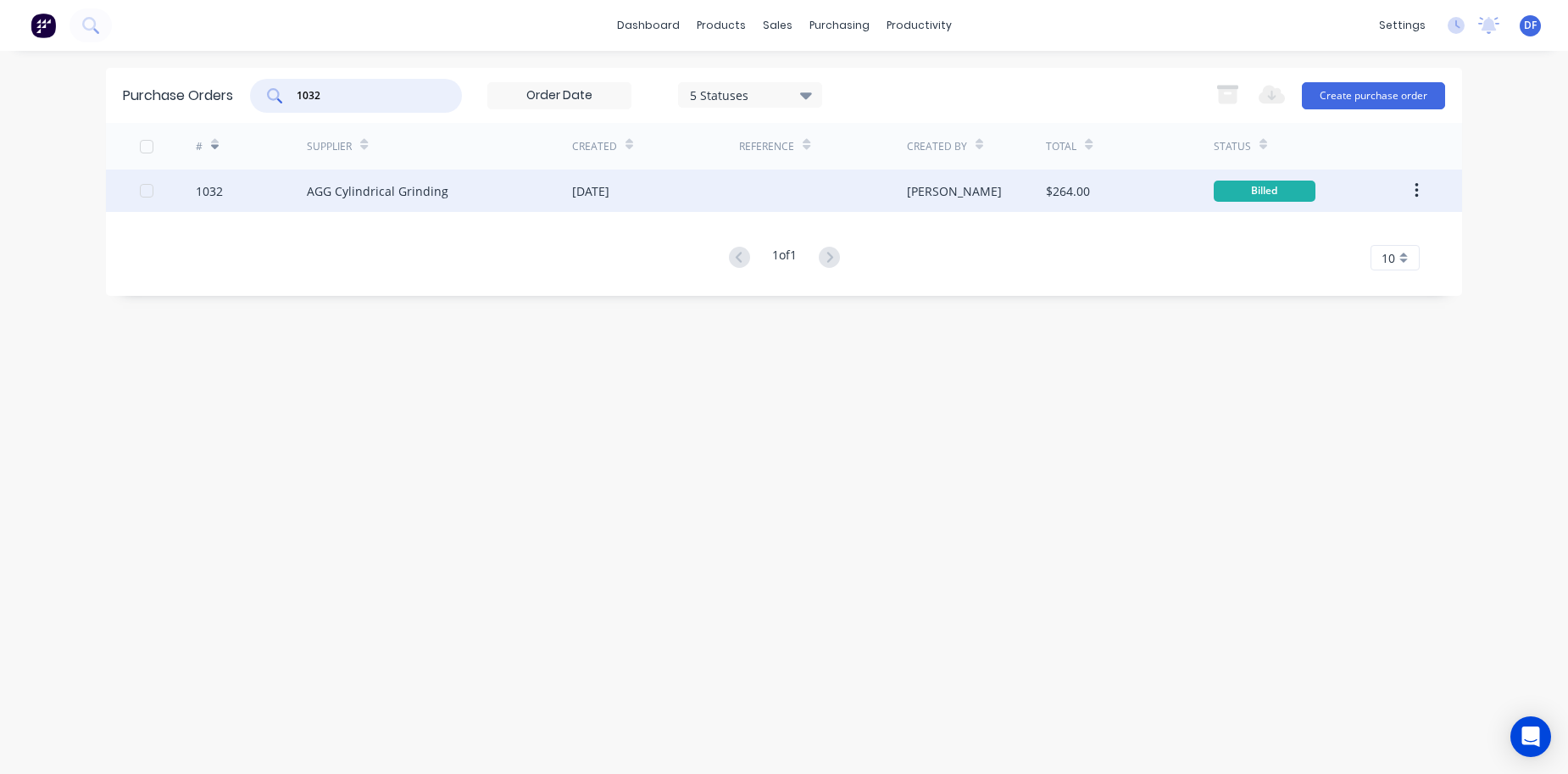
click at [395, 185] on div "AGG Cylindrical Grinding" at bounding box center [377, 191] width 142 height 18
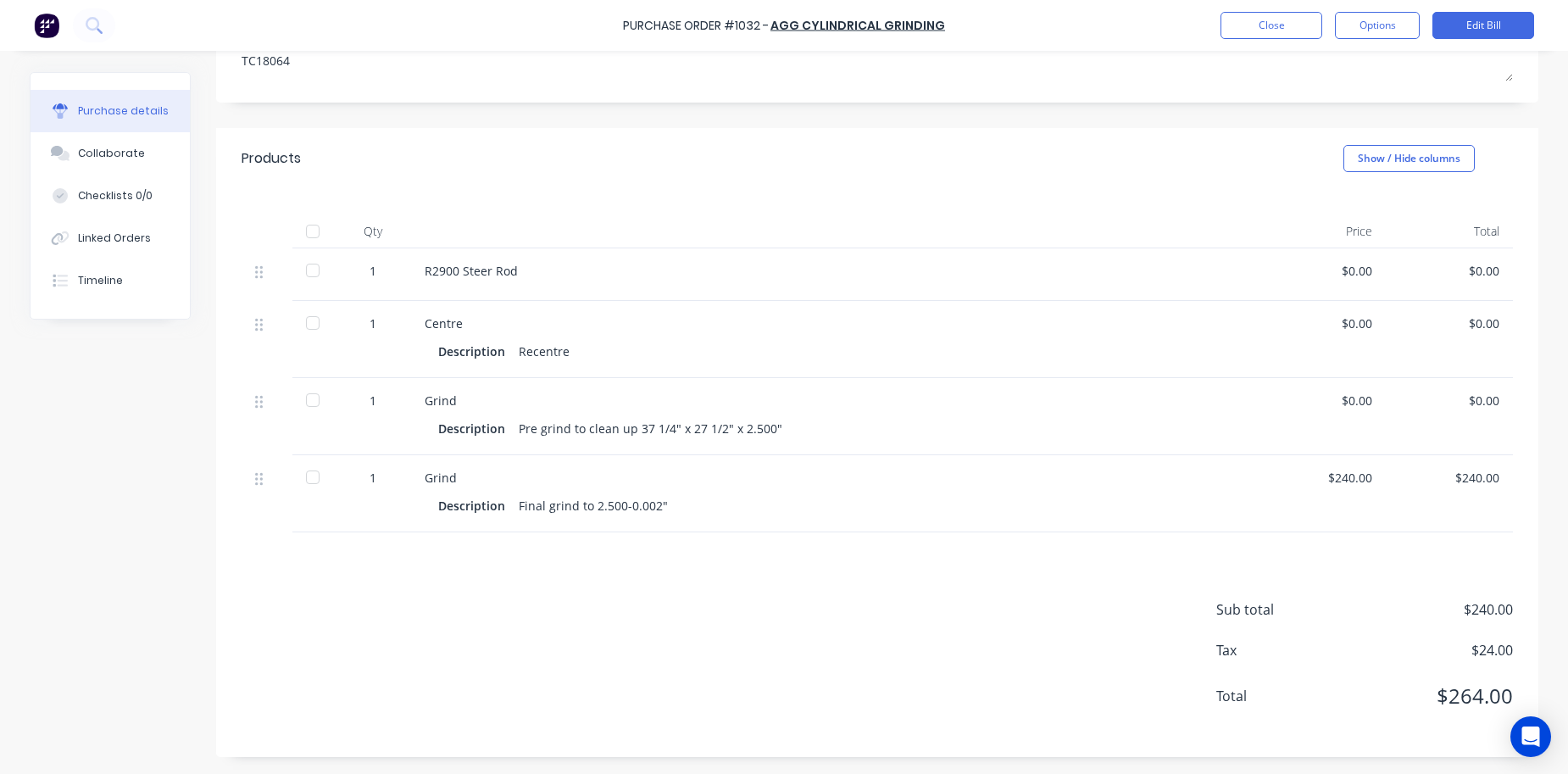
scroll to position [285, 0]
click at [79, 282] on div "Timeline" at bounding box center [100, 280] width 45 height 15
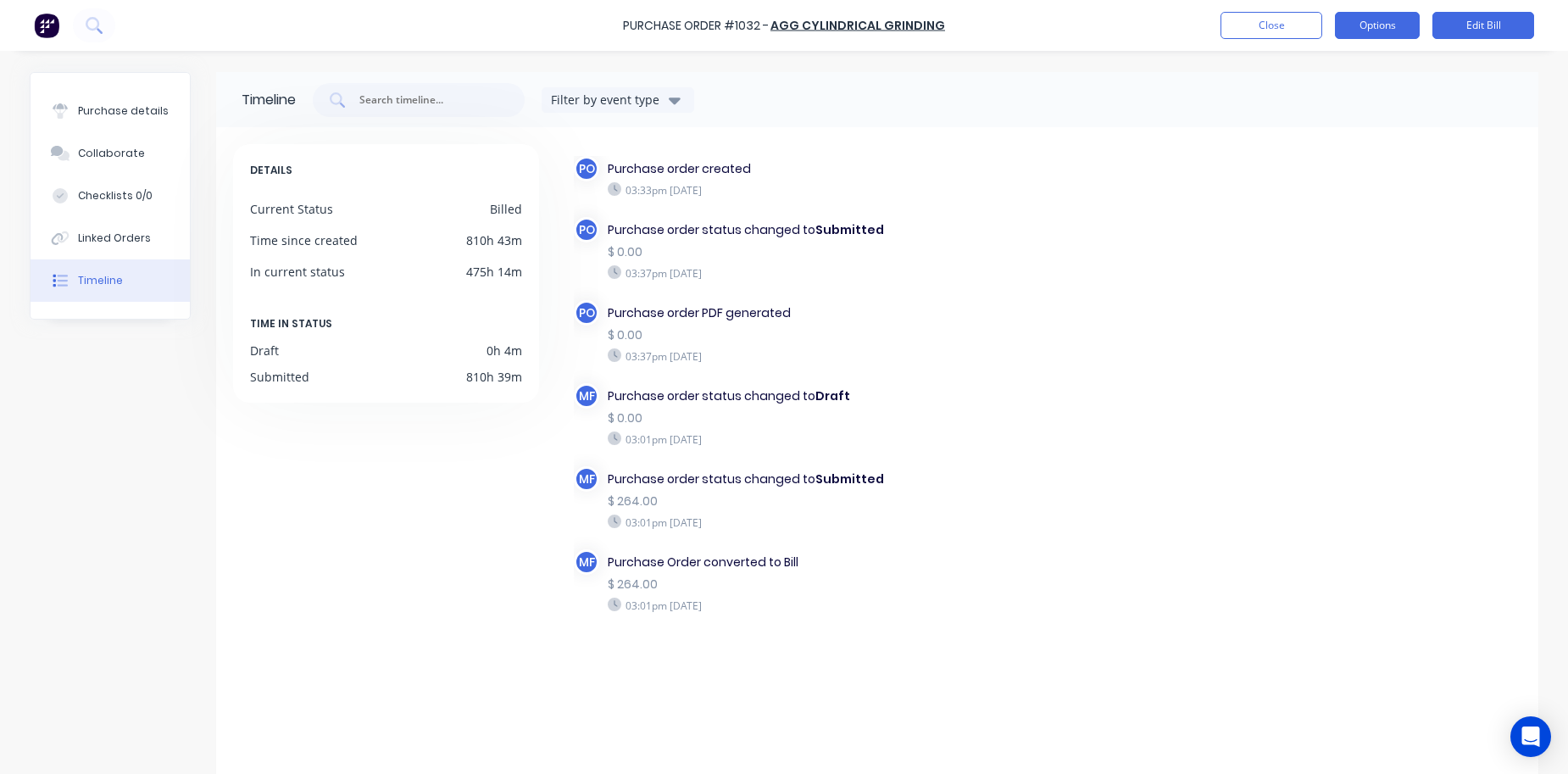
click at [1372, 25] on button "Options" at bounding box center [1378, 25] width 85 height 27
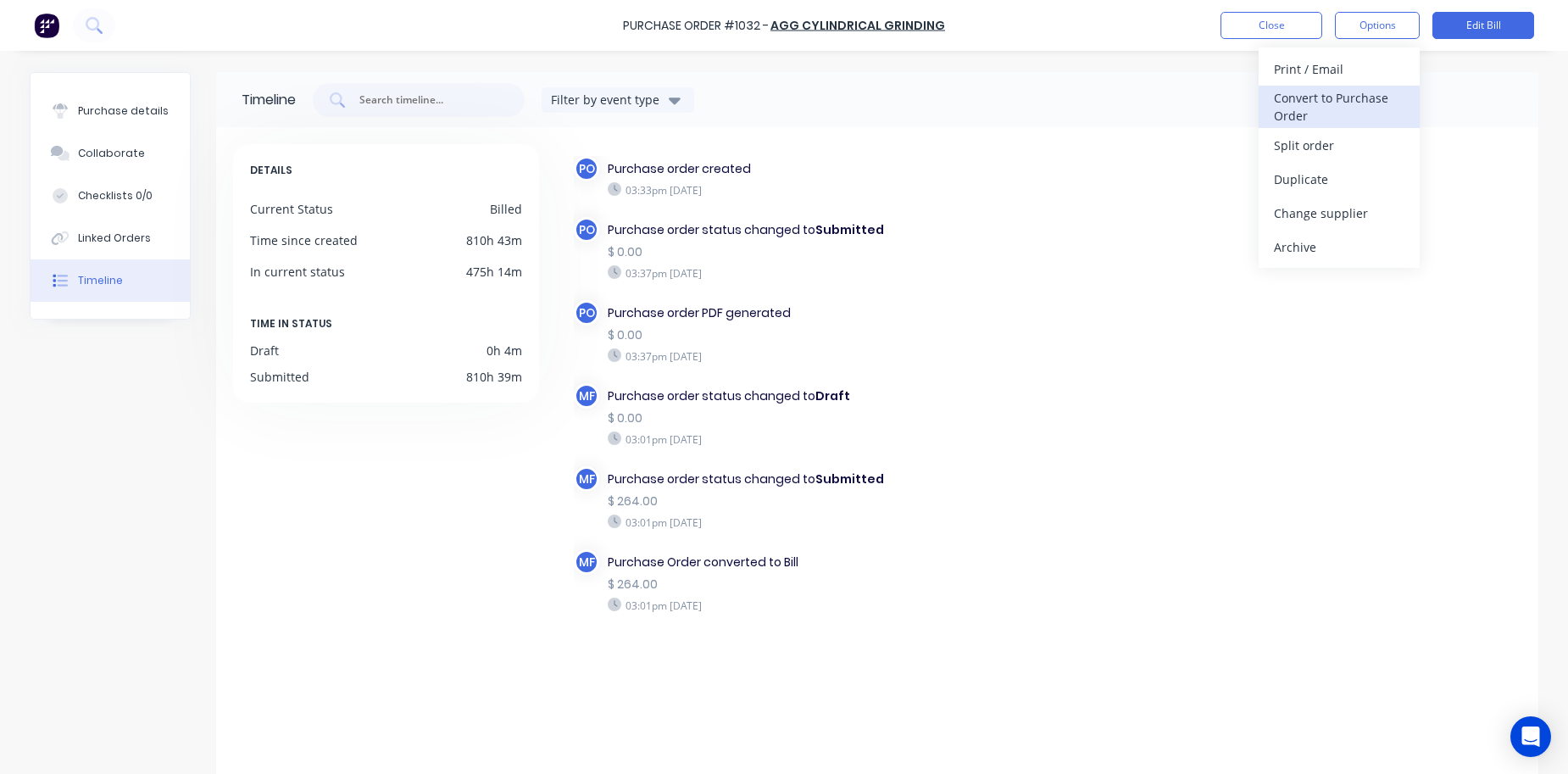
click at [1332, 111] on div "Convert to Purchase Order" at bounding box center [1339, 106] width 131 height 43
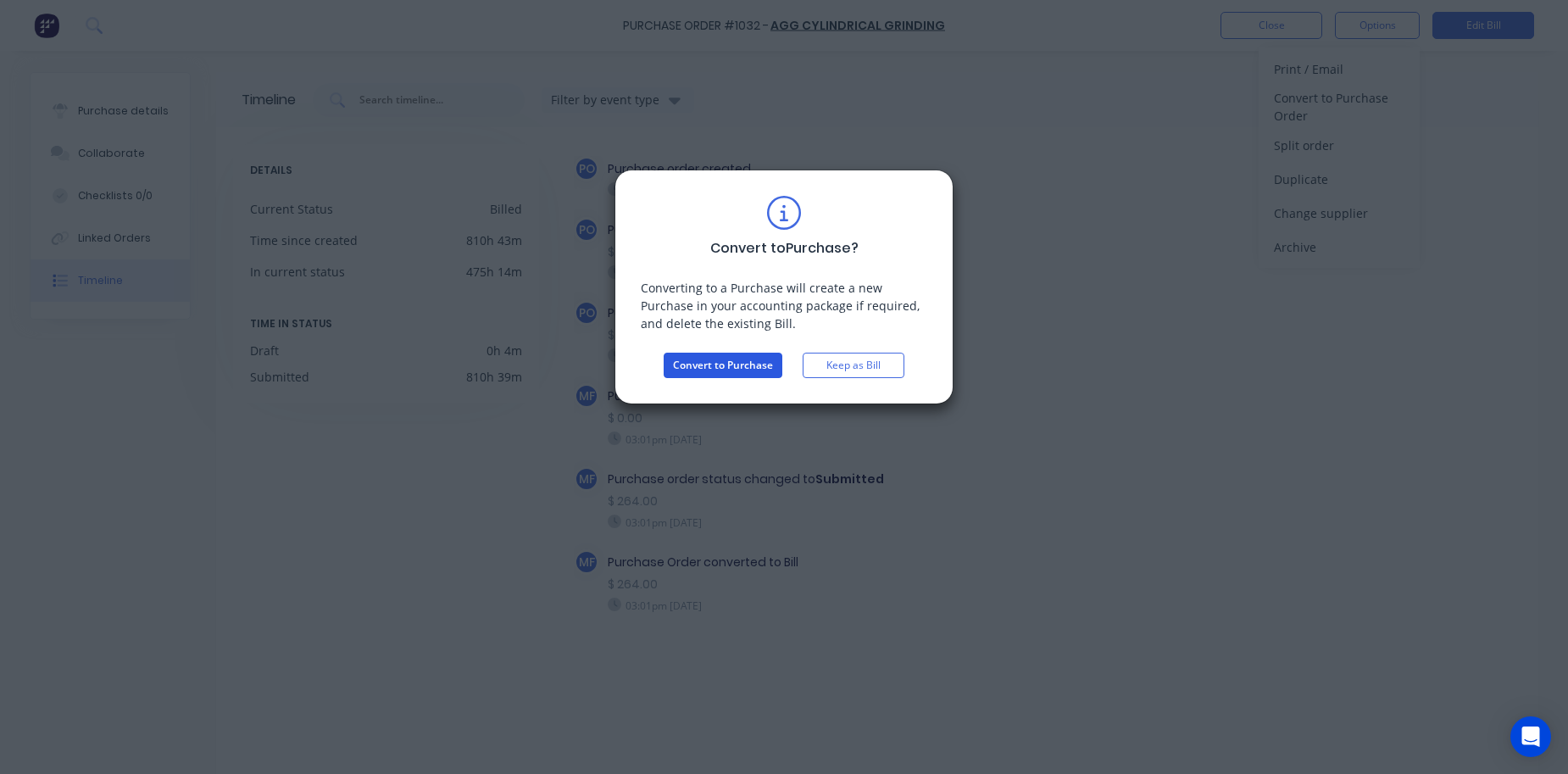
click at [712, 374] on button "Convert to Purchase" at bounding box center [723, 366] width 119 height 26
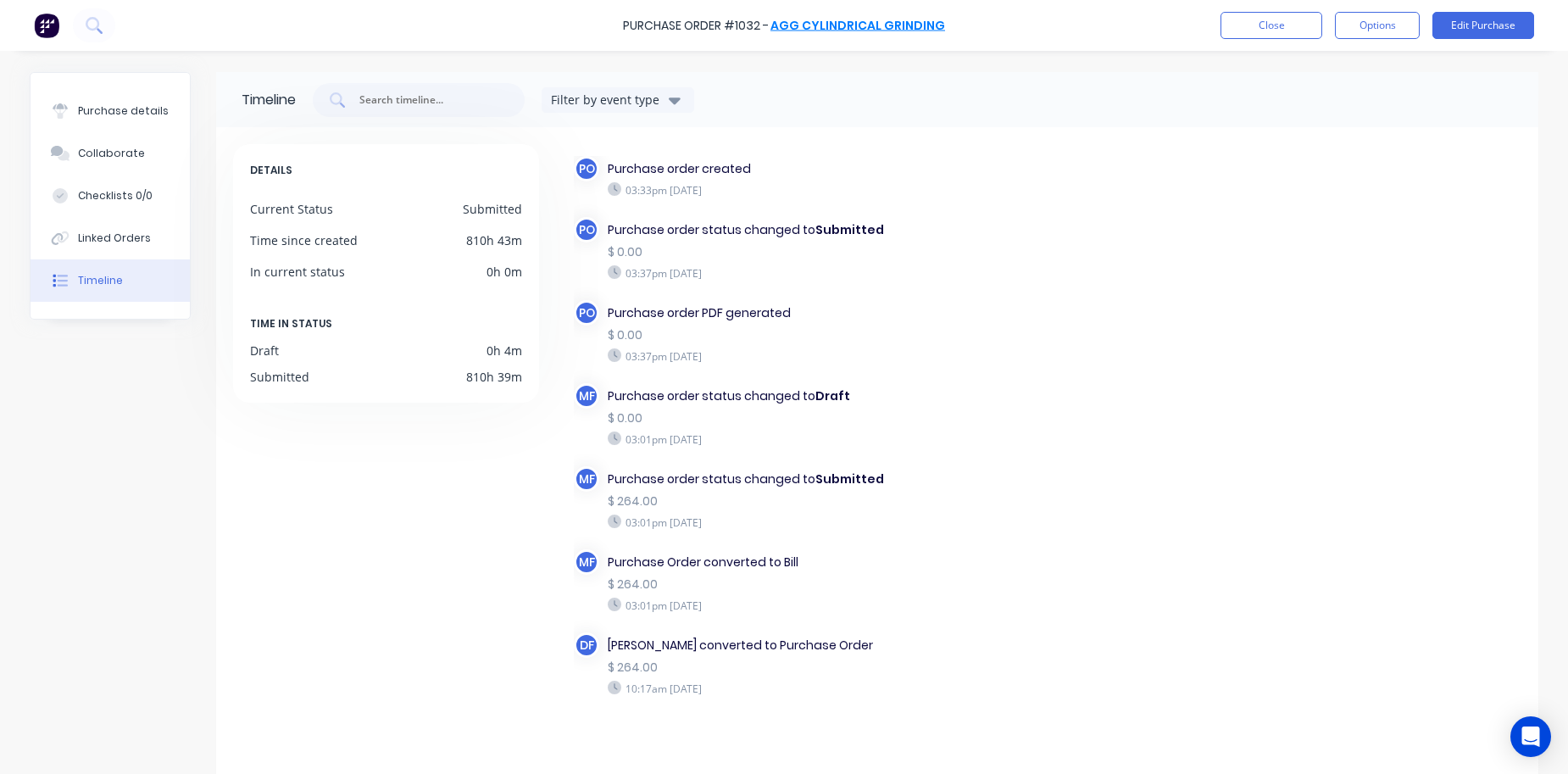
click at [844, 27] on link "AGG Cylindrical Grinding" at bounding box center [858, 25] width 174 height 17
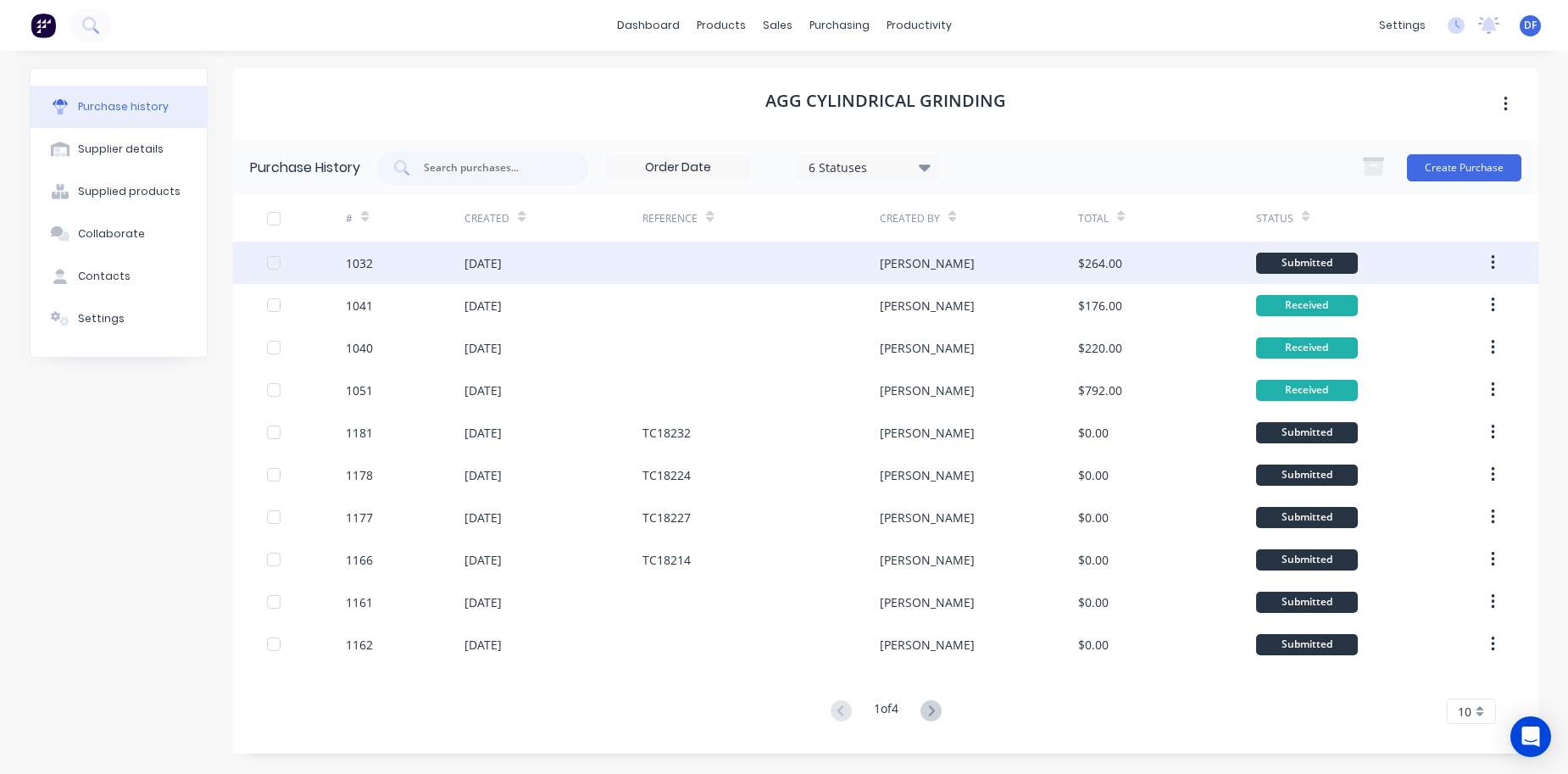
click at [478, 264] on div "[DATE]" at bounding box center [483, 264] width 38 height 18
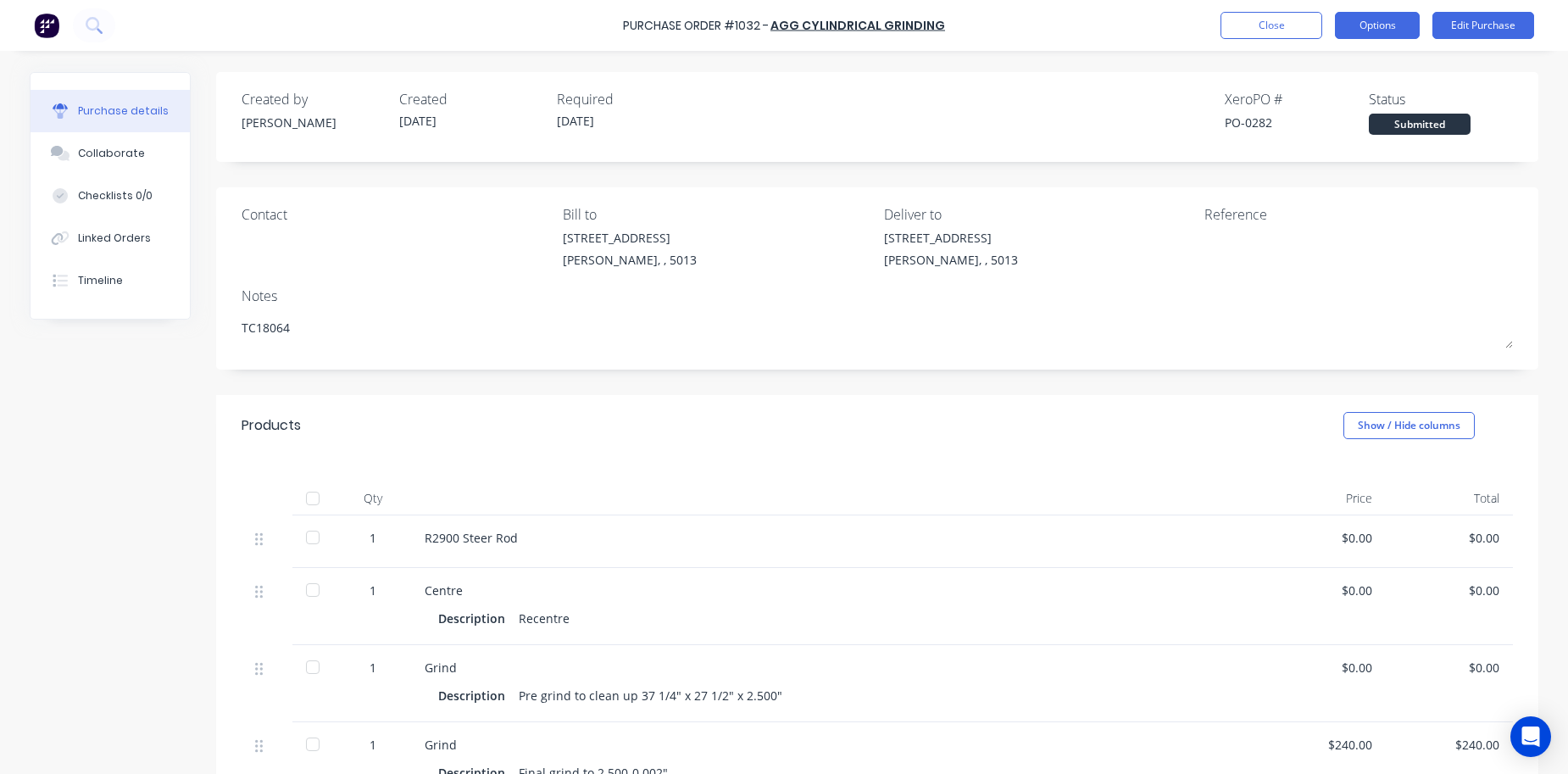
click at [1355, 22] on button "Options" at bounding box center [1378, 25] width 85 height 27
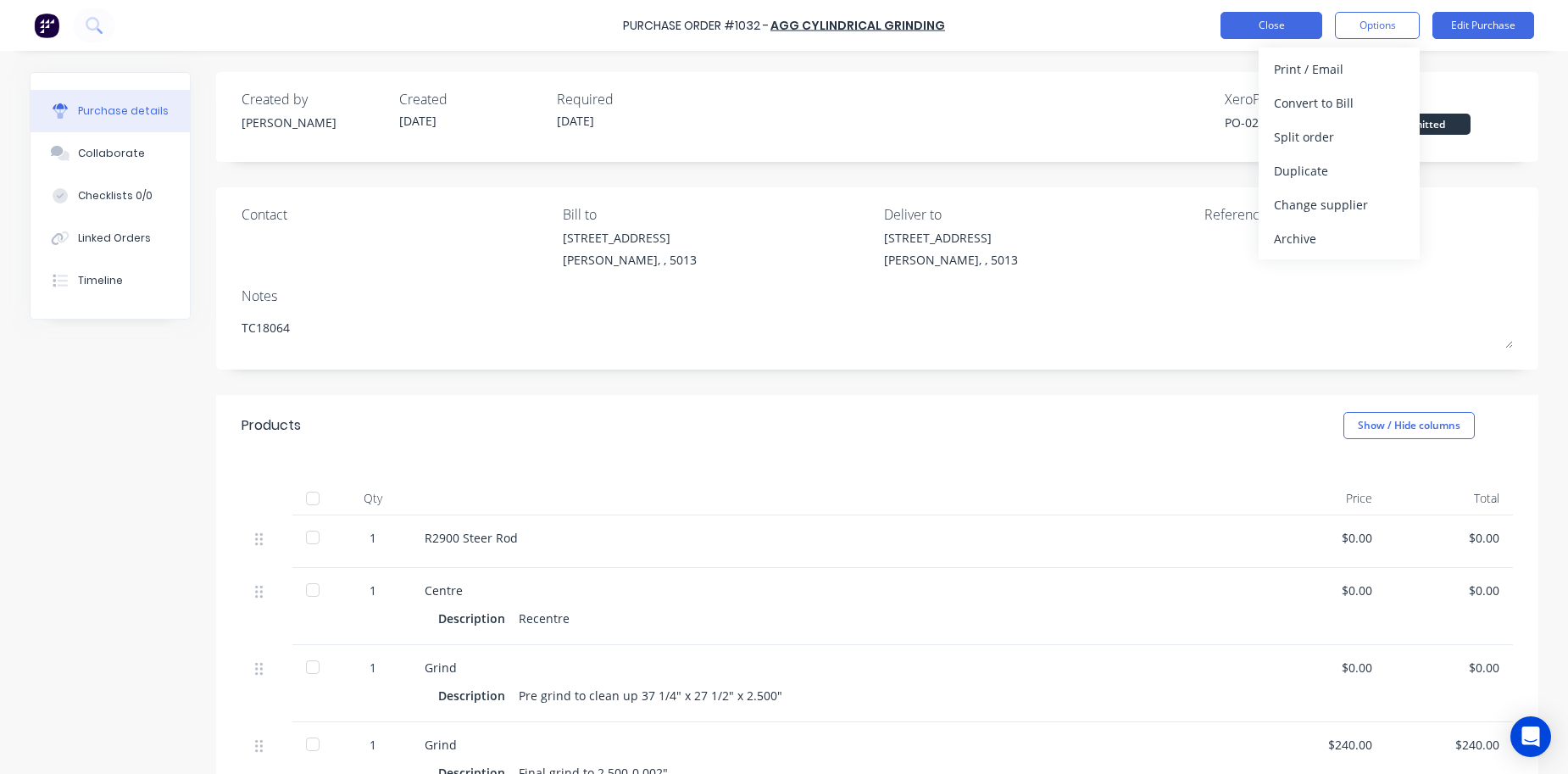
click at [1251, 30] on button "Close" at bounding box center [1271, 25] width 102 height 27
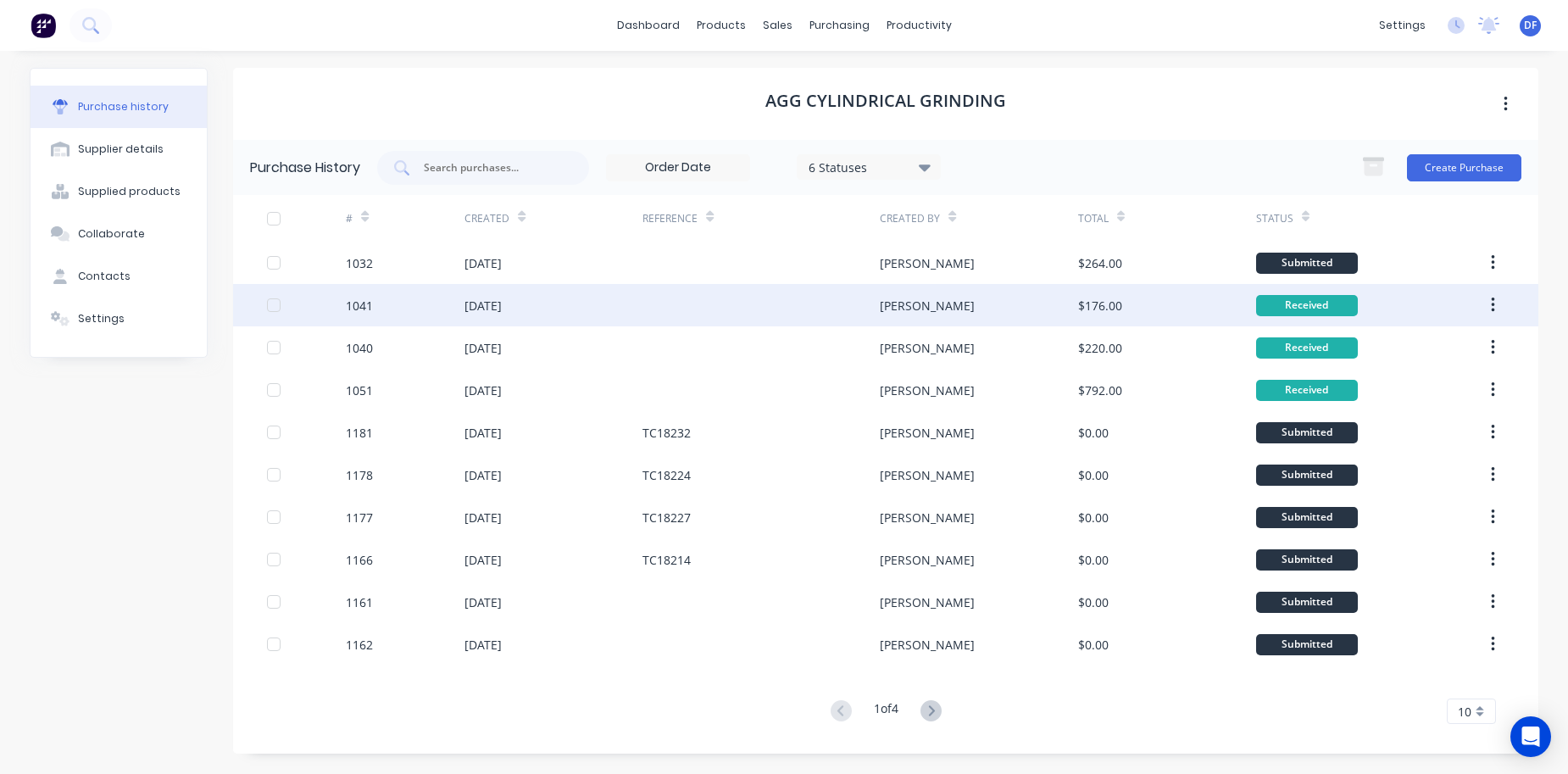
click at [900, 309] on div "[PERSON_NAME]" at bounding box center [927, 306] width 95 height 18
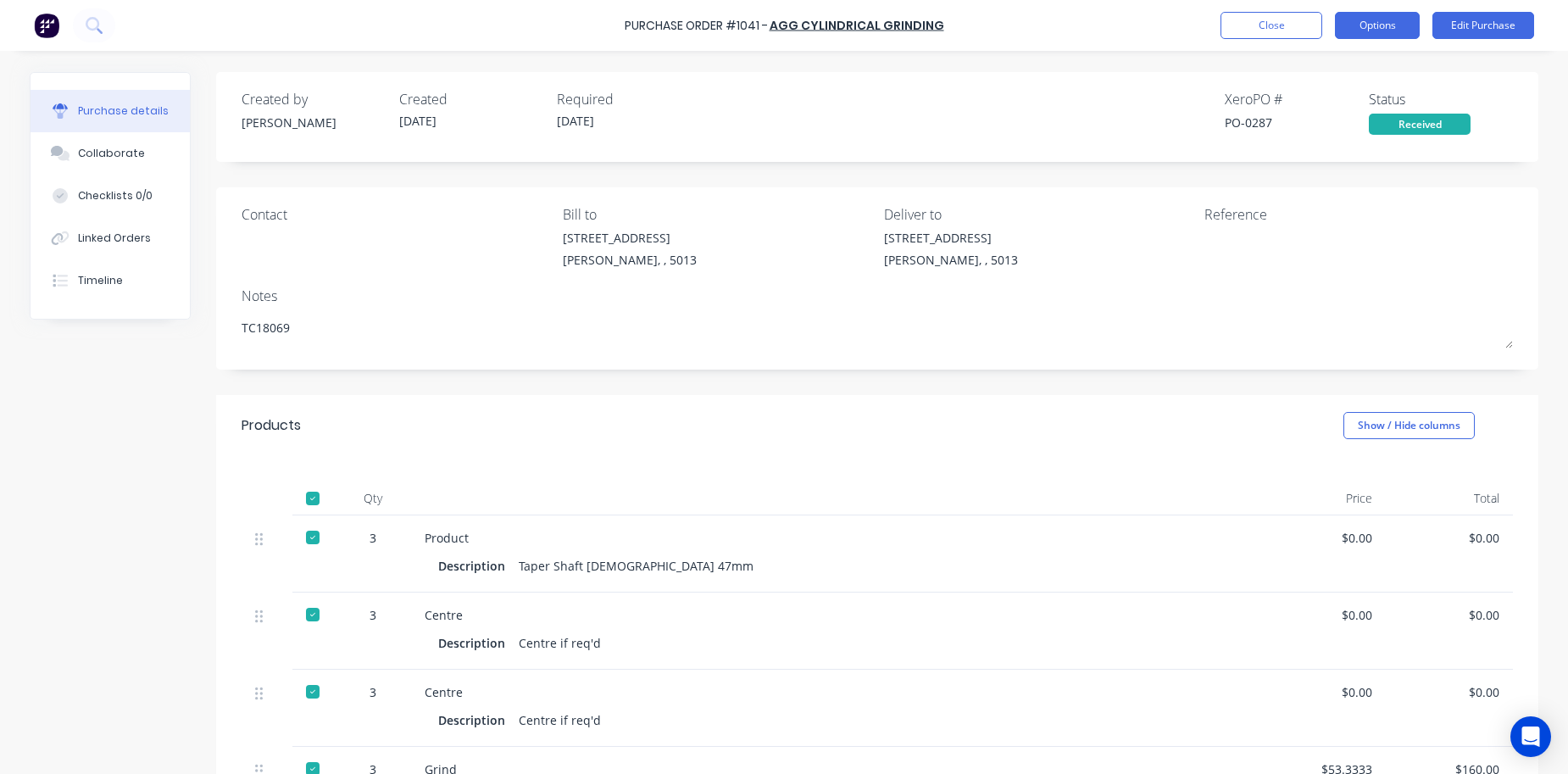
click at [1368, 32] on button "Options" at bounding box center [1378, 25] width 85 height 27
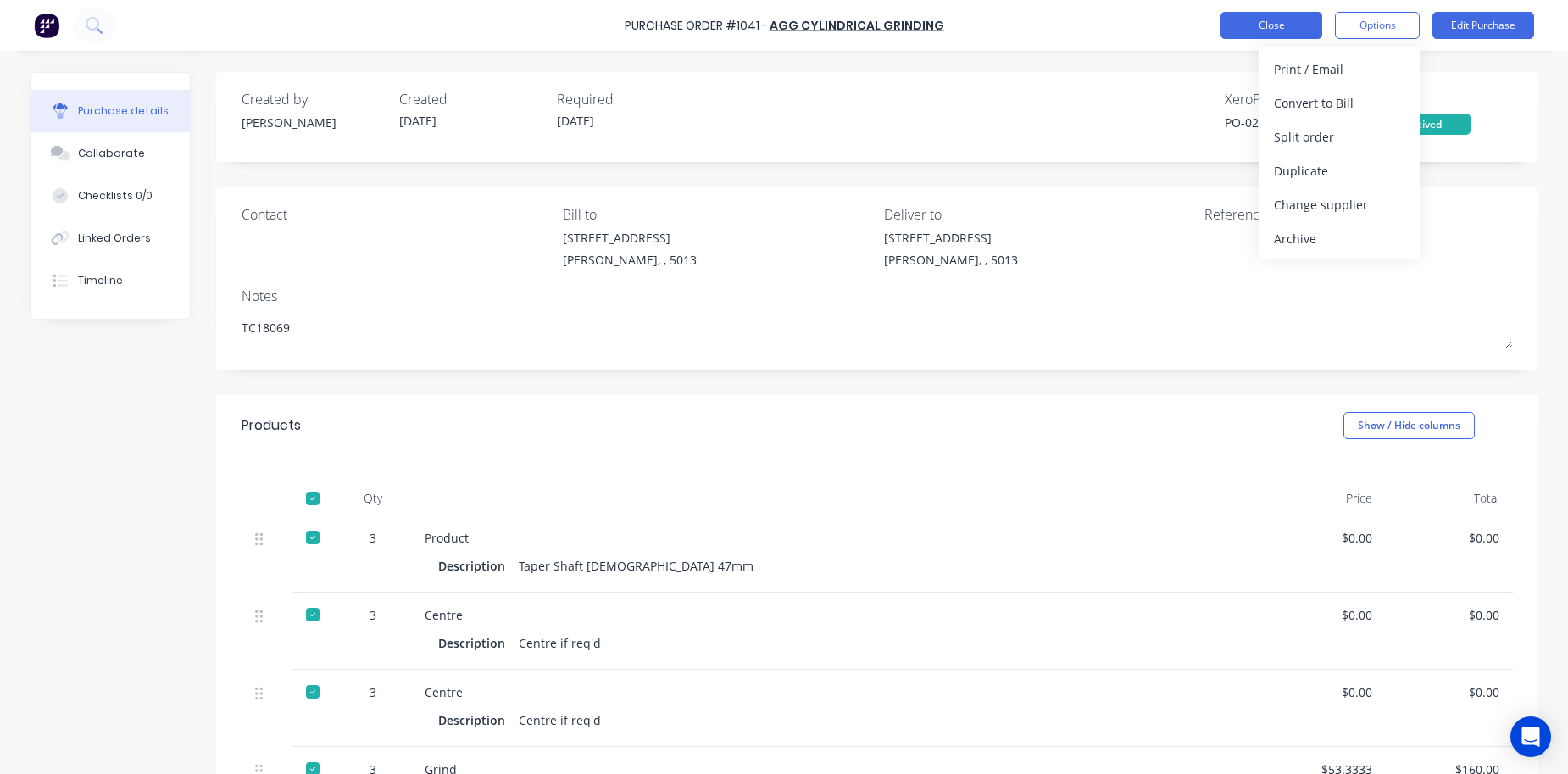
click at [1264, 27] on button "Close" at bounding box center [1271, 25] width 102 height 27
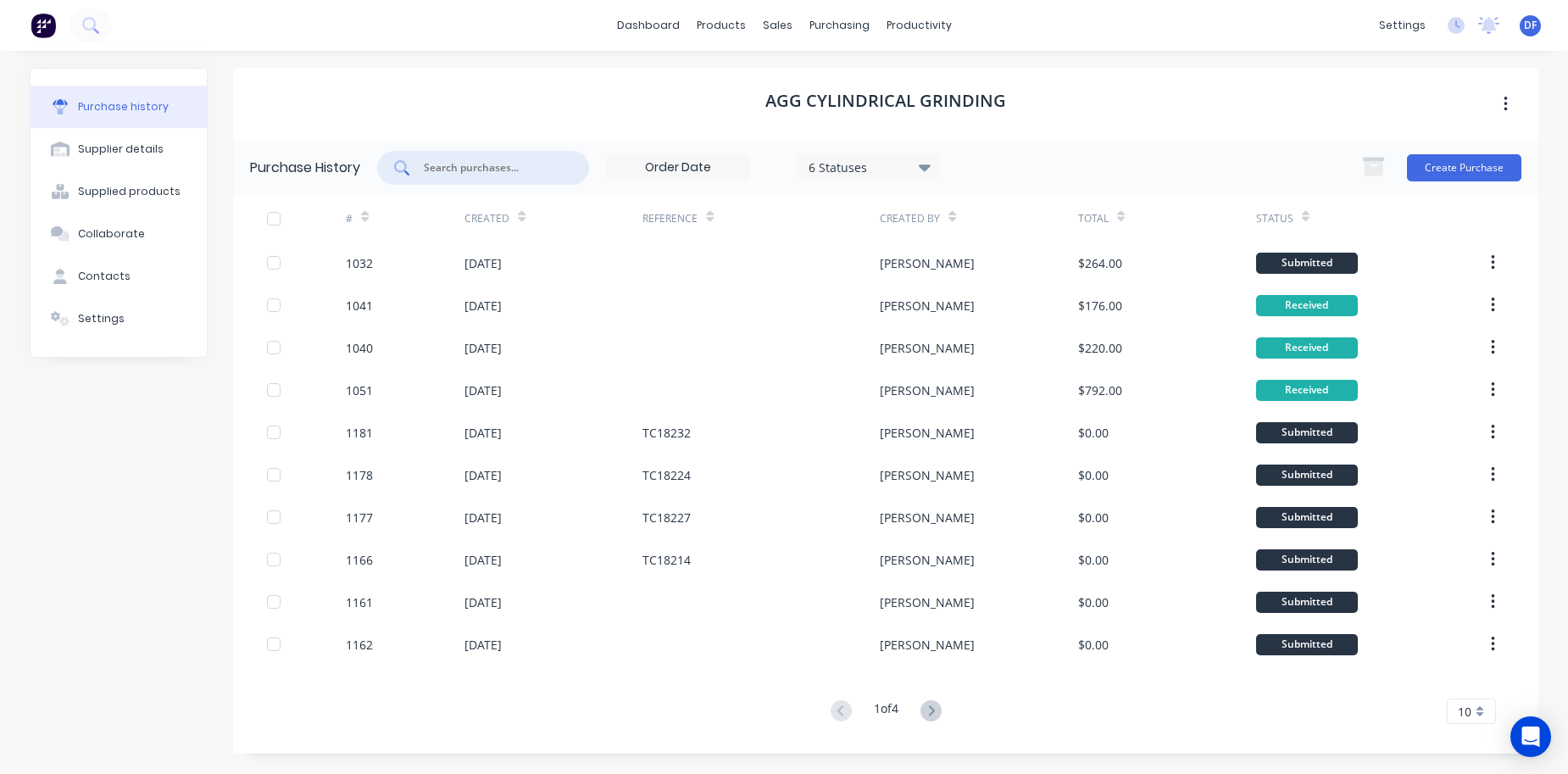
click at [463, 172] on input "text" at bounding box center [492, 167] width 141 height 17
paste input "1058"
type input "1058"
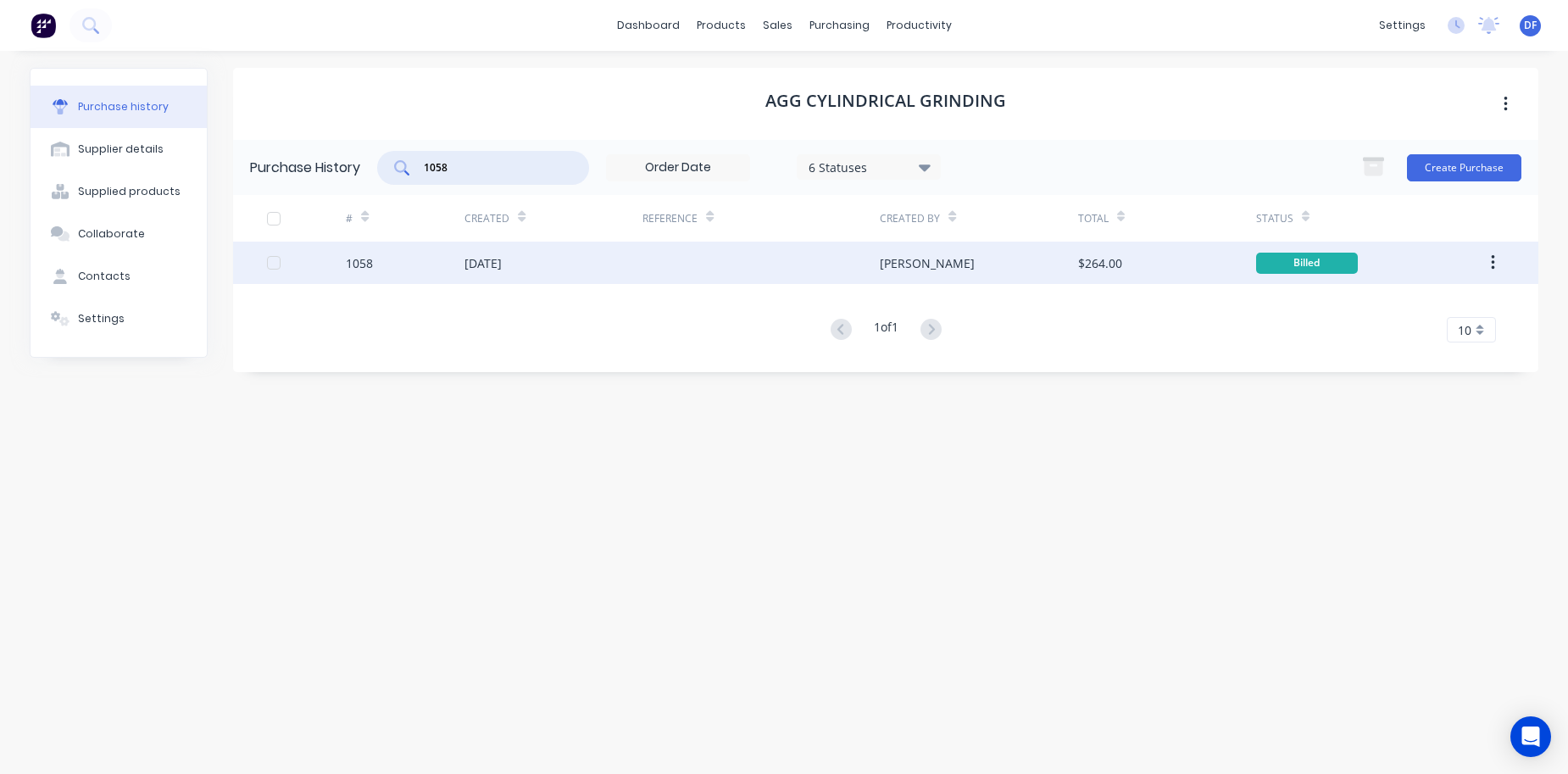
click at [1134, 256] on div "$264.00" at bounding box center [1168, 263] width 178 height 43
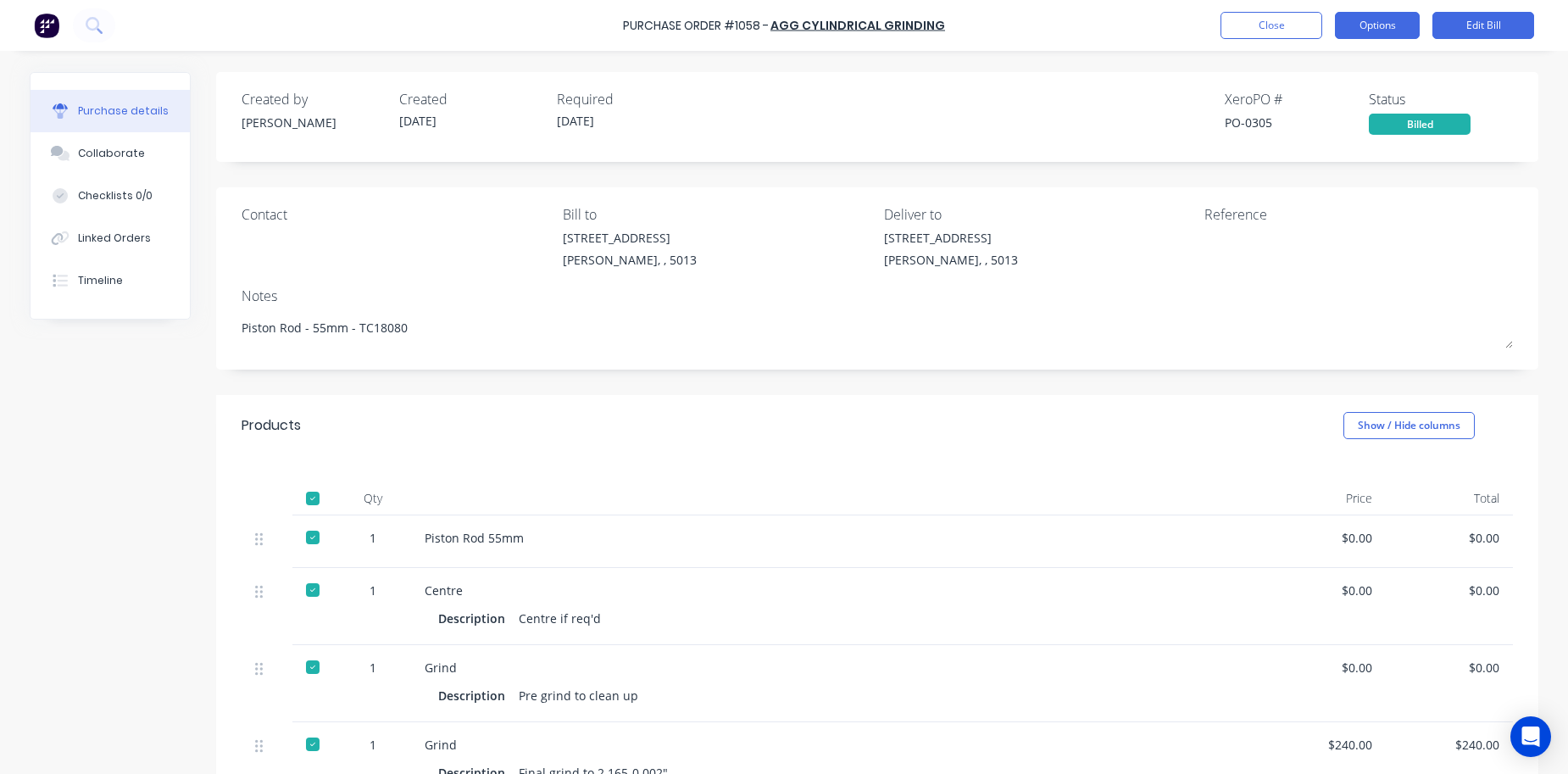
click at [1365, 30] on button "Options" at bounding box center [1378, 25] width 85 height 27
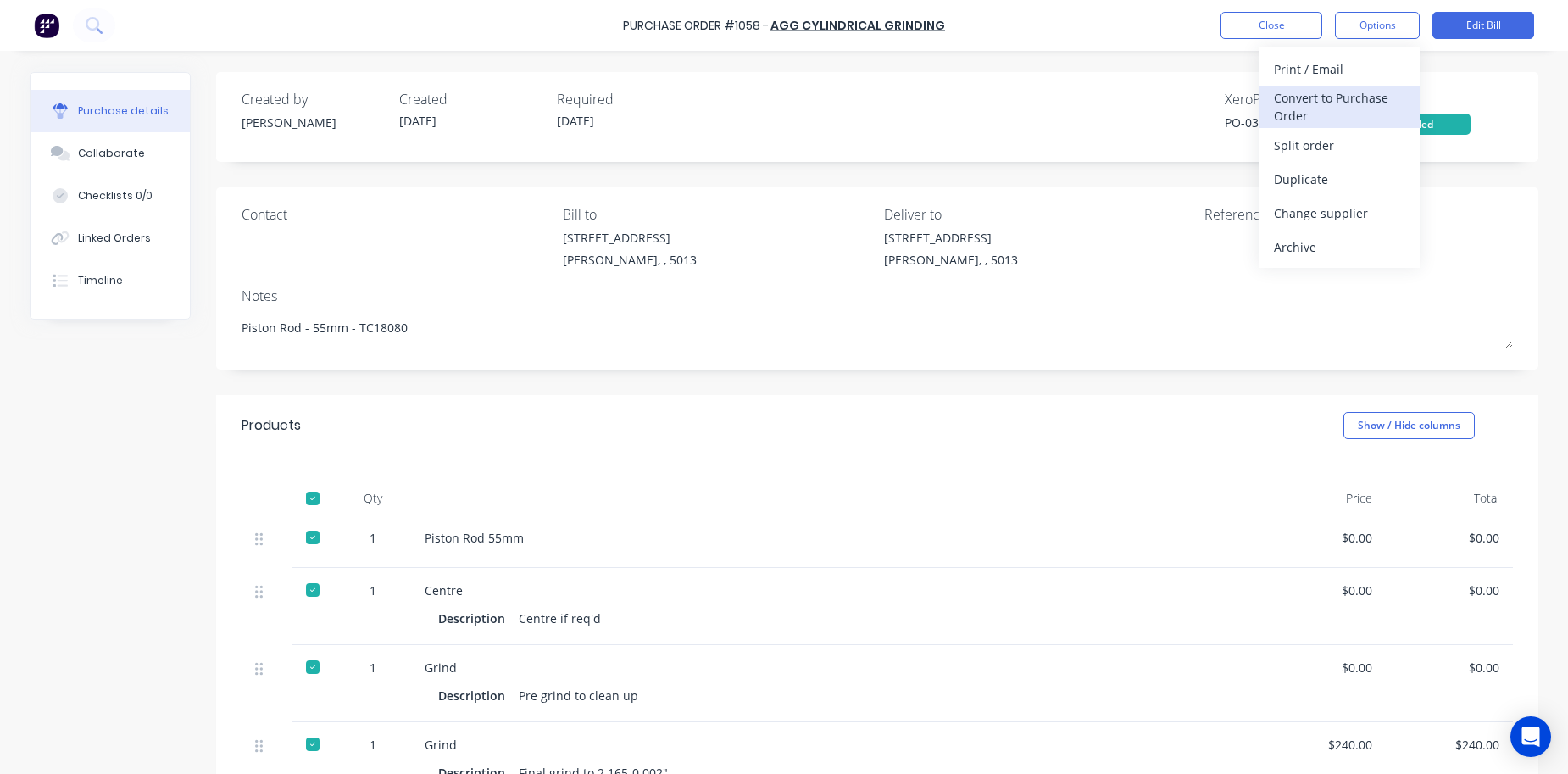
click at [1318, 100] on div "Convert to Purchase Order" at bounding box center [1339, 106] width 131 height 43
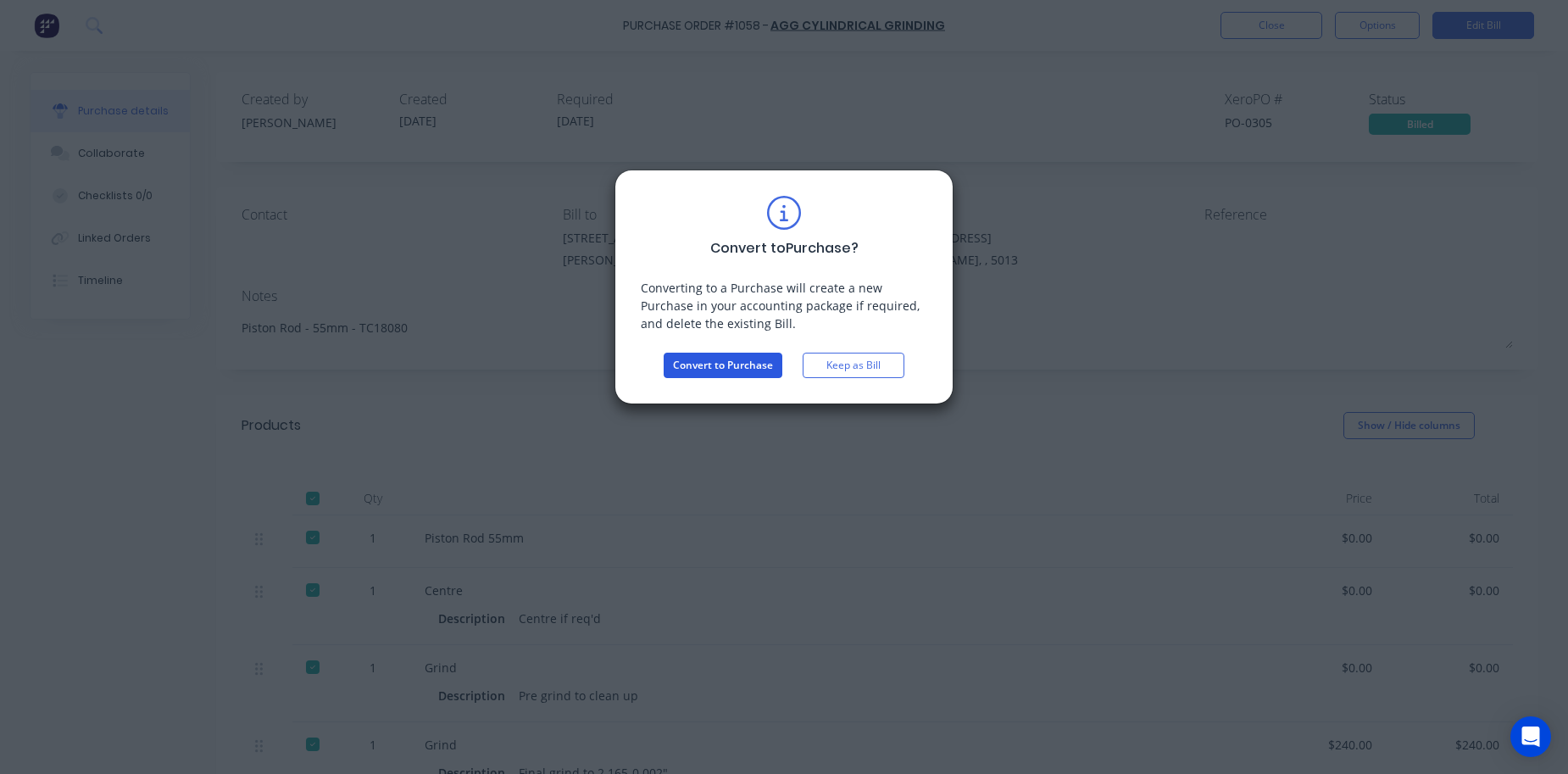
click at [756, 360] on button "Convert to Purchase" at bounding box center [723, 366] width 119 height 26
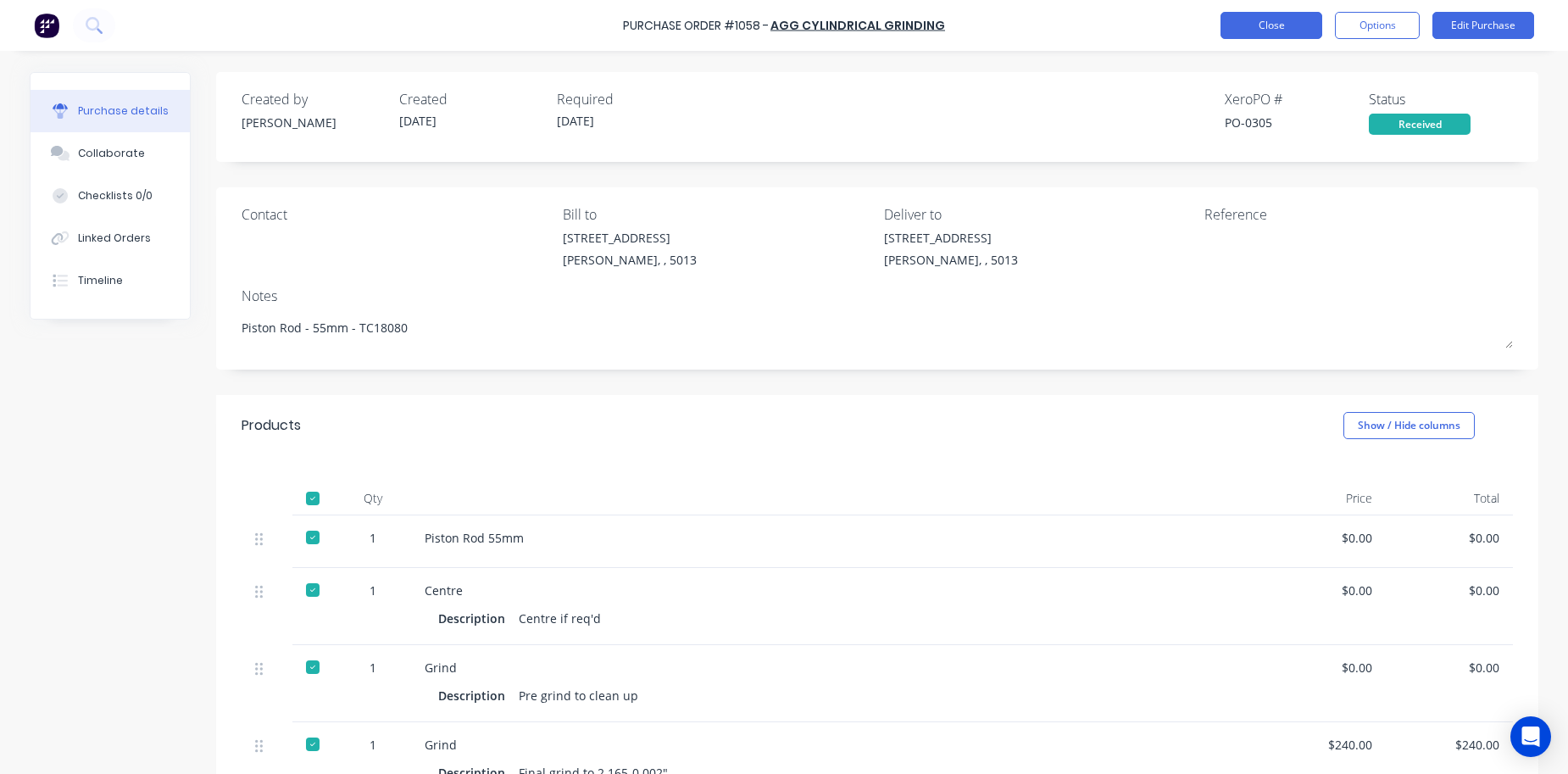
click at [1260, 32] on button "Close" at bounding box center [1271, 25] width 102 height 27
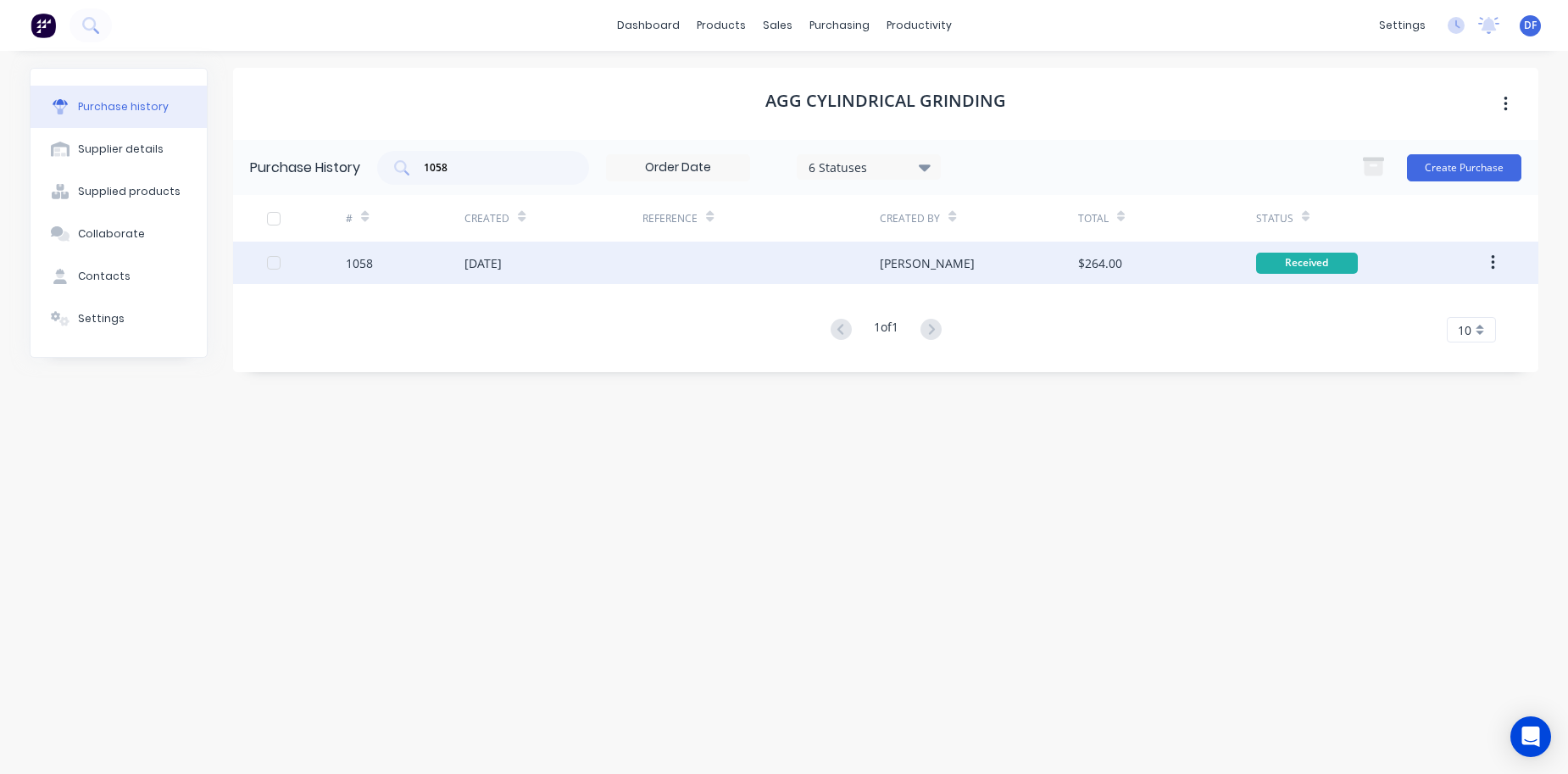
click at [848, 268] on div at bounding box center [762, 263] width 238 height 43
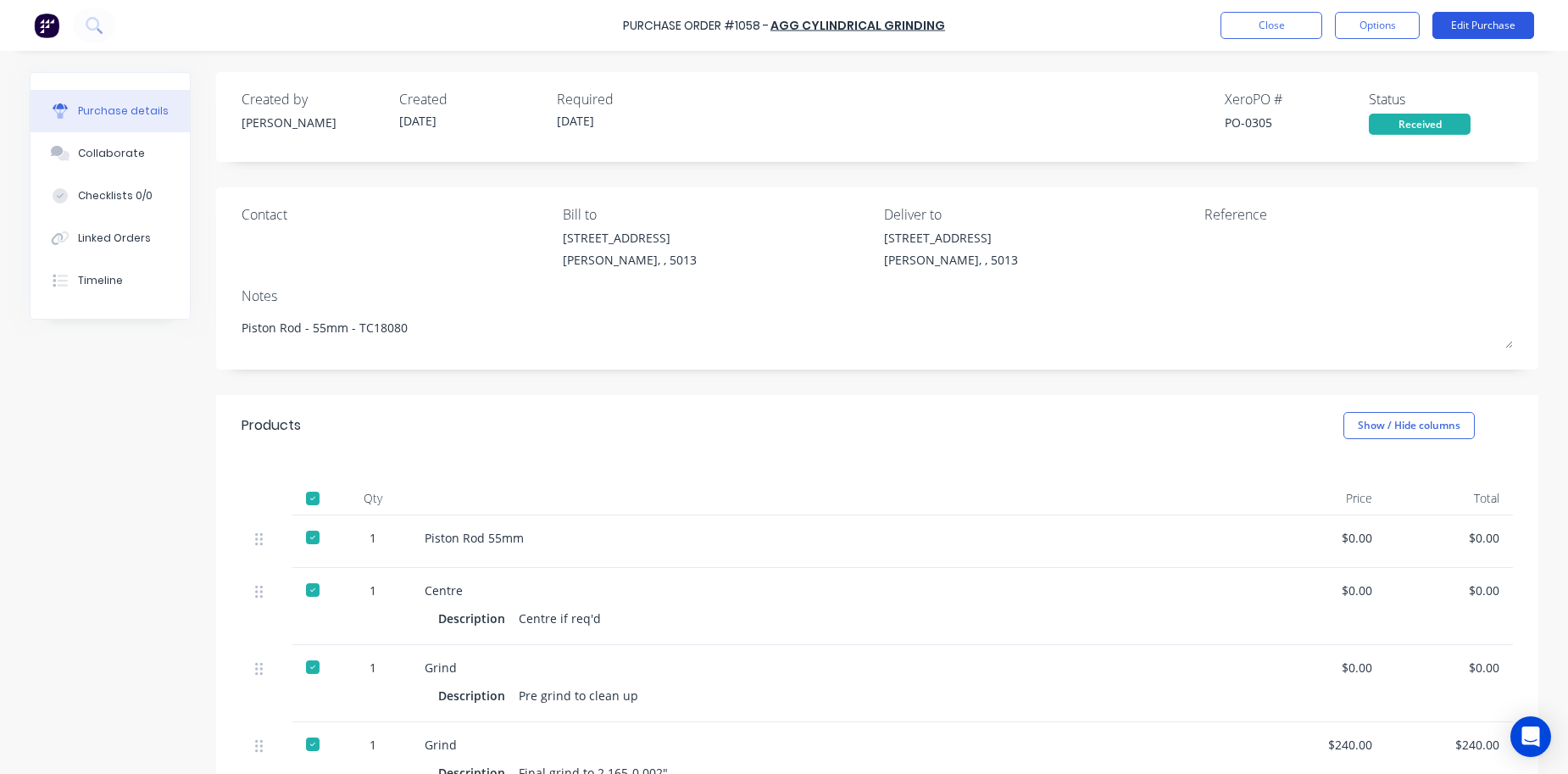
click at [1467, 27] on button "Edit Purchase" at bounding box center [1483, 25] width 102 height 27
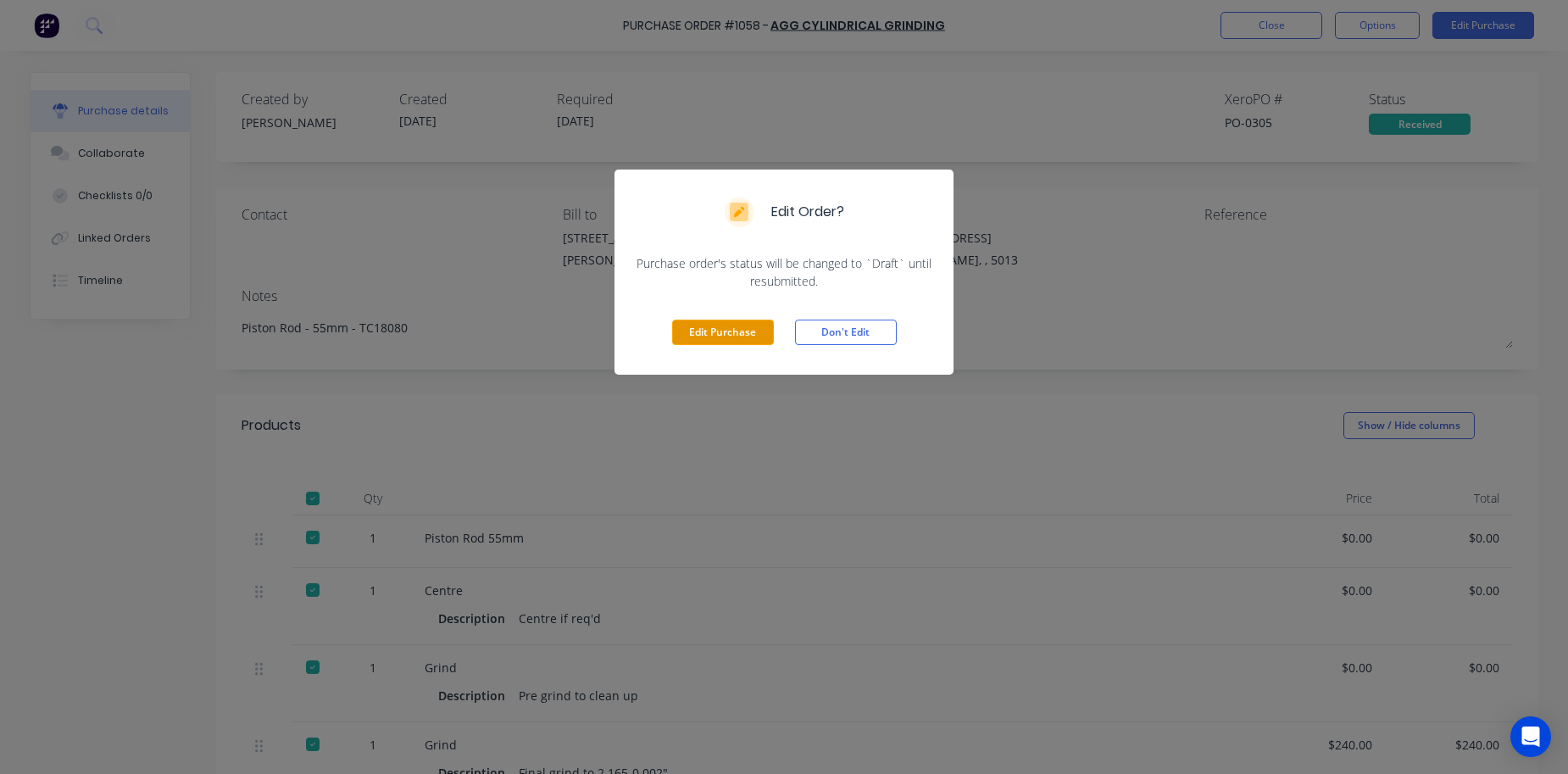
click at [710, 322] on button "Edit Purchase" at bounding box center [723, 333] width 102 height 26
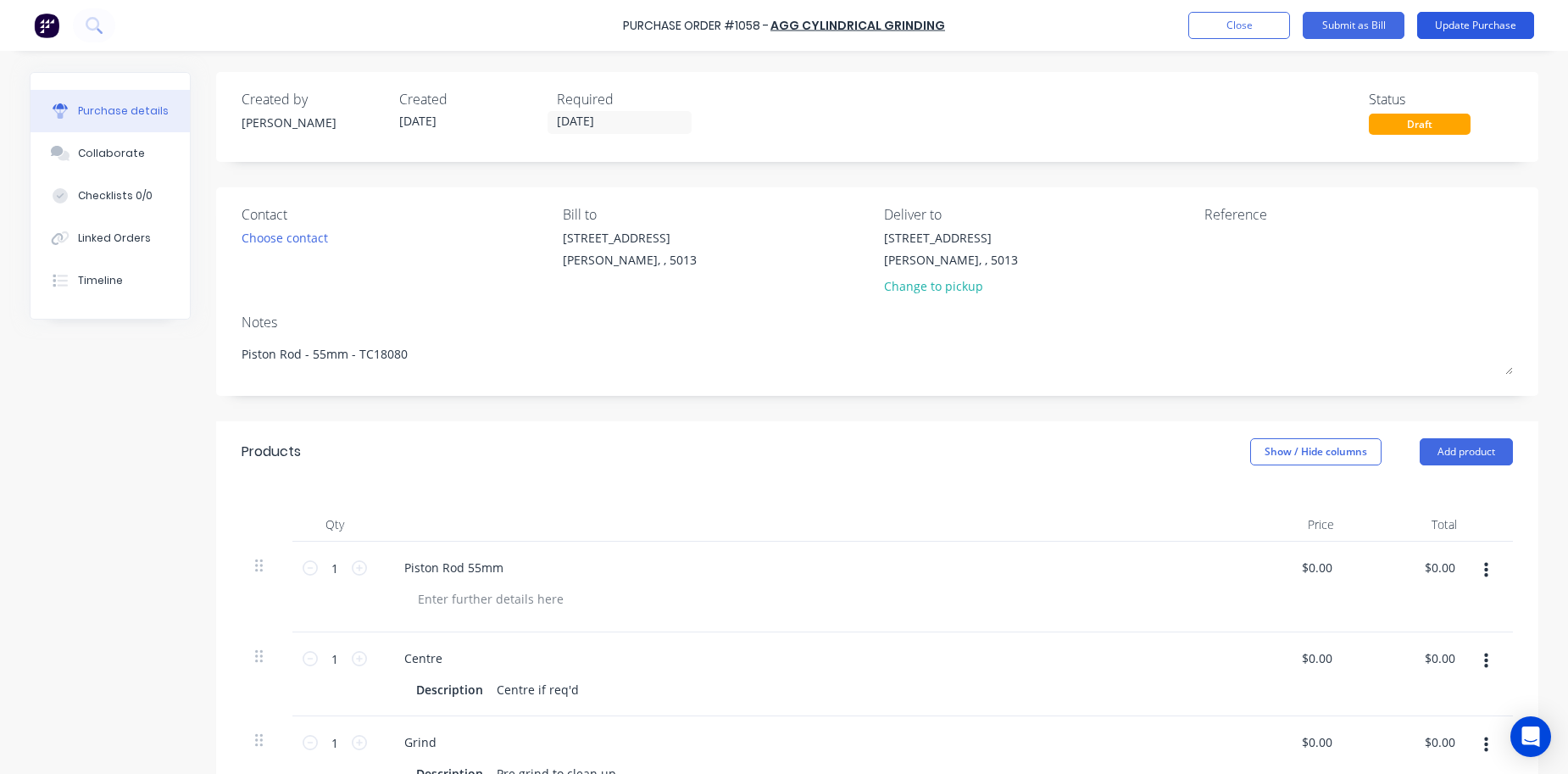
click at [1466, 27] on button "Update Purchase" at bounding box center [1476, 25] width 117 height 27
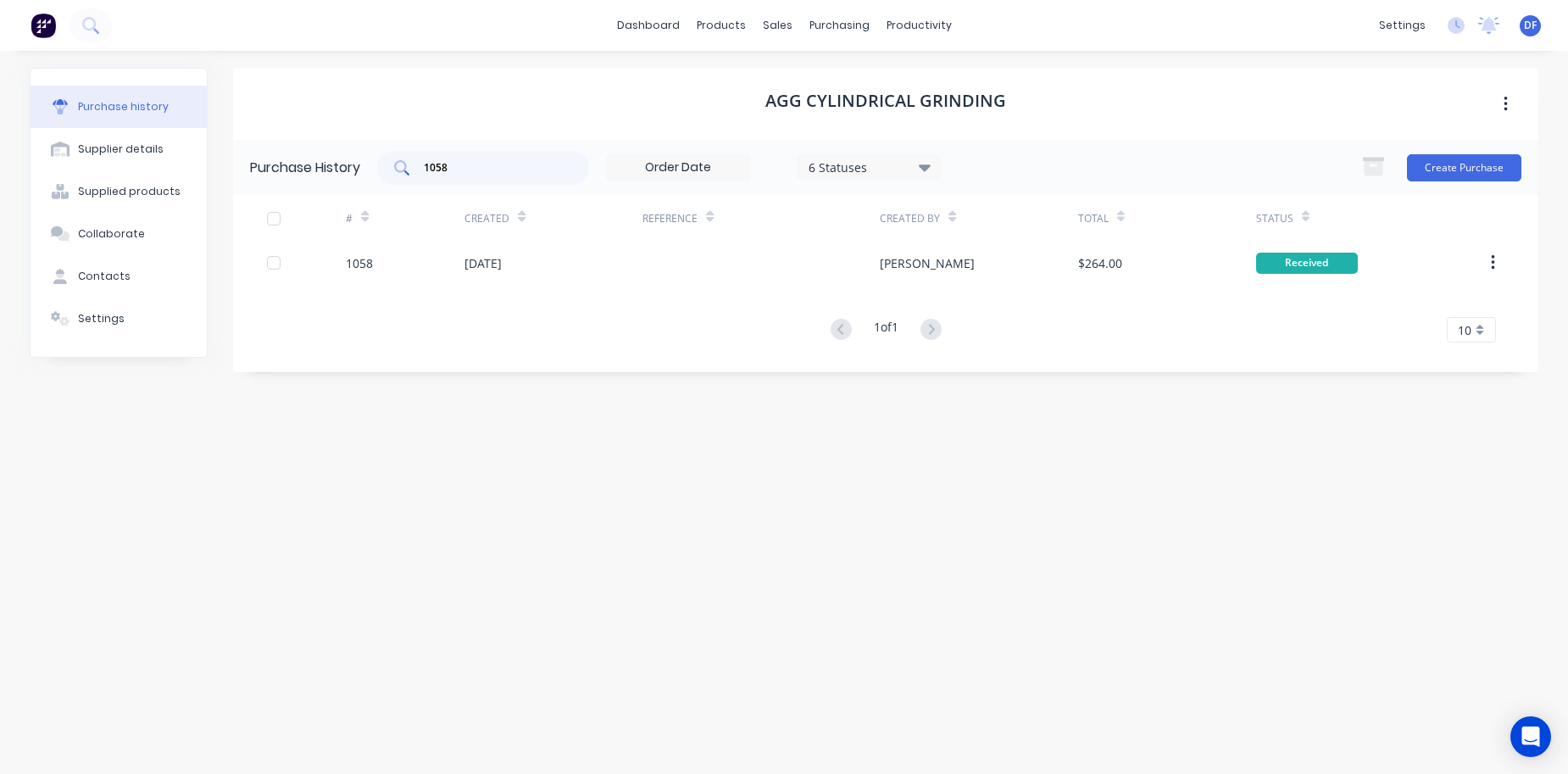
click at [474, 157] on div "1058" at bounding box center [483, 167] width 212 height 34
type input "1"
paste input "1043"
type input "1043"
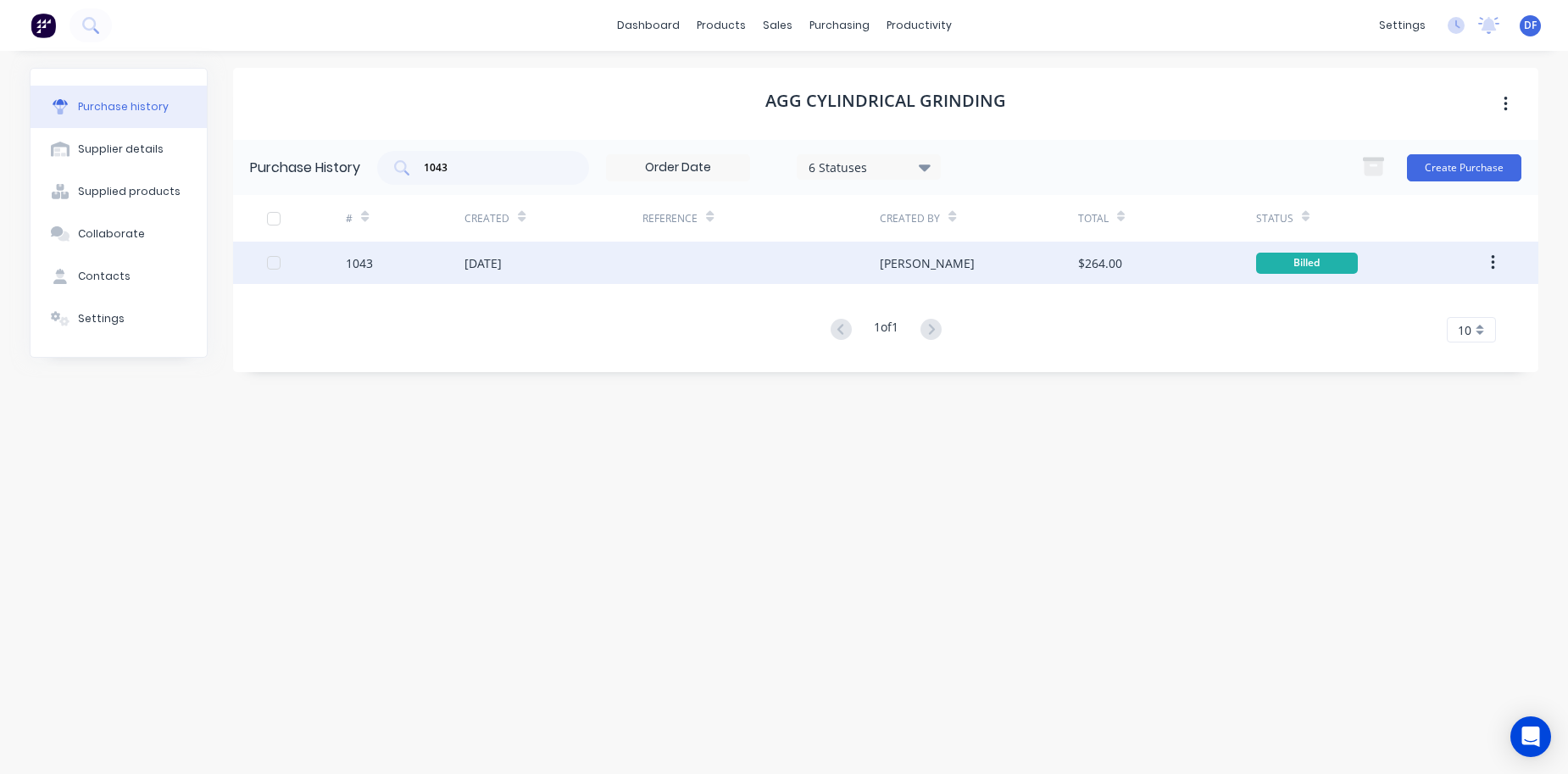
click at [496, 270] on div "[DATE]" at bounding box center [483, 264] width 38 height 18
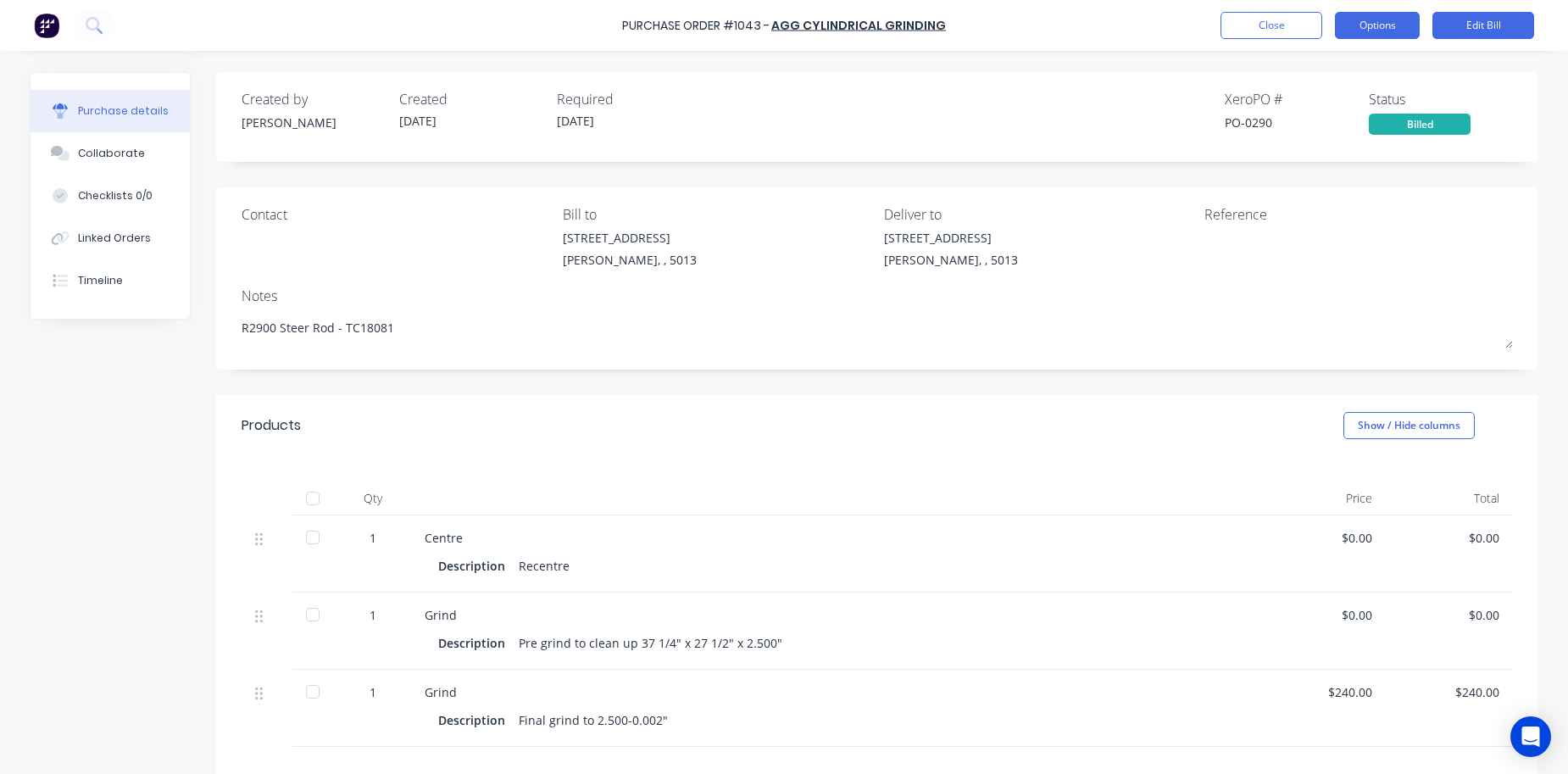
click at [1396, 15] on button "Options" at bounding box center [1378, 25] width 85 height 27
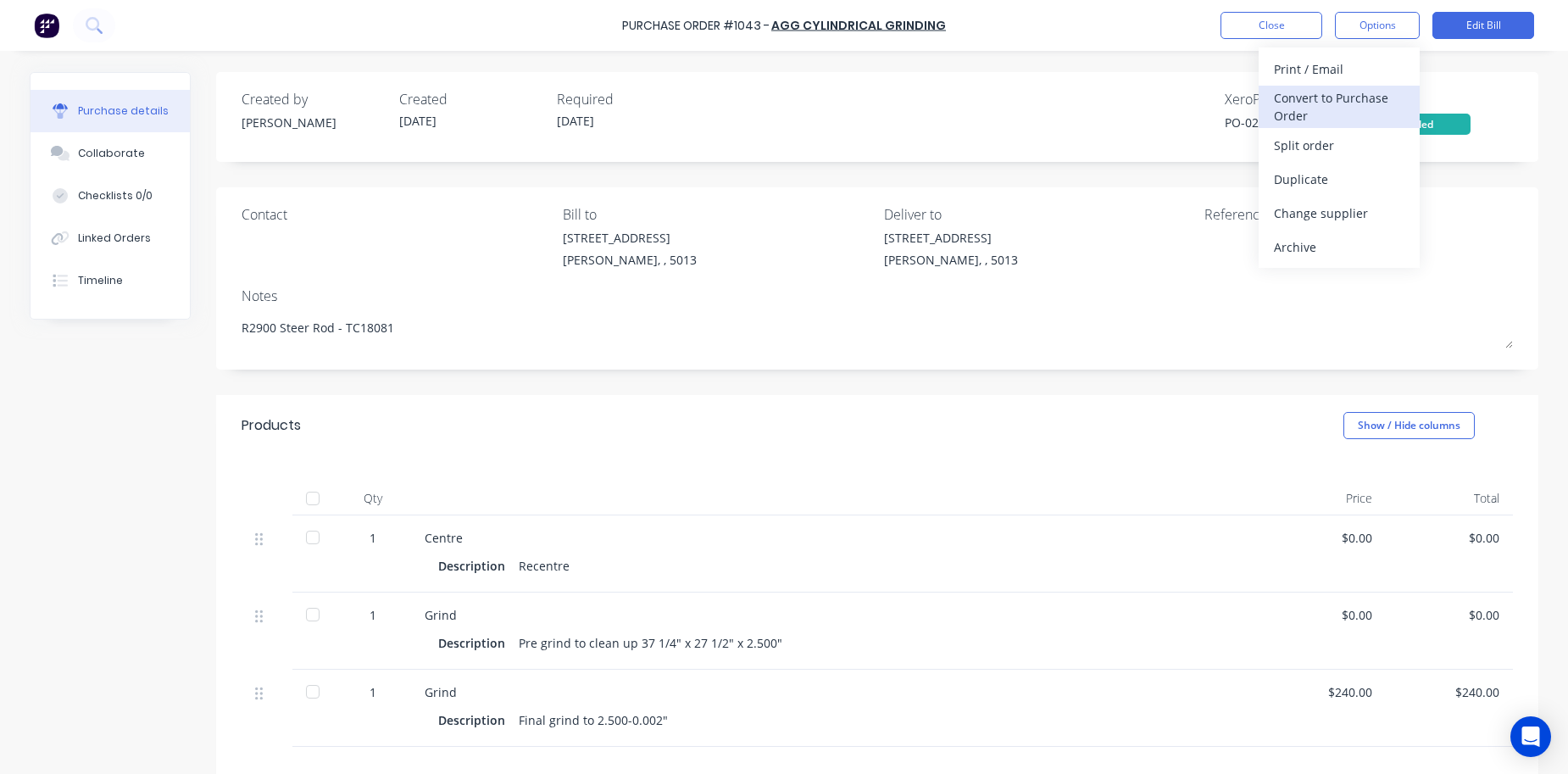
click at [1348, 92] on div "Convert to Purchase Order" at bounding box center [1339, 106] width 131 height 43
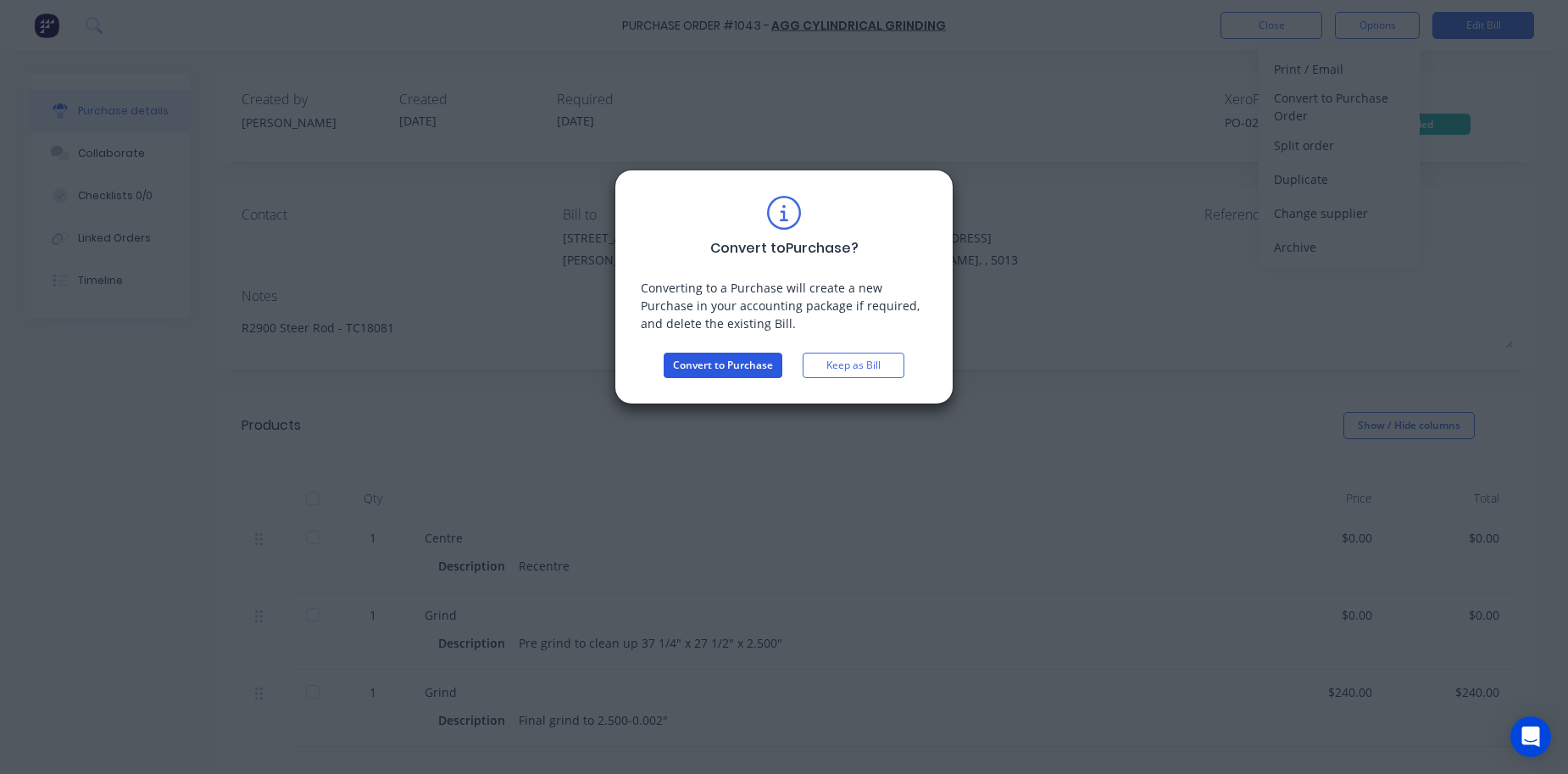
click at [703, 365] on button "Convert to Purchase" at bounding box center [723, 366] width 119 height 26
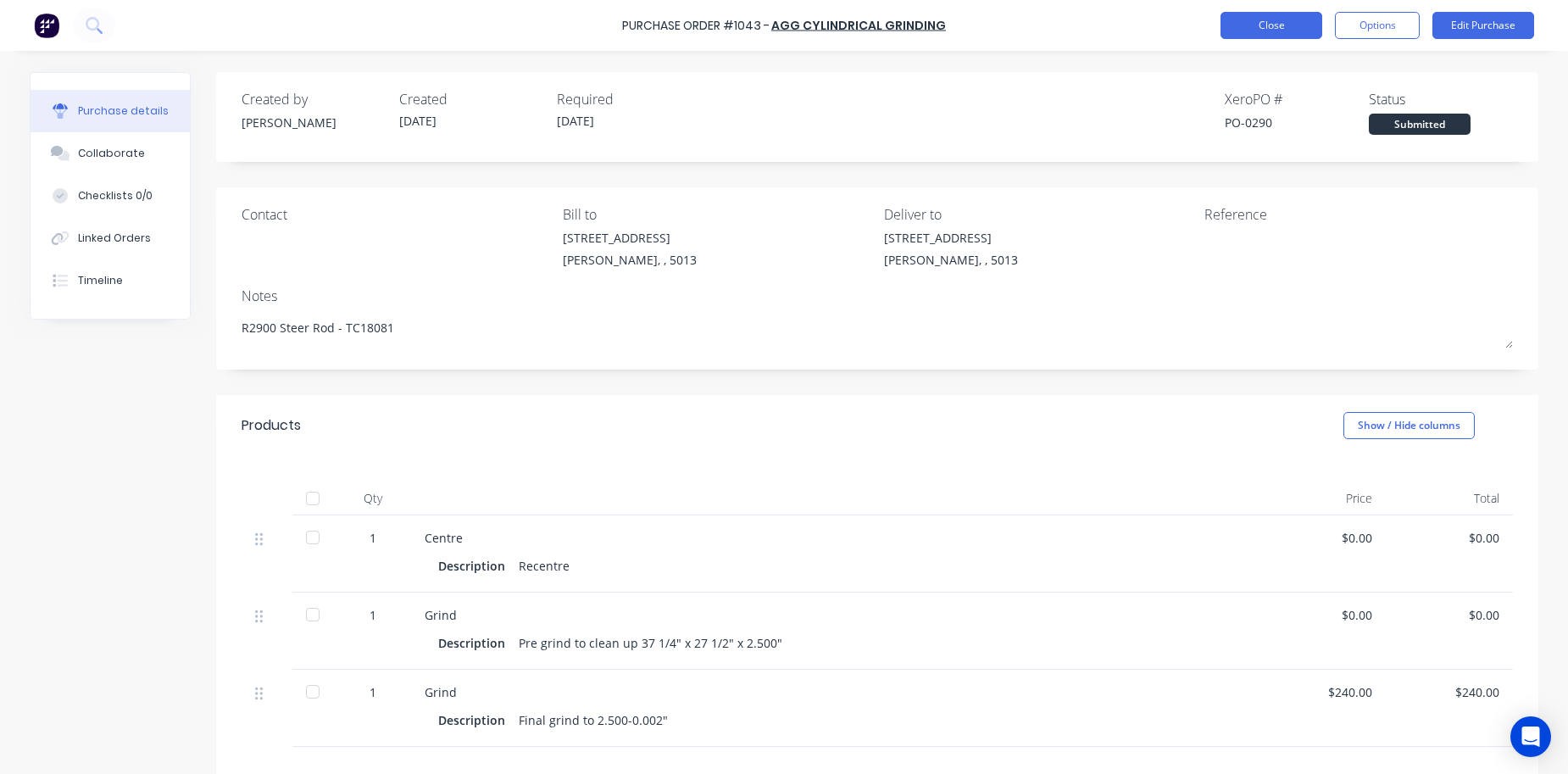
click at [1267, 38] on button "Close" at bounding box center [1271, 25] width 102 height 27
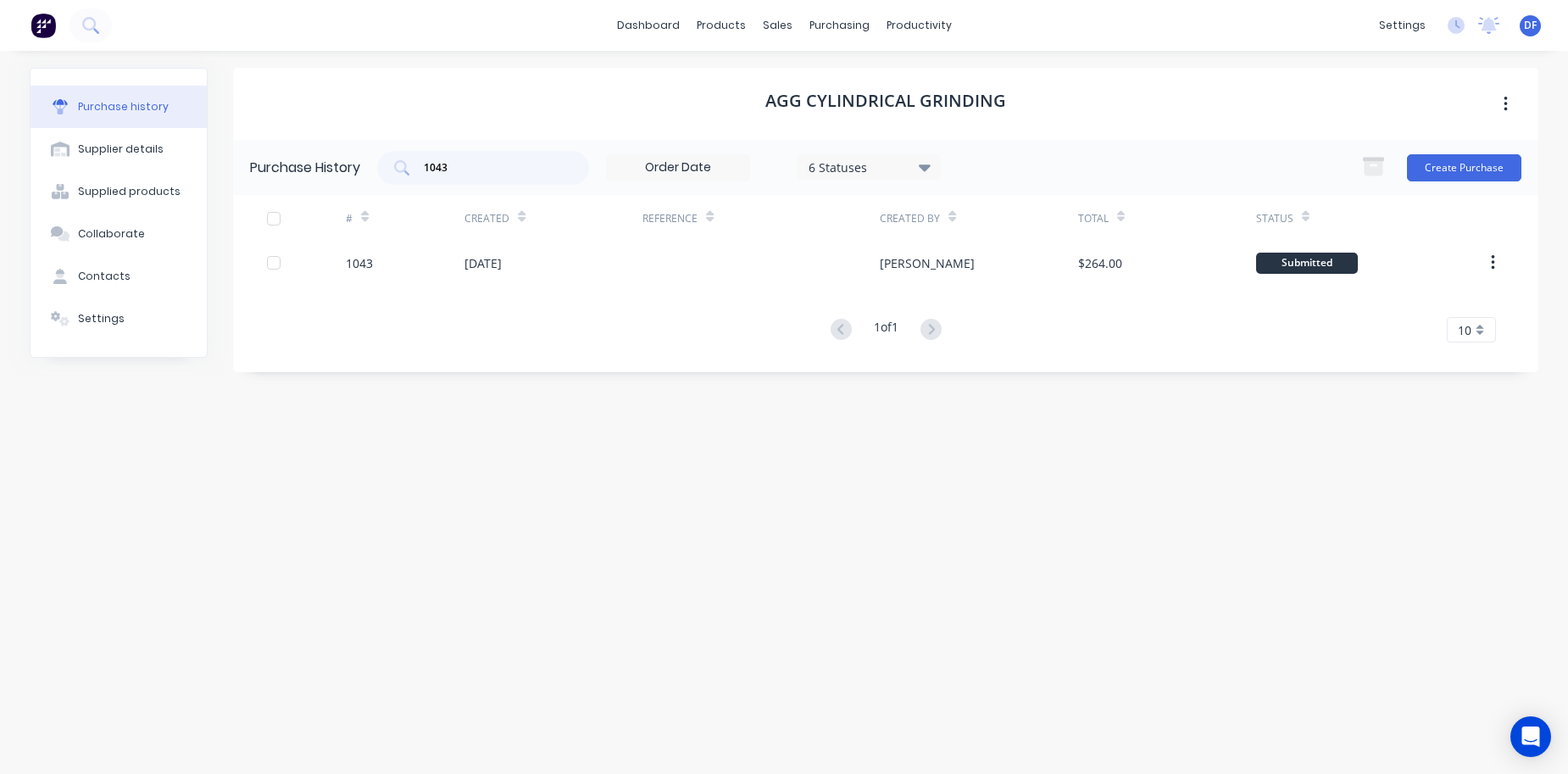
click at [842, 168] on div "6 Statuses" at bounding box center [869, 166] width 121 height 18
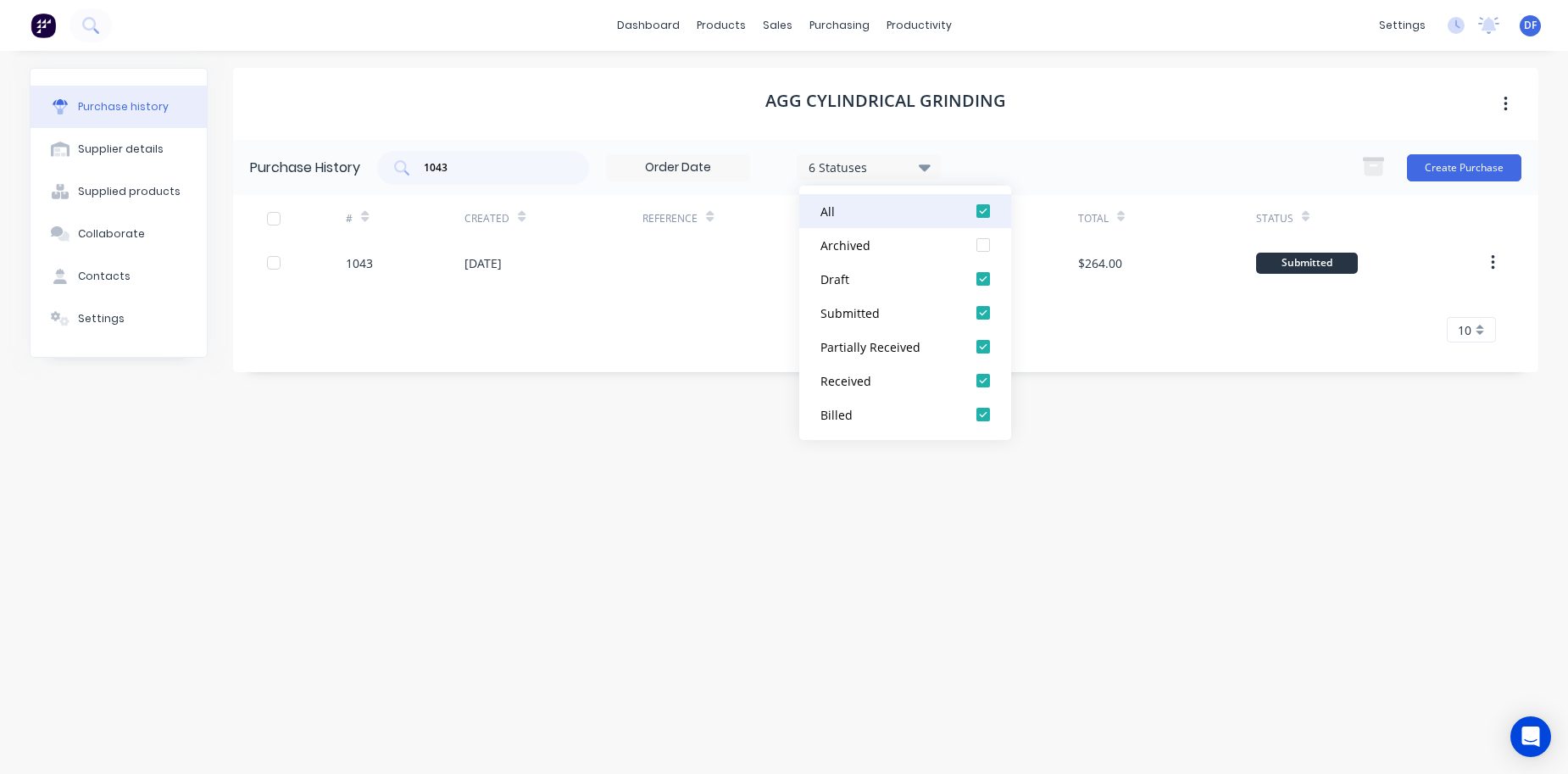
click at [981, 210] on div at bounding box center [984, 211] width 34 height 34
click at [986, 211] on div at bounding box center [984, 211] width 34 height 34
click at [986, 414] on div at bounding box center [984, 414] width 34 height 34
click at [985, 380] on div at bounding box center [984, 381] width 34 height 34
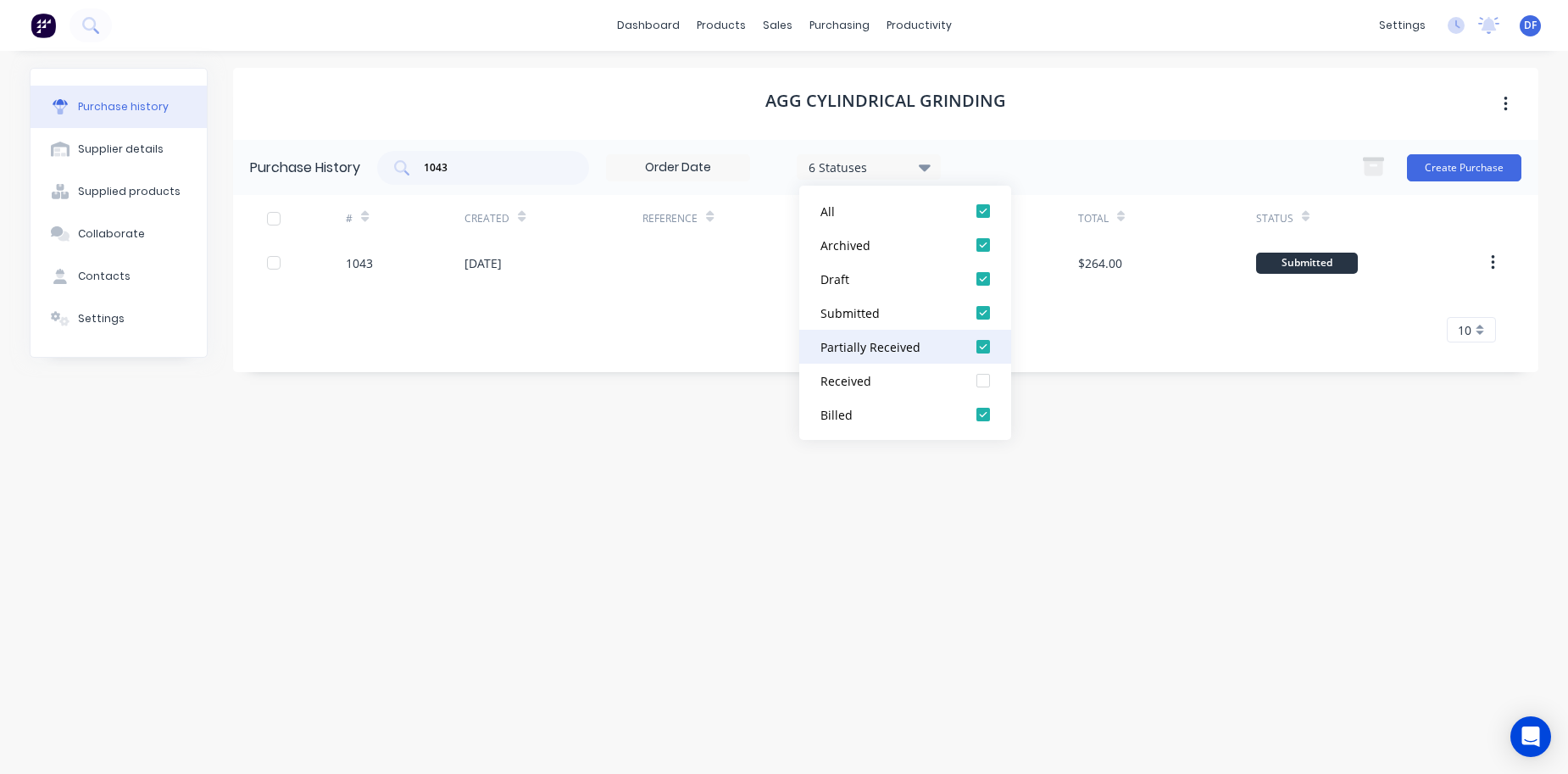
click at [984, 353] on div at bounding box center [984, 347] width 34 height 34
click at [733, 580] on div "AGG Cylindrical Grinding Purchase History 1043 5 Statuses 5 Statuses Create Pur…" at bounding box center [886, 403] width 1306 height 673
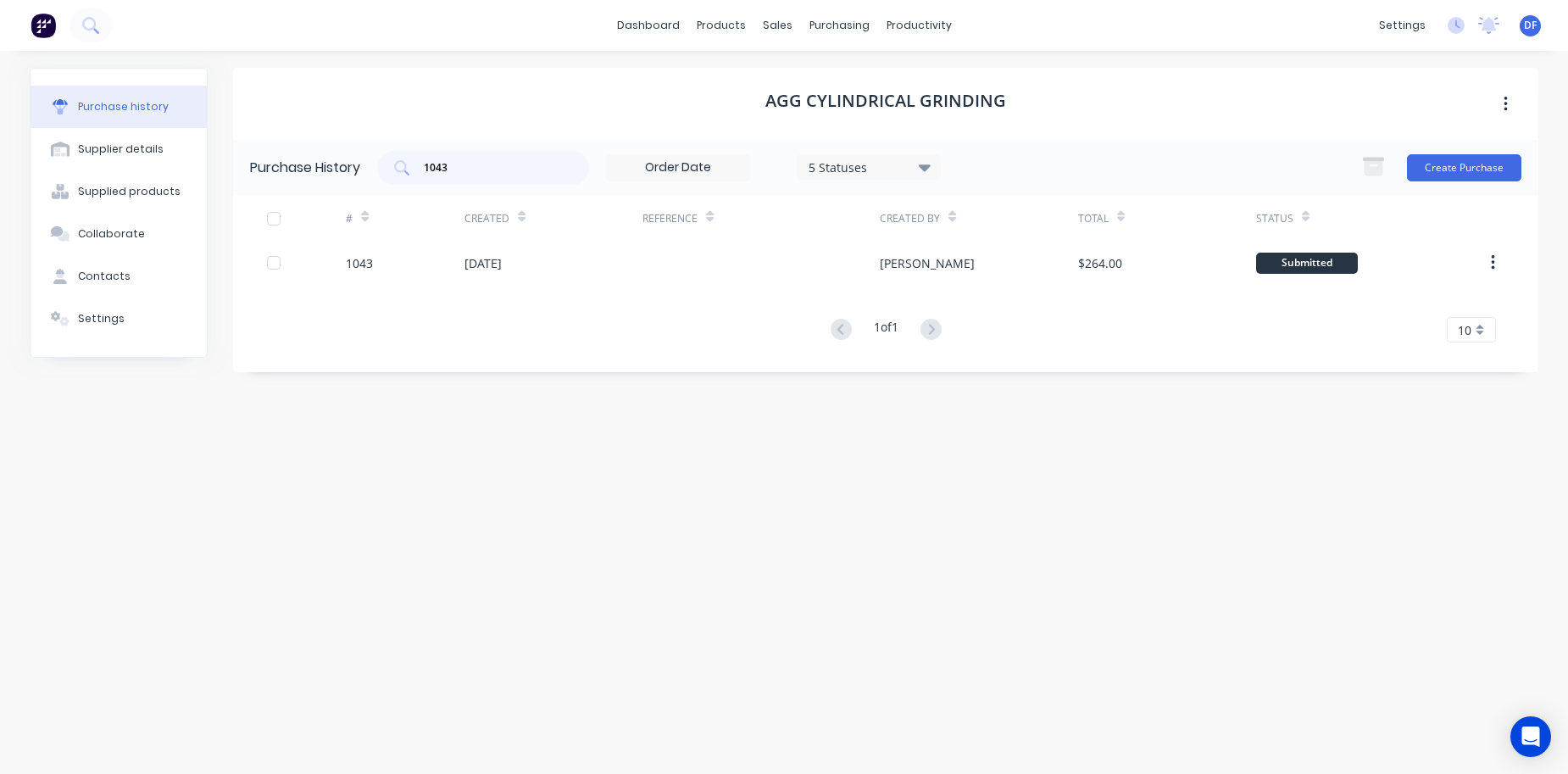
click at [904, 171] on div "5 Statuses" at bounding box center [869, 166] width 121 height 18
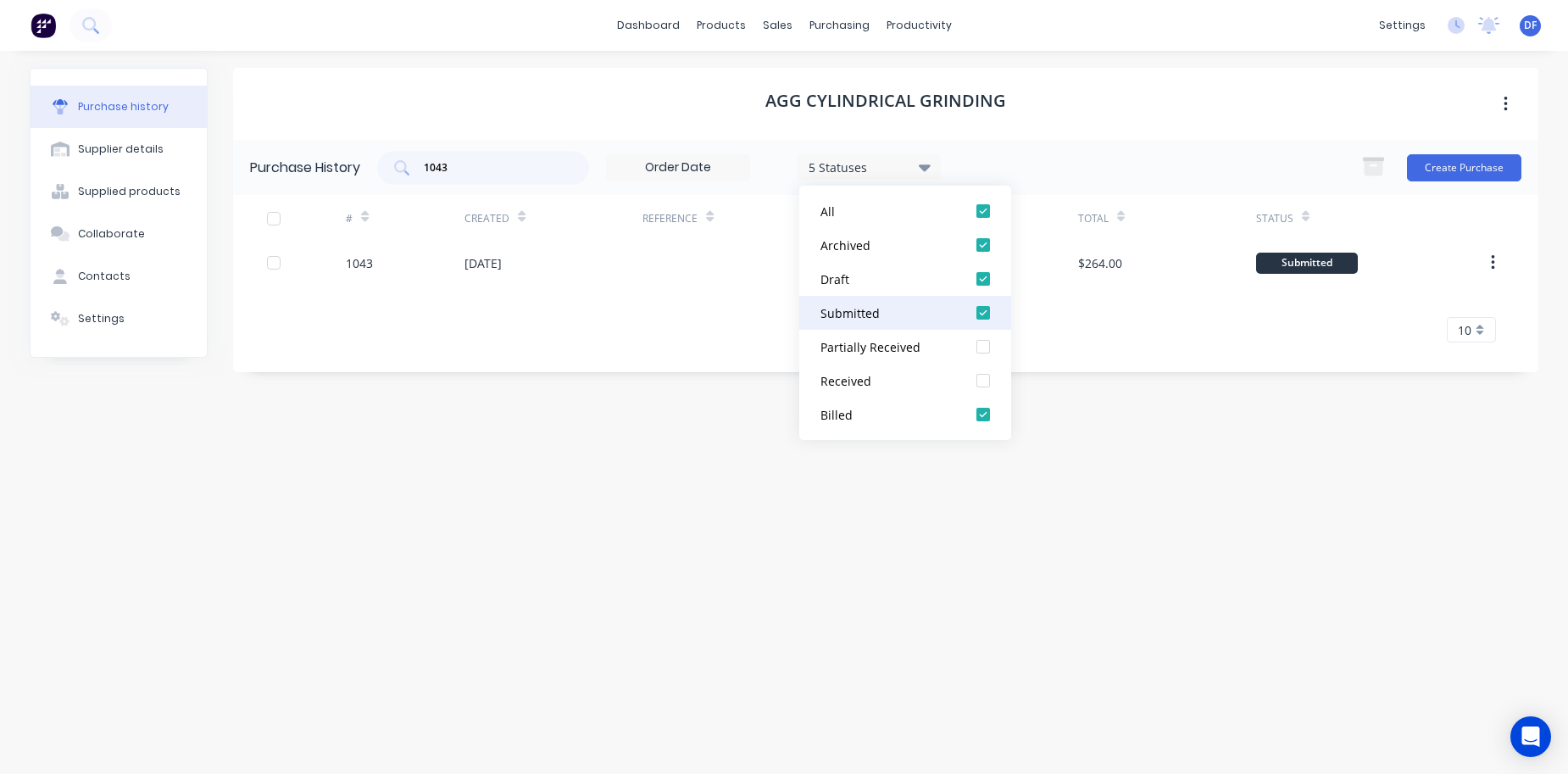
click at [989, 313] on div at bounding box center [984, 313] width 34 height 34
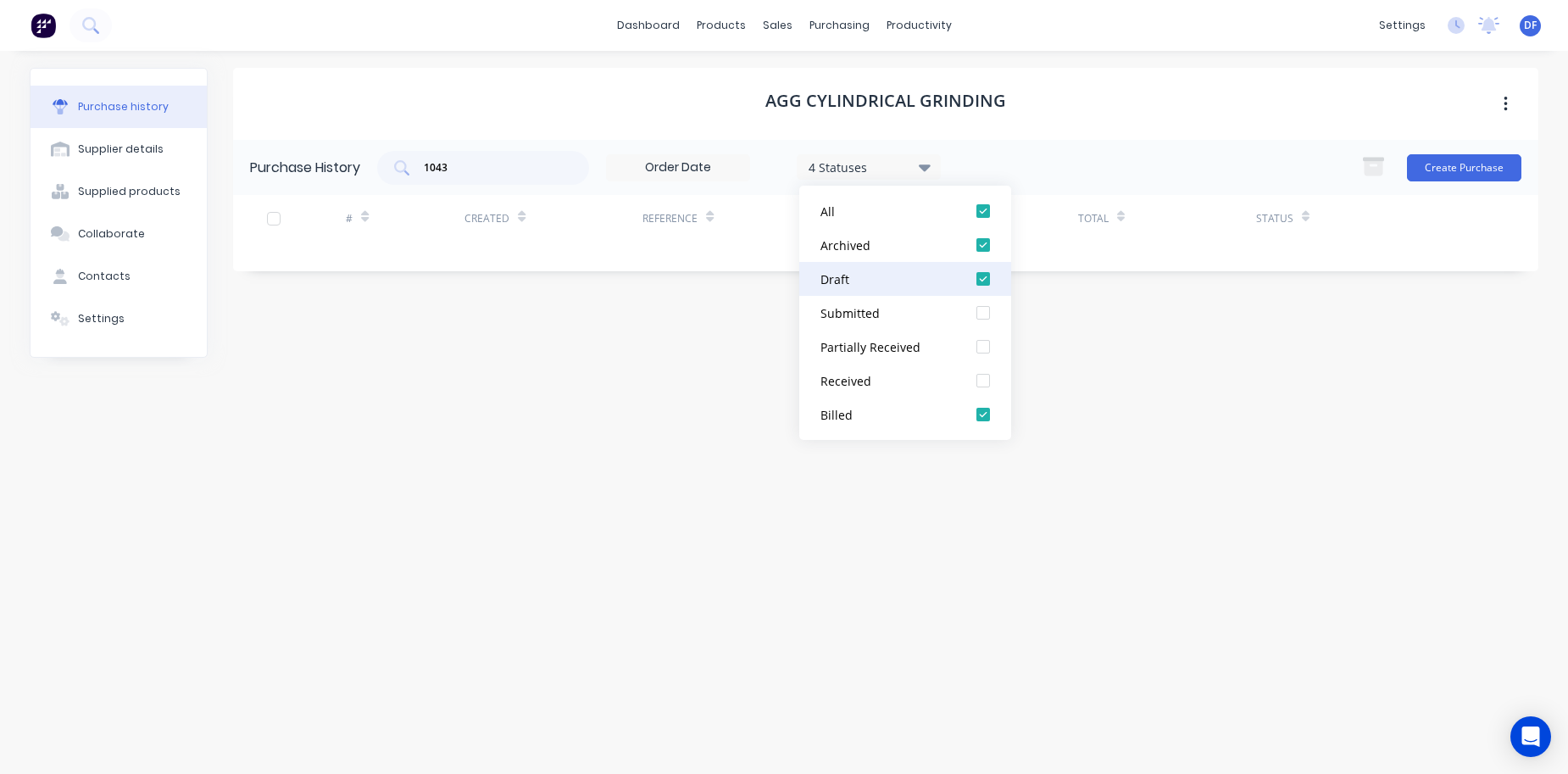
click at [989, 284] on div at bounding box center [984, 278] width 34 height 34
click at [987, 247] on div at bounding box center [984, 245] width 34 height 34
click at [987, 217] on div at bounding box center [984, 211] width 34 height 34
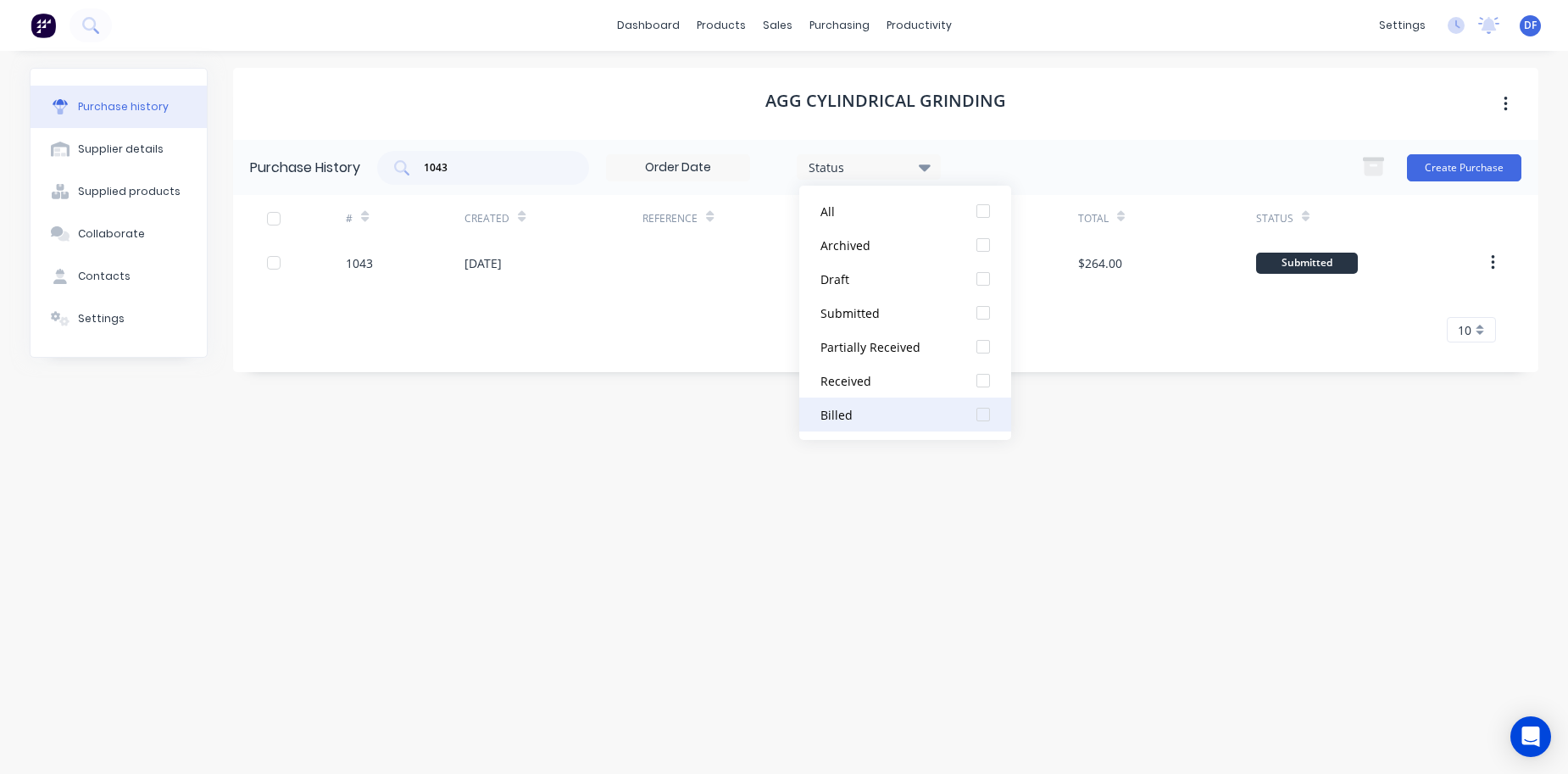
click at [980, 409] on div at bounding box center [984, 414] width 34 height 34
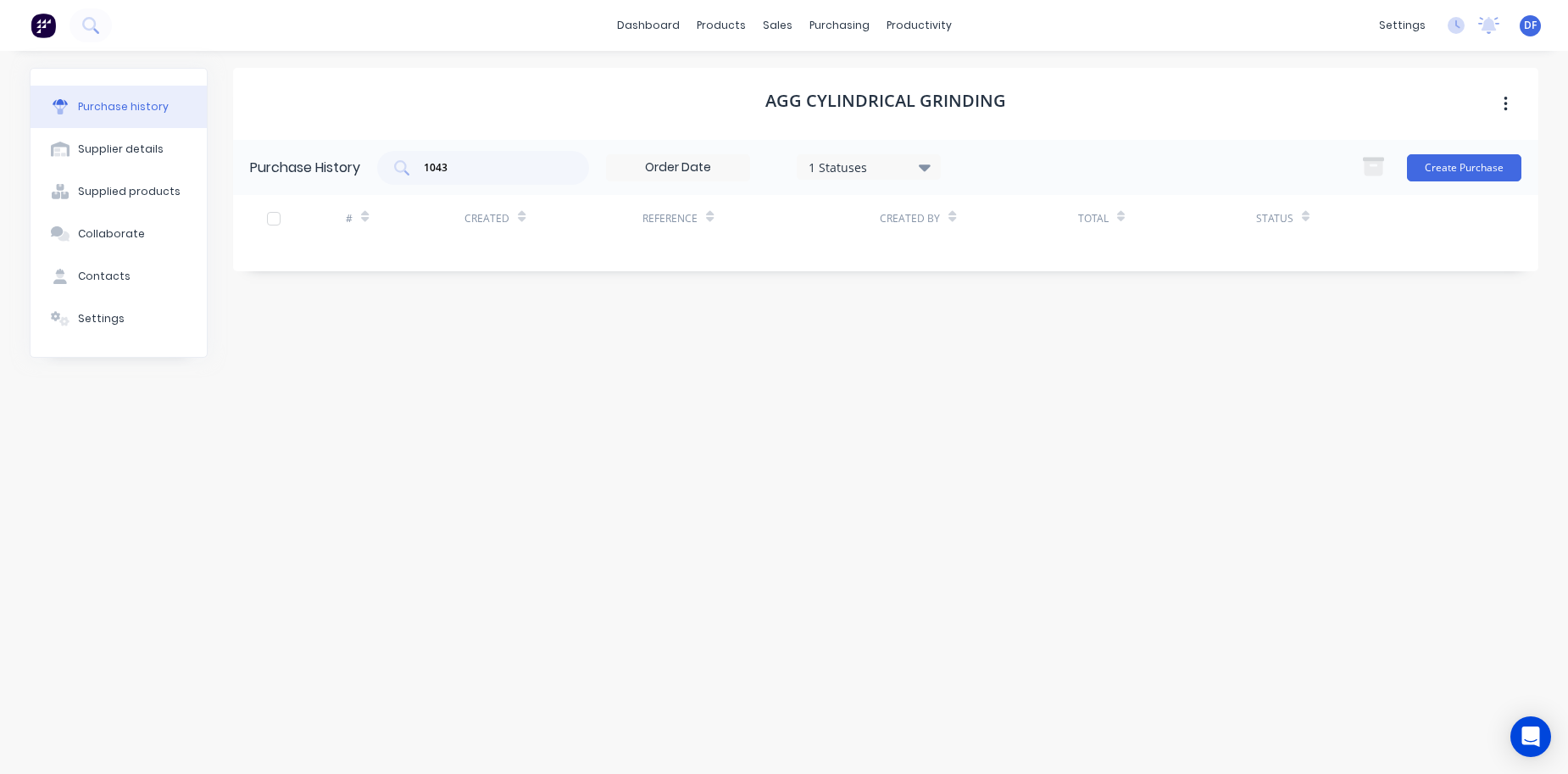
click at [1229, 452] on div "AGG Cylindrical Grinding Purchase History 1043 1 Statuses 1 Statuses Create Pur…" at bounding box center [886, 403] width 1306 height 673
click at [463, 166] on input "1043" at bounding box center [492, 167] width 141 height 17
click at [850, 27] on div "purchasing" at bounding box center [840, 26] width 77 height 26
click at [862, 80] on div "Purchase Orders" at bounding box center [894, 80] width 90 height 15
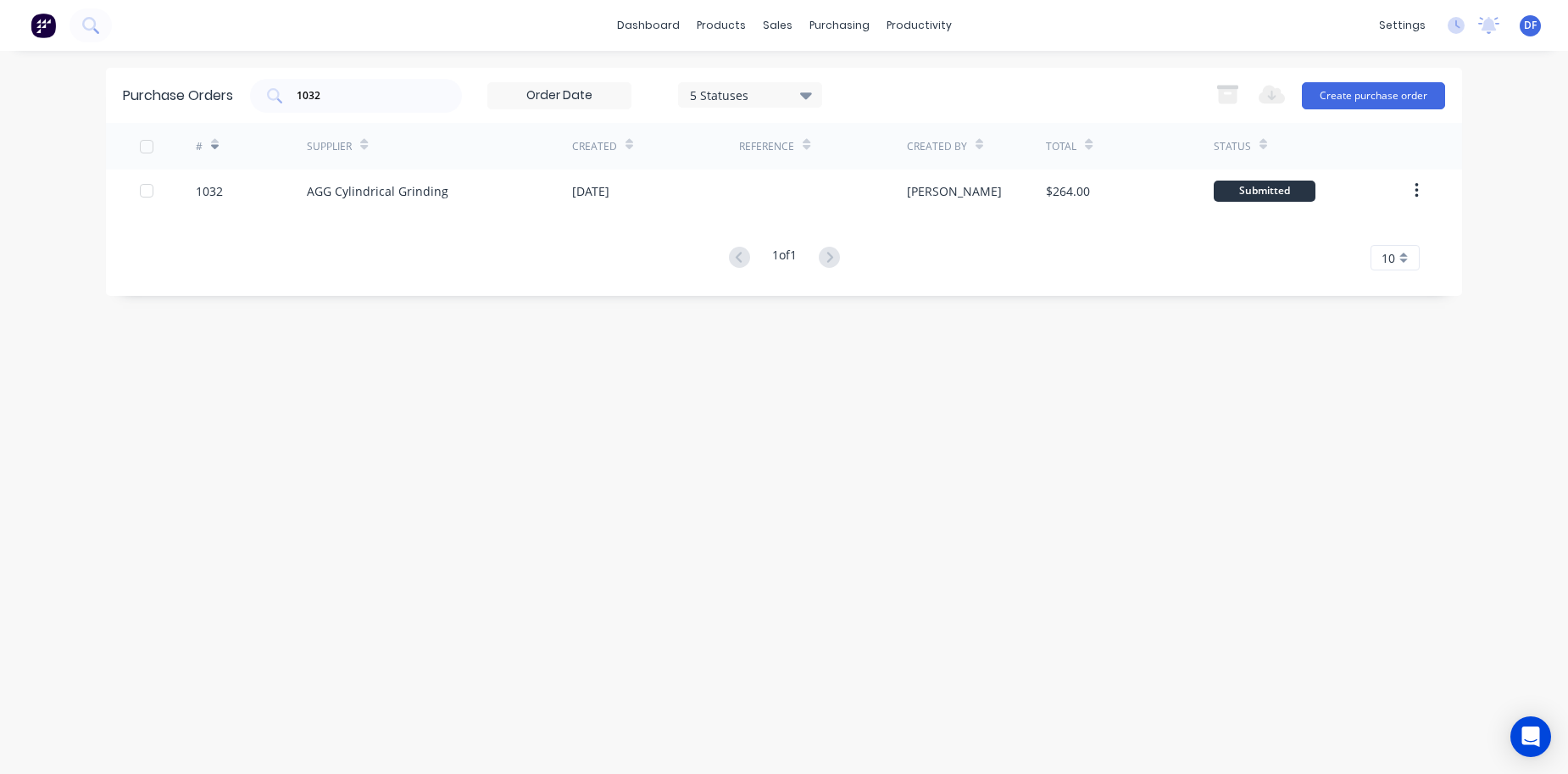
click at [728, 96] on div "5 Statuses" at bounding box center [751, 94] width 121 height 18
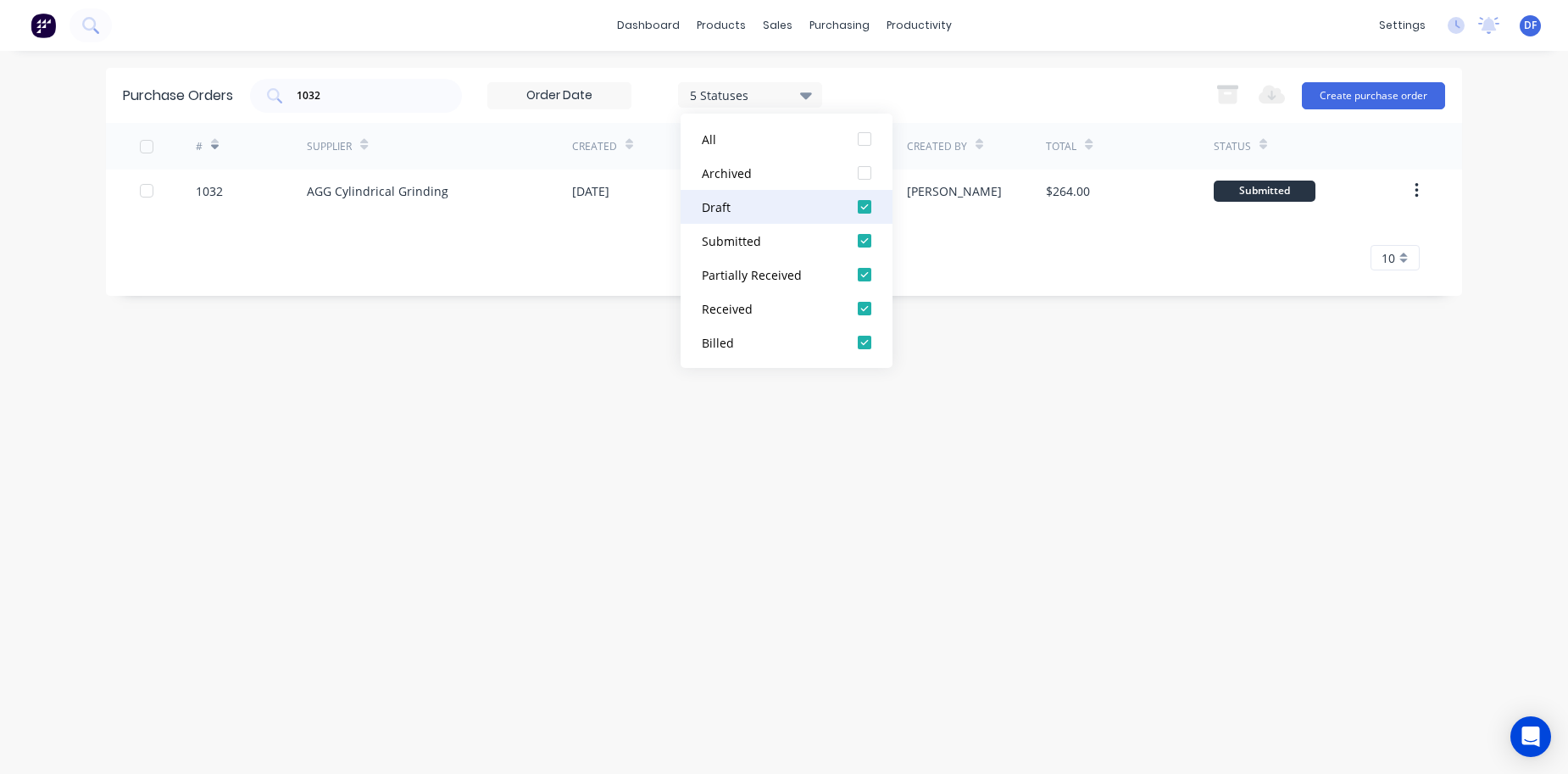
click at [866, 207] on div at bounding box center [865, 207] width 34 height 34
click at [863, 235] on div at bounding box center [865, 241] width 34 height 34
click at [863, 265] on div at bounding box center [865, 275] width 34 height 34
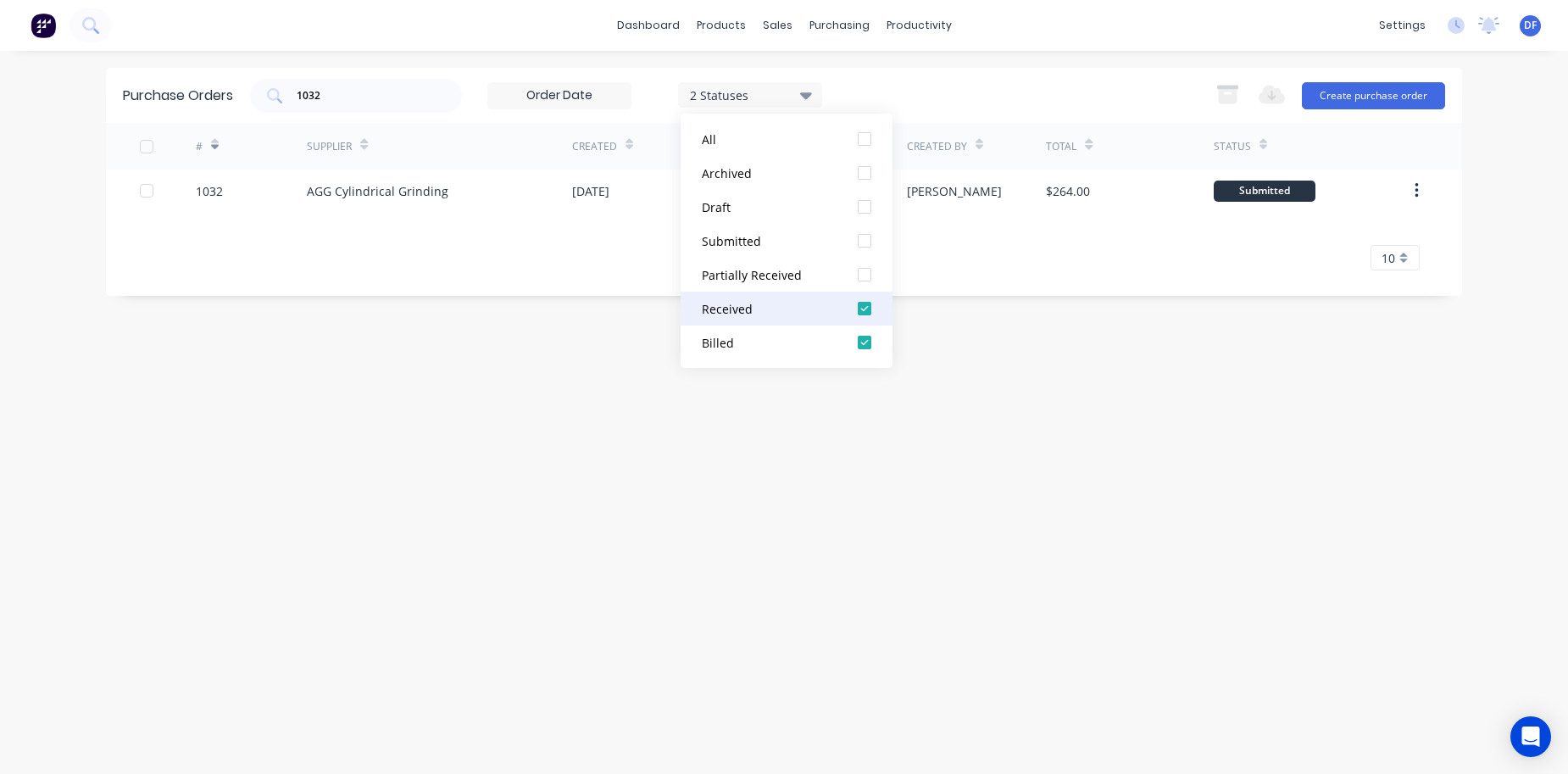
click at [863, 304] on div at bounding box center [865, 308] width 34 height 34
click at [906, 431] on div "Purchase Orders 1032 1 Statuses 1 Statuses Export to Excel (XLSX) Create purcha…" at bounding box center [784, 412] width 1356 height 690
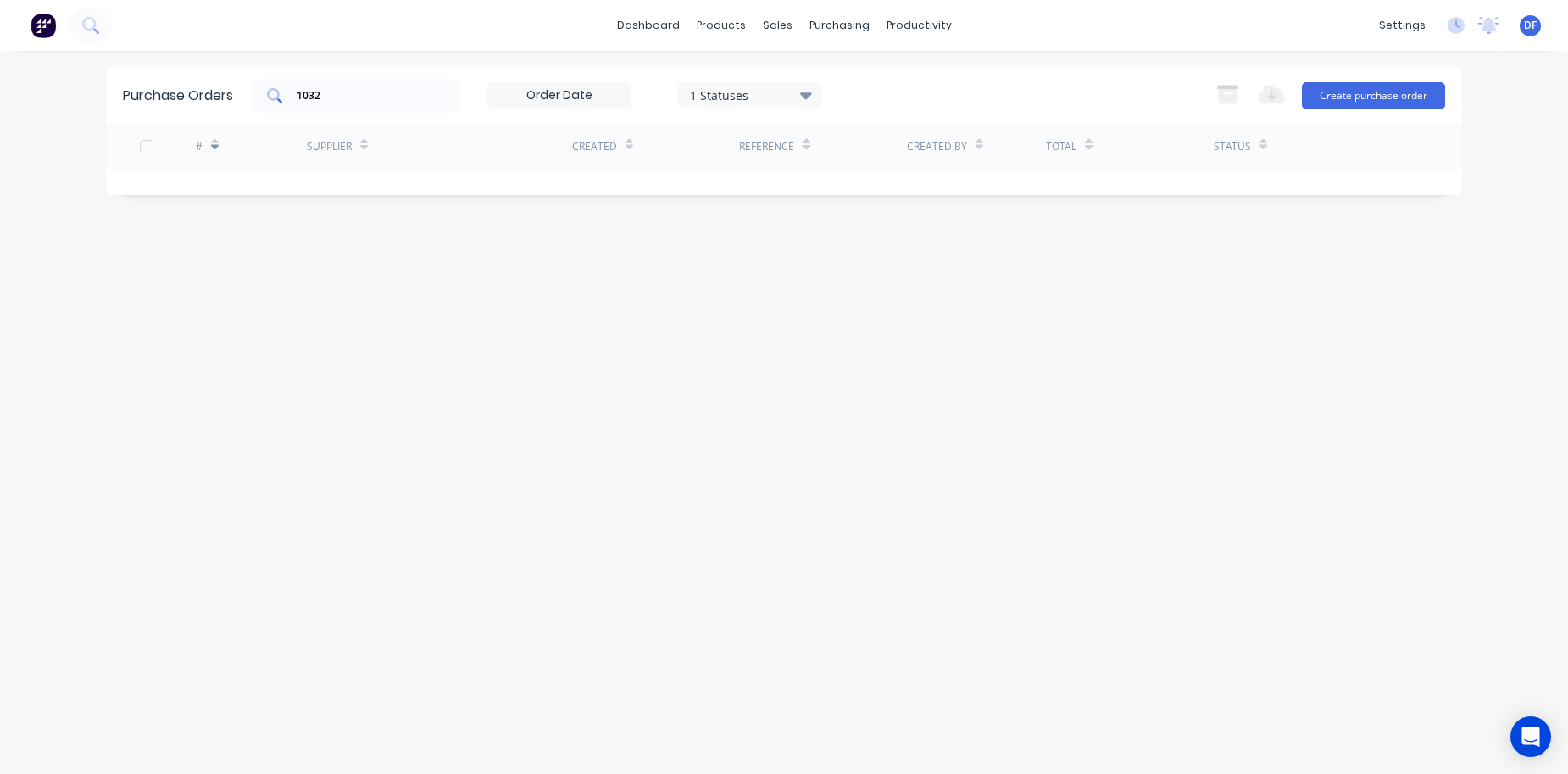
click at [351, 84] on div "1032" at bounding box center [356, 96] width 212 height 34
type input "1"
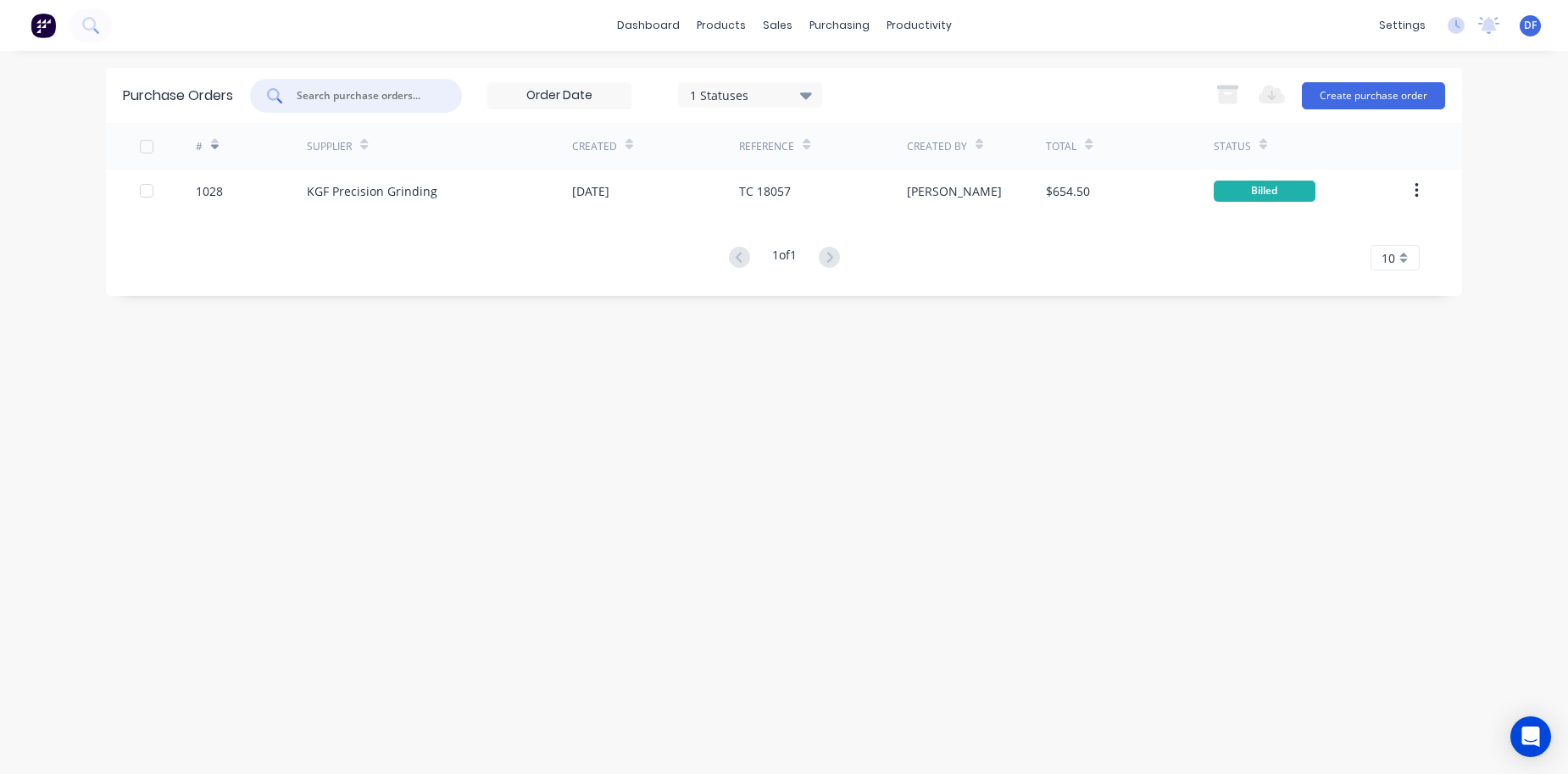
click at [702, 271] on div "1 of 1 10 5 10 15 20 25 30 35" at bounding box center [784, 258] width 1356 height 25
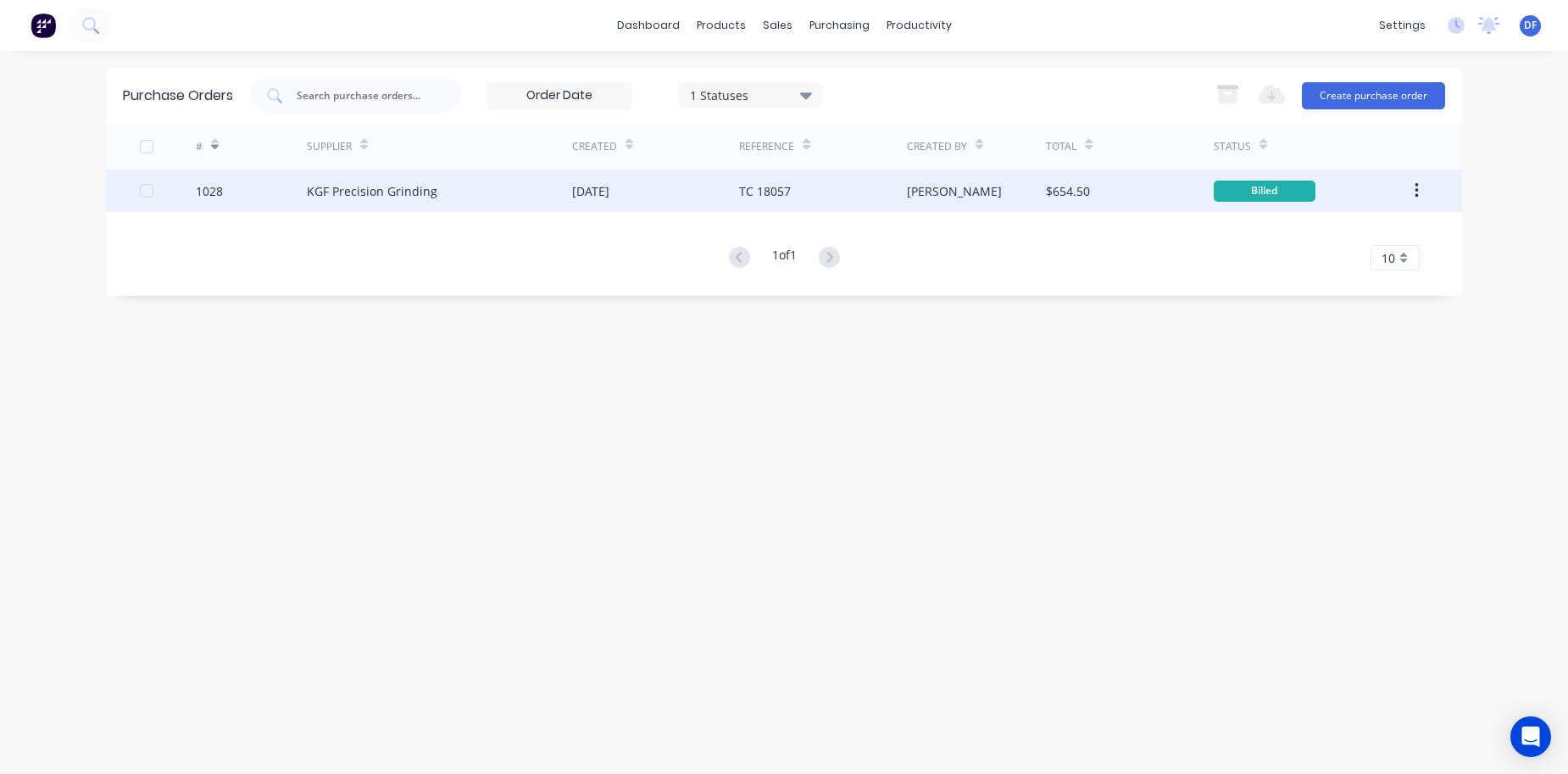
click at [609, 188] on div "[DATE]" at bounding box center [591, 191] width 38 height 18
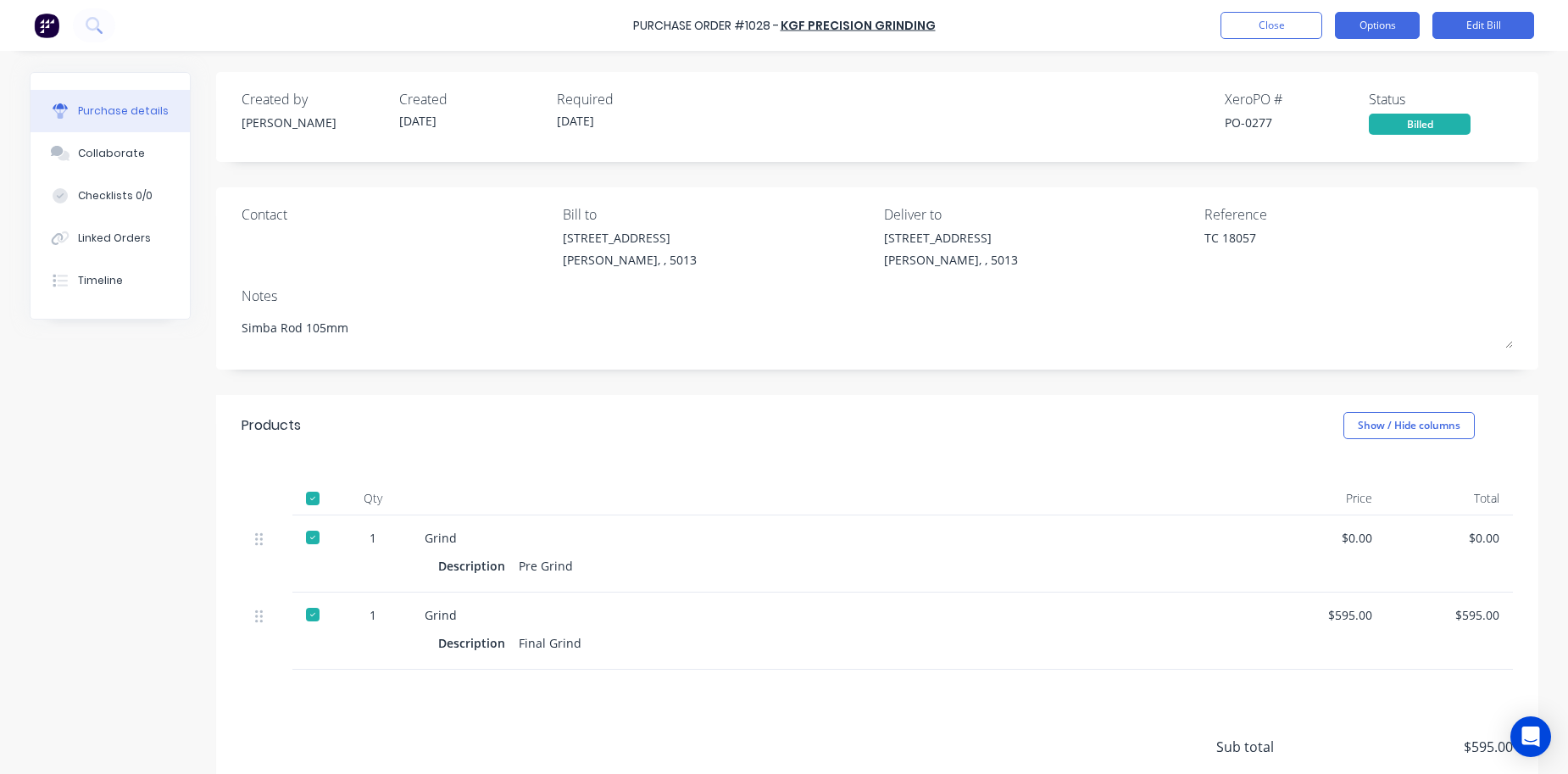
click at [1381, 33] on button "Options" at bounding box center [1378, 25] width 85 height 27
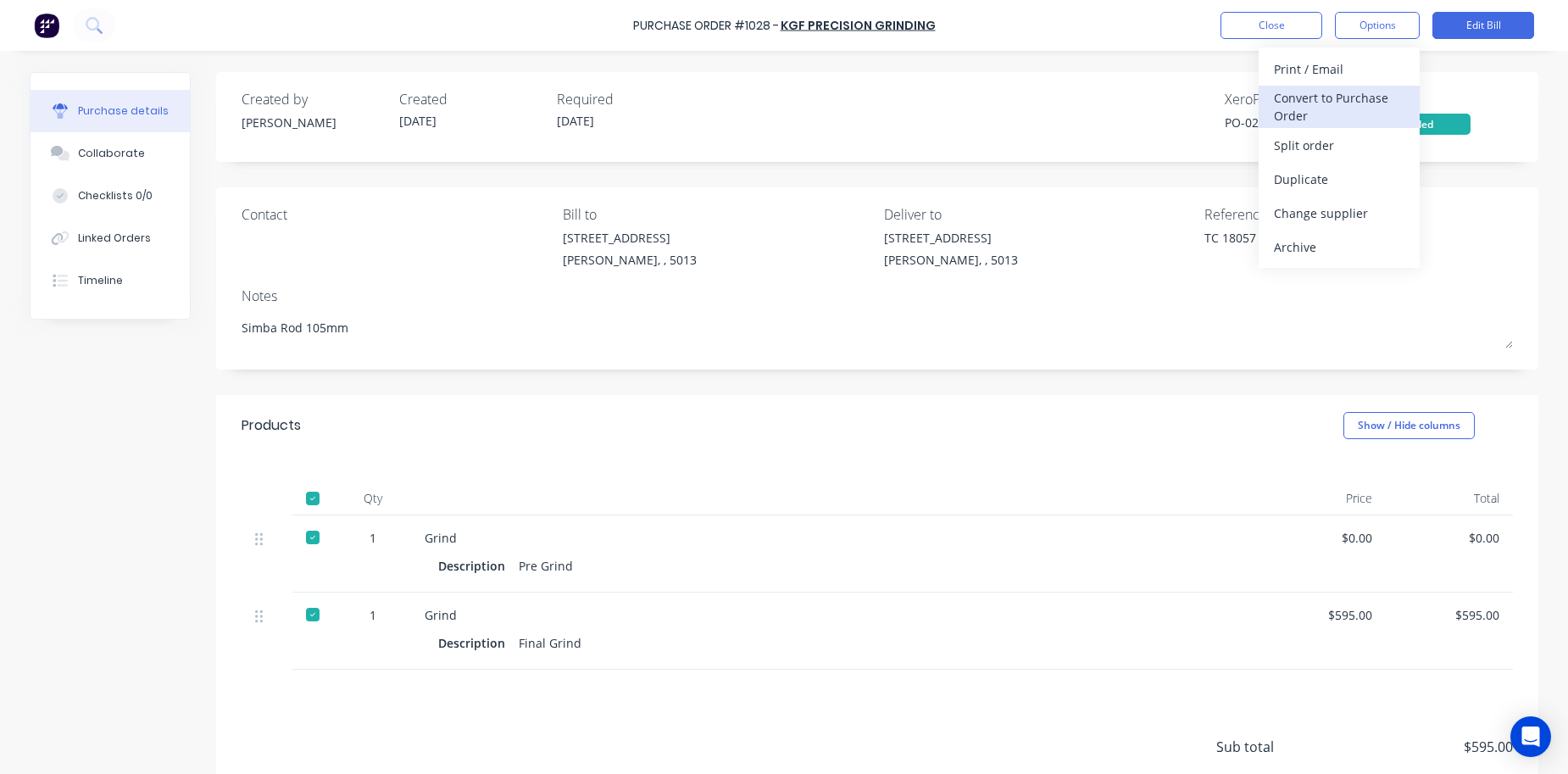
click at [1328, 107] on div "Convert to Purchase Order" at bounding box center [1339, 106] width 131 height 43
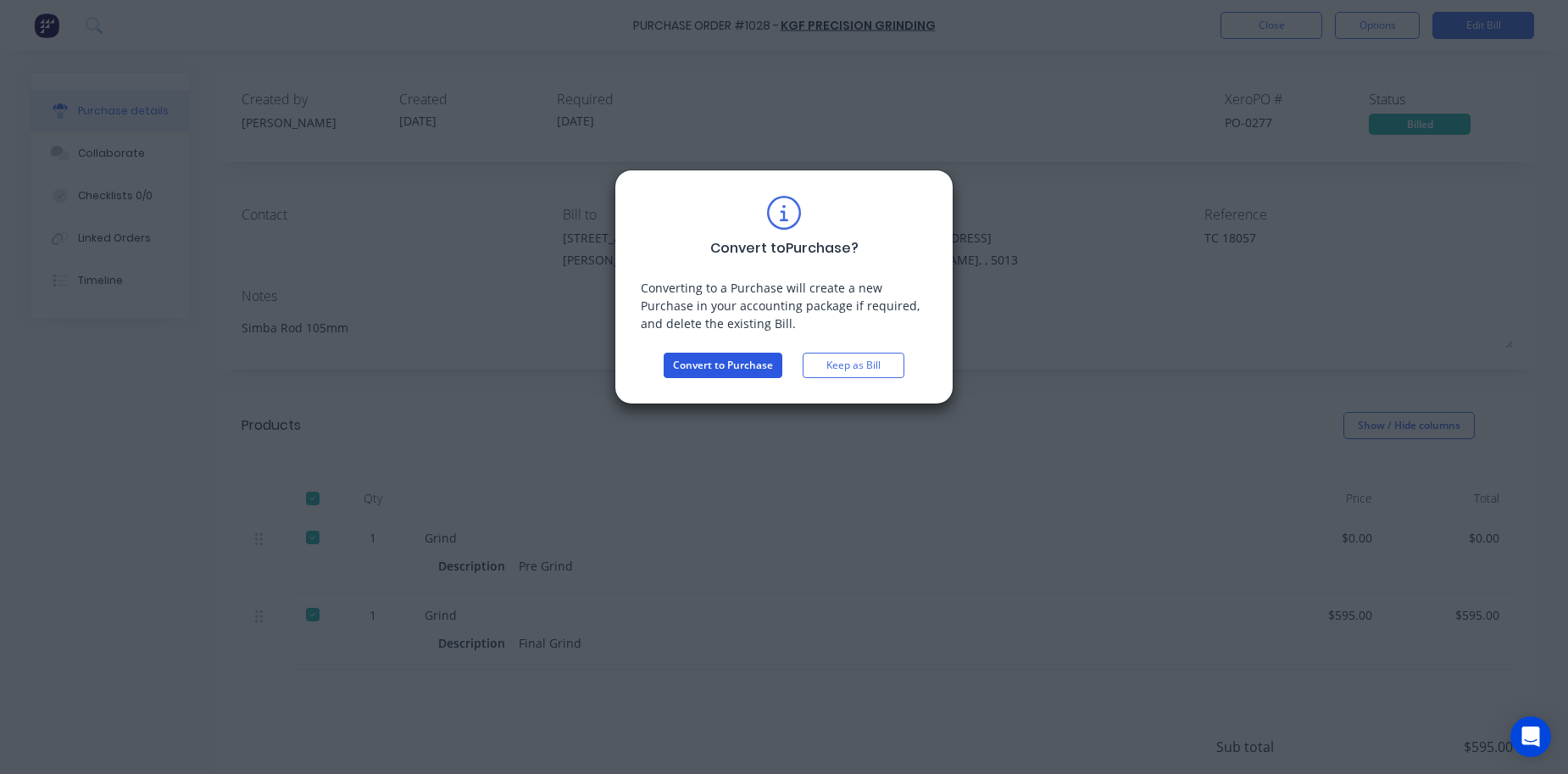
click at [746, 361] on button "Convert to Purchase" at bounding box center [723, 366] width 119 height 26
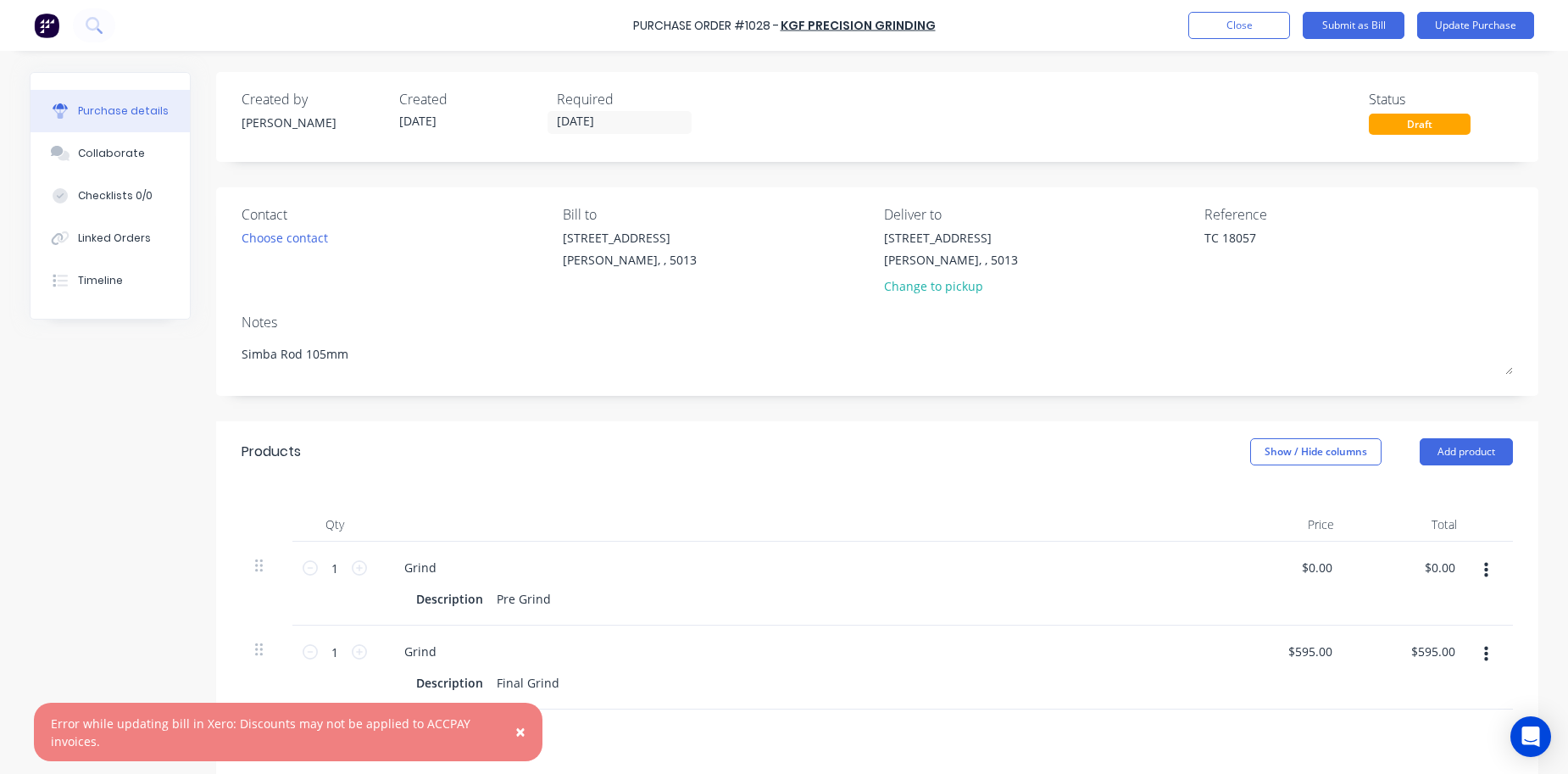
click at [751, 516] on div at bounding box center [801, 525] width 848 height 34
click at [1229, 27] on button "Close" at bounding box center [1239, 25] width 102 height 27
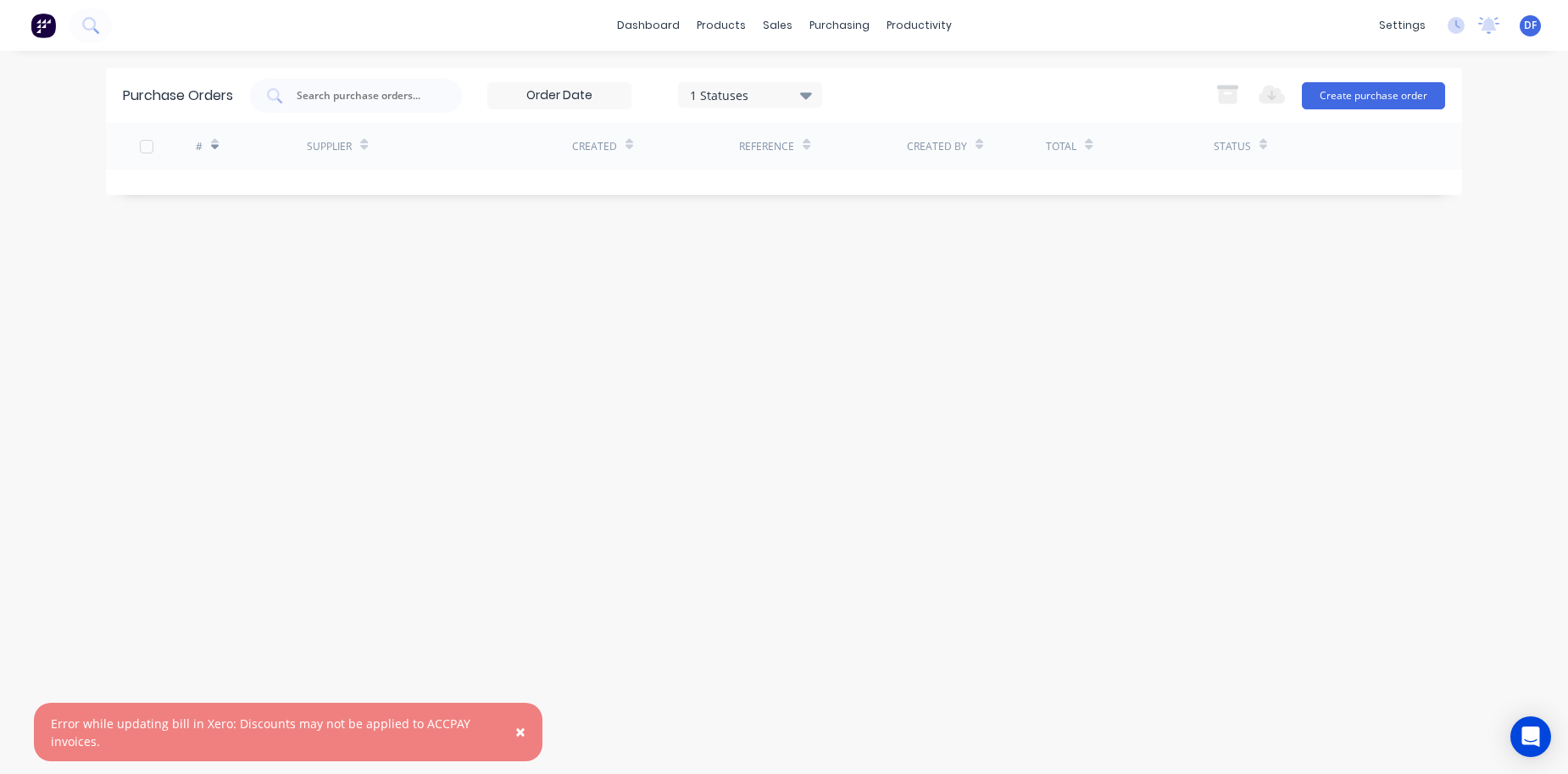
click at [523, 730] on span "×" at bounding box center [520, 732] width 10 height 24
